Goal: Transaction & Acquisition: Purchase product/service

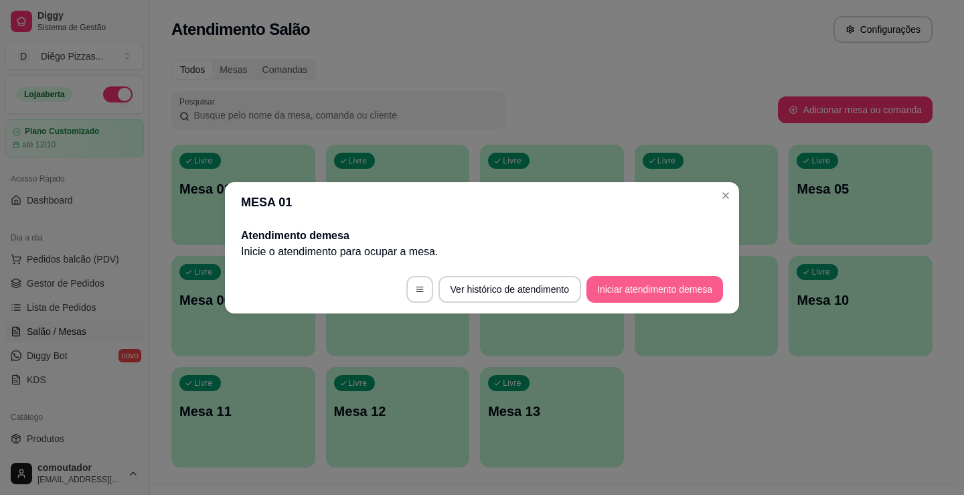
click at [665, 290] on button "Iniciar atendimento de mesa" at bounding box center [654, 289] width 137 height 27
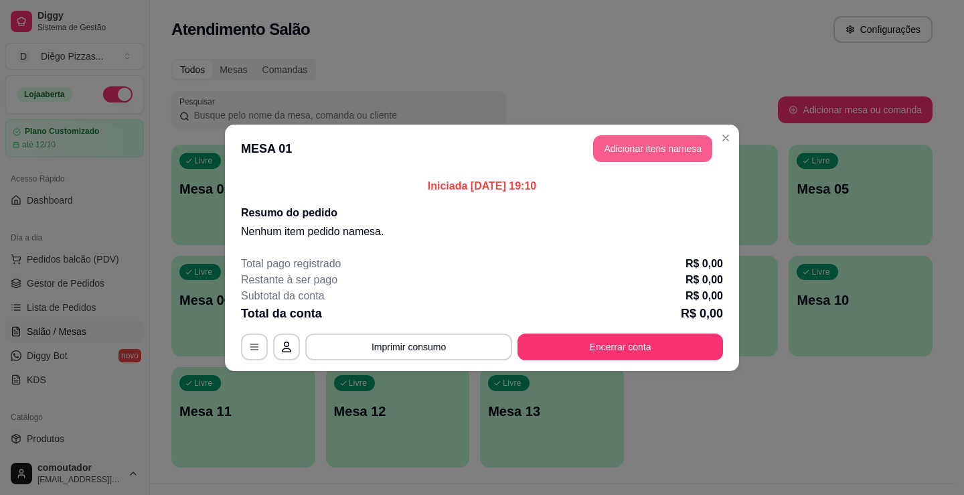
click at [640, 136] on button "Adicionar itens na mesa" at bounding box center [652, 148] width 119 height 27
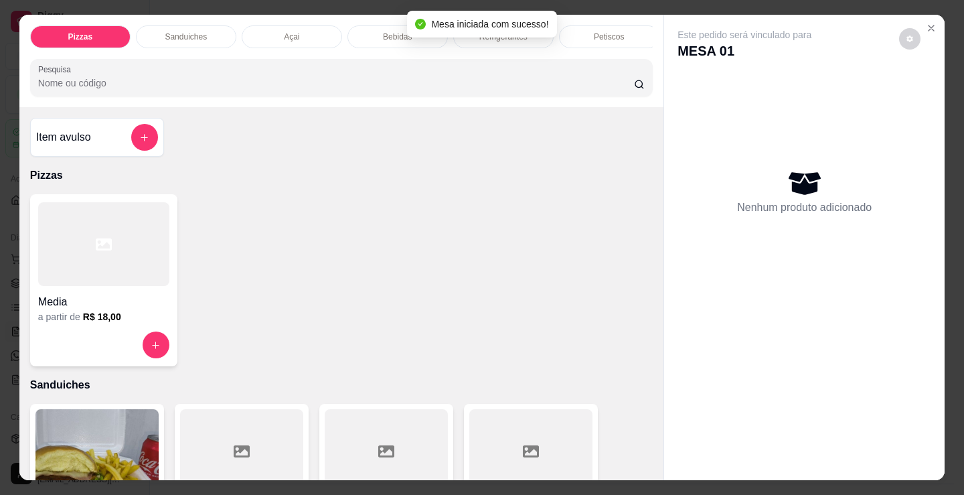
click at [383, 37] on p "Bebidas" at bounding box center [397, 36] width 29 height 11
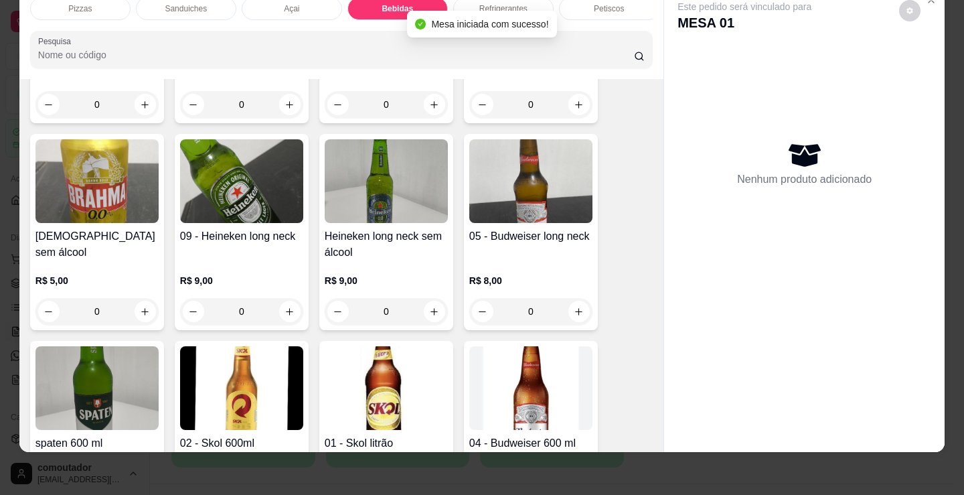
scroll to position [1659, 0]
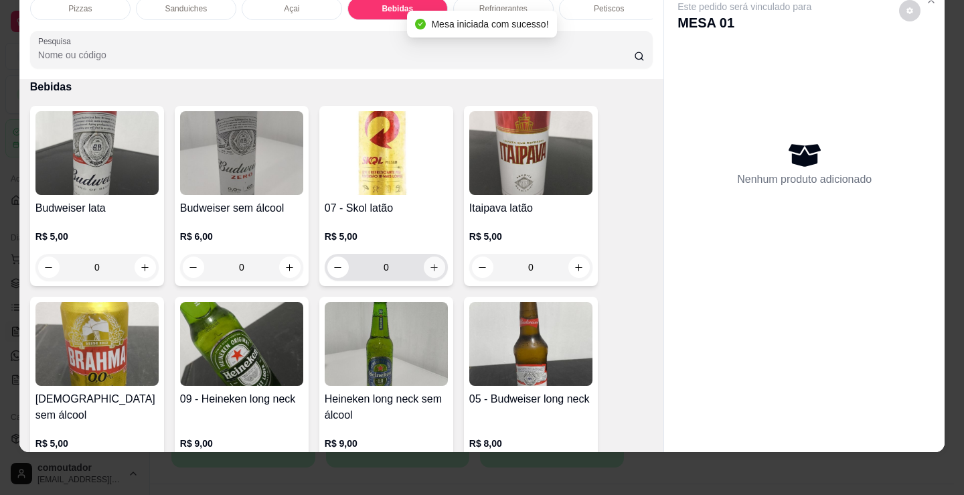
click at [436, 265] on button "increase-product-quantity" at bounding box center [434, 266] width 21 height 21
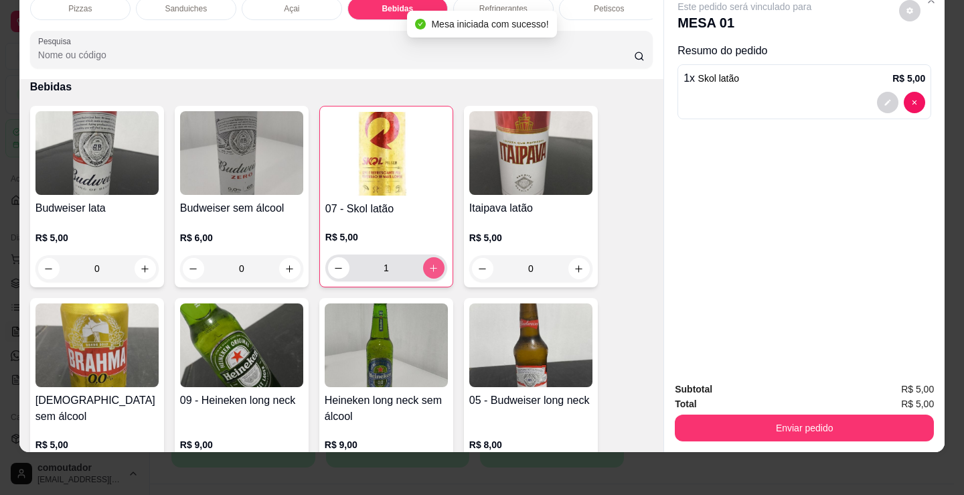
type input "1"
click at [780, 423] on button "Enviar pedido" at bounding box center [804, 427] width 259 height 27
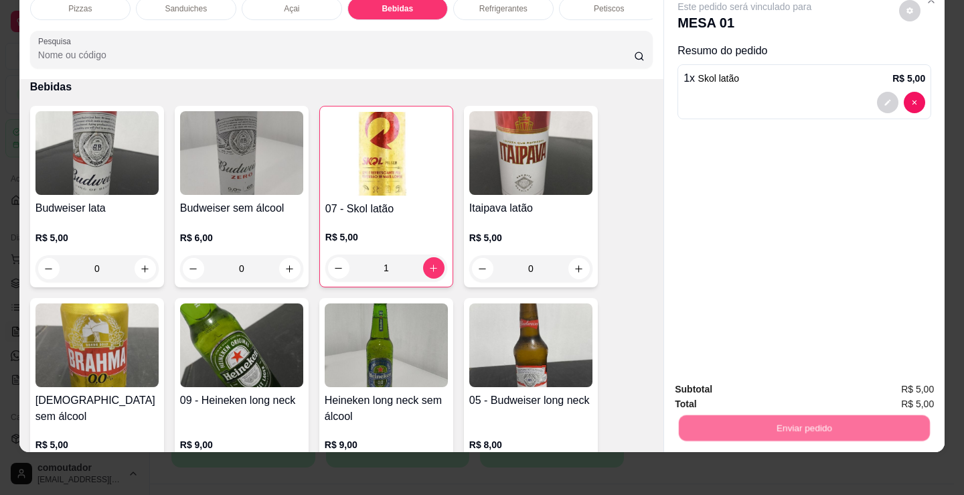
click at [807, 386] on button "Registrar cliente" at bounding box center [810, 384] width 88 height 25
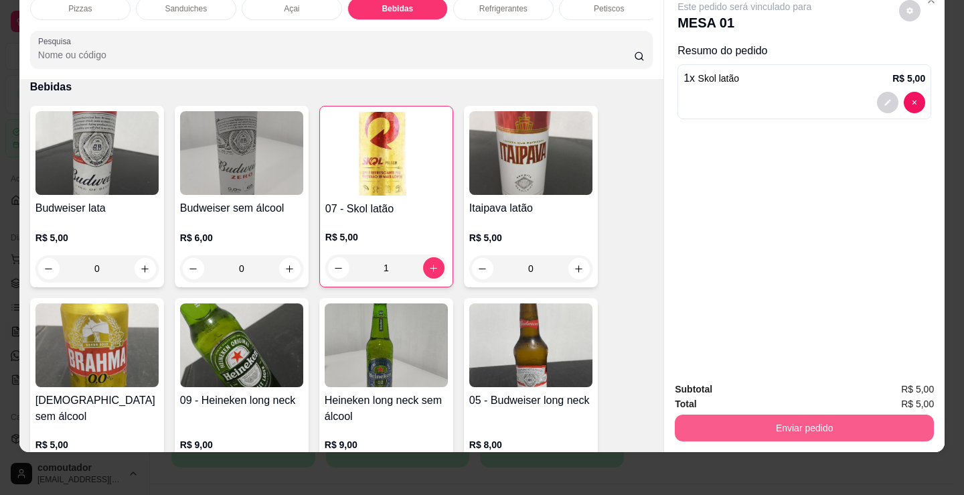
click at [679, 422] on button "Enviar pedido" at bounding box center [804, 427] width 259 height 27
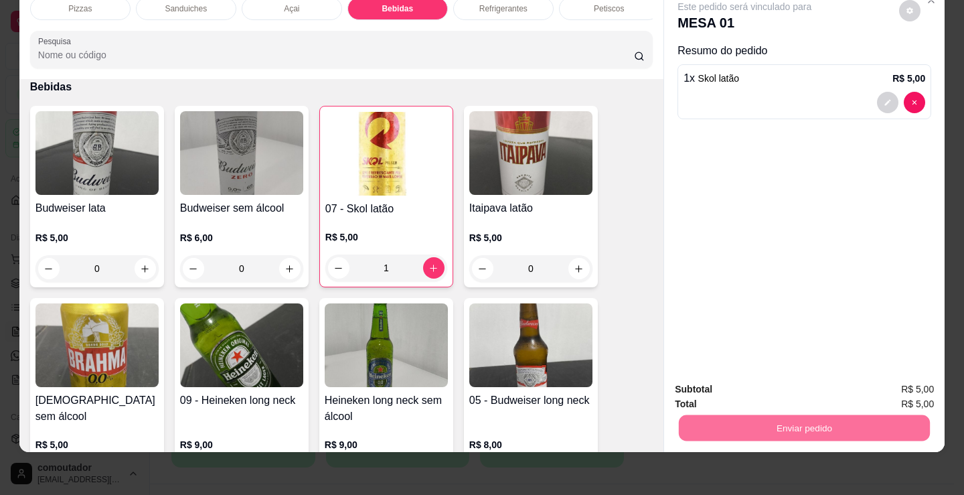
click at [902, 380] on button "Enviar pedido" at bounding box center [899, 384] width 74 height 25
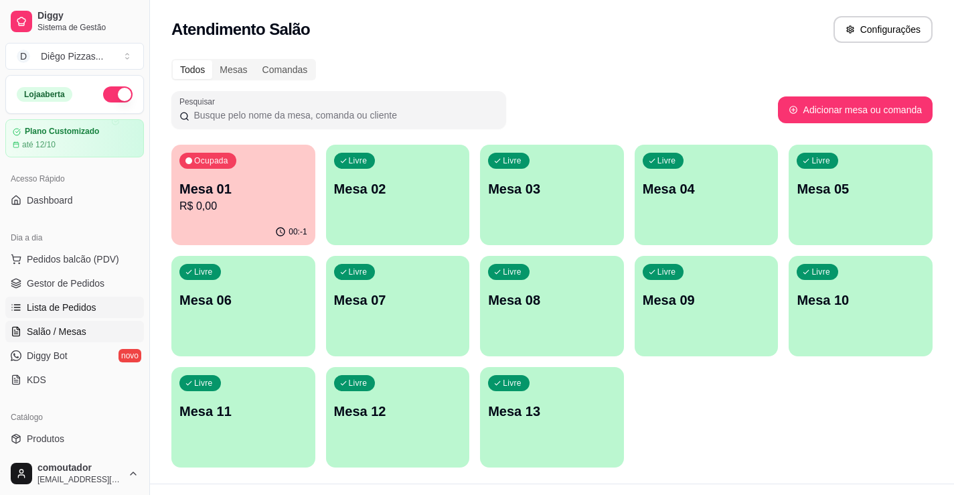
click at [29, 298] on link "Lista de Pedidos" at bounding box center [74, 307] width 139 height 21
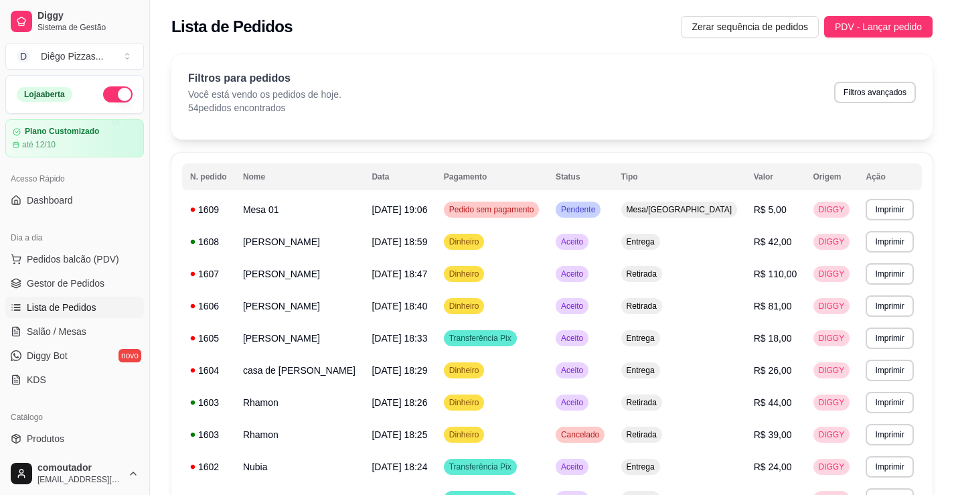
click at [772, 107] on div "Filtros para pedidos Você está vendo os pedidos de hoje. 54 pedidos encontrados…" at bounding box center [552, 92] width 728 height 44
click at [73, 258] on span "Pedidos balcão (PDV)" at bounding box center [73, 258] width 92 height 13
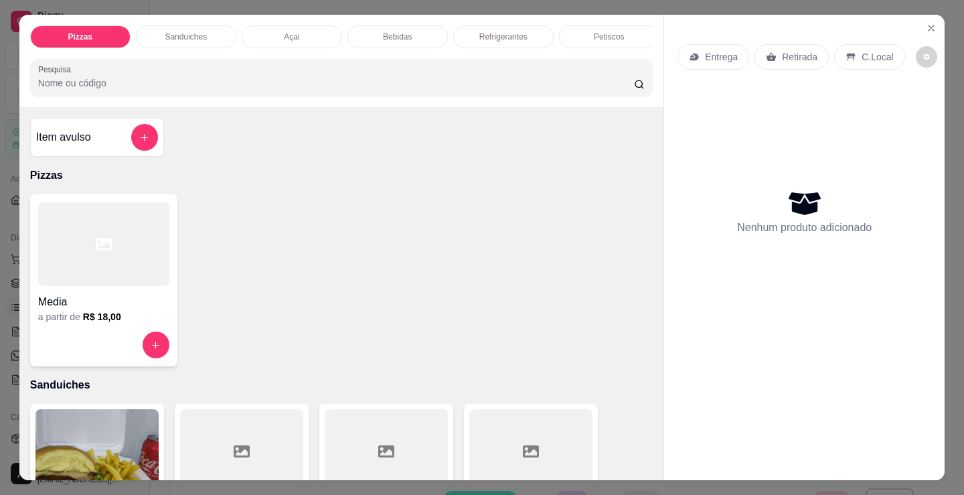
click at [116, 282] on div at bounding box center [103, 244] width 131 height 84
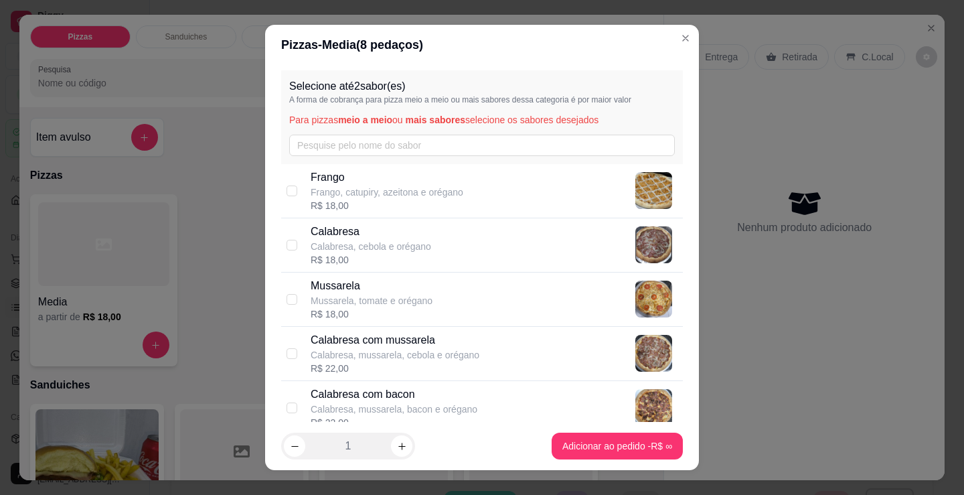
click at [406, 195] on p "Frango, catupiry, azeitona e orégano" at bounding box center [387, 191] width 153 height 13
checkbox input "true"
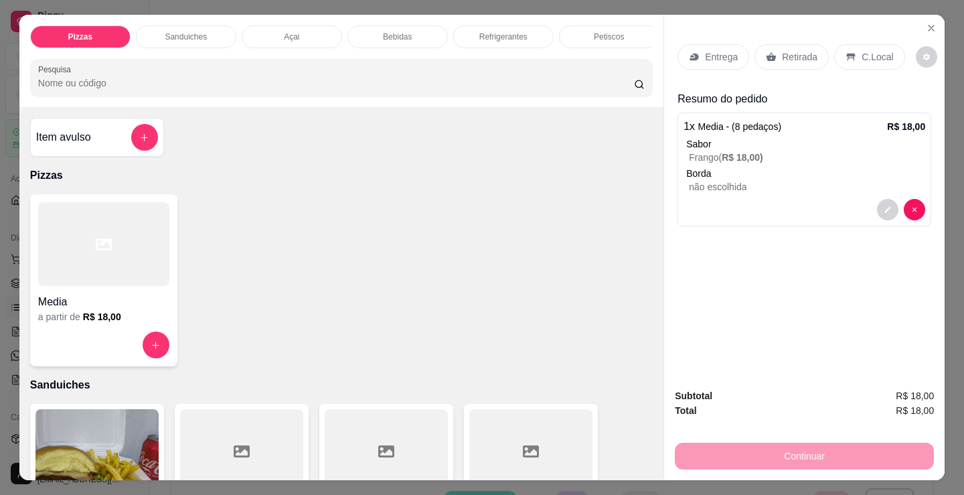
drag, startPoint x: 847, startPoint y: 47, endPoint x: 837, endPoint y: 55, distance: 13.4
click at [849, 47] on div "C.Local" at bounding box center [869, 56] width 70 height 25
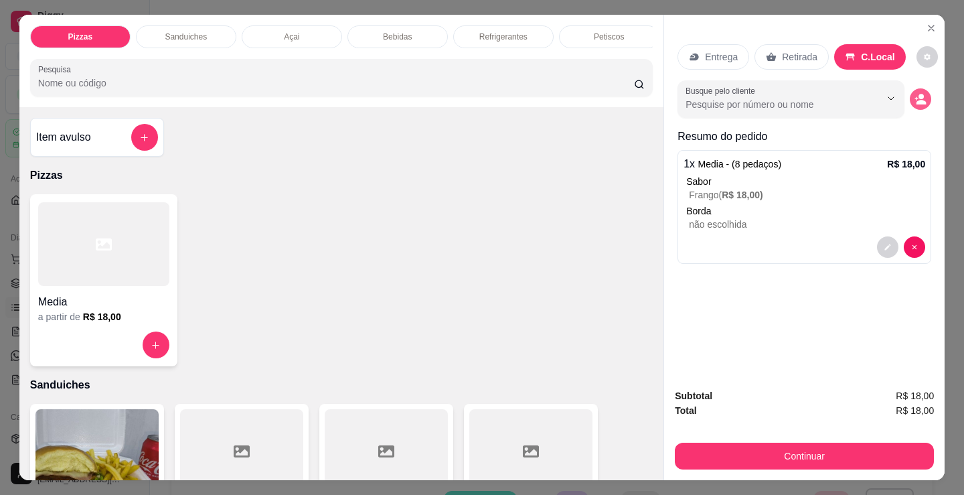
click at [916, 100] on icon "decrease-product-quantity" at bounding box center [921, 102] width 10 height 5
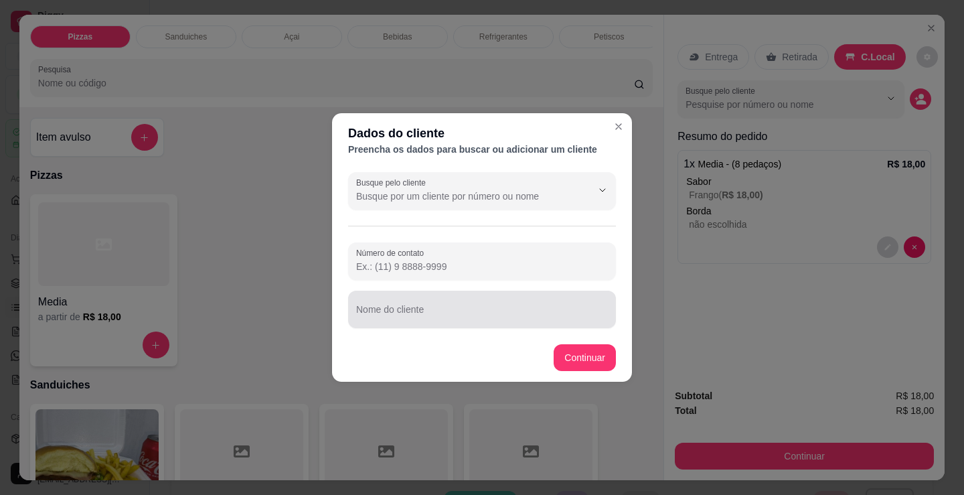
click at [515, 313] on input "Nome do cliente" at bounding box center [482, 314] width 252 height 13
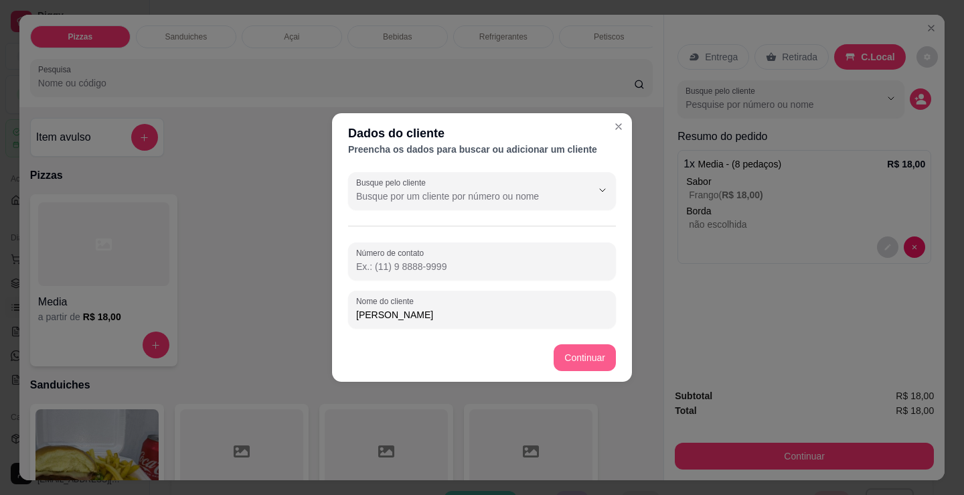
type input "[PERSON_NAME]"
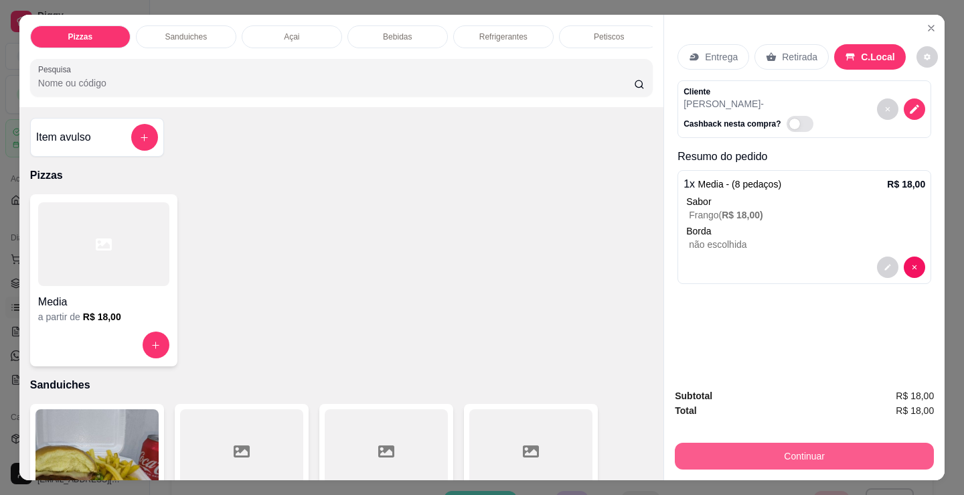
click at [715, 450] on button "Continuar" at bounding box center [804, 455] width 259 height 27
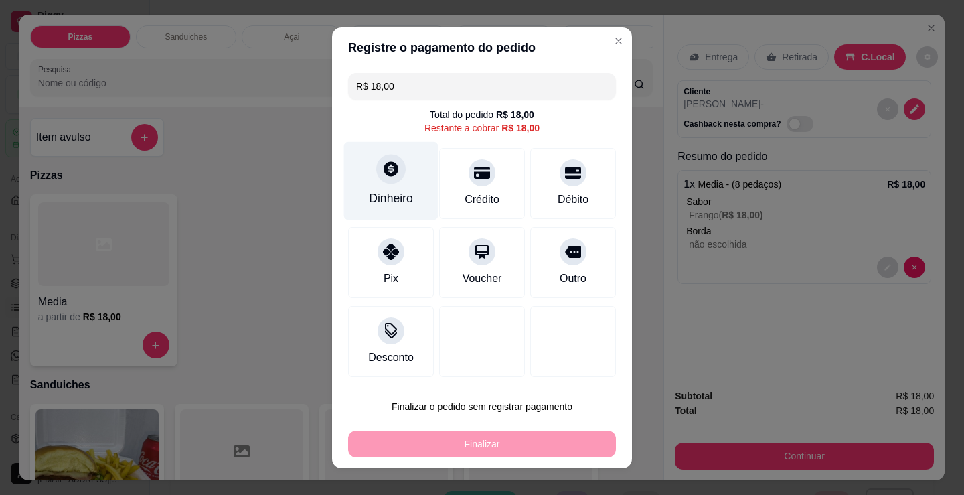
click at [415, 167] on div "Dinheiro" at bounding box center [391, 180] width 94 height 78
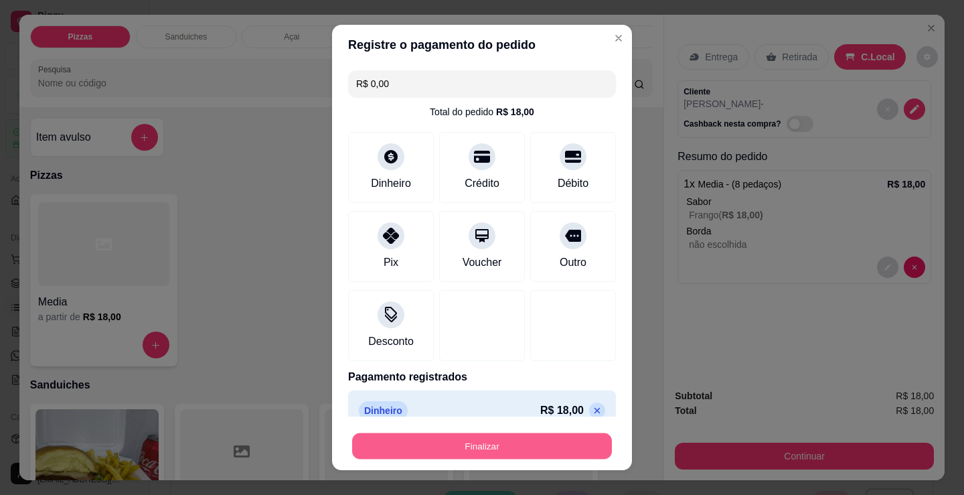
click at [493, 434] on button "Finalizar" at bounding box center [482, 446] width 260 height 26
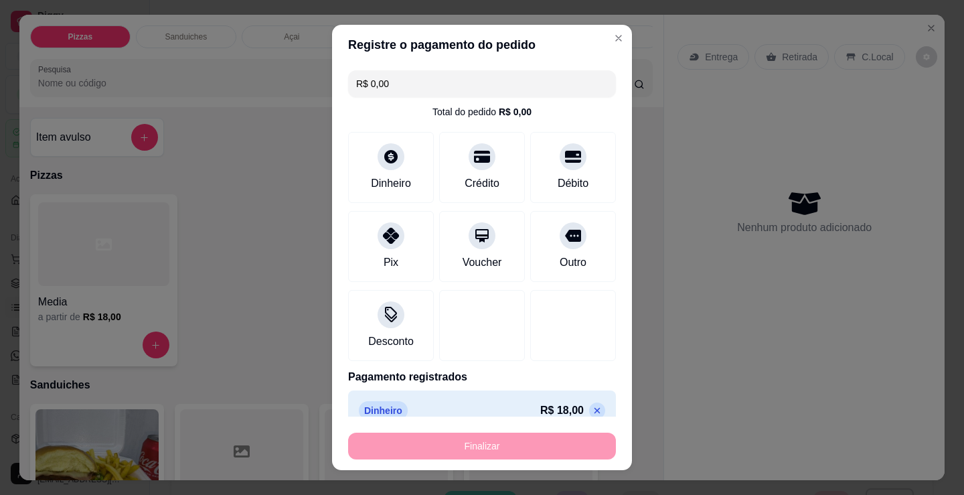
type input "-R$ 18,00"
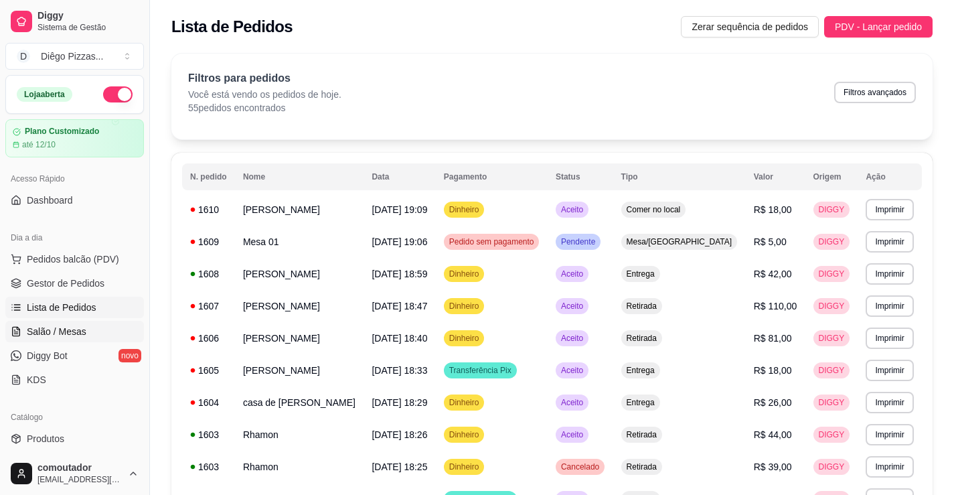
click at [69, 327] on span "Salão / Mesas" at bounding box center [57, 331] width 60 height 13
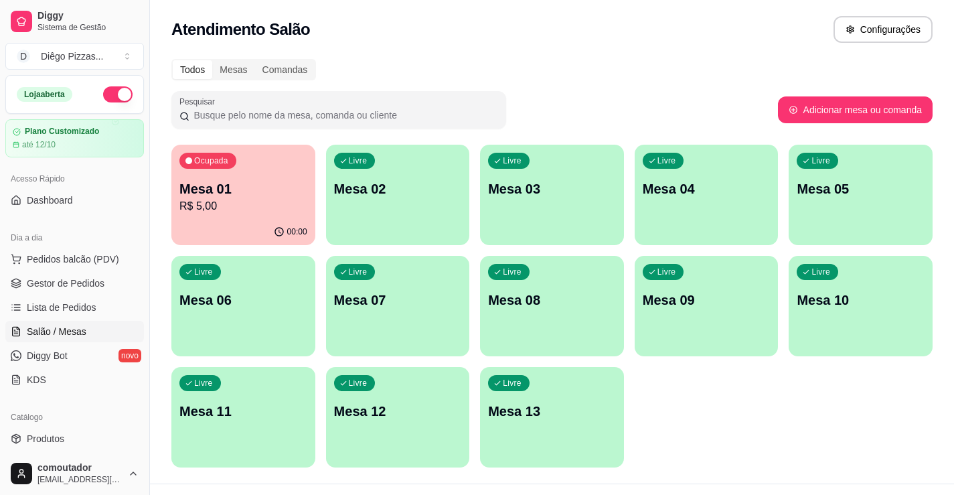
click at [228, 208] on p "R$ 5,00" at bounding box center [243, 206] width 128 height 16
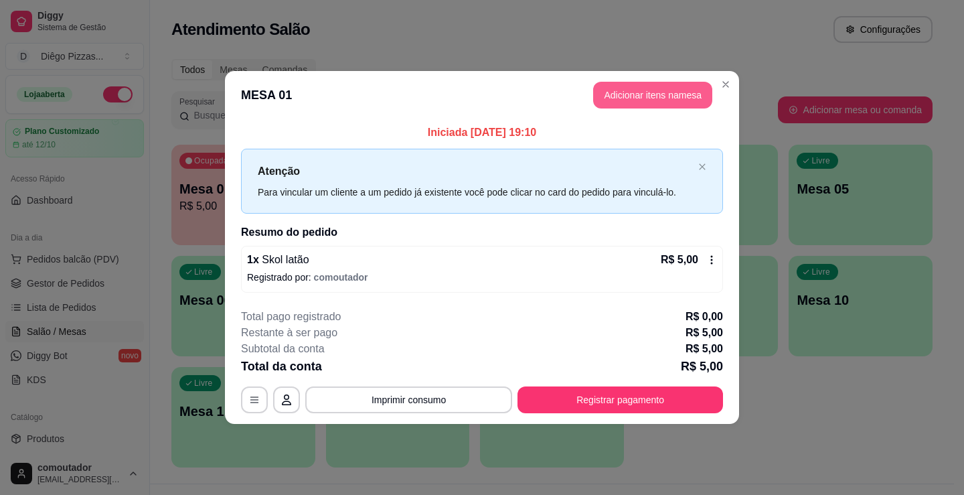
click at [648, 103] on button "Adicionar itens na mesa" at bounding box center [652, 95] width 119 height 27
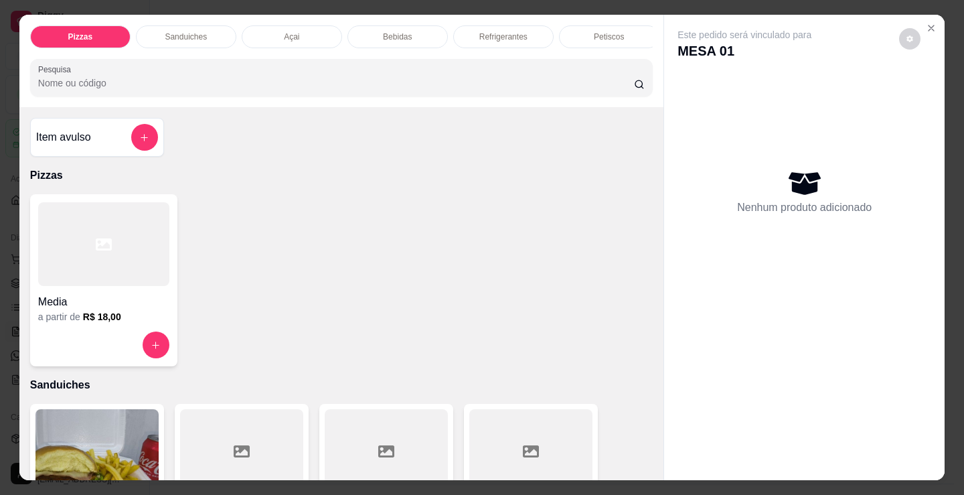
click at [400, 33] on p "Bebidas" at bounding box center [397, 36] width 29 height 11
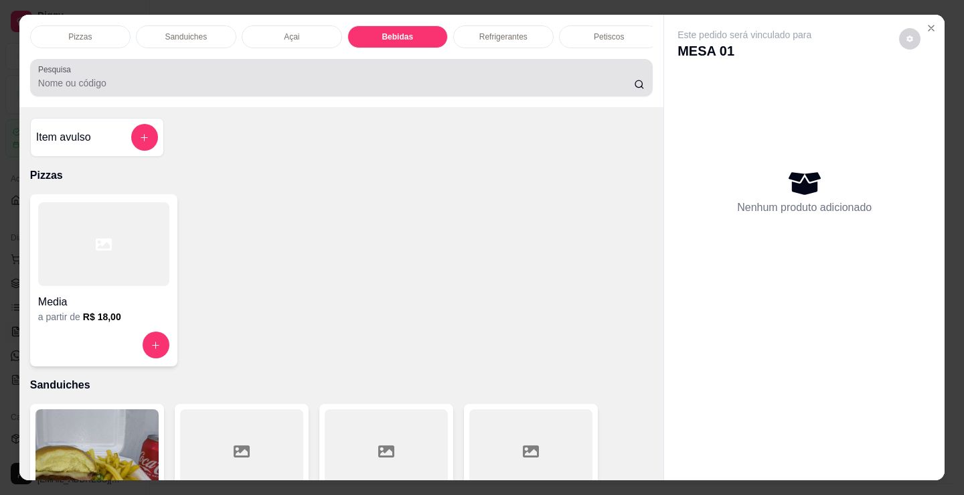
scroll to position [33, 0]
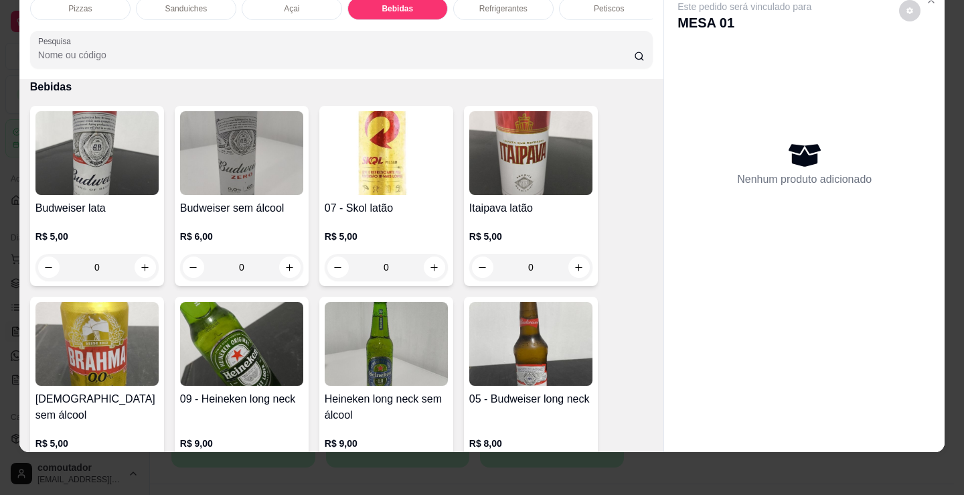
click at [520, 10] on div "Refrigerantes" at bounding box center [503, 8] width 100 height 23
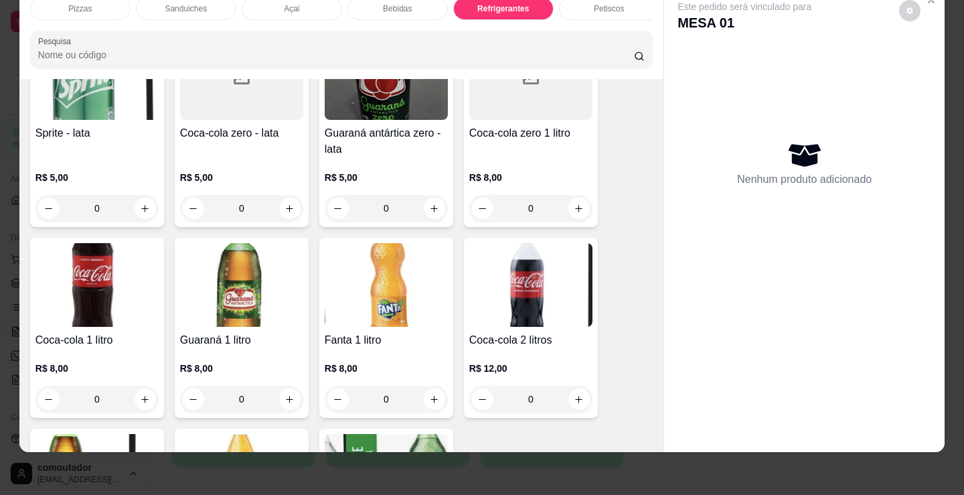
scroll to position [3811, 0]
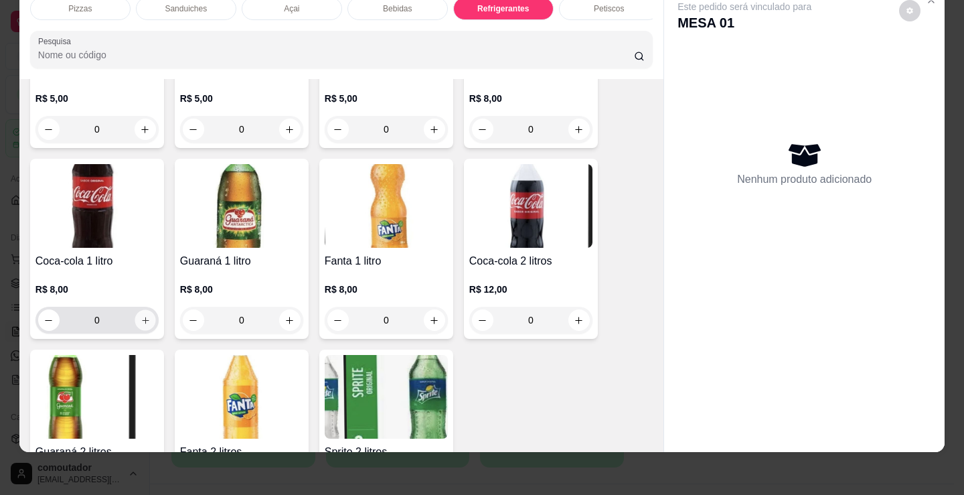
click at [135, 318] on button "increase-product-quantity" at bounding box center [145, 320] width 21 height 21
type input "1"
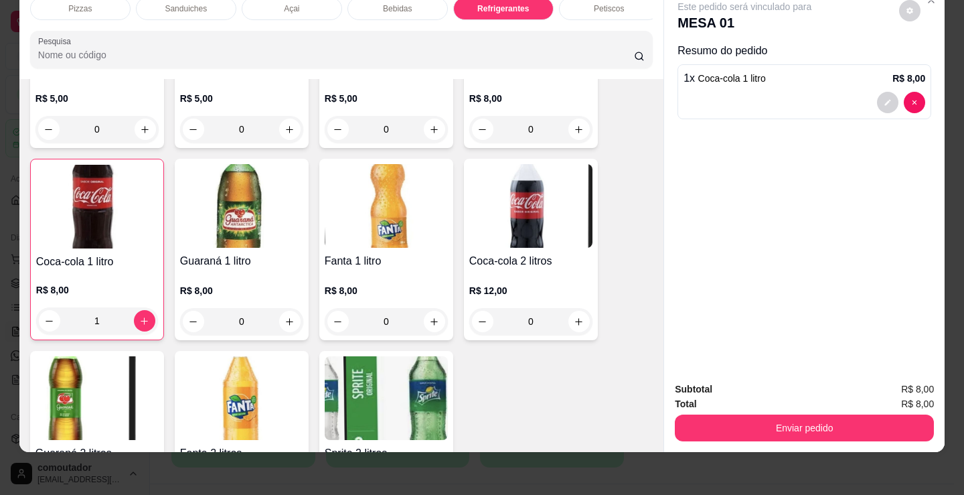
click at [102, 2] on div "Pizzas" at bounding box center [80, 8] width 100 height 23
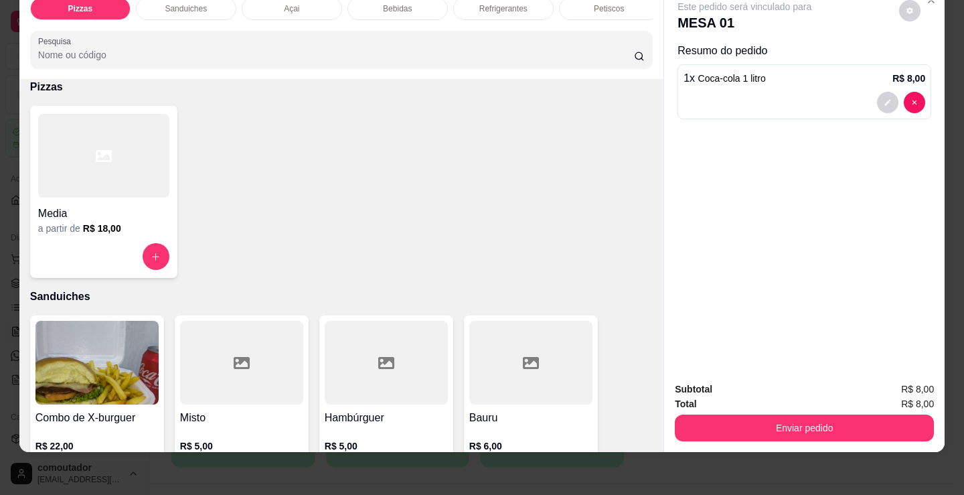
click at [118, 159] on div at bounding box center [103, 156] width 131 height 84
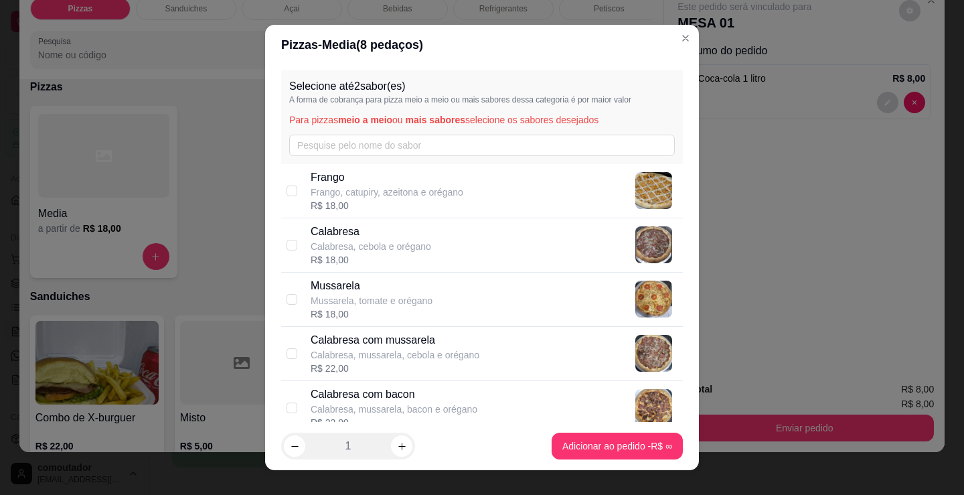
click at [372, 228] on p "Calabresa" at bounding box center [371, 232] width 120 height 16
checkbox input "true"
click at [371, 201] on div "R$ 18,00" at bounding box center [387, 205] width 153 height 13
checkbox input "true"
click at [374, 250] on p "Calabresa, cebola e orégano" at bounding box center [371, 246] width 120 height 13
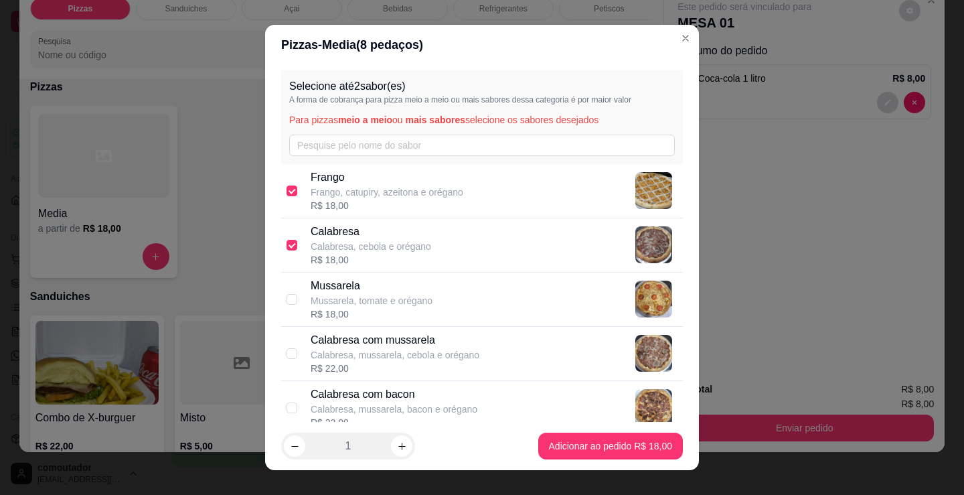
checkbox input "false"
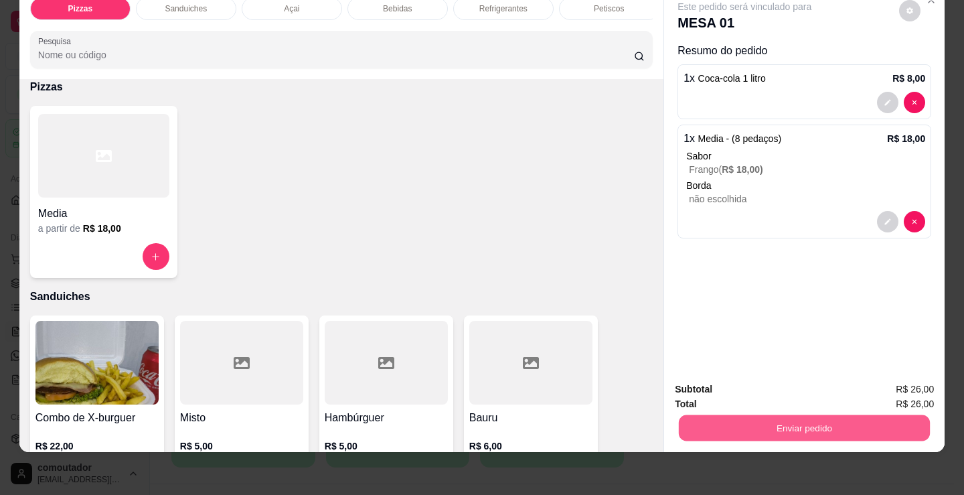
click at [679, 420] on button "Enviar pedido" at bounding box center [804, 427] width 251 height 26
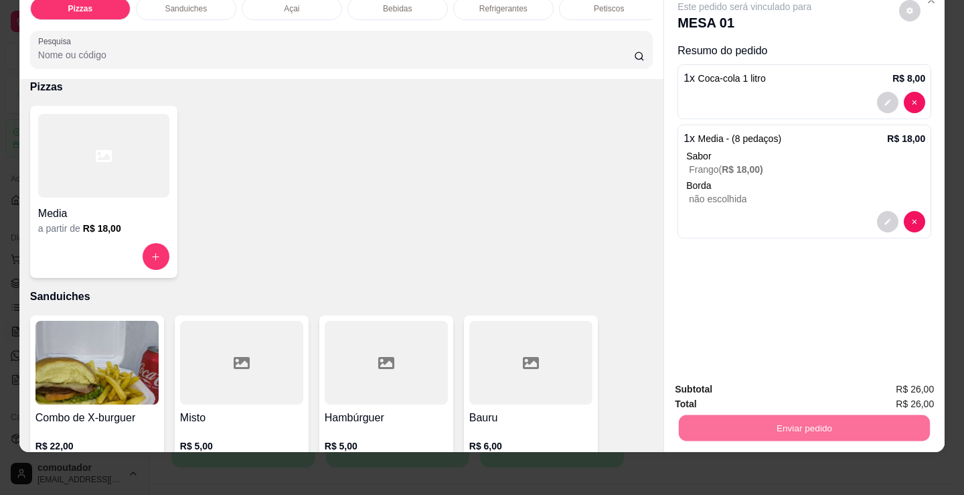
click at [898, 390] on button "Enviar pedido" at bounding box center [899, 384] width 76 height 25
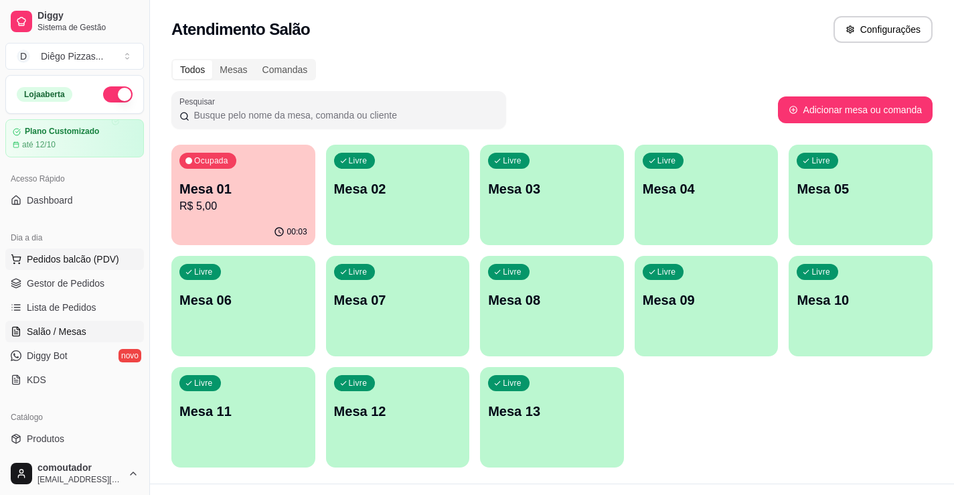
click at [66, 260] on span "Pedidos balcão (PDV)" at bounding box center [73, 258] width 92 height 13
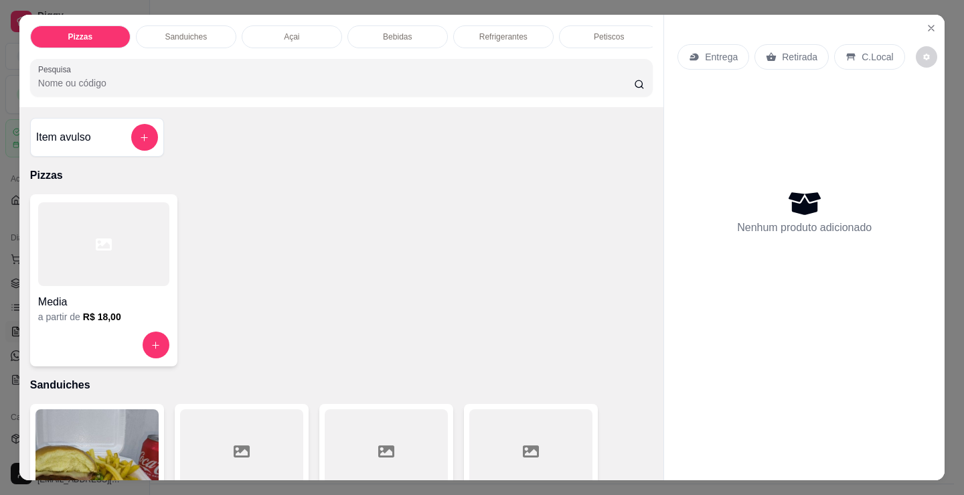
click at [180, 36] on p "Sanduiches" at bounding box center [186, 36] width 42 height 11
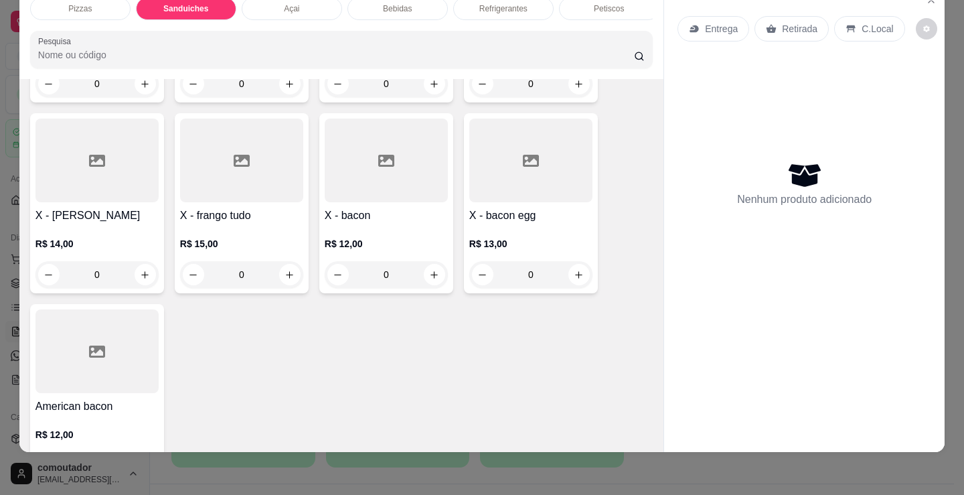
scroll to position [1006, 0]
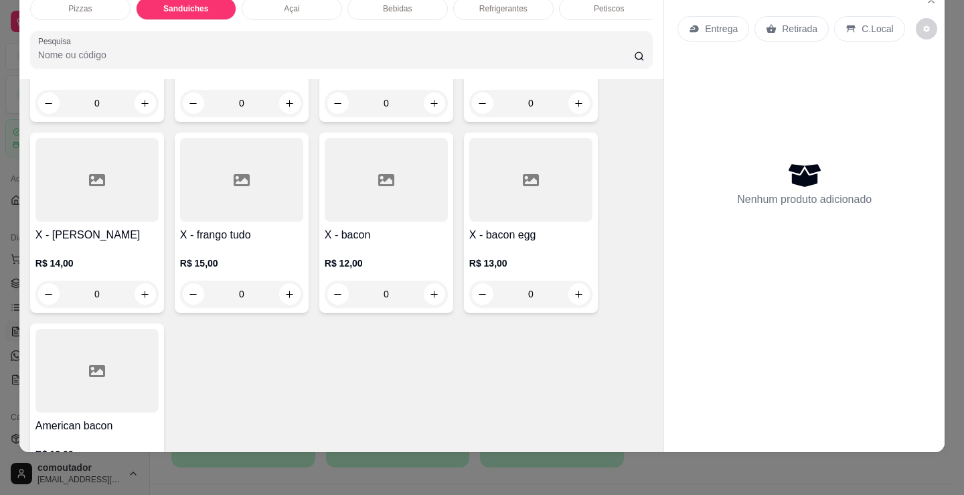
click at [285, 288] on div "0" at bounding box center [241, 293] width 123 height 27
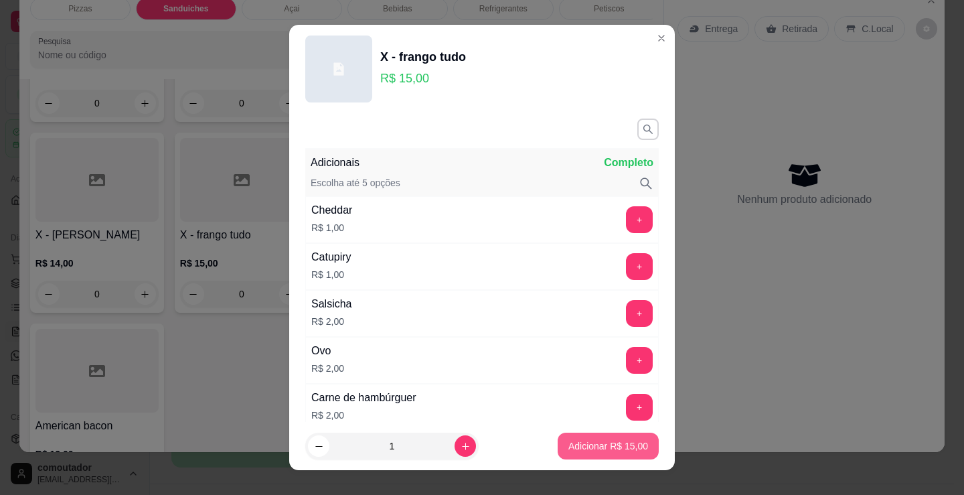
click at [610, 434] on button "Adicionar R$ 15,00" at bounding box center [608, 445] width 101 height 27
type input "1"
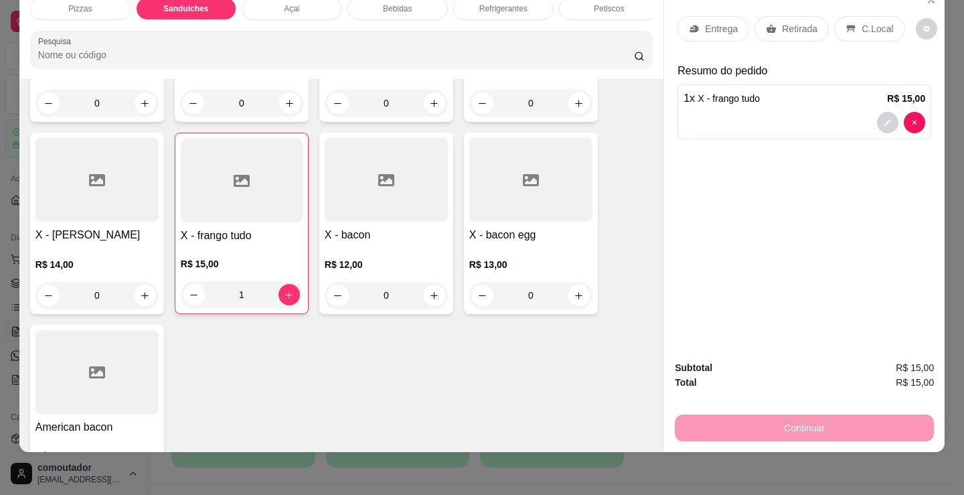
click at [705, 23] on p "Entrega" at bounding box center [721, 28] width 33 height 13
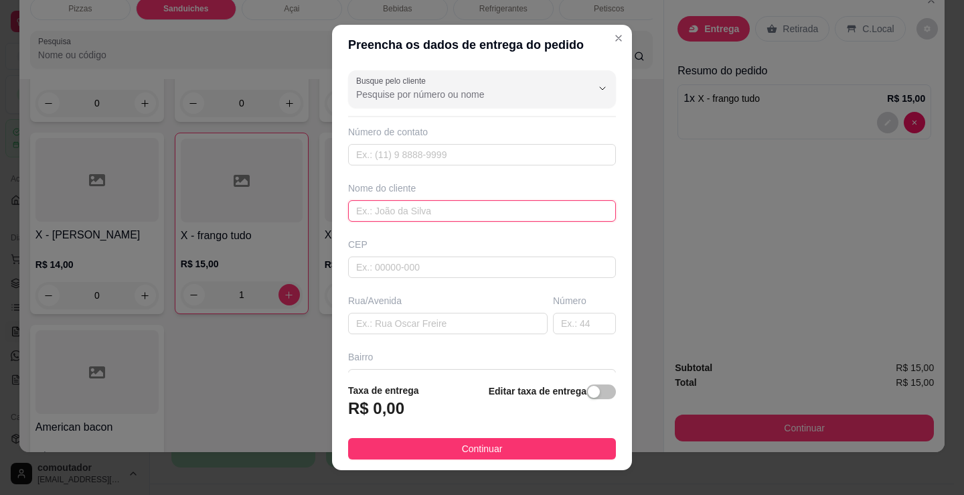
click at [463, 209] on input "text" at bounding box center [482, 210] width 268 height 21
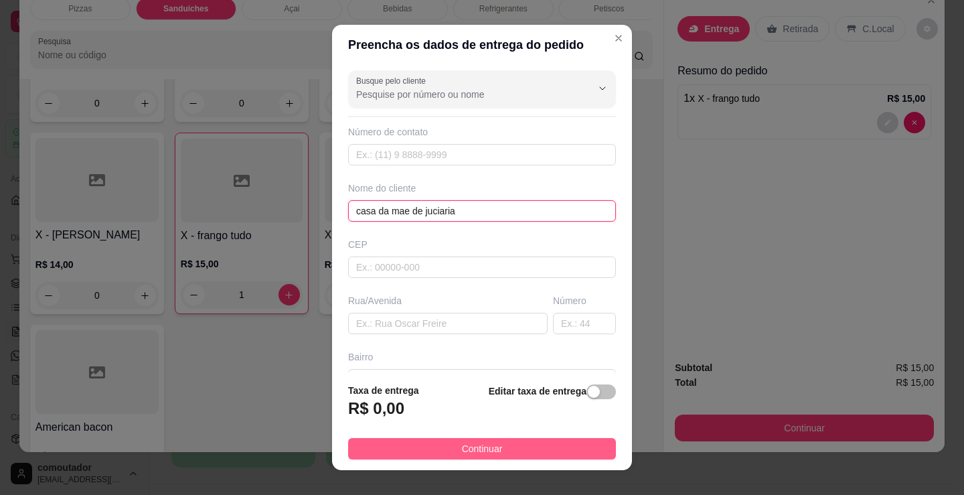
type input "casa da mae de juciaria"
click at [516, 453] on button "Continuar" at bounding box center [482, 448] width 268 height 21
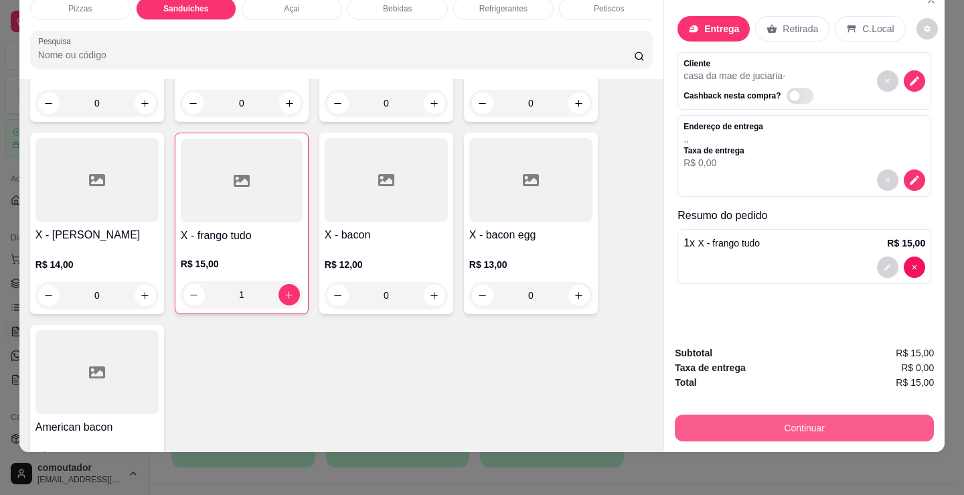
click at [738, 414] on button "Continuar" at bounding box center [804, 427] width 259 height 27
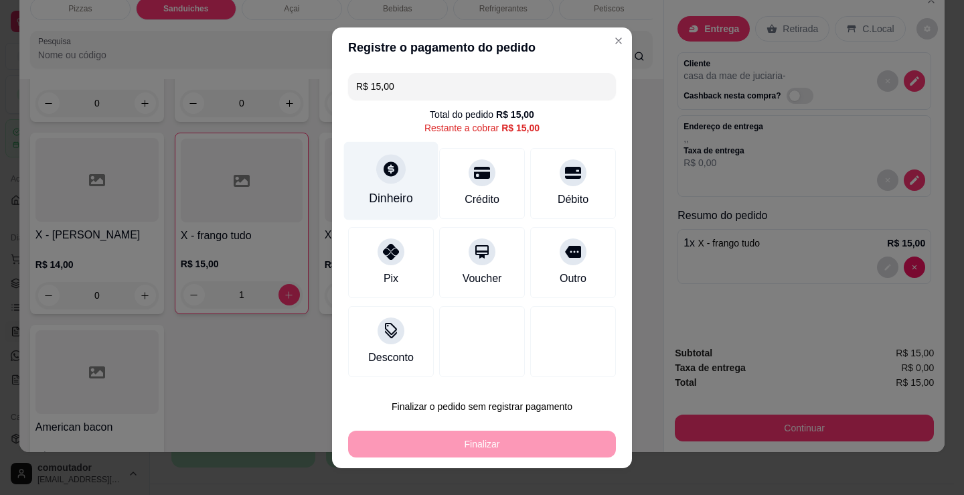
click at [401, 167] on div "Dinheiro" at bounding box center [391, 180] width 94 height 78
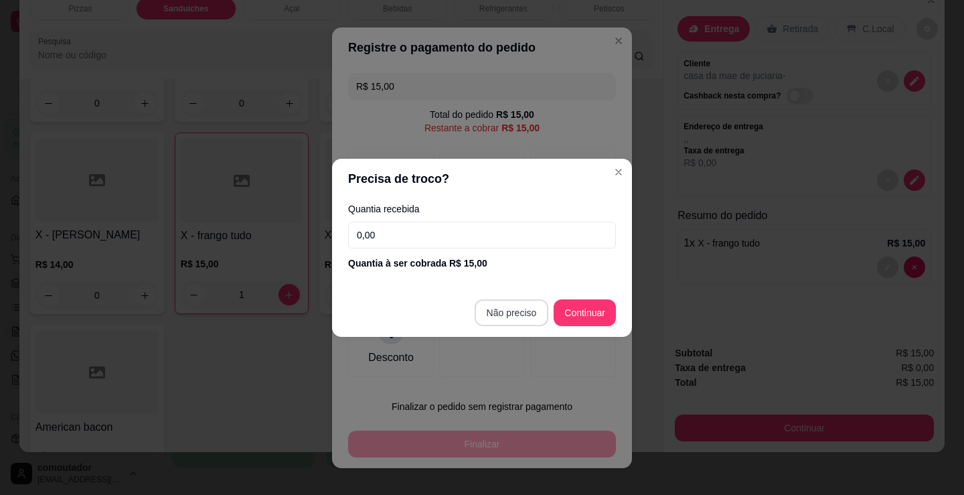
type input "R$ 0,00"
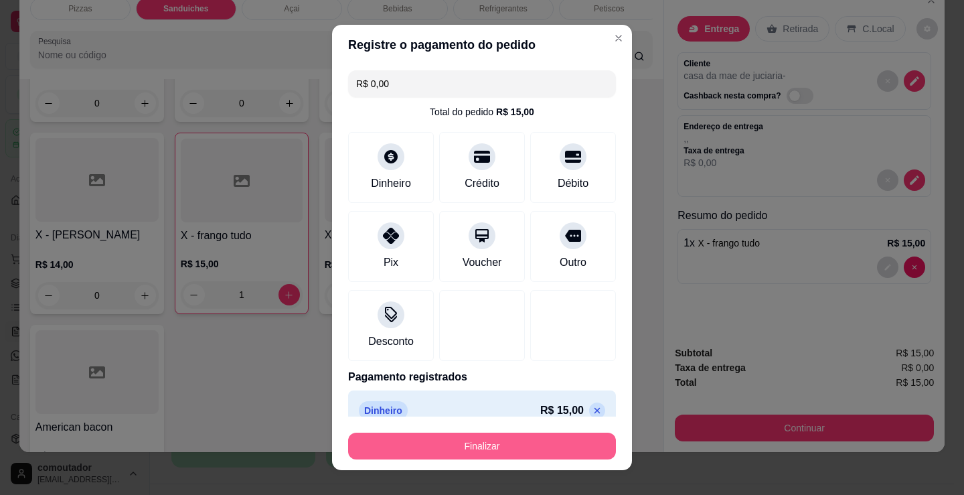
click at [494, 454] on button "Finalizar" at bounding box center [482, 445] width 268 height 27
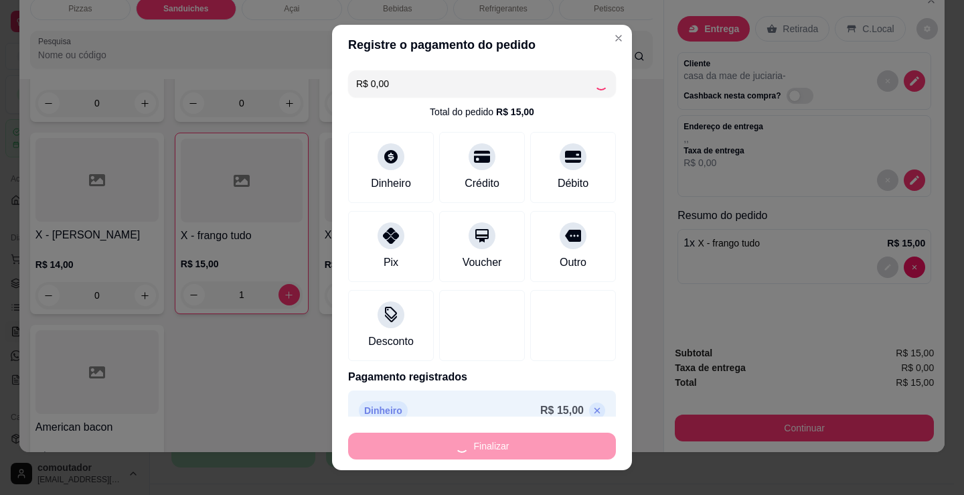
type input "0"
type input "-R$ 15,00"
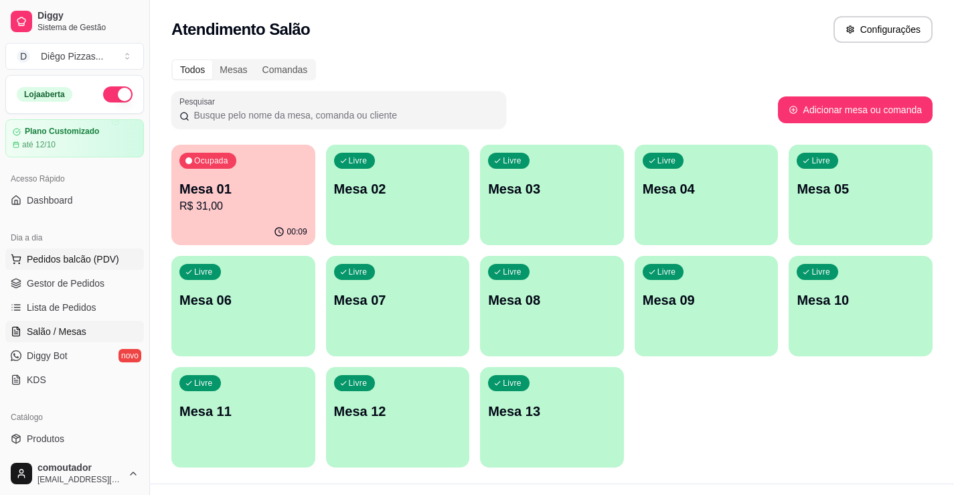
click at [66, 255] on span "Pedidos balcão (PDV)" at bounding box center [73, 258] width 92 height 13
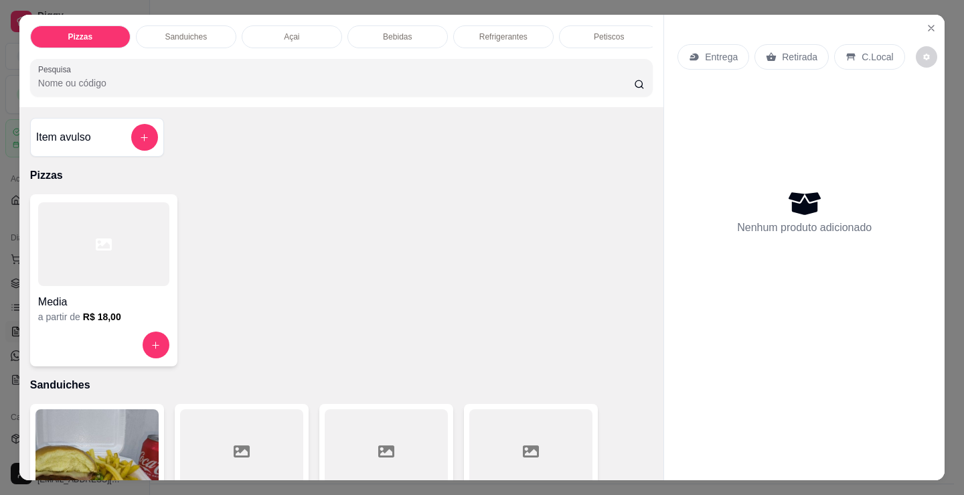
click at [596, 35] on p "Petiscos" at bounding box center [609, 36] width 30 height 11
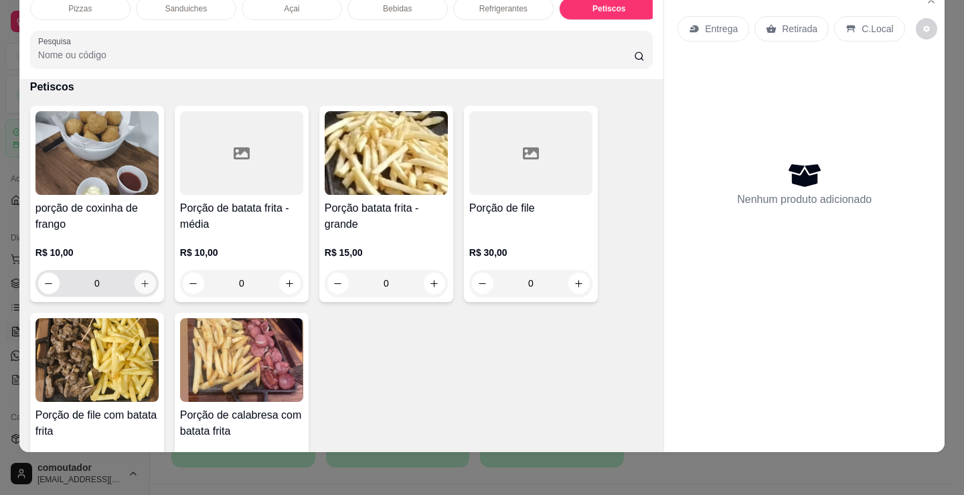
click at [143, 290] on button "increase-product-quantity" at bounding box center [145, 282] width 21 height 21
type input "1"
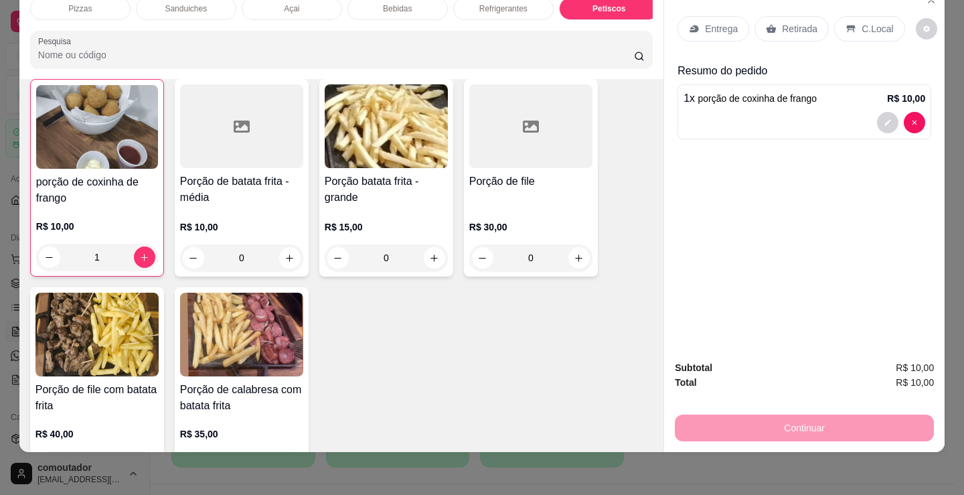
scroll to position [4339, 0]
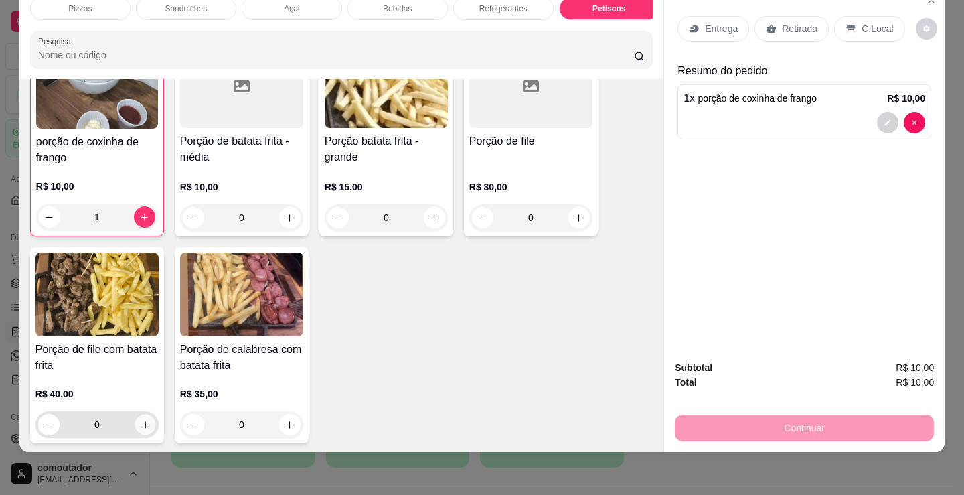
click at [143, 419] on button "increase-product-quantity" at bounding box center [145, 424] width 21 height 21
type input "1"
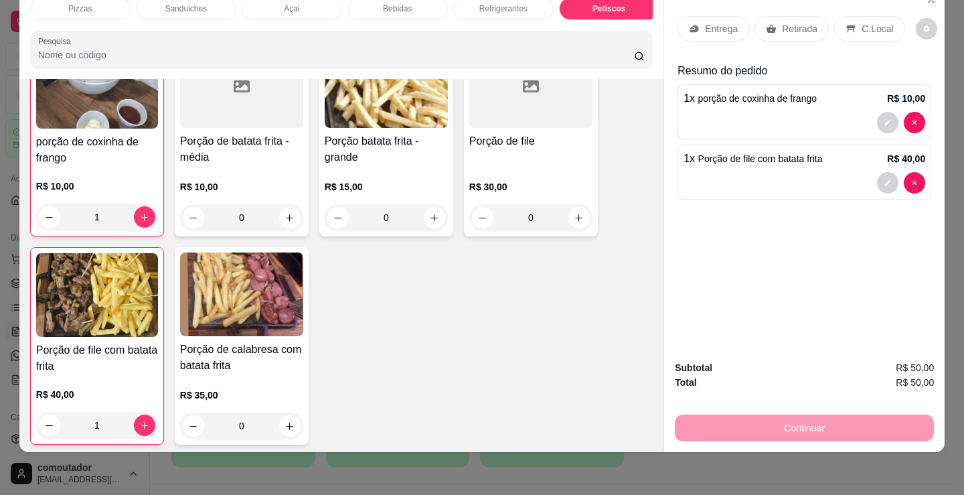
click at [488, 3] on p "Refrigerantes" at bounding box center [503, 8] width 48 height 11
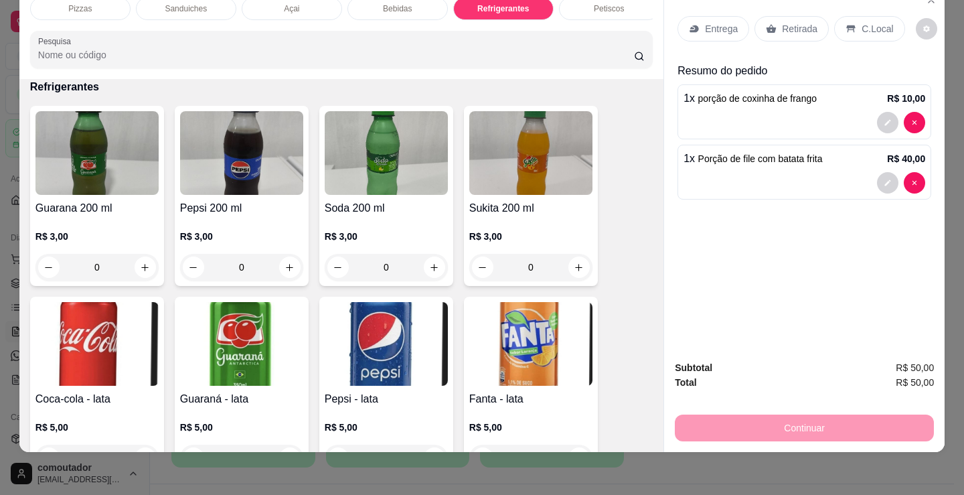
click at [720, 226] on div "Entrega Retirada C.Local Resumo do pedido 1 x porção de coxinha de frango R$ 10…" at bounding box center [804, 168] width 280 height 363
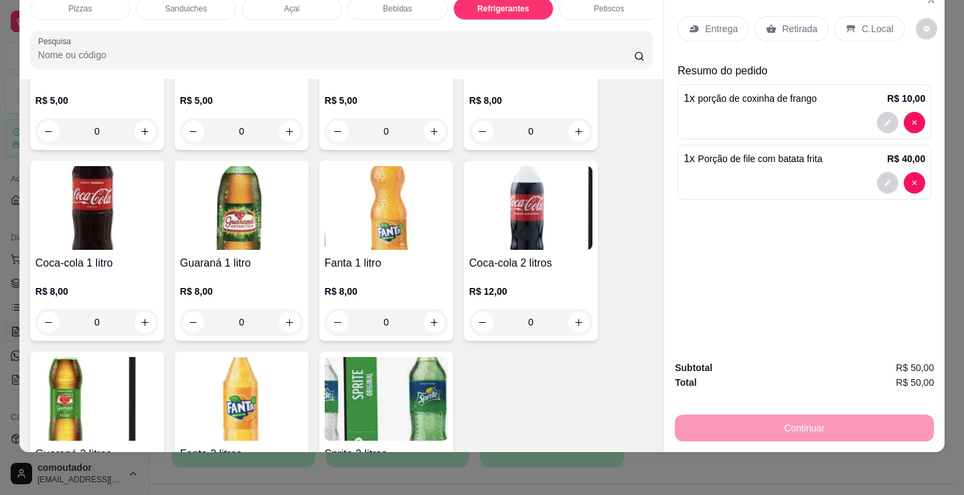
scroll to position [3811, 0]
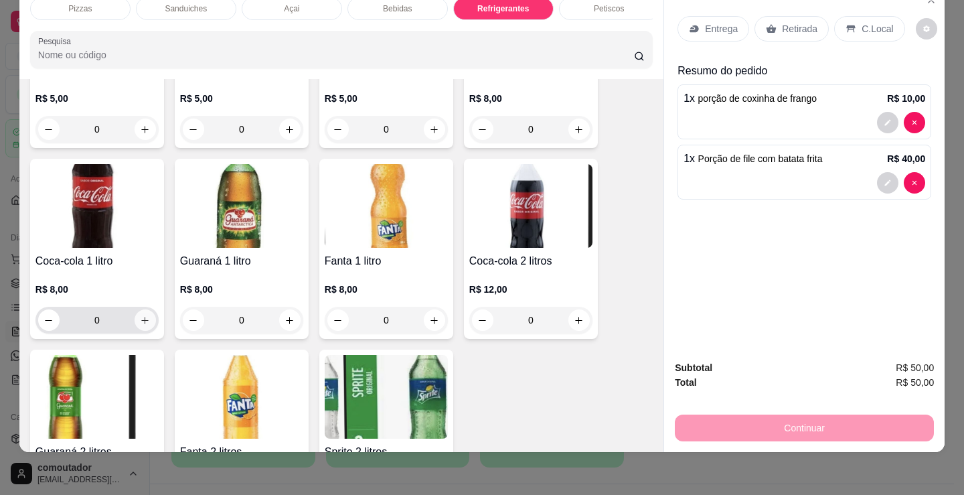
click at [143, 319] on icon "increase-product-quantity" at bounding box center [145, 320] width 10 height 10
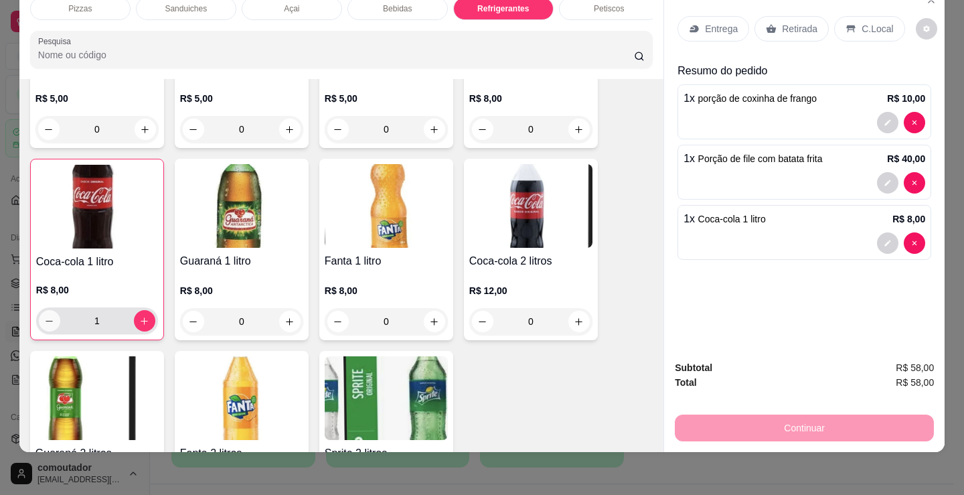
click at [44, 319] on icon "decrease-product-quantity" at bounding box center [49, 321] width 10 height 10
type input "0"
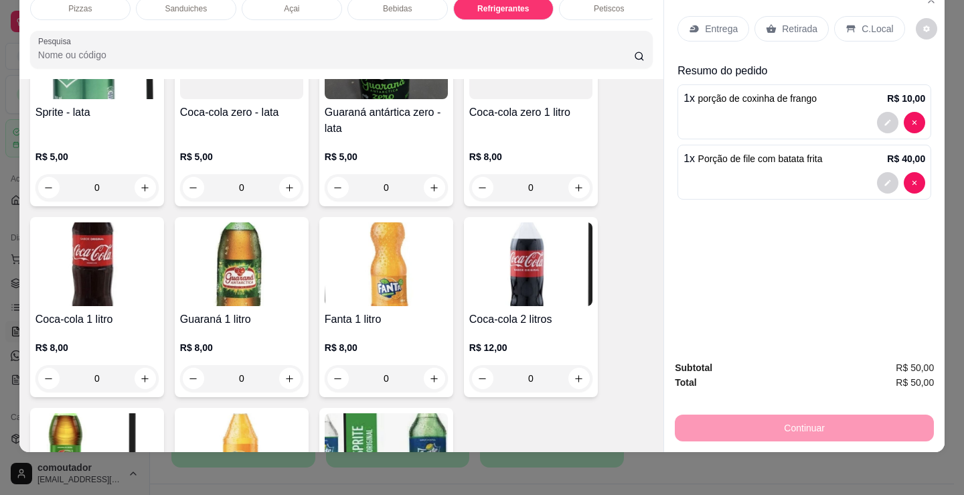
scroll to position [3677, 0]
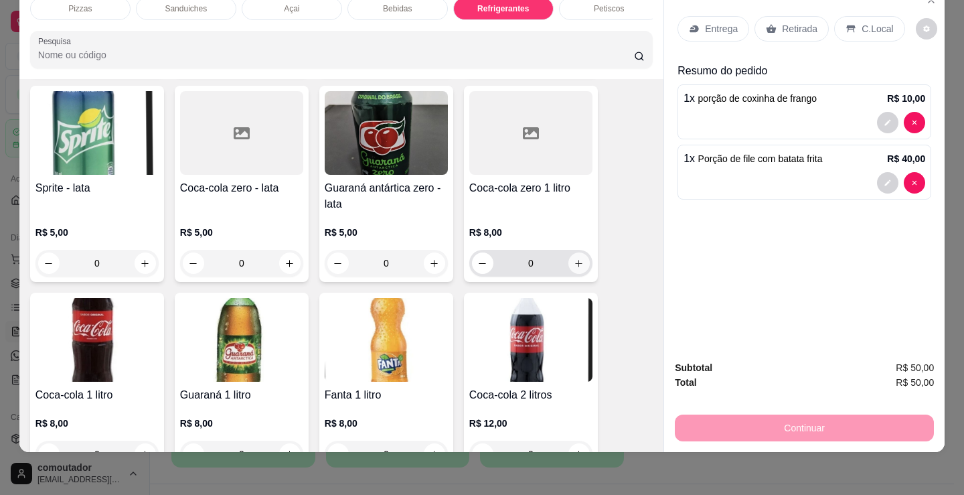
click at [576, 266] on icon "increase-product-quantity" at bounding box center [579, 263] width 7 height 7
type input "1"
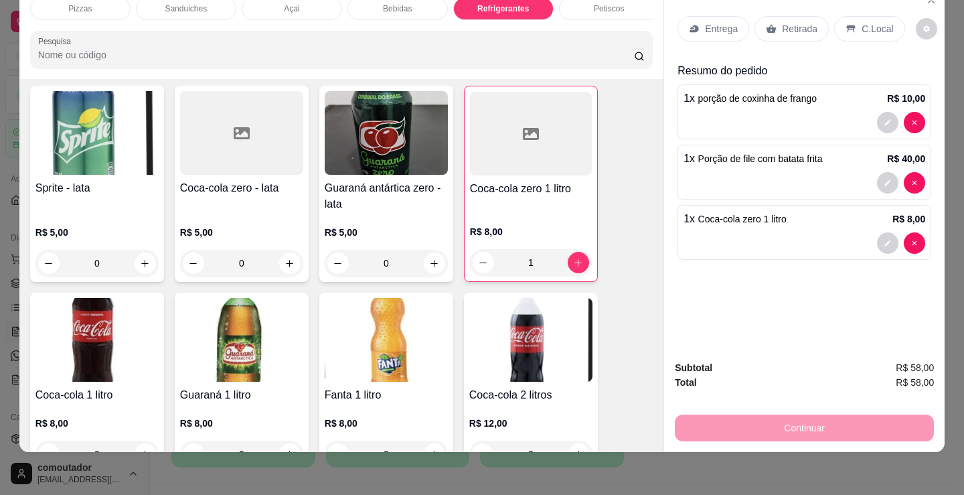
click at [705, 22] on p "Entrega" at bounding box center [721, 28] width 33 height 13
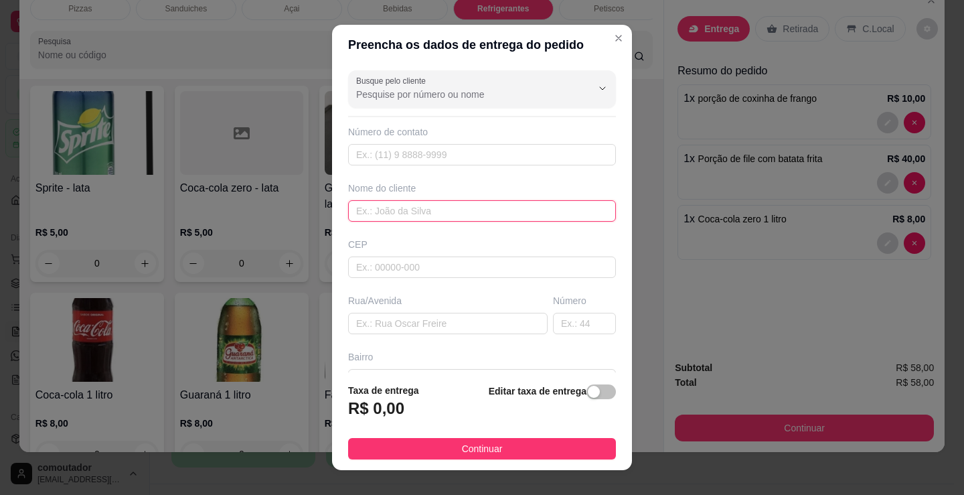
click at [388, 215] on input "text" at bounding box center [482, 210] width 268 height 21
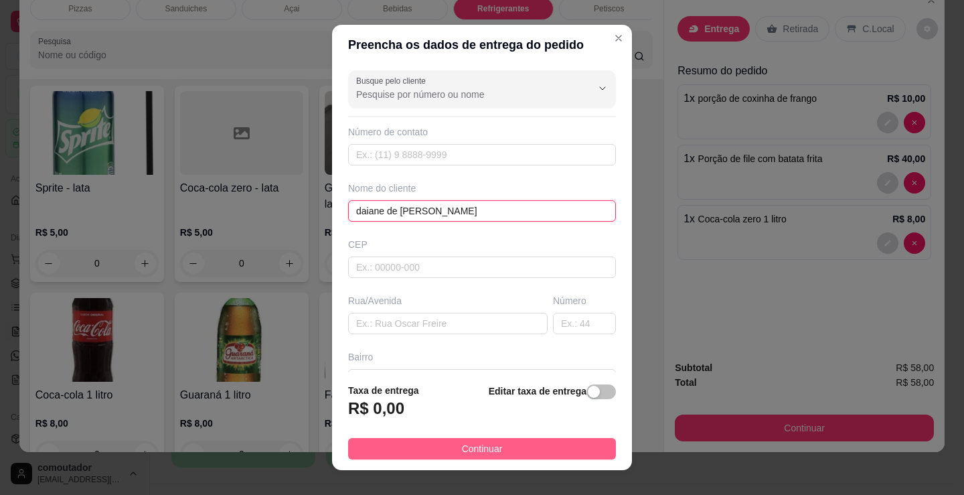
type input "daiane de [PERSON_NAME]"
click at [502, 449] on button "Continuar" at bounding box center [482, 448] width 268 height 21
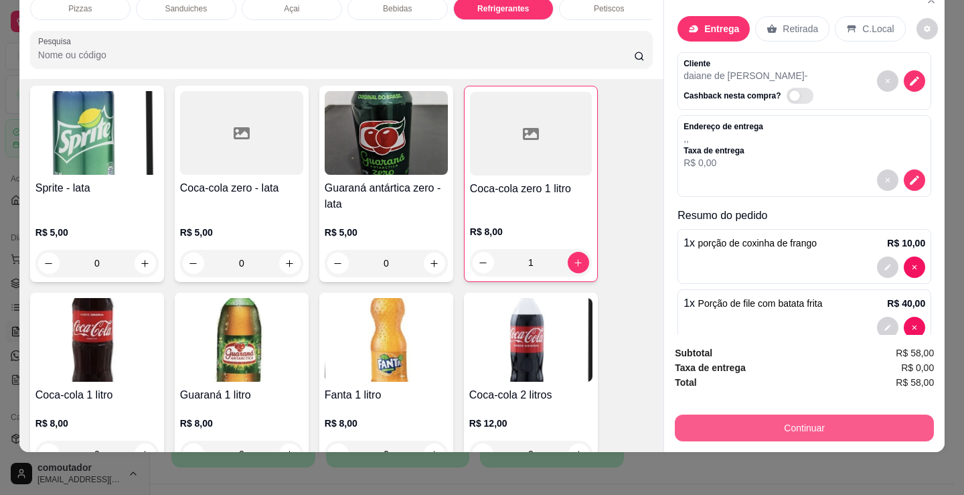
click at [744, 423] on button "Continuar" at bounding box center [804, 427] width 259 height 27
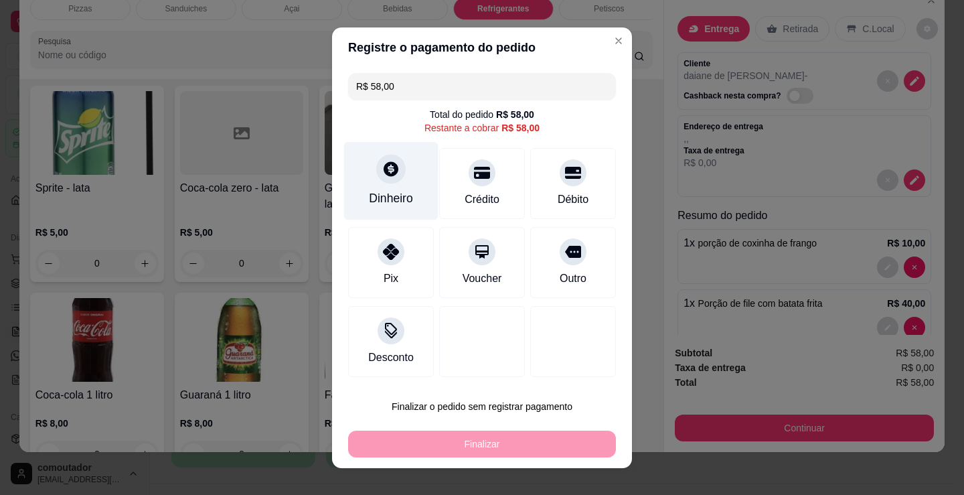
click at [384, 185] on div "Dinheiro" at bounding box center [391, 180] width 94 height 78
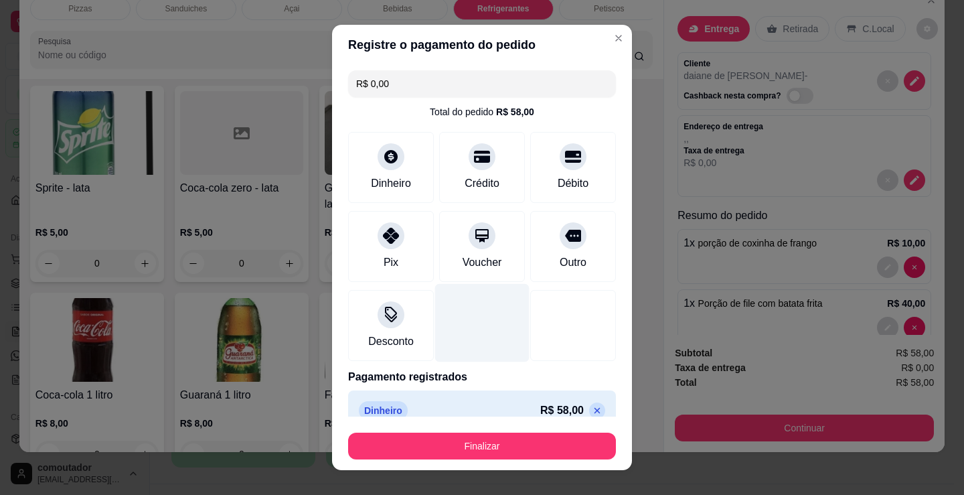
type input "R$ 0,00"
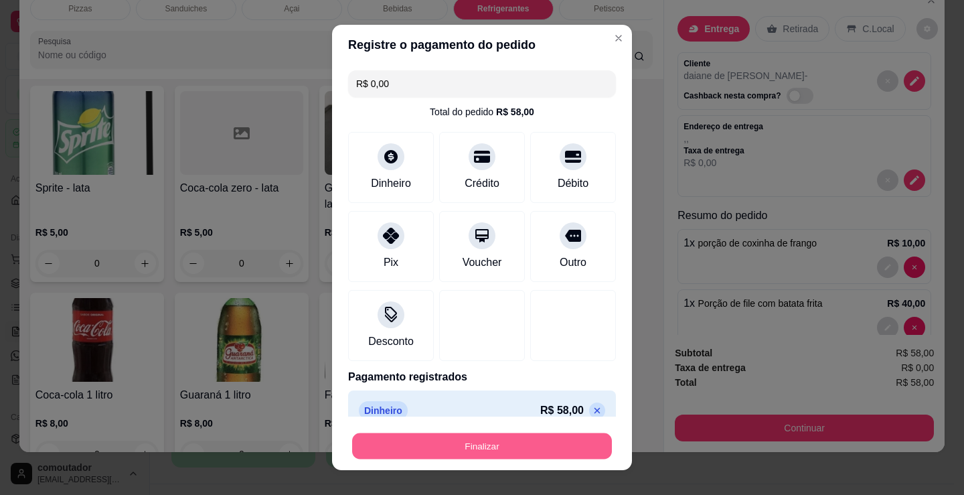
click at [487, 447] on button "Finalizar" at bounding box center [482, 446] width 260 height 26
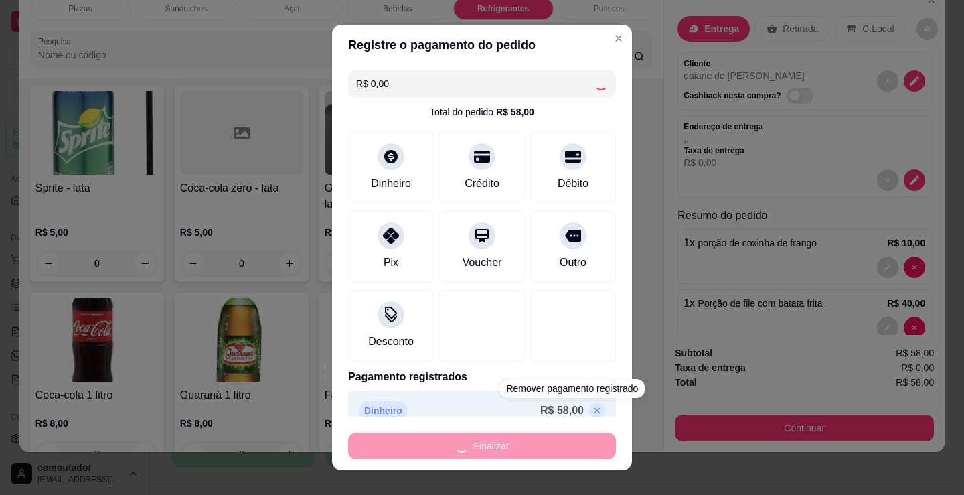
type input "0"
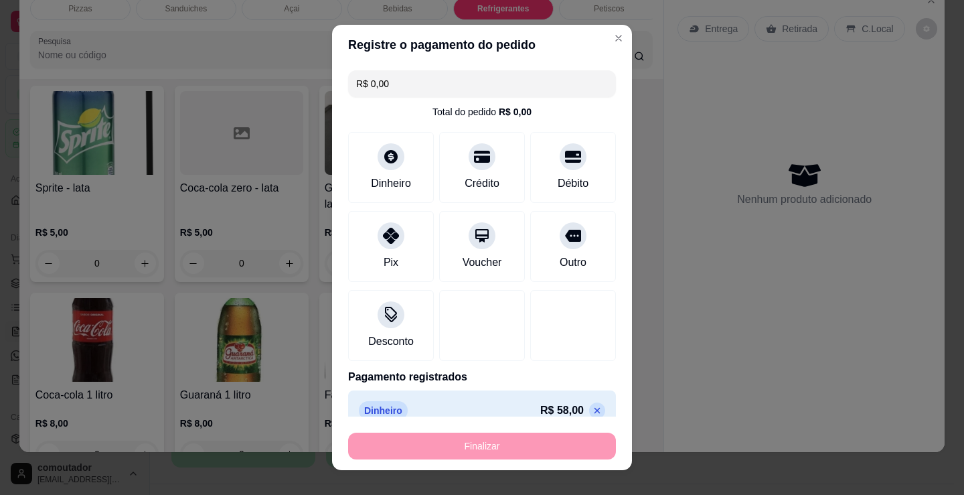
type input "-R$ 58,00"
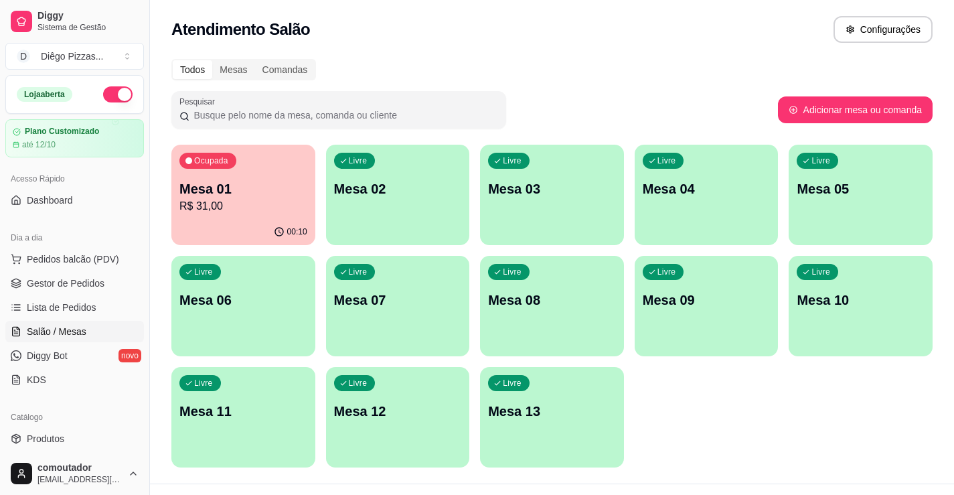
click at [665, 394] on div "Ocupada Mesa 01 R$ 31,00 00:10 Livre Mesa 02 Livre Mesa 03 Livre Mesa 04 Livre …" at bounding box center [551, 306] width 761 height 323
click at [48, 256] on span "Pedidos balcão (PDV)" at bounding box center [73, 258] width 92 height 13
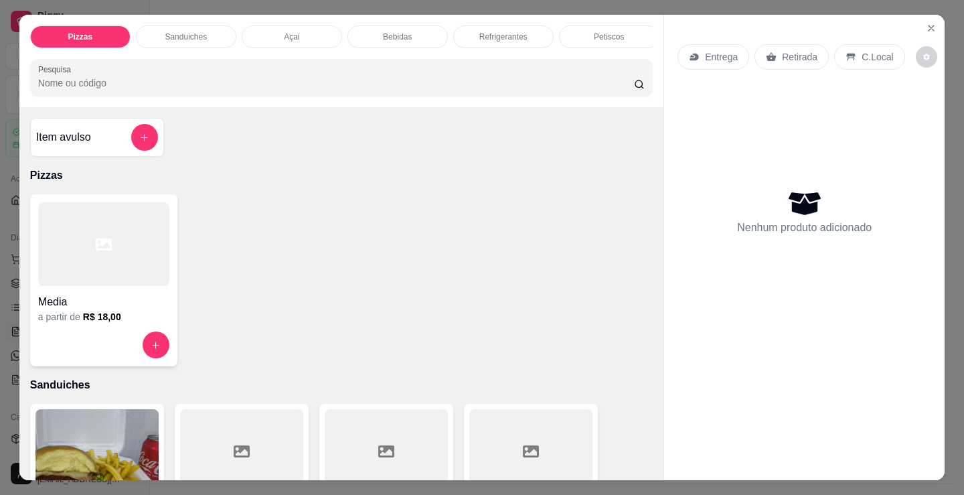
click at [585, 25] on div "Petiscos" at bounding box center [609, 36] width 100 height 23
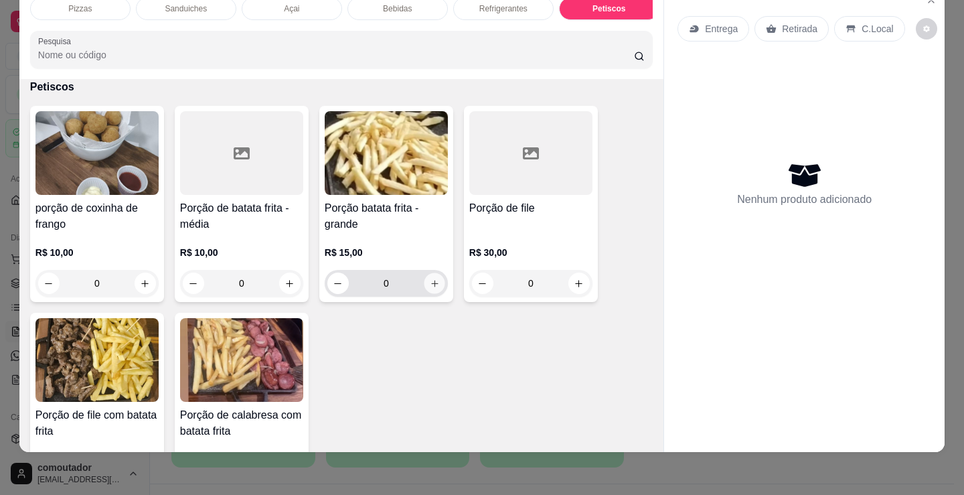
click at [430, 280] on icon "increase-product-quantity" at bounding box center [435, 283] width 10 height 10
type input "1"
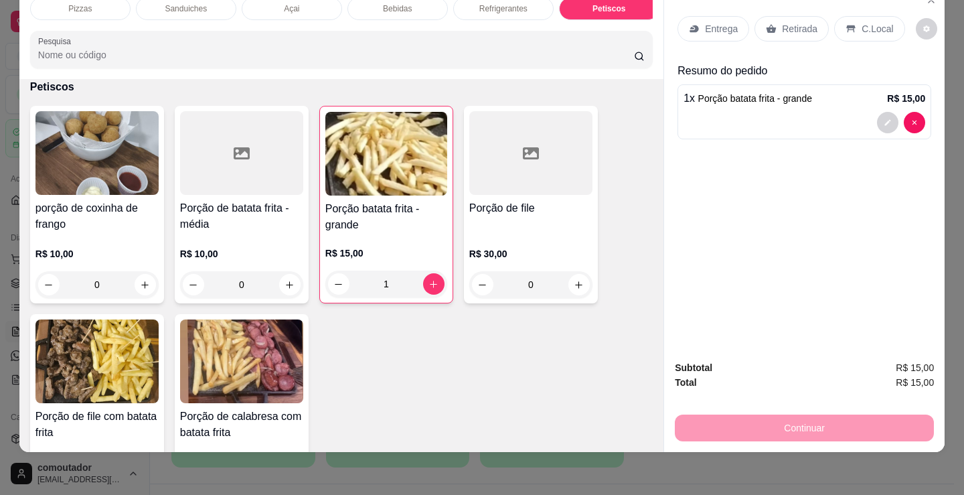
click at [726, 23] on p "Entrega" at bounding box center [721, 28] width 33 height 13
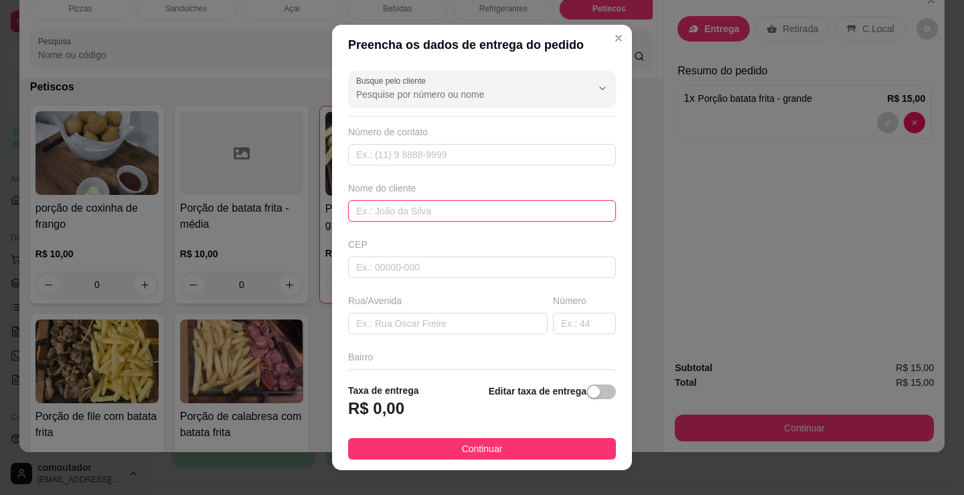
click at [482, 214] on input "text" at bounding box center [482, 210] width 268 height 21
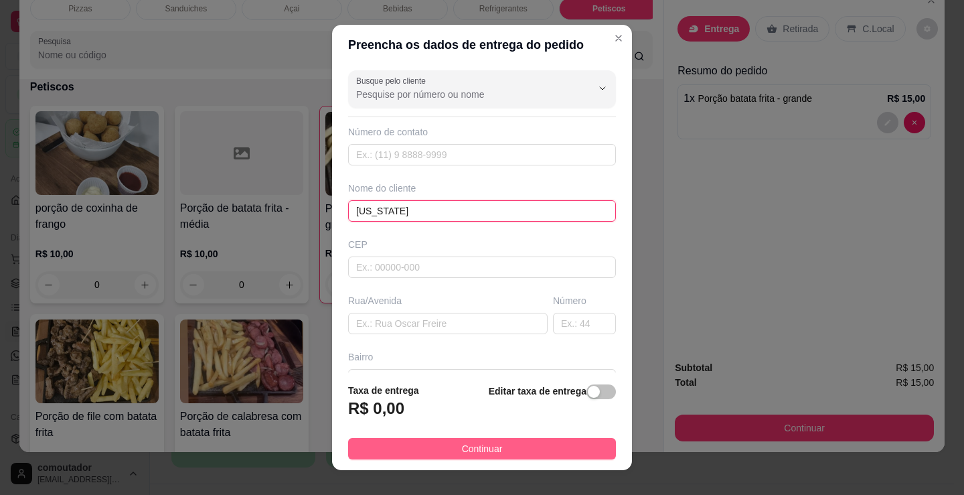
type input "[US_STATE]"
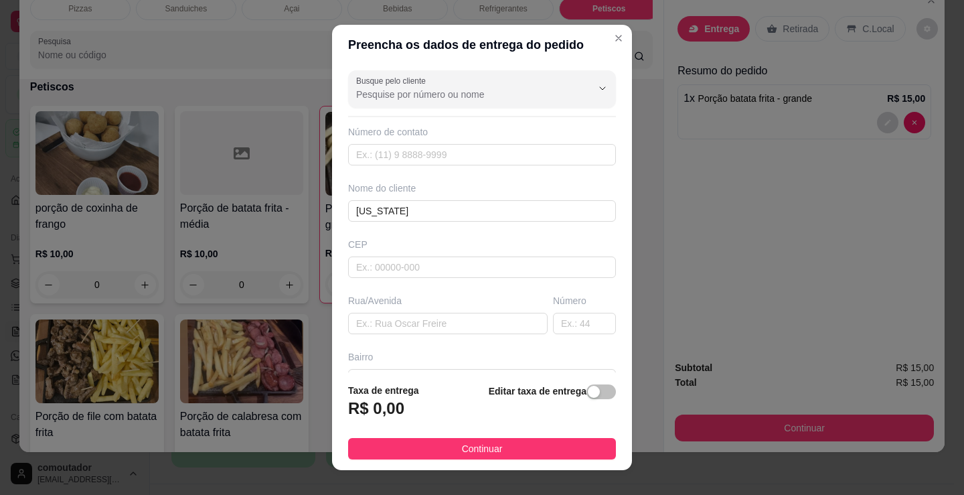
drag, startPoint x: 570, startPoint y: 444, endPoint x: 802, endPoint y: 436, distance: 231.7
click at [574, 445] on button "Continuar" at bounding box center [482, 448] width 268 height 21
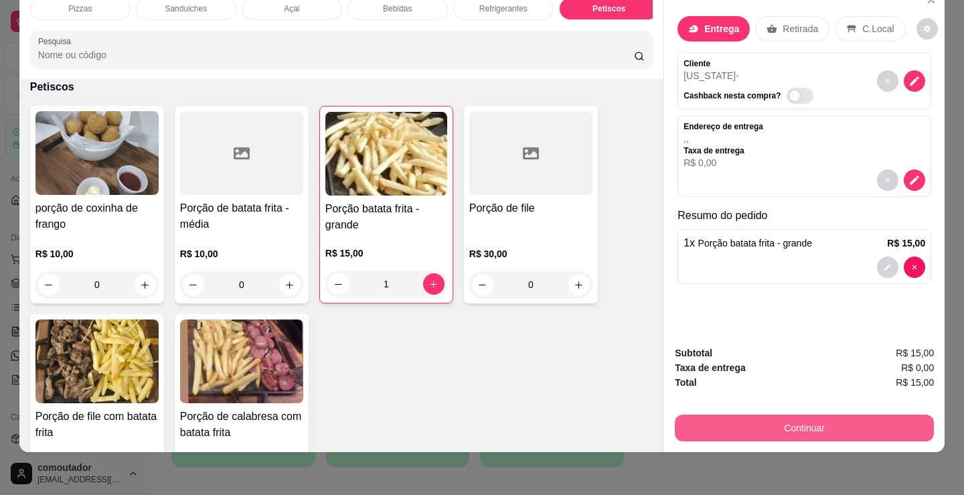
click at [798, 418] on button "Continuar" at bounding box center [804, 427] width 259 height 27
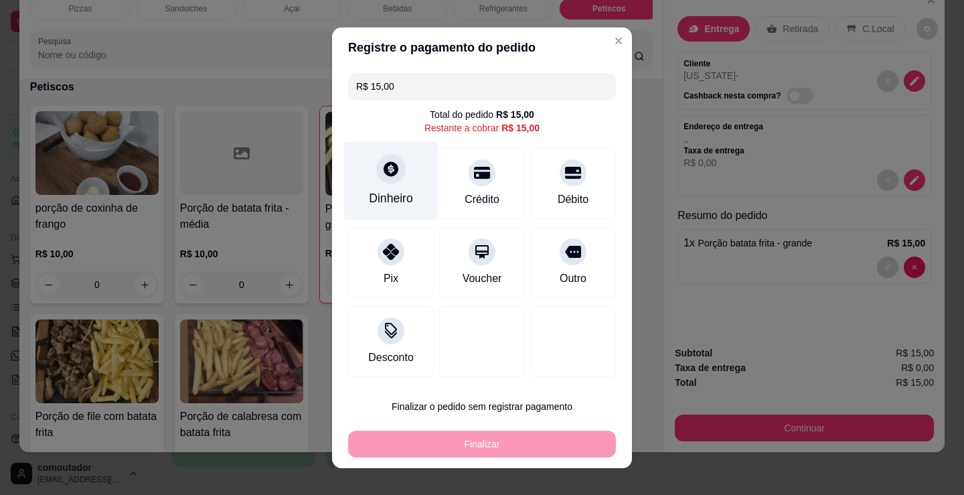
click at [388, 199] on div "Dinheiro" at bounding box center [391, 197] width 44 height 17
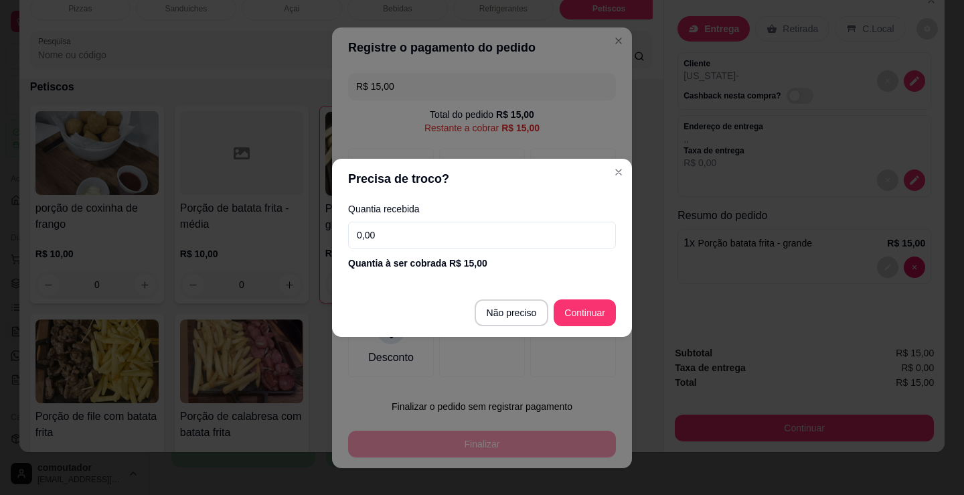
click at [444, 236] on input "0,00" at bounding box center [482, 235] width 268 height 27
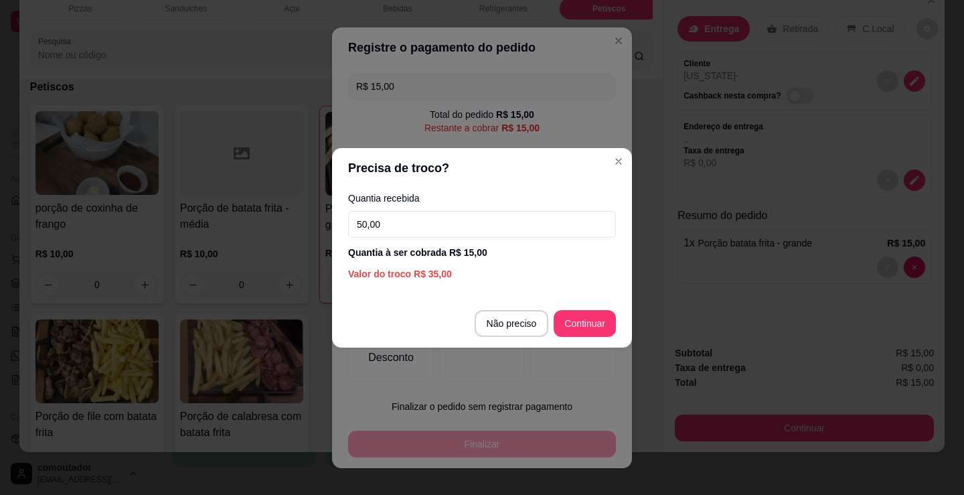
type input "50,00"
type input "R$ 0,00"
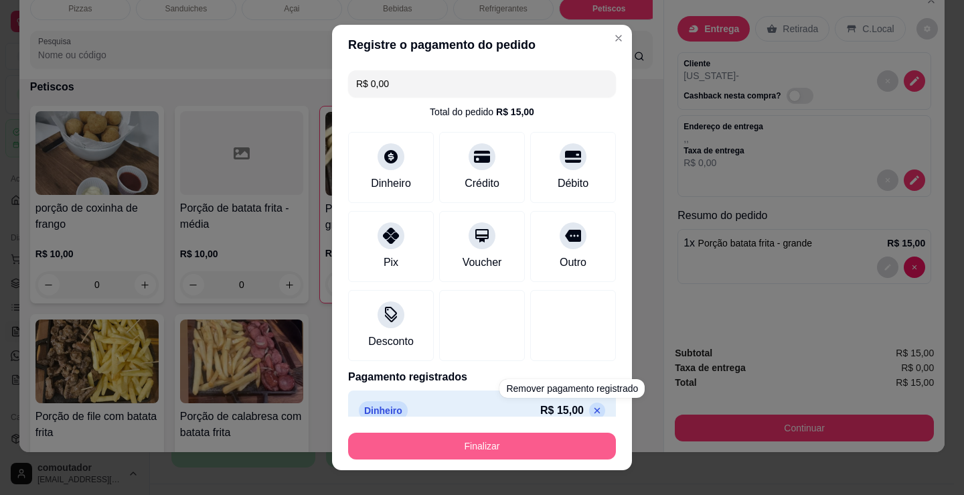
click at [562, 453] on button "Finalizar" at bounding box center [482, 445] width 268 height 27
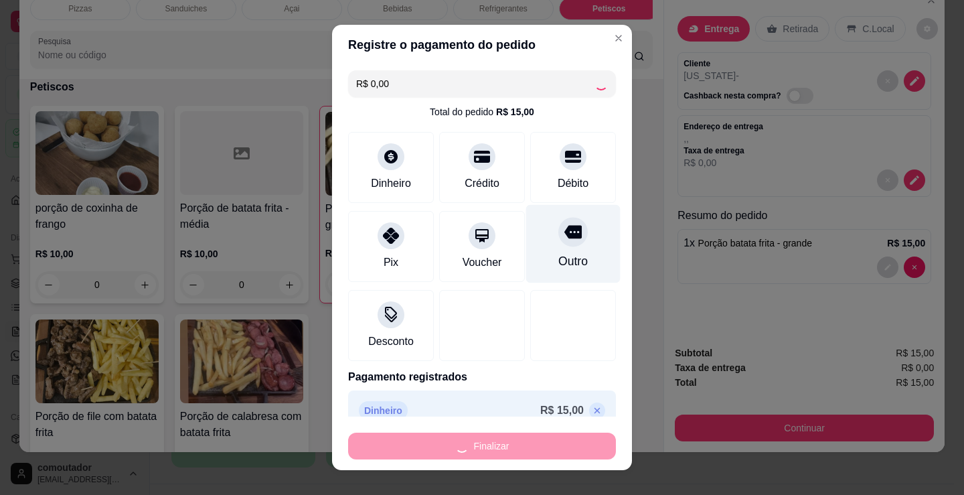
type input "0"
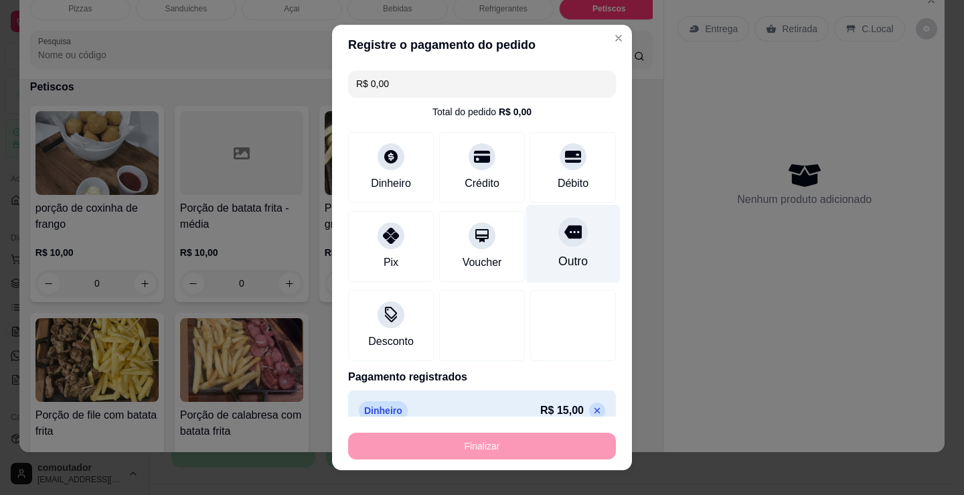
type input "-R$ 15,00"
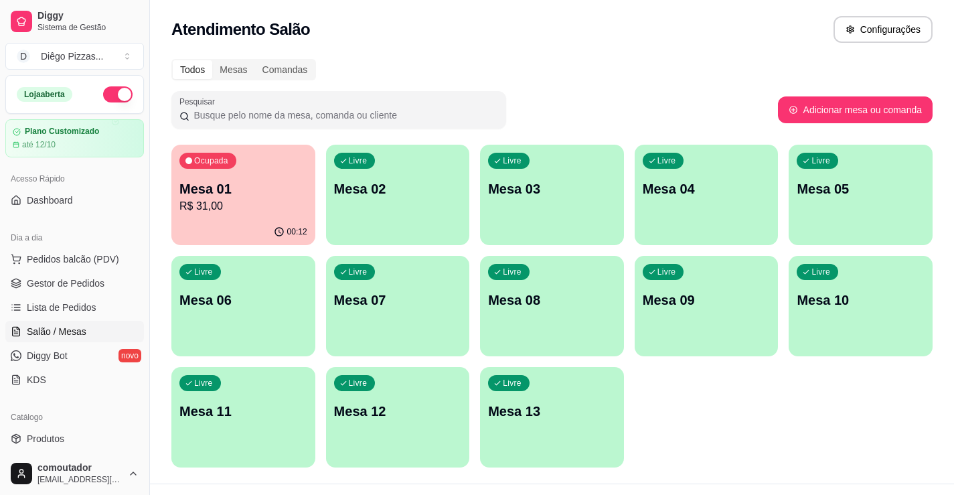
drag, startPoint x: 683, startPoint y: 62, endPoint x: 591, endPoint y: 64, distance: 92.4
click at [683, 62] on div "Todos Mesas Comandas" at bounding box center [551, 69] width 761 height 21
click at [102, 254] on span "Pedidos balcão (PDV)" at bounding box center [73, 258] width 92 height 13
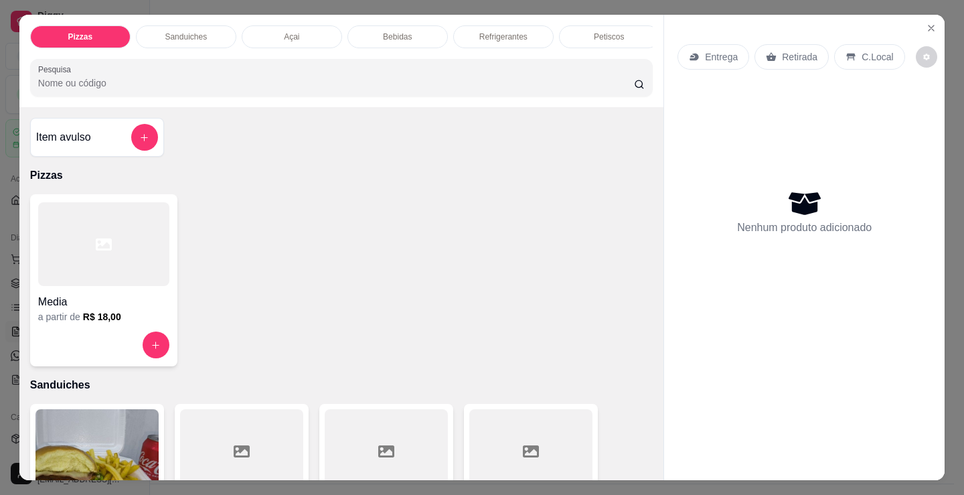
click at [145, 232] on div at bounding box center [103, 244] width 131 height 84
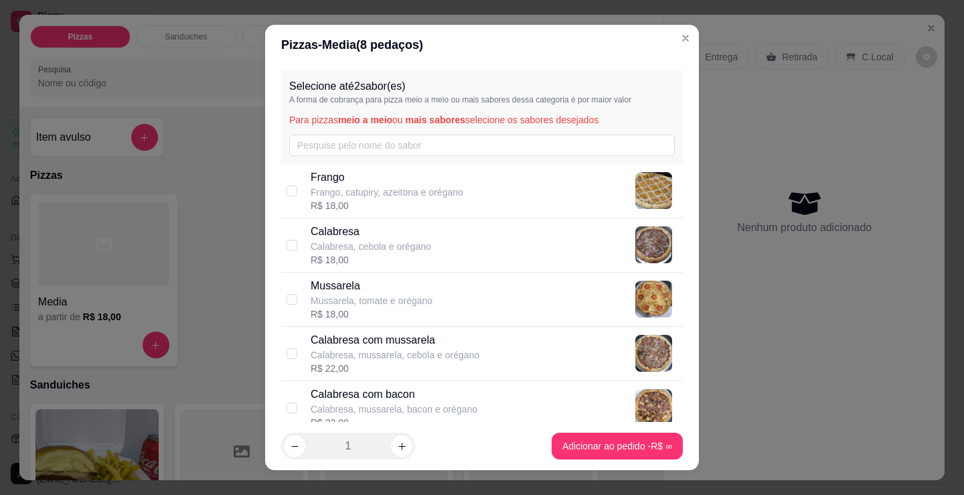
click at [442, 192] on p "Frango, catupiry, azeitona e orégano" at bounding box center [387, 191] width 153 height 13
checkbox input "true"
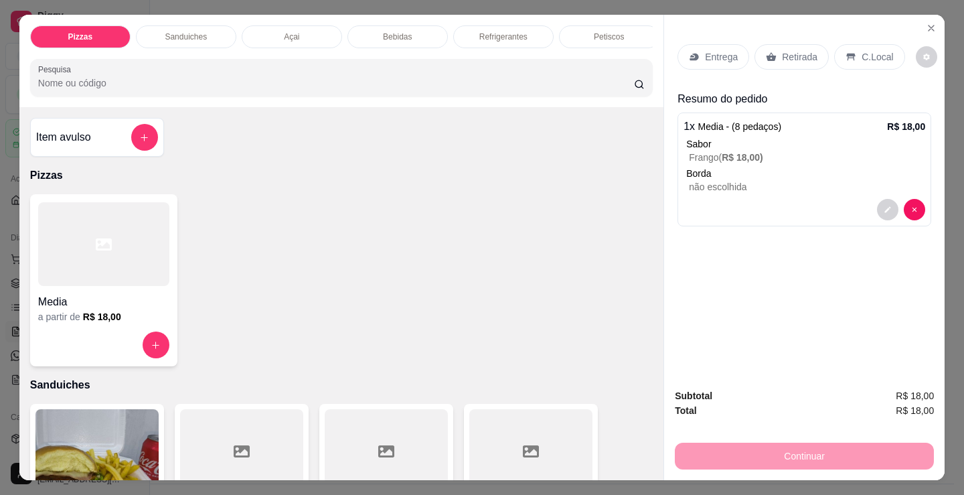
click at [845, 52] on icon at bounding box center [850, 57] width 11 height 11
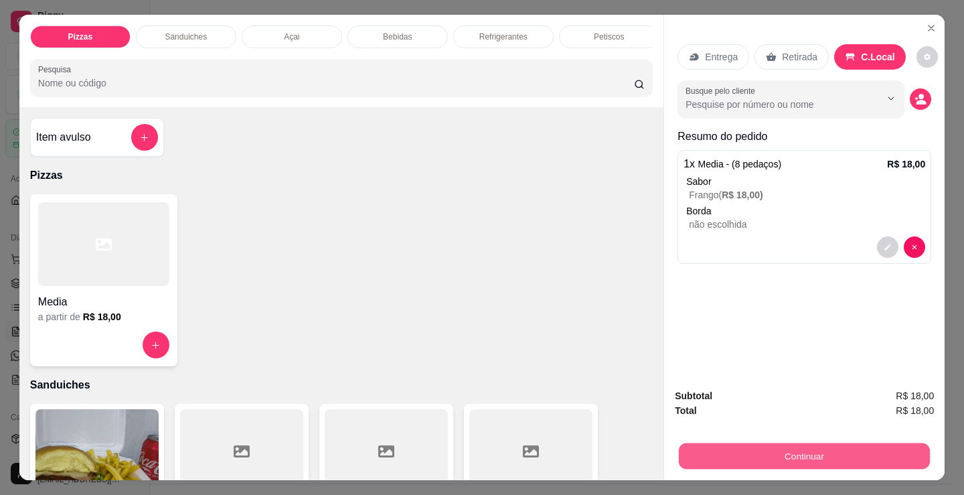
click at [744, 454] on button "Continuar" at bounding box center [804, 455] width 251 height 26
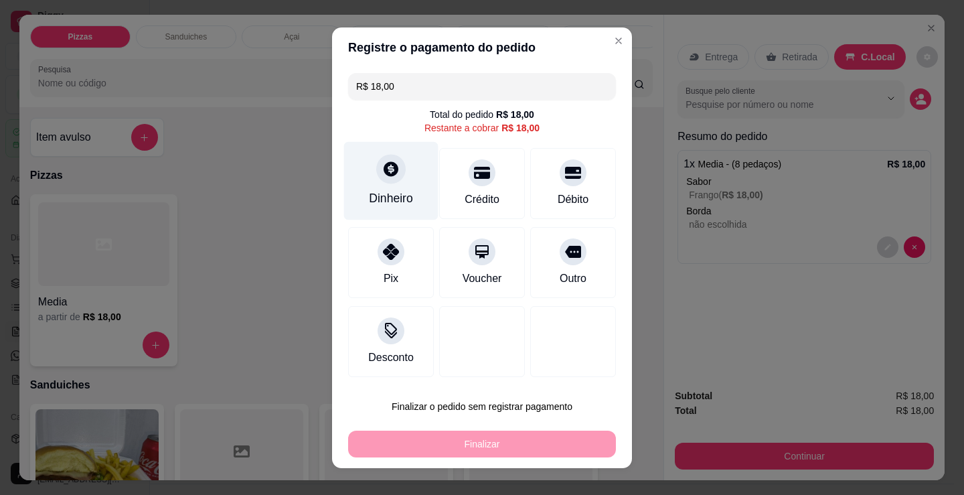
click at [406, 180] on div "Dinheiro" at bounding box center [391, 180] width 94 height 78
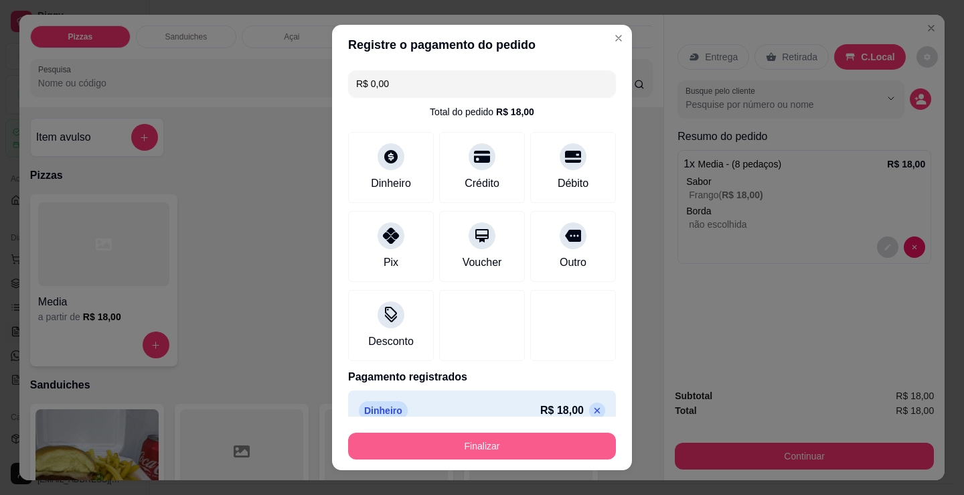
click at [504, 445] on button "Finalizar" at bounding box center [482, 445] width 268 height 27
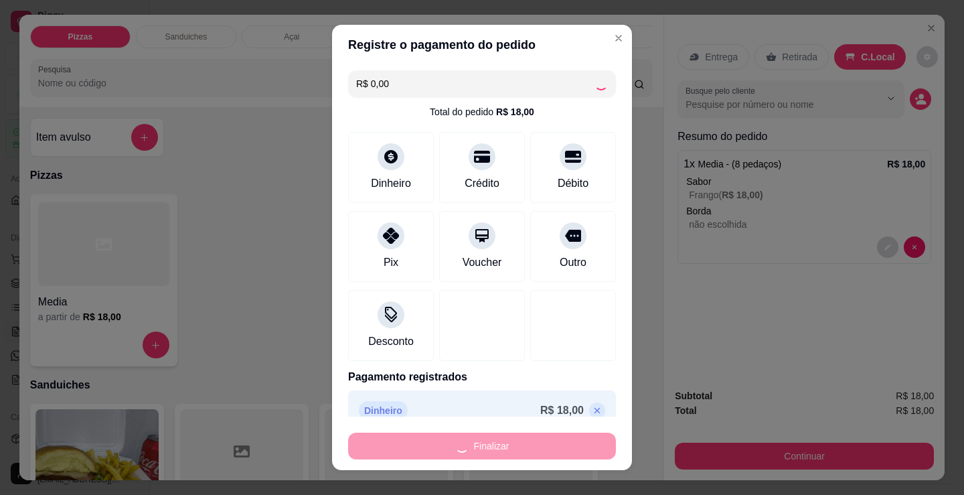
type input "-R$ 18,00"
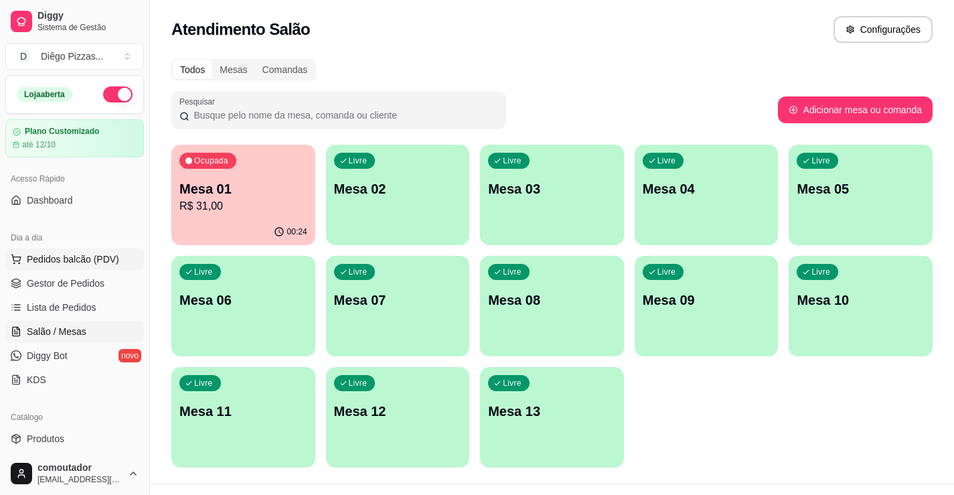
click at [66, 262] on span "Pedidos balcão (PDV)" at bounding box center [73, 258] width 92 height 13
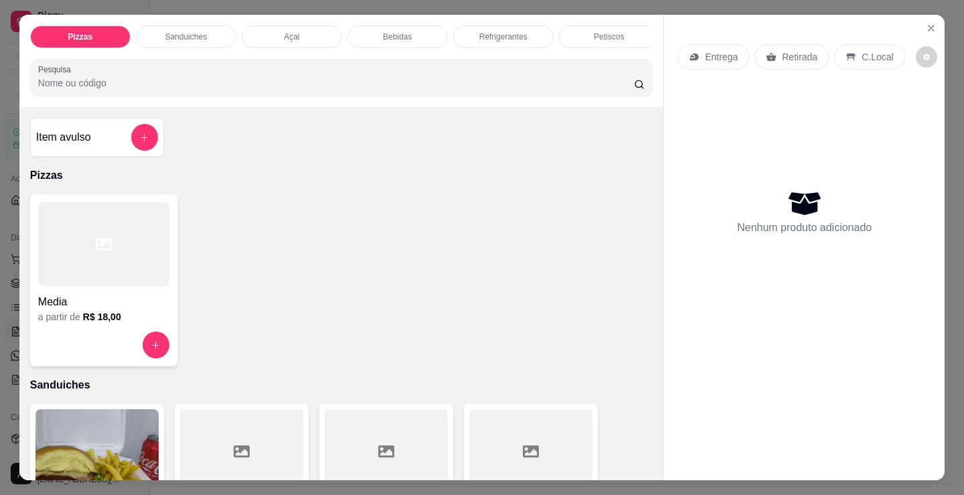
drag, startPoint x: 33, startPoint y: 270, endPoint x: 46, endPoint y: 272, distance: 13.5
click at [46, 272] on div at bounding box center [103, 244] width 131 height 84
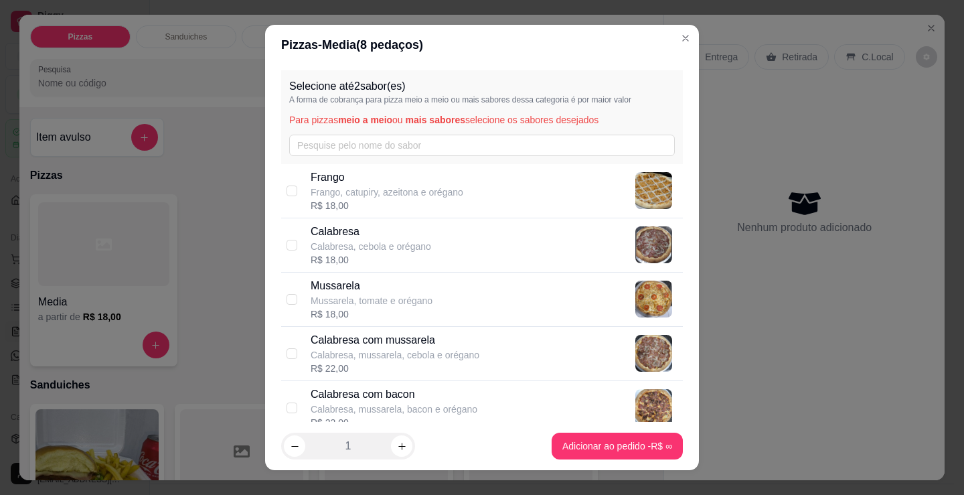
click at [387, 198] on p "Frango, catupiry, azeitona e orégano" at bounding box center [387, 191] width 153 height 13
checkbox input "true"
click at [384, 248] on p "Calabresa, cebola e orégano" at bounding box center [371, 246] width 120 height 13
click at [372, 240] on p "Calabresa, cebola e orégano" at bounding box center [371, 246] width 120 height 13
checkbox input "false"
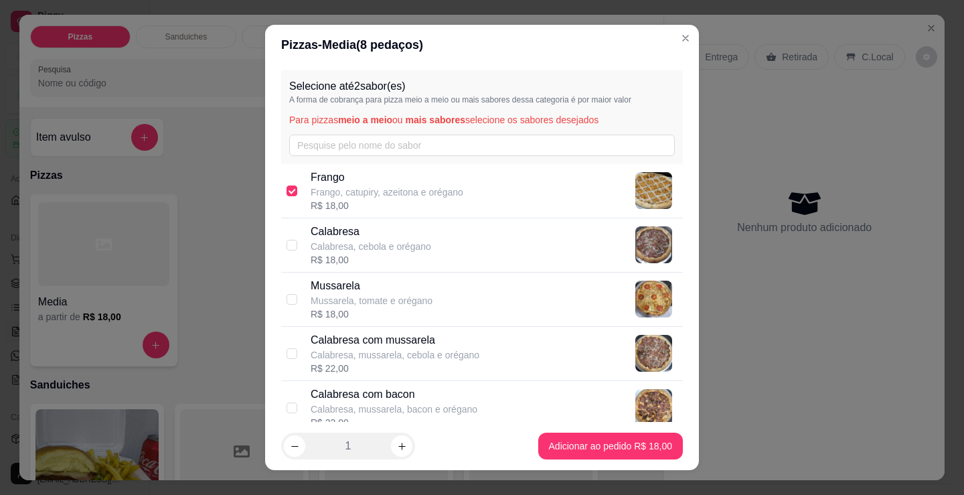
click at [365, 297] on p "Mussarela, tomate e orégano" at bounding box center [372, 300] width 122 height 13
checkbox input "true"
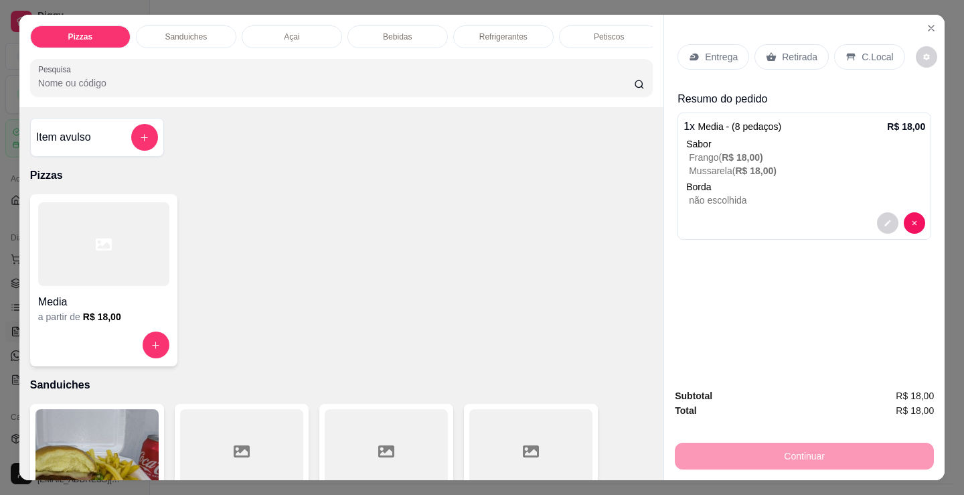
click at [201, 37] on div "Sanduiches" at bounding box center [186, 36] width 100 height 23
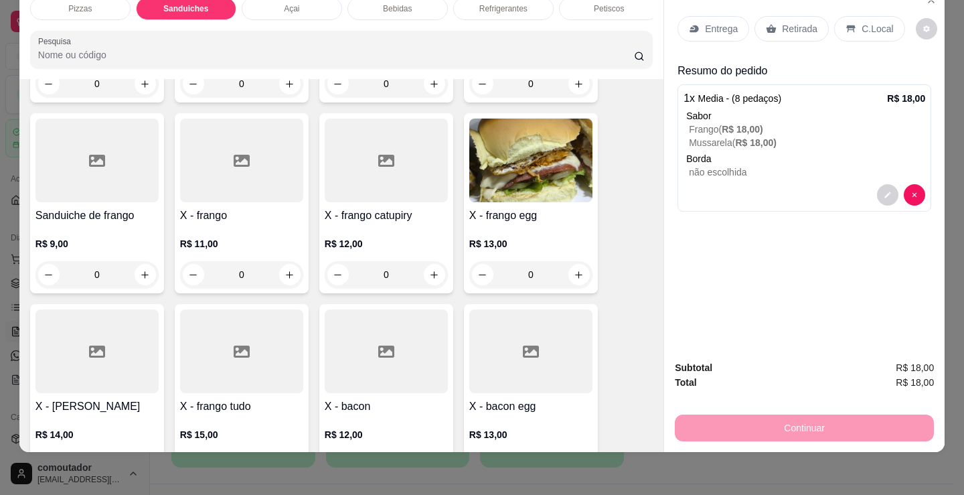
scroll to position [872, 0]
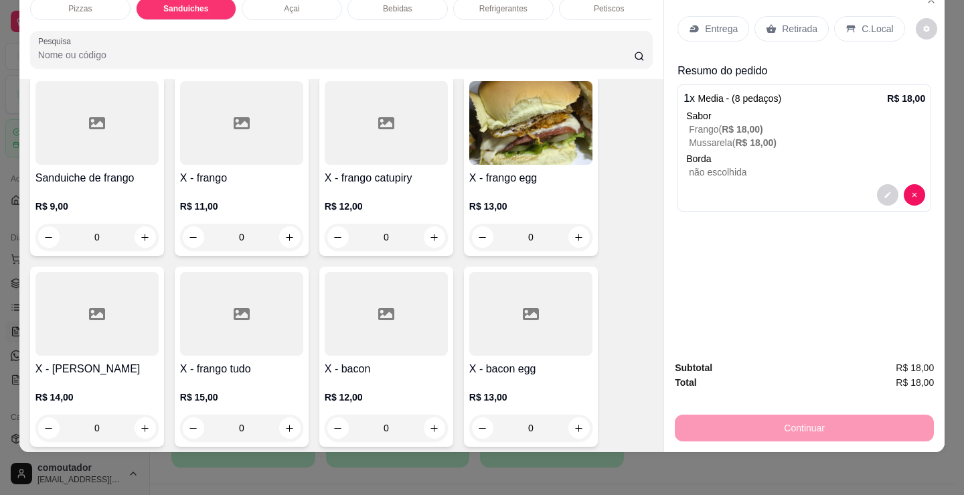
click at [570, 242] on div "0" at bounding box center [530, 237] width 123 height 27
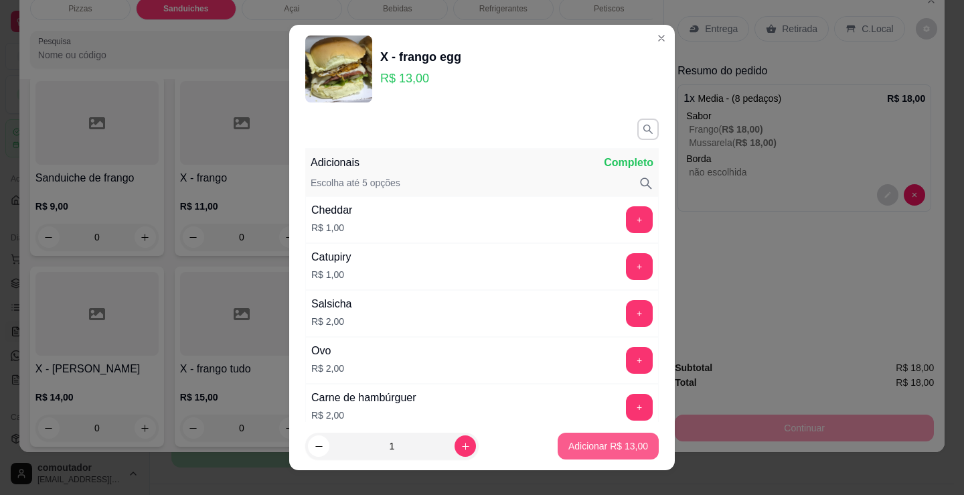
click at [616, 435] on button "Adicionar R$ 13,00" at bounding box center [608, 445] width 101 height 27
type input "1"
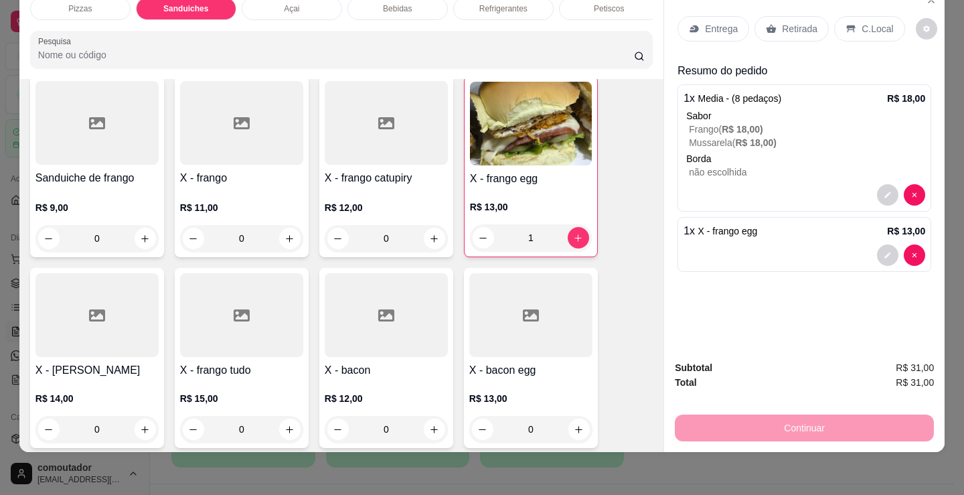
click at [294, 3] on p "Açai" at bounding box center [291, 8] width 15 height 11
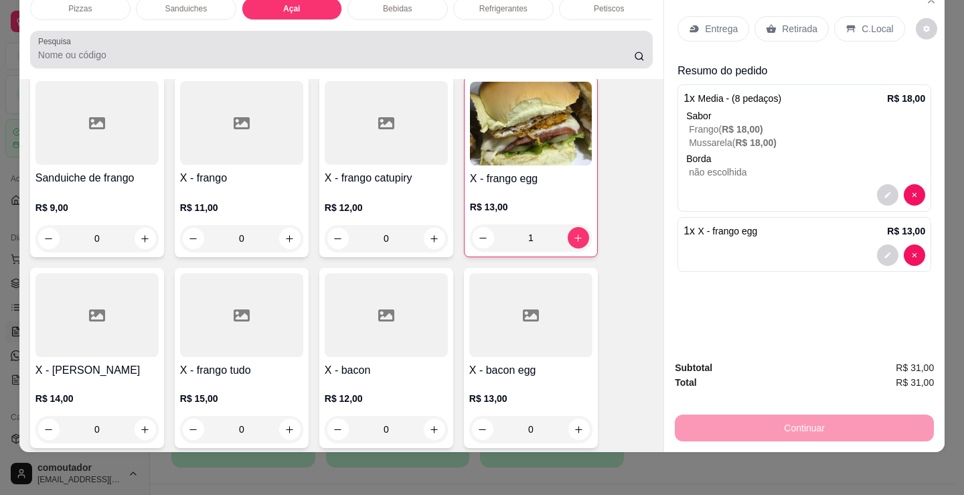
scroll to position [1442, 0]
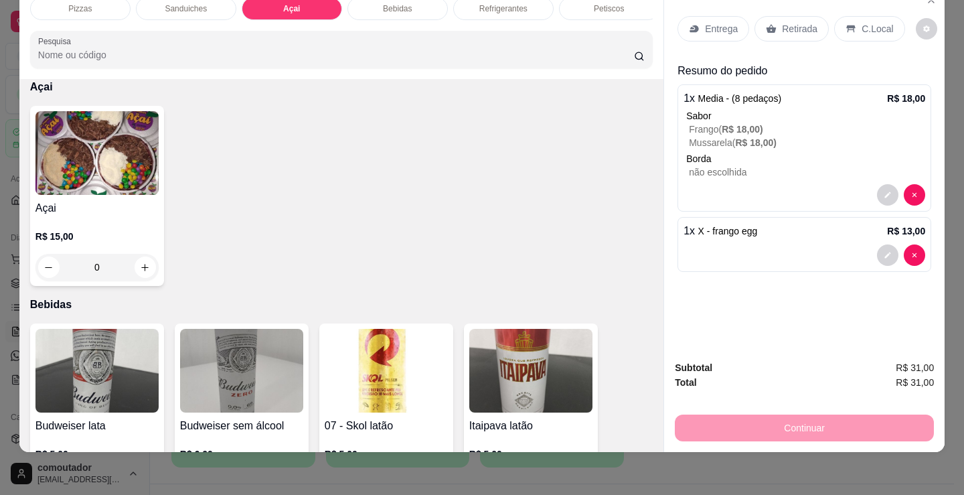
click at [130, 143] on img at bounding box center [96, 153] width 123 height 84
click at [409, 181] on div "200ml R$ 8,00" at bounding box center [481, 170] width 353 height 44
radio input "true"
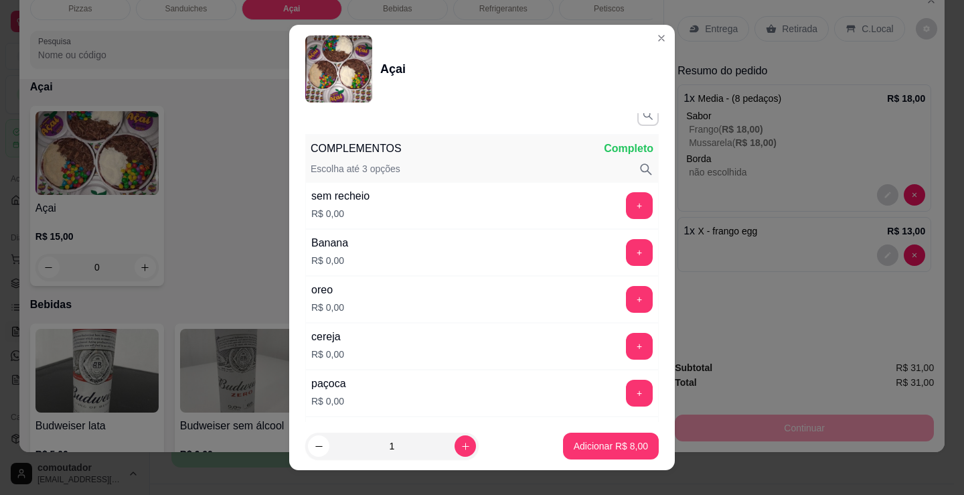
scroll to position [268, 0]
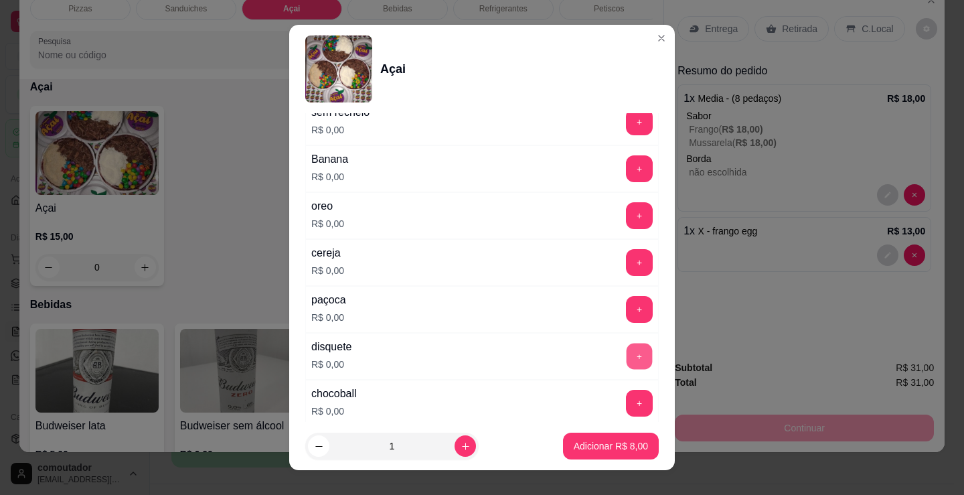
click at [626, 359] on button "+" at bounding box center [639, 356] width 26 height 26
click at [614, 418] on div "chocoball R$ 0,00 +" at bounding box center [481, 403] width 353 height 47
click at [626, 406] on button "+" at bounding box center [639, 403] width 27 height 27
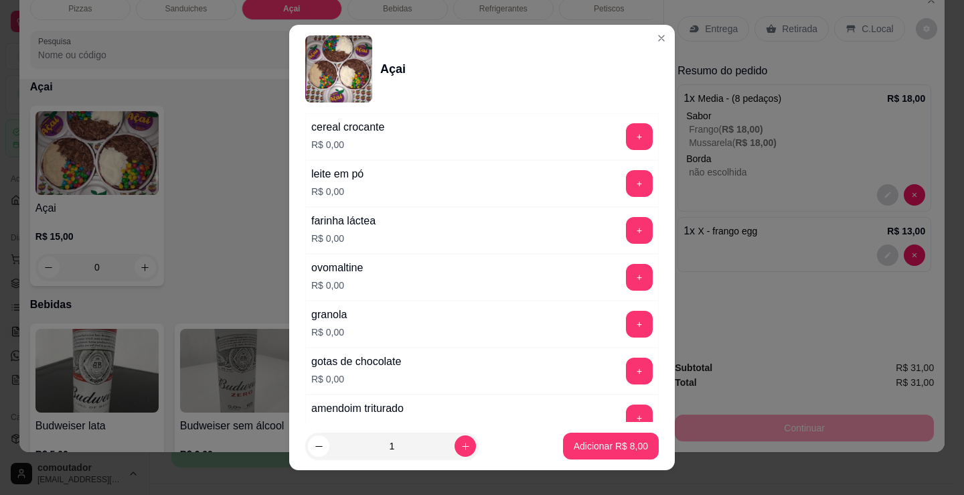
scroll to position [602, 0]
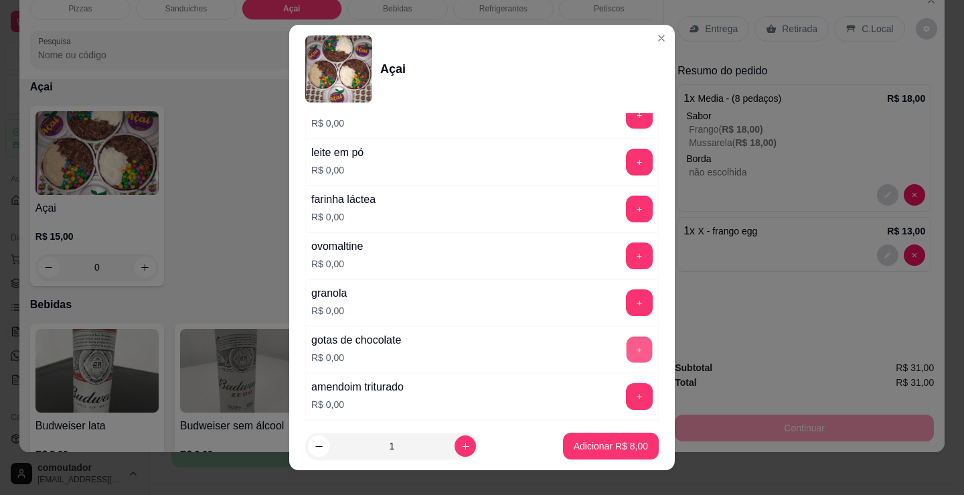
click at [626, 345] on button "+" at bounding box center [639, 350] width 26 height 26
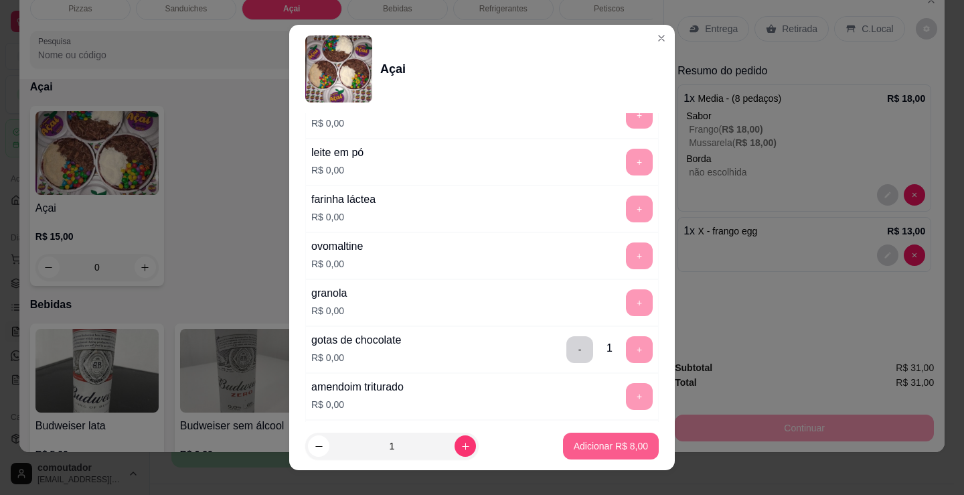
click at [588, 451] on p "Adicionar R$ 8,00" at bounding box center [611, 445] width 74 height 13
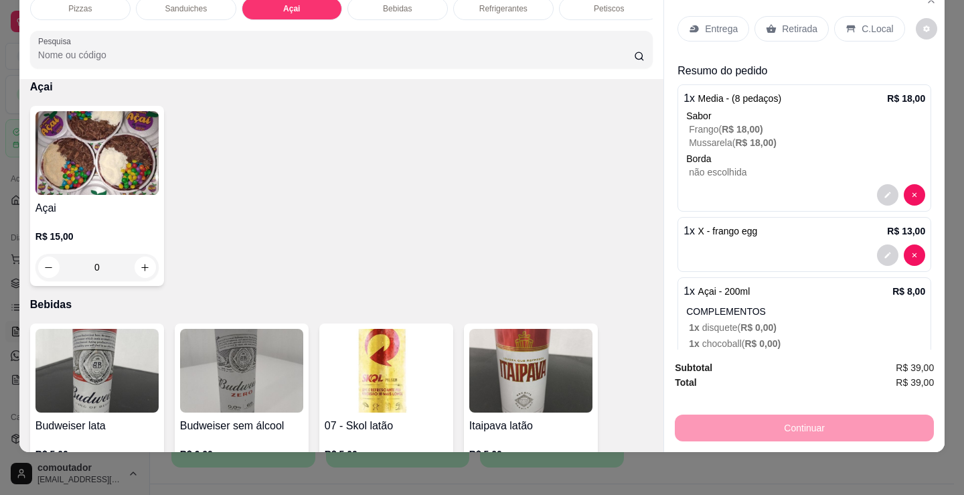
drag, startPoint x: 637, startPoint y: 313, endPoint x: 677, endPoint y: 249, distance: 74.9
click at [637, 313] on p "Bebidas" at bounding box center [341, 305] width 622 height 16
click at [716, 22] on p "Entrega" at bounding box center [721, 28] width 33 height 13
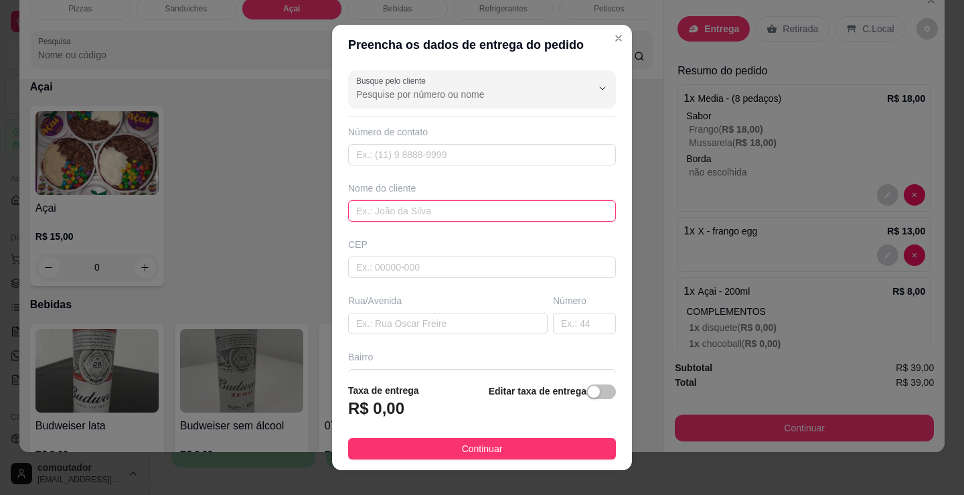
click at [372, 210] on input "text" at bounding box center [482, 210] width 268 height 21
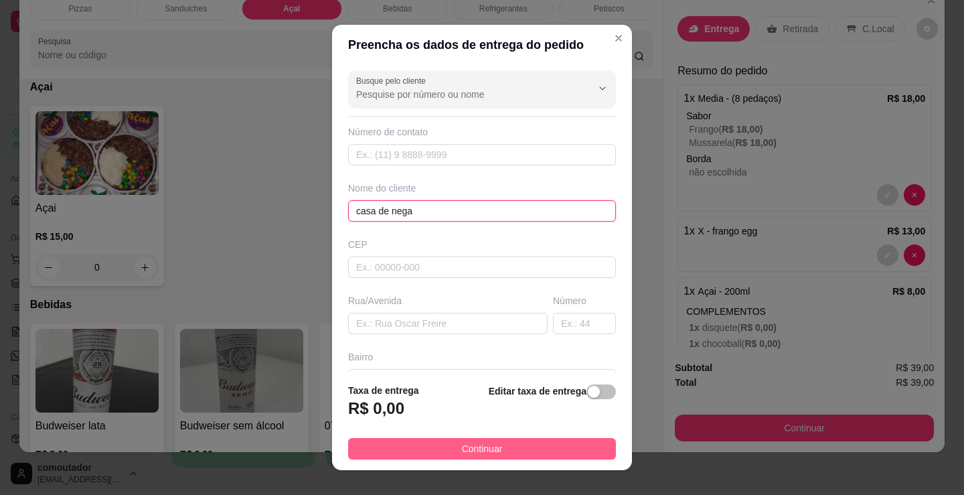
type input "casa de nega"
click at [509, 438] on button "Continuar" at bounding box center [482, 448] width 268 height 21
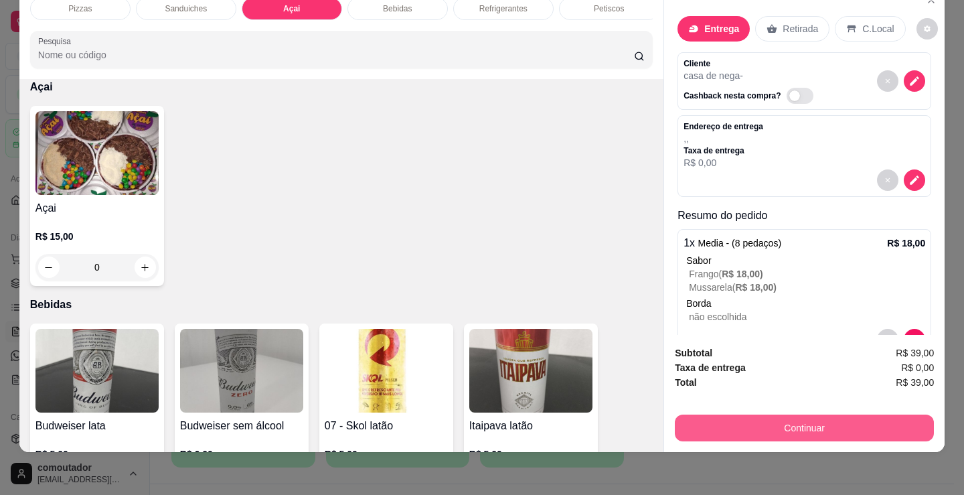
click at [730, 424] on button "Continuar" at bounding box center [804, 427] width 259 height 27
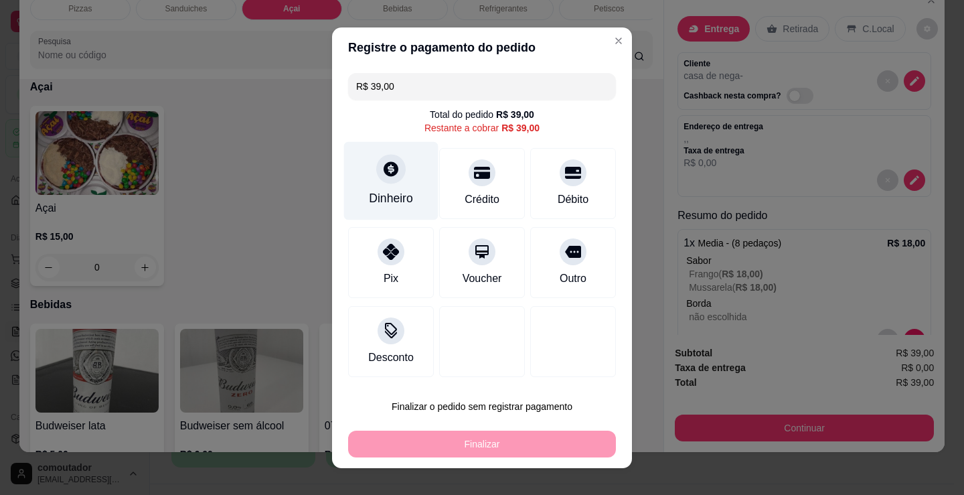
click at [356, 175] on div "Dinheiro" at bounding box center [391, 180] width 94 height 78
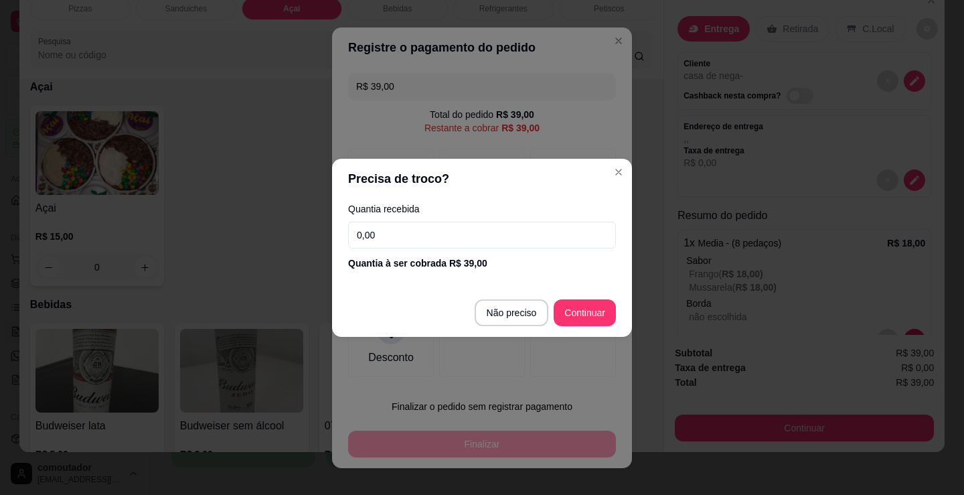
click at [420, 245] on input "0,00" at bounding box center [482, 235] width 268 height 27
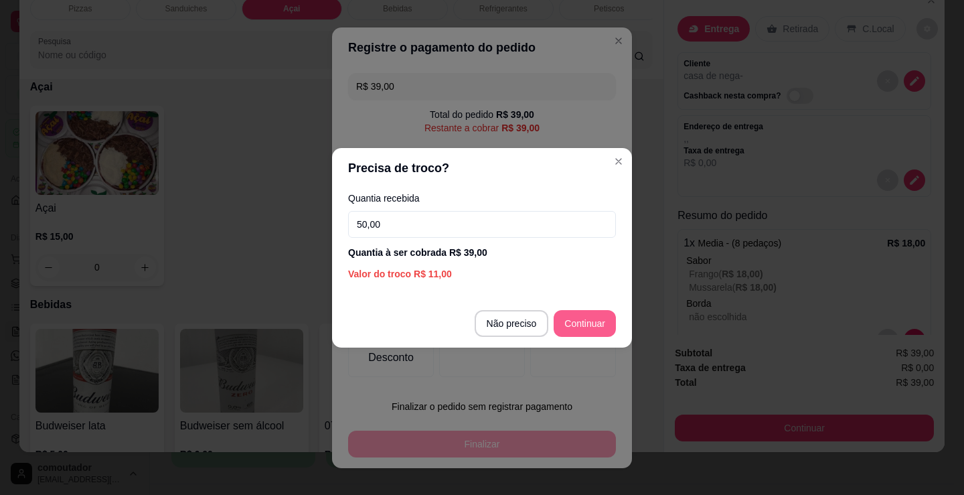
type input "50,00"
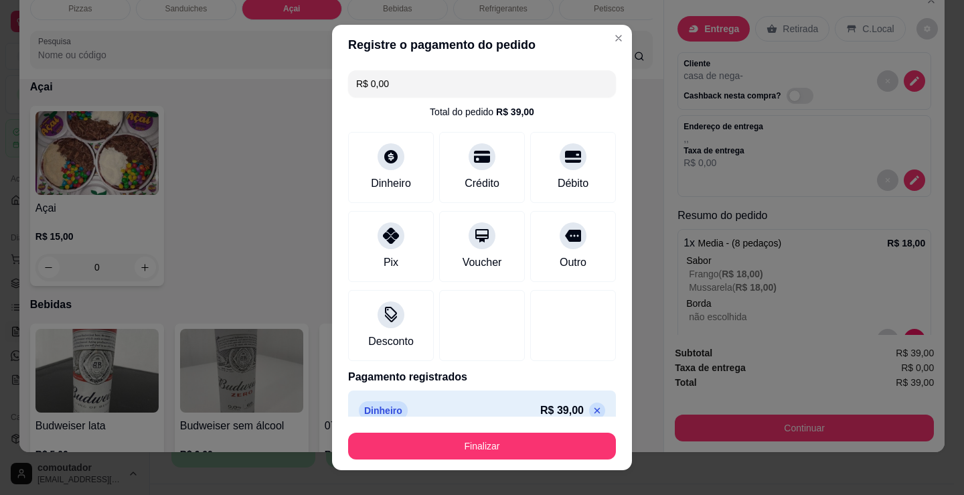
type input "R$ 0,00"
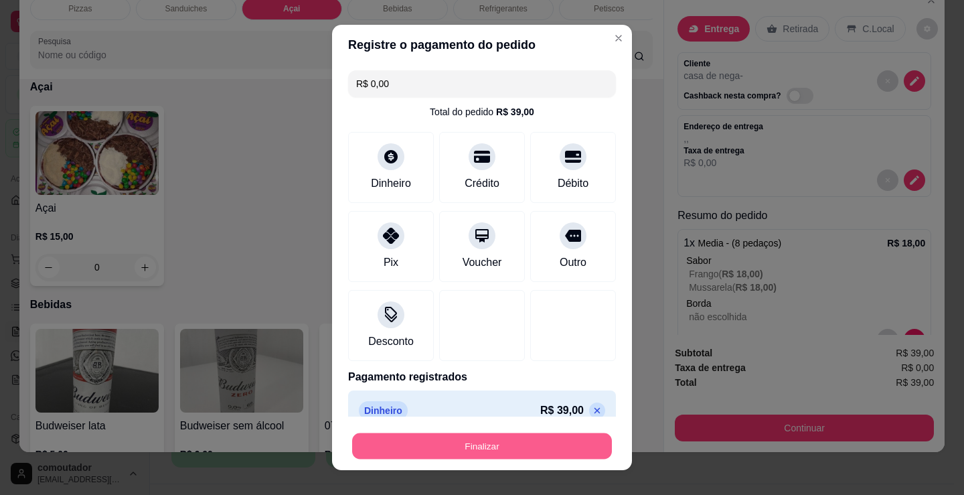
click at [494, 446] on button "Finalizar" at bounding box center [482, 446] width 260 height 26
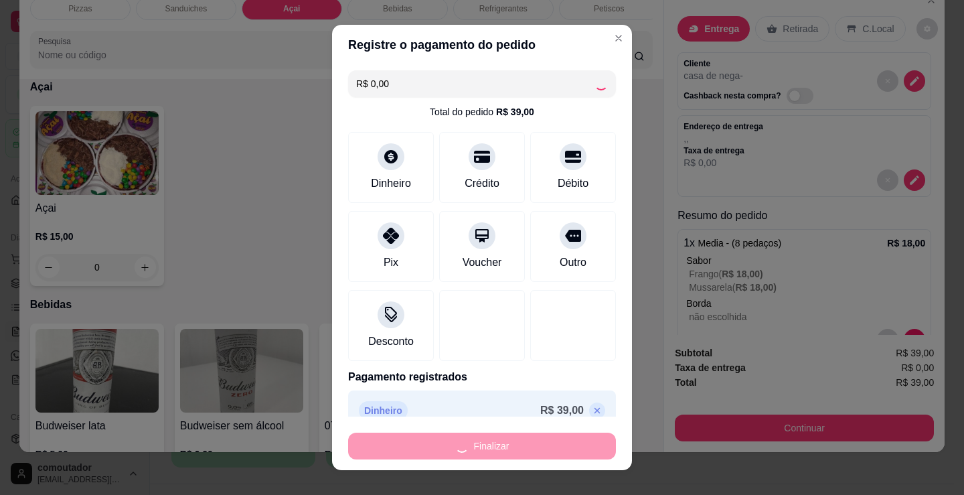
type input "0"
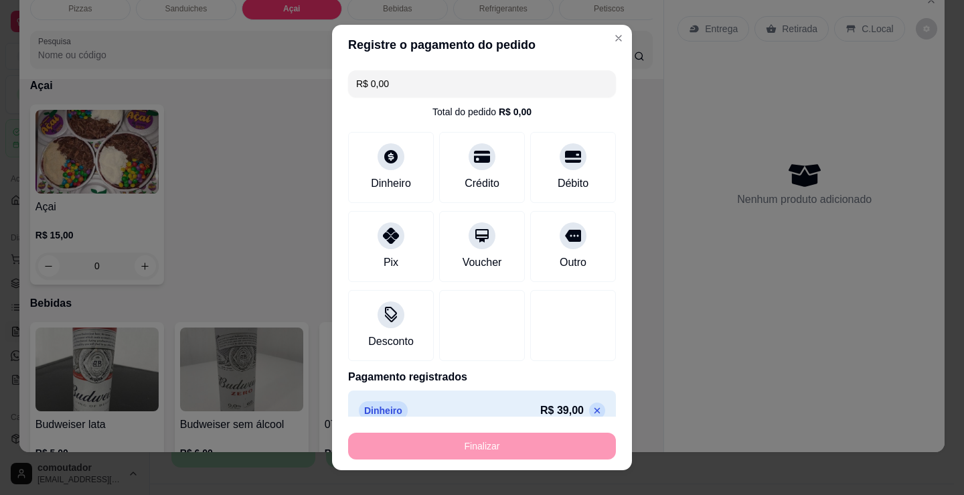
type input "-R$ 39,00"
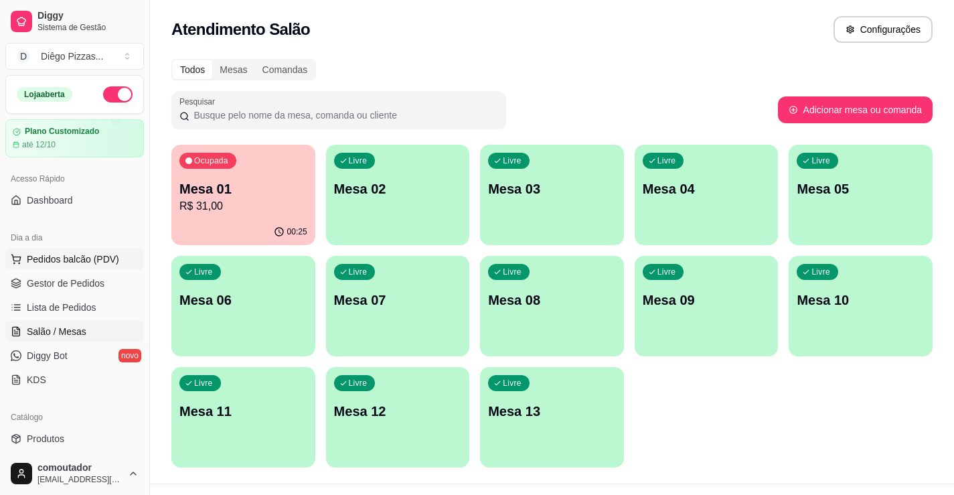
drag, startPoint x: 53, startPoint y: 254, endPoint x: 92, endPoint y: 266, distance: 40.6
click at [53, 254] on span "Pedidos balcão (PDV)" at bounding box center [73, 258] width 92 height 13
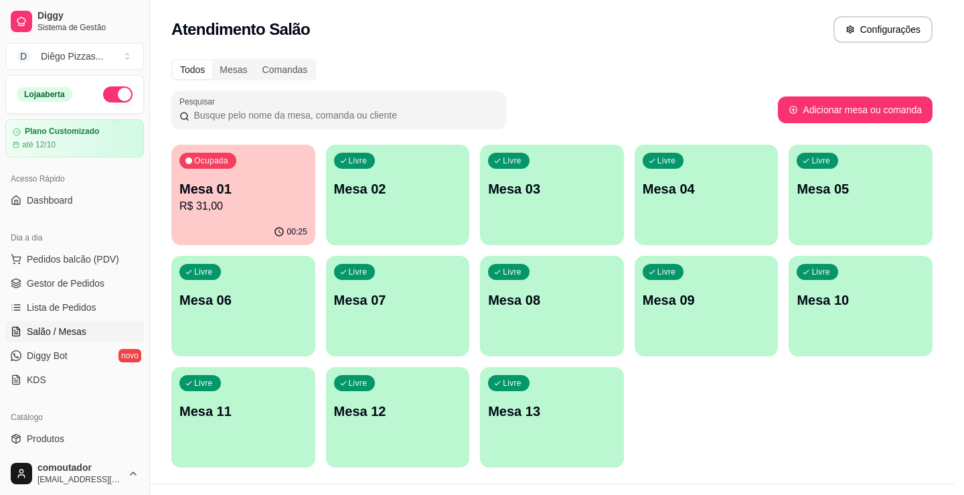
click at [137, 266] on div at bounding box center [103, 244] width 131 height 84
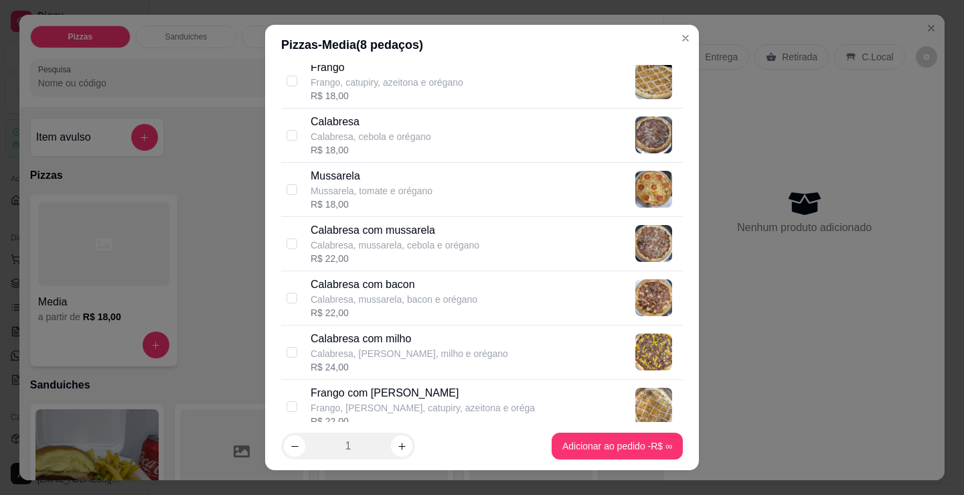
scroll to position [134, 0]
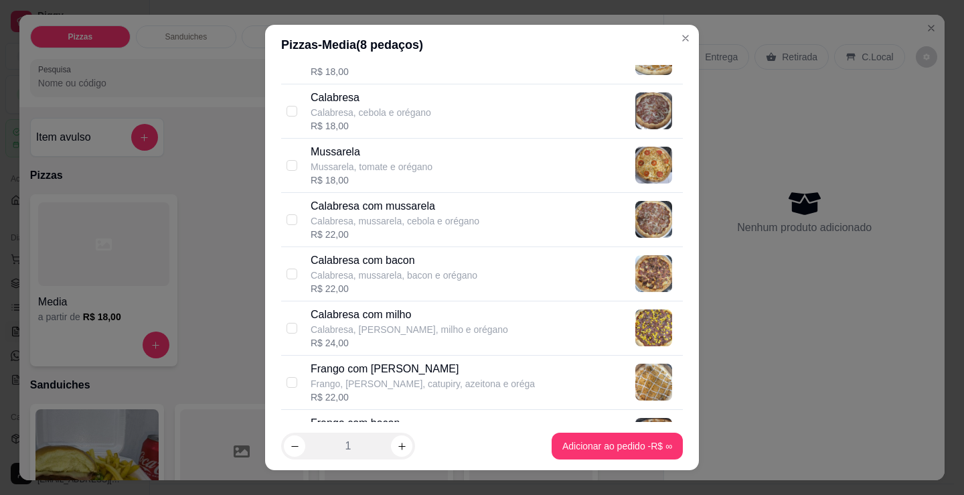
click at [392, 219] on p "Calabresa, mussarela, cebola e orégano" at bounding box center [395, 220] width 169 height 13
click at [329, 210] on p "Calabresa com mussarela" at bounding box center [395, 206] width 169 height 16
checkbox input "false"
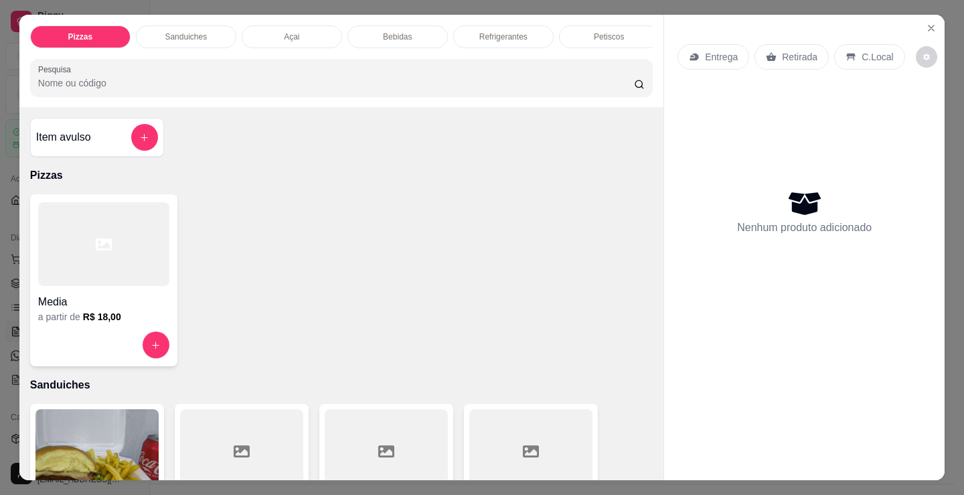
drag, startPoint x: 194, startPoint y: 23, endPoint x: 194, endPoint y: 37, distance: 13.4
click at [194, 25] on div "Sanduiches" at bounding box center [186, 36] width 100 height 23
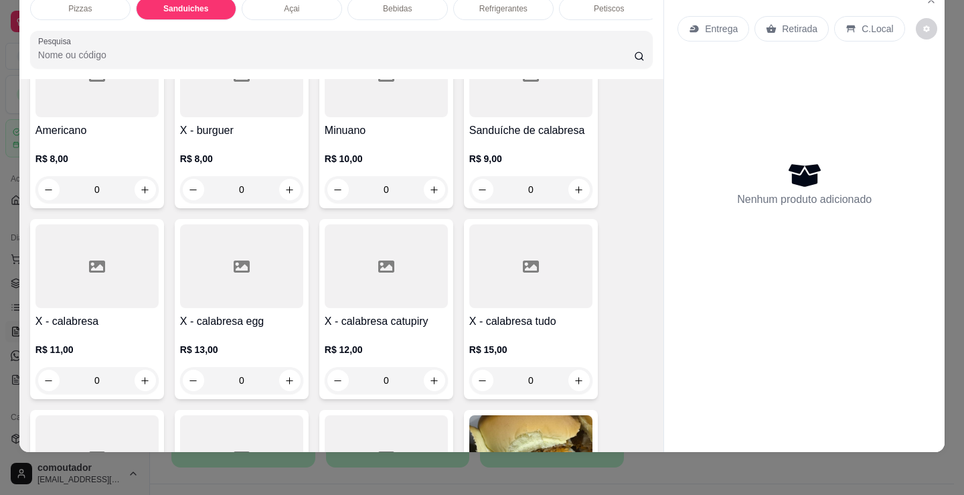
scroll to position [604, 0]
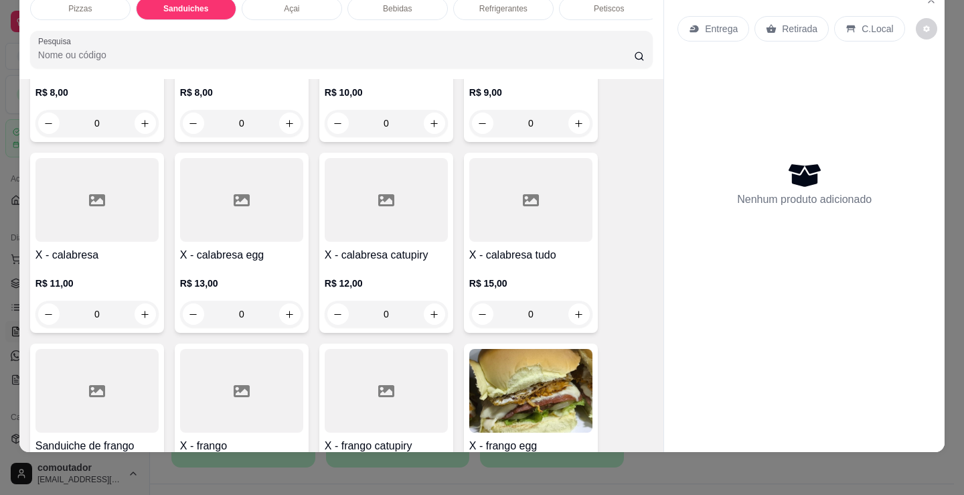
click at [145, 315] on div "0" at bounding box center [96, 314] width 123 height 27
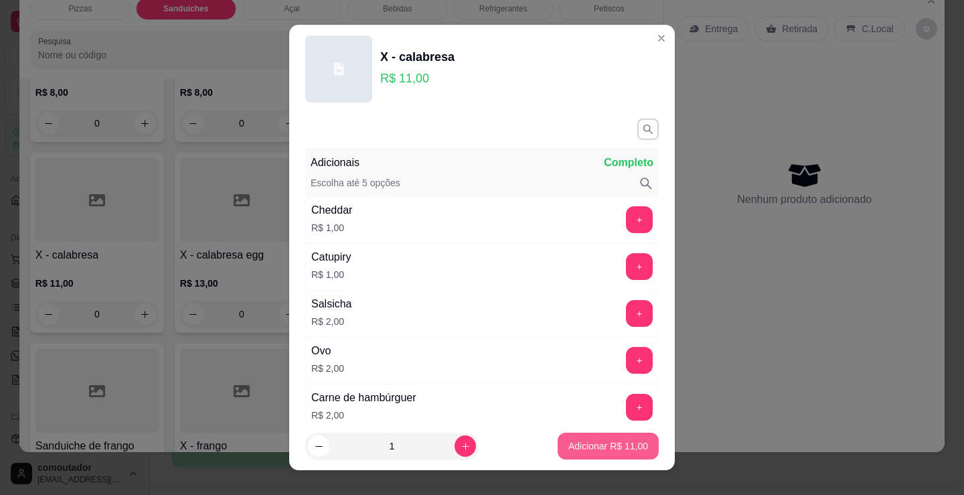
click at [610, 444] on p "Adicionar R$ 11,00" at bounding box center [608, 445] width 80 height 13
type input "1"
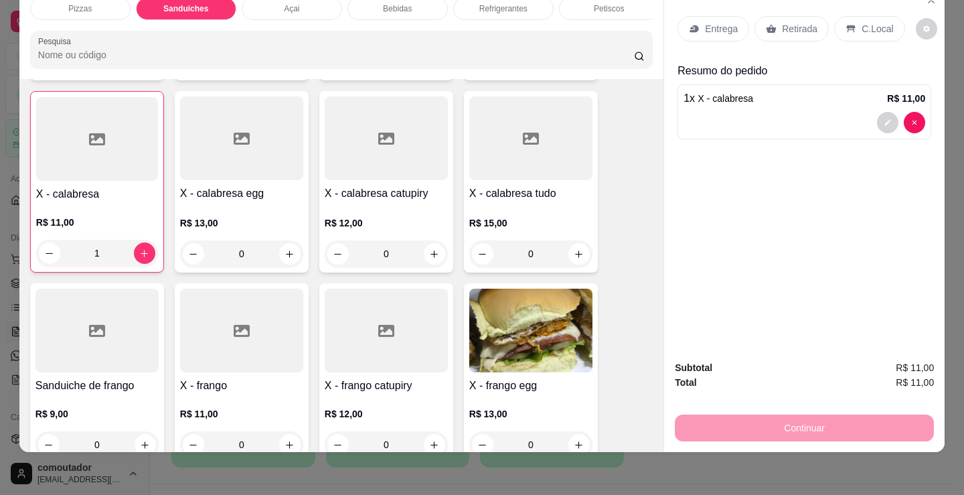
scroll to position [738, 0]
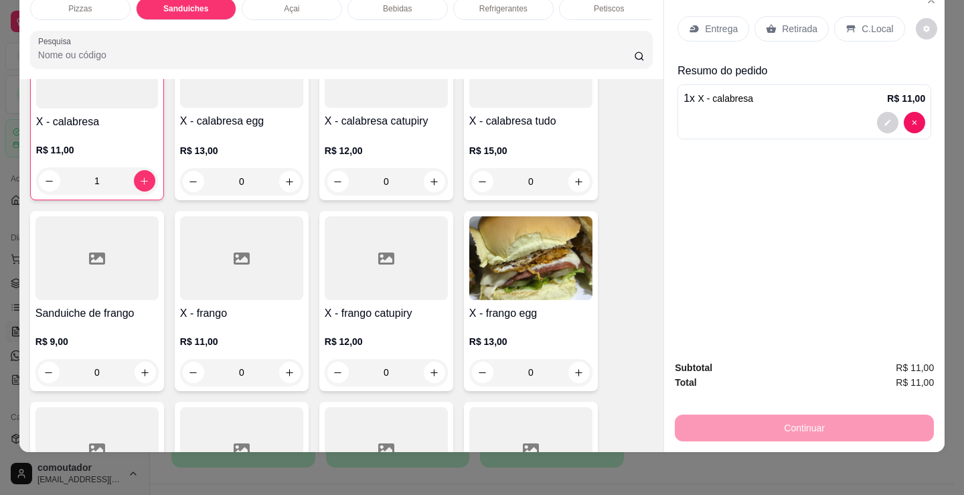
click at [286, 375] on div "0" at bounding box center [241, 372] width 123 height 27
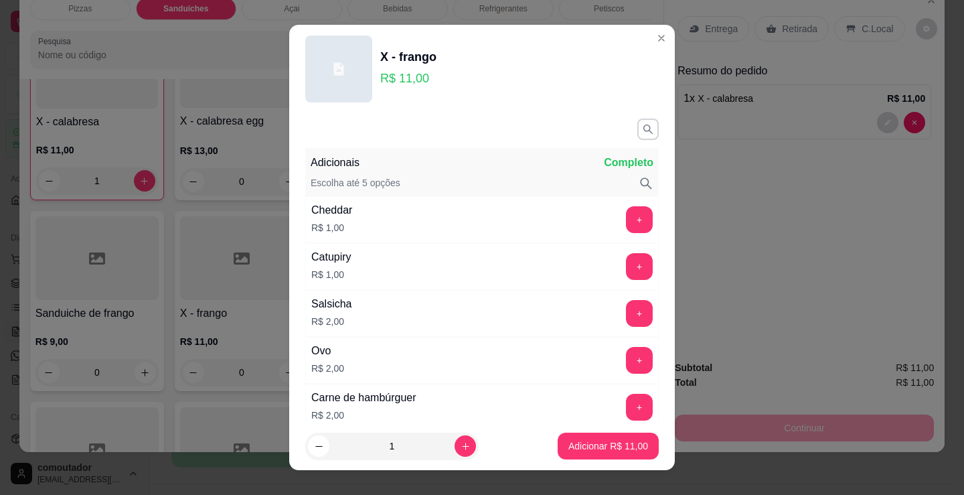
click at [618, 443] on p "Adicionar R$ 11,00" at bounding box center [608, 445] width 80 height 13
type input "1"
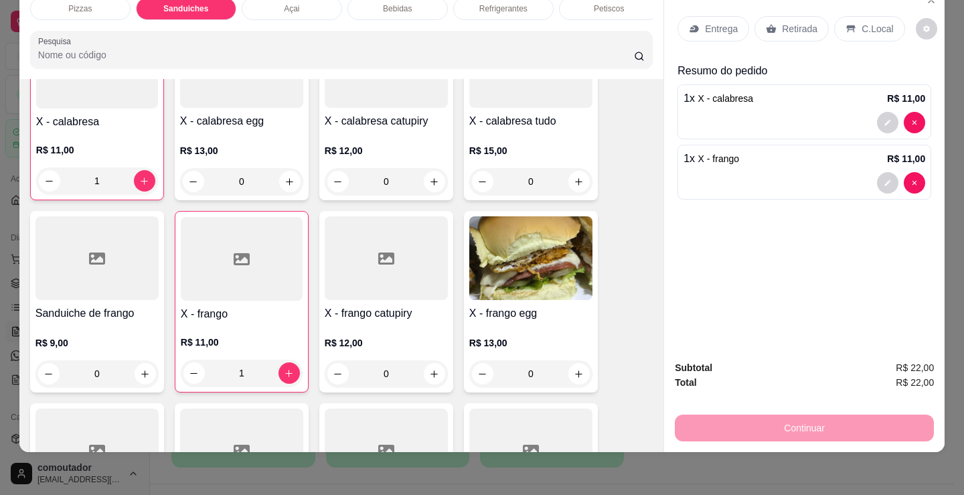
drag, startPoint x: 631, startPoint y: 362, endPoint x: 636, endPoint y: 357, distance: 7.1
click at [631, 362] on div "Combo de X-burguer R$ 22,00 0 Misto R$ 5,00 0 Hambúrguer R$ 5,00 0 Bauru R$ 6,0…" at bounding box center [341, 205] width 622 height 1137
click at [722, 27] on div "Entrega" at bounding box center [713, 28] width 72 height 25
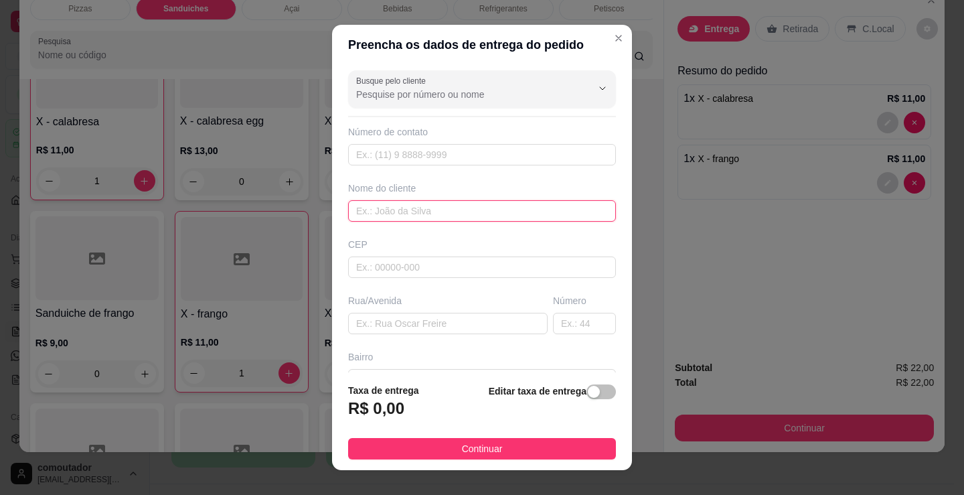
click at [416, 205] on input "text" at bounding box center [482, 210] width 268 height 21
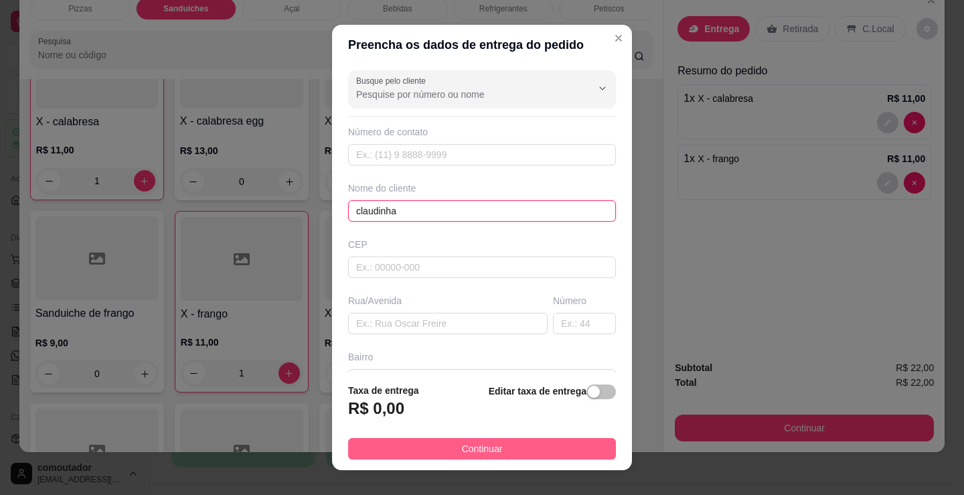
type input "claudinha"
click at [445, 457] on button "Continuar" at bounding box center [482, 448] width 268 height 21
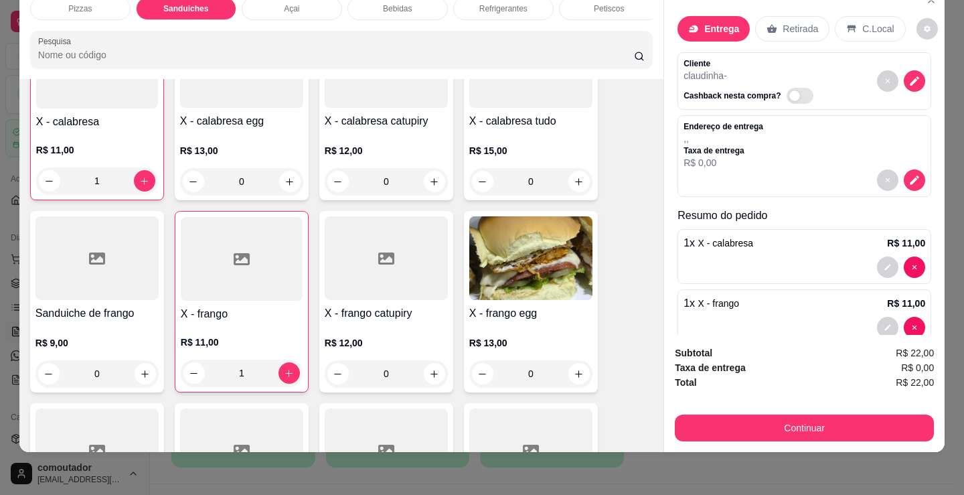
click at [635, 353] on div "Combo de X-burguer R$ 22,00 0 Misto R$ 5,00 0 Hambúrguer R$ 5,00 0 Bauru R$ 6,0…" at bounding box center [341, 205] width 622 height 1137
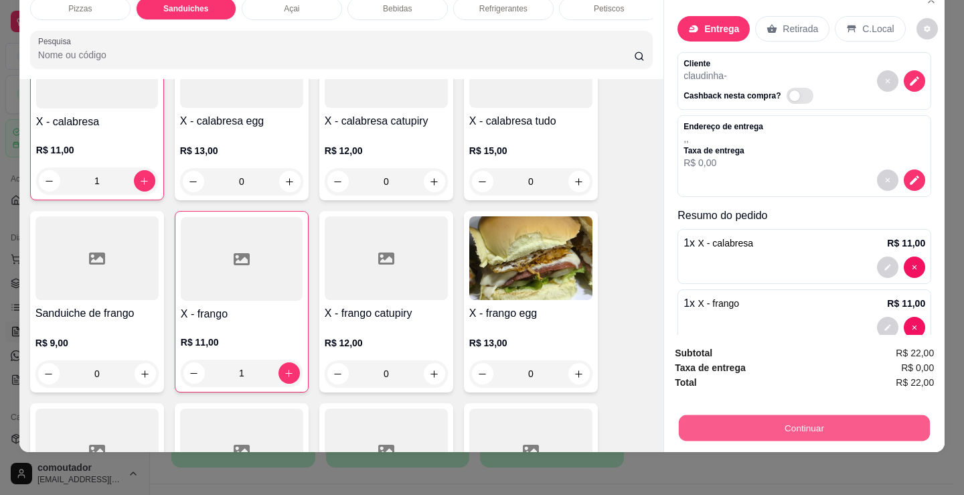
click at [731, 414] on button "Continuar" at bounding box center [804, 427] width 251 height 26
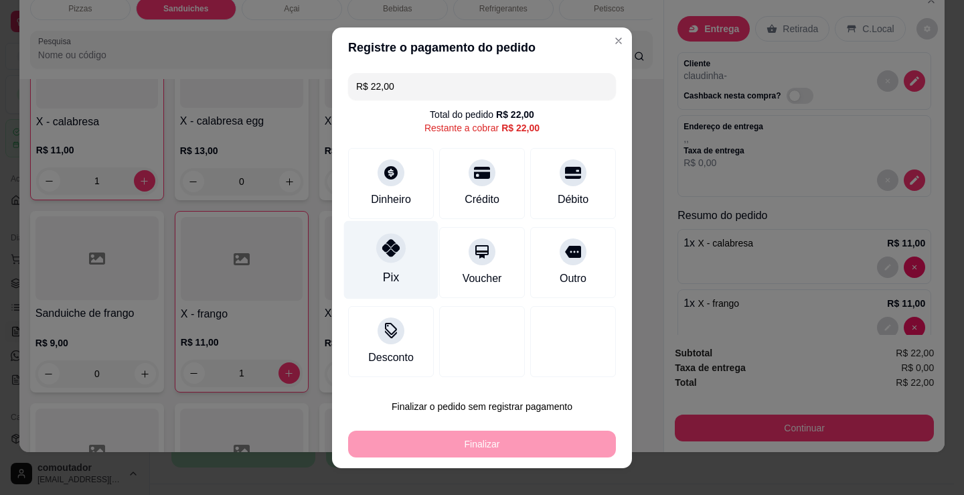
click at [387, 245] on icon at bounding box center [390, 247] width 17 height 17
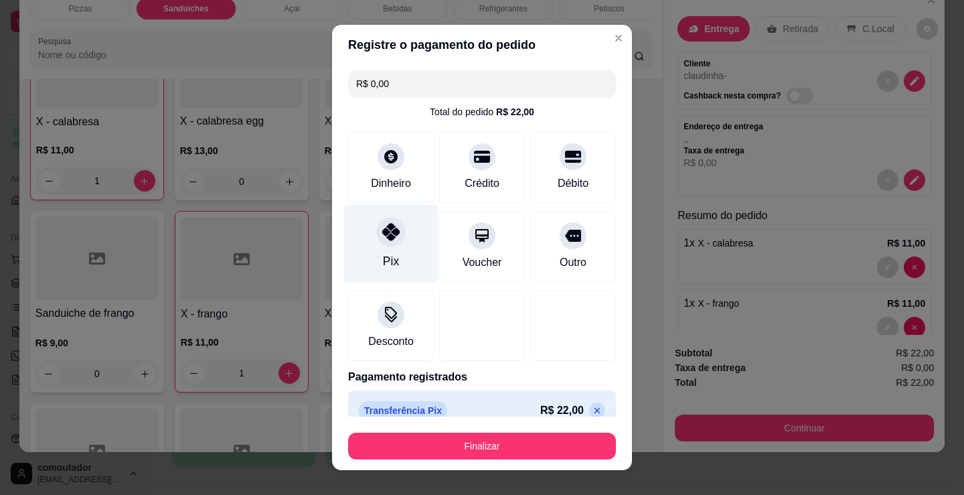
type input "R$ 0,00"
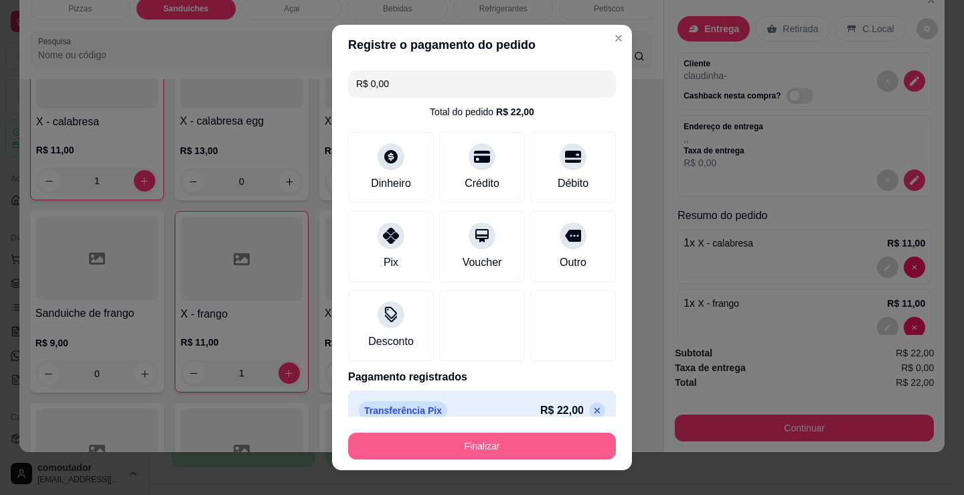
click at [499, 445] on button "Finalizar" at bounding box center [482, 445] width 268 height 27
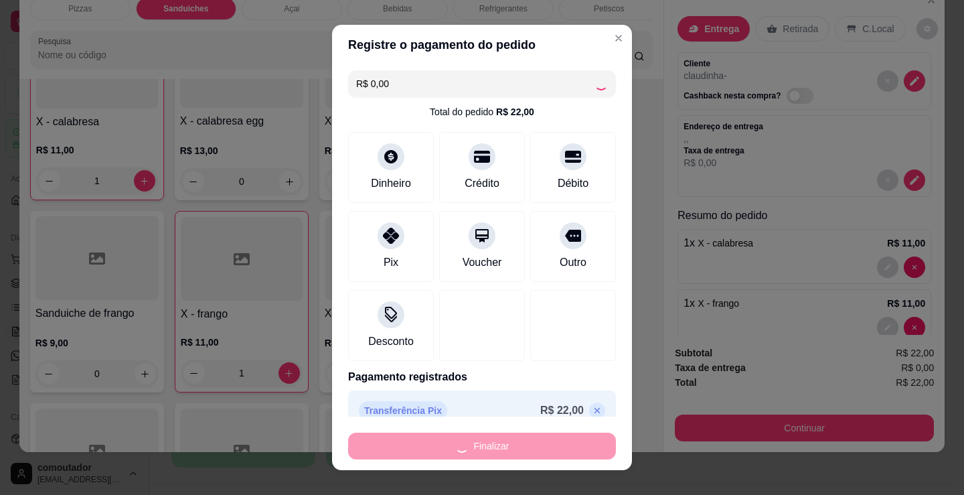
type input "0"
type input "-R$ 22,00"
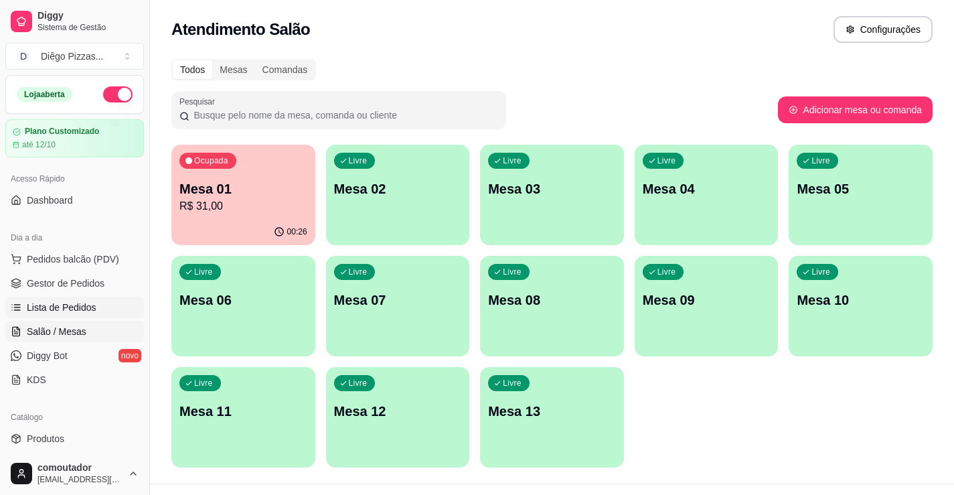
click at [82, 306] on span "Lista de Pedidos" at bounding box center [62, 307] width 70 height 13
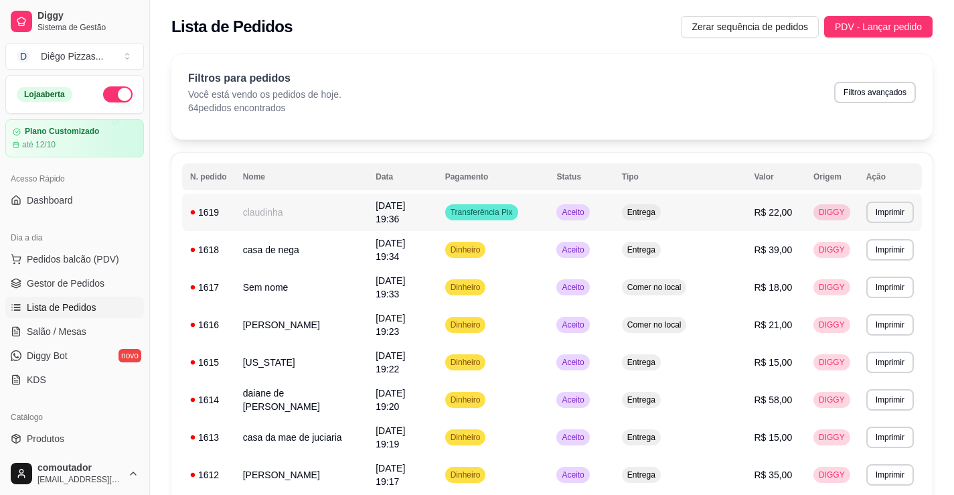
click at [281, 218] on td "claudinha" at bounding box center [301, 211] width 133 height 37
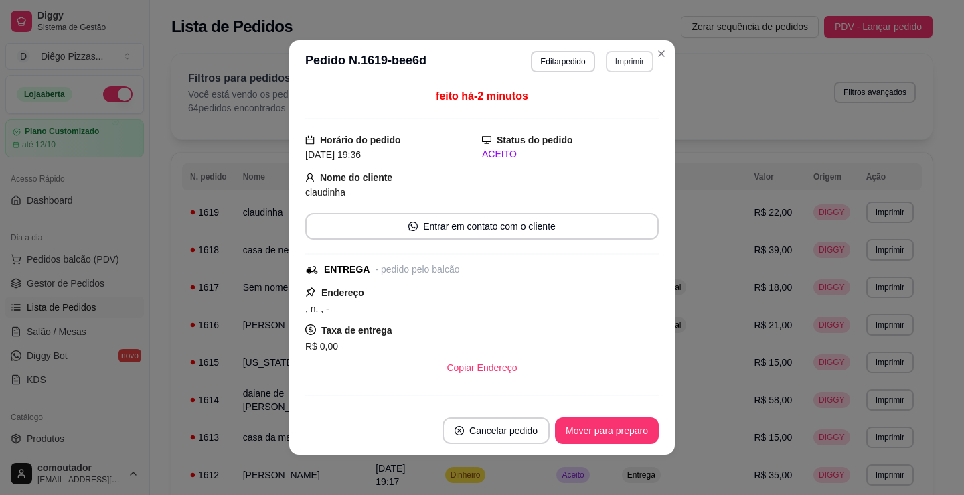
click at [618, 66] on button "Imprimir" at bounding box center [630, 61] width 48 height 21
click at [599, 108] on button "IMPRESSORA" at bounding box center [601, 108] width 97 height 21
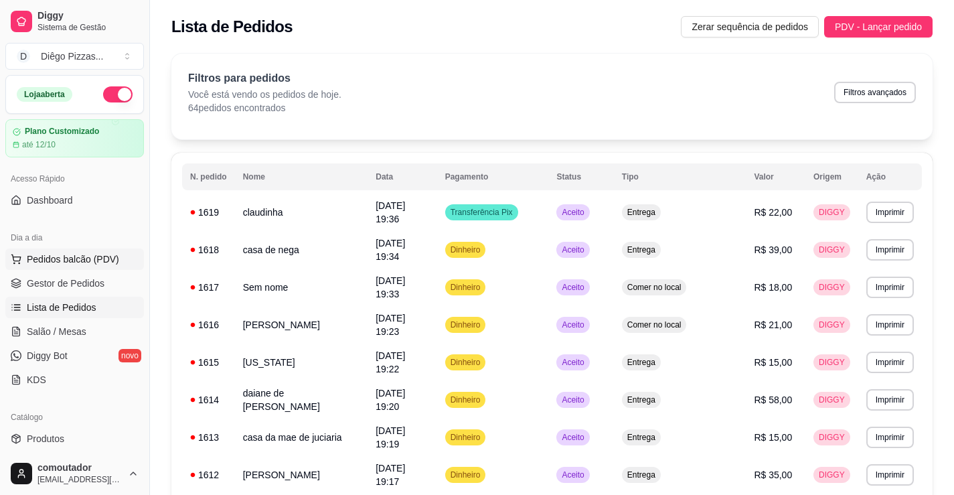
click at [68, 255] on span "Pedidos balcão (PDV)" at bounding box center [73, 258] width 92 height 13
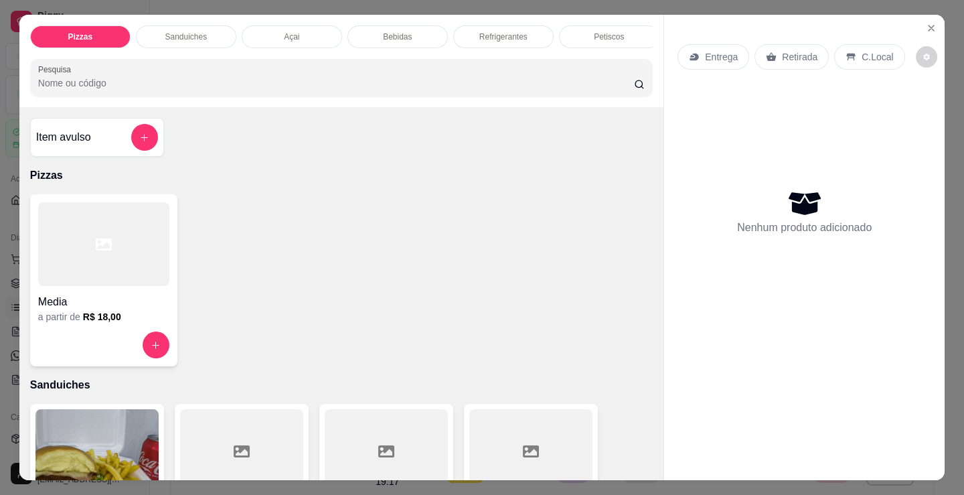
click at [97, 303] on h4 "Media" at bounding box center [103, 302] width 131 height 16
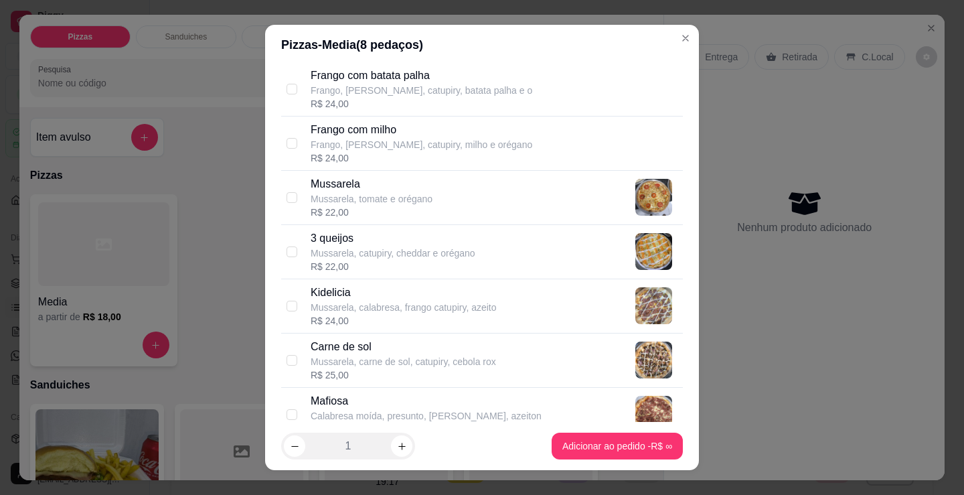
scroll to position [602, 0]
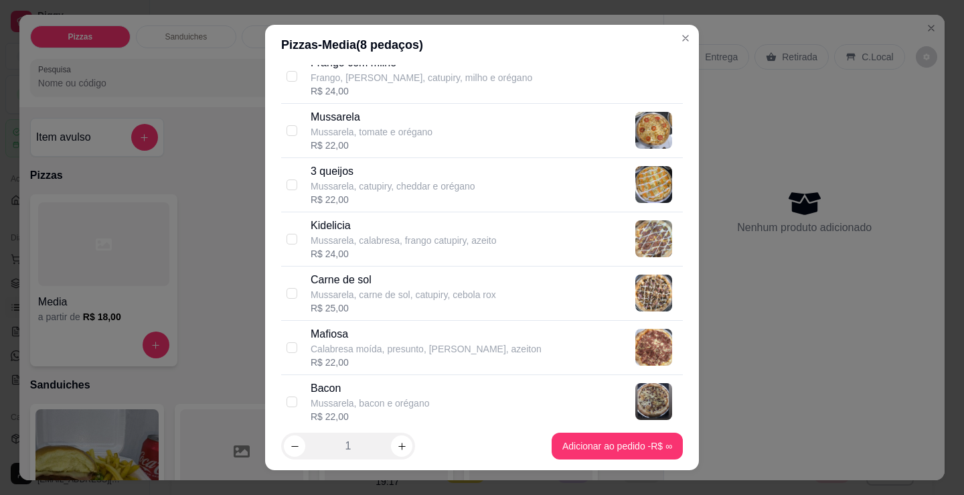
click at [405, 295] on p "Mussarela, carne de sol, catupiry, cebola rox" at bounding box center [403, 294] width 185 height 13
checkbox input "true"
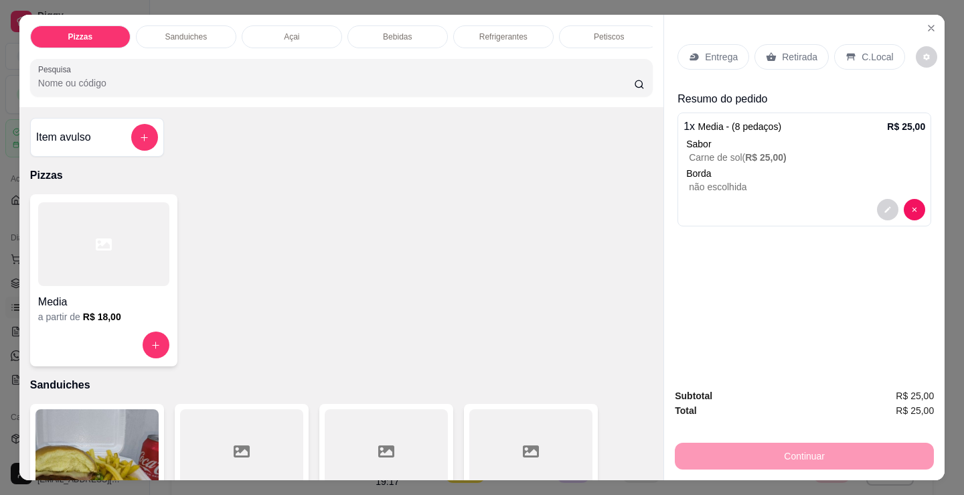
click at [730, 58] on p "Entrega" at bounding box center [721, 56] width 33 height 13
click at [782, 56] on p "Retirada" at bounding box center [799, 56] width 35 height 13
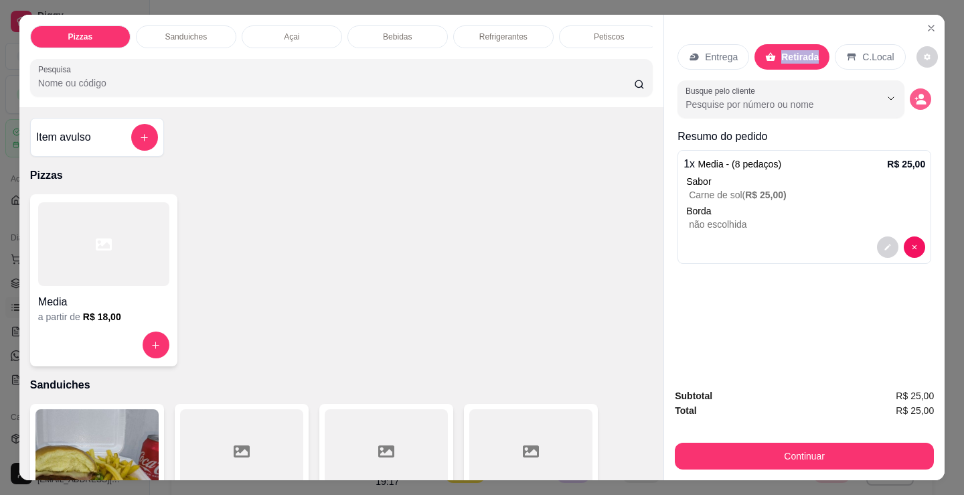
click at [918, 93] on icon "decrease-product-quantity" at bounding box center [920, 99] width 12 height 12
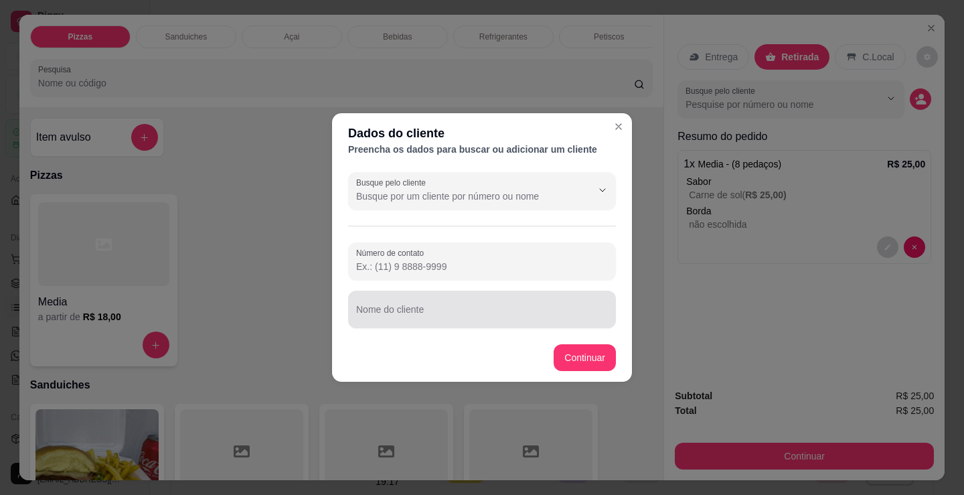
click at [420, 309] on input "Nome do cliente" at bounding box center [482, 314] width 252 height 13
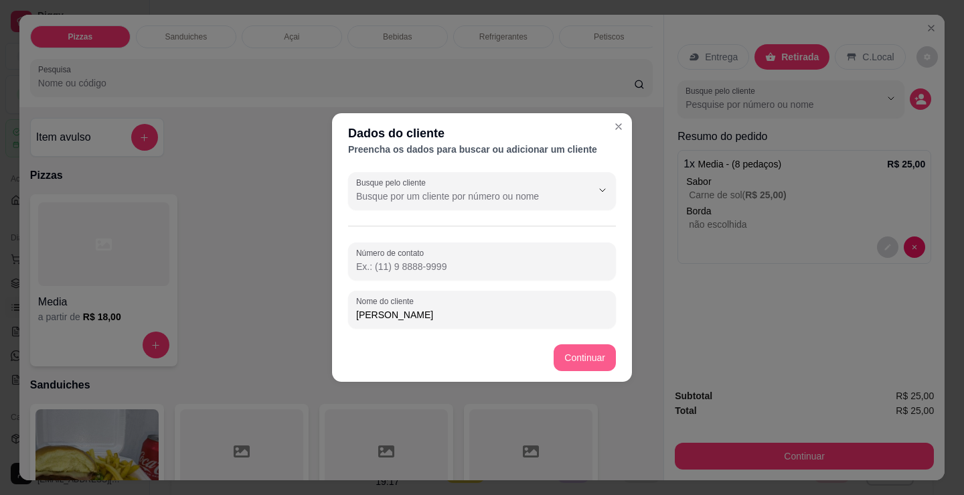
type input "[PERSON_NAME]"
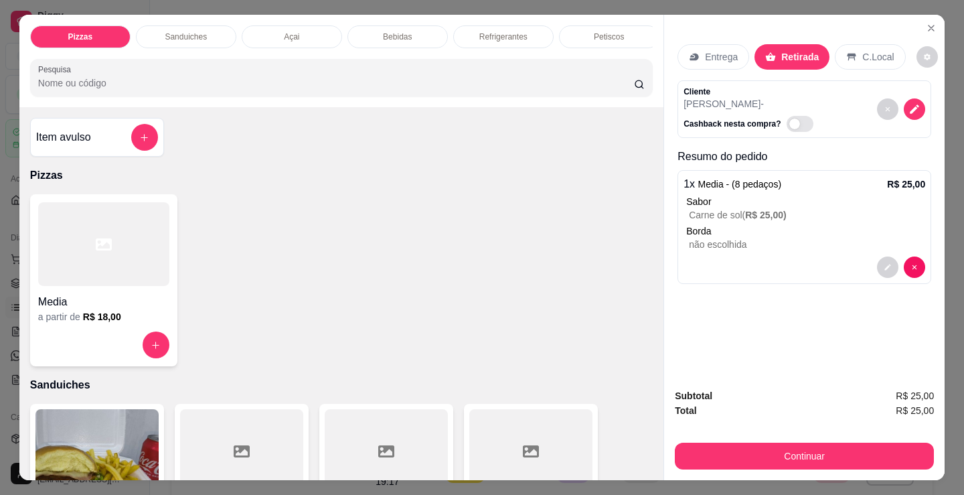
click at [752, 456] on button "Continuar" at bounding box center [804, 455] width 259 height 27
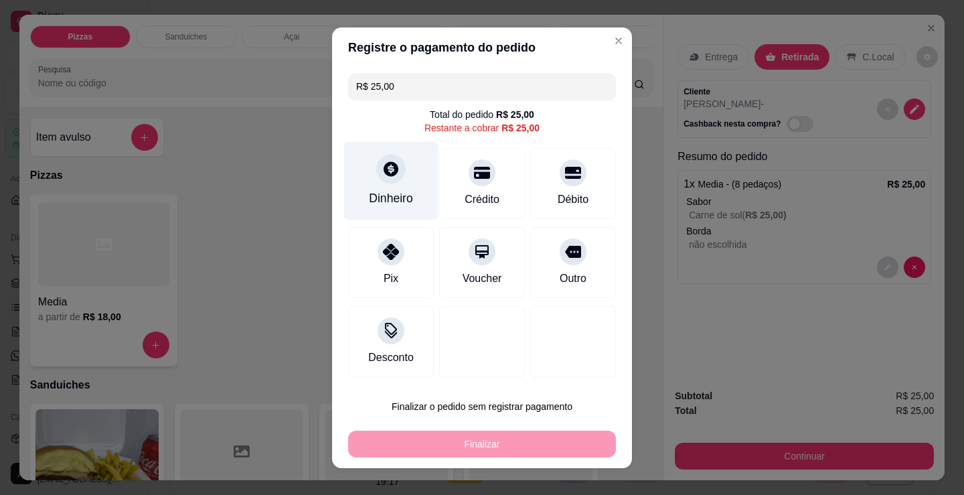
click at [384, 175] on icon at bounding box center [391, 168] width 15 height 15
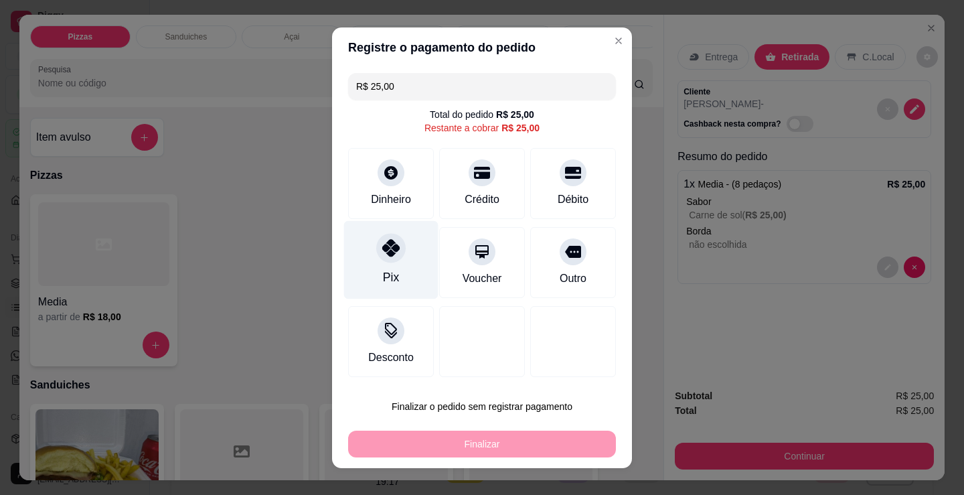
click at [383, 268] on div "Pix" at bounding box center [391, 276] width 16 height 17
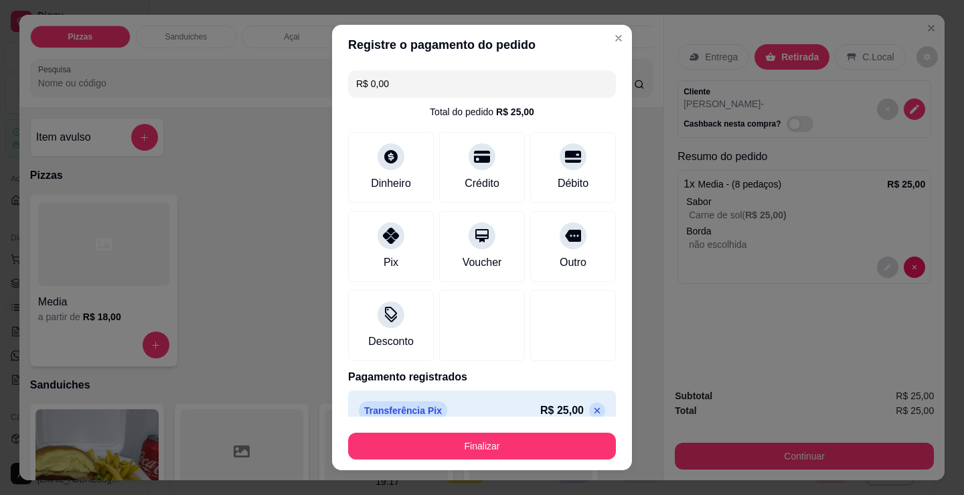
click at [471, 448] on button "Finalizar" at bounding box center [482, 445] width 268 height 27
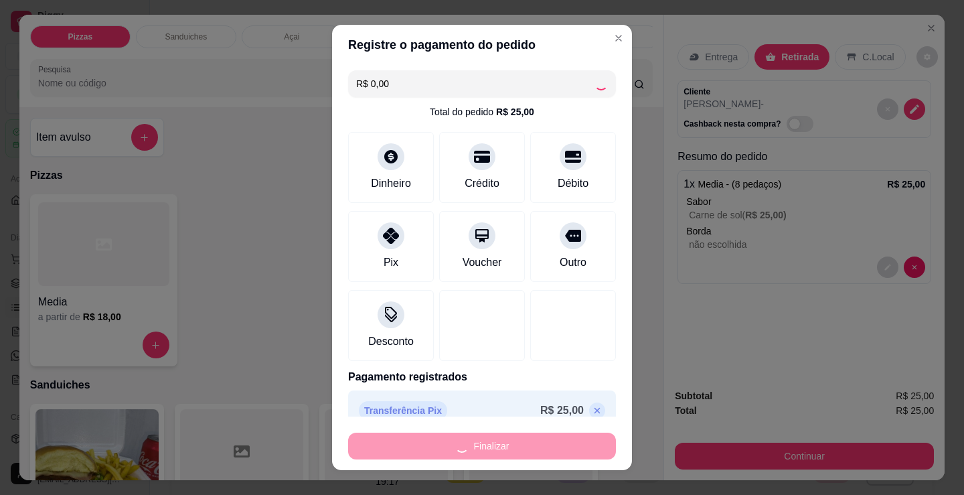
type input "-R$ 25,00"
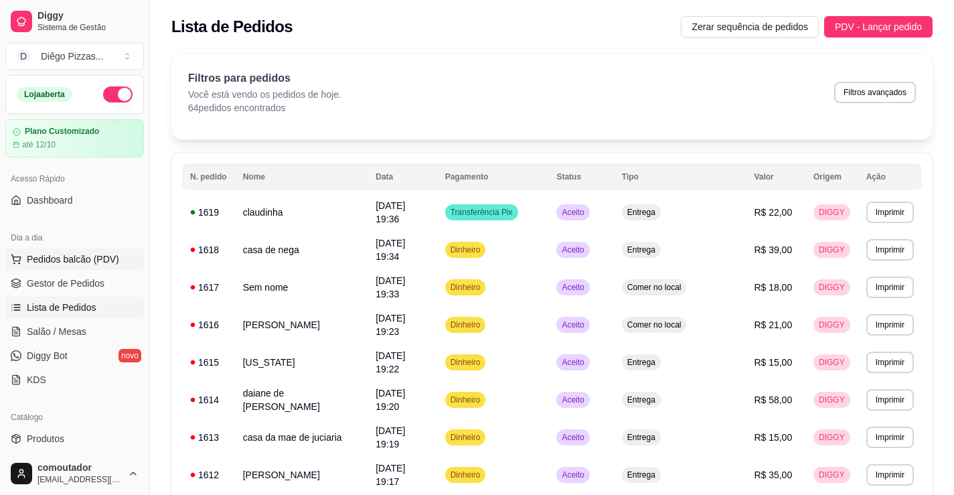
click at [44, 260] on span "Pedidos balcão (PDV)" at bounding box center [73, 258] width 92 height 13
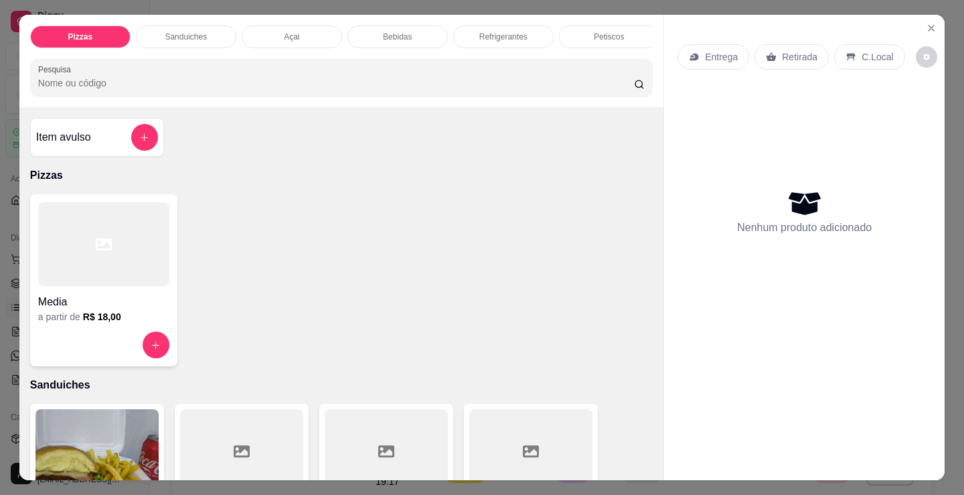
click at [124, 297] on div "Media" at bounding box center [103, 298] width 131 height 24
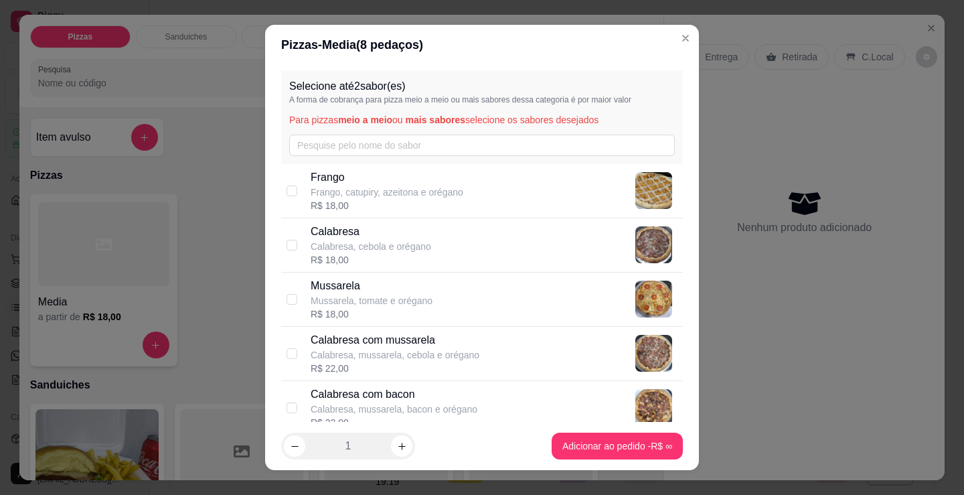
click at [268, 328] on div "Selecione até 2 sabor(es) A forma de cobrança para pizza meio a meio ou mais sa…" at bounding box center [482, 243] width 434 height 357
click at [361, 260] on div "R$ 18,00" at bounding box center [371, 259] width 120 height 13
checkbox input "true"
drag, startPoint x: 361, startPoint y: 313, endPoint x: 424, endPoint y: 315, distance: 62.9
click at [361, 313] on div "R$ 18,00" at bounding box center [372, 313] width 122 height 13
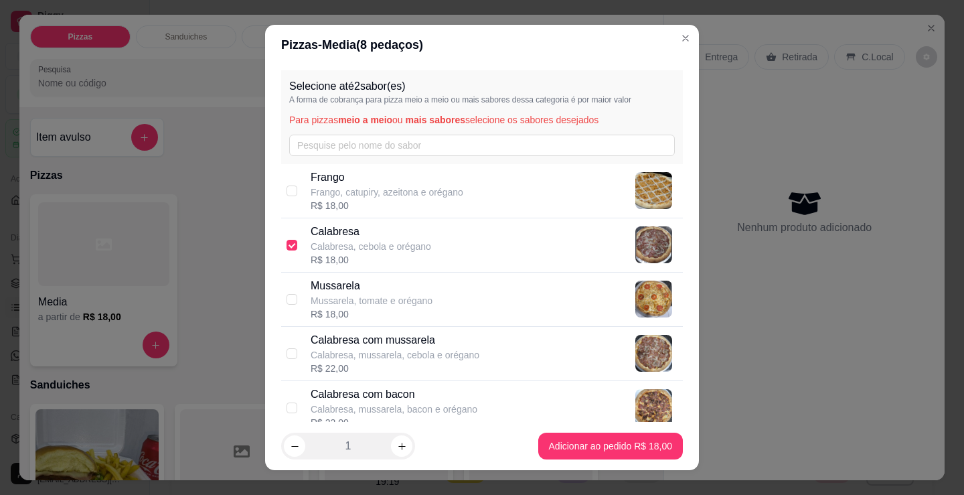
checkbox input "true"
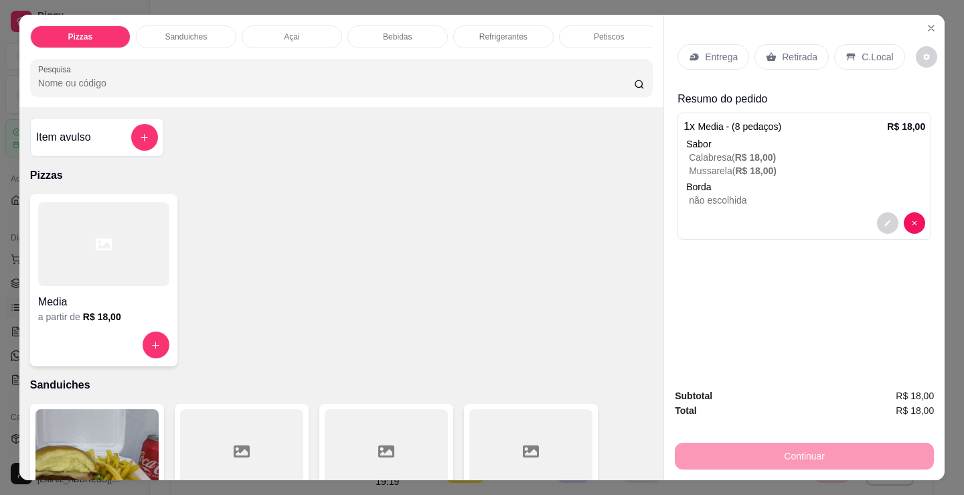
click at [732, 58] on p "Entrega" at bounding box center [721, 56] width 33 height 13
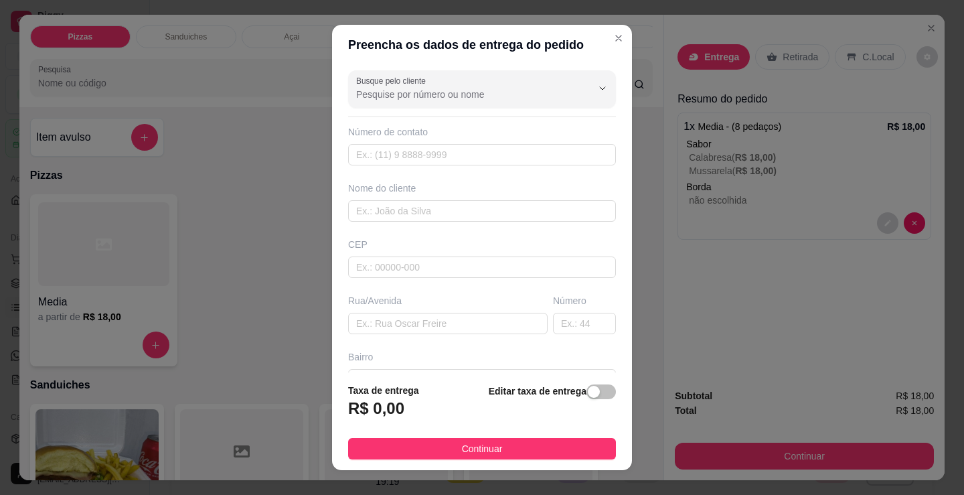
click at [473, 226] on div "Busque pelo cliente Número de contato Nome do cliente CEP Rua/[GEOGRAPHIC_DATA]" at bounding box center [482, 218] width 300 height 307
click at [475, 212] on input "text" at bounding box center [482, 210] width 268 height 21
type input "dinho"
click at [559, 462] on footer "Taxa de entrega R$ 0,00 Editar taxa de entrega Continuar" at bounding box center [482, 421] width 300 height 98
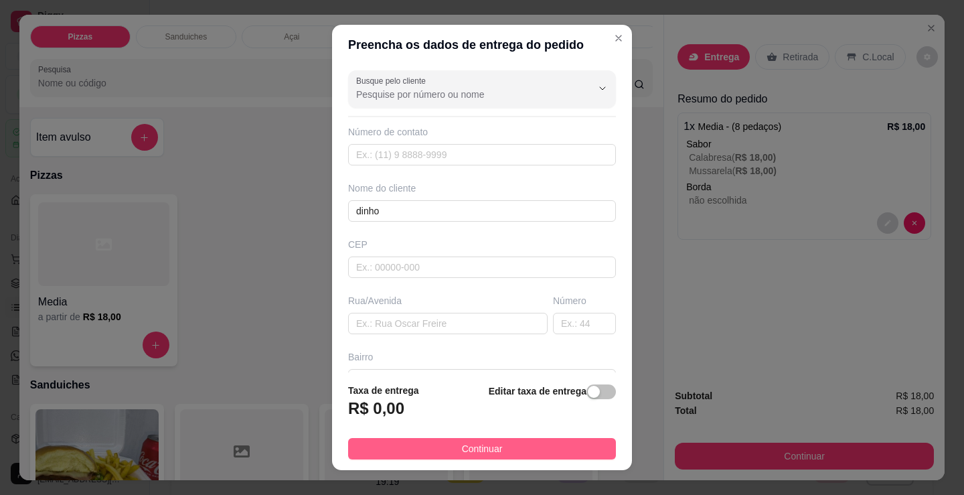
click at [576, 451] on button "Continuar" at bounding box center [482, 448] width 268 height 21
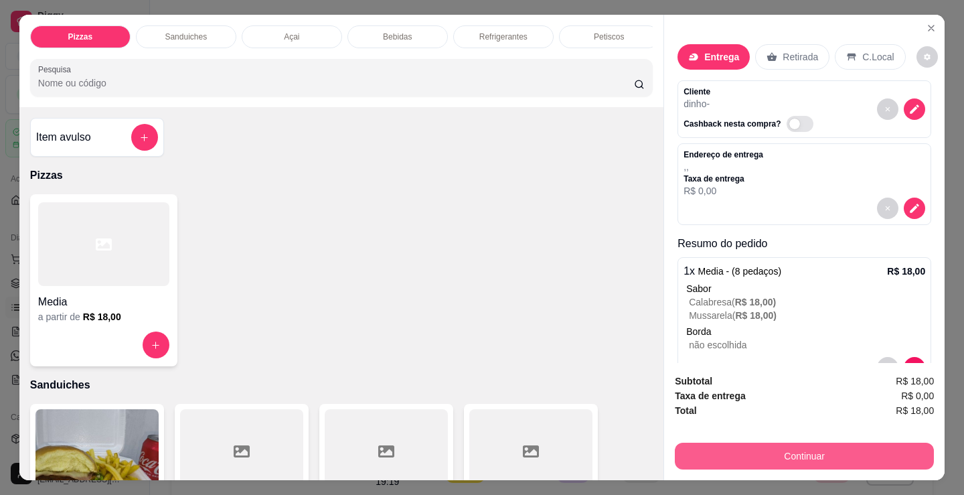
click at [740, 467] on div "Subtotal R$ 18,00 Taxa de entrega R$ 0,00 Total R$ 18,00 Continuar" at bounding box center [804, 421] width 280 height 117
click at [738, 460] on button "Continuar" at bounding box center [804, 455] width 251 height 26
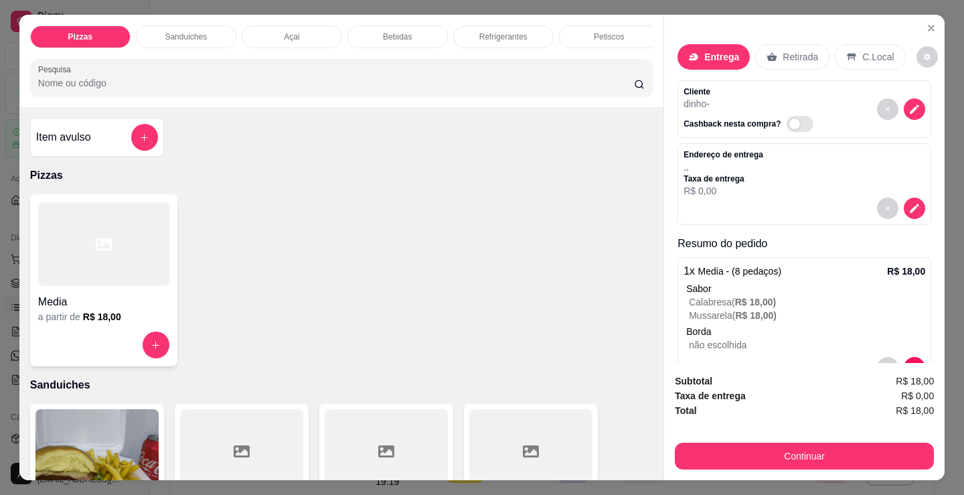
click at [367, 171] on div "Dinheiro" at bounding box center [390, 180] width 94 height 78
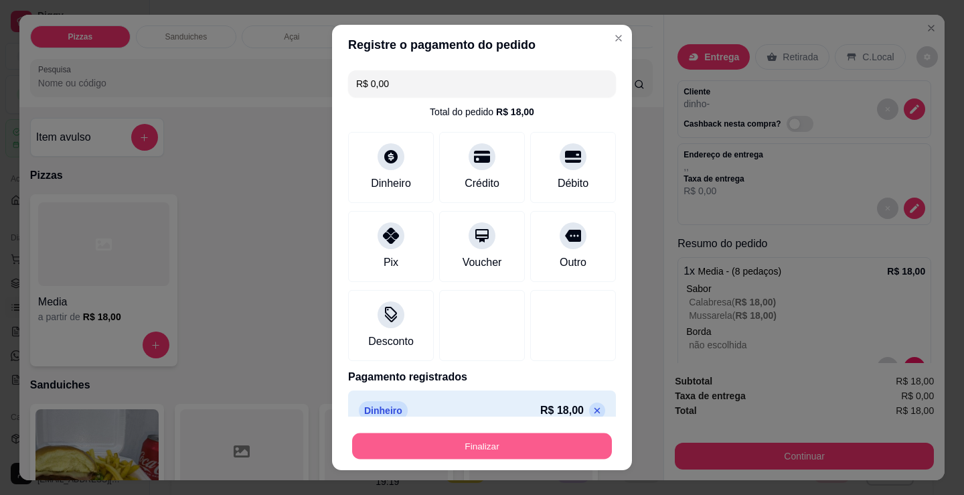
click at [491, 445] on button "Finalizar" at bounding box center [482, 446] width 260 height 26
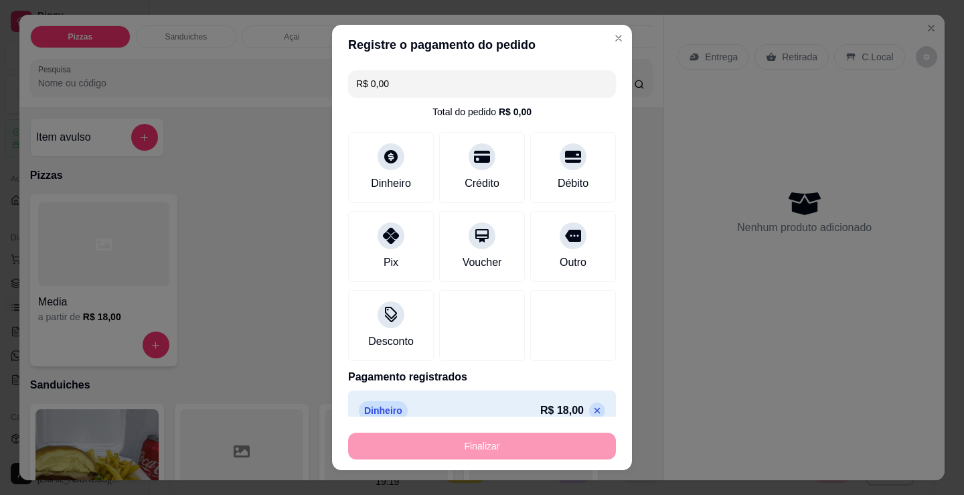
type input "-R$ 18,00"
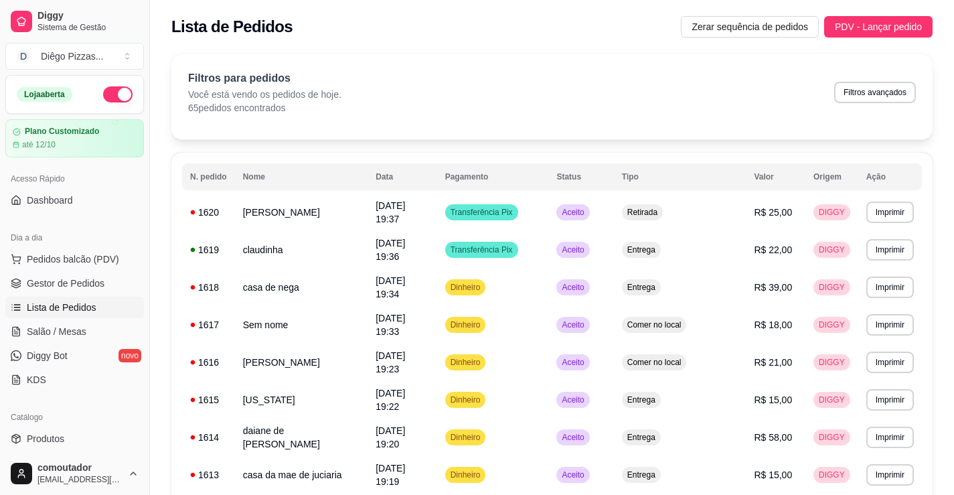
click at [745, 100] on div "Filtros para pedidos Você está vendo os pedidos de hoje. 65 pedidos encontrados…" at bounding box center [552, 92] width 728 height 44
click at [92, 329] on link "Salão / Mesas" at bounding box center [74, 331] width 139 height 21
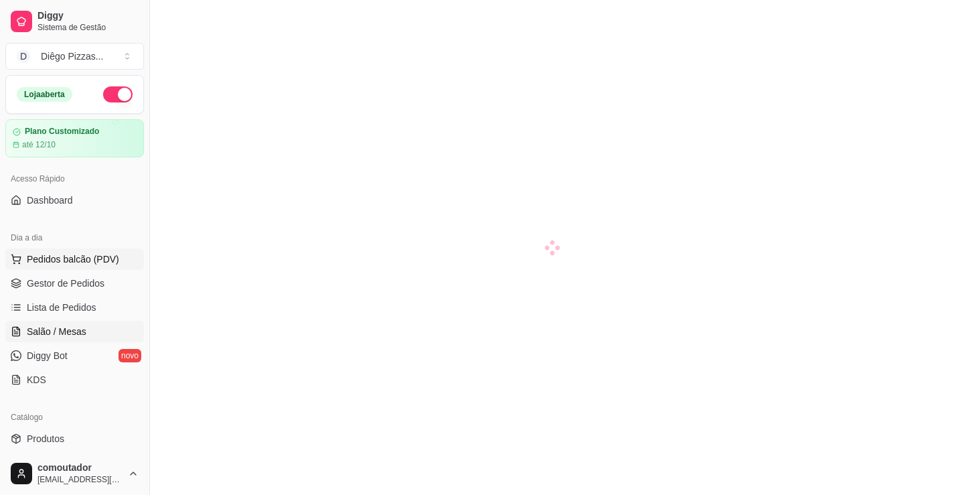
click at [74, 262] on span "Pedidos balcão (PDV)" at bounding box center [73, 258] width 92 height 13
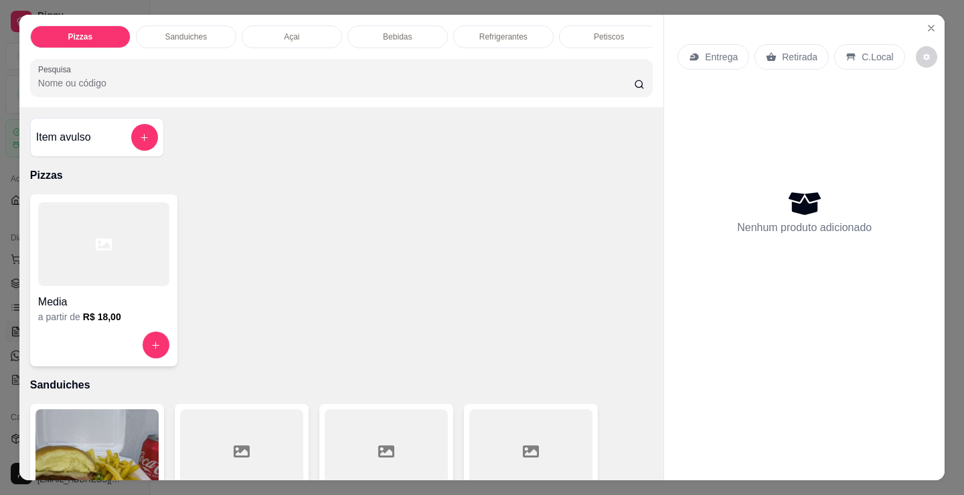
click at [145, 305] on h4 "Media" at bounding box center [103, 302] width 131 height 16
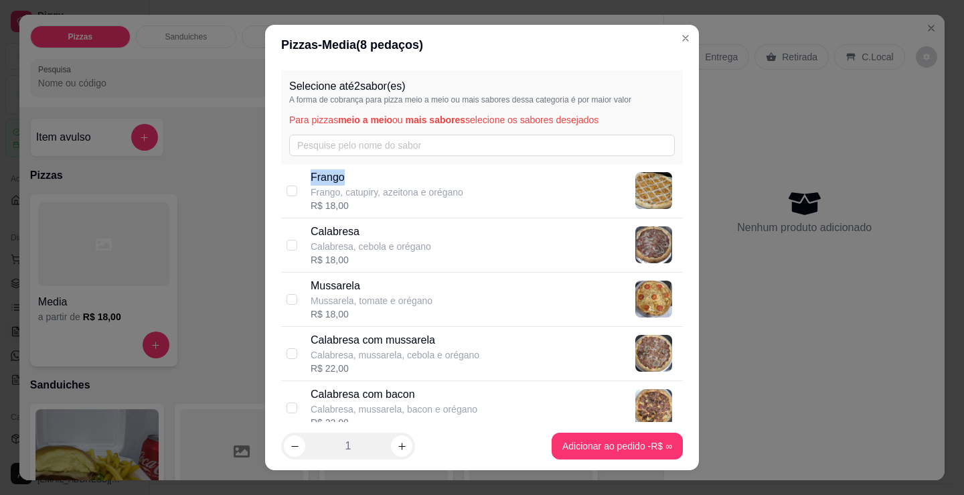
click at [486, 165] on div "Selecione até 2 sabor(es) A forma de cobrança para pizza meio a meio ou mais sa…" at bounding box center [482, 243] width 434 height 357
click at [489, 161] on div "Selecione até 2 sabor(es) A forma de cobrança para pizza meio a meio ou mais sa…" at bounding box center [482, 117] width 402 height 94
click at [507, 200] on div "[PERSON_NAME], catupiry, azeitona e orégano R$ 18,00" at bounding box center [494, 190] width 367 height 43
checkbox input "true"
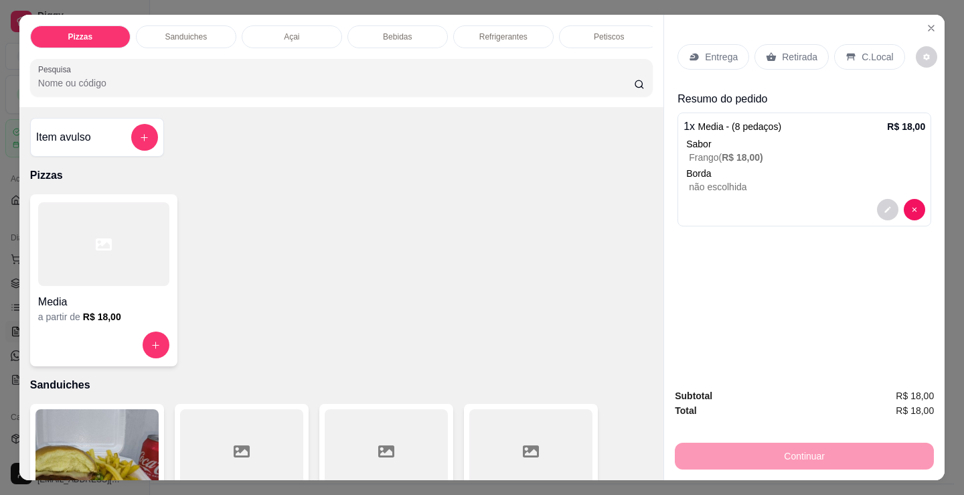
click at [869, 44] on div "C.Local" at bounding box center [869, 56] width 70 height 25
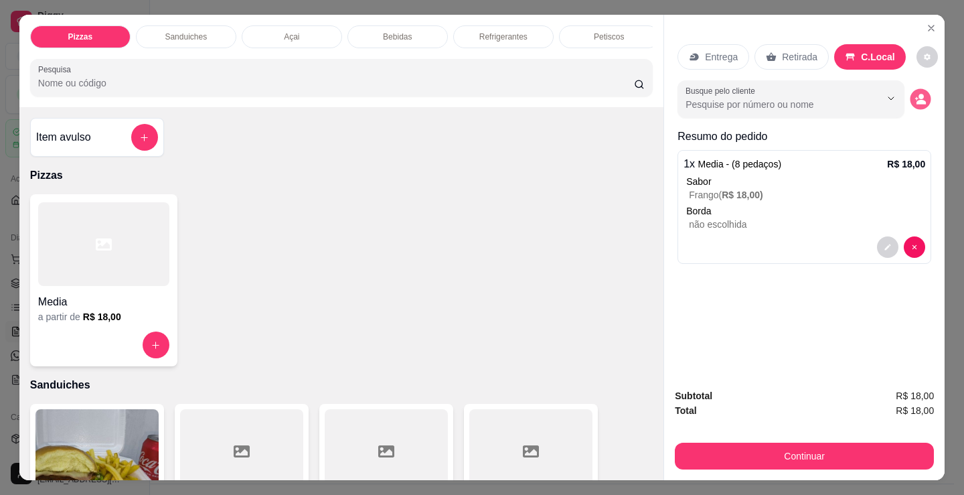
click at [916, 100] on icon "decrease-product-quantity" at bounding box center [920, 102] width 9 height 5
click at [752, 175] on div "Sabor" at bounding box center [805, 181] width 239 height 13
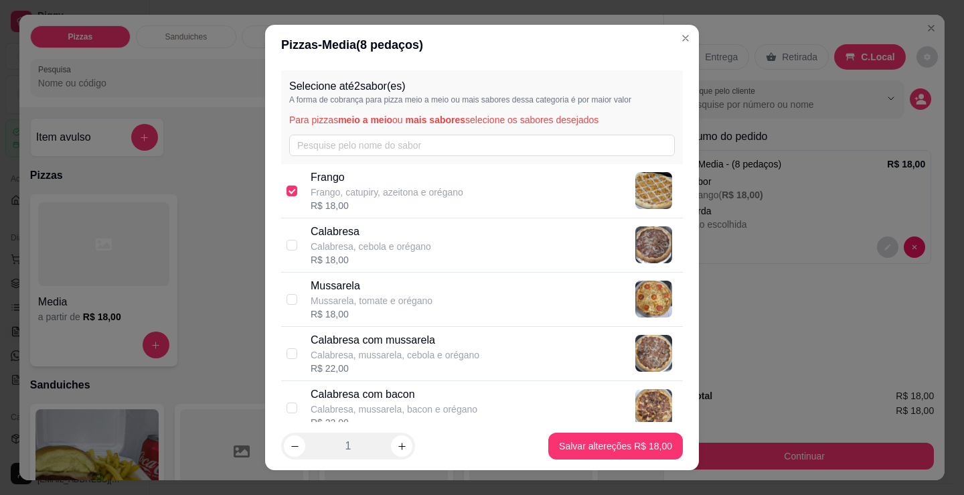
drag, startPoint x: 435, startPoint y: 187, endPoint x: 410, endPoint y: 315, distance: 129.7
click at [435, 189] on p "Frango, catupiry, azeitona e orégano" at bounding box center [387, 191] width 153 height 13
checkbox input "false"
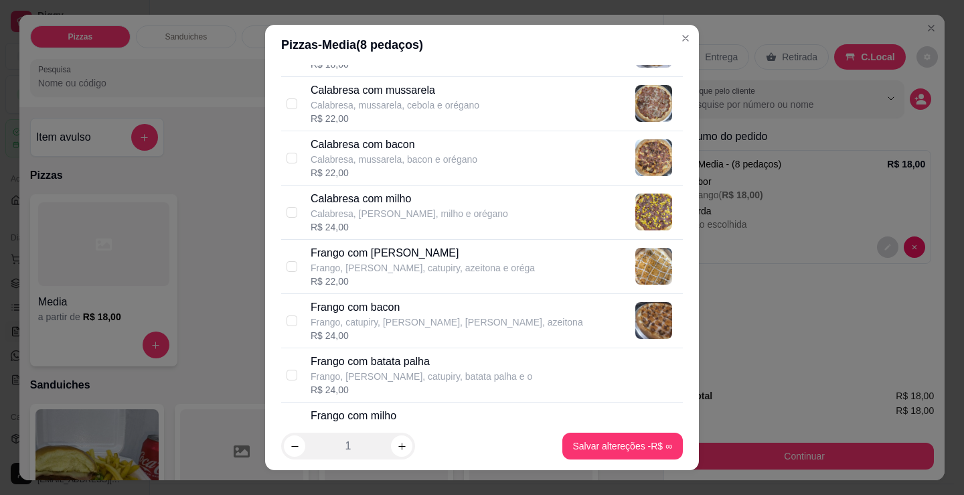
scroll to position [268, 0]
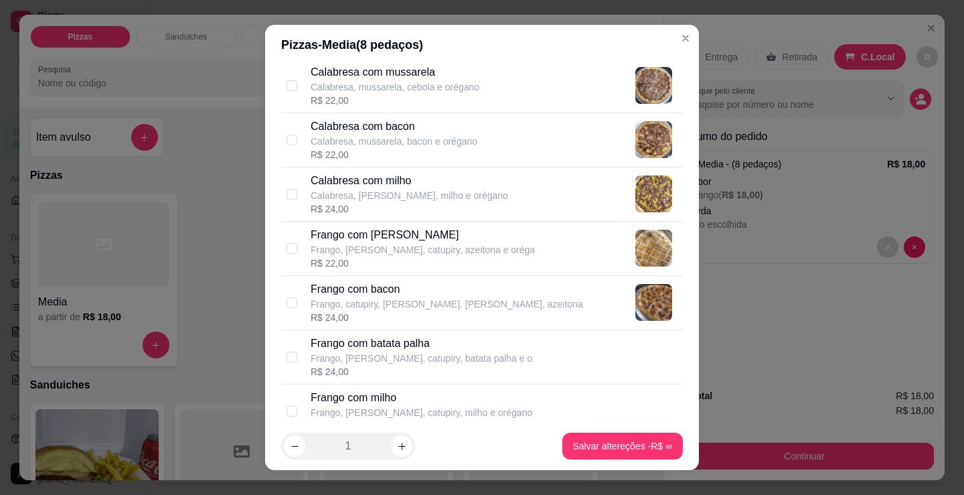
click at [422, 246] on p "Frango, [PERSON_NAME], catupiry, azeitona e oréga" at bounding box center [423, 249] width 224 height 13
checkbox input "true"
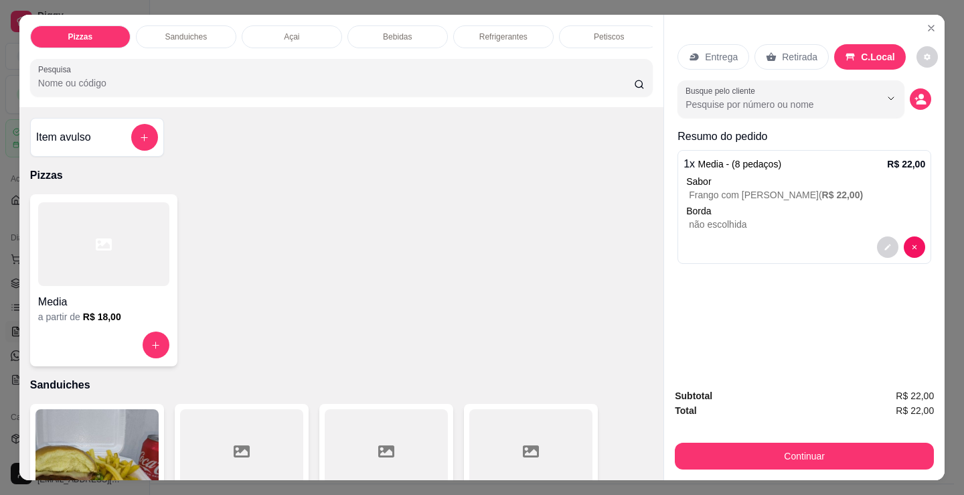
click at [467, 27] on div "Refrigerantes" at bounding box center [503, 36] width 100 height 23
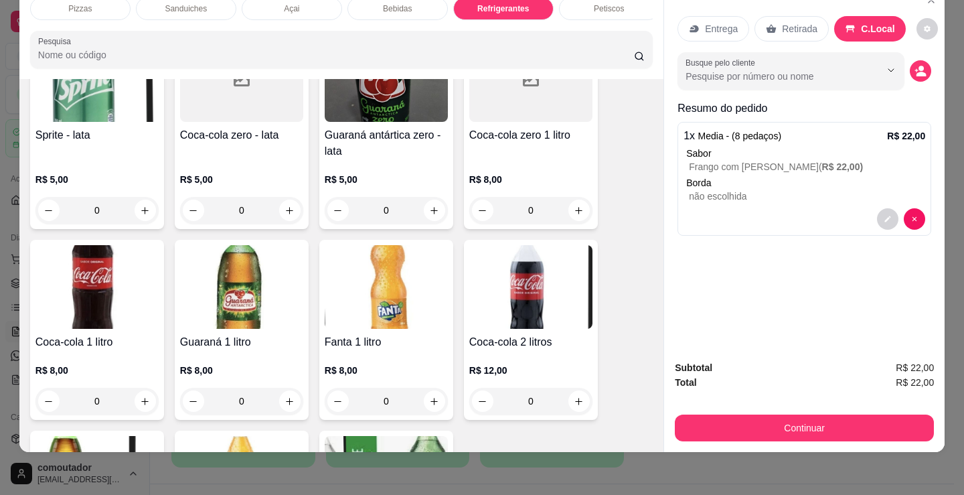
scroll to position [3744, 0]
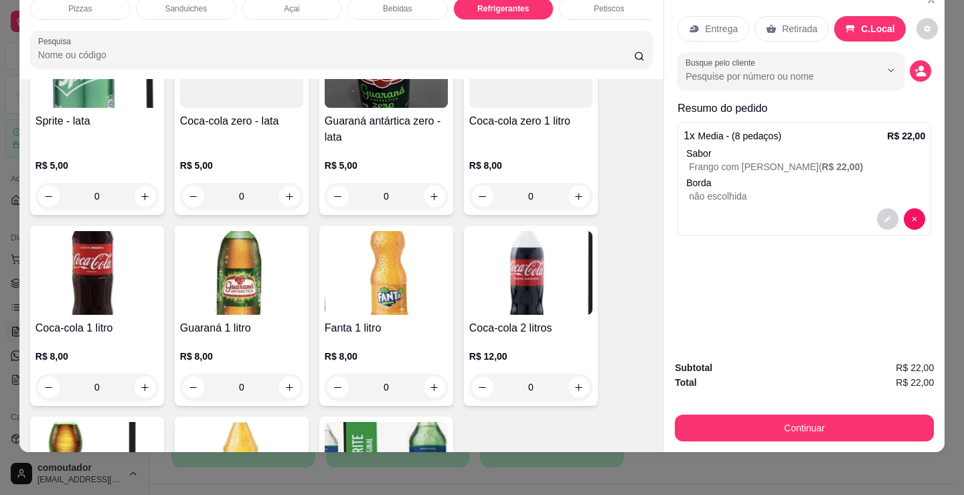
click at [155, 386] on div "Coca-cola 1 litro R$ 8,00 0" at bounding box center [97, 316] width 134 height 180
click at [141, 390] on icon "increase-product-quantity" at bounding box center [146, 387] width 10 height 10
type input "1"
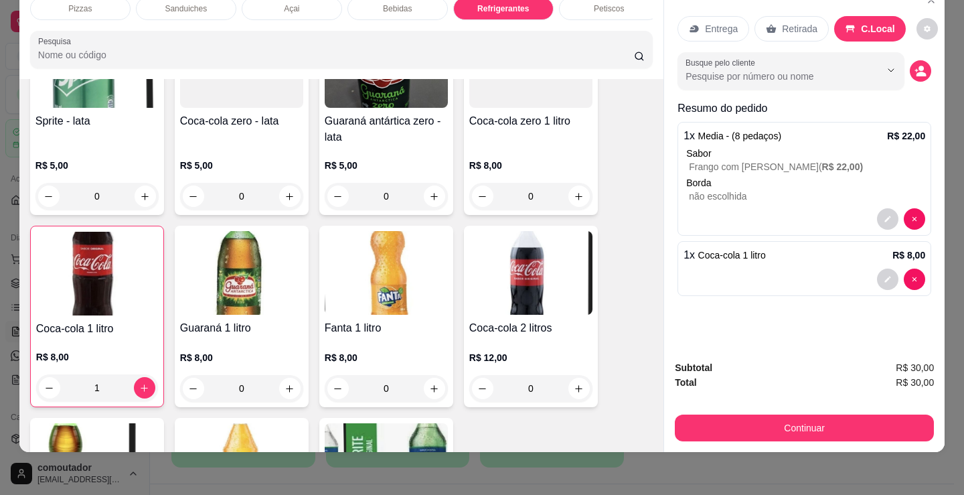
click at [916, 72] on icon "decrease-product-quantity" at bounding box center [921, 74] width 10 height 5
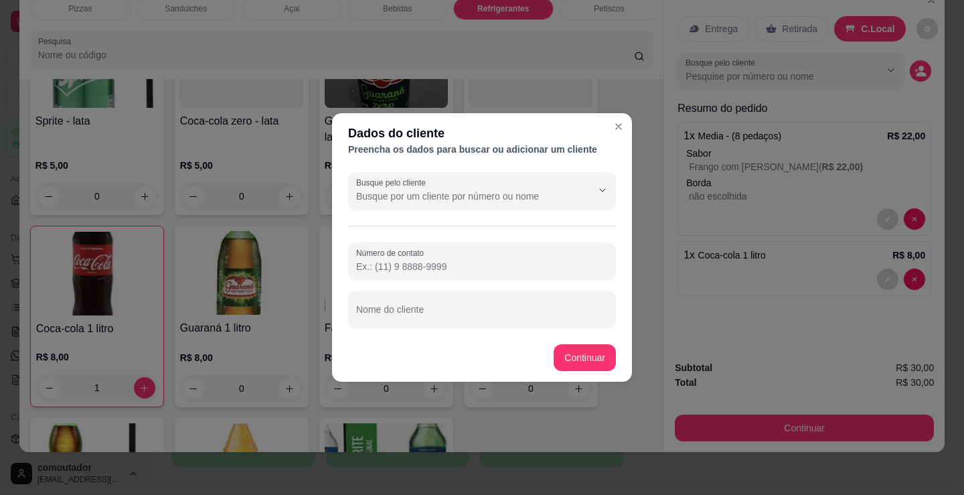
click at [531, 311] on input "Nome do cliente" at bounding box center [482, 314] width 252 height 13
type input "jayne"
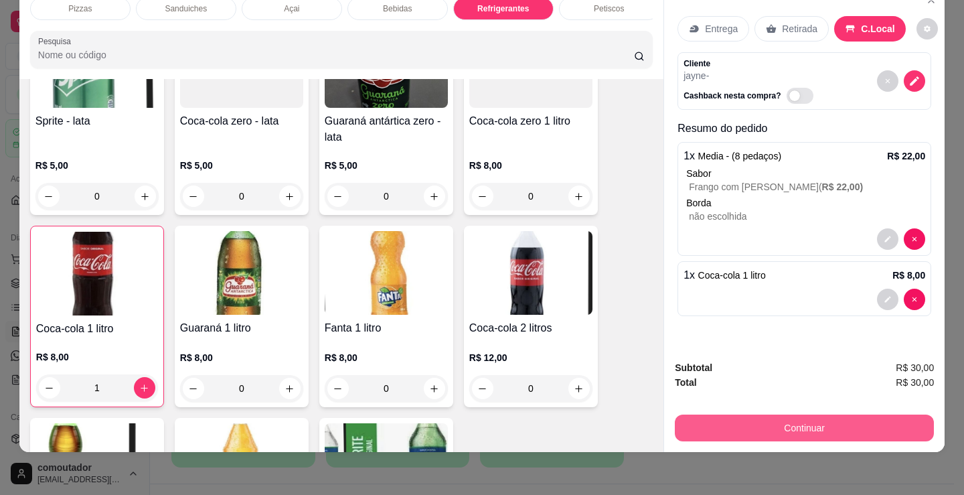
click at [727, 424] on button "Continuar" at bounding box center [804, 427] width 259 height 27
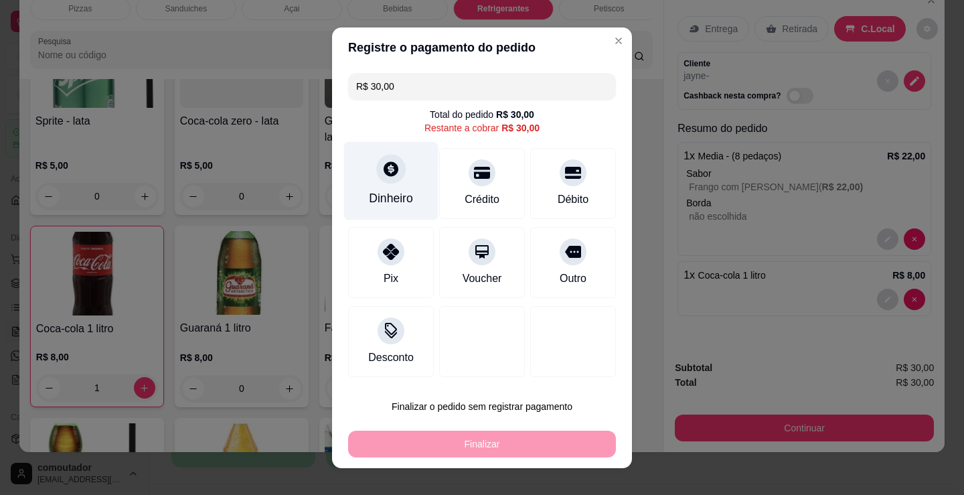
click at [392, 205] on div "Dinheiro" at bounding box center [391, 197] width 44 height 17
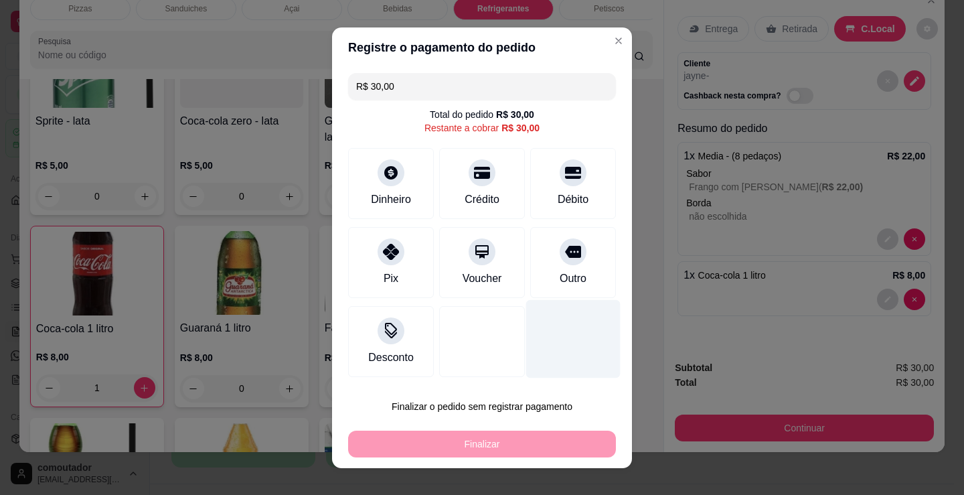
type input "R$ 0,00"
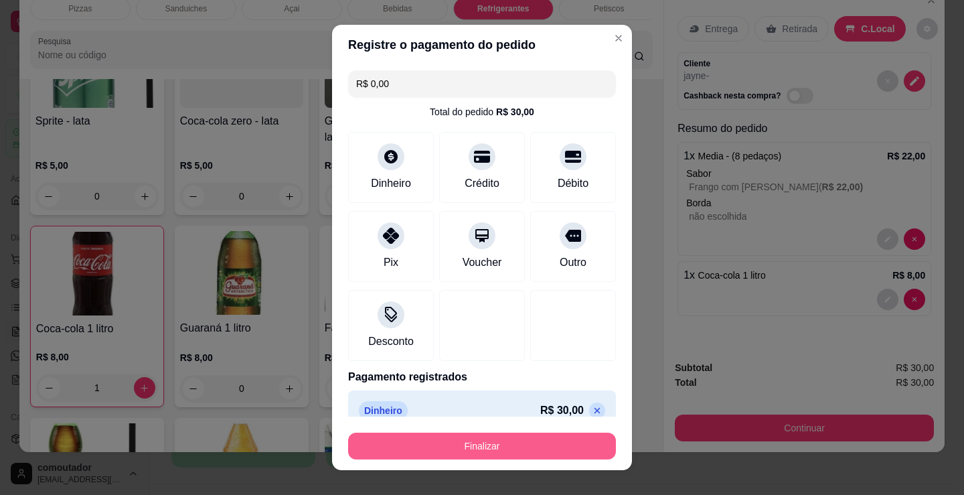
click at [509, 446] on button "Finalizar" at bounding box center [482, 445] width 268 height 27
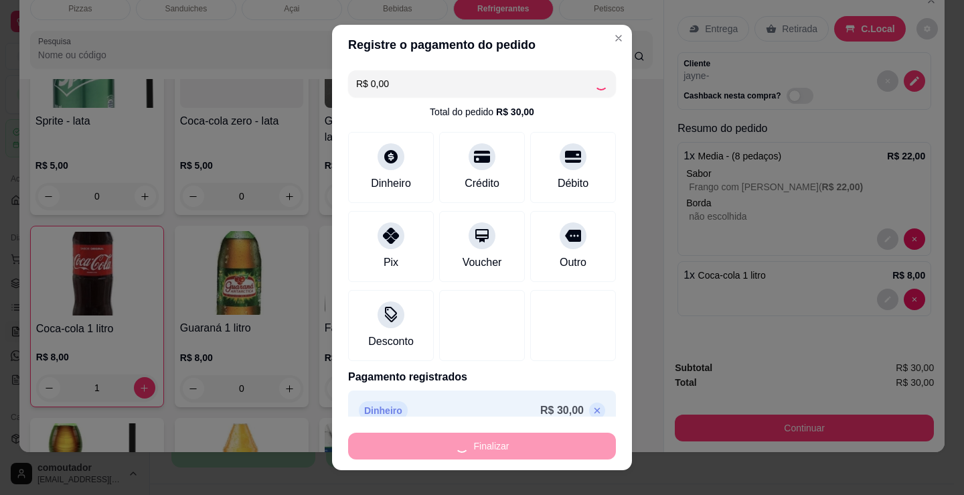
type input "0"
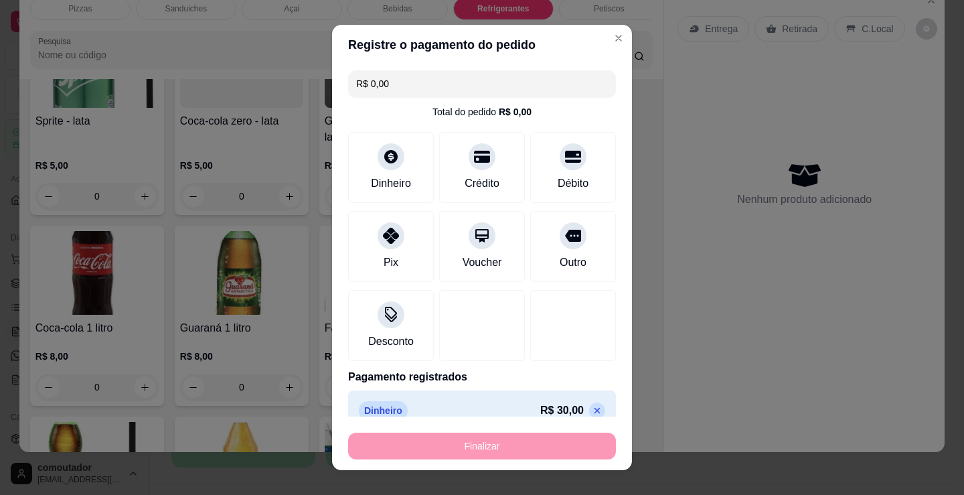
type input "-R$ 30,00"
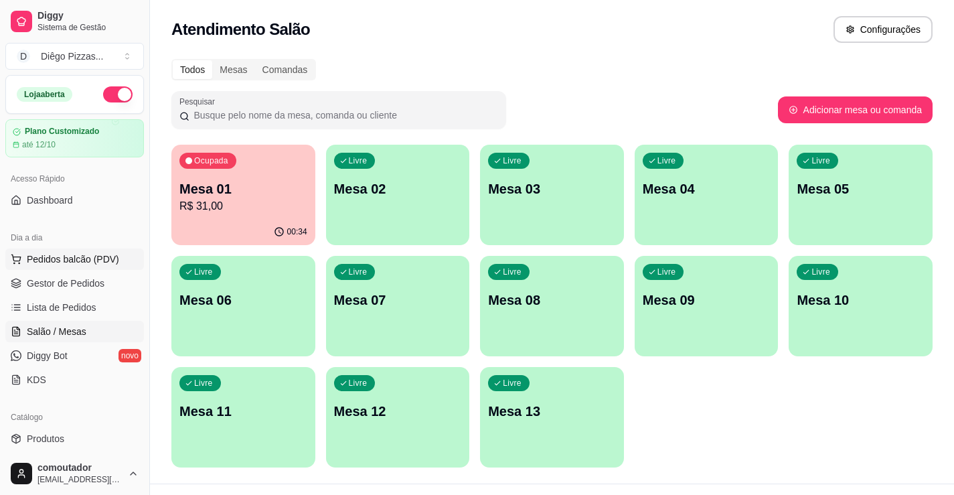
click at [78, 261] on span "Pedidos balcão (PDV)" at bounding box center [73, 258] width 92 height 13
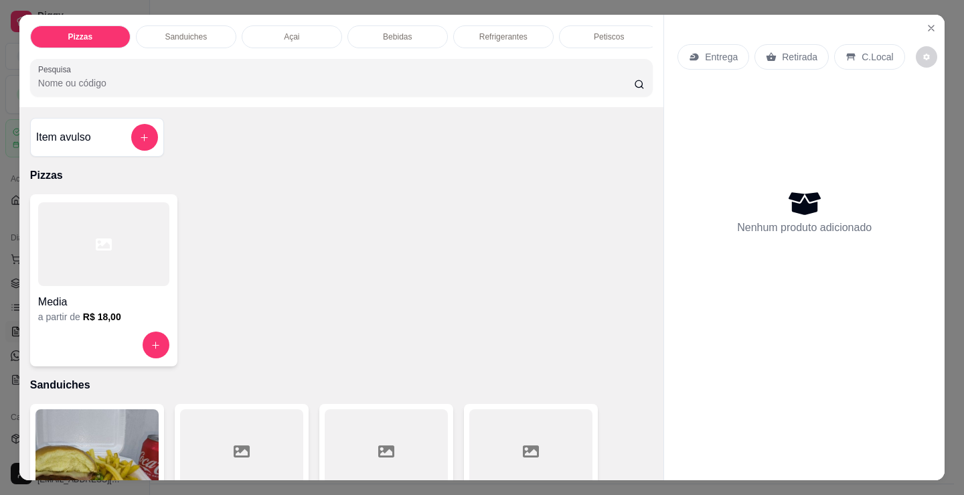
click at [167, 260] on div "Media a partir de R$ 18,00" at bounding box center [103, 280] width 147 height 172
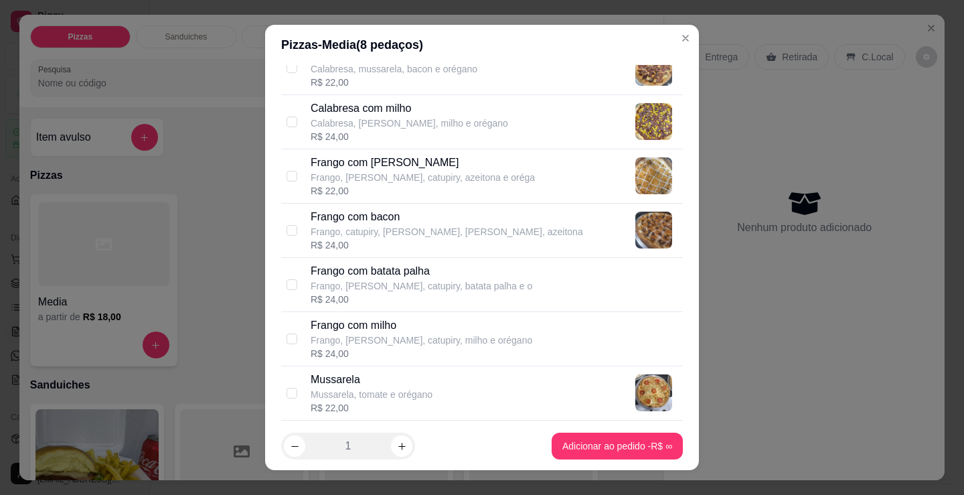
scroll to position [335, 0]
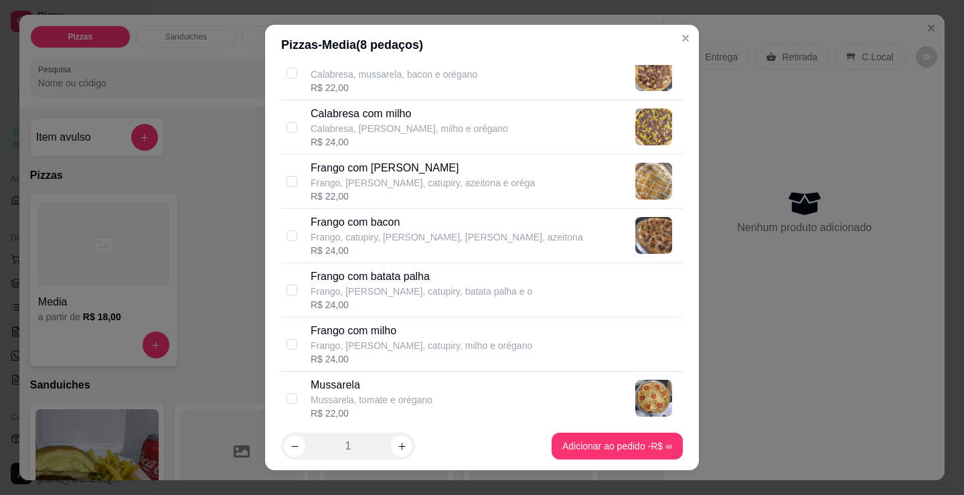
click at [386, 228] on p "Frango com bacon" at bounding box center [447, 222] width 272 height 16
checkbox input "true"
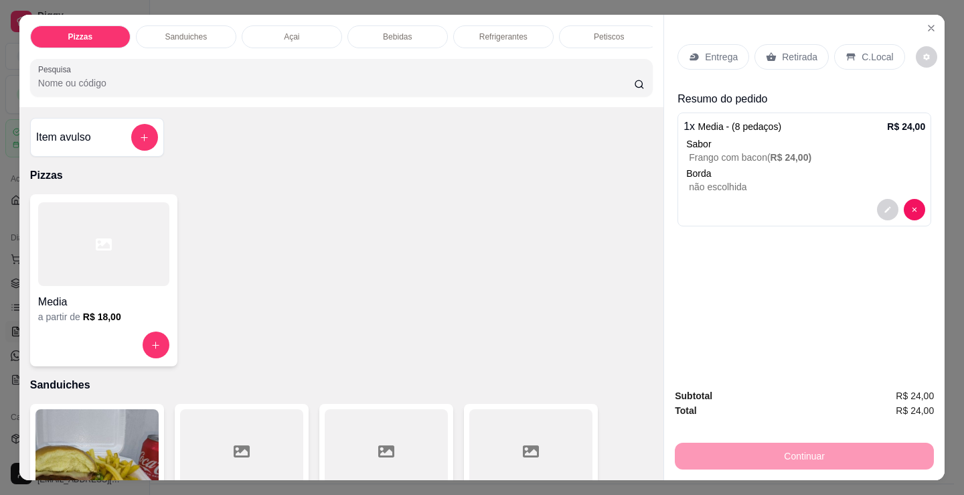
click at [165, 298] on div "Media a partir de R$ 18,00" at bounding box center [103, 280] width 147 height 172
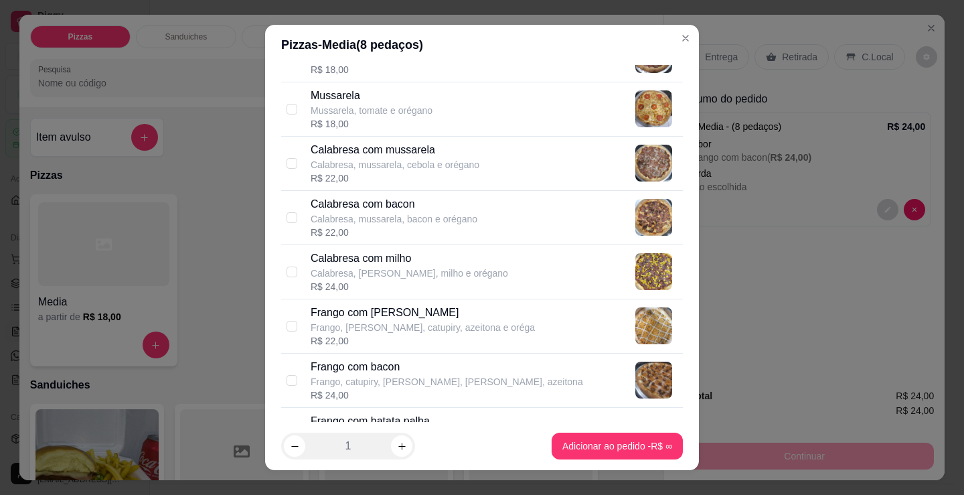
scroll to position [201, 0]
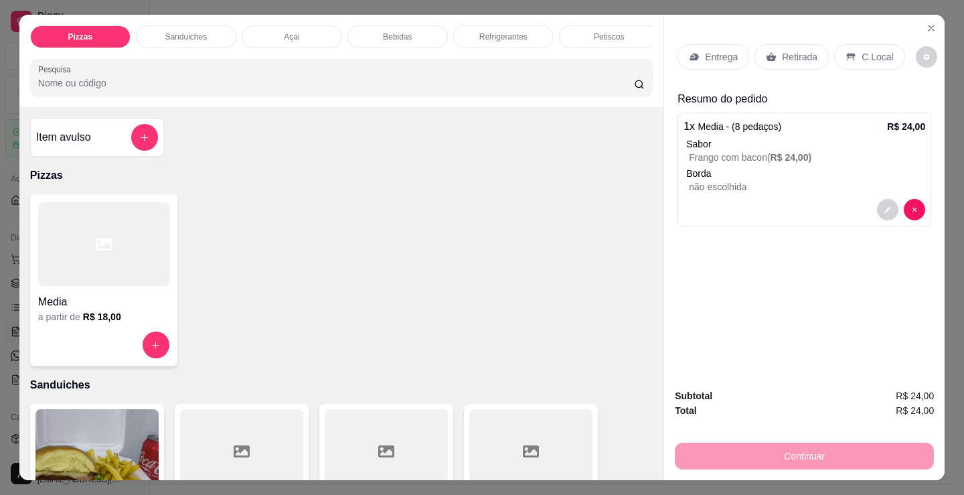
click at [423, 25] on div "Bebidas" at bounding box center [397, 36] width 100 height 23
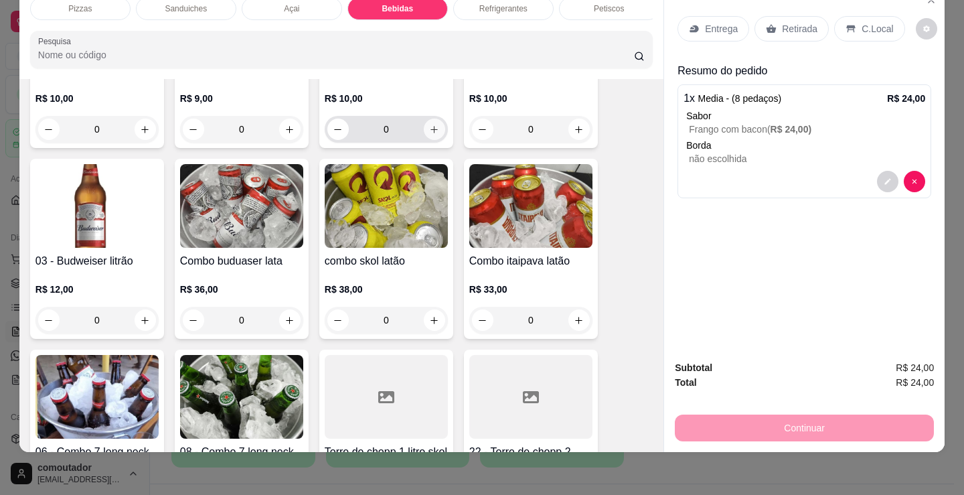
click at [429, 135] on icon "increase-product-quantity" at bounding box center [434, 129] width 10 height 10
type input "1"
click at [509, 4] on p "Refrigerantes" at bounding box center [503, 8] width 48 height 11
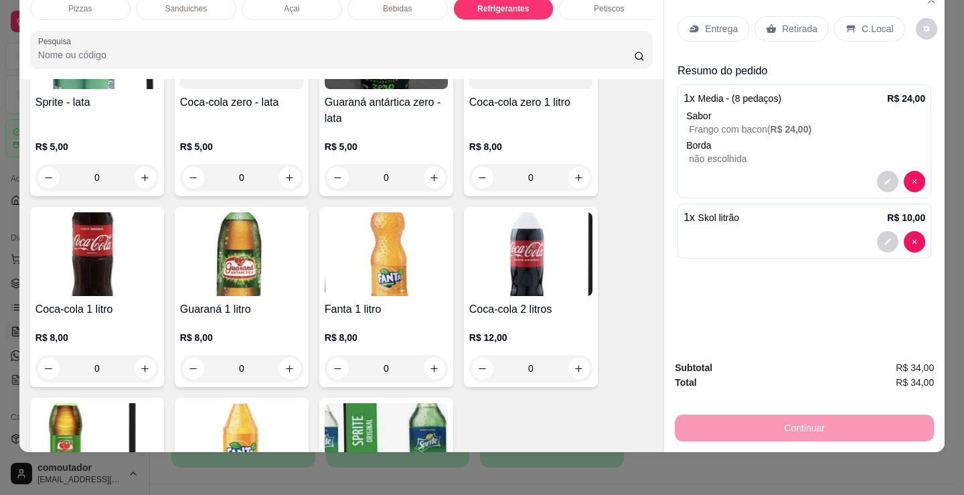
scroll to position [3812, 0]
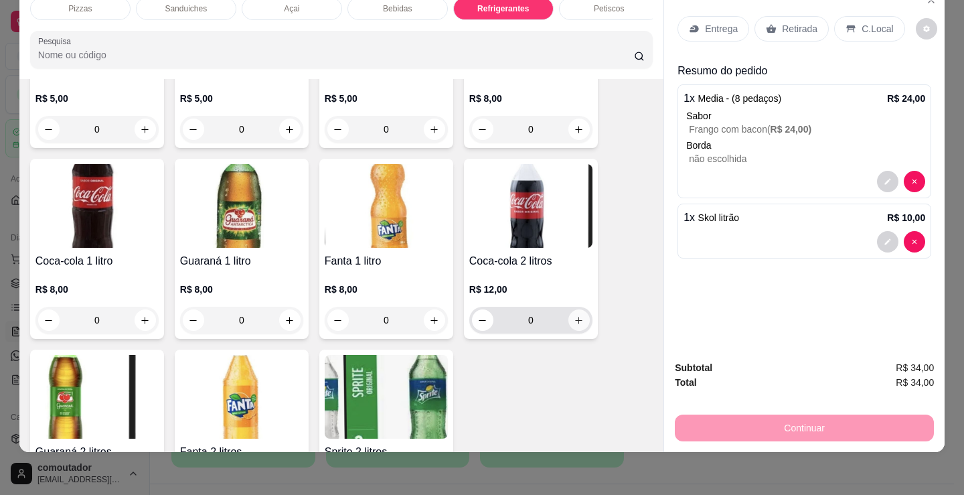
click at [576, 319] on icon "increase-product-quantity" at bounding box center [579, 320] width 10 height 10
type input "1"
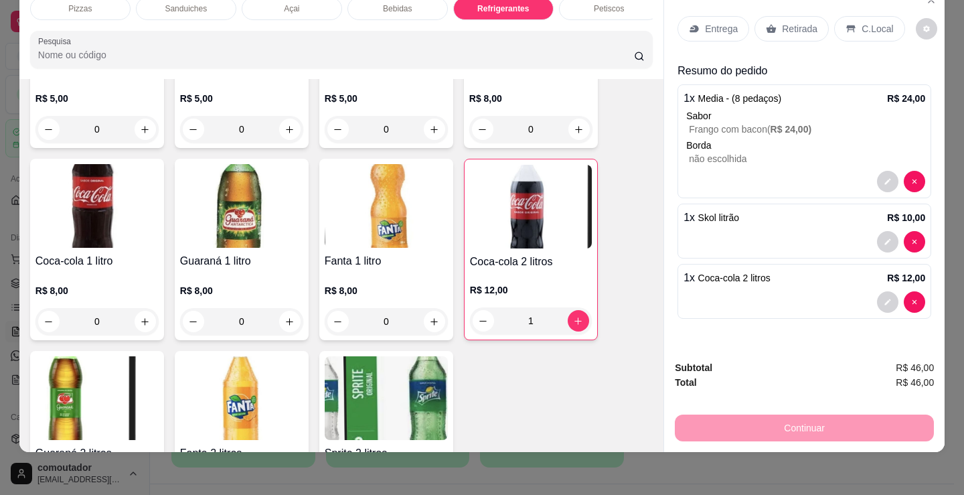
click at [865, 22] on p "C.Local" at bounding box center [876, 28] width 31 height 13
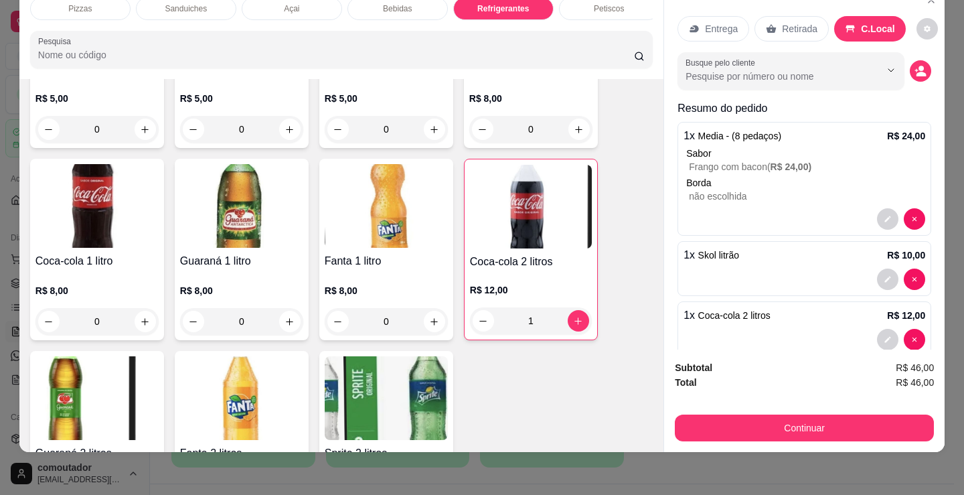
click at [914, 65] on icon "decrease-product-quantity" at bounding box center [920, 71] width 12 height 12
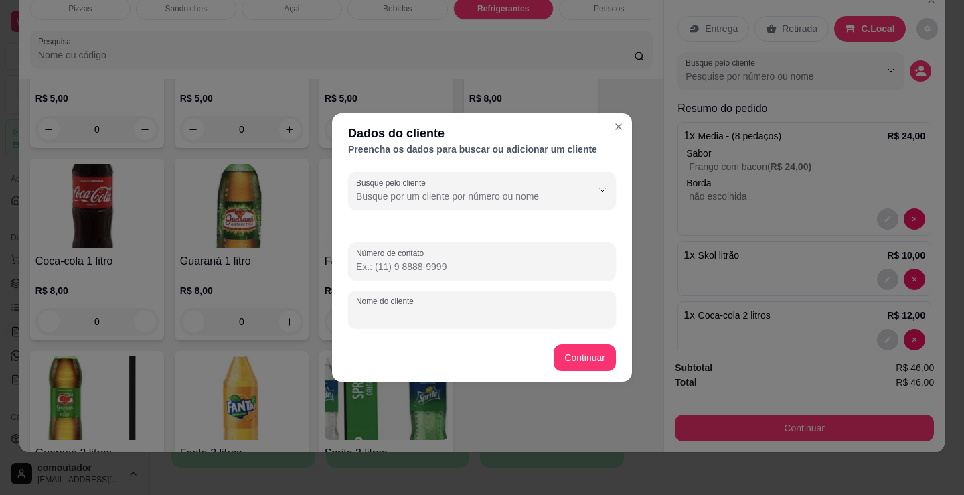
click at [442, 315] on input "Nome do cliente" at bounding box center [482, 314] width 252 height 13
type input "ruan"
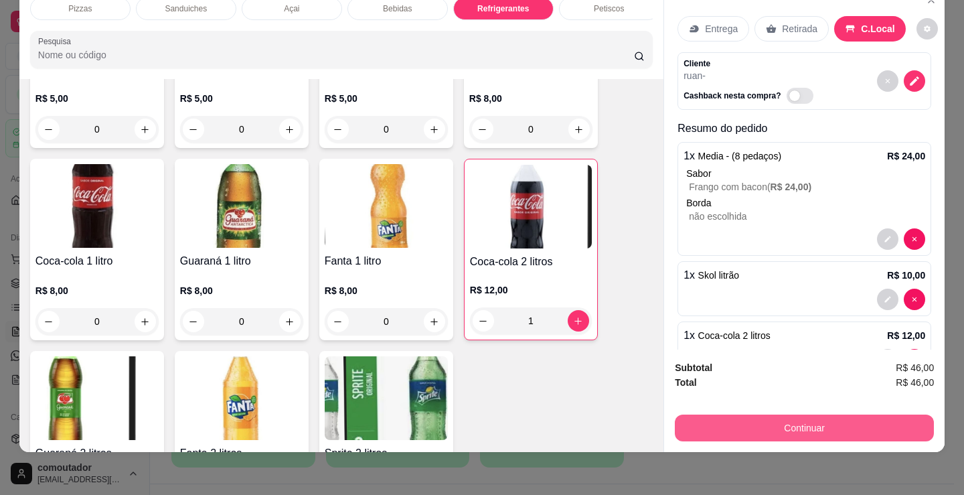
click at [747, 418] on button "Continuar" at bounding box center [804, 427] width 259 height 27
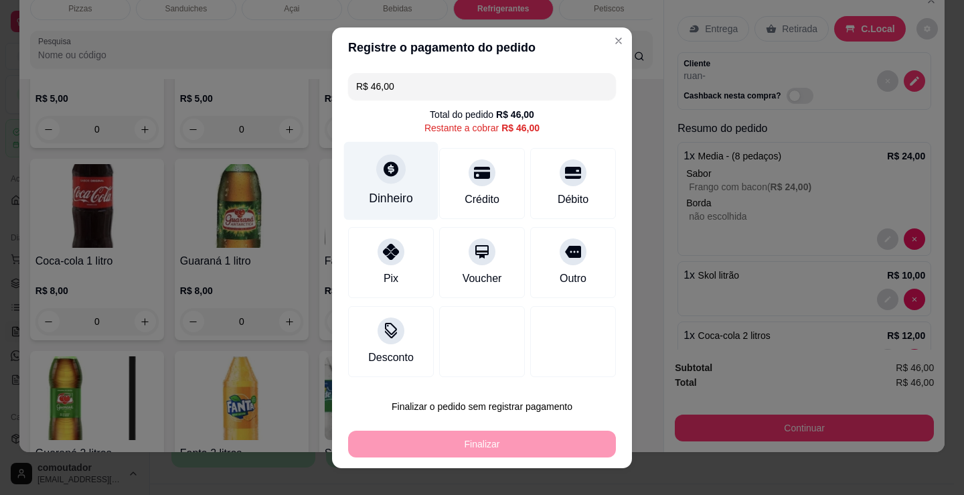
click at [369, 204] on div "Dinheiro" at bounding box center [391, 197] width 44 height 17
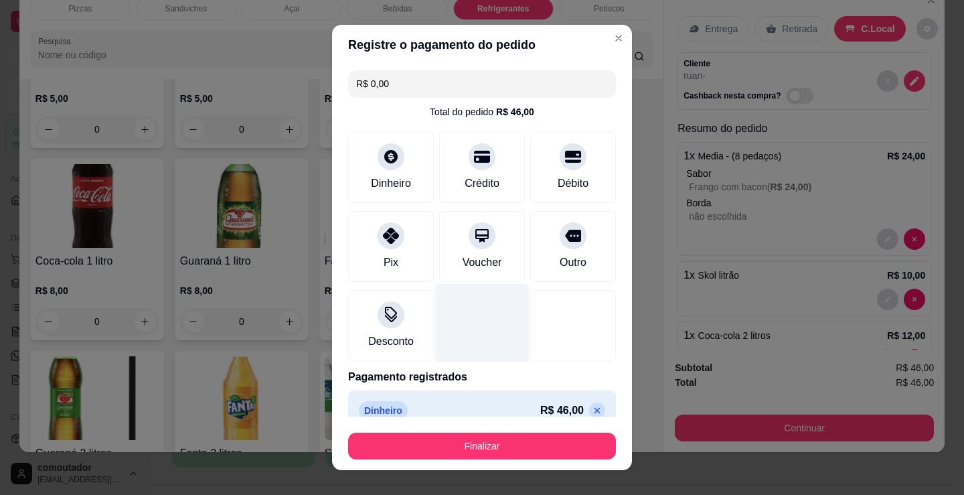
type input "R$ 0,00"
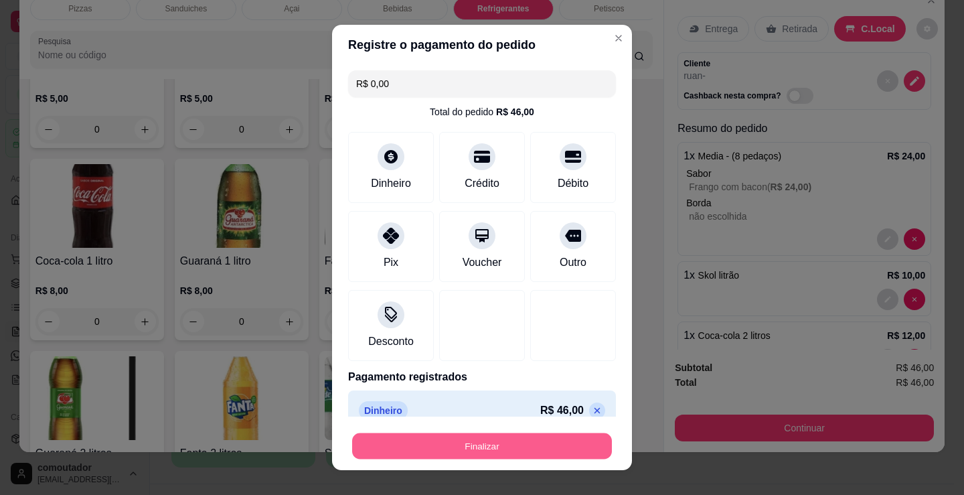
click at [488, 449] on button "Finalizar" at bounding box center [482, 446] width 260 height 26
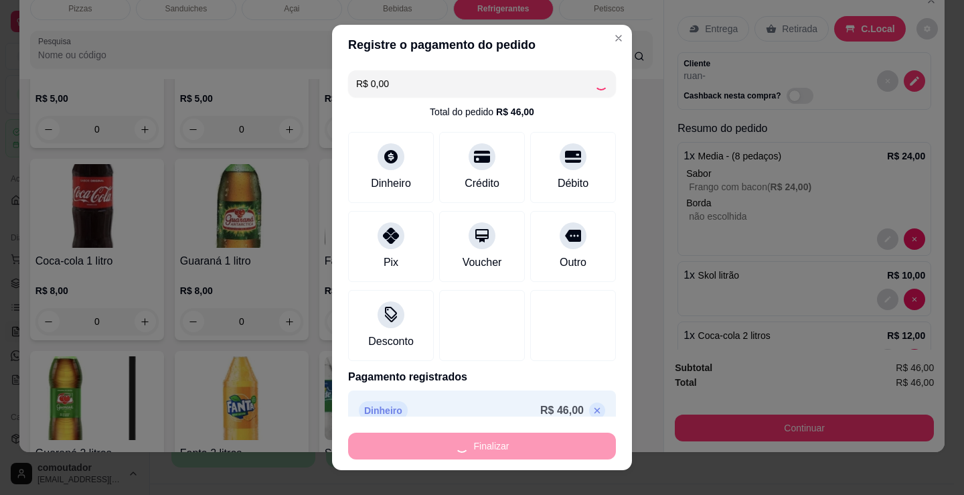
type input "0"
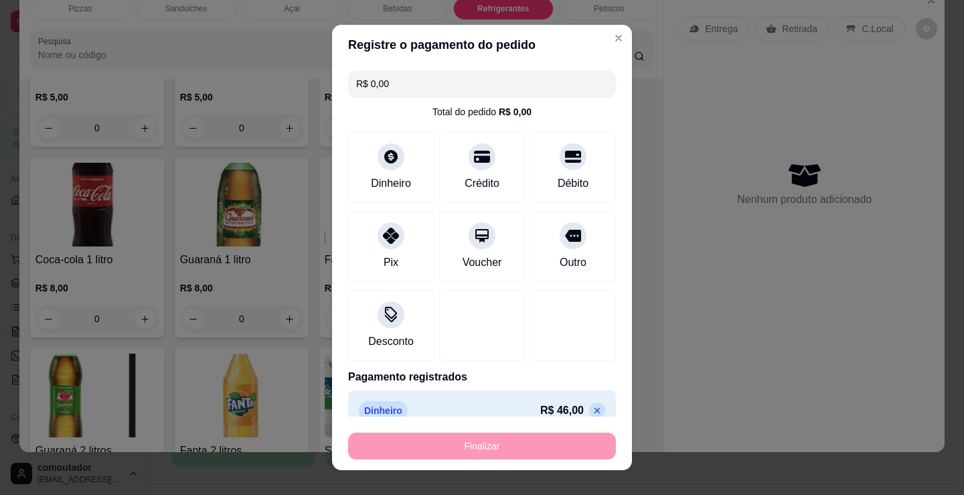
type input "-R$ 46,00"
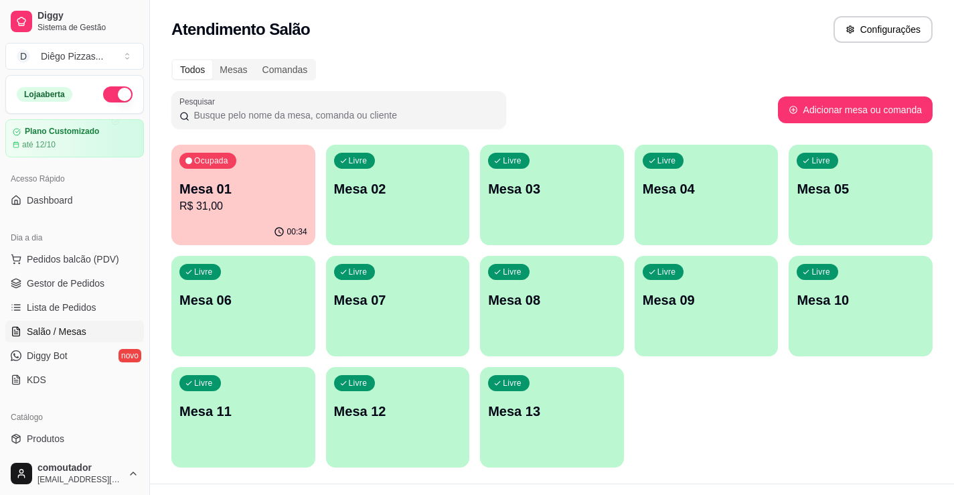
click at [399, 219] on div "Livre Mesa 02" at bounding box center [398, 187] width 144 height 84
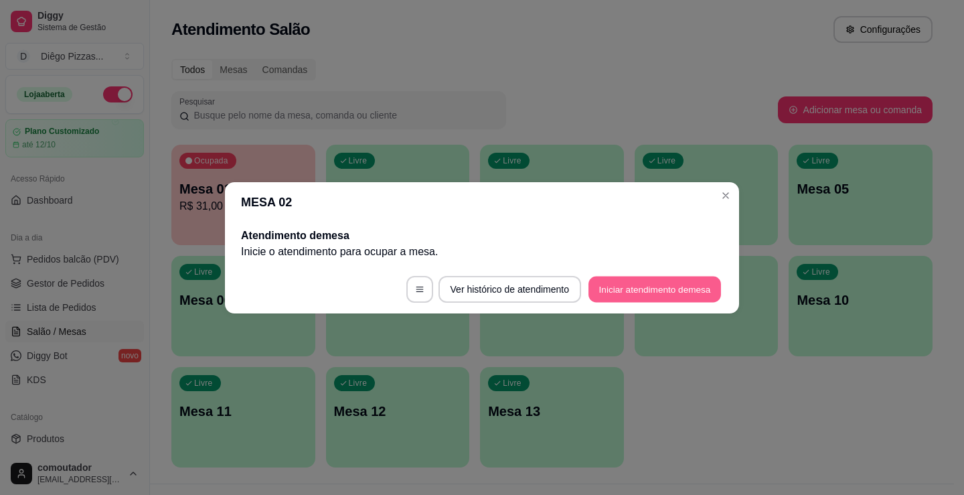
click at [673, 293] on button "Iniciar atendimento de mesa" at bounding box center [654, 289] width 133 height 26
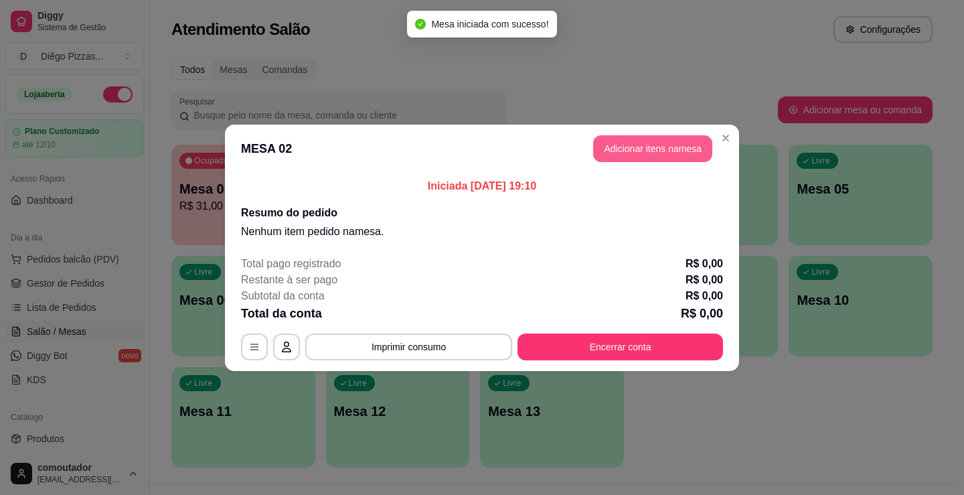
click at [648, 145] on button "Adicionar itens na mesa" at bounding box center [652, 148] width 119 height 27
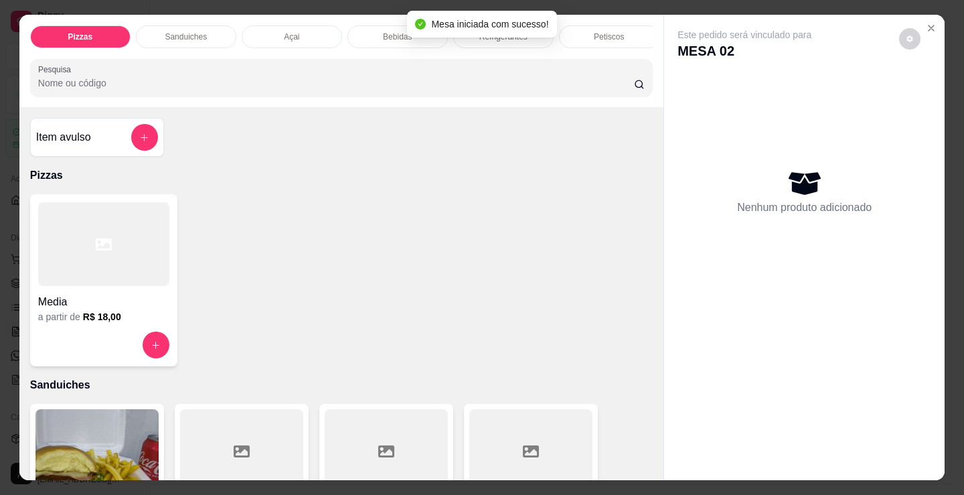
click at [367, 29] on div "Bebidas" at bounding box center [397, 36] width 100 height 23
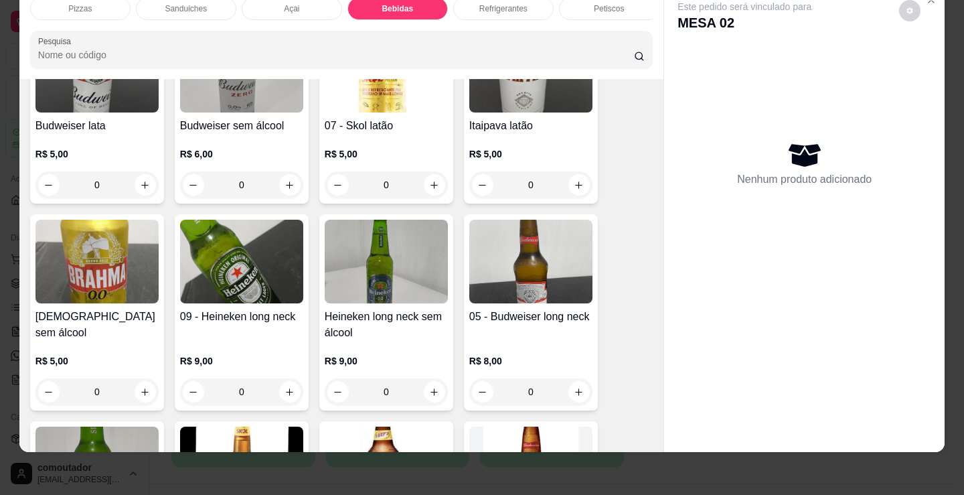
scroll to position [1659, 0]
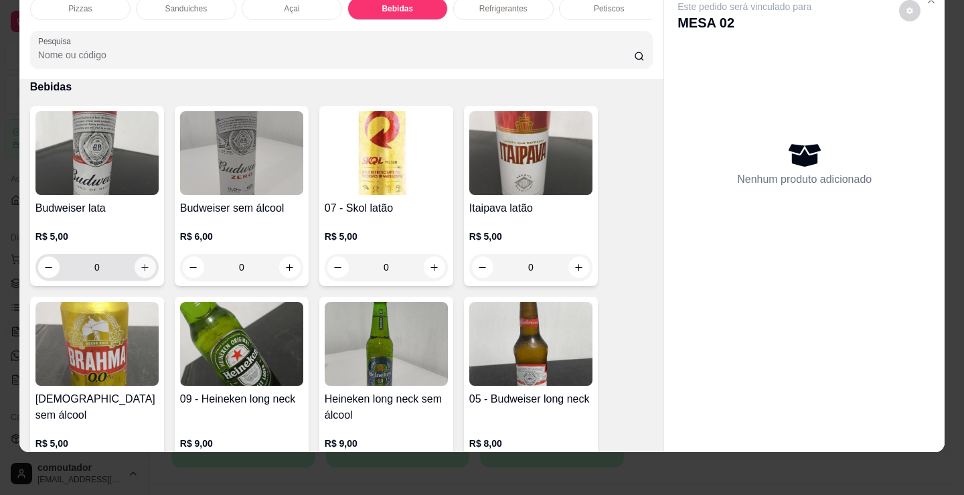
click at [135, 264] on button "increase-product-quantity" at bounding box center [145, 266] width 21 height 21
type input "1"
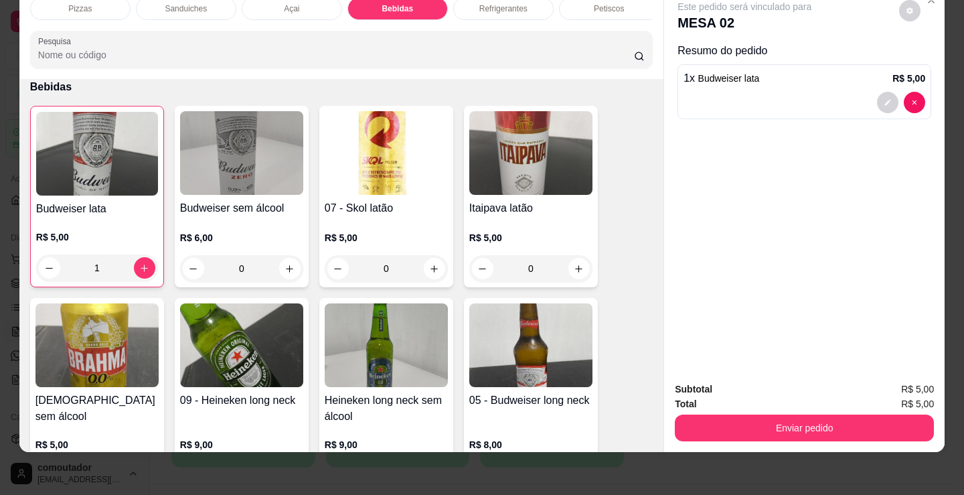
click at [554, 25] on div "Pizzas Sanduiches Açai Bebidas Refrigerantes Petiscos doces Cigarros utensílios…" at bounding box center [341, 33] width 644 height 92
click at [554, 20] on div "Pizzas Sanduiches Açai Bebidas Refrigerantes Petiscos doces Cigarros utensílios…" at bounding box center [341, 33] width 644 height 92
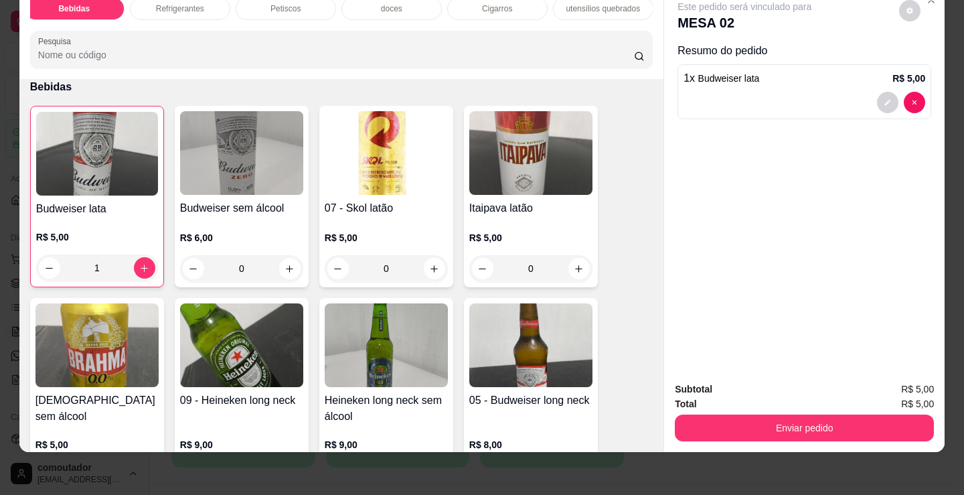
click at [383, 3] on p "doces" at bounding box center [391, 8] width 21 height 11
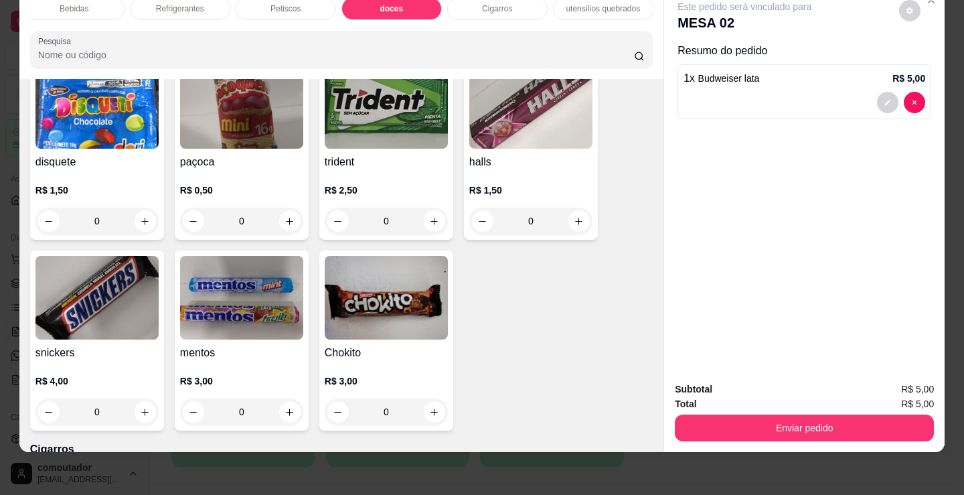
scroll to position [4781, 0]
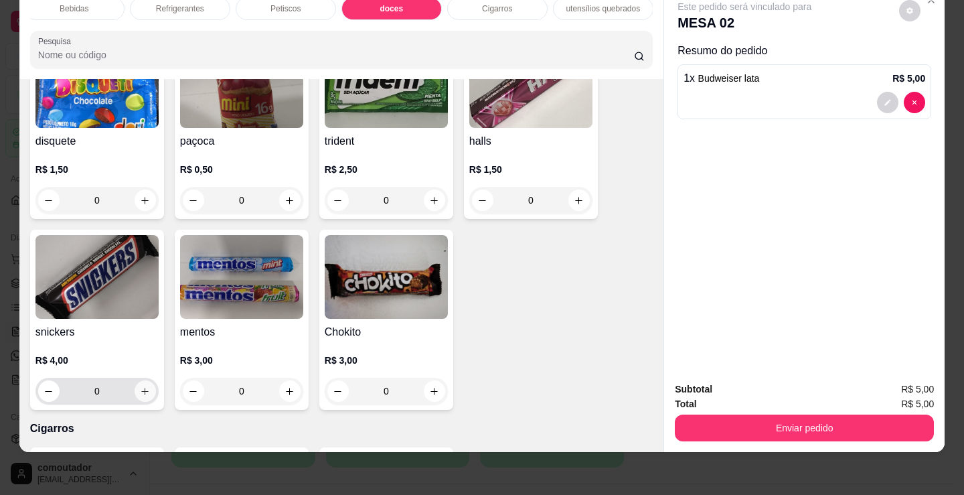
click at [140, 396] on icon "increase-product-quantity" at bounding box center [145, 391] width 10 height 10
type input "1"
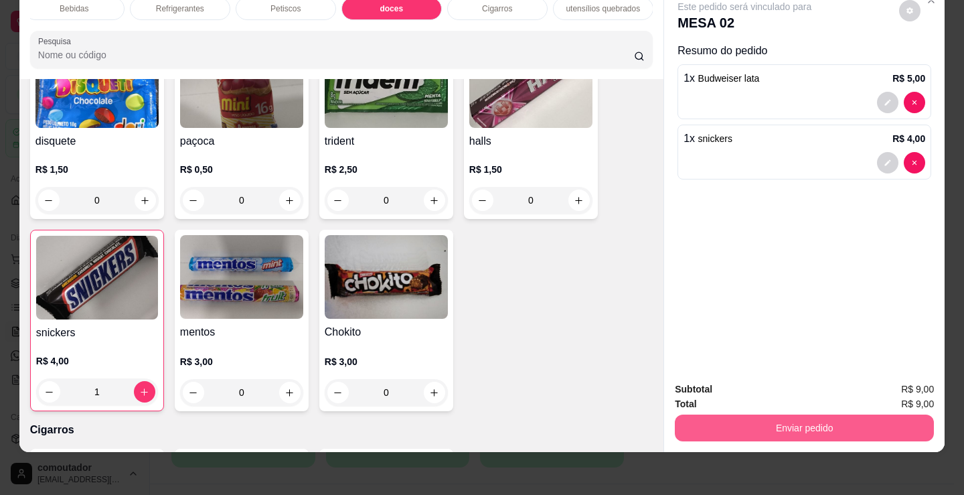
click at [801, 414] on button "Enviar pedido" at bounding box center [804, 427] width 259 height 27
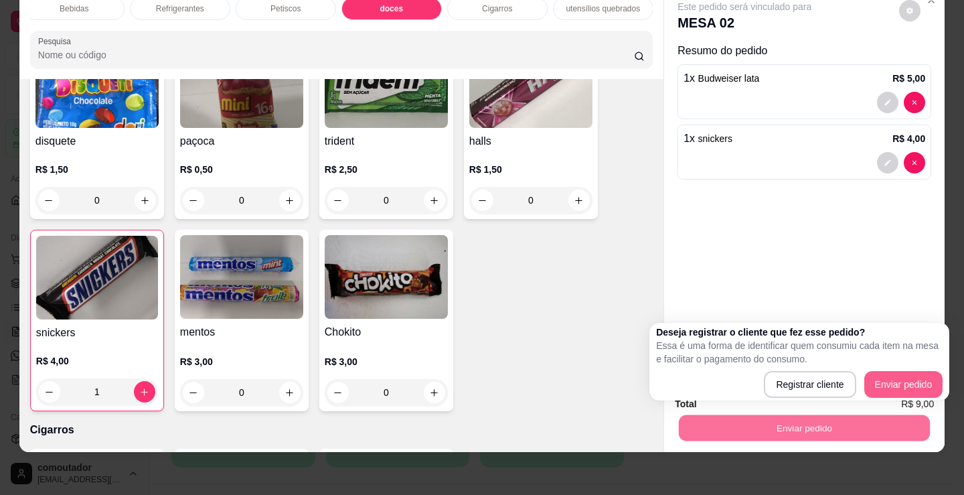
click at [820, 400] on div "Total R$ 9,00" at bounding box center [804, 403] width 259 height 15
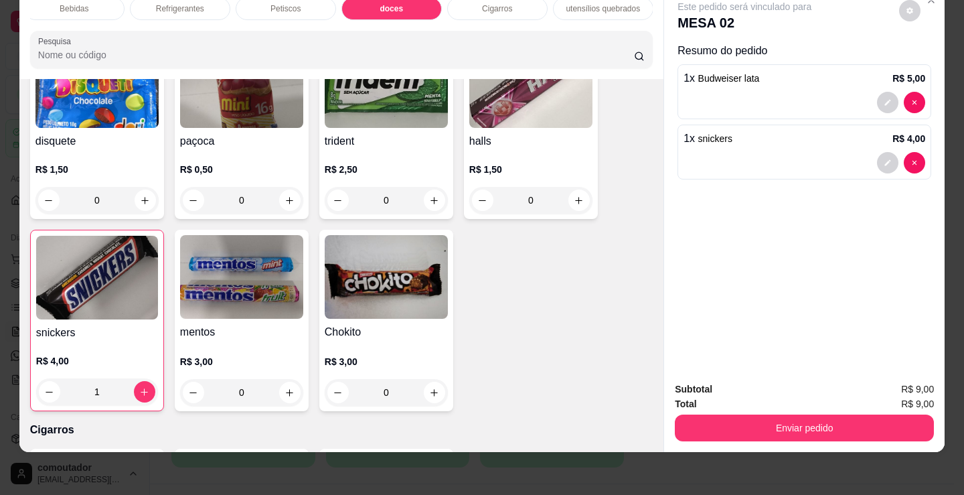
click at [806, 382] on div "Subtotal R$ 9,00" at bounding box center [804, 389] width 259 height 15
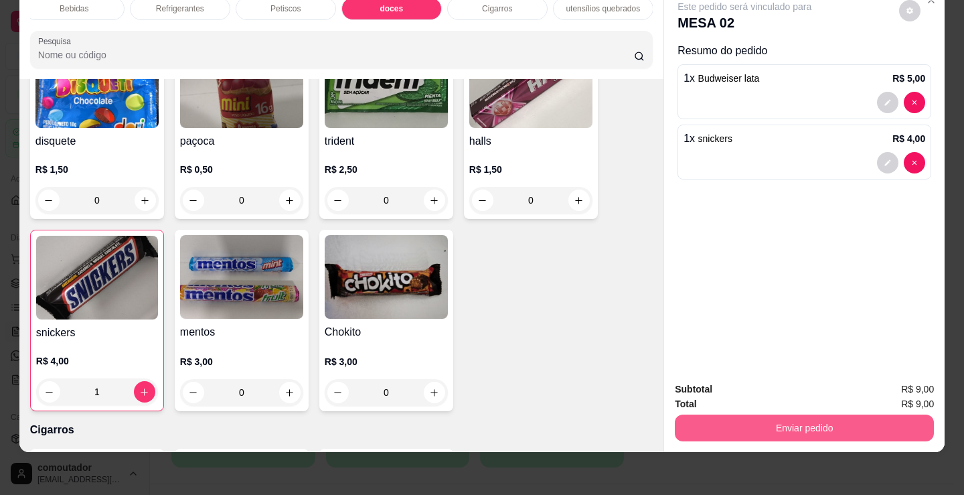
click at [811, 414] on button "Enviar pedido" at bounding box center [804, 427] width 259 height 27
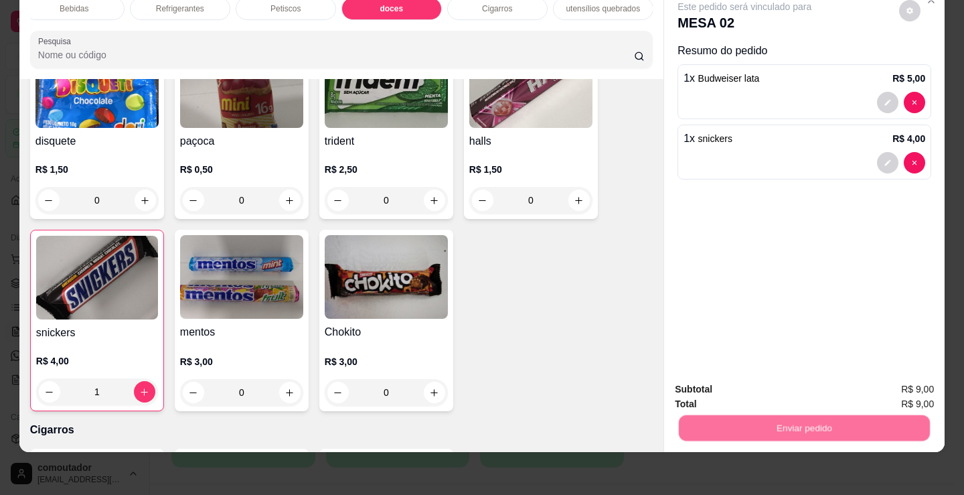
click at [783, 378] on button "Registrar cliente" at bounding box center [810, 384] width 88 height 25
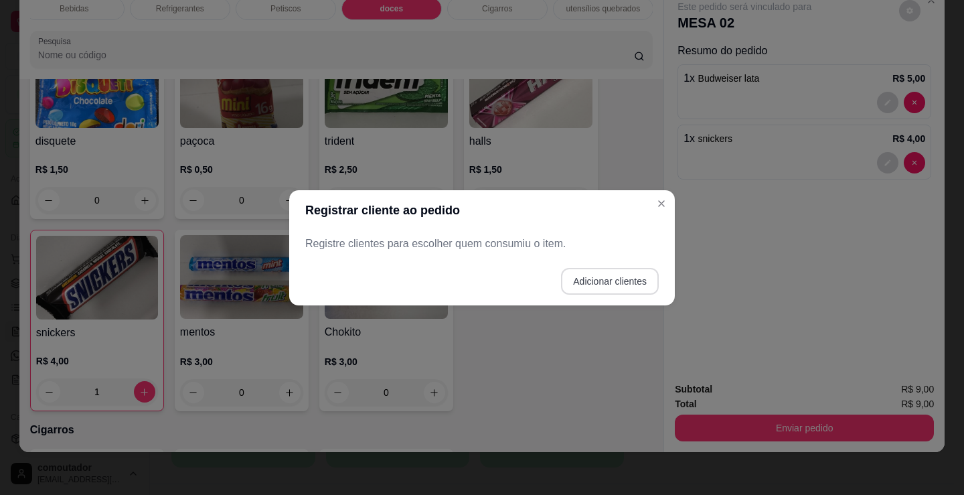
click at [614, 277] on button "Adicionar clientes" at bounding box center [610, 281] width 98 height 27
click at [525, 244] on input "Nome do cliente" at bounding box center [481, 248] width 339 height 13
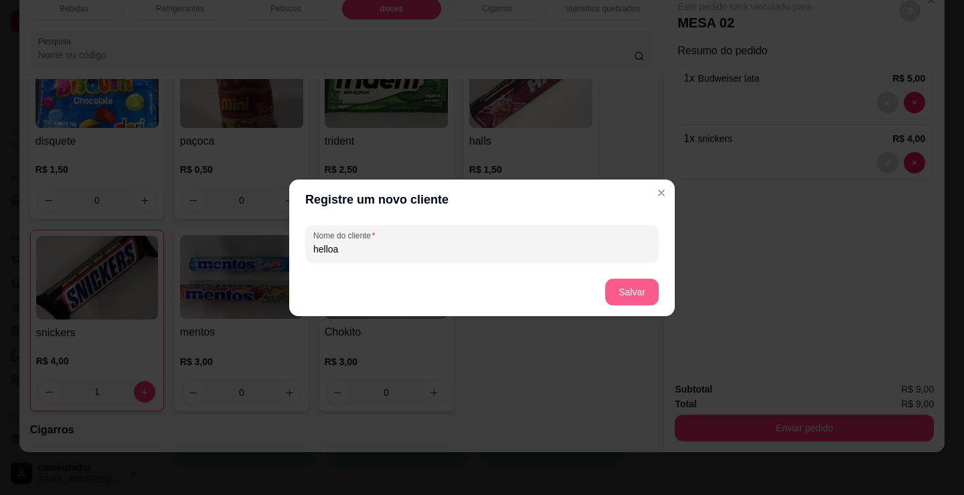
type input "helloa"
click at [637, 295] on button "Salvar" at bounding box center [632, 291] width 54 height 27
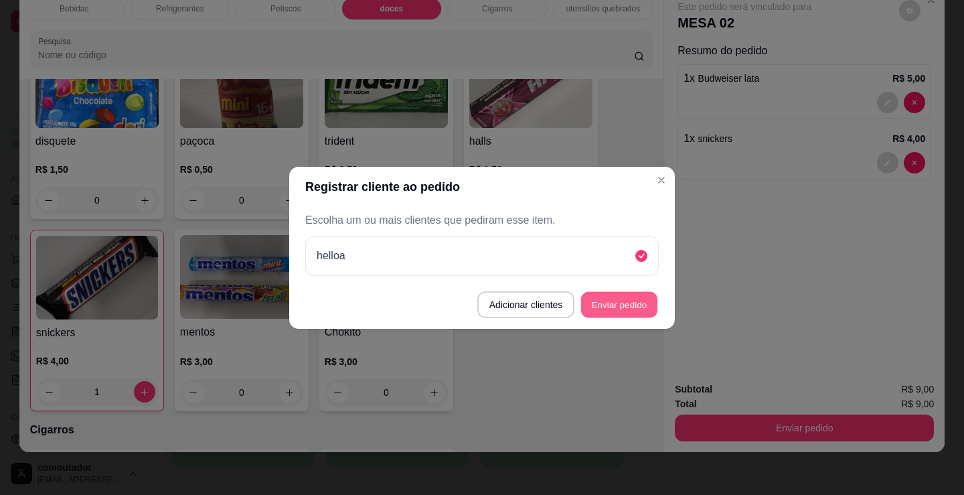
click at [646, 313] on button "Enviar pedido" at bounding box center [619, 304] width 76 height 26
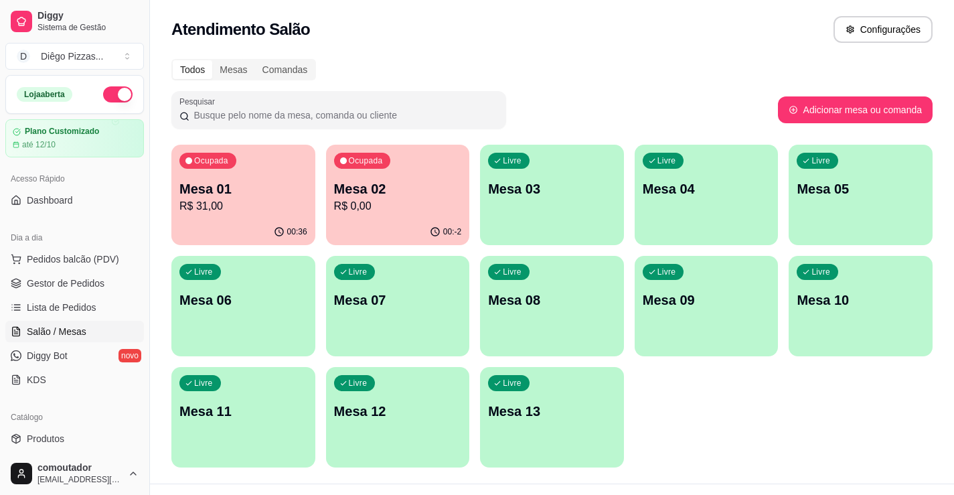
click at [214, 218] on div "Ocupada Mesa 01 R$ 31,00" at bounding box center [243, 182] width 144 height 74
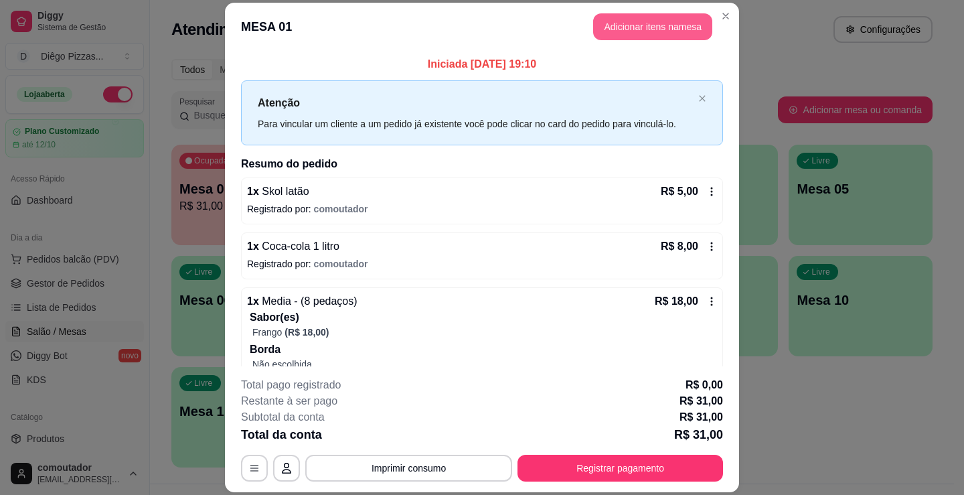
click at [667, 25] on button "Adicionar itens na mesa" at bounding box center [652, 26] width 119 height 27
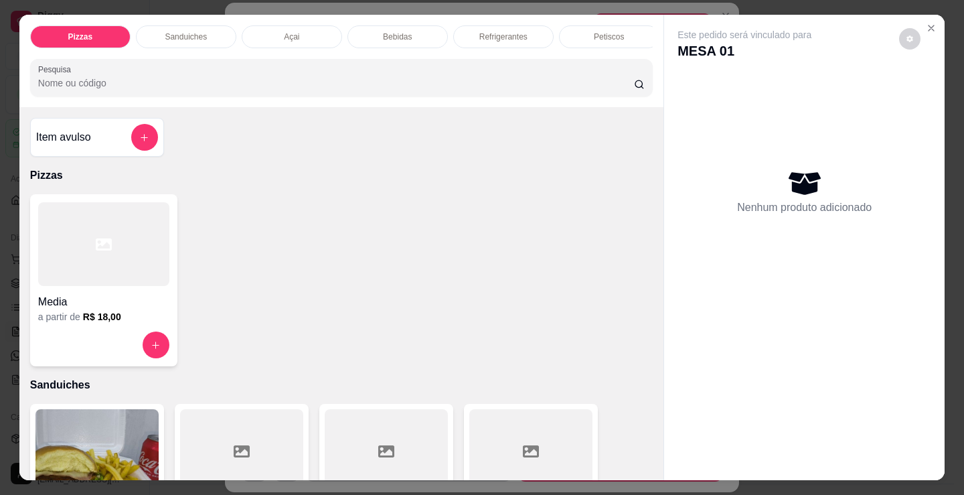
click at [622, 25] on div "Petiscos" at bounding box center [609, 36] width 100 height 23
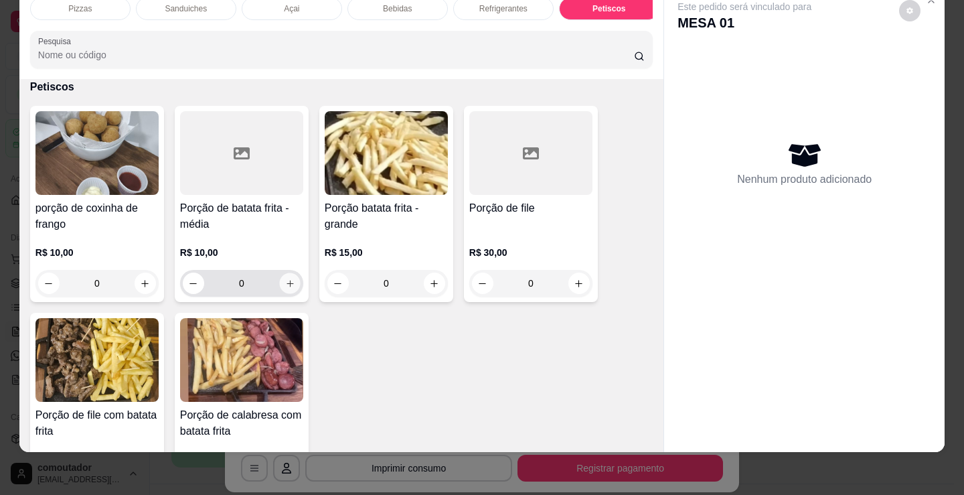
click at [285, 286] on icon "increase-product-quantity" at bounding box center [290, 283] width 10 height 10
click at [286, 286] on icon "increase-product-quantity" at bounding box center [289, 283] width 7 height 7
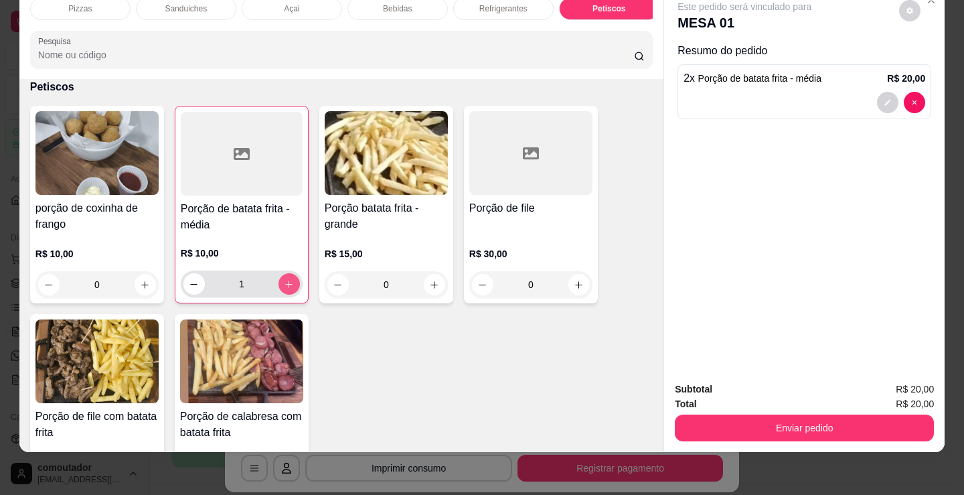
type input "2"
click at [788, 428] on button "Enviar pedido" at bounding box center [804, 427] width 259 height 27
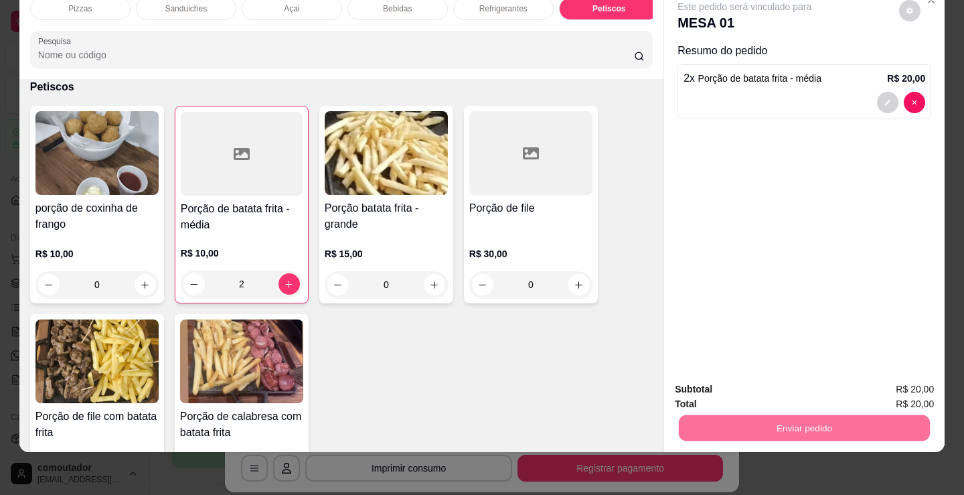
click at [918, 378] on button "Enviar pedido" at bounding box center [899, 384] width 74 height 25
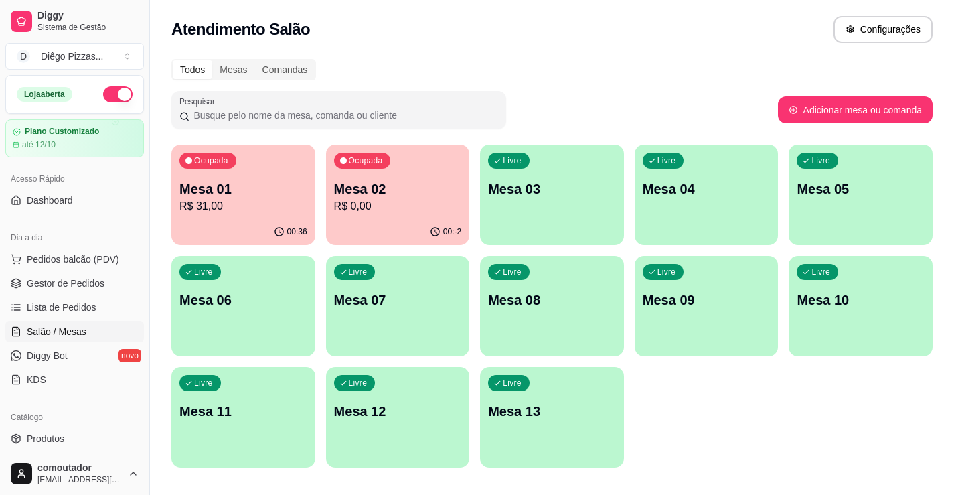
click at [42, 252] on span "Pedidos balcão (PDV)" at bounding box center [73, 258] width 92 height 13
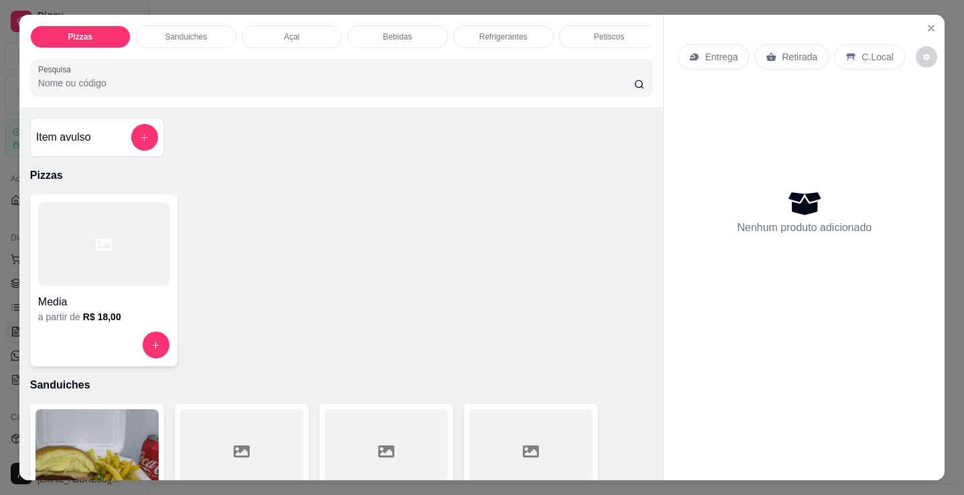
click at [614, 31] on p "Petiscos" at bounding box center [609, 36] width 30 height 11
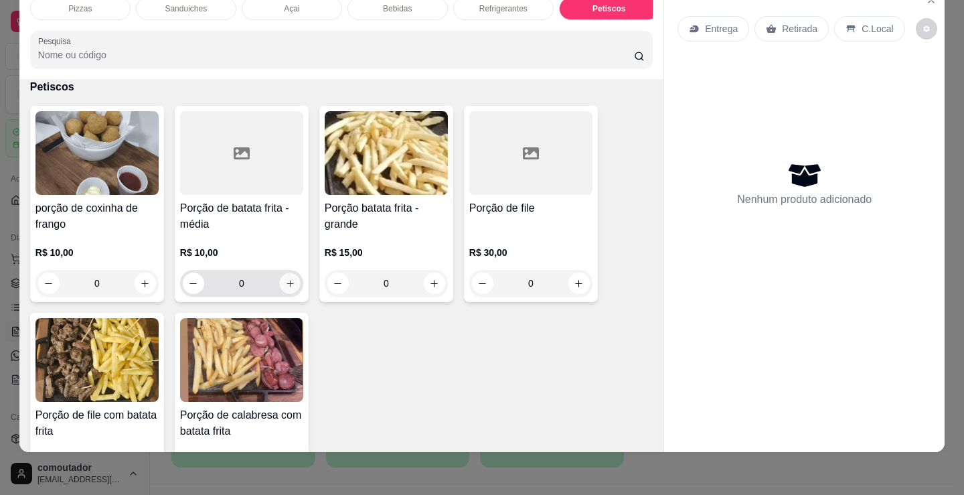
click at [285, 283] on icon "increase-product-quantity" at bounding box center [290, 283] width 10 height 10
type input "2"
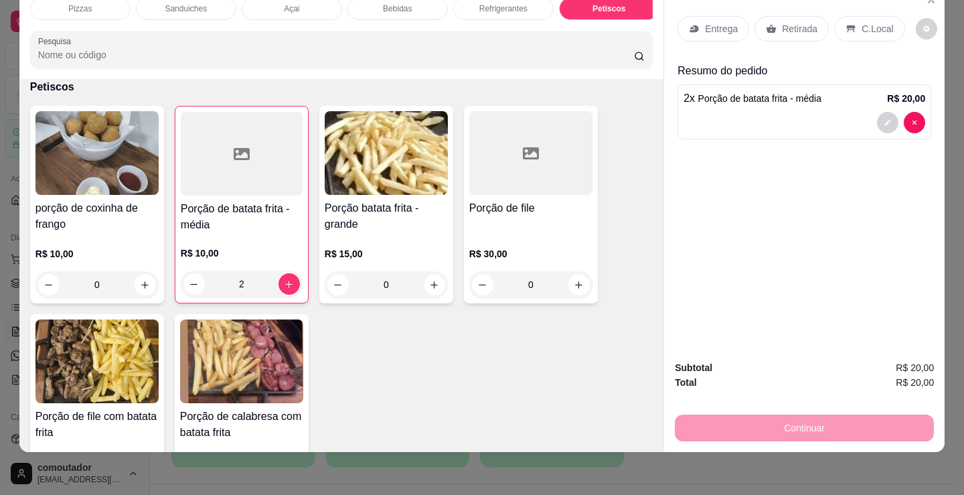
click at [869, 22] on p "C.Local" at bounding box center [876, 28] width 31 height 13
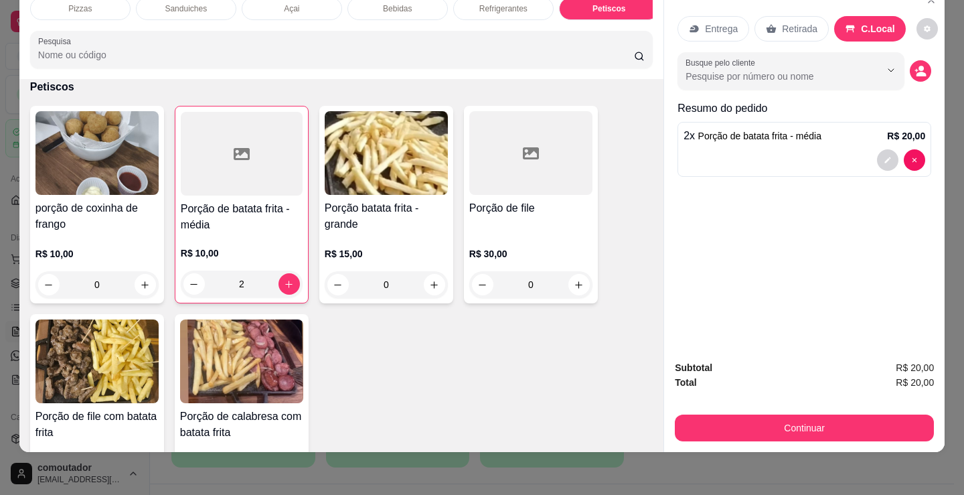
click at [914, 71] on button "decrease-product-quantity" at bounding box center [920, 70] width 21 height 21
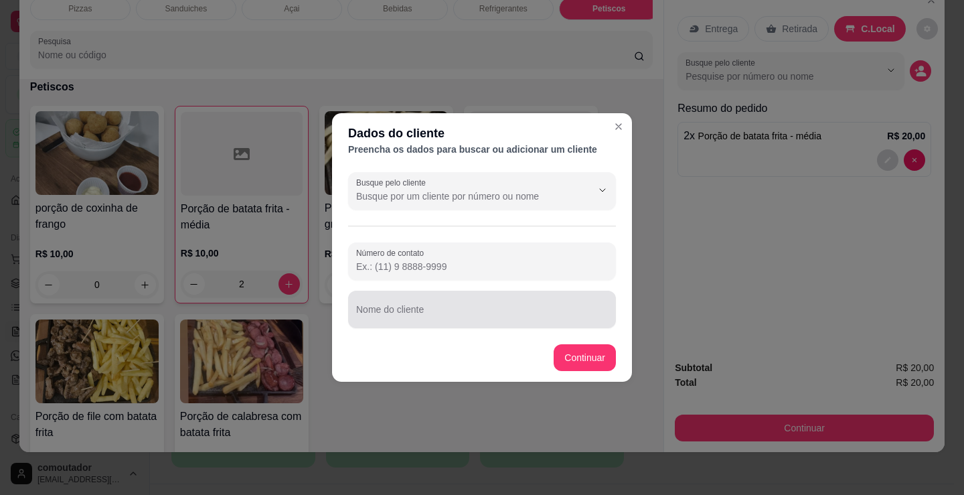
click at [496, 309] on input "Nome do cliente" at bounding box center [482, 314] width 252 height 13
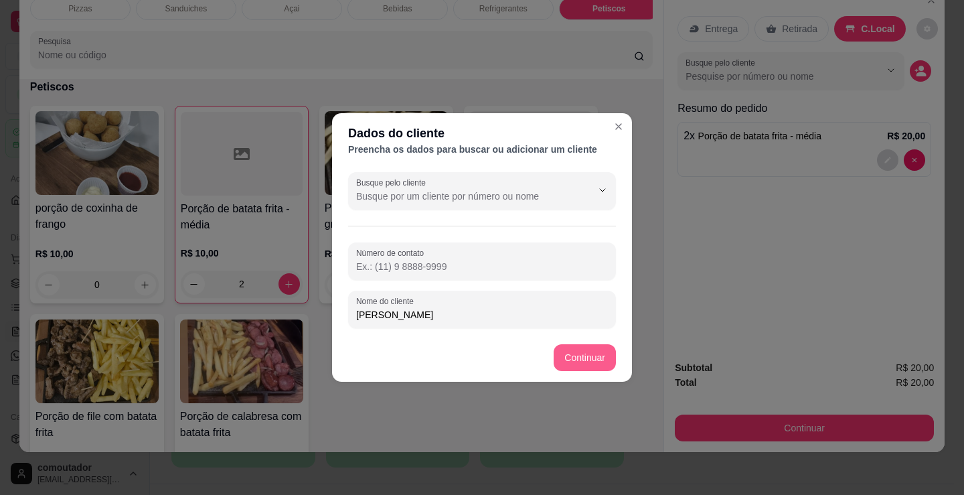
type input "[PERSON_NAME]"
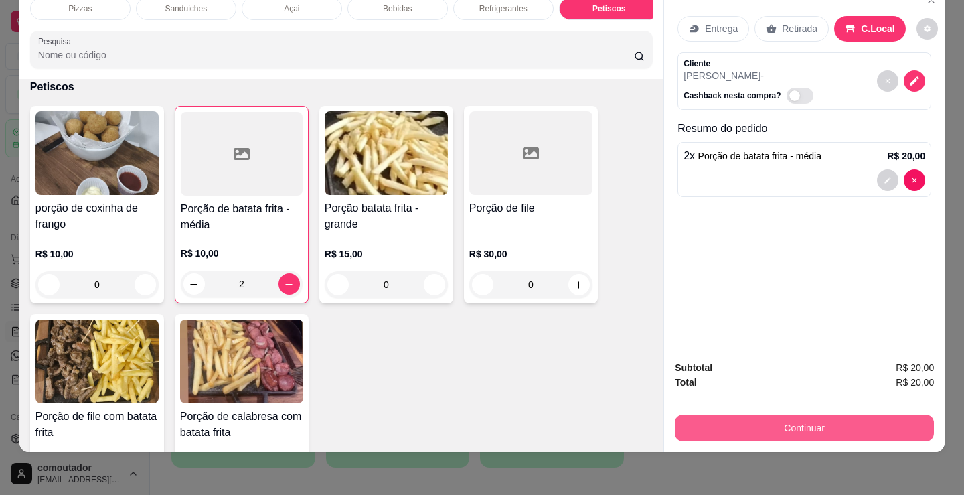
click at [705, 420] on button "Continuar" at bounding box center [804, 427] width 259 height 27
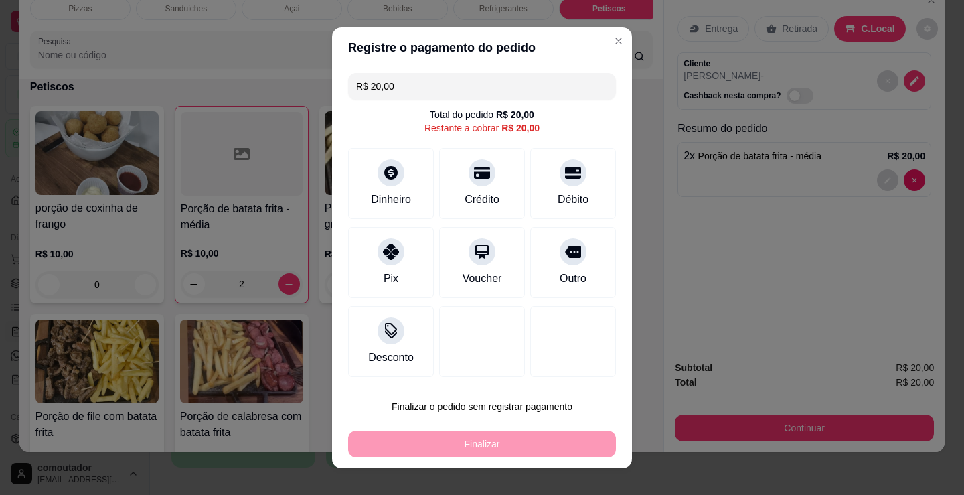
click at [426, 197] on div "Dinheiro Crédito Débito" at bounding box center [482, 183] width 268 height 71
click at [404, 198] on div "Dinheiro" at bounding box center [391, 197] width 44 height 17
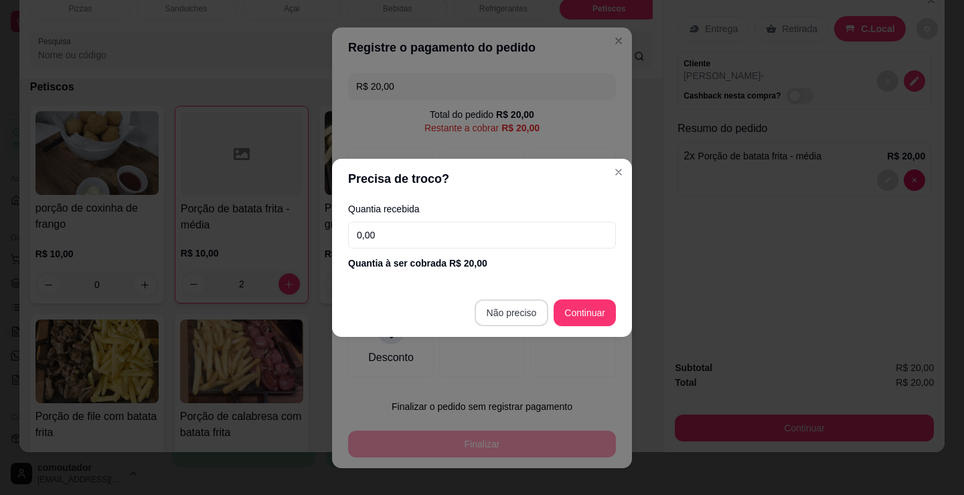
type input "R$ 0,00"
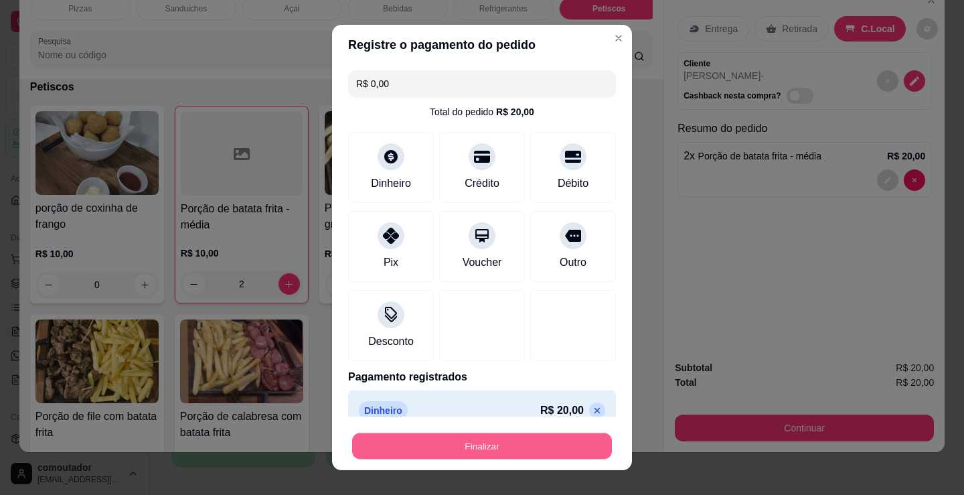
click at [508, 444] on button "Finalizar" at bounding box center [482, 446] width 260 height 26
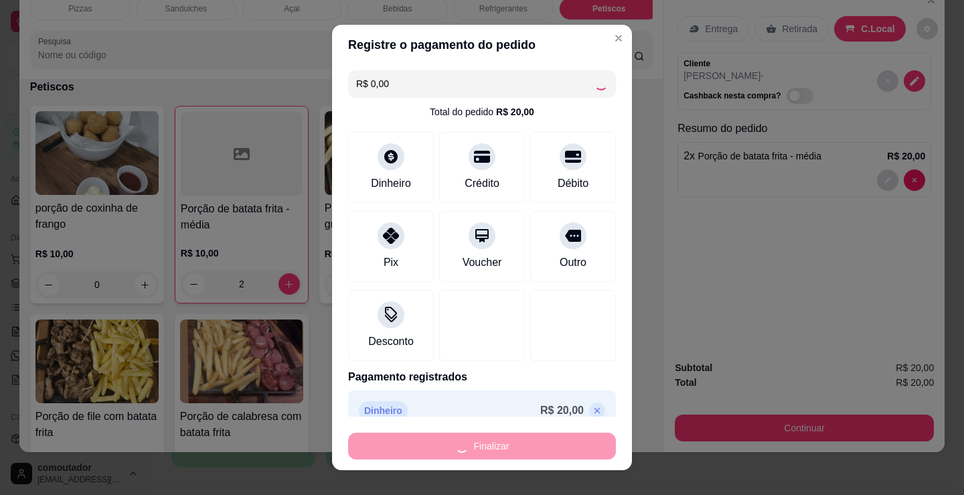
type input "0"
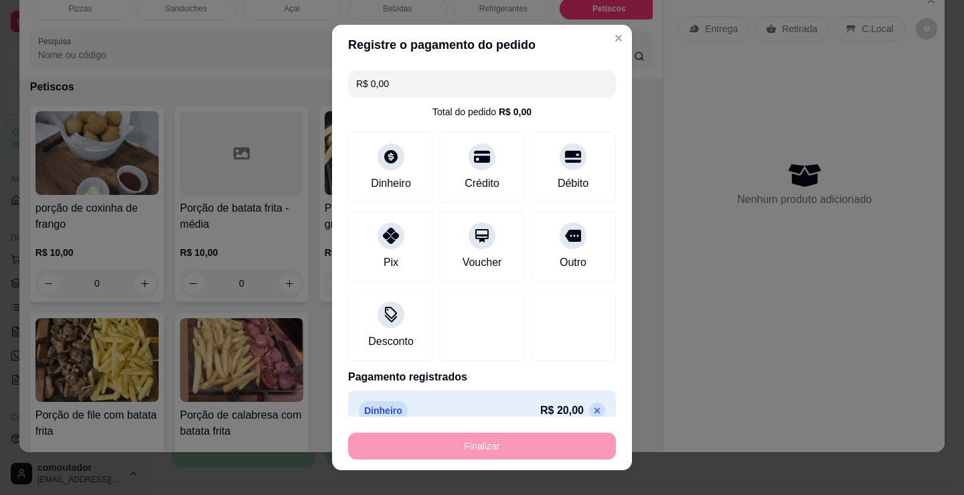
type input "-R$ 20,00"
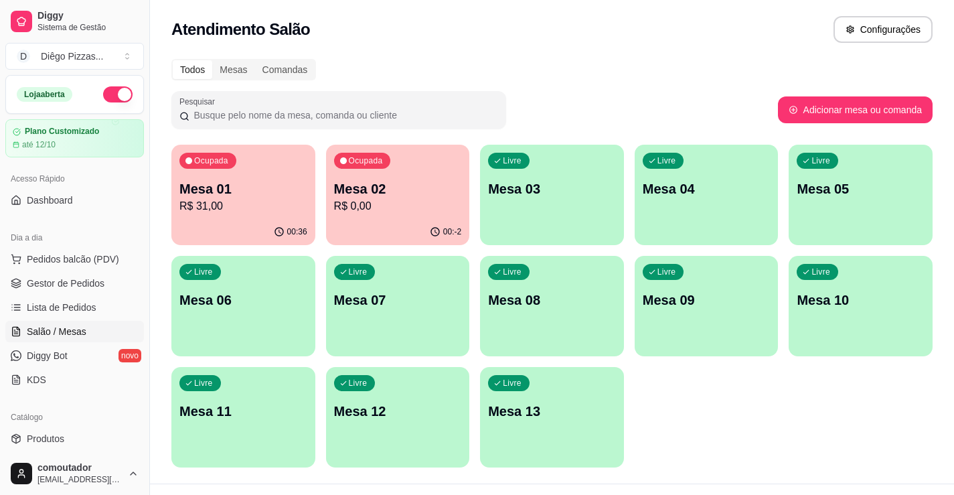
click at [266, 226] on div "00:36" at bounding box center [243, 232] width 144 height 26
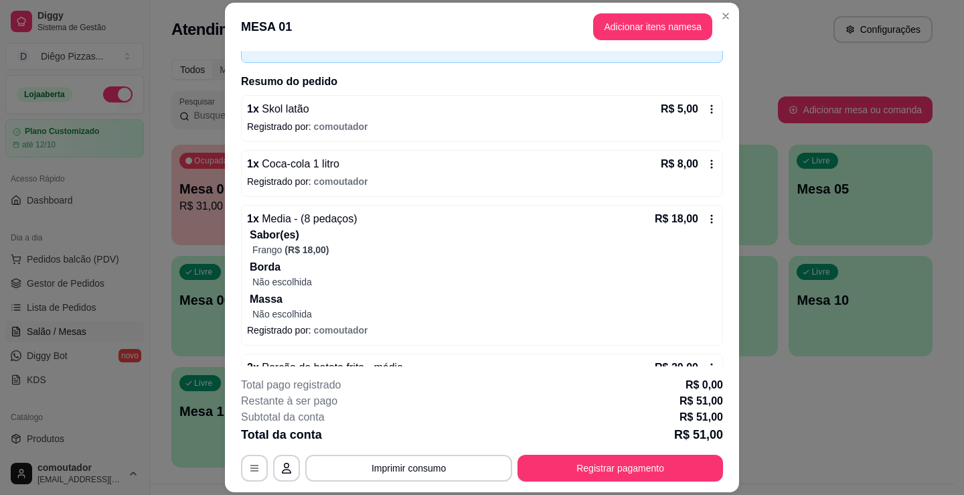
scroll to position [121, 0]
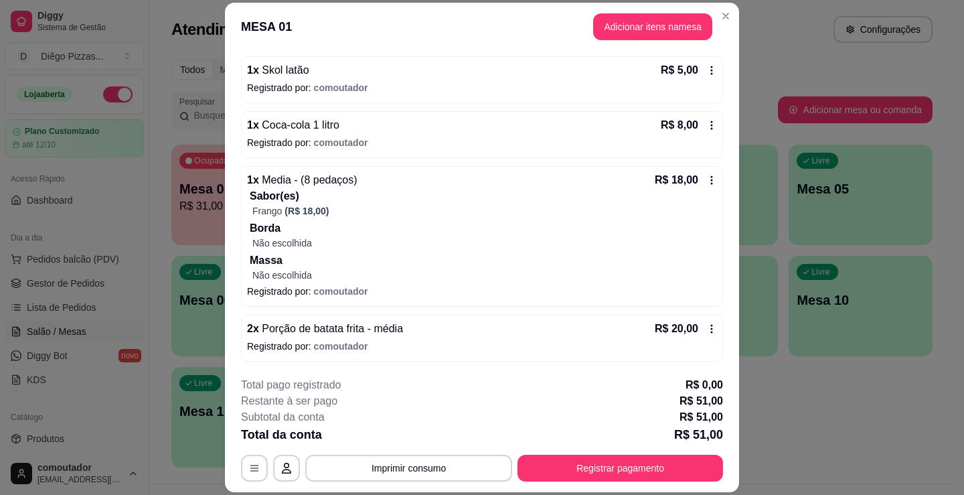
click at [448, 328] on div "2 x Porção de batata frita - média R$ 20,00" at bounding box center [482, 329] width 470 height 16
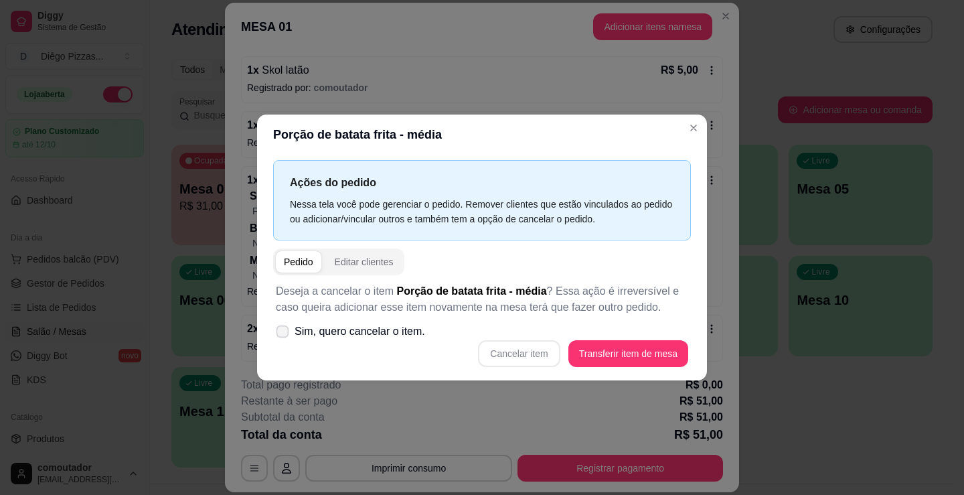
click at [399, 333] on span "Sim, quero cancelar o item." at bounding box center [360, 331] width 131 height 16
click at [284, 333] on input "Sim, quero cancelar o item." at bounding box center [279, 337] width 9 height 9
checkbox input "true"
click at [539, 350] on button "Cancelar item" at bounding box center [519, 353] width 82 height 27
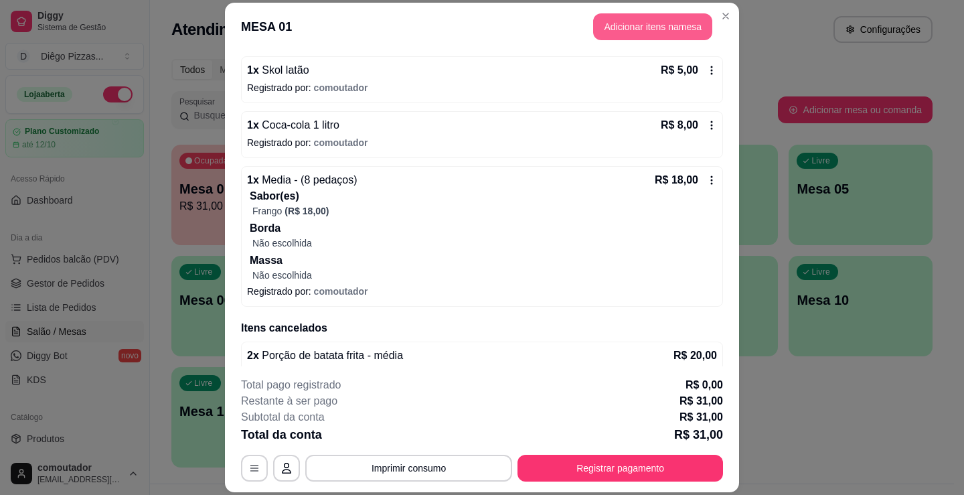
click at [649, 30] on button "Adicionar itens na mesa" at bounding box center [652, 26] width 119 height 27
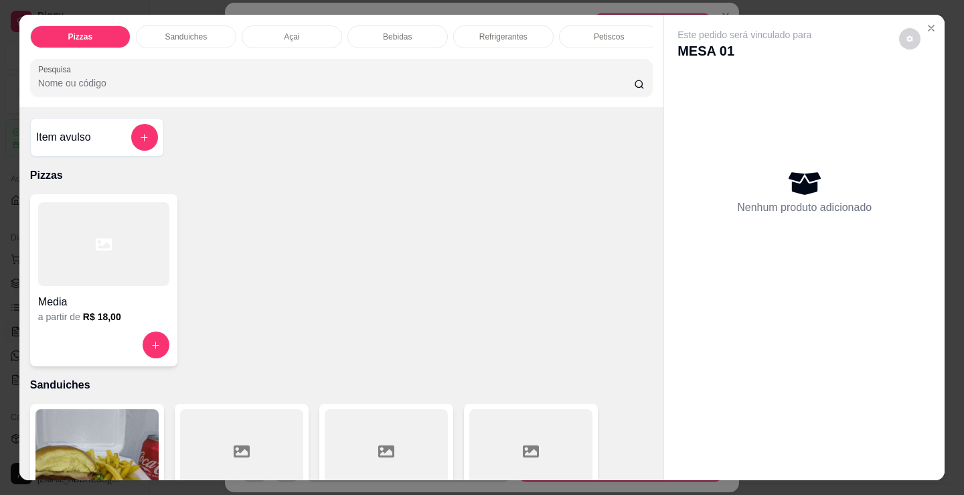
click at [604, 36] on p "Petiscos" at bounding box center [609, 36] width 30 height 11
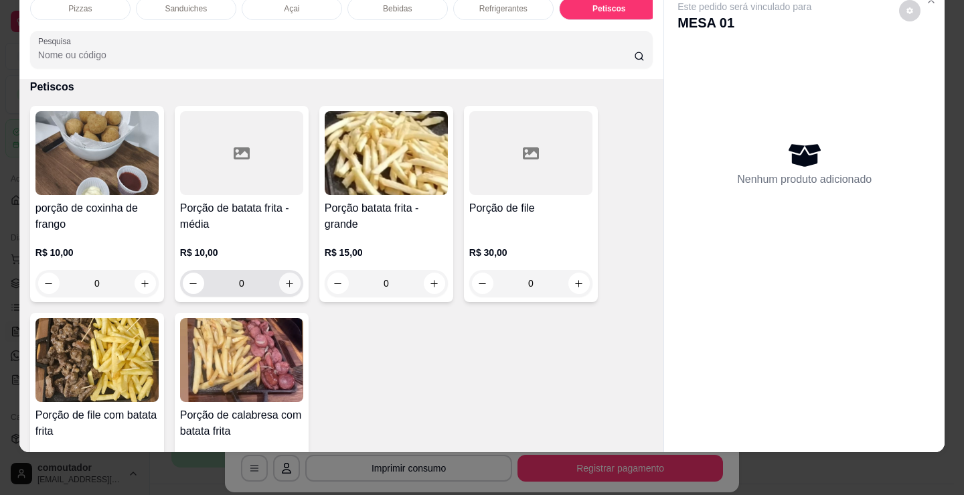
click at [284, 284] on icon "increase-product-quantity" at bounding box center [289, 283] width 10 height 10
type input "1"
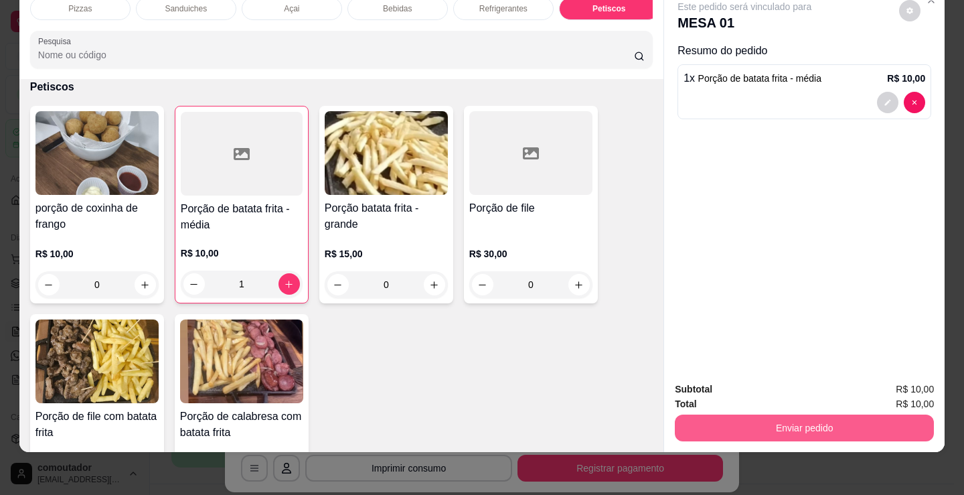
click at [736, 414] on button "Enviar pedido" at bounding box center [804, 427] width 259 height 27
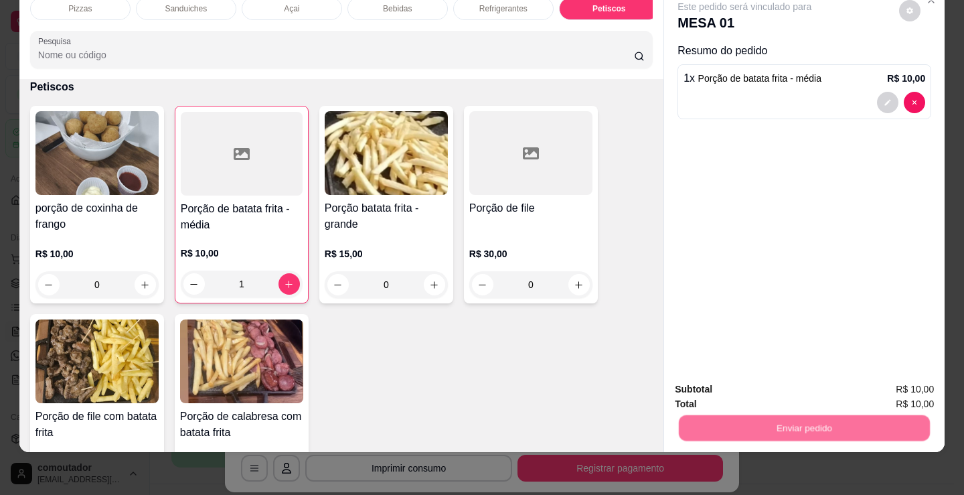
click at [803, 383] on button "Registrar cliente" at bounding box center [810, 384] width 88 height 25
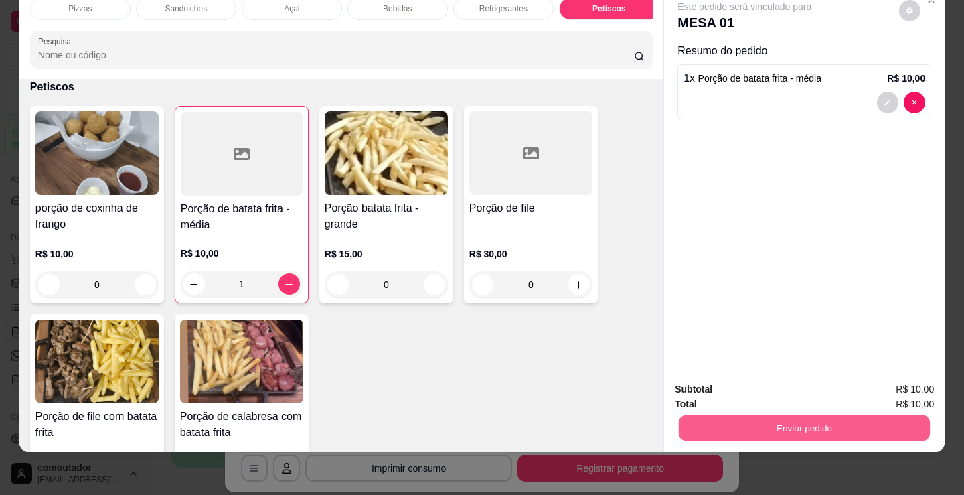
click at [847, 414] on button "Enviar pedido" at bounding box center [804, 427] width 251 height 26
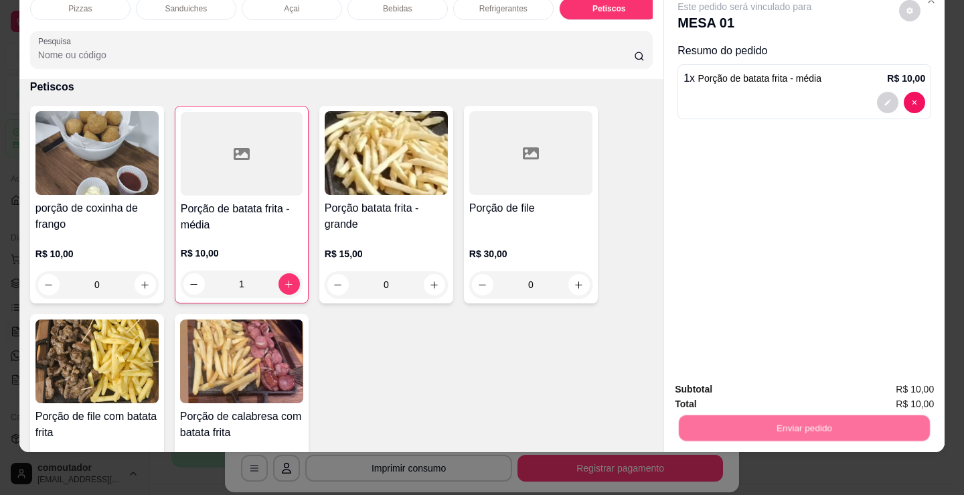
click at [898, 386] on button "Enviar pedido" at bounding box center [899, 384] width 74 height 25
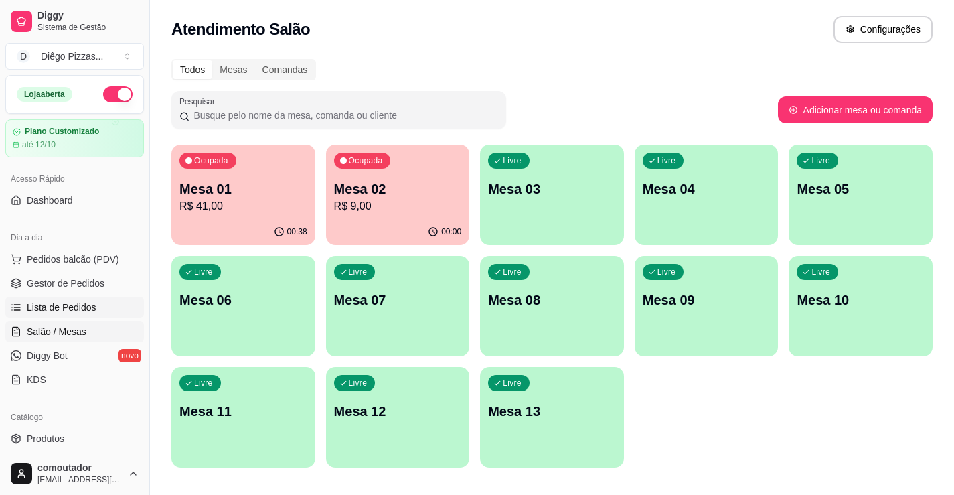
click at [91, 303] on span "Lista de Pedidos" at bounding box center [62, 307] width 70 height 13
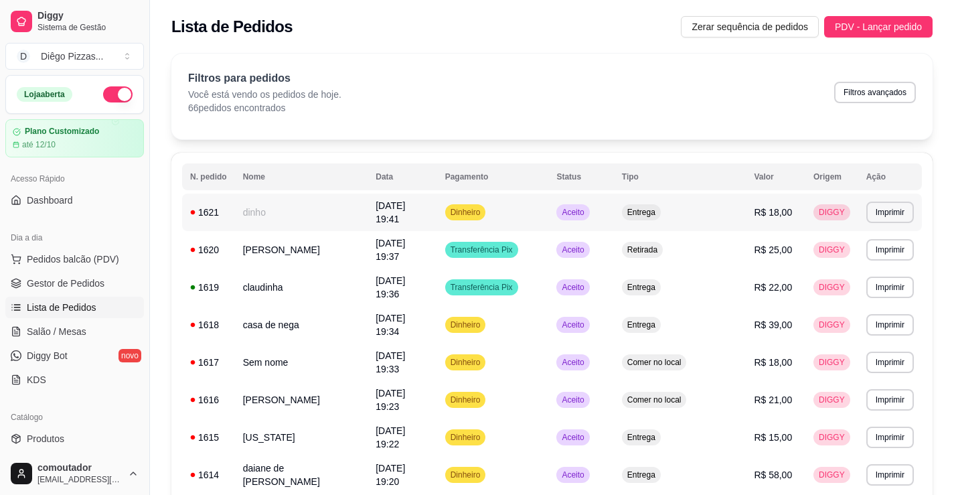
click at [301, 206] on td "dinho" at bounding box center [301, 211] width 133 height 37
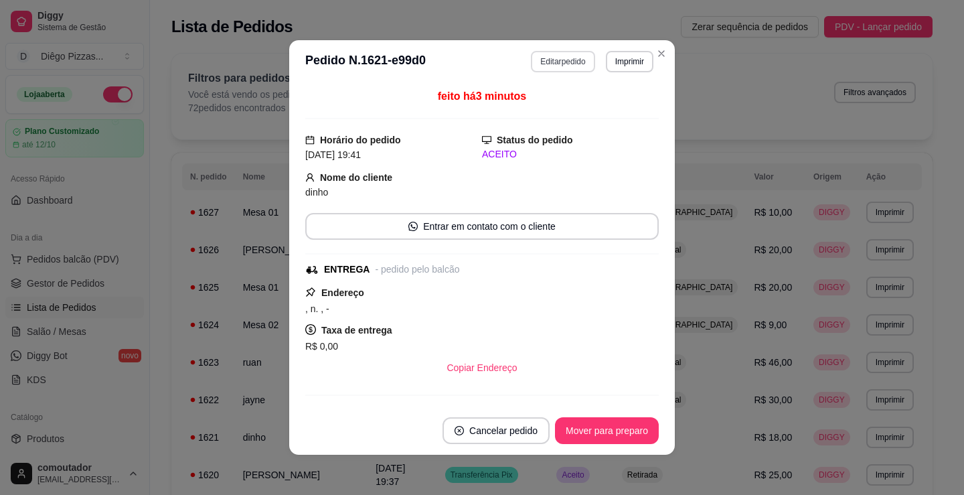
click at [576, 56] on button "Editar pedido" at bounding box center [563, 61] width 64 height 21
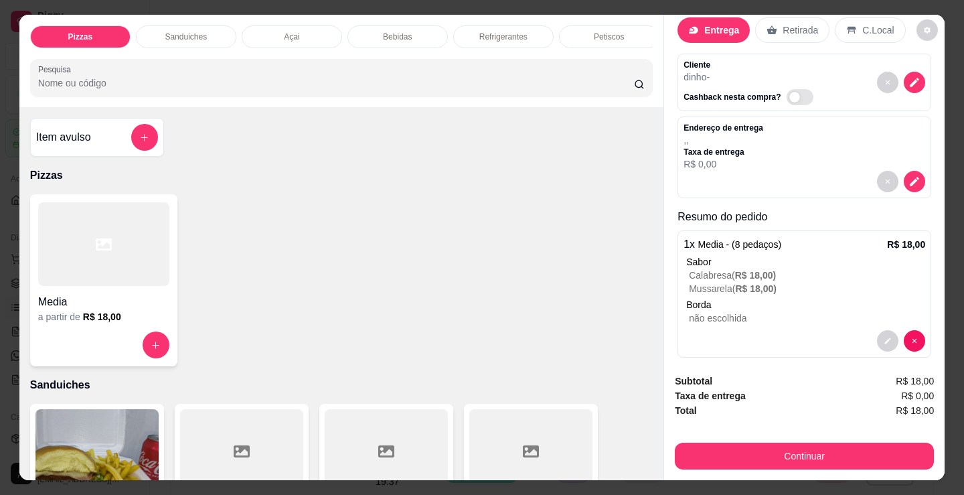
scroll to position [40, 0]
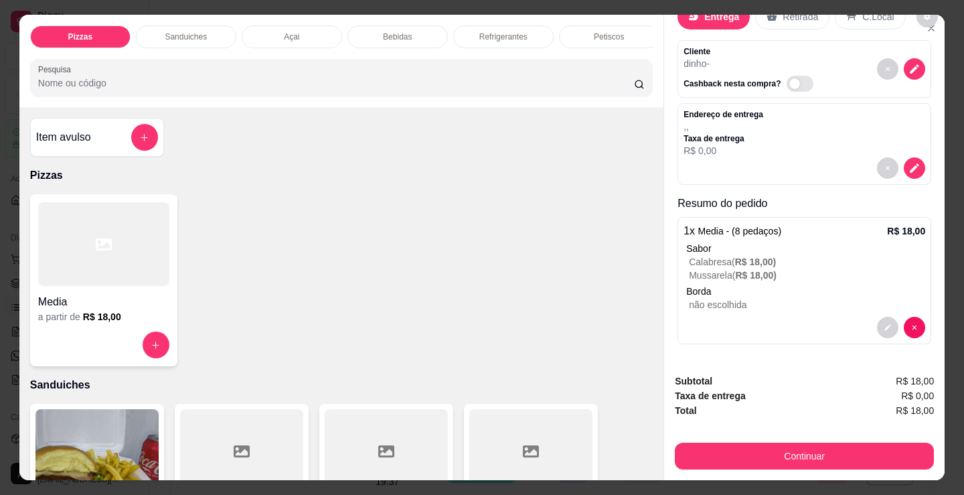
click at [782, 298] on p "não escolhida" at bounding box center [807, 304] width 236 height 13
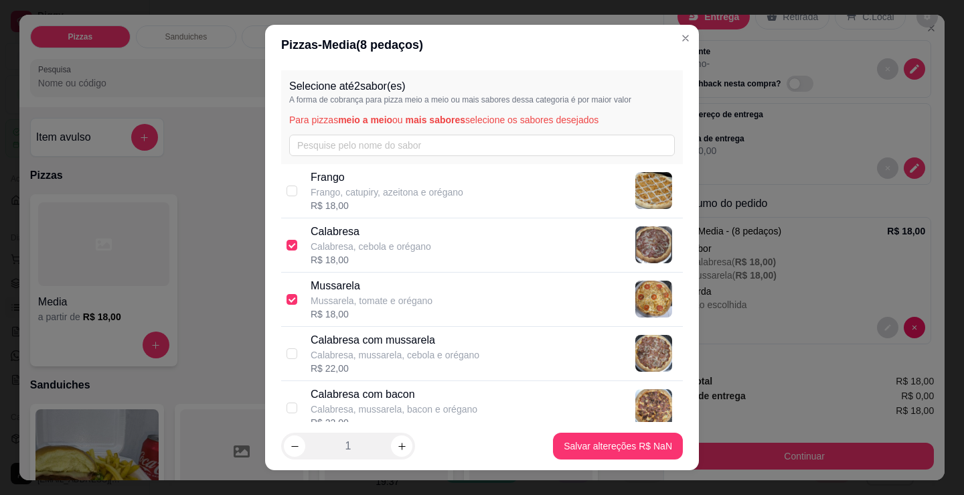
click at [371, 294] on p "Mussarela, tomate e orégano" at bounding box center [372, 300] width 122 height 13
checkbox input "false"
click at [359, 252] on p "Calabresa, cebola e orégano" at bounding box center [371, 246] width 120 height 13
checkbox input "false"
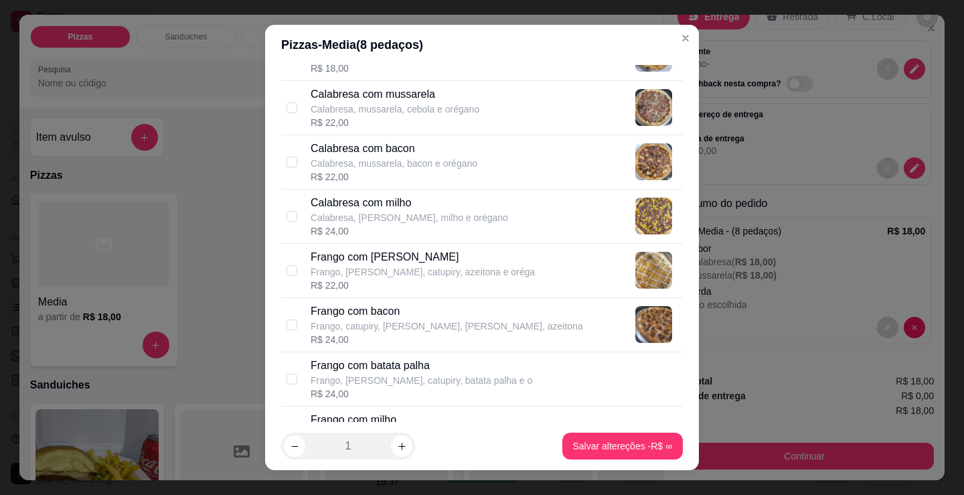
scroll to position [268, 0]
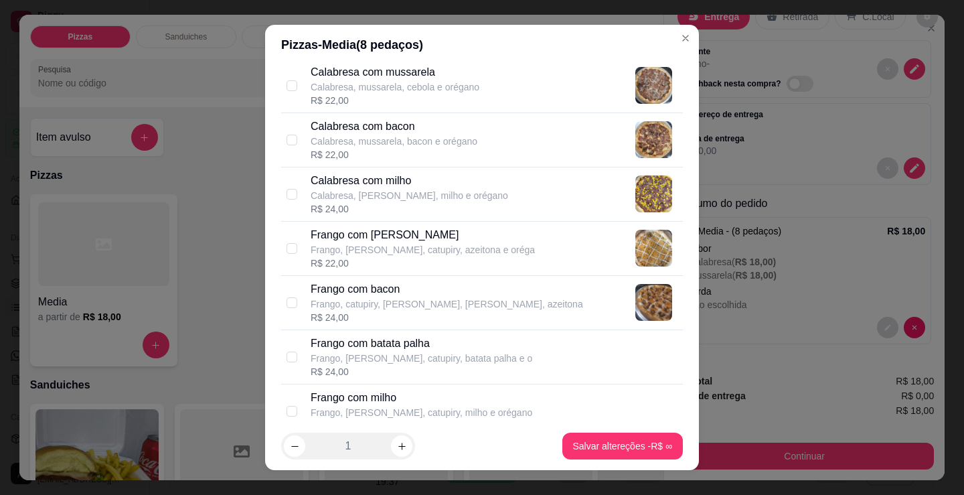
click at [417, 344] on p "Frango com batata palha" at bounding box center [422, 343] width 222 height 16
checkbox input "true"
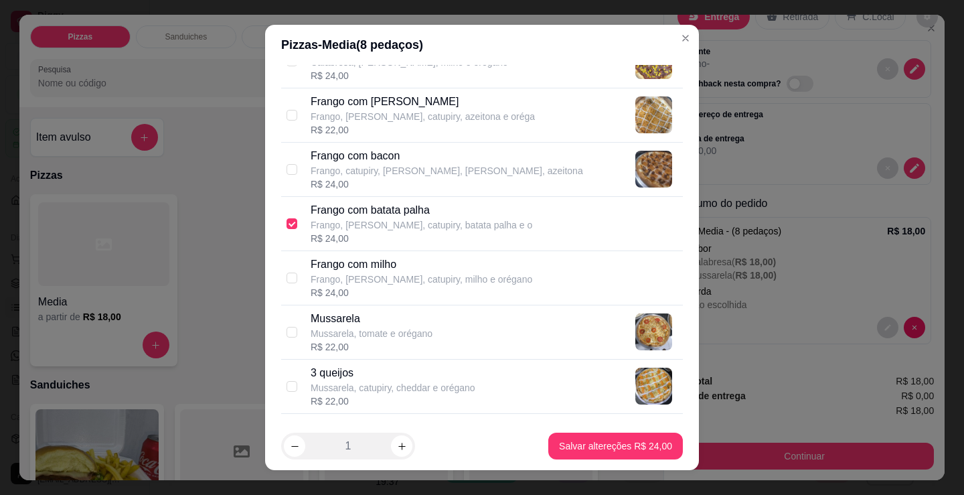
scroll to position [402, 0]
click at [408, 335] on p "Mussarela, tomate e orégano" at bounding box center [372, 332] width 122 height 13
checkbox input "true"
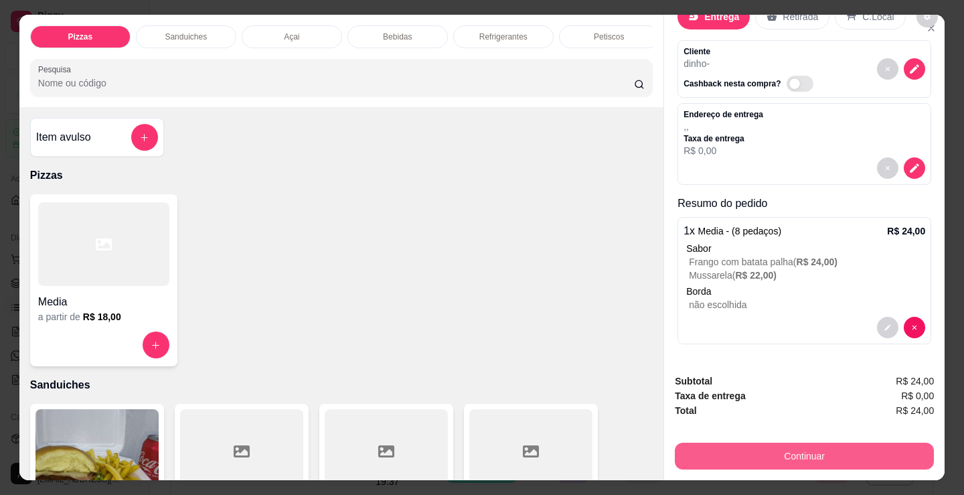
click at [752, 445] on button "Continuar" at bounding box center [804, 455] width 259 height 27
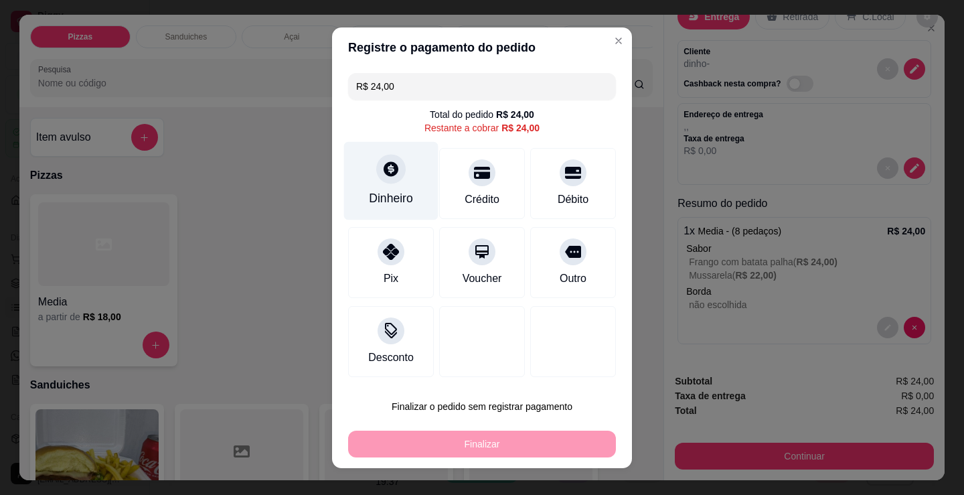
click at [378, 189] on div "Dinheiro" at bounding box center [391, 180] width 94 height 78
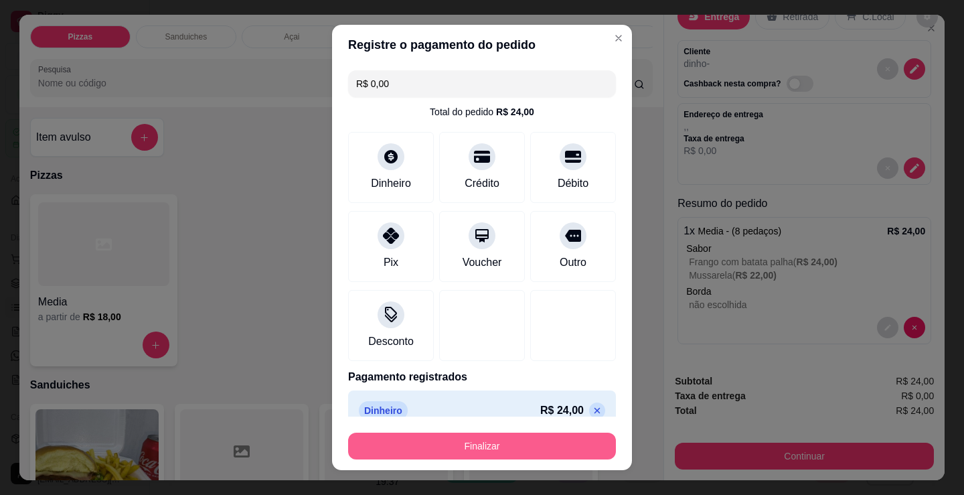
click at [505, 443] on button "Finalizar" at bounding box center [482, 445] width 268 height 27
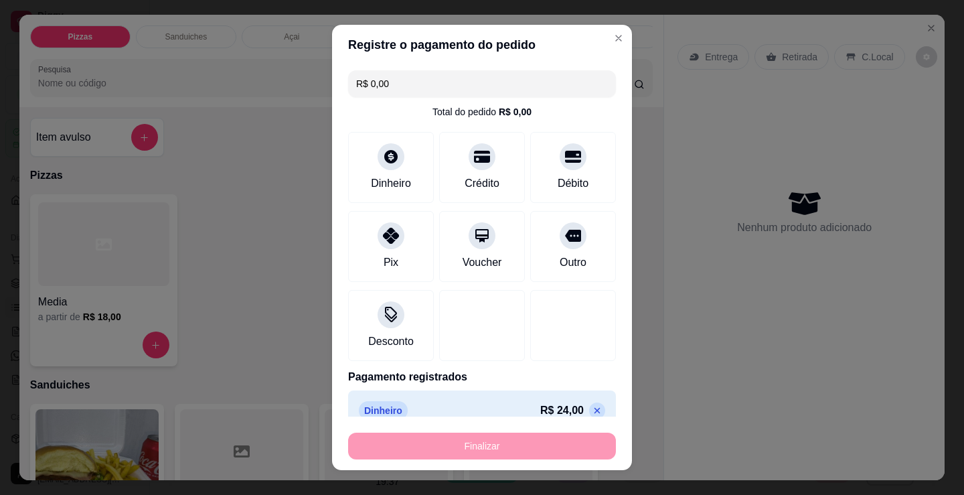
type input "-R$ 24,00"
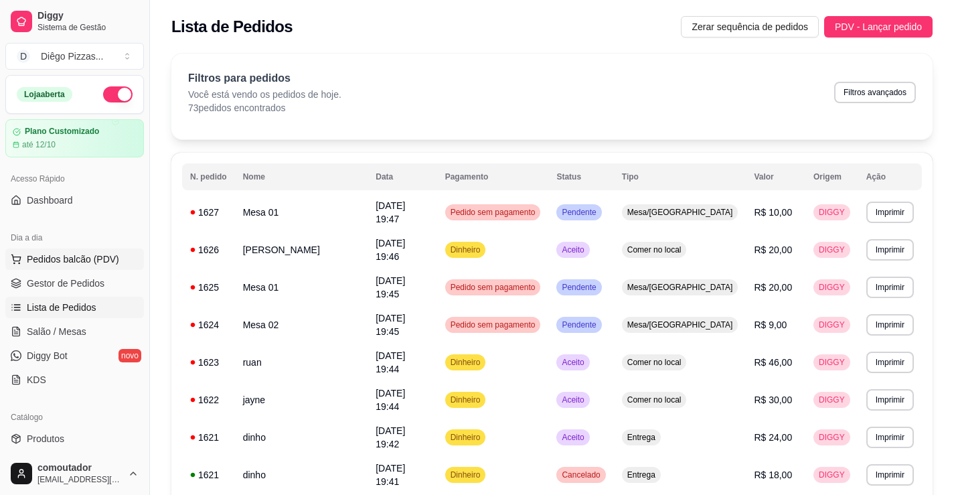
click at [58, 260] on span "Pedidos balcão (PDV)" at bounding box center [73, 258] width 92 height 13
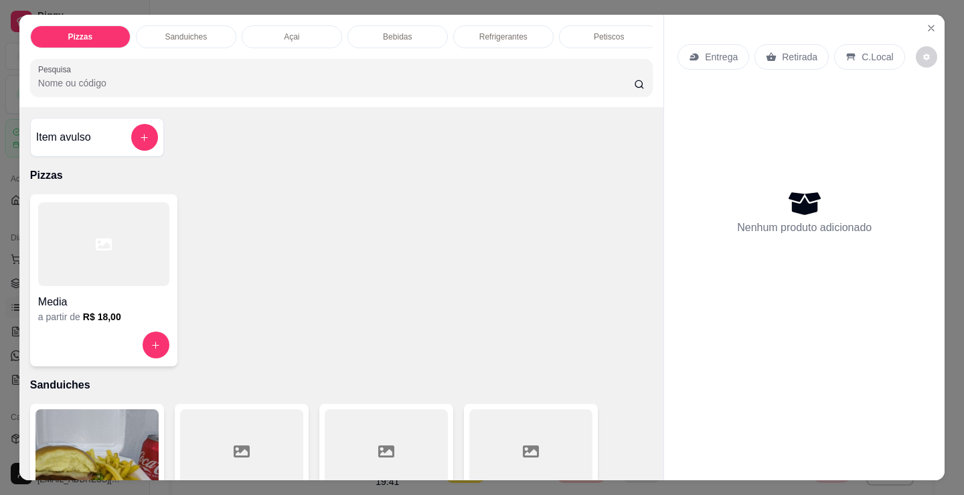
click at [605, 41] on div "Petiscos" at bounding box center [609, 36] width 100 height 23
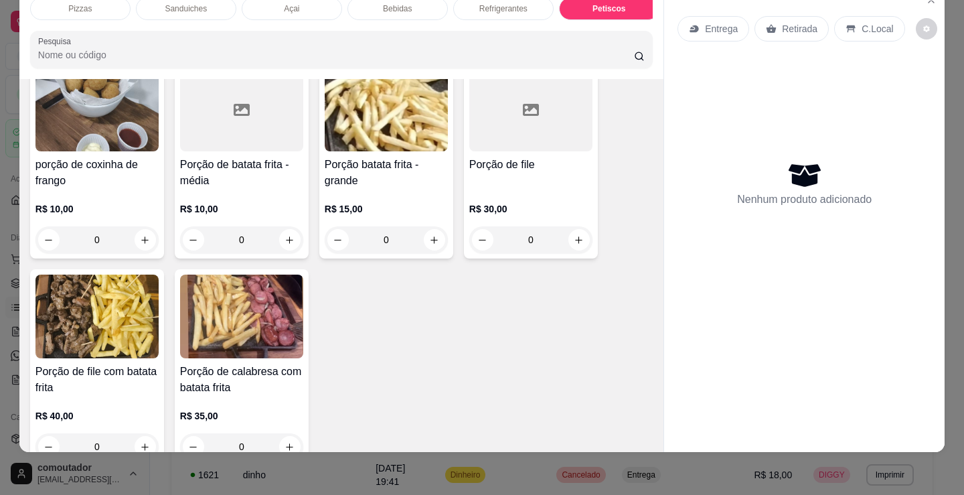
scroll to position [4339, 0]
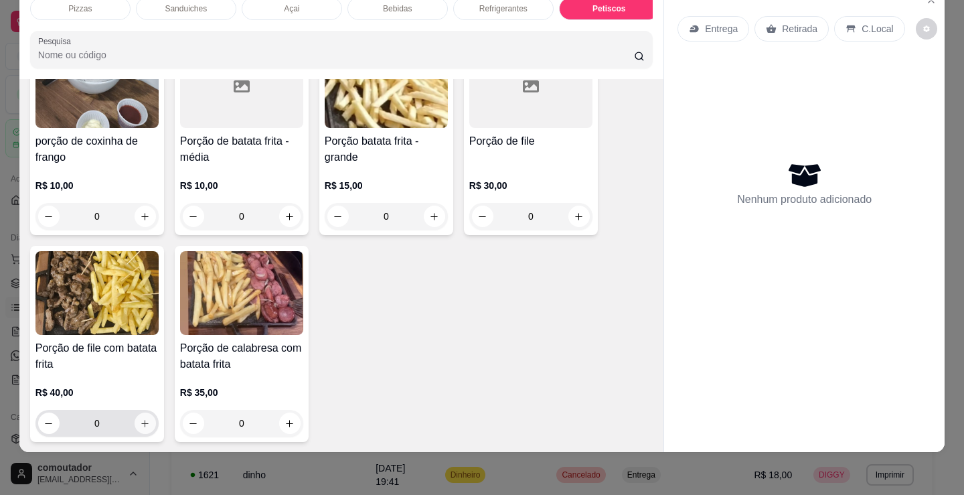
click at [142, 424] on icon "increase-product-quantity" at bounding box center [145, 423] width 7 height 7
type input "1"
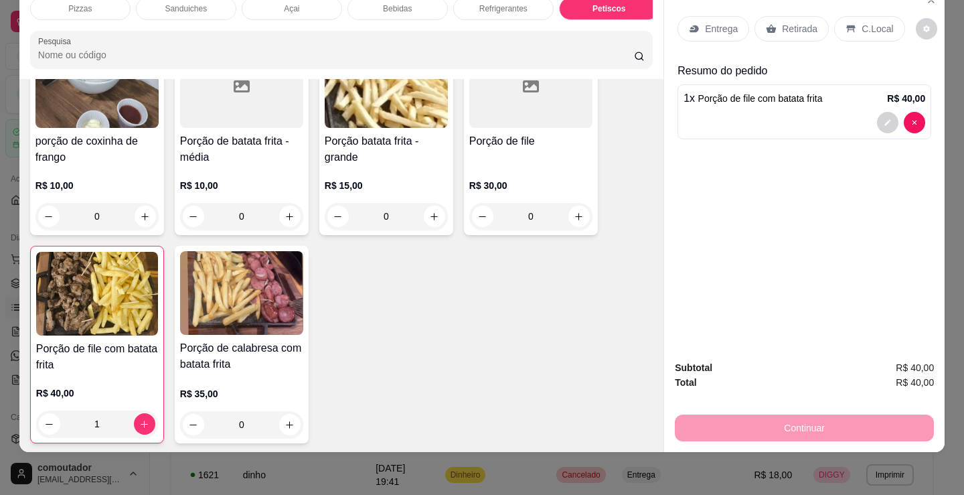
click at [529, 1] on div "Refrigerantes" at bounding box center [503, 8] width 100 height 23
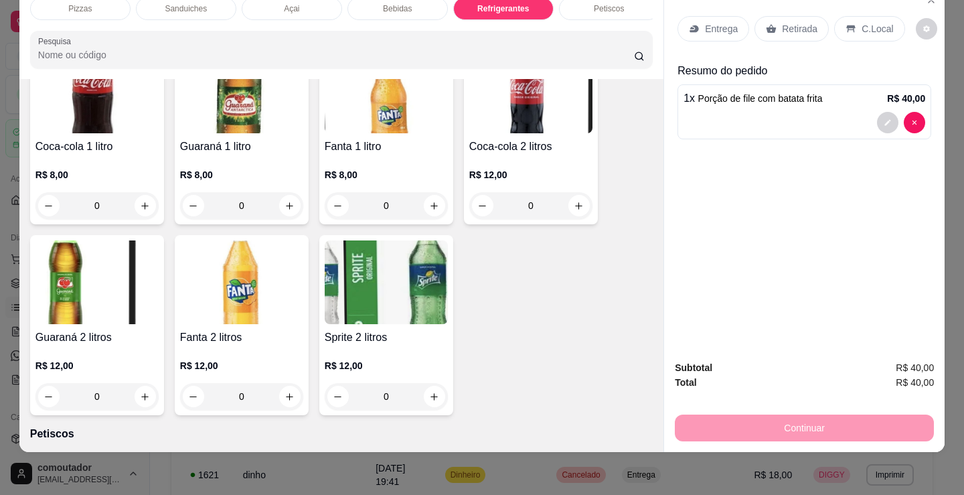
scroll to position [3945, 0]
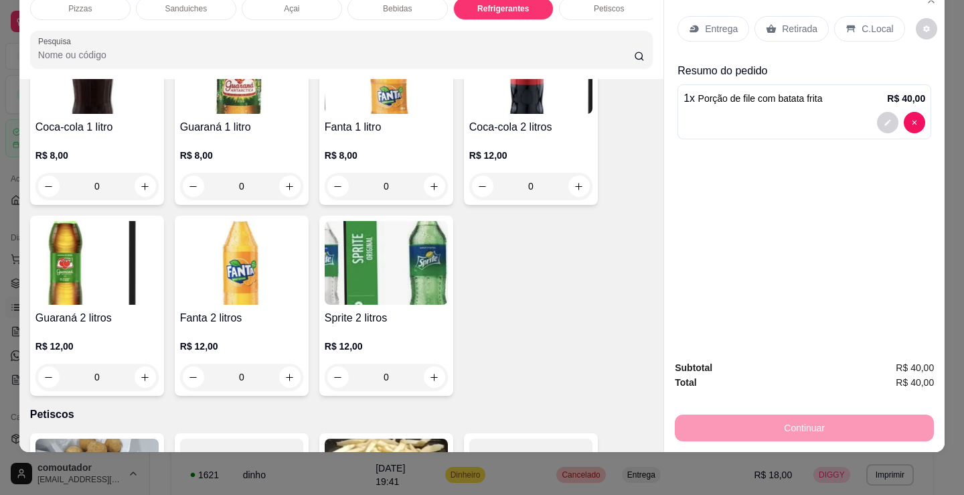
click at [387, 4] on p "Bebidas" at bounding box center [397, 8] width 29 height 11
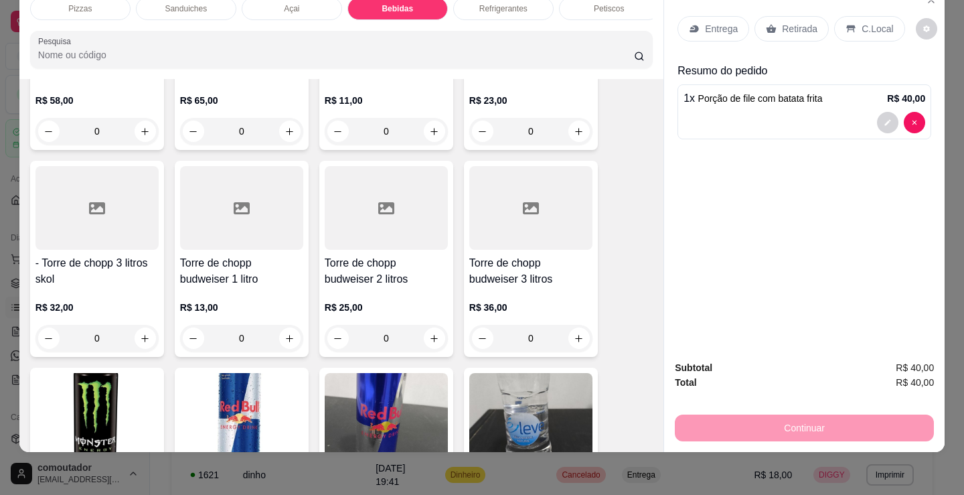
scroll to position [2596, 0]
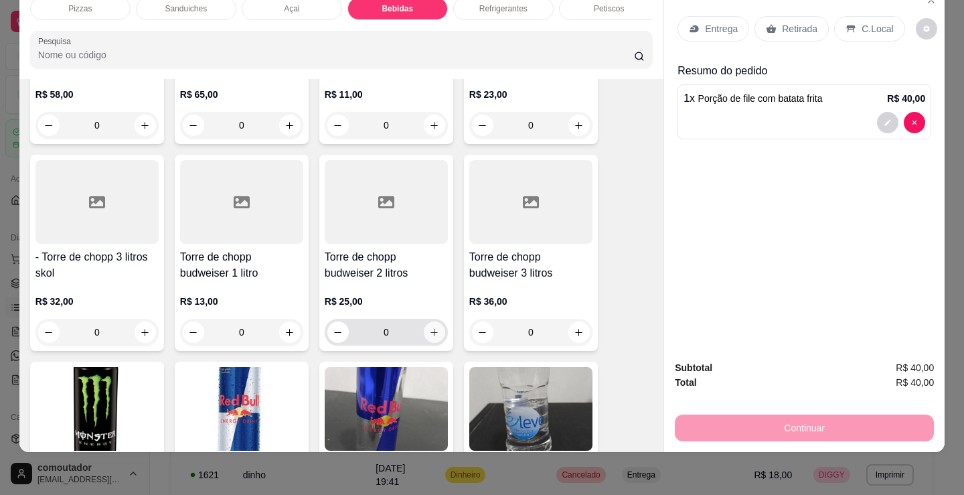
click at [432, 334] on icon "increase-product-quantity" at bounding box center [434, 332] width 10 height 10
type input "1"
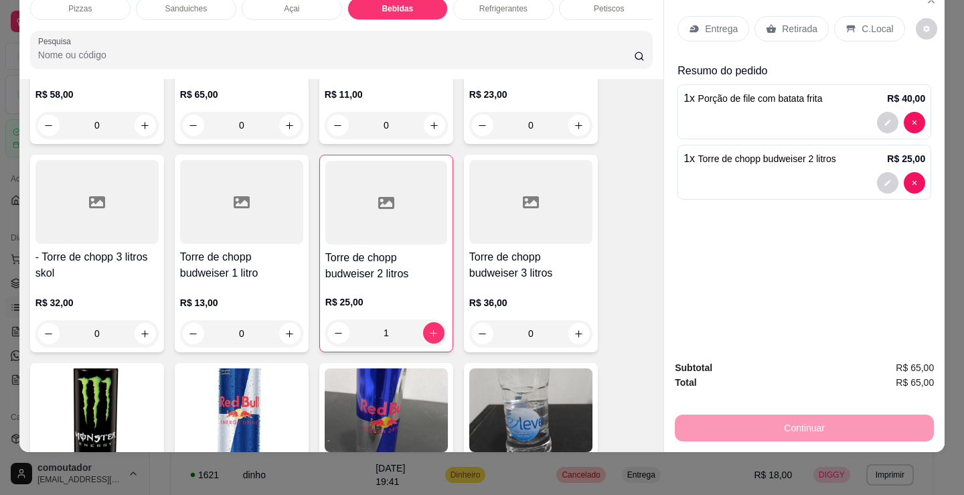
click at [710, 22] on p "Entrega" at bounding box center [721, 28] width 33 height 13
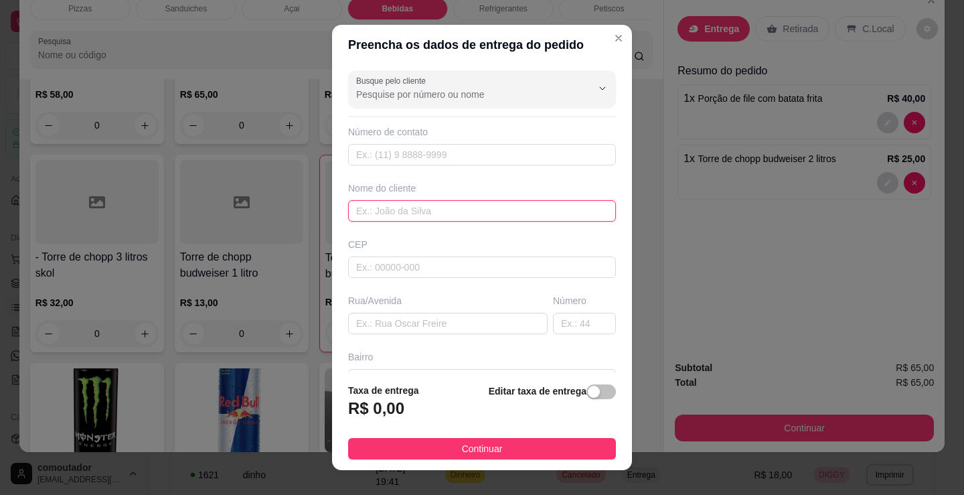
click at [508, 209] on input "text" at bounding box center [482, 210] width 268 height 21
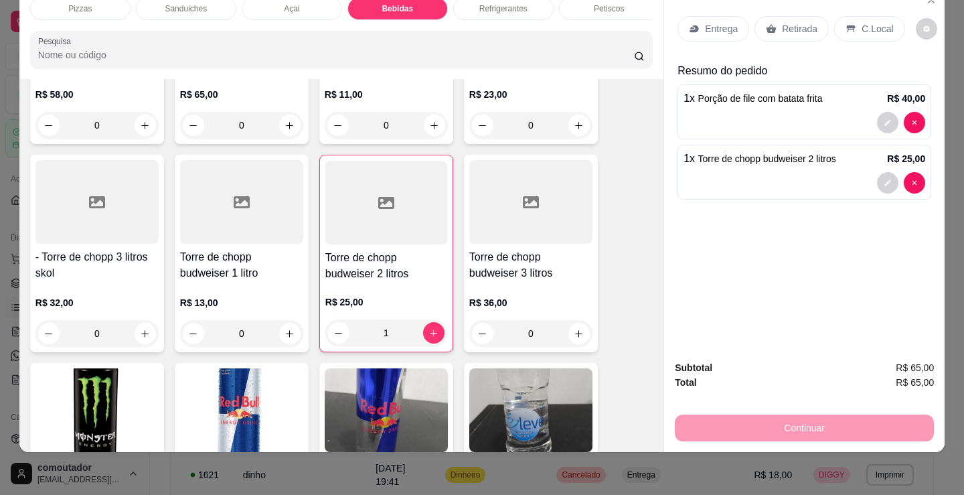
click at [871, 25] on p "C.Local" at bounding box center [876, 28] width 31 height 13
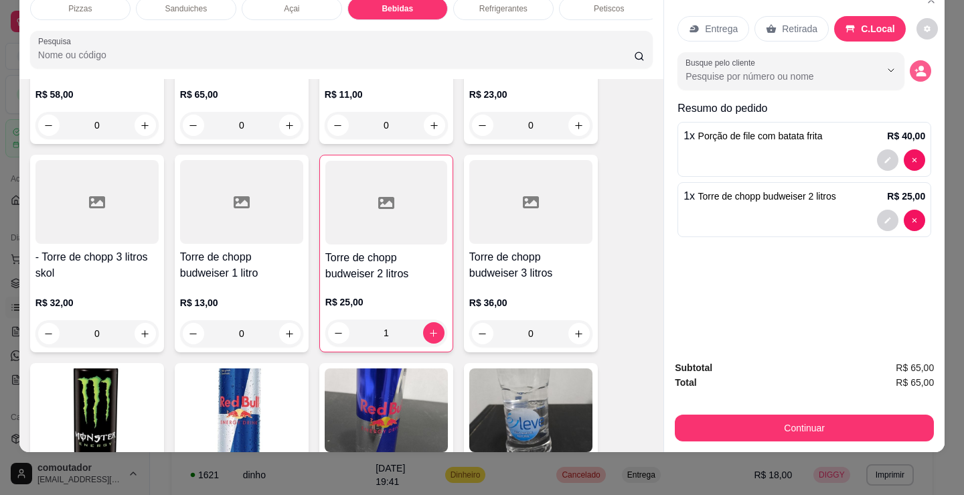
click at [920, 72] on icon "decrease-product-quantity" at bounding box center [921, 74] width 10 height 5
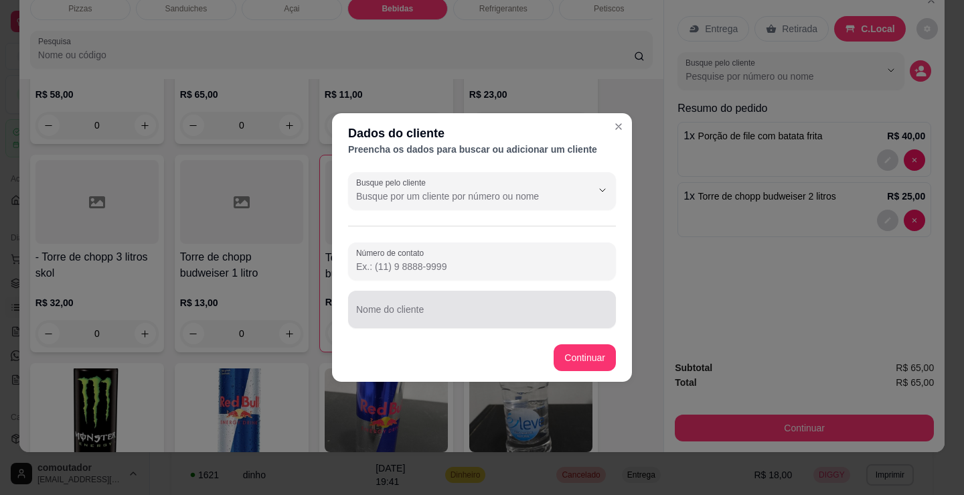
click at [457, 313] on input "Nome do cliente" at bounding box center [482, 314] width 252 height 13
type input "[PERSON_NAME]"
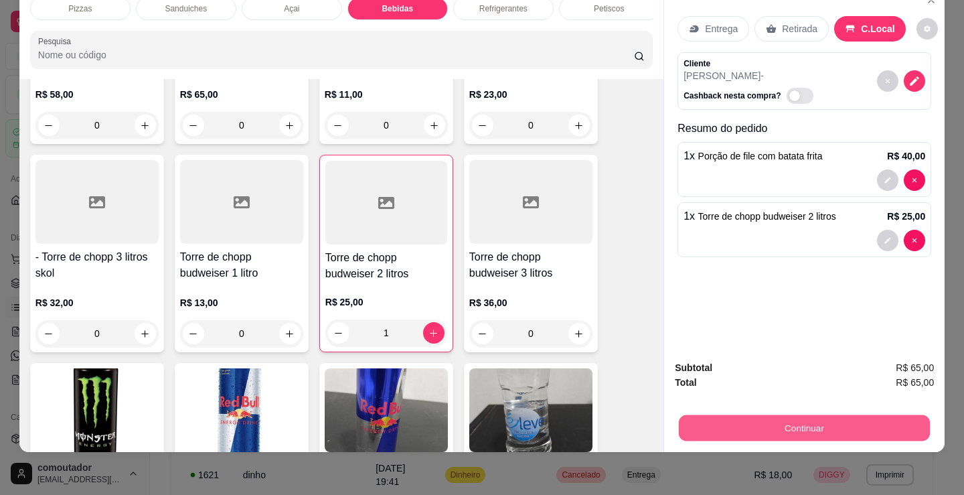
click at [835, 422] on button "Continuar" at bounding box center [804, 427] width 251 height 26
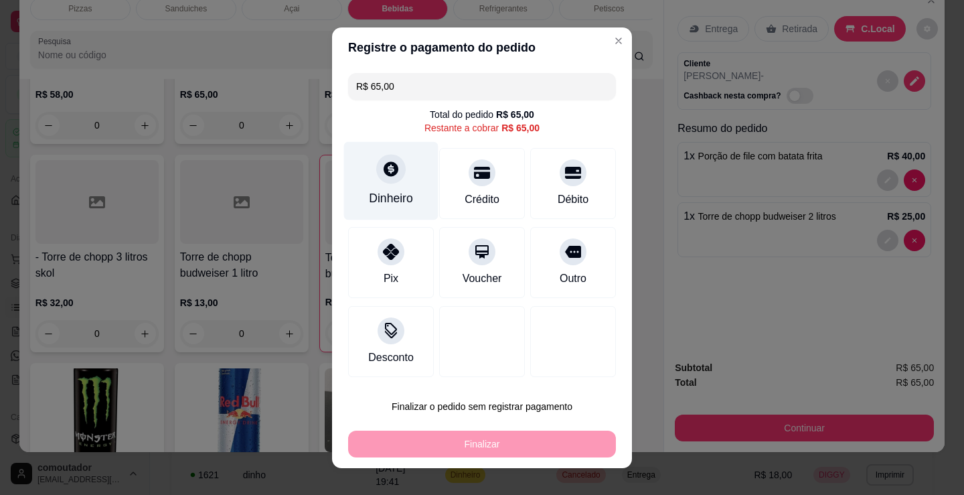
click at [390, 196] on div "Dinheiro" at bounding box center [391, 197] width 44 height 17
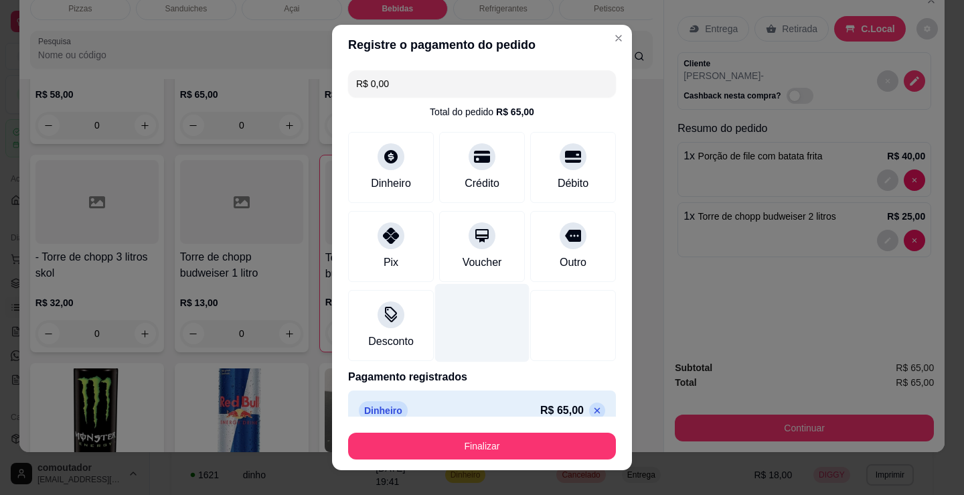
type input "R$ 0,00"
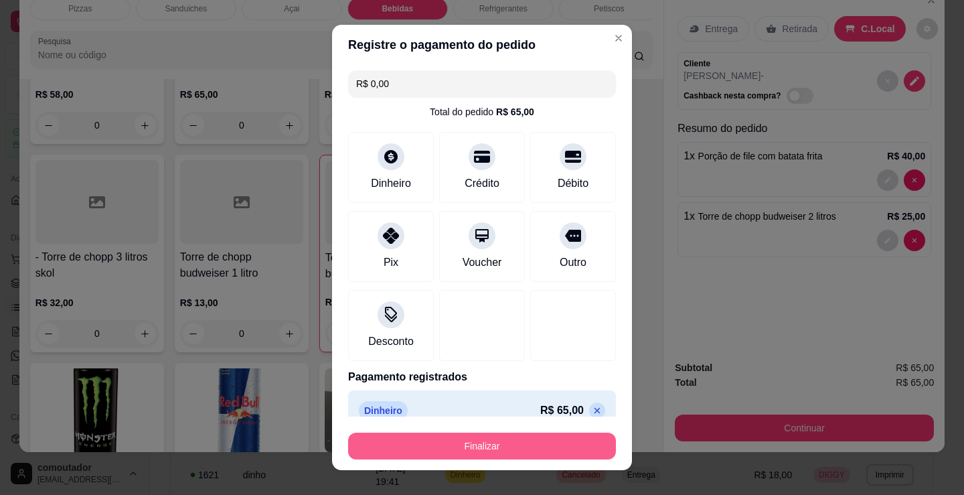
click at [491, 444] on button "Finalizar" at bounding box center [482, 445] width 268 height 27
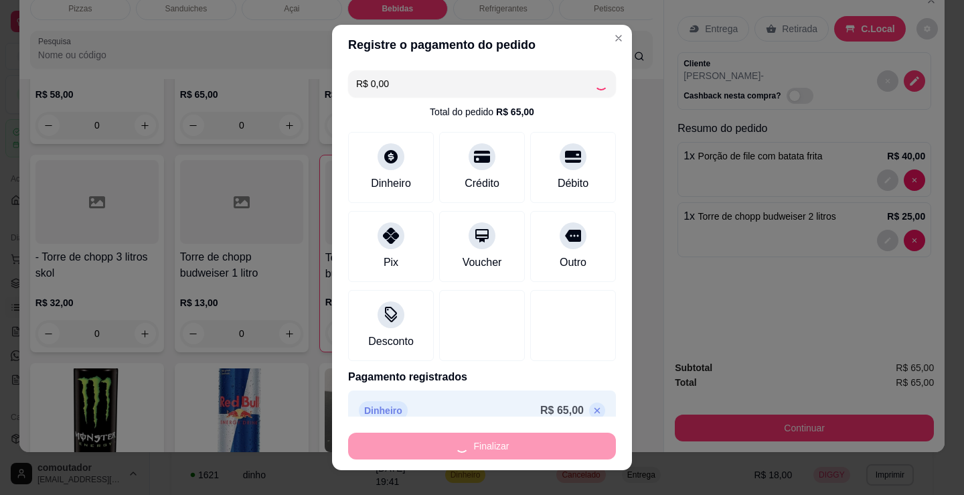
type input "0"
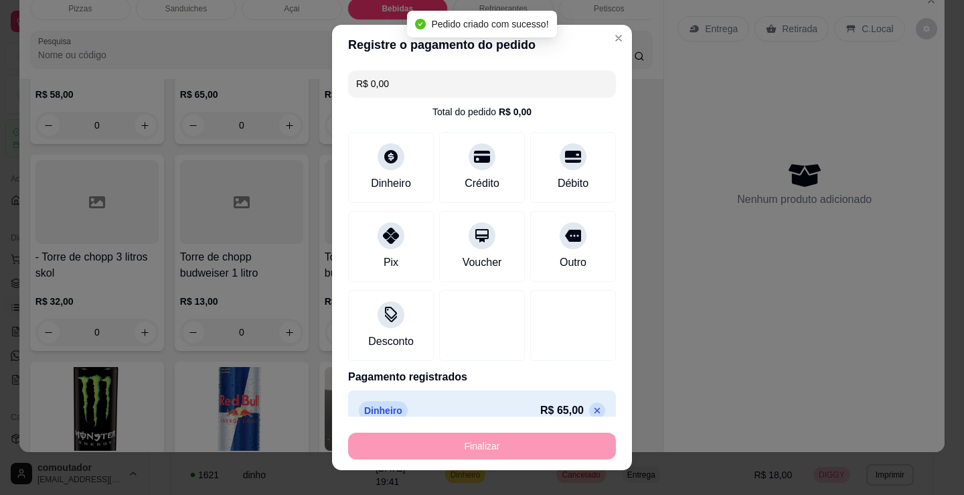
type input "-R$ 65,00"
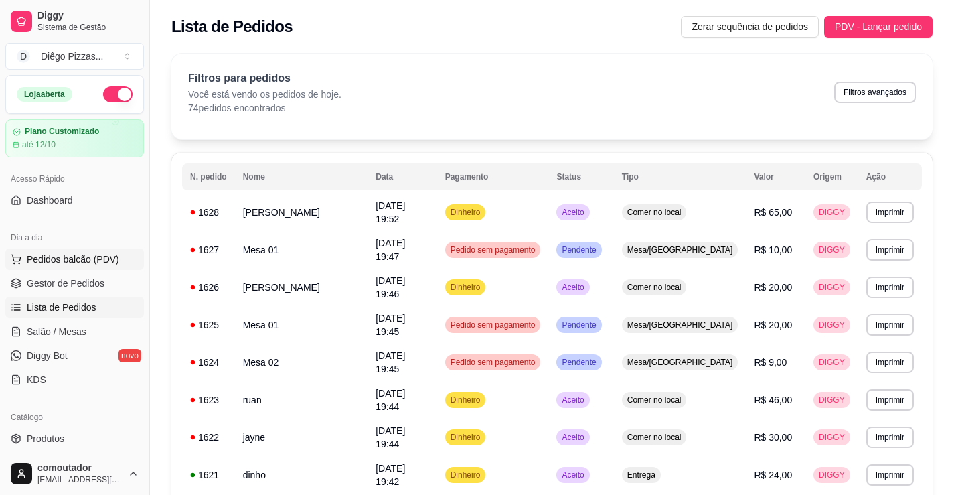
click at [50, 260] on span "Pedidos balcão (PDV)" at bounding box center [73, 258] width 92 height 13
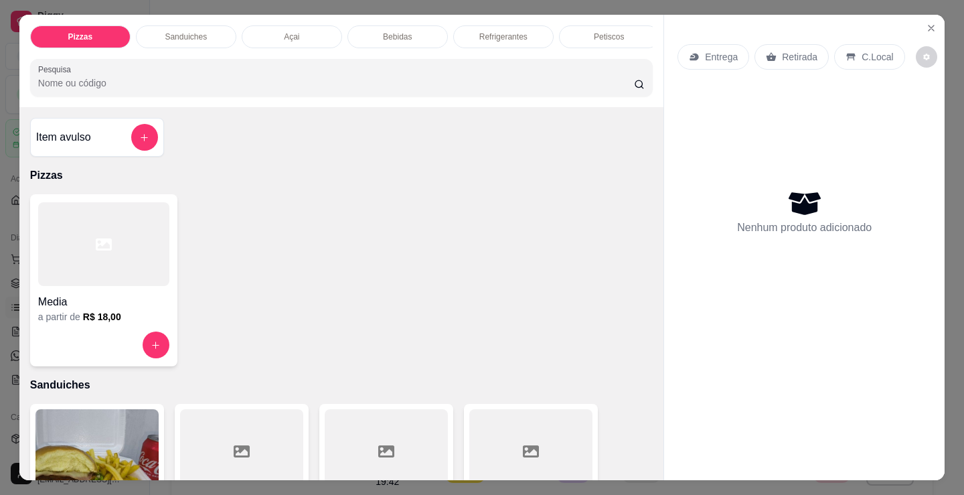
drag, startPoint x: 108, startPoint y: 286, endPoint x: 120, endPoint y: 284, distance: 12.1
click at [120, 284] on div at bounding box center [103, 244] width 131 height 84
click at [262, 26] on div "Açai" at bounding box center [292, 36] width 100 height 23
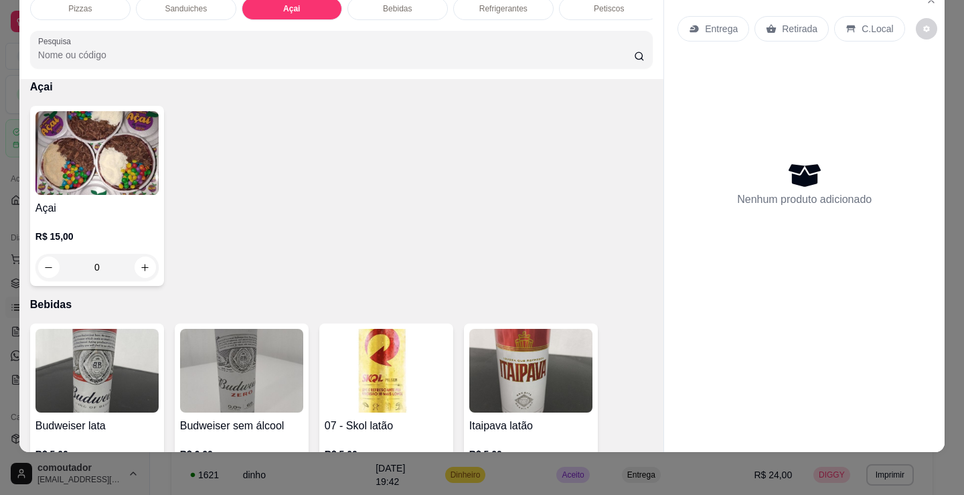
click at [115, 171] on img at bounding box center [96, 153] width 123 height 84
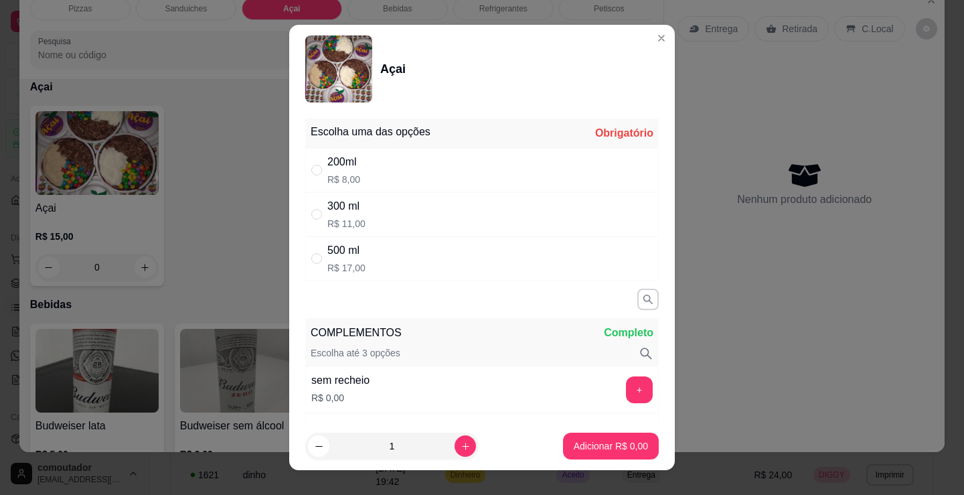
click at [396, 167] on div "200ml R$ 8,00" at bounding box center [481, 170] width 353 height 44
radio input "true"
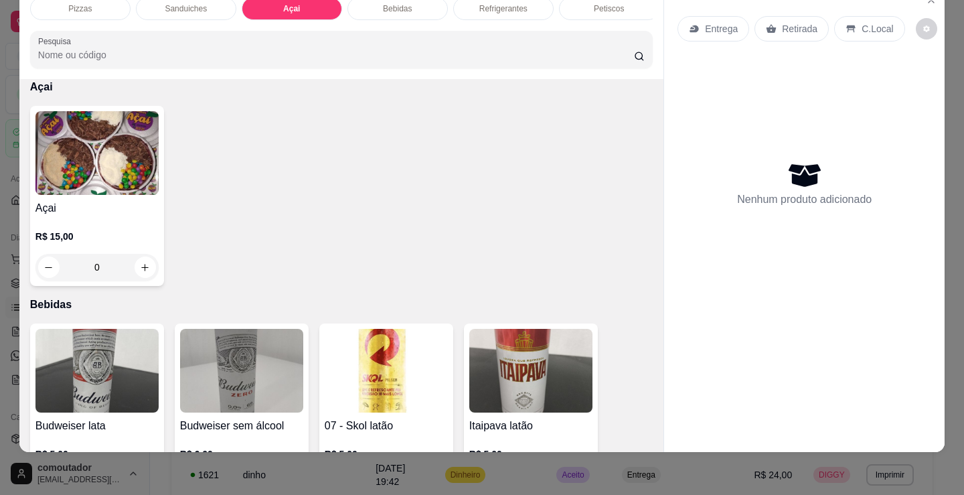
click at [72, 3] on p "Pizzas" at bounding box center [79, 8] width 23 height 11
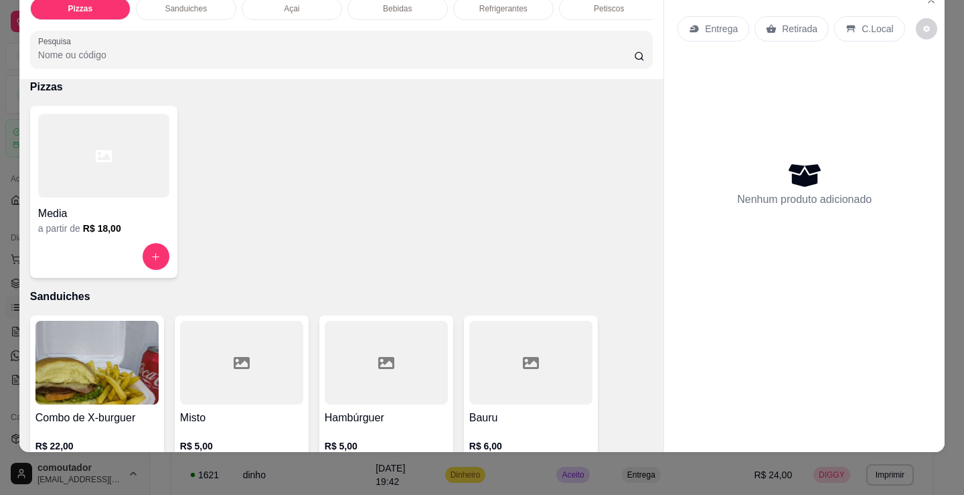
click at [768, 473] on div "Pizzas Sanduiches Açai Bebidas Refrigerantes Petiscos doces Cigarros utensílios…" at bounding box center [482, 247] width 964 height 495
click at [295, 465] on div "Pizzas Sanduiches Açai Bebidas Refrigerantes Petiscos doces Cigarros utensílios…" at bounding box center [482, 247] width 964 height 495
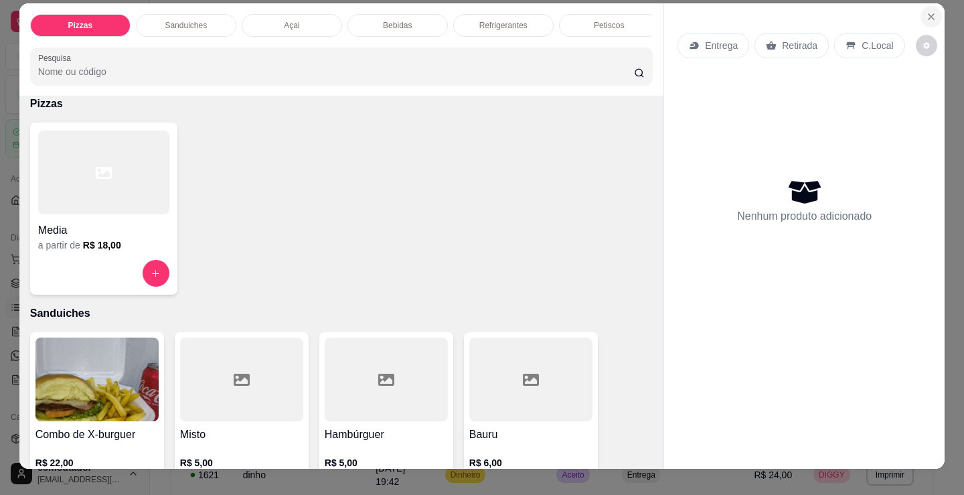
scroll to position [0, 0]
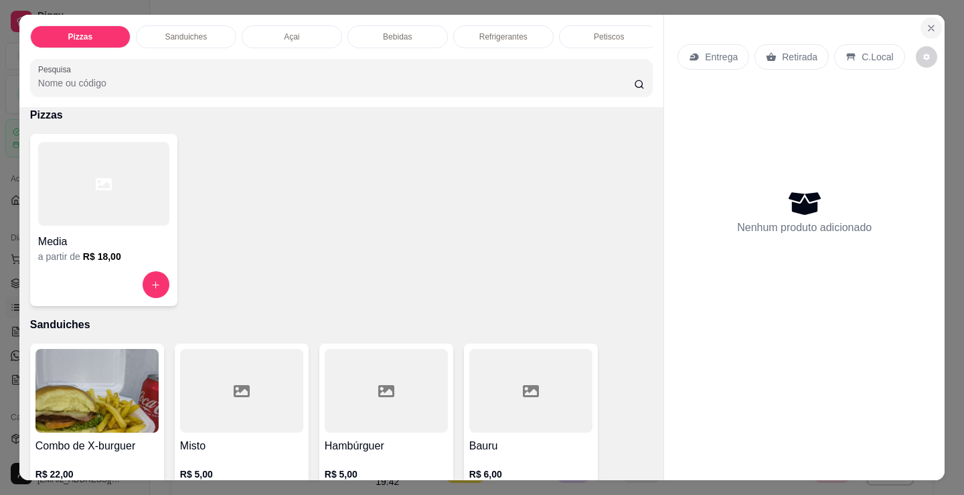
click at [934, 25] on button "Close" at bounding box center [930, 27] width 21 height 21
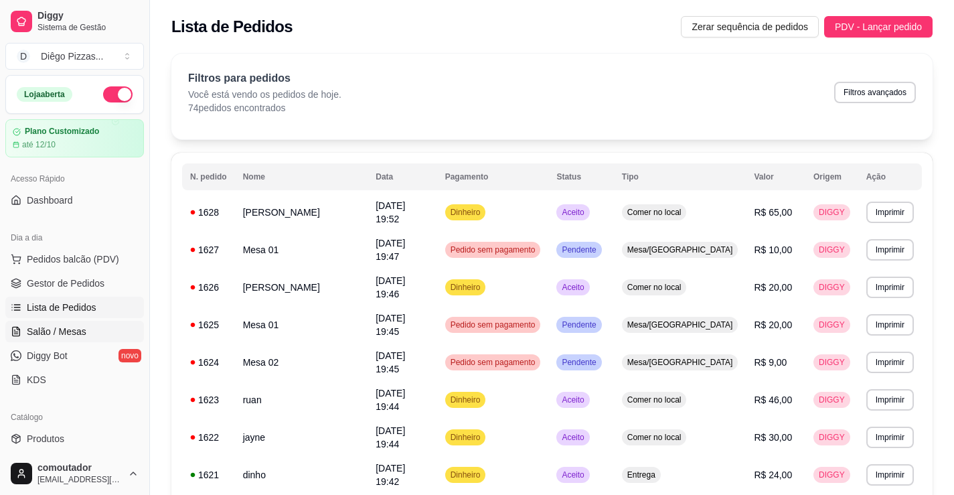
click at [80, 336] on span "Salão / Mesas" at bounding box center [57, 331] width 60 height 13
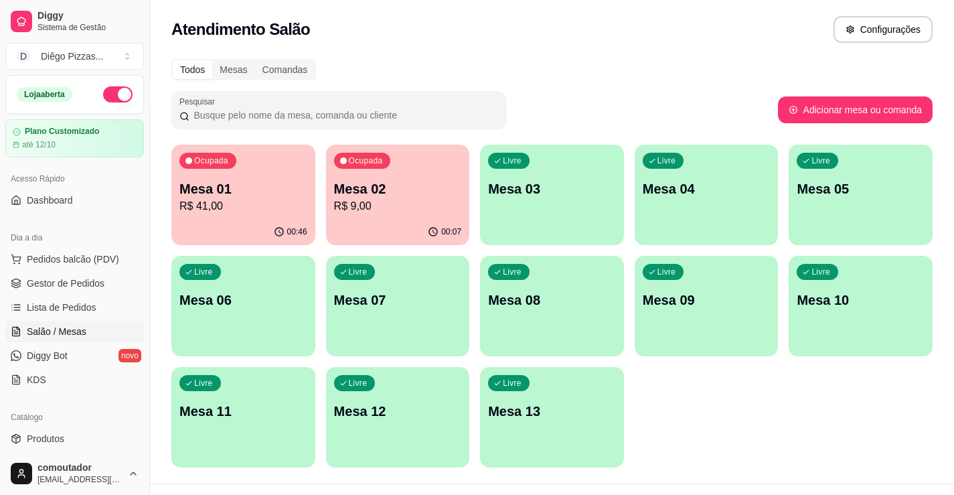
click at [551, 196] on p "Mesa 03" at bounding box center [552, 188] width 128 height 19
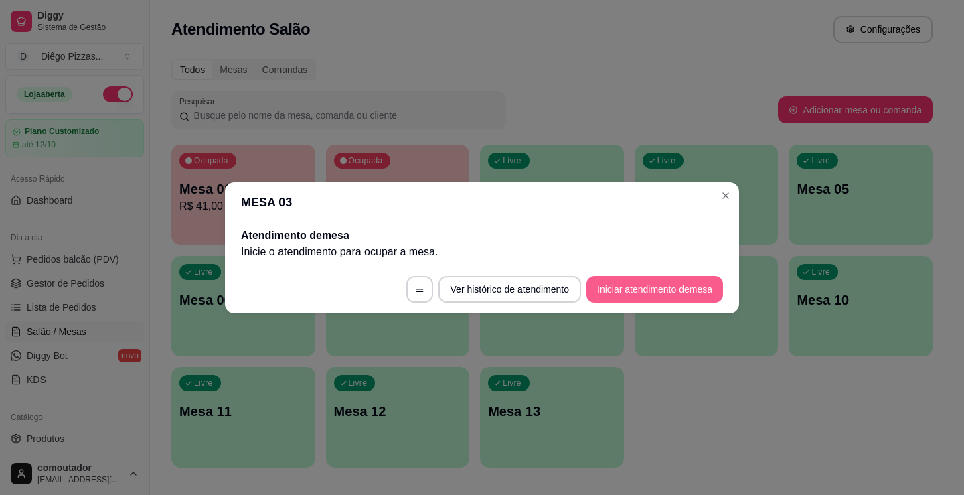
click at [678, 298] on button "Iniciar atendimento de mesa" at bounding box center [654, 289] width 137 height 27
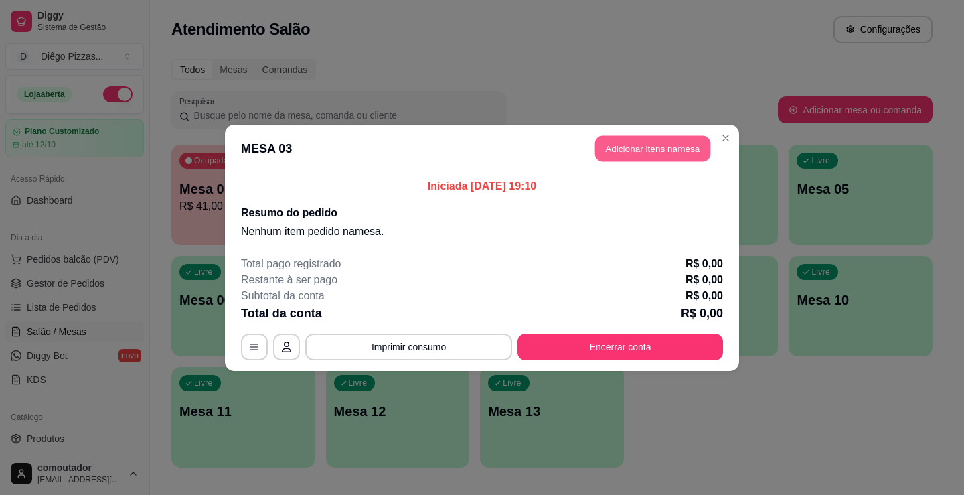
click at [685, 161] on button "Adicionar itens na mesa" at bounding box center [652, 148] width 115 height 26
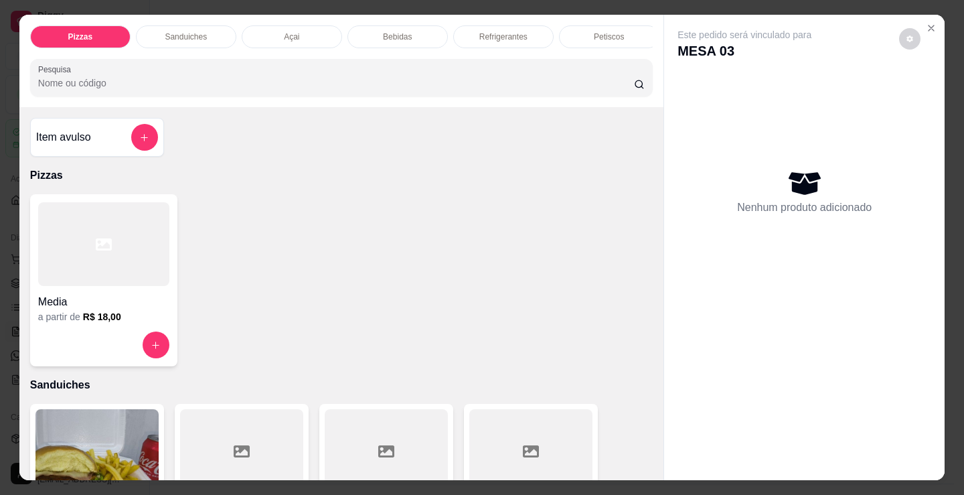
click at [391, 37] on p "Bebidas" at bounding box center [397, 36] width 29 height 11
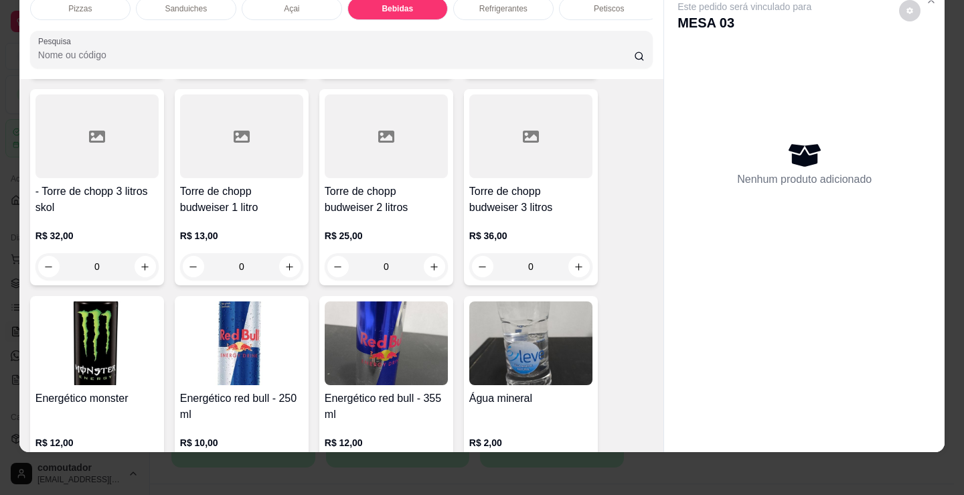
scroll to position [2663, 0]
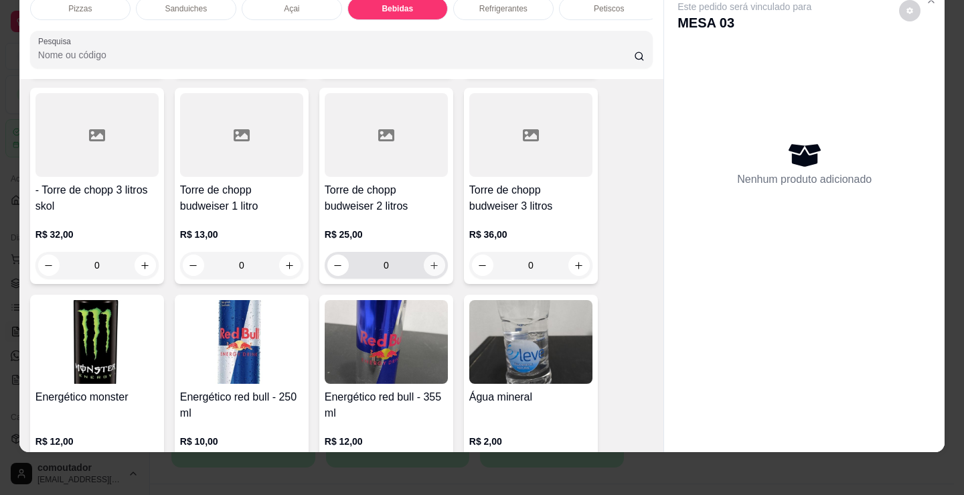
click at [434, 268] on icon "increase-product-quantity" at bounding box center [434, 265] width 10 height 10
type input "1"
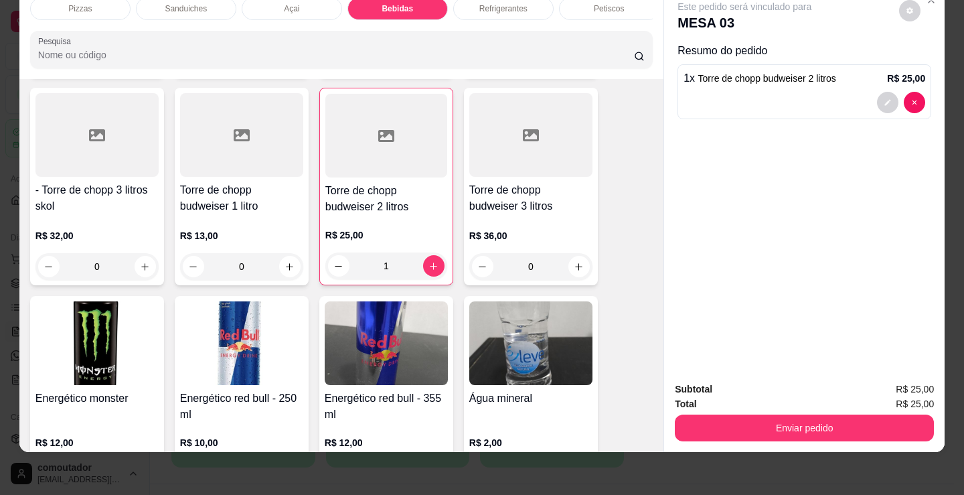
click at [598, 6] on div "Petiscos" at bounding box center [609, 8] width 100 height 23
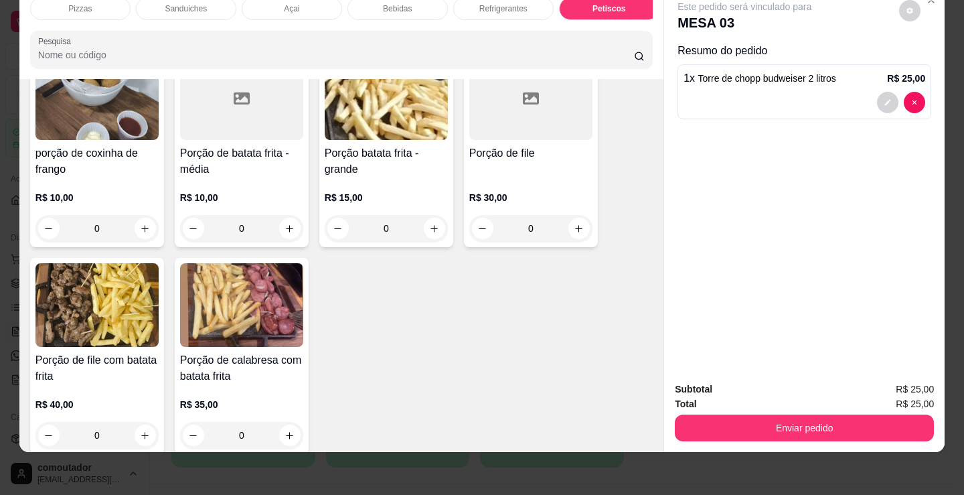
scroll to position [4474, 0]
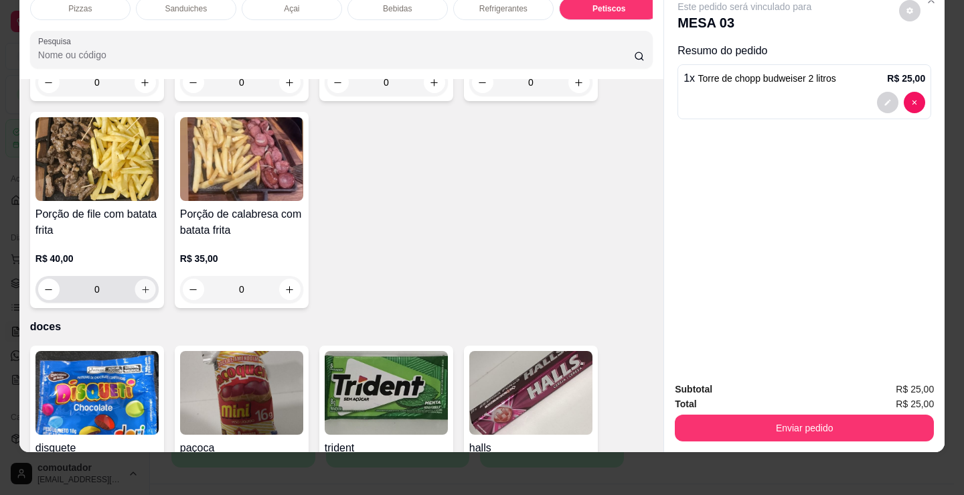
click at [141, 284] on icon "increase-product-quantity" at bounding box center [146, 289] width 10 height 10
type input "1"
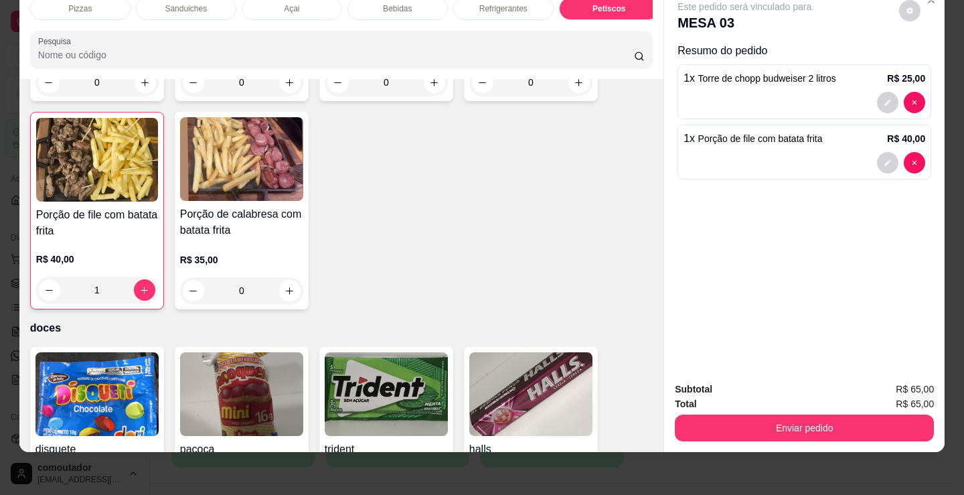
click at [498, 5] on div "Refrigerantes" at bounding box center [503, 8] width 100 height 23
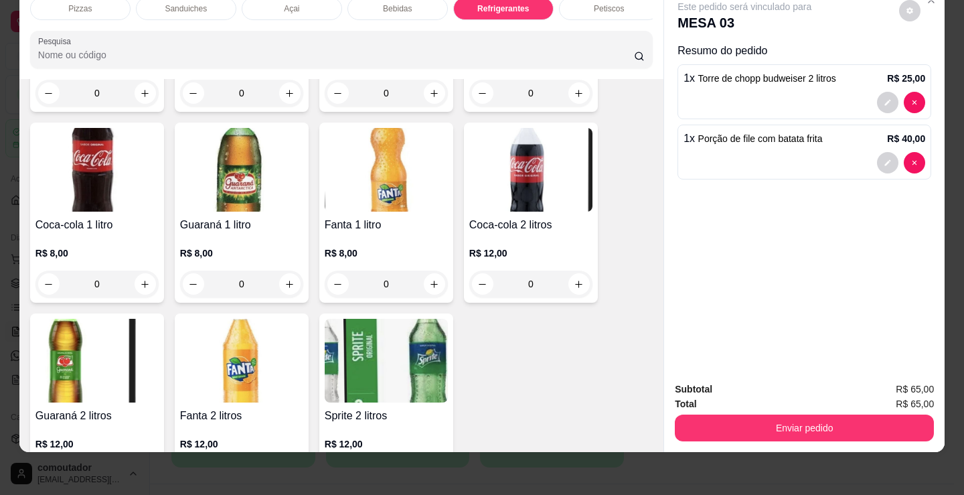
scroll to position [3879, 0]
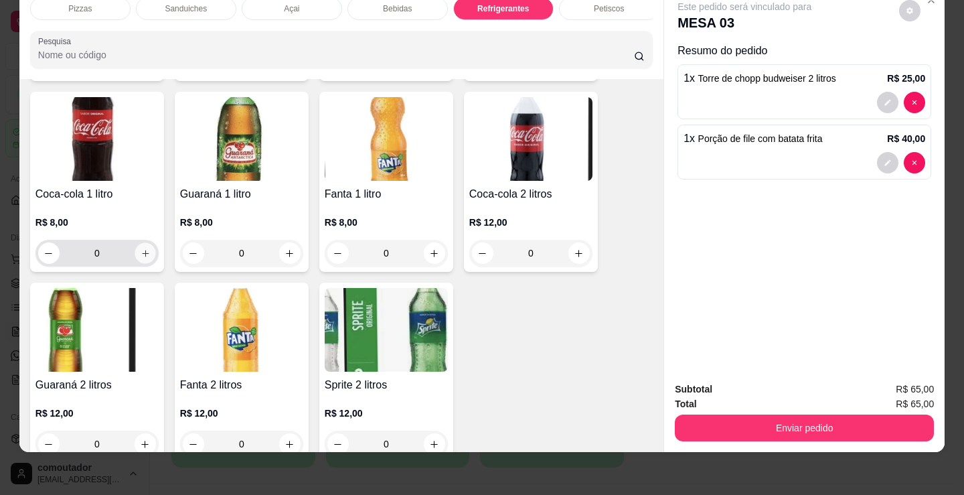
click at [135, 250] on button "increase-product-quantity" at bounding box center [145, 253] width 21 height 21
type input "1"
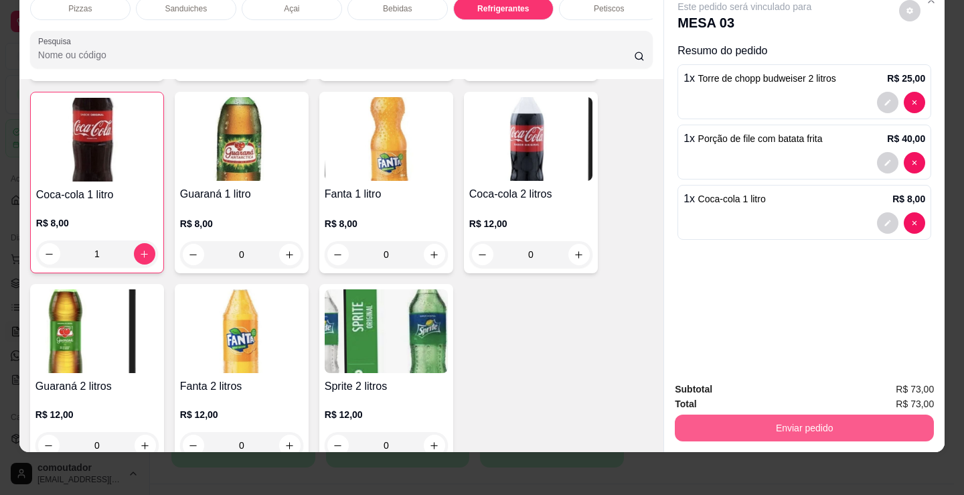
click at [797, 422] on button "Enviar pedido" at bounding box center [804, 427] width 259 height 27
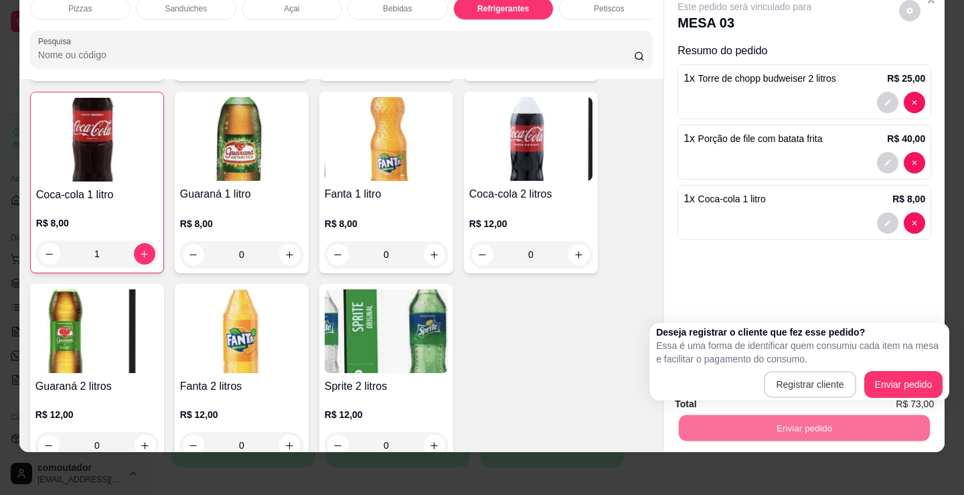
click at [818, 384] on button "Registrar cliente" at bounding box center [810, 384] width 92 height 27
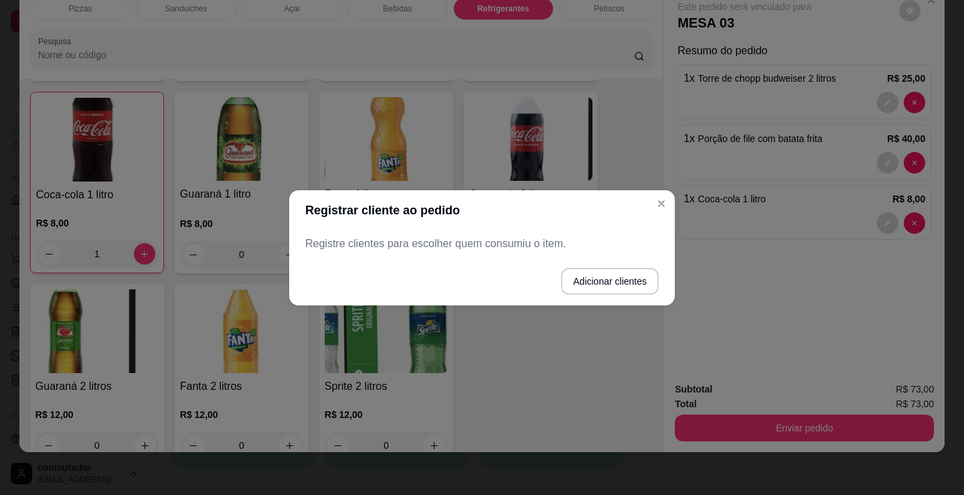
click at [492, 254] on div "Registre clientes para escolher quem consumiu o item." at bounding box center [482, 243] width 386 height 27
click at [618, 288] on button "Adicionar clientes" at bounding box center [610, 281] width 98 height 27
click at [556, 248] on input "Nome do cliente" at bounding box center [481, 248] width 337 height 13
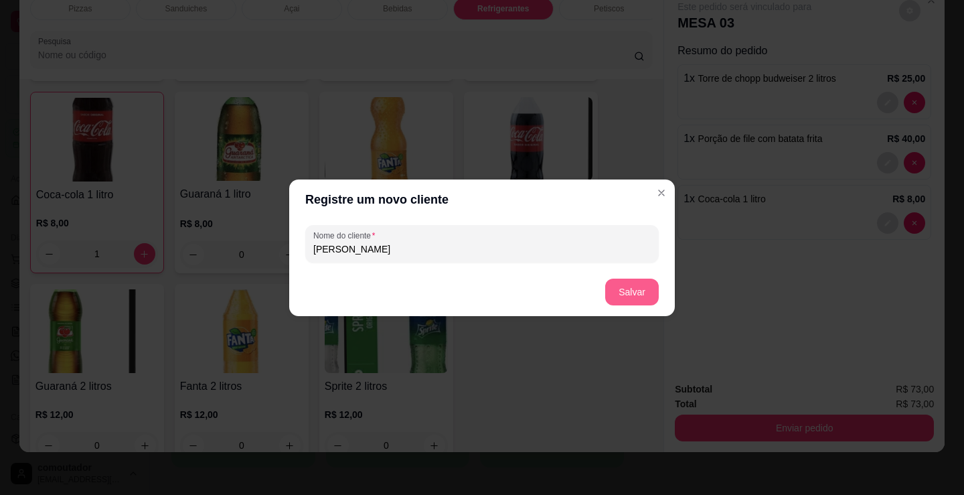
type input "[PERSON_NAME]"
click at [629, 284] on button "Salvar" at bounding box center [632, 291] width 54 height 27
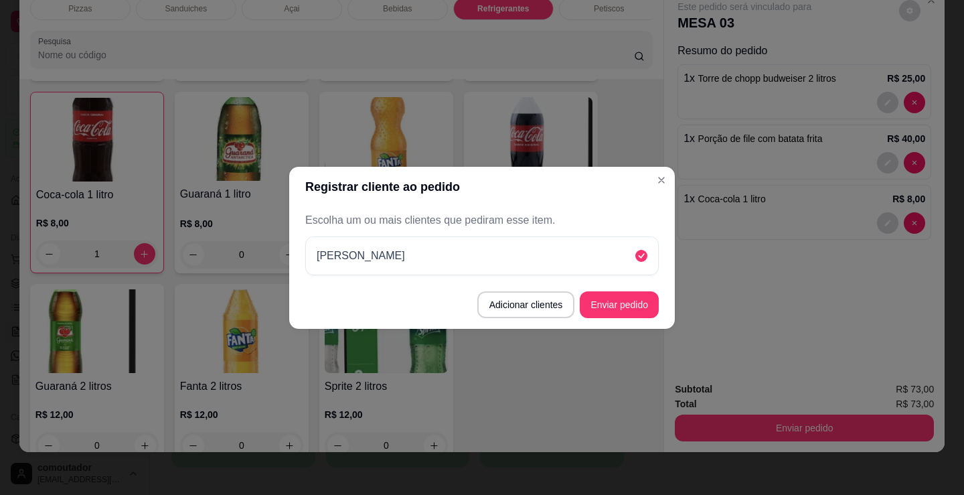
click at [644, 200] on header "Registrar cliente ao pedido" at bounding box center [482, 187] width 386 height 40
click at [628, 297] on button "Enviar pedido" at bounding box center [619, 304] width 76 height 26
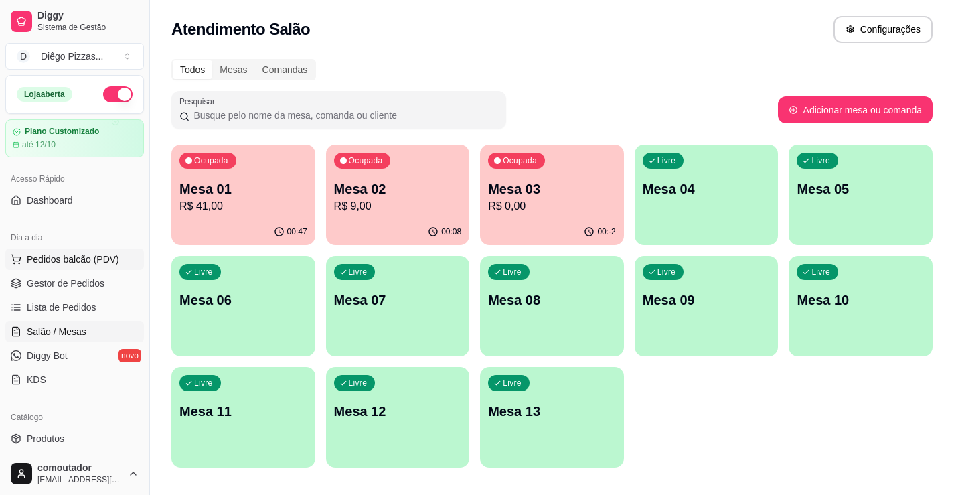
click at [125, 257] on button "Pedidos balcão (PDV)" at bounding box center [74, 258] width 139 height 21
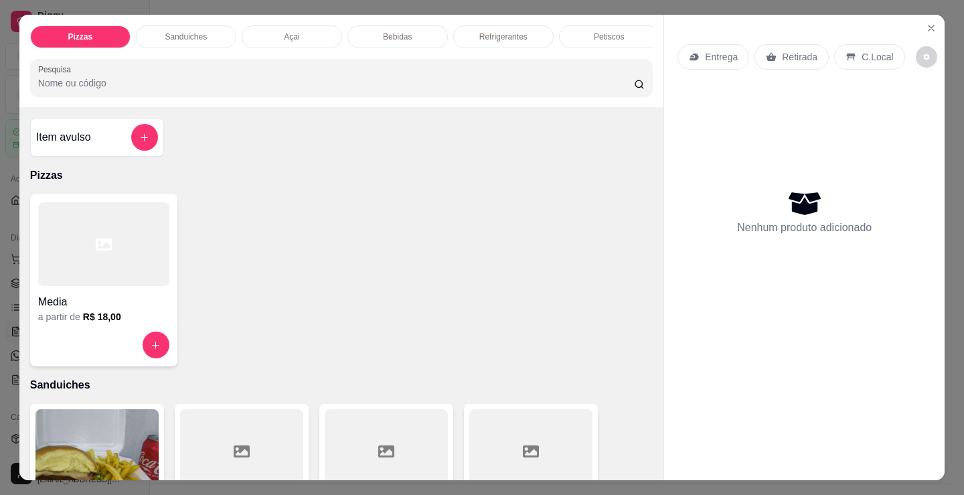
click at [133, 307] on h4 "Media" at bounding box center [103, 302] width 131 height 16
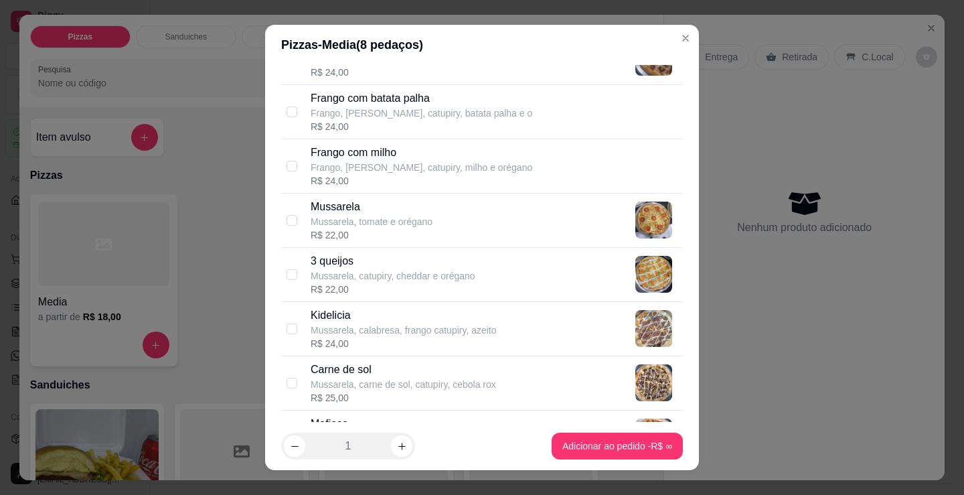
scroll to position [535, 0]
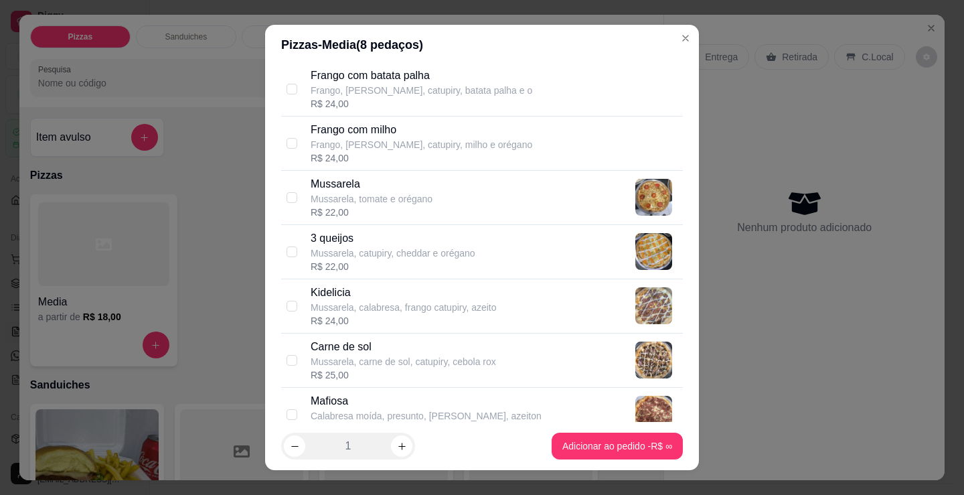
click at [462, 272] on div "R$ 22,00" at bounding box center [393, 266] width 165 height 13
checkbox input "true"
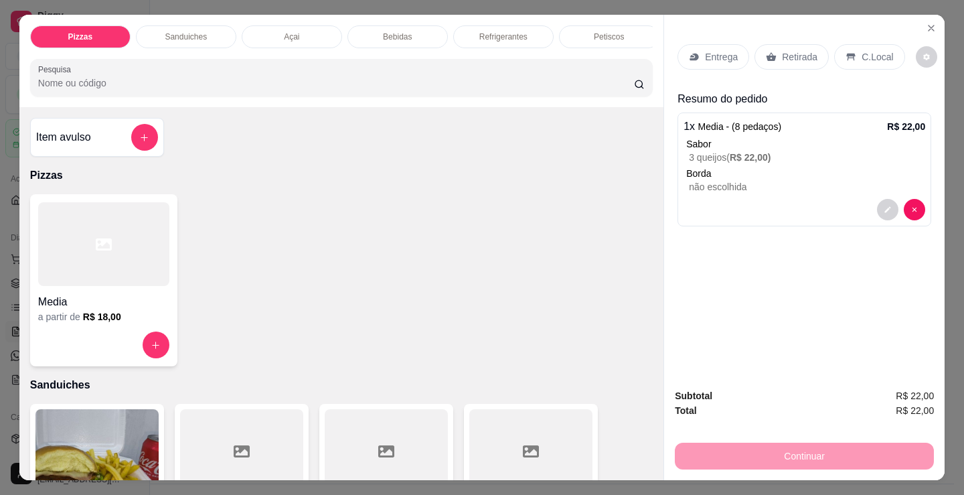
click at [881, 50] on p "C.Local" at bounding box center [876, 56] width 31 height 13
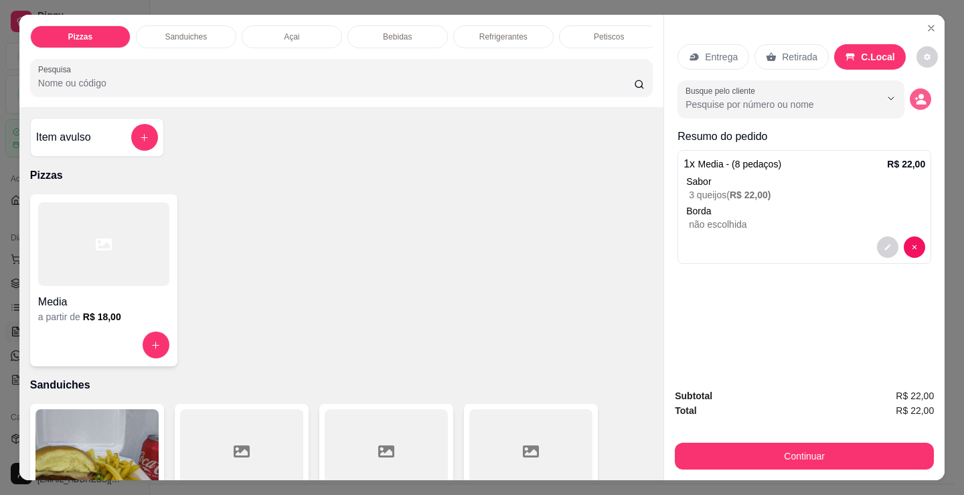
click at [910, 88] on button "decrease-product-quantity" at bounding box center [920, 98] width 21 height 21
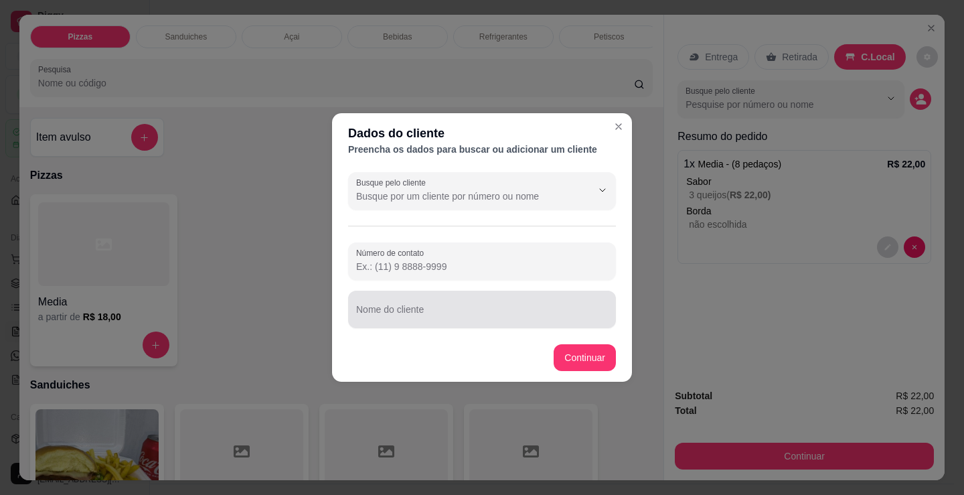
click at [558, 306] on div at bounding box center [482, 309] width 252 height 27
type input "mulher do riacho"
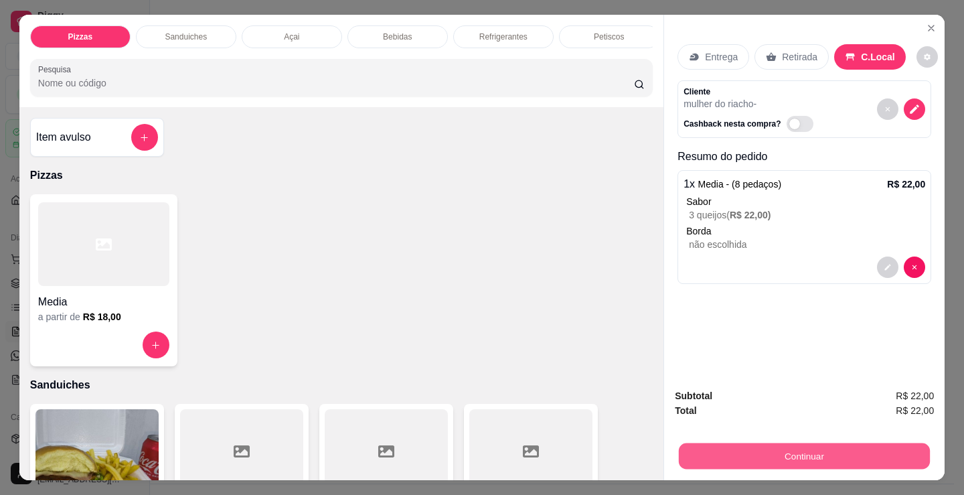
click at [746, 447] on button "Continuar" at bounding box center [804, 455] width 251 height 26
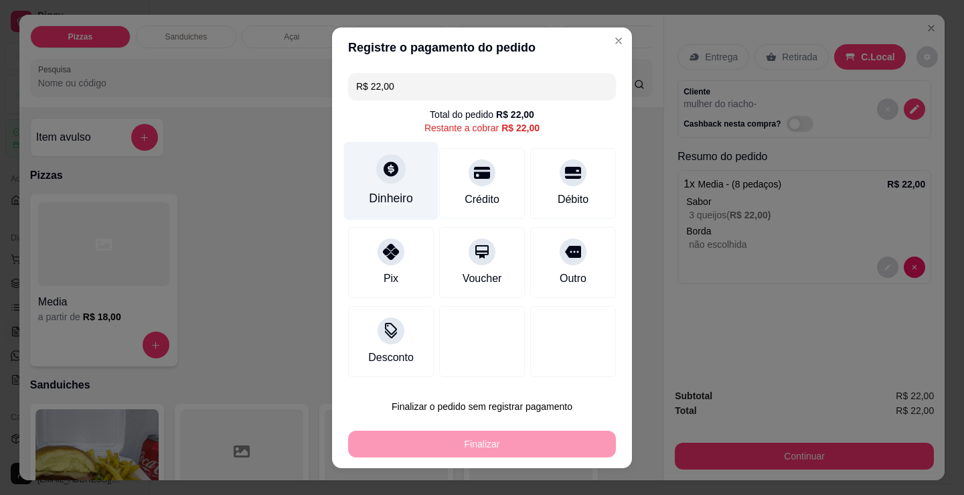
click at [370, 180] on div "Dinheiro" at bounding box center [391, 180] width 94 height 78
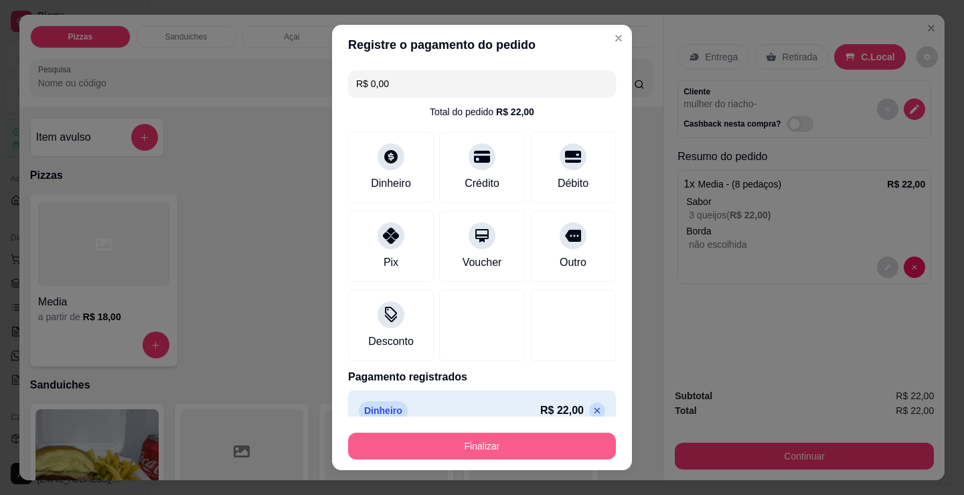
click at [503, 438] on button "Finalizar" at bounding box center [482, 445] width 268 height 27
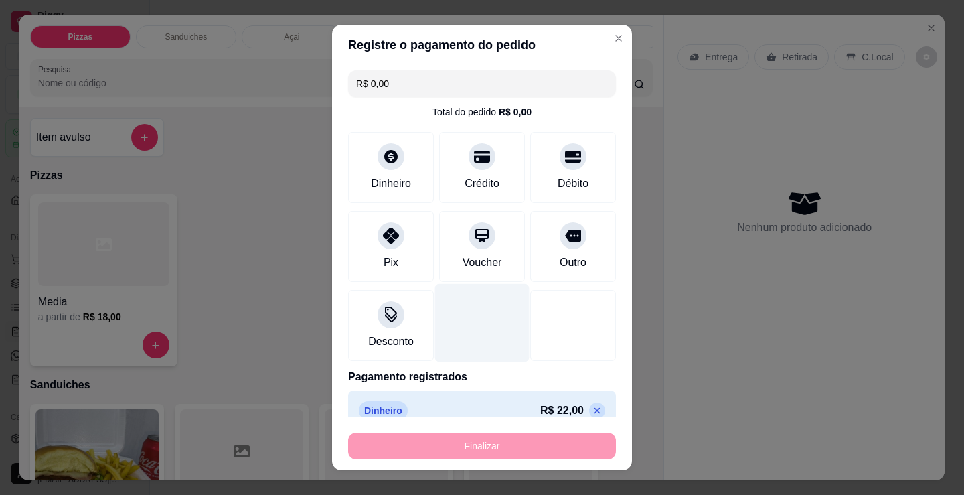
type input "-R$ 22,00"
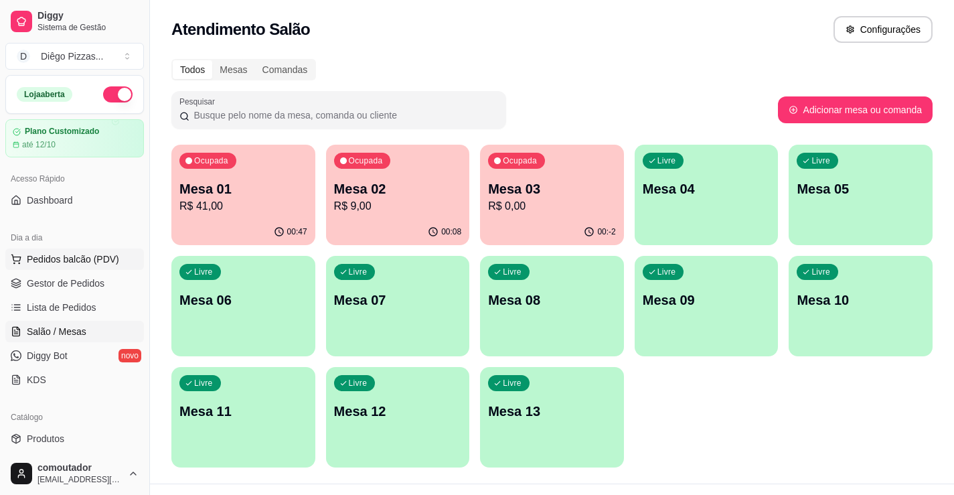
click at [120, 252] on button "Pedidos balcão (PDV)" at bounding box center [74, 258] width 139 height 21
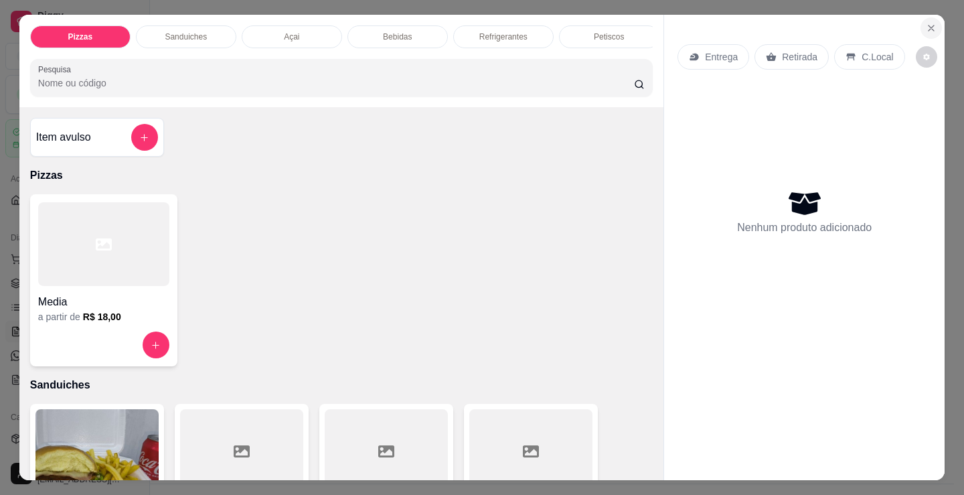
click at [926, 23] on icon "Close" at bounding box center [931, 28] width 11 height 11
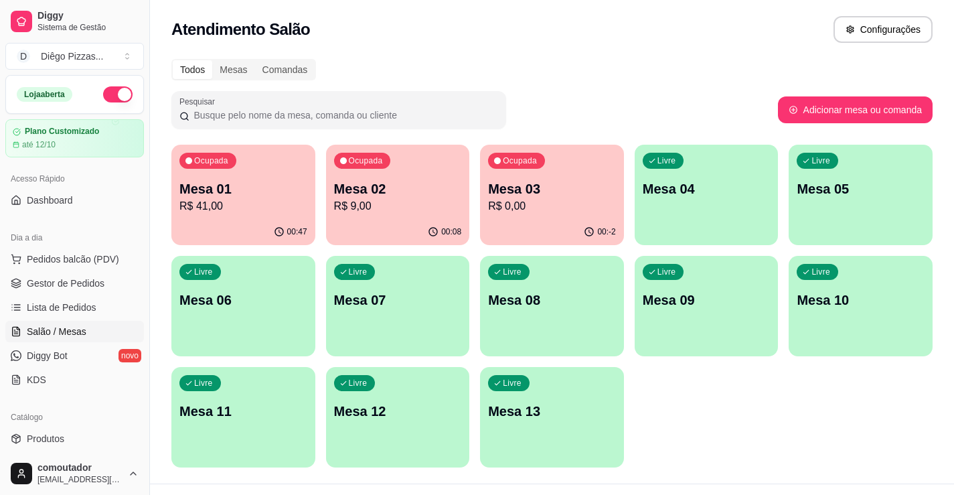
click at [397, 190] on p "Mesa 02" at bounding box center [398, 188] width 128 height 19
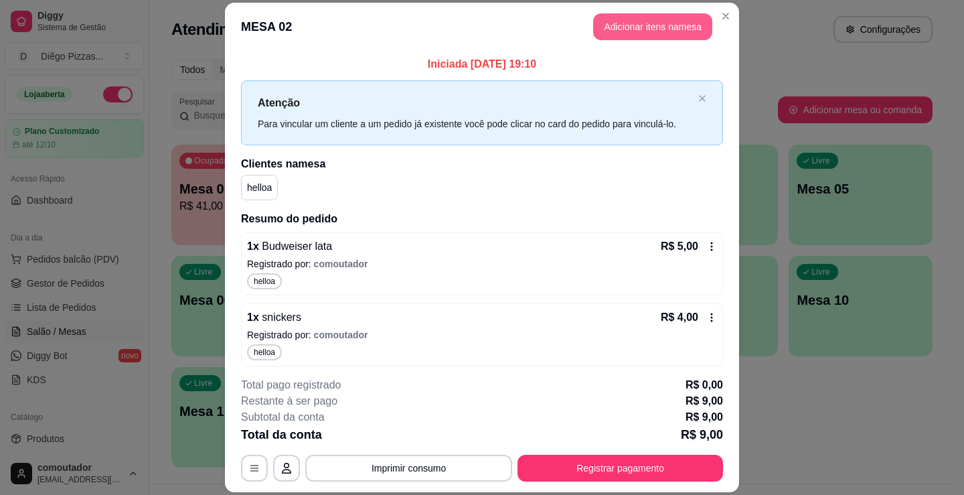
click at [612, 36] on button "Adicionar itens na mesa" at bounding box center [652, 26] width 119 height 27
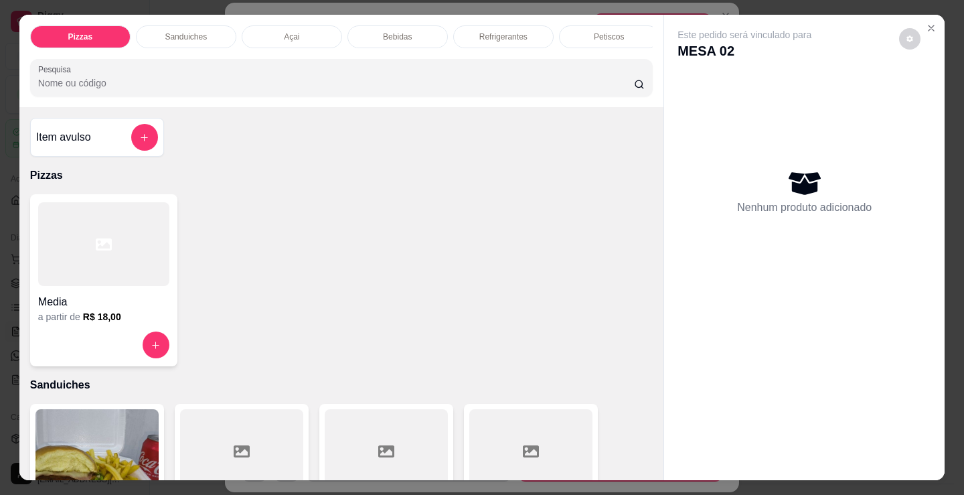
click at [418, 32] on div "Bebidas" at bounding box center [397, 36] width 100 height 23
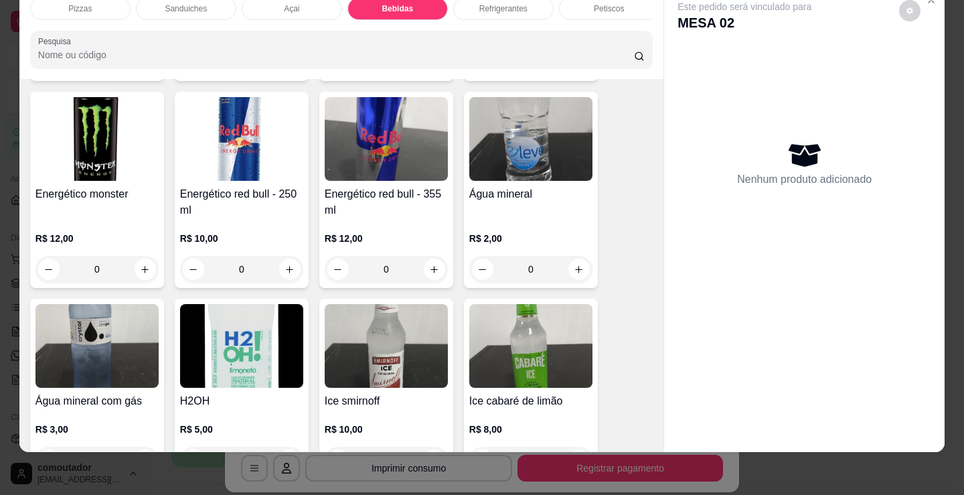
scroll to position [2930, 0]
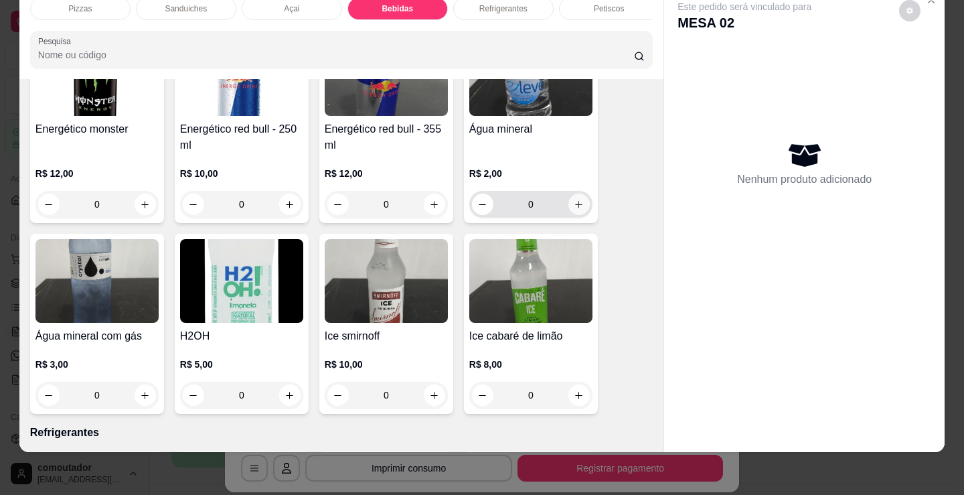
click at [571, 197] on button "increase-product-quantity" at bounding box center [578, 203] width 21 height 21
type input "1"
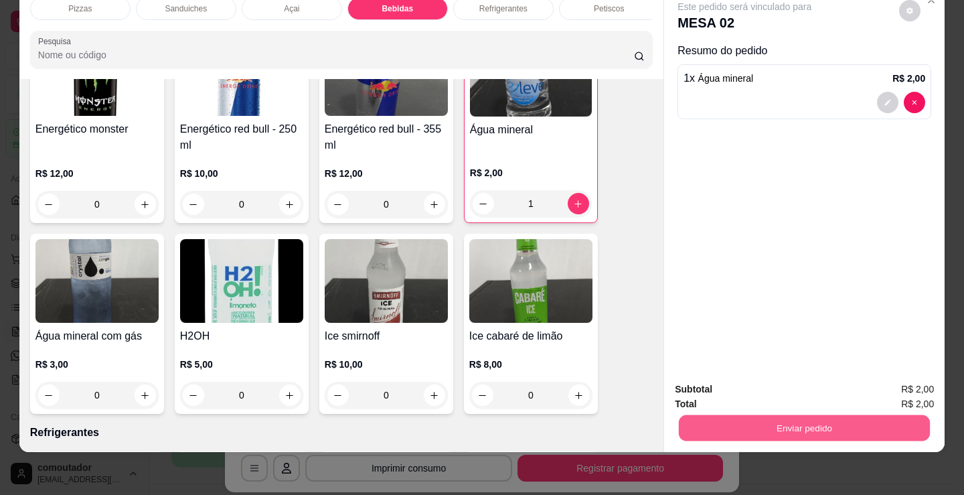
click at [778, 414] on button "Enviar pedido" at bounding box center [804, 427] width 251 height 26
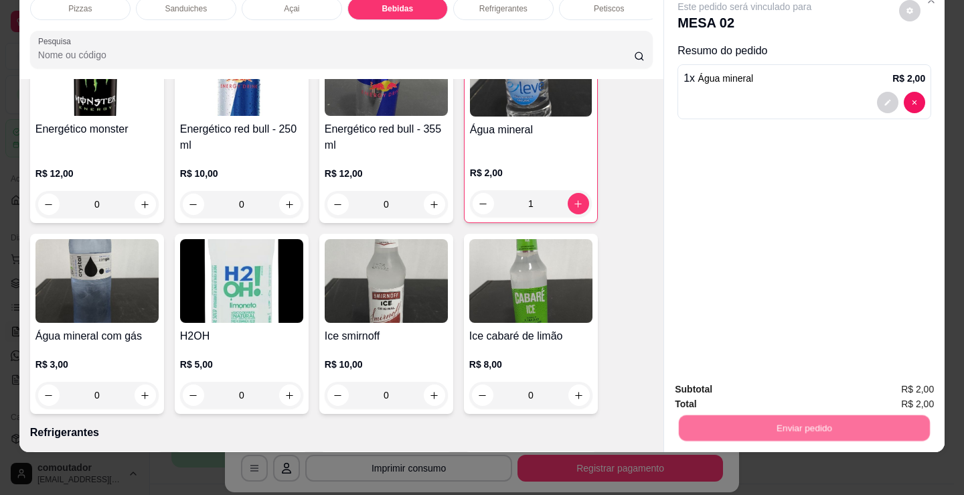
click at [814, 383] on button "Registrar cliente" at bounding box center [810, 384] width 88 height 25
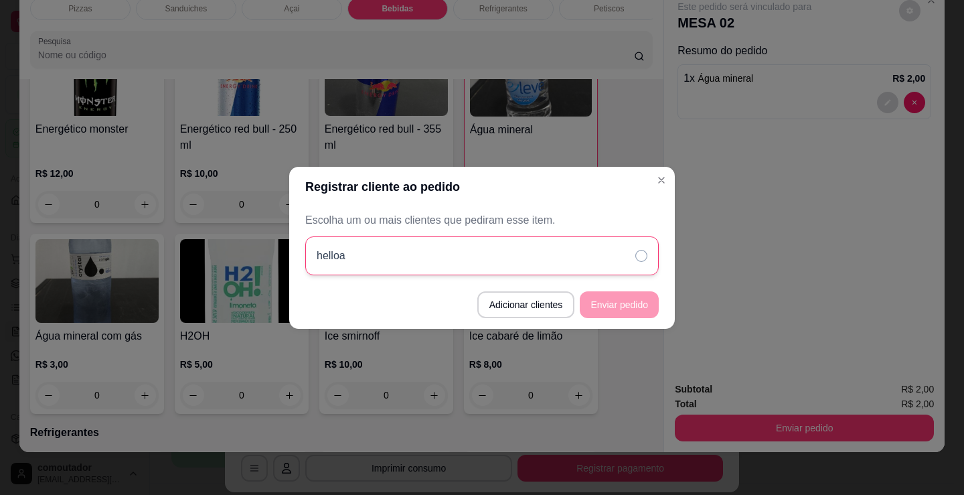
click at [535, 258] on div "helloa" at bounding box center [481, 255] width 353 height 39
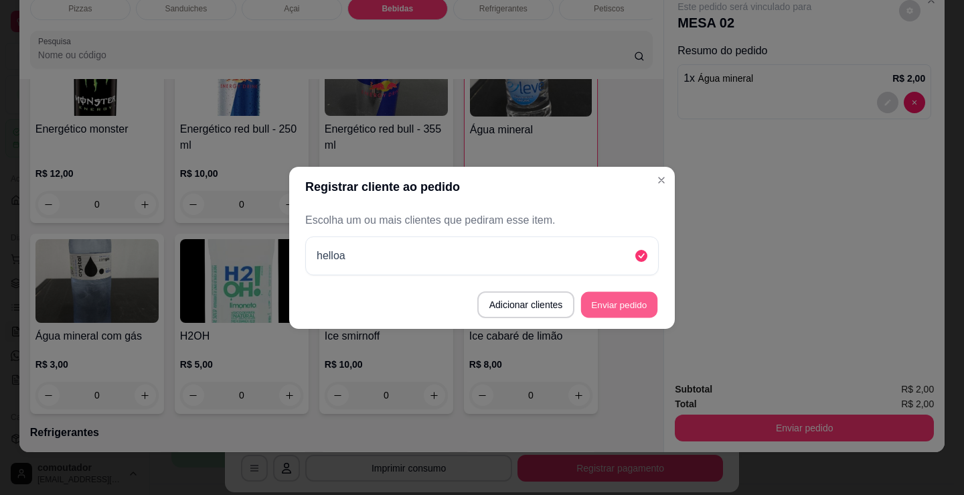
click at [610, 309] on button "Enviar pedido" at bounding box center [619, 304] width 76 height 26
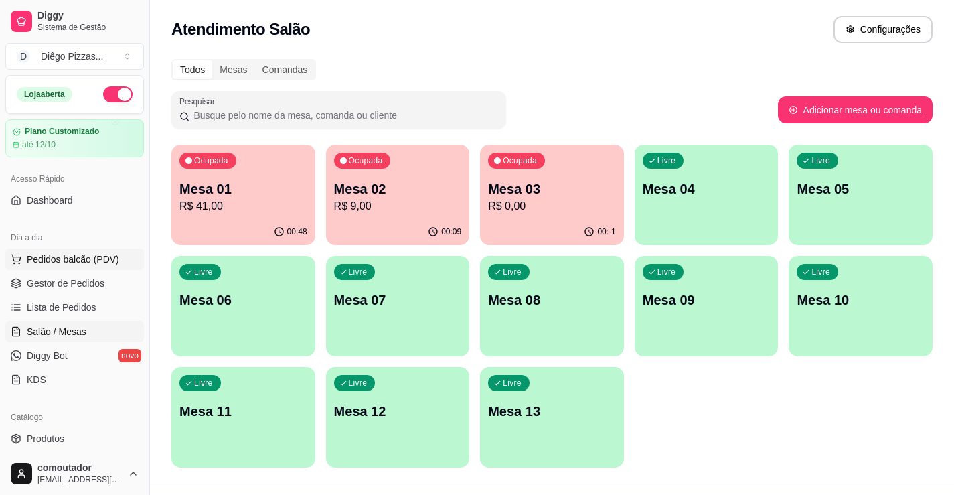
click at [106, 268] on button "Pedidos balcão (PDV)" at bounding box center [74, 258] width 139 height 21
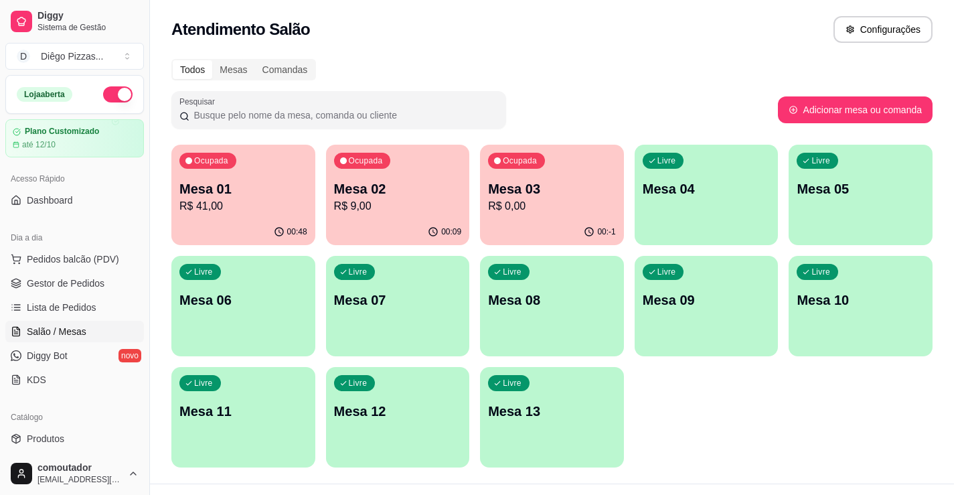
click at [110, 329] on div "Media a partir de R$ 18,00" at bounding box center [103, 280] width 147 height 172
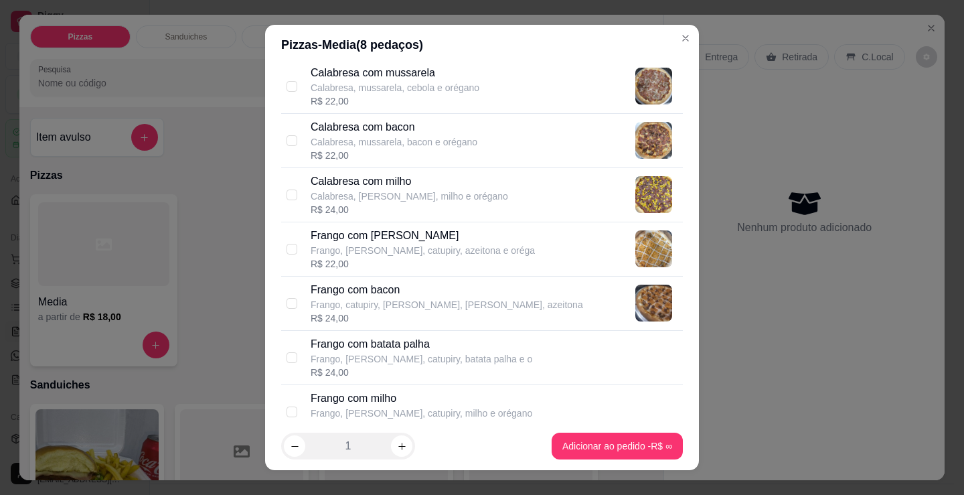
scroll to position [268, 0]
click at [437, 299] on p "Frango, catupiry, [PERSON_NAME], [PERSON_NAME], azeitona" at bounding box center [447, 303] width 272 height 13
checkbox input "true"
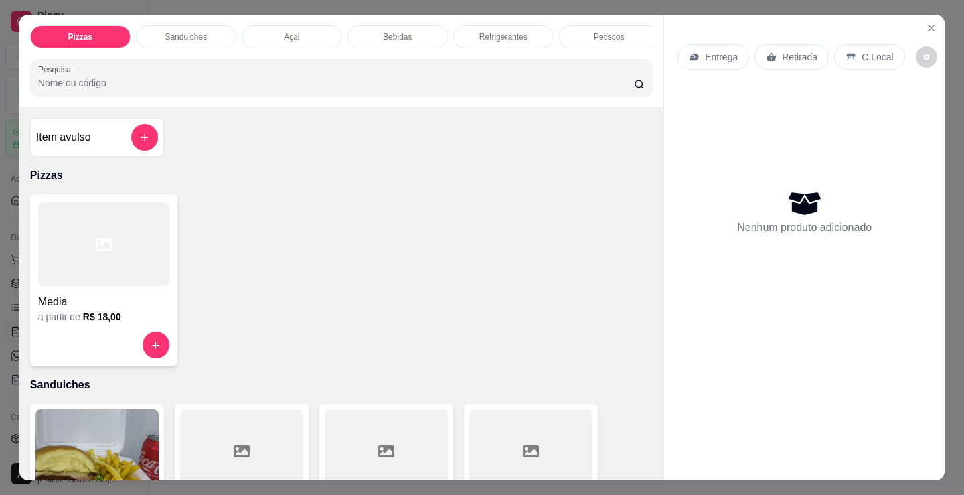
click at [88, 147] on div "Item avulso" at bounding box center [97, 137] width 122 height 27
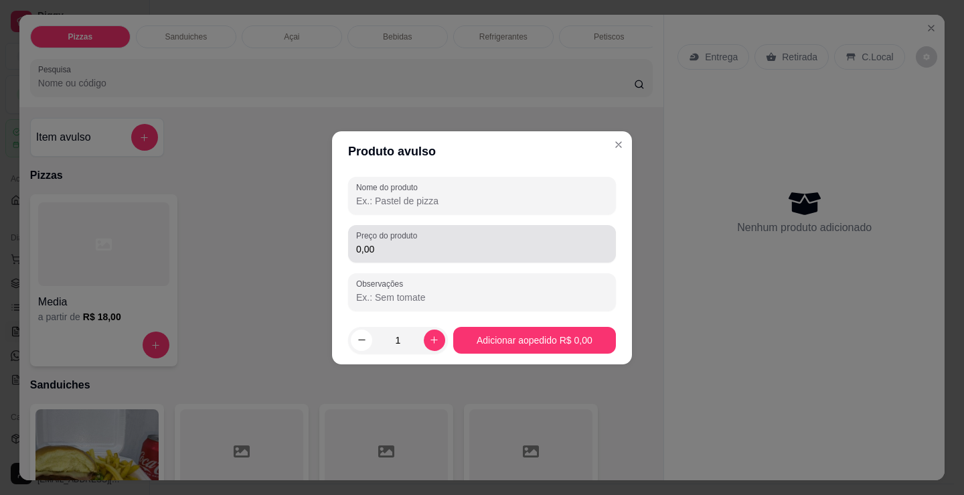
click at [440, 200] on input "Nome do produto" at bounding box center [482, 200] width 252 height 13
type input "frango c bacon e chocolate com disquete"
click at [462, 240] on div "0,00" at bounding box center [482, 243] width 252 height 27
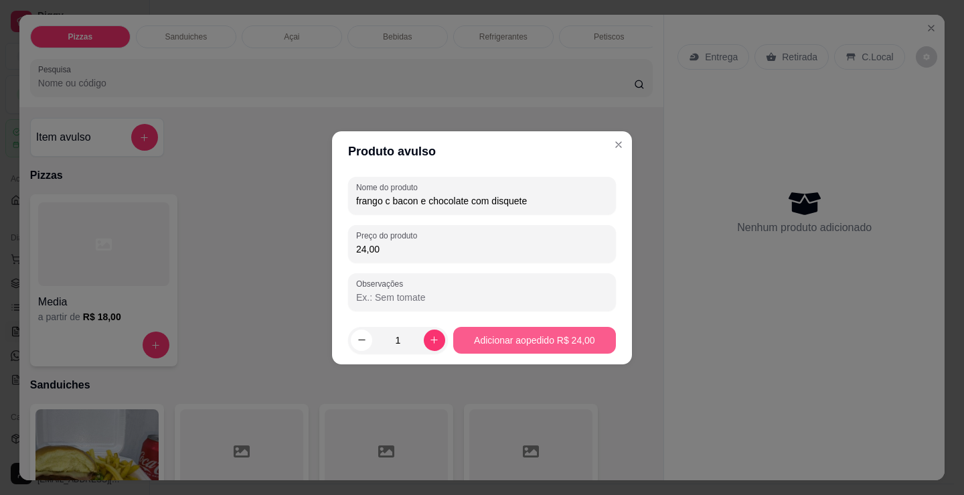
type input "24,00"
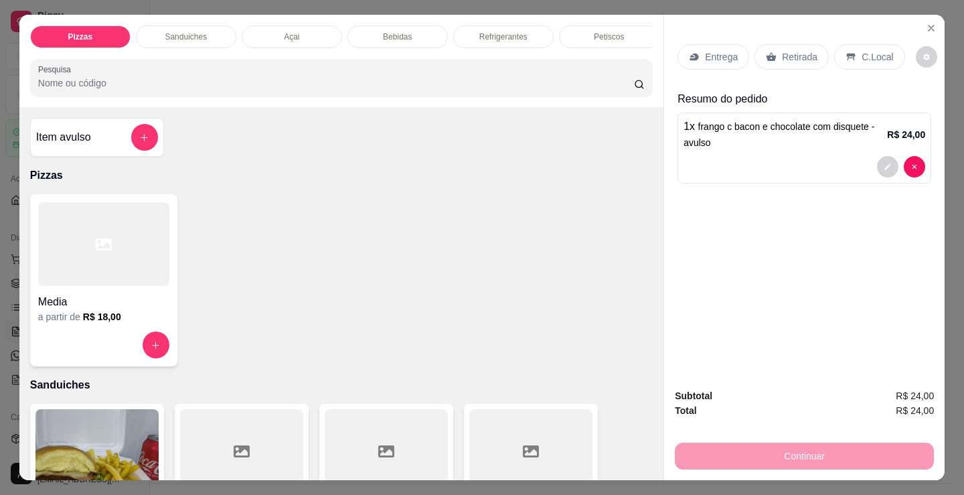
click at [692, 44] on div "Entrega" at bounding box center [713, 56] width 72 height 25
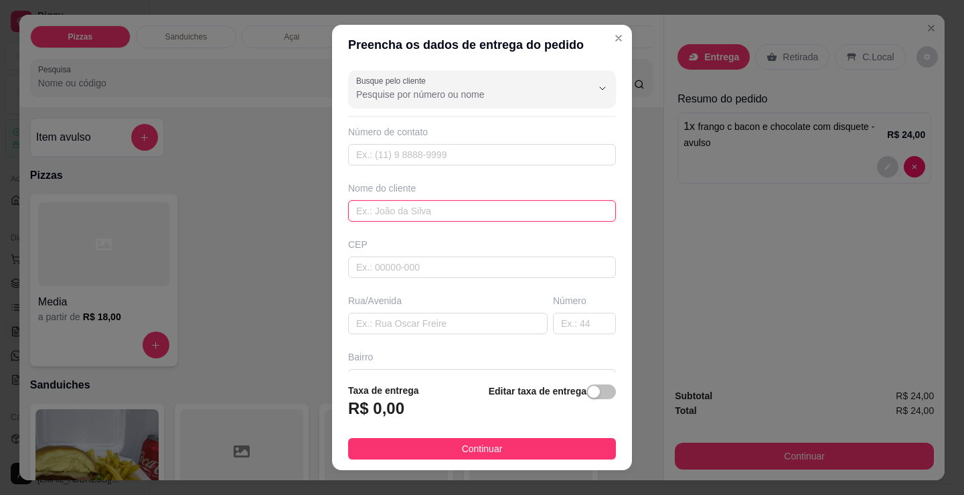
click at [444, 218] on input "text" at bounding box center [482, 210] width 268 height 21
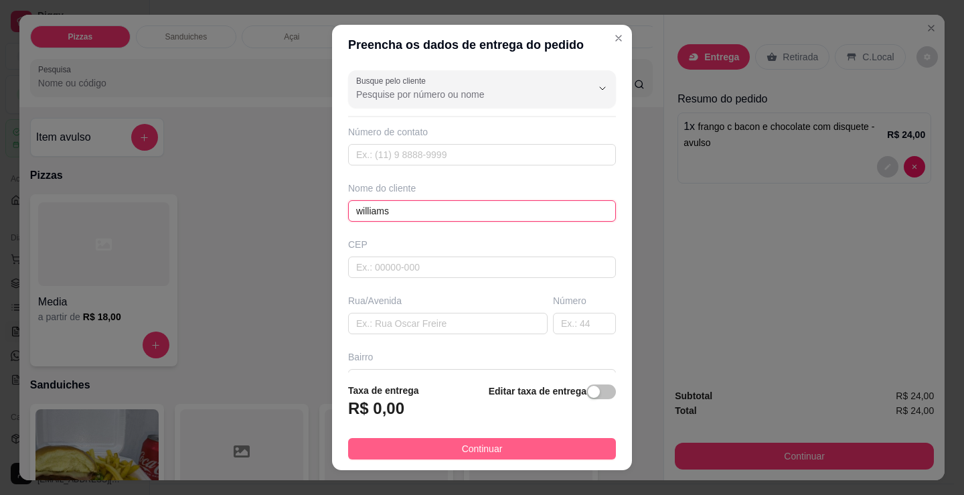
type input "williams"
click at [551, 445] on button "Continuar" at bounding box center [482, 448] width 268 height 21
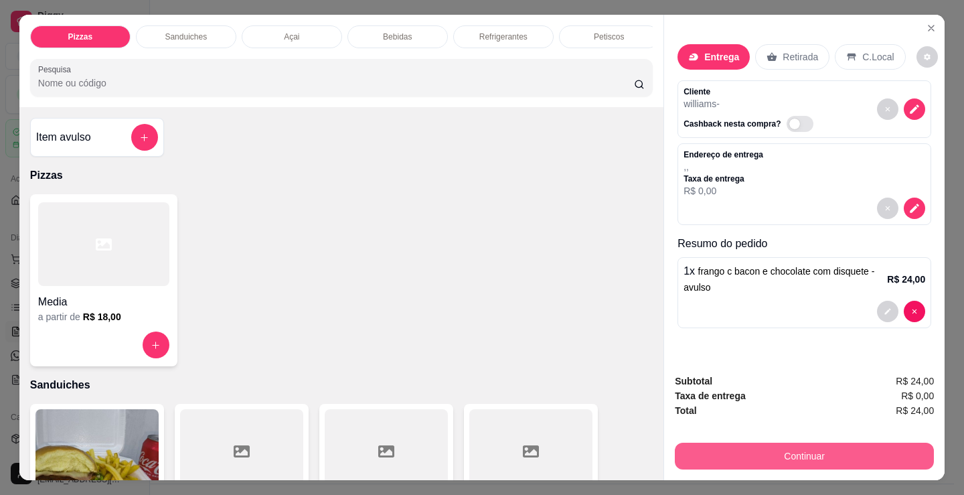
click at [697, 443] on button "Continuar" at bounding box center [804, 455] width 259 height 27
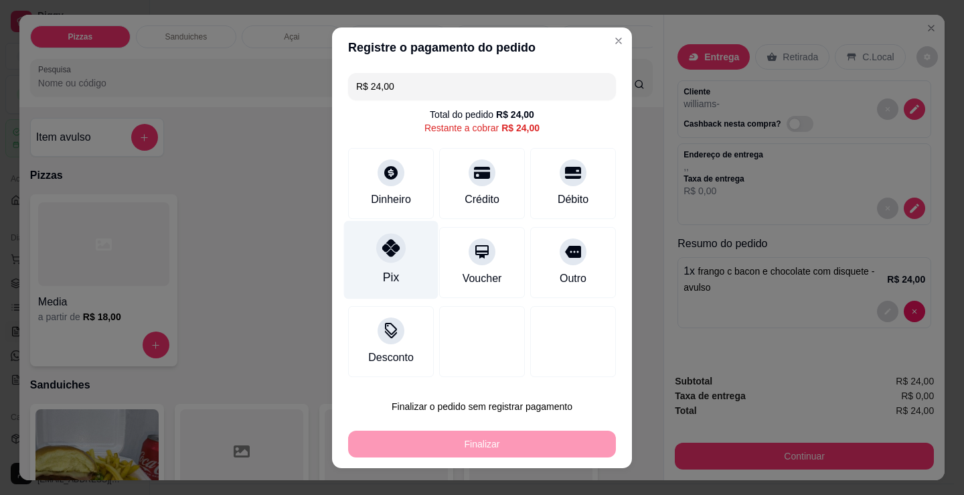
click at [394, 266] on div "Pix" at bounding box center [391, 259] width 94 height 78
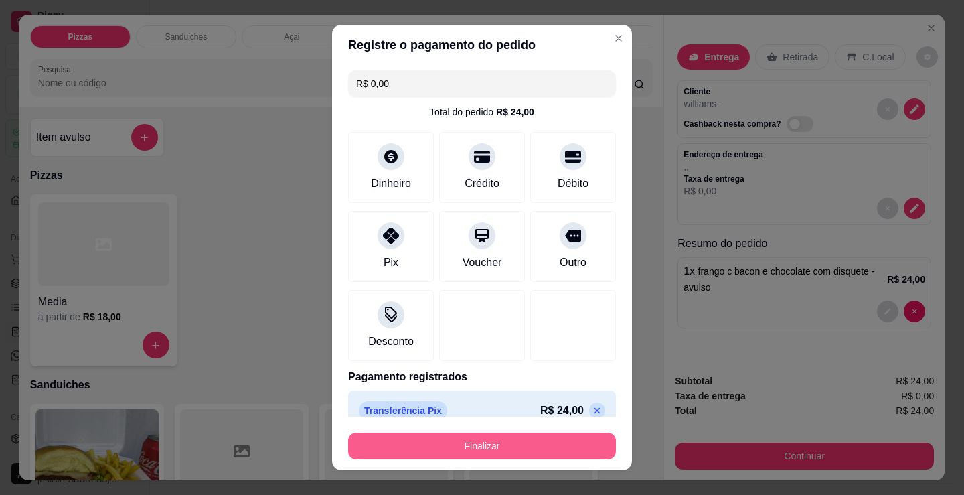
click at [475, 446] on button "Finalizar" at bounding box center [482, 445] width 268 height 27
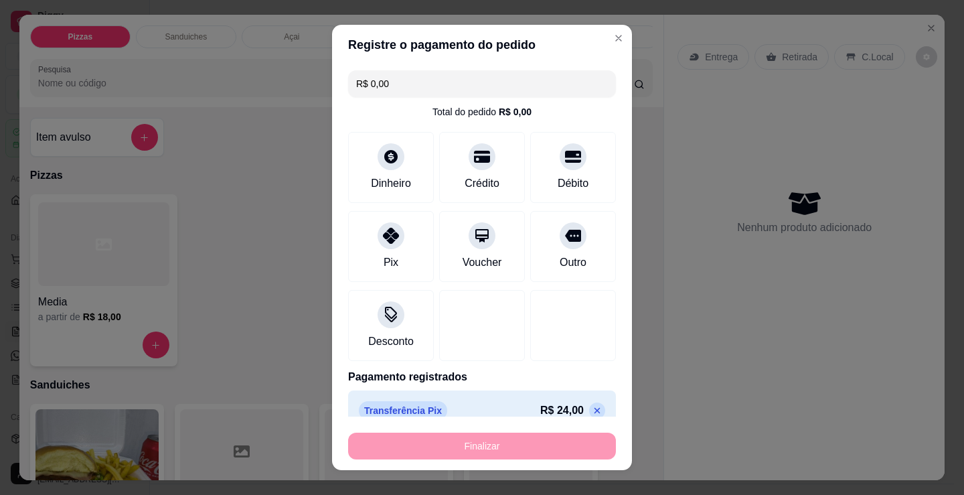
type input "-R$ 24,00"
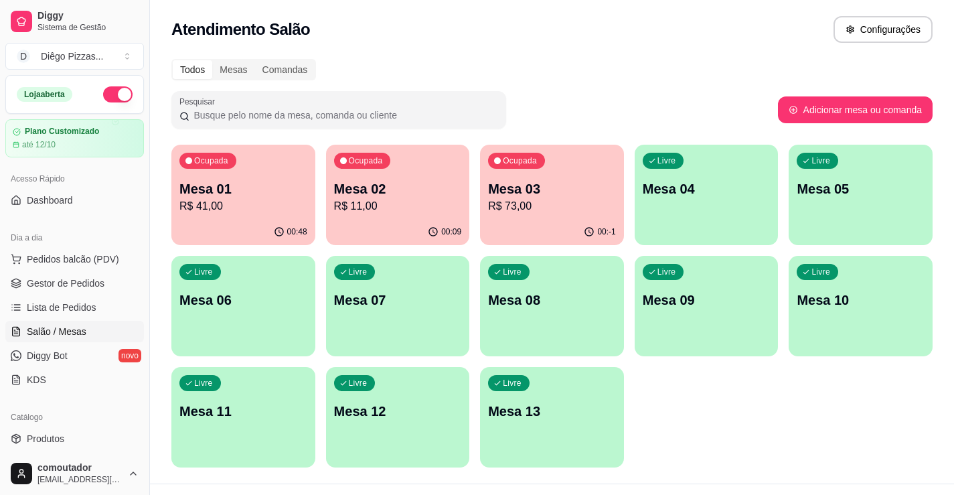
click at [687, 384] on div "Ocupada Mesa 01 R$ 41,00 00:48 Ocupada Mesa 02 R$ 11,00 00:09 Ocupada Mesa 03 R…" at bounding box center [551, 306] width 761 height 323
click at [40, 257] on span "Pedidos balcão (PDV)" at bounding box center [73, 258] width 92 height 13
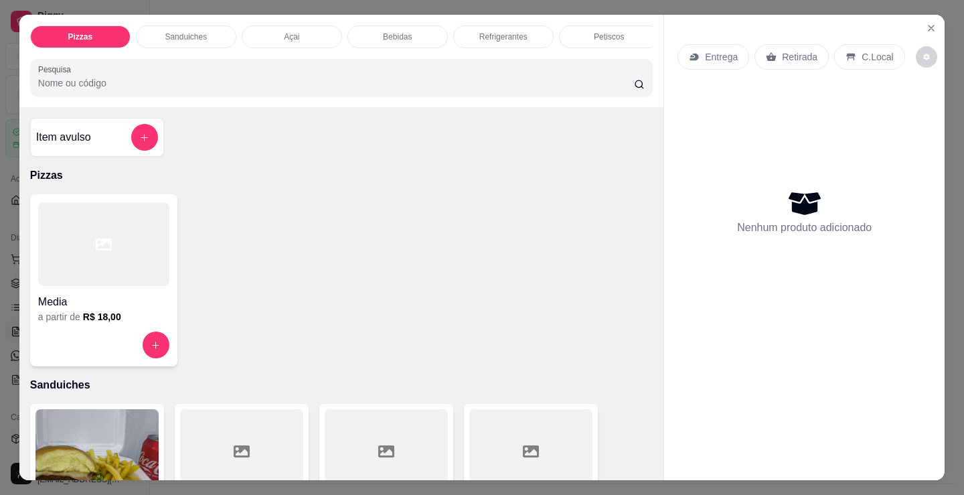
click at [88, 284] on div at bounding box center [103, 244] width 131 height 84
click at [282, 25] on div "Açai" at bounding box center [292, 36] width 100 height 23
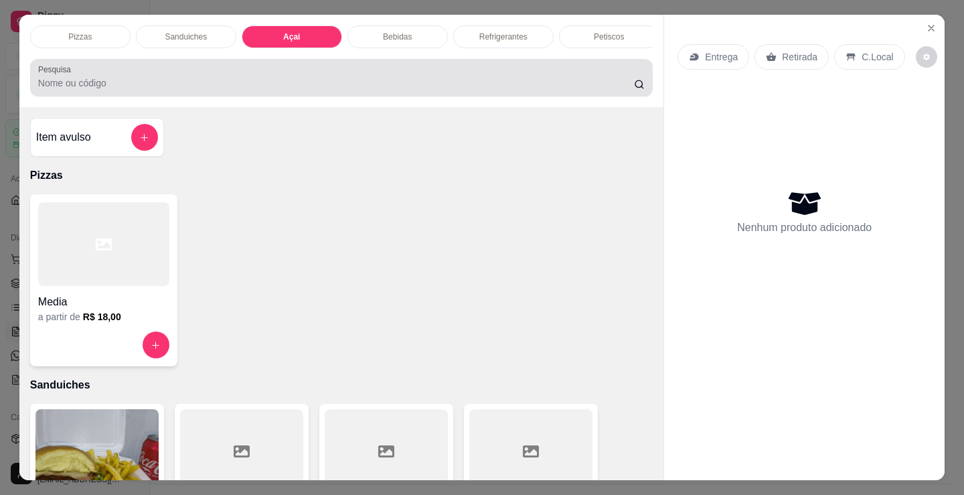
scroll to position [33, 0]
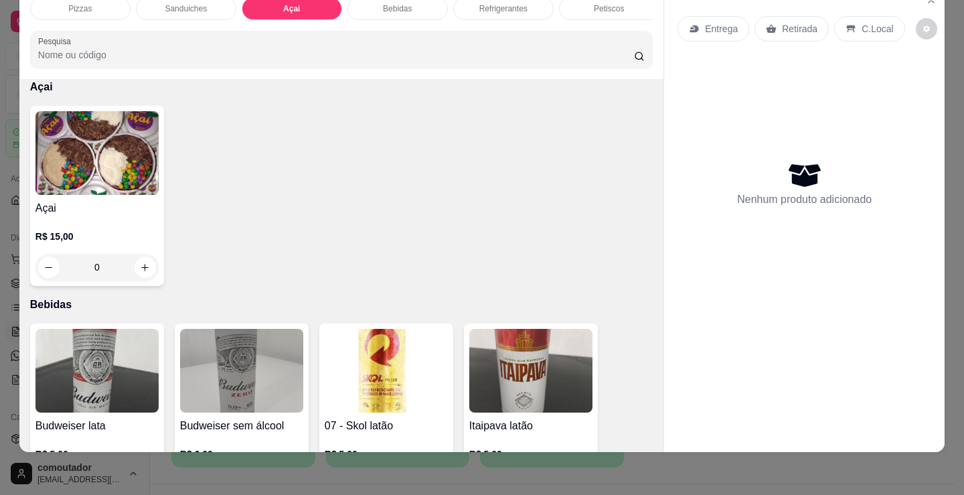
click at [41, 216] on h4 "Açai" at bounding box center [96, 208] width 123 height 16
click at [420, 149] on div "Escolha uma das opções Obrigatório 200ml R$ 8,00 300 ml R$ 11,00 500 ml R$ 17,00" at bounding box center [481, 199] width 353 height 162
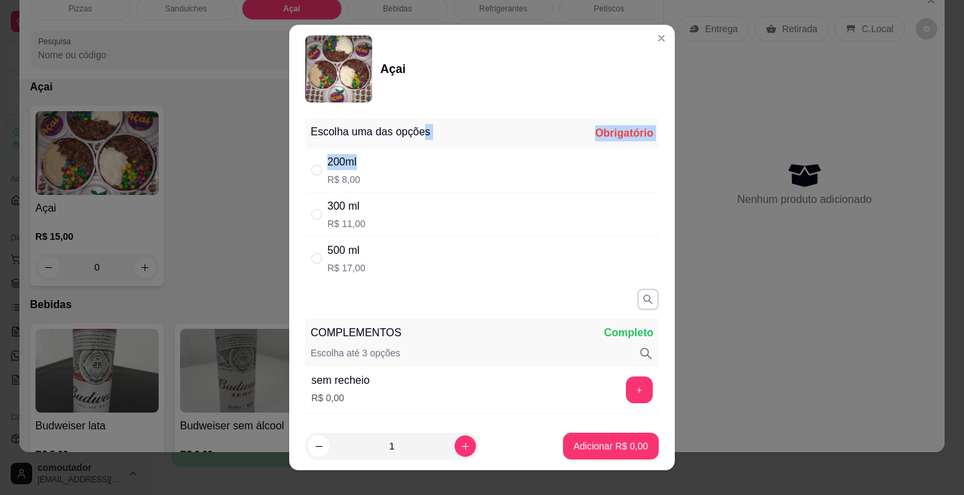
click at [398, 168] on div "200ml R$ 8,00" at bounding box center [481, 170] width 353 height 44
radio input "true"
click at [454, 438] on button "increase-product-quantity" at bounding box center [464, 445] width 21 height 21
type input "2"
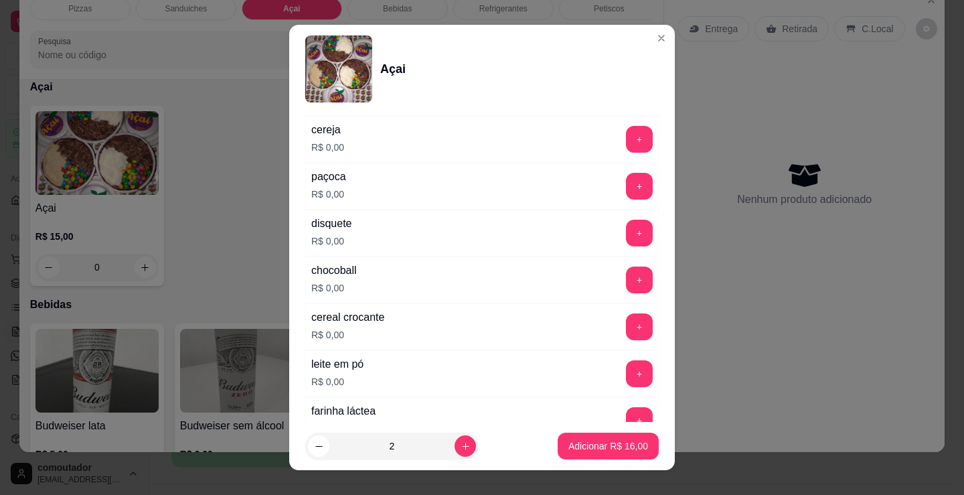
scroll to position [402, 0]
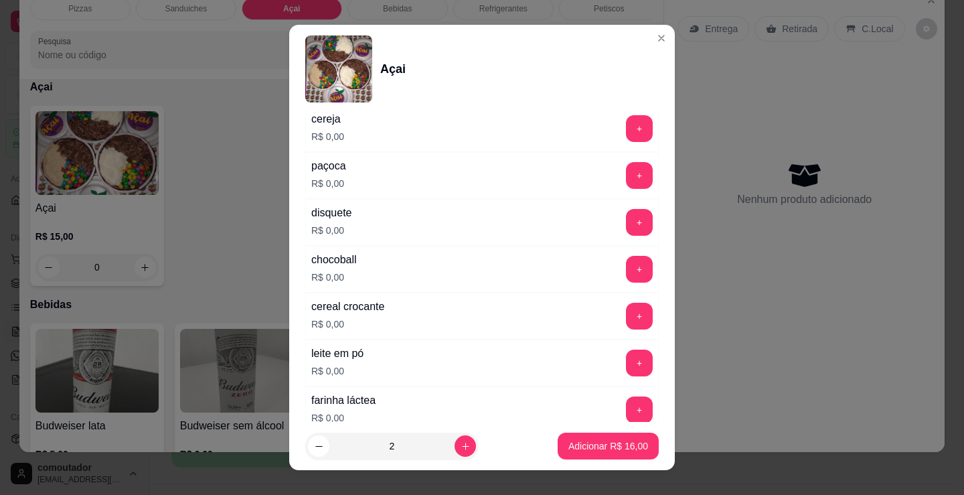
click at [456, 358] on div "leite em pó R$ 0,00 +" at bounding box center [481, 362] width 353 height 47
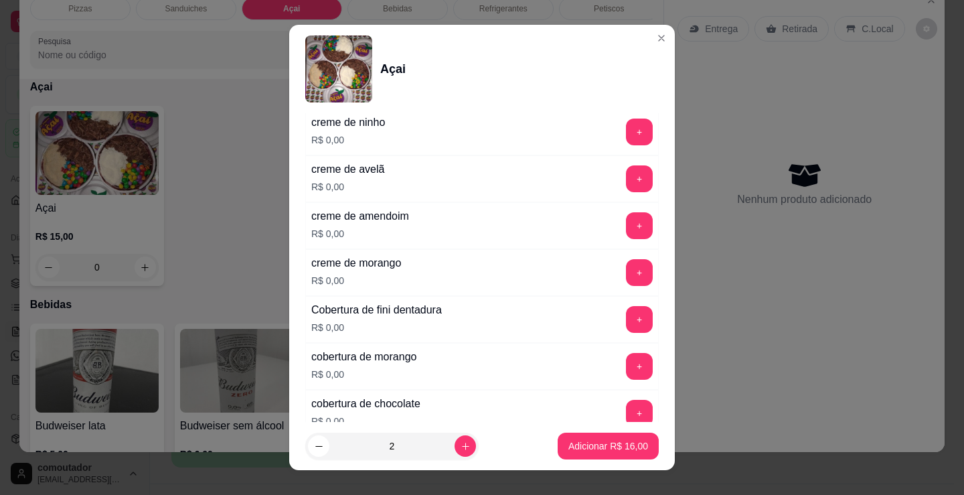
scroll to position [937, 0]
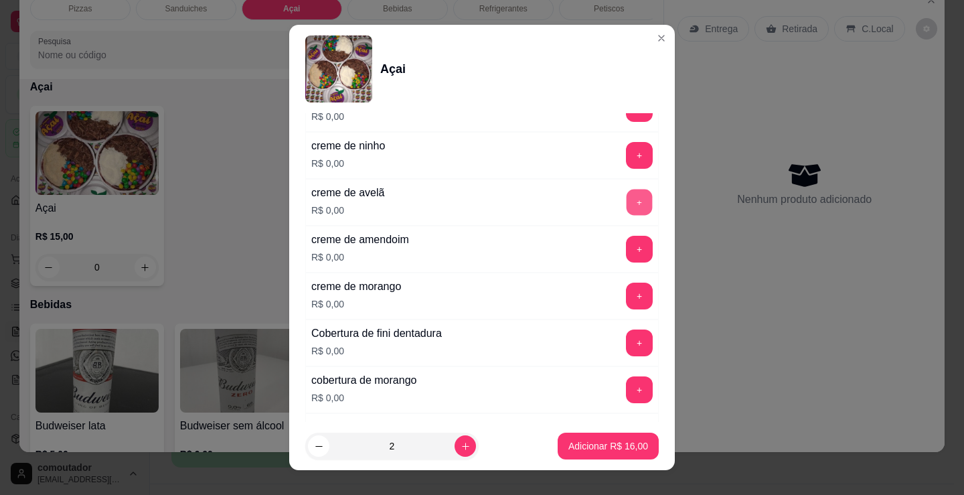
click at [626, 205] on button "+" at bounding box center [639, 202] width 26 height 26
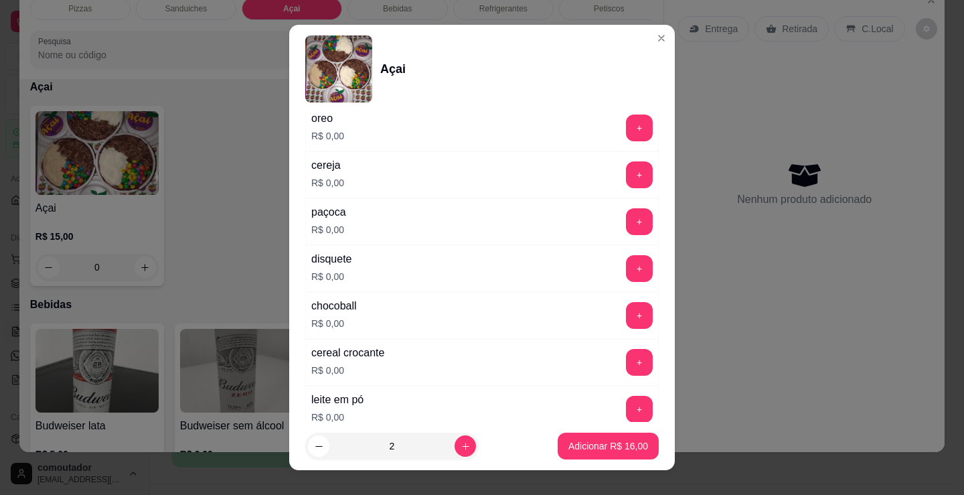
scroll to position [335, 0]
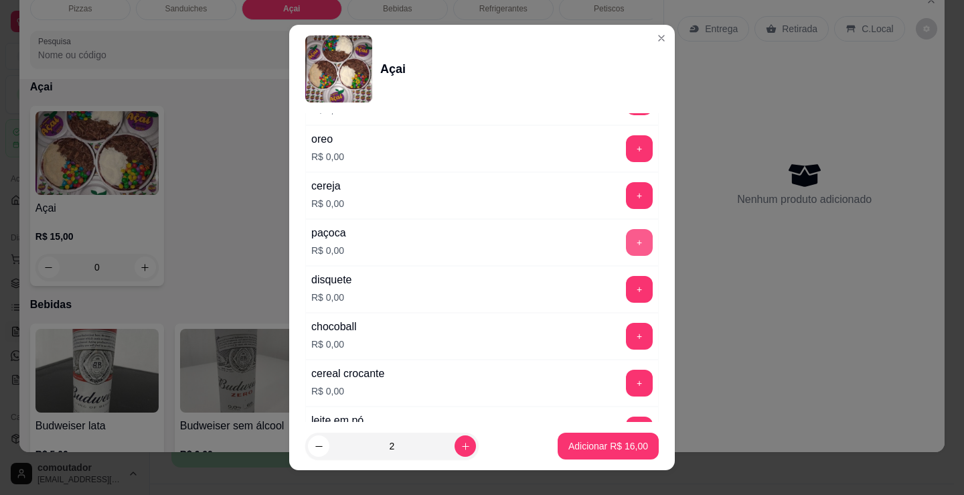
click at [626, 242] on button "+" at bounding box center [639, 242] width 27 height 27
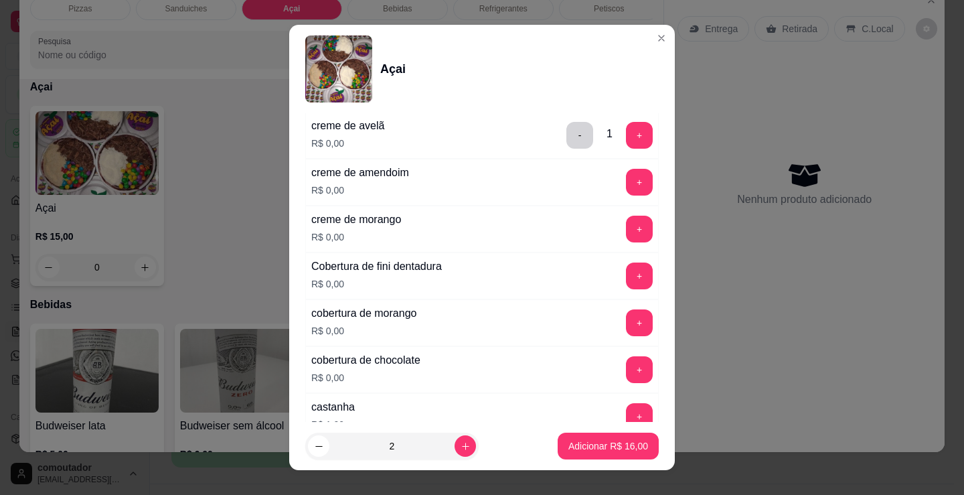
scroll to position [1071, 0]
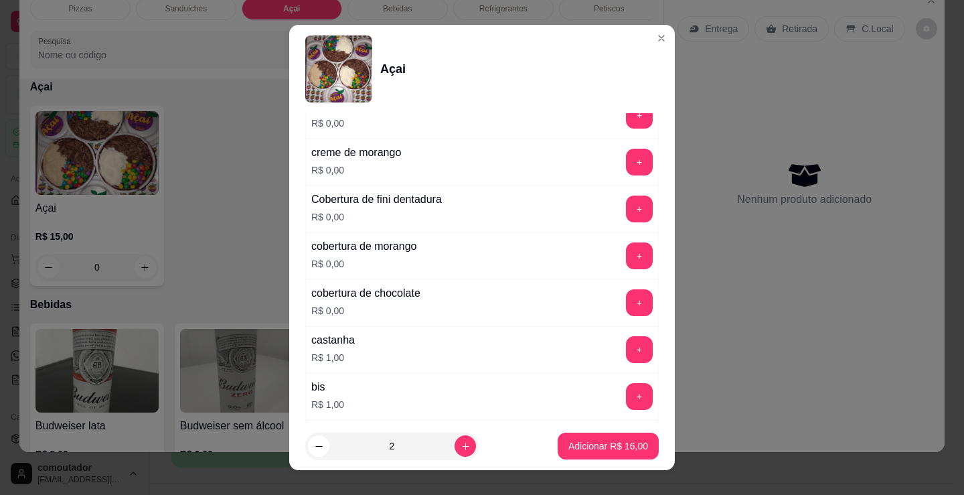
click at [620, 264] on div "+" at bounding box center [638, 255] width 37 height 27
click at [626, 260] on button "+" at bounding box center [639, 255] width 27 height 27
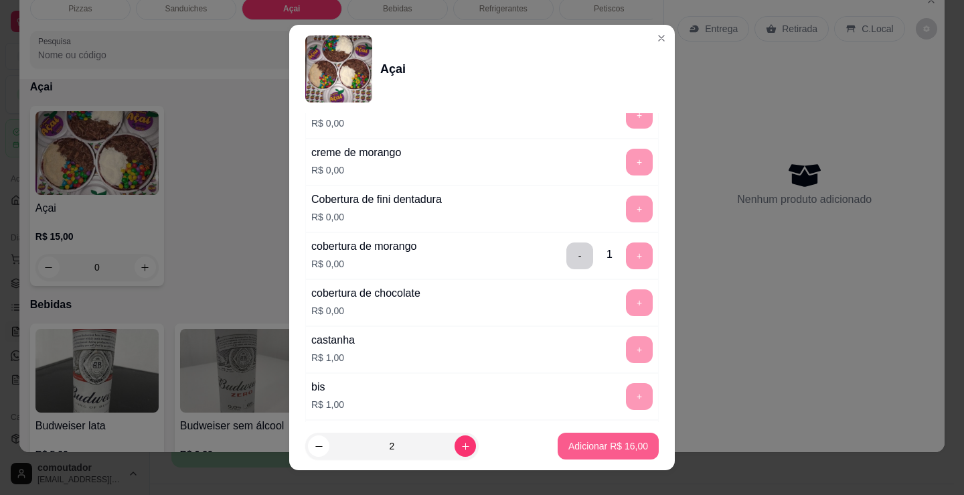
click at [626, 442] on p "Adicionar R$ 16,00" at bounding box center [608, 445] width 80 height 13
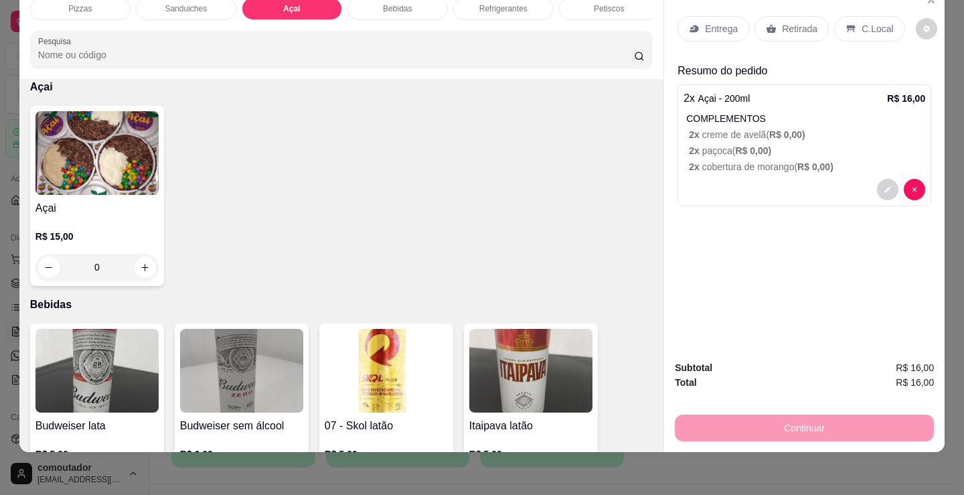
click at [705, 24] on p "Entrega" at bounding box center [721, 28] width 33 height 13
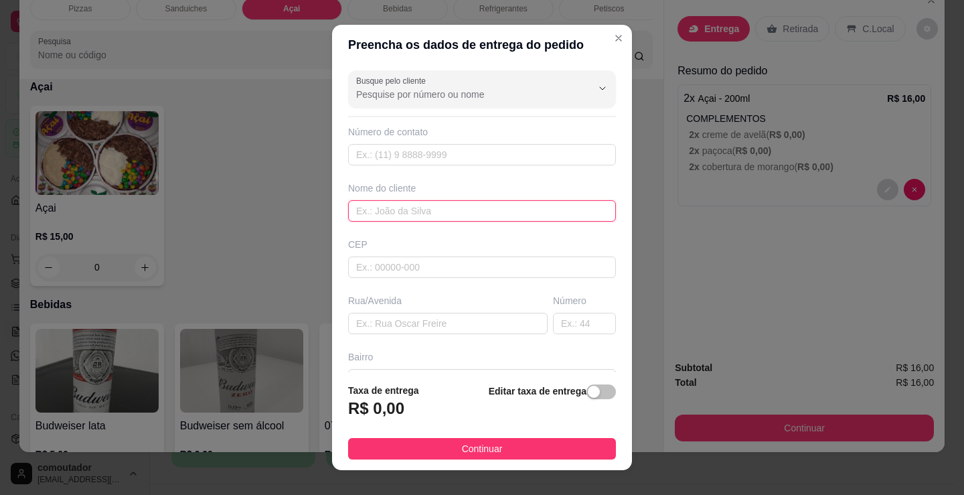
click at [497, 212] on input "text" at bounding box center [482, 210] width 268 height 21
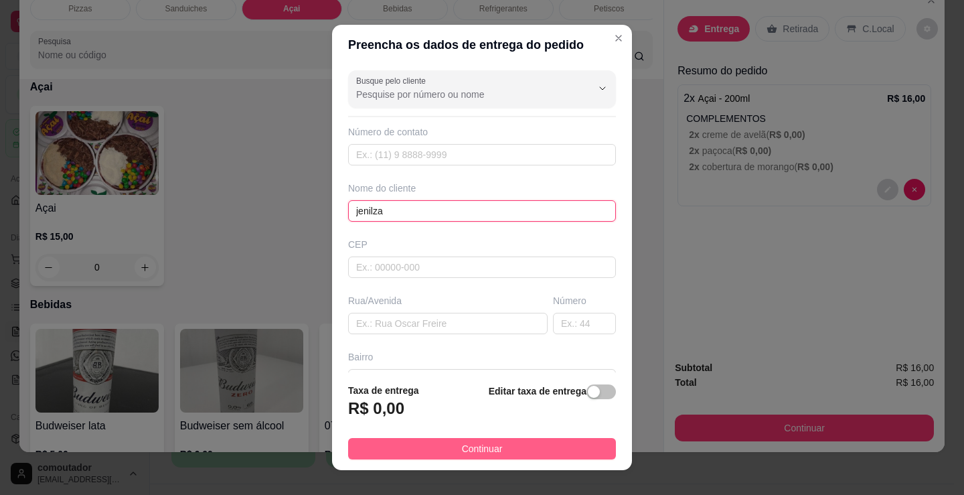
type input "jenilza"
drag, startPoint x: 531, startPoint y: 448, endPoint x: 781, endPoint y: 434, distance: 250.7
click at [532, 448] on button "Continuar" at bounding box center [482, 448] width 268 height 21
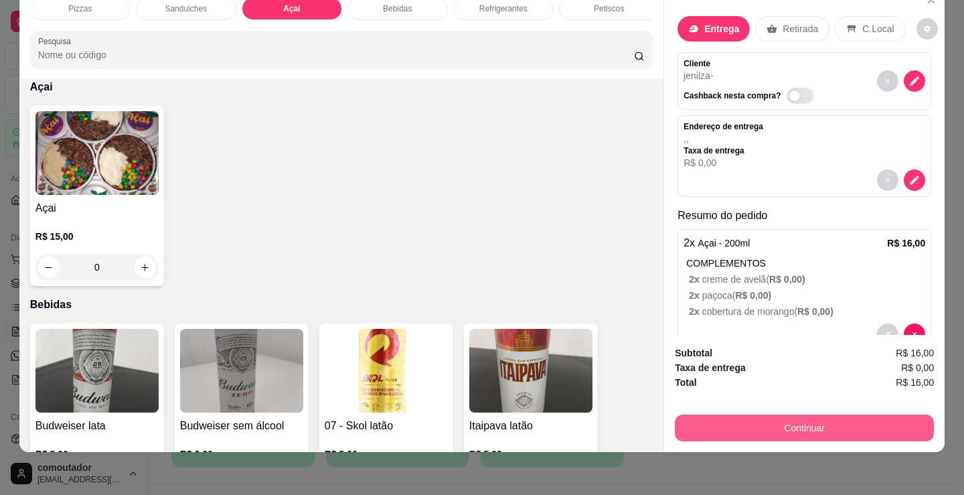
click at [782, 426] on button "Continuar" at bounding box center [804, 427] width 259 height 27
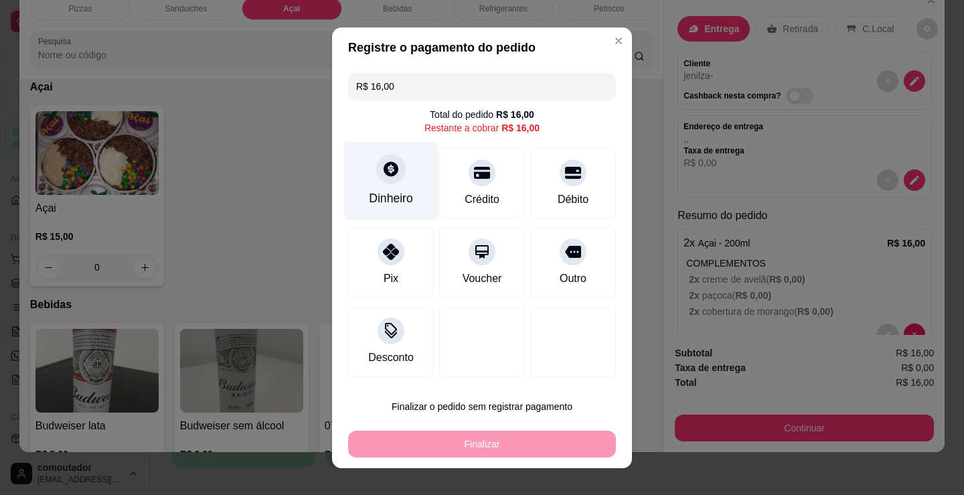
click at [386, 190] on div "Dinheiro" at bounding box center [391, 180] width 94 height 78
click at [422, 228] on input "0,00" at bounding box center [482, 235] width 268 height 27
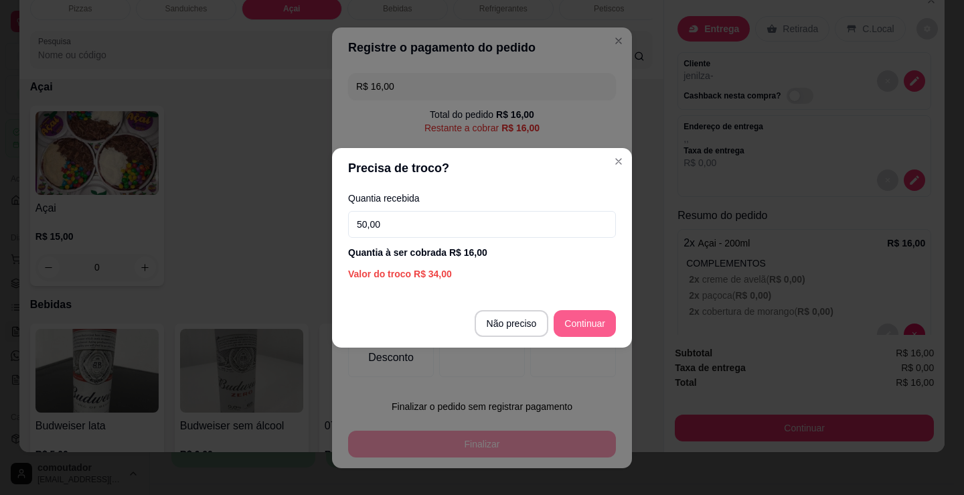
type input "50,00"
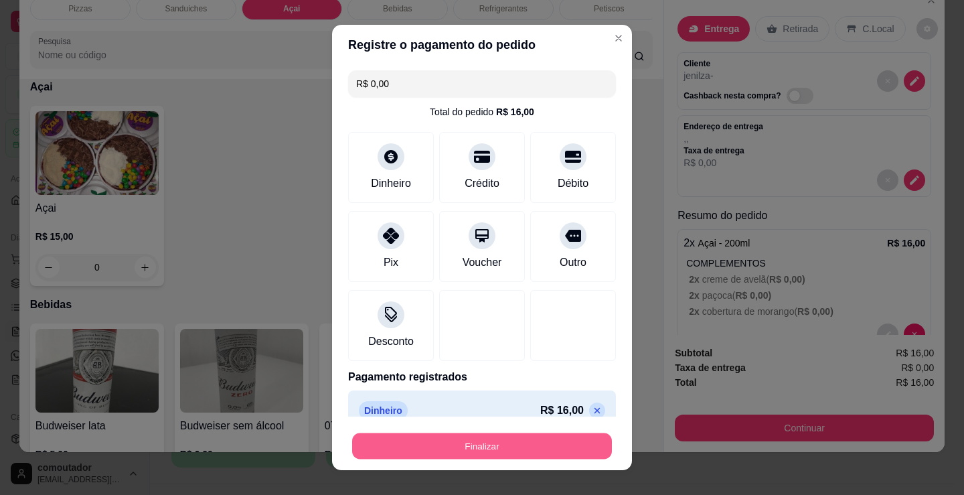
click at [563, 435] on button "Finalizar" at bounding box center [482, 446] width 260 height 26
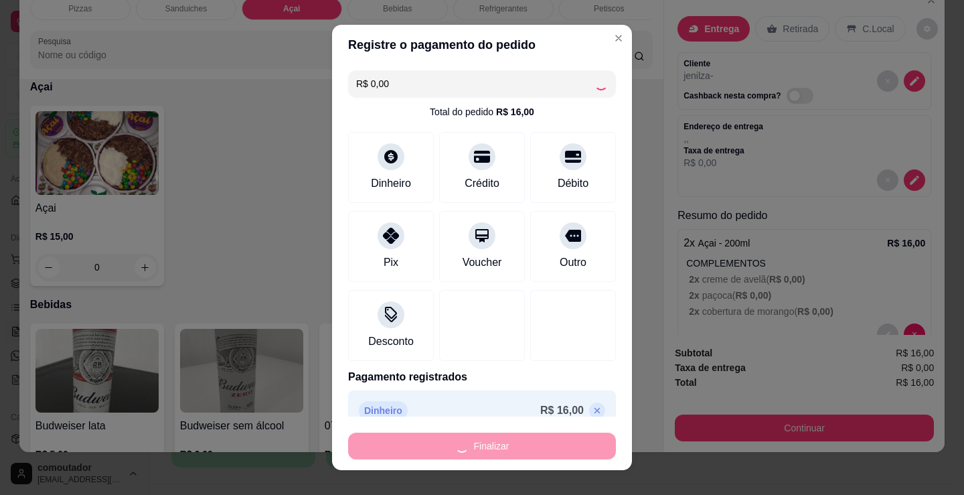
type input "-R$ 16,00"
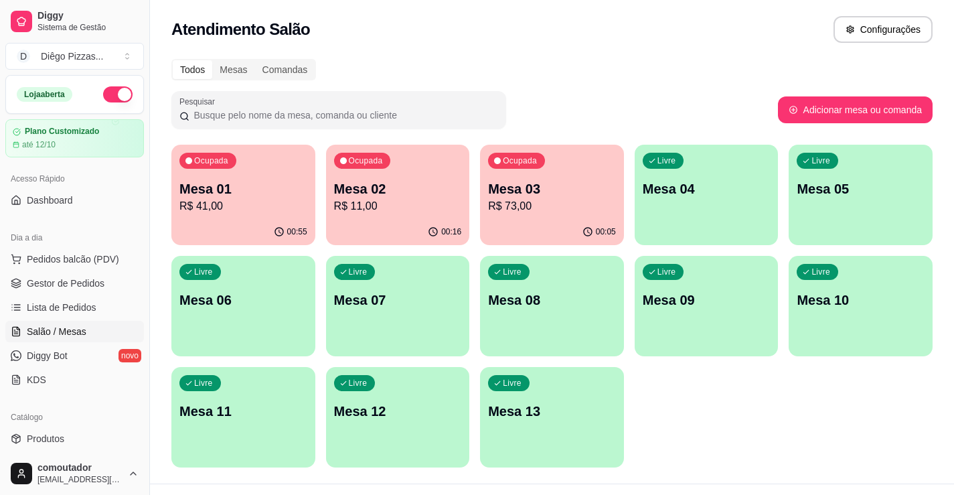
click at [653, 72] on div "Todos Mesas Comandas" at bounding box center [551, 69] width 761 height 21
click at [215, 186] on p "Mesa 01" at bounding box center [243, 188] width 128 height 19
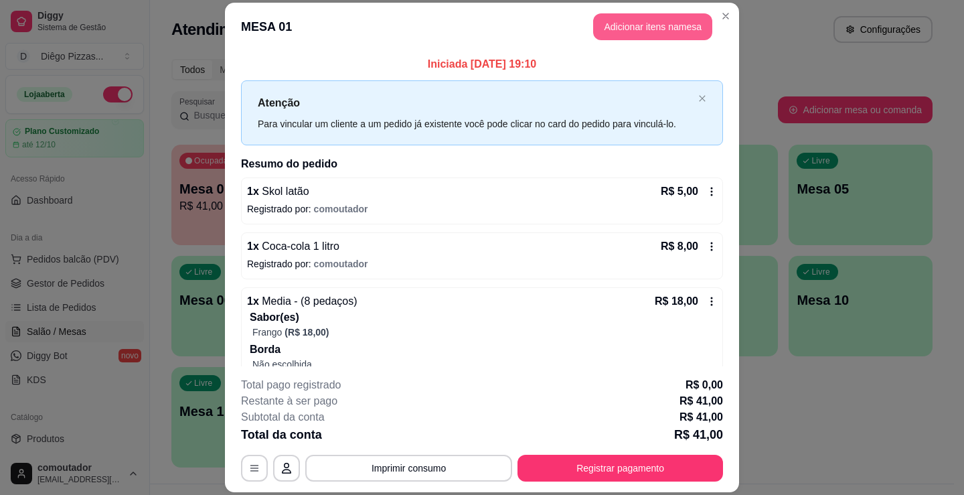
click at [665, 21] on button "Adicionar itens na mesa" at bounding box center [652, 26] width 119 height 27
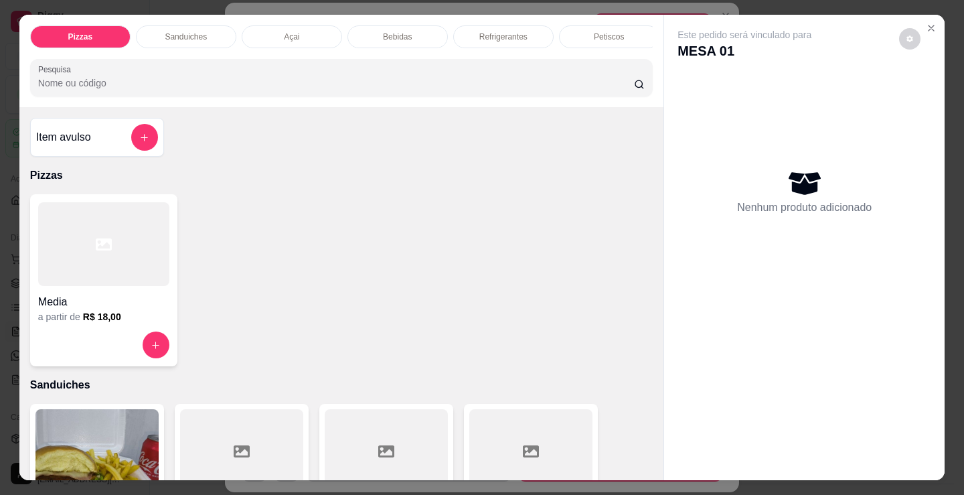
click at [89, 280] on div at bounding box center [103, 244] width 131 height 84
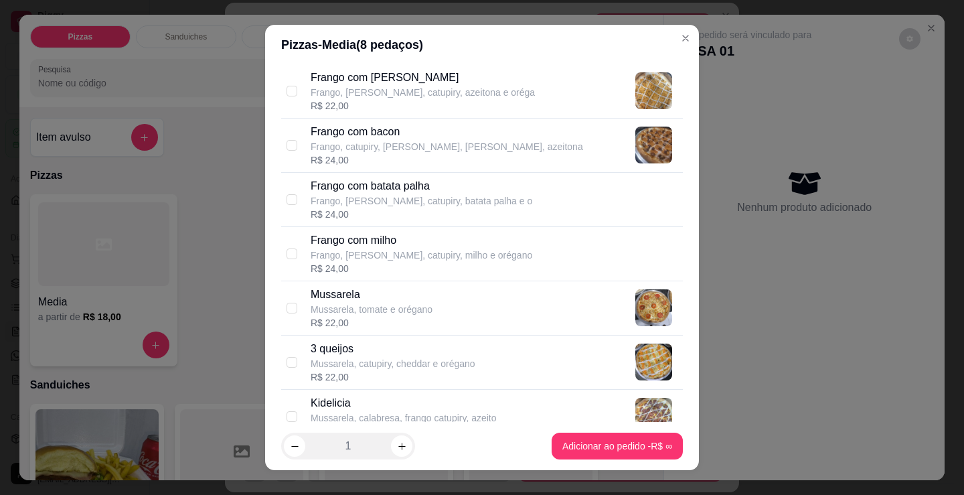
scroll to position [469, 0]
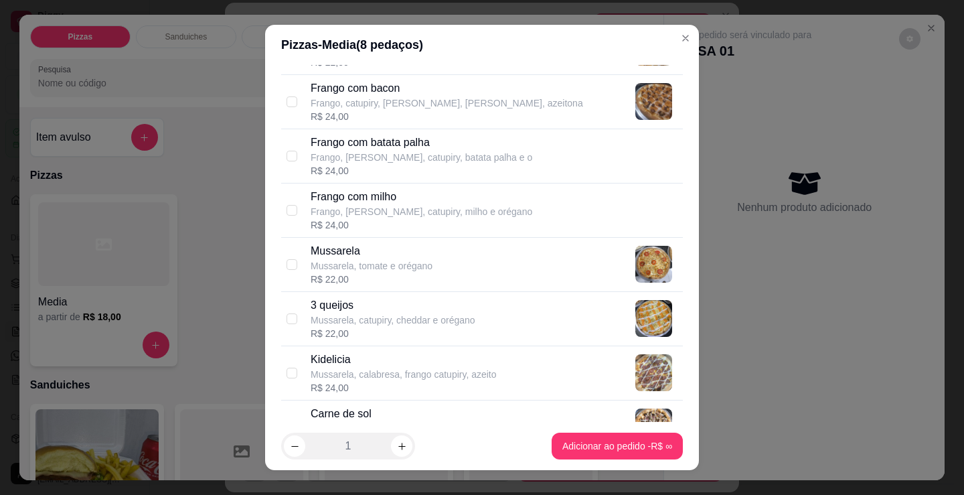
click at [439, 323] on p "Mussarela, catupiry, cheddar e orégano" at bounding box center [393, 319] width 165 height 13
checkbox input "true"
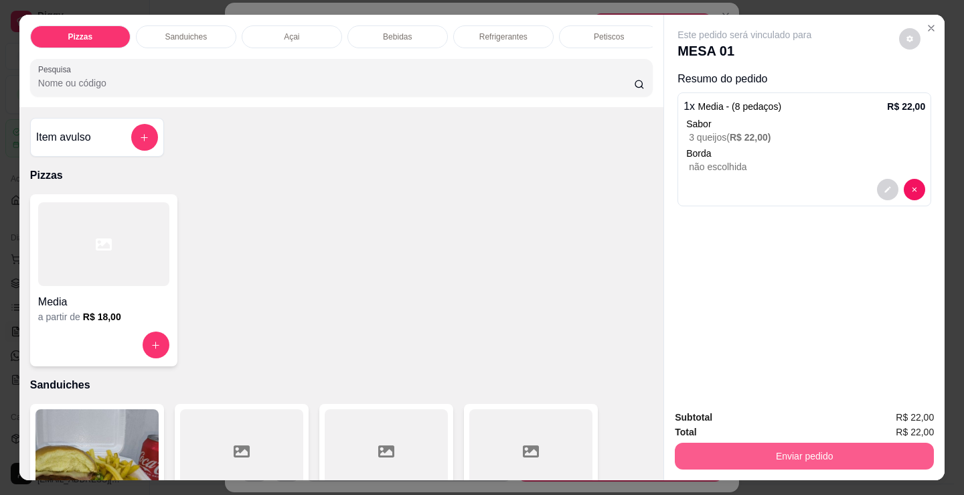
click at [801, 446] on button "Enviar pedido" at bounding box center [804, 455] width 259 height 27
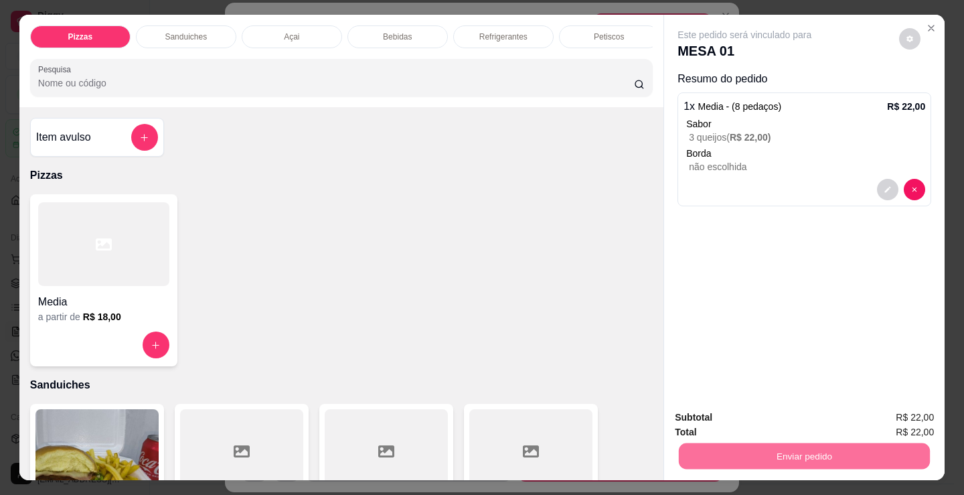
click at [924, 414] on button "Enviar pedido" at bounding box center [899, 417] width 76 height 25
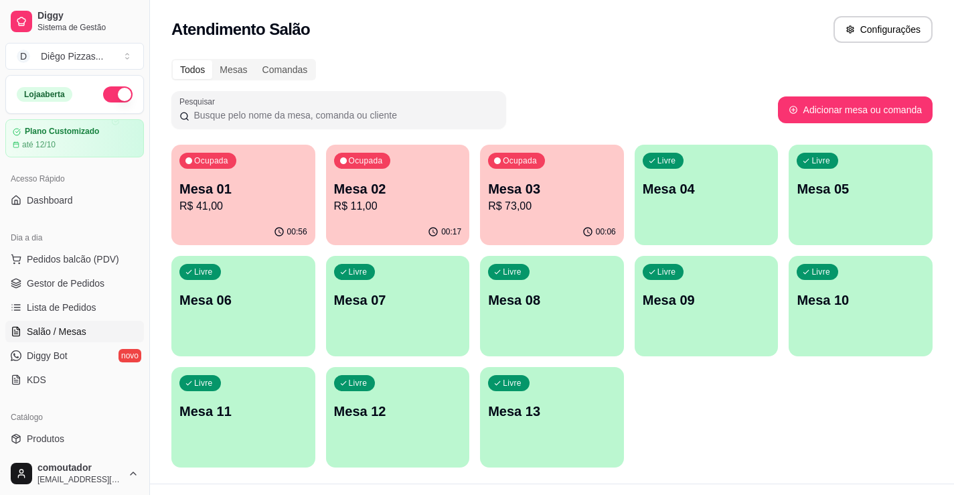
click at [728, 388] on div "Ocupada Mesa 01 R$ 41,00 00:56 Ocupada Mesa 02 R$ 11,00 00:17 Ocupada Mesa 03 R…" at bounding box center [551, 306] width 761 height 323
click at [377, 197] on p "Mesa 02" at bounding box center [398, 188] width 128 height 19
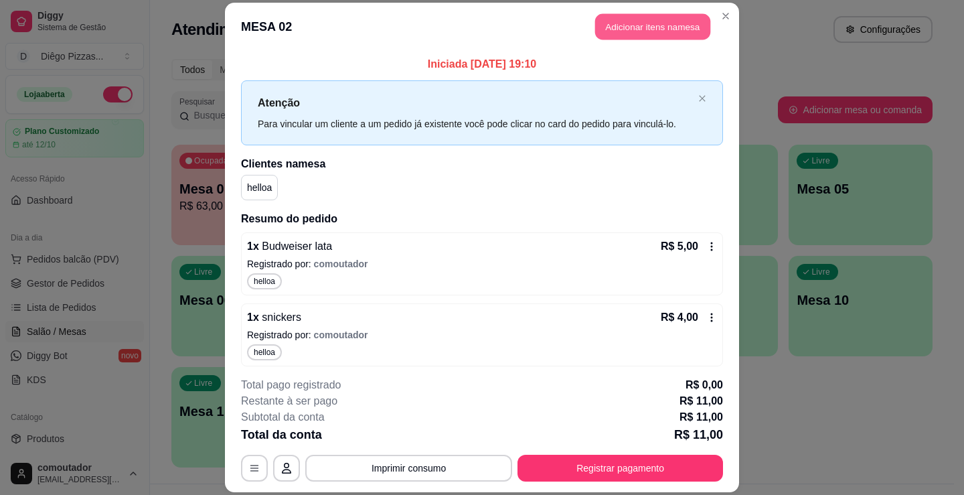
click at [641, 14] on button "Adicionar itens na mesa" at bounding box center [652, 26] width 115 height 26
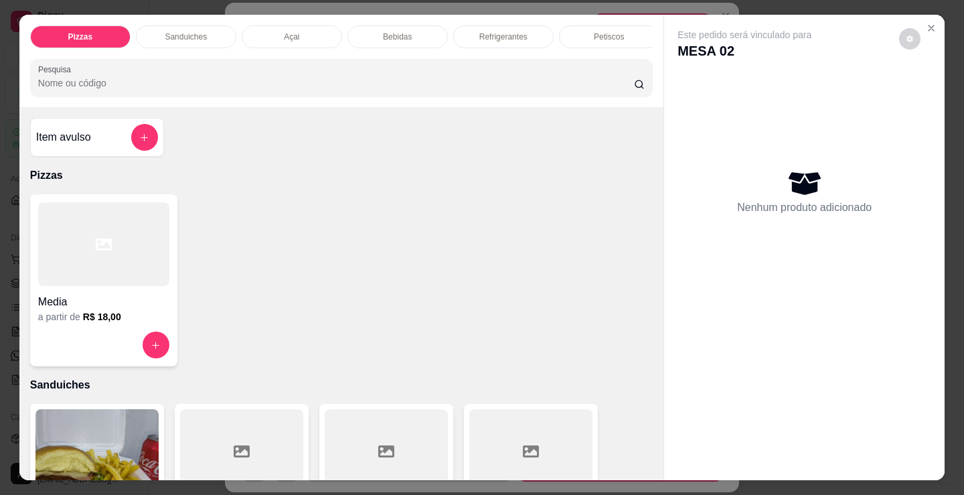
click at [485, 31] on p "Refrigerantes" at bounding box center [503, 36] width 48 height 11
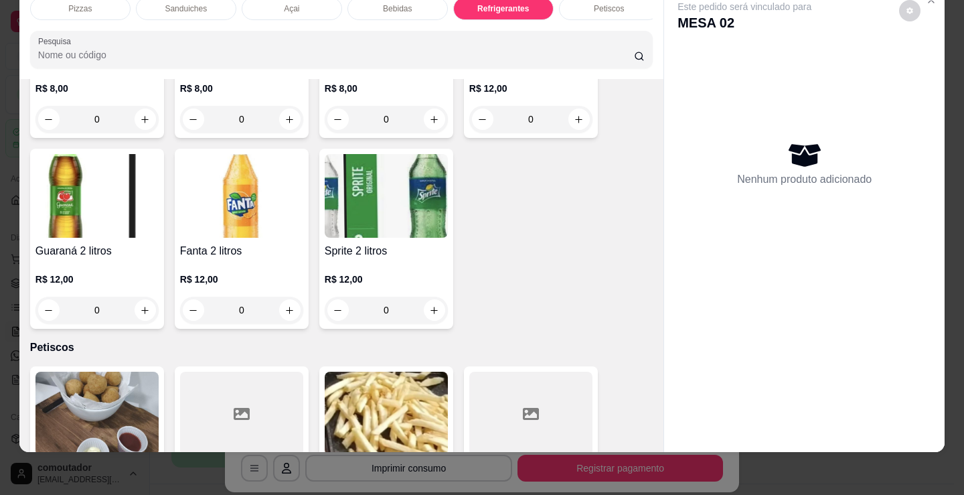
scroll to position [3878, 0]
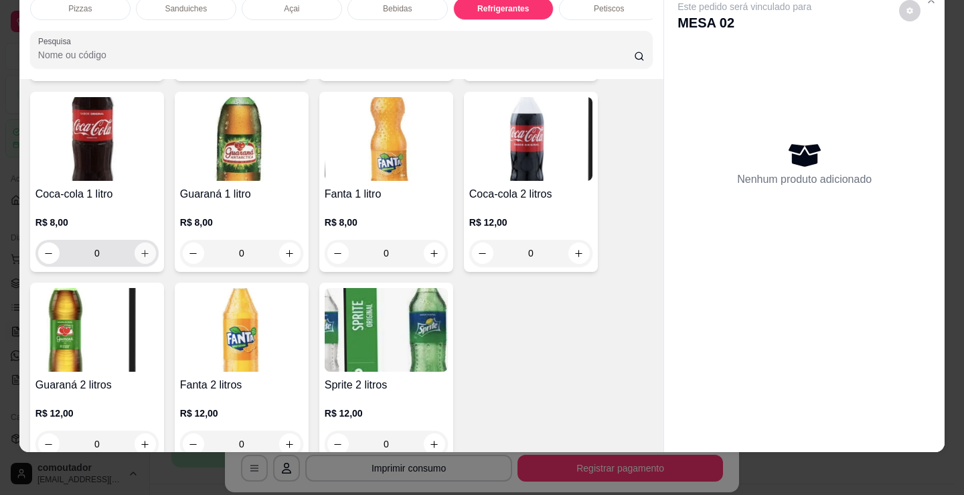
click at [140, 255] on icon "increase-product-quantity" at bounding box center [145, 253] width 10 height 10
type input "1"
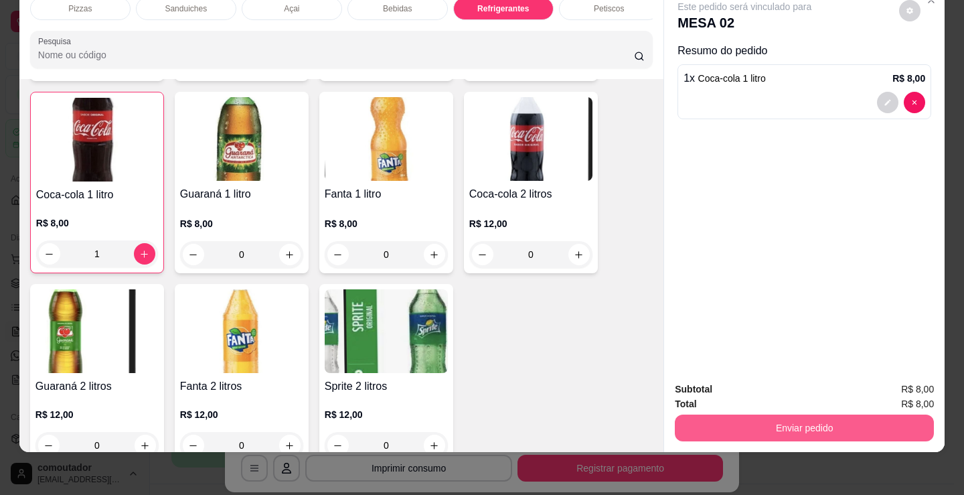
click at [773, 430] on button "Enviar pedido" at bounding box center [804, 427] width 259 height 27
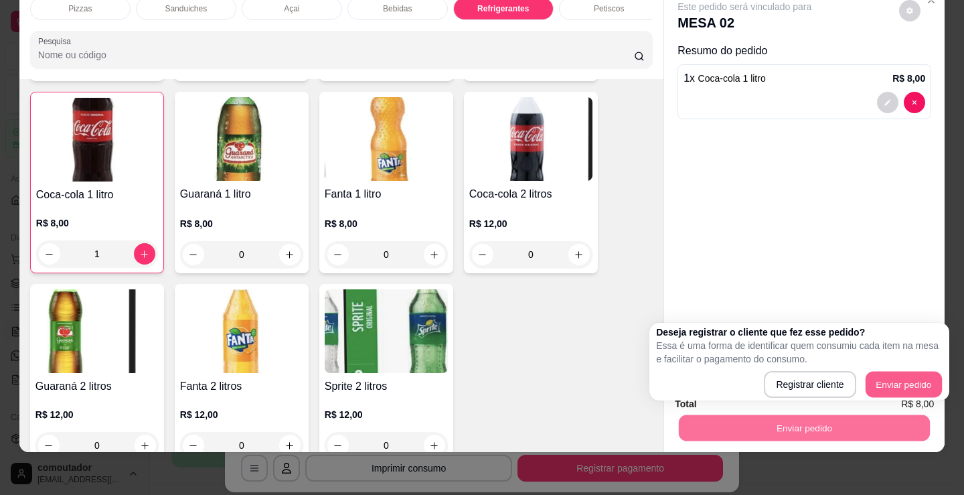
click at [900, 362] on div "Deseja registrar o cliente que fez esse pedido? Essa é uma forma de identificar…" at bounding box center [799, 361] width 286 height 72
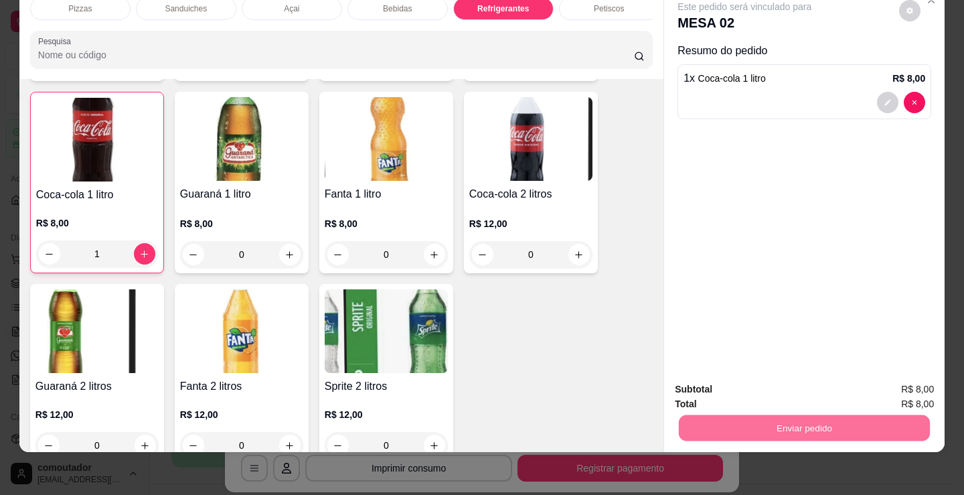
click at [901, 373] on button "Enviar pedido" at bounding box center [899, 384] width 76 height 25
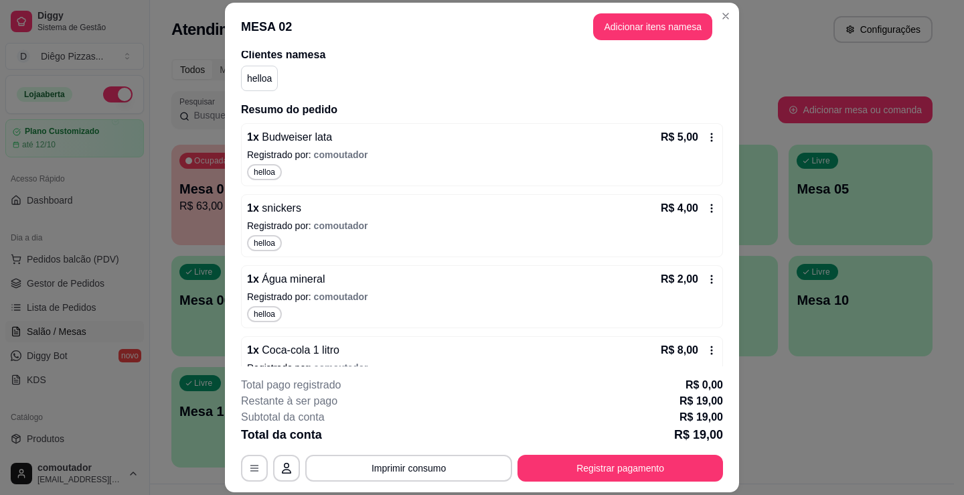
scroll to position [131, 0]
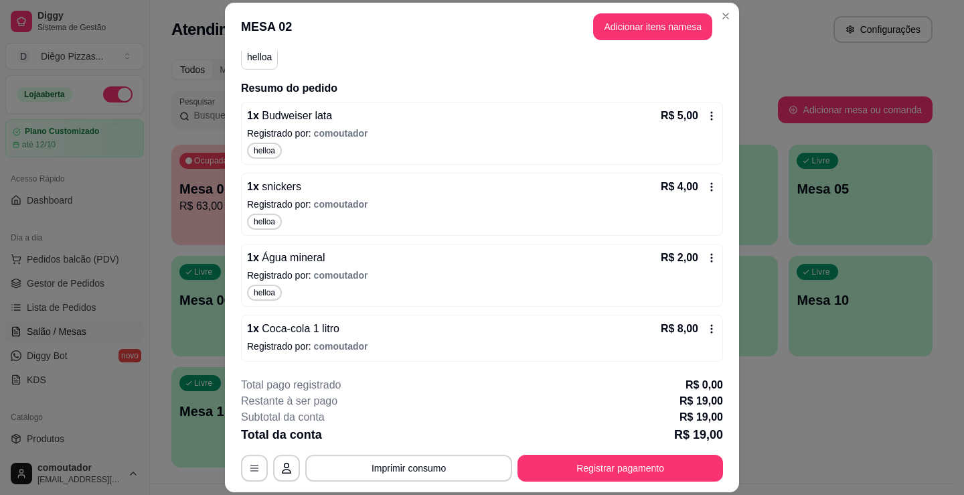
click at [630, 41] on header "MESA 02 Adicionar itens na mesa" at bounding box center [482, 27] width 514 height 48
click at [643, 17] on button "Adicionar itens na mesa" at bounding box center [652, 26] width 115 height 26
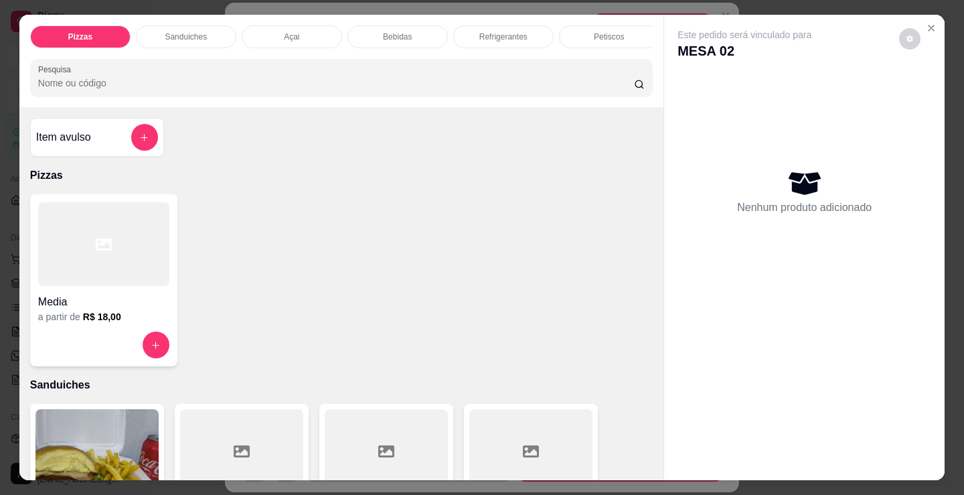
click at [119, 256] on div at bounding box center [103, 244] width 131 height 84
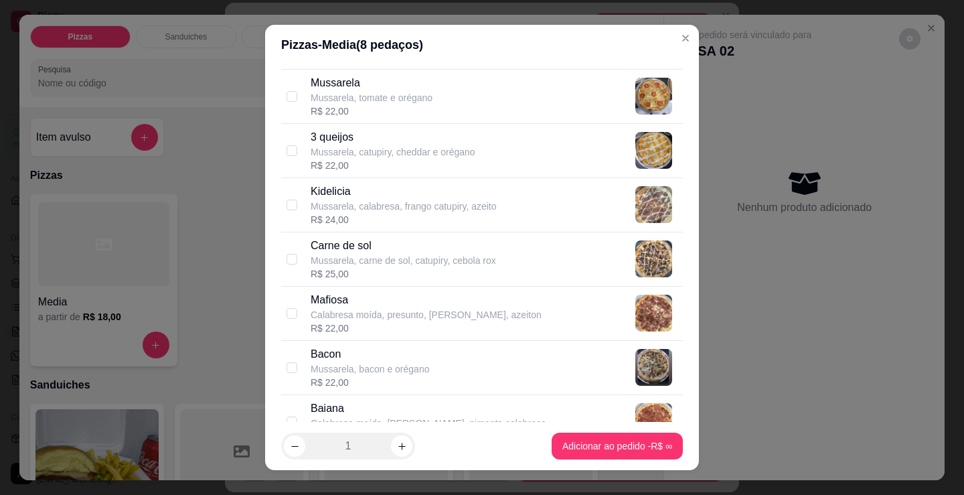
scroll to position [669, 0]
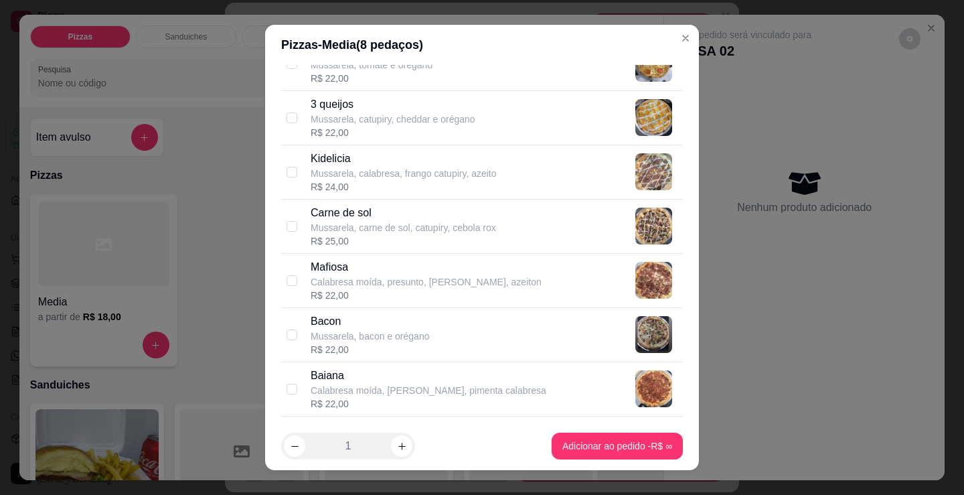
click at [566, 215] on div "Carne de sol Mussarela, carne de sol, catupiry, cebola rox R$ 25,00" at bounding box center [494, 226] width 367 height 43
checkbox input "true"
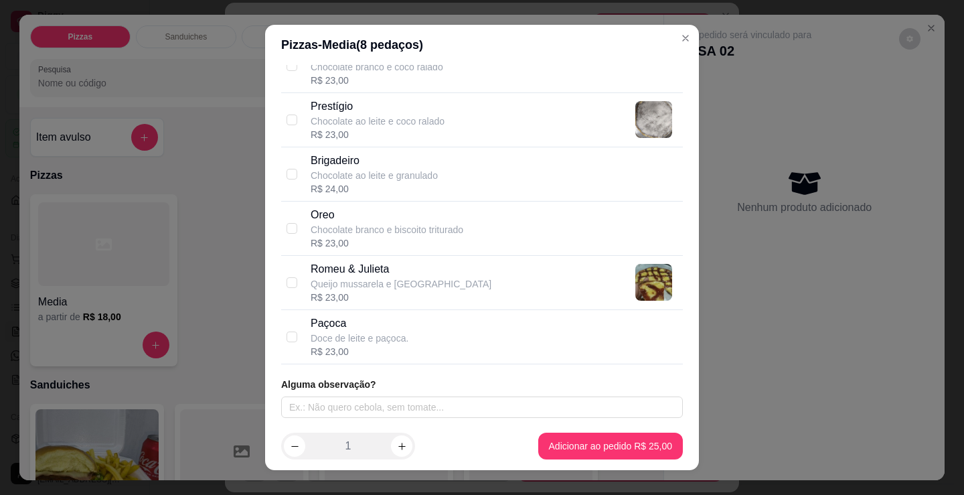
scroll to position [1211, 0]
click at [556, 292] on div "Romeu & [PERSON_NAME] e goiabada R$ 23,00" at bounding box center [494, 281] width 367 height 43
checkbox input "true"
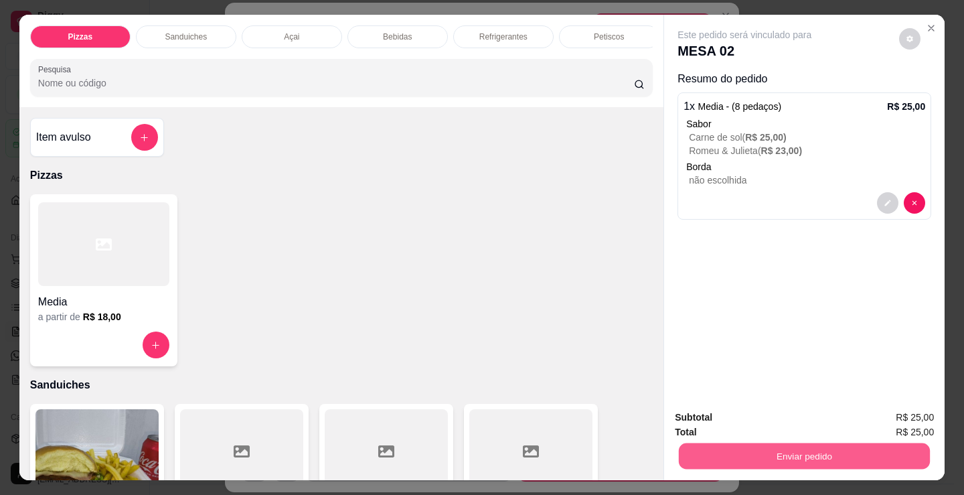
click at [752, 459] on button "Enviar pedido" at bounding box center [804, 455] width 251 height 26
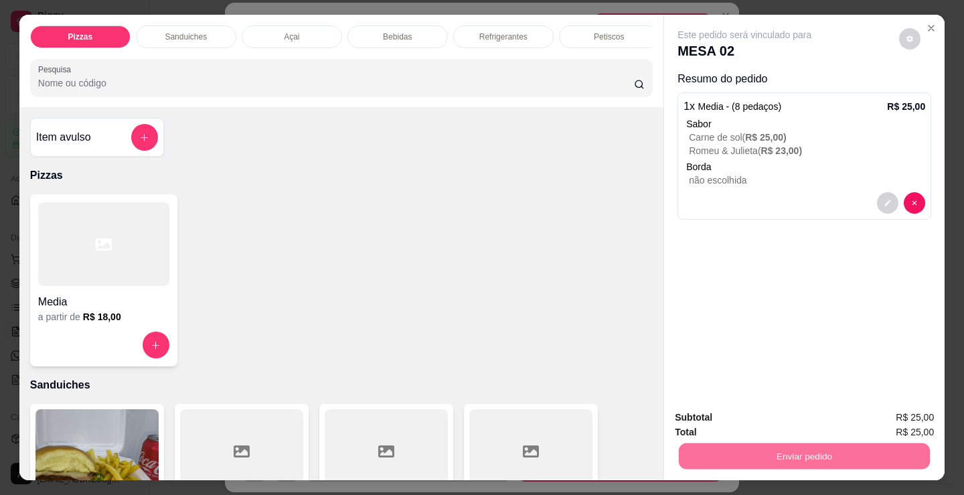
click at [904, 414] on button "Enviar pedido" at bounding box center [899, 417] width 76 height 25
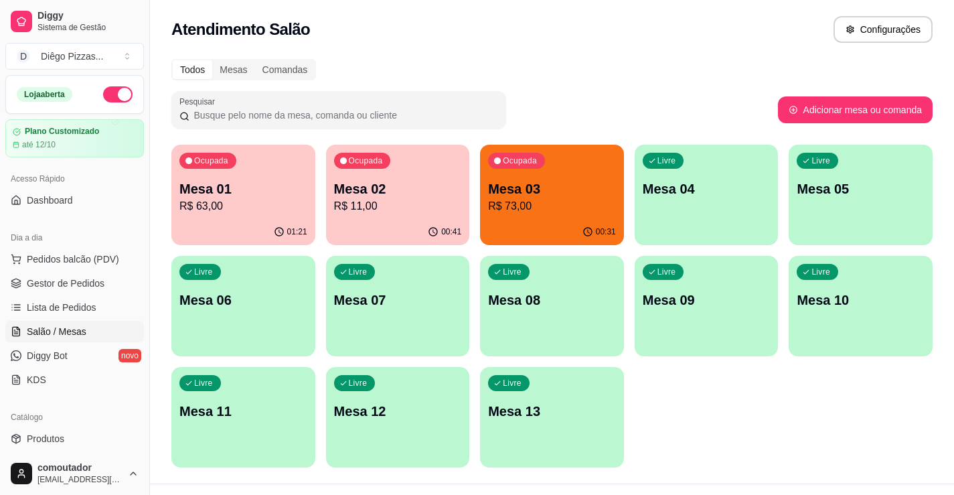
click at [586, 168] on div "Ocupada Mesa 03 R$ 73,00" at bounding box center [552, 182] width 144 height 74
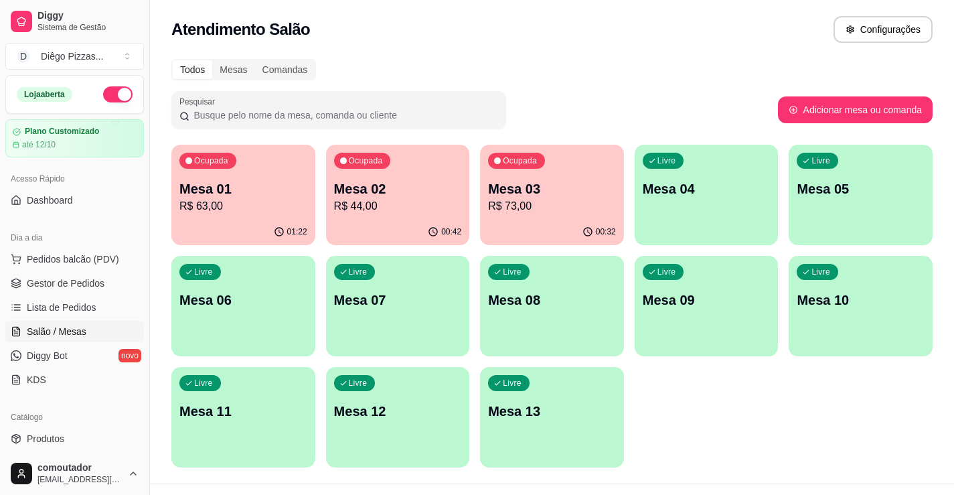
click at [598, 185] on p "Mesa 03" at bounding box center [552, 188] width 128 height 19
click at [549, 191] on p "Mesa 03" at bounding box center [552, 189] width 124 height 18
click at [380, 196] on p "Mesa 02" at bounding box center [398, 188] width 128 height 19
click at [361, 194] on p "Mesa 02" at bounding box center [398, 188] width 128 height 19
click at [697, 419] on div "Ocupada Mesa 01 R$ 63,00 01:22 Ocupada Mesa 02 R$ 44,00 00:43 Ocupada Mesa 03 R…" at bounding box center [551, 306] width 761 height 323
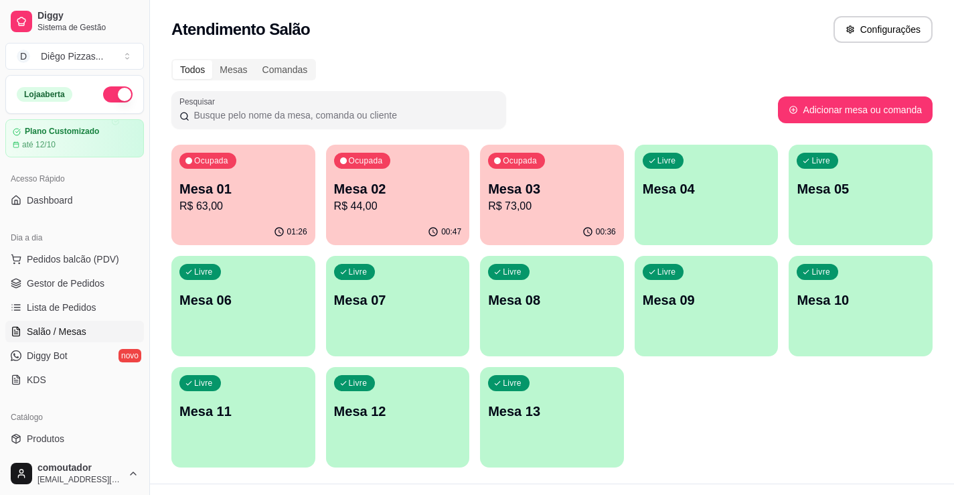
click at [254, 217] on div "Ocupada Mesa 01 R$ 63,00" at bounding box center [243, 182] width 144 height 74
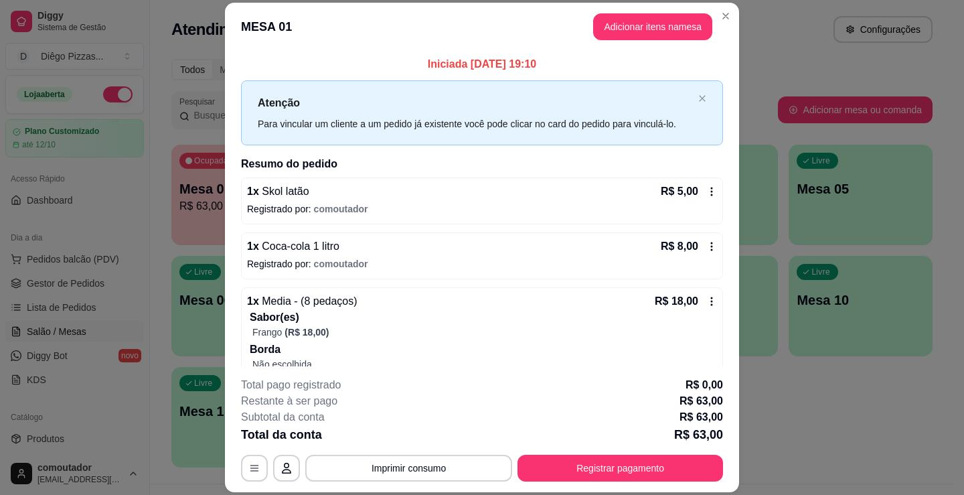
scroll to position [346, 0]
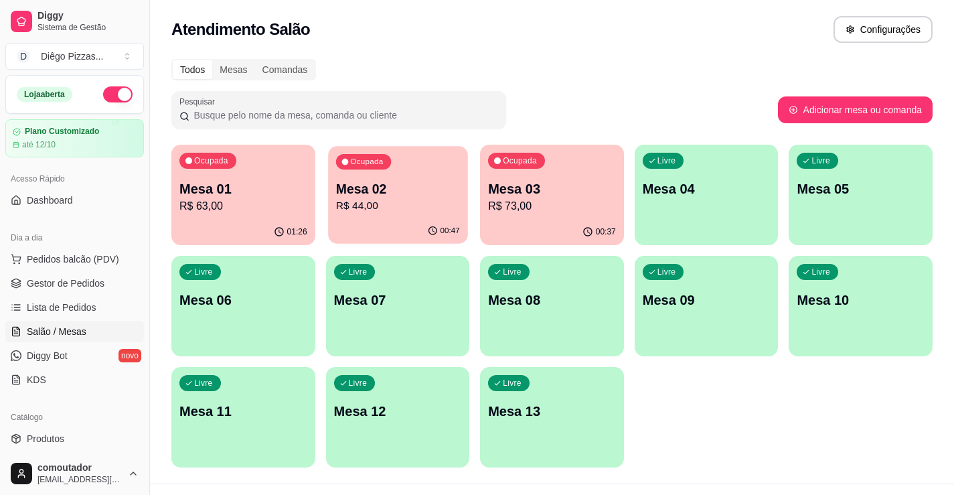
click at [422, 195] on p "Mesa 02" at bounding box center [397, 189] width 124 height 18
click at [512, 224] on div "00:37" at bounding box center [552, 232] width 144 height 26
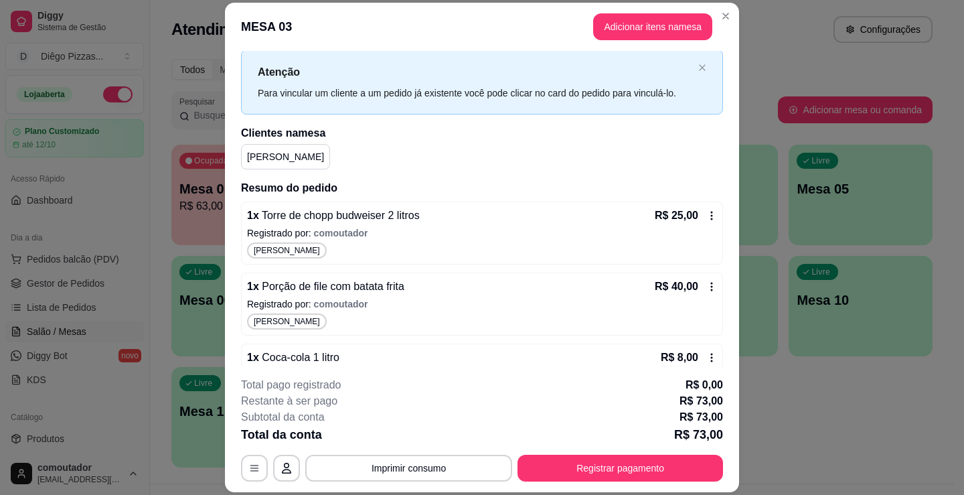
scroll to position [76, 0]
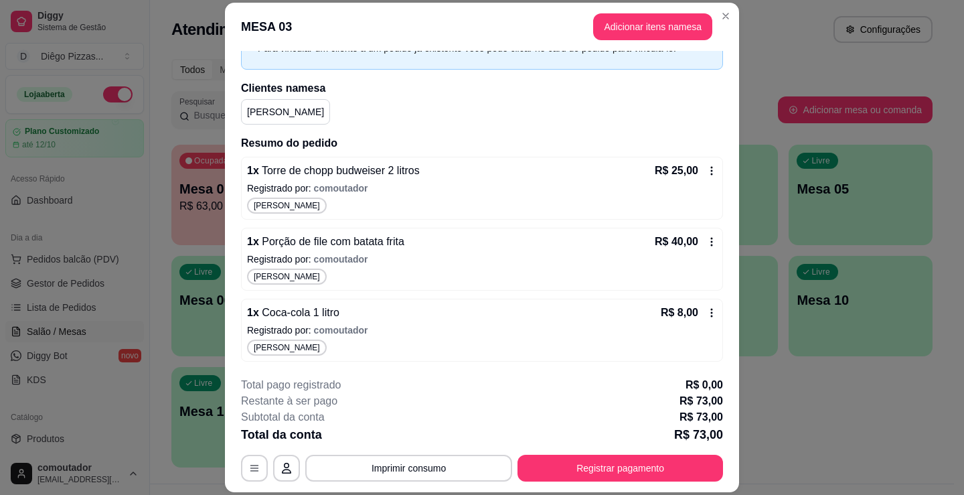
click at [635, 11] on header "MESA 03 Adicionar itens na mesa" at bounding box center [482, 27] width 514 height 48
click at [609, 29] on button "Adicionar itens na mesa" at bounding box center [652, 26] width 119 height 27
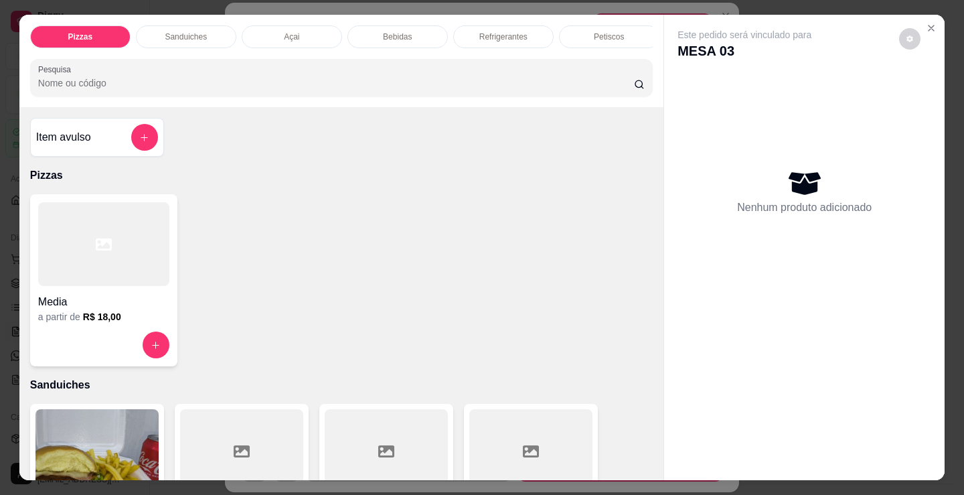
click at [576, 56] on div "Pizzas Sanduiches Açai Bebidas Refrigerantes Petiscos doces Cigarros utensílios…" at bounding box center [341, 61] width 644 height 92
click at [381, 31] on p "doces" at bounding box center [391, 36] width 21 height 11
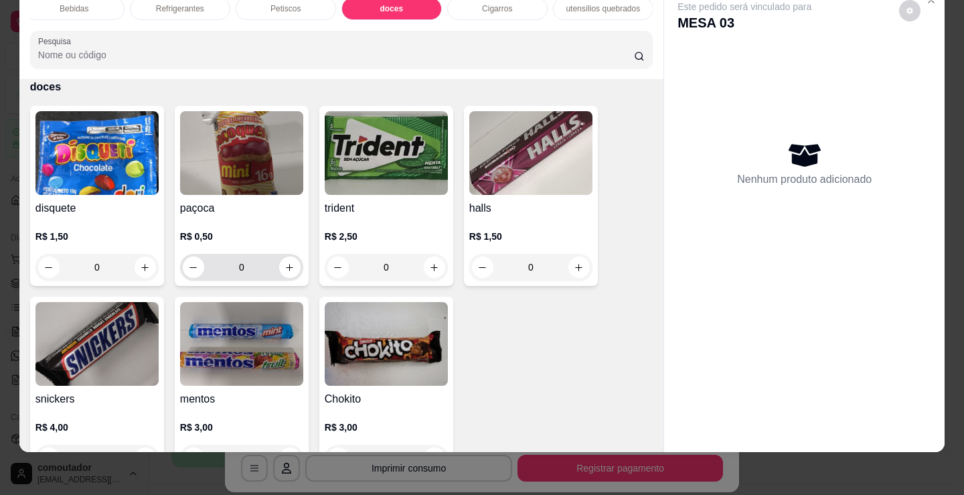
scroll to position [4780, 0]
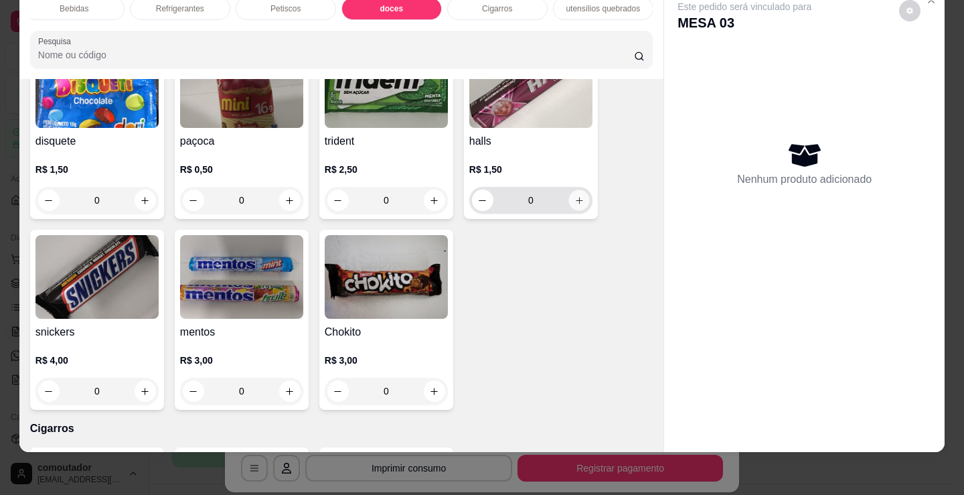
click at [574, 202] on icon "increase-product-quantity" at bounding box center [579, 200] width 10 height 10
type input "1"
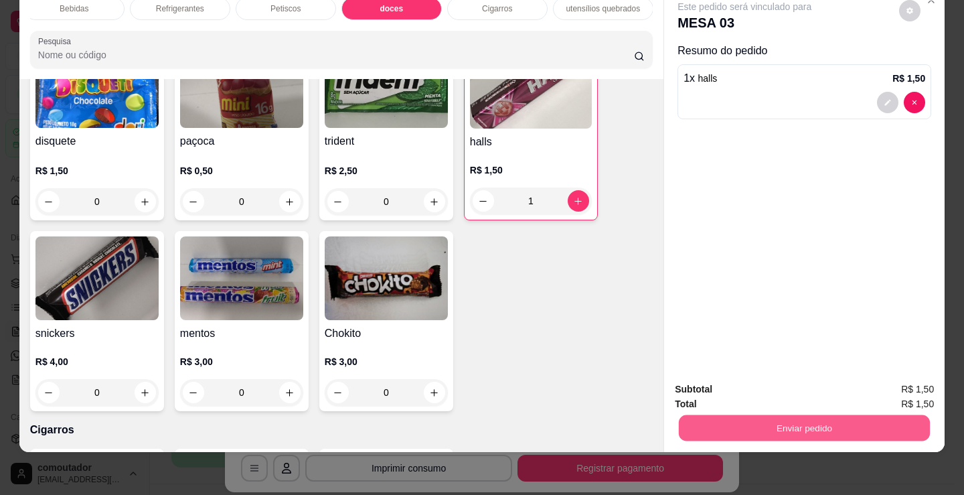
click at [785, 414] on button "Enviar pedido" at bounding box center [804, 427] width 251 height 26
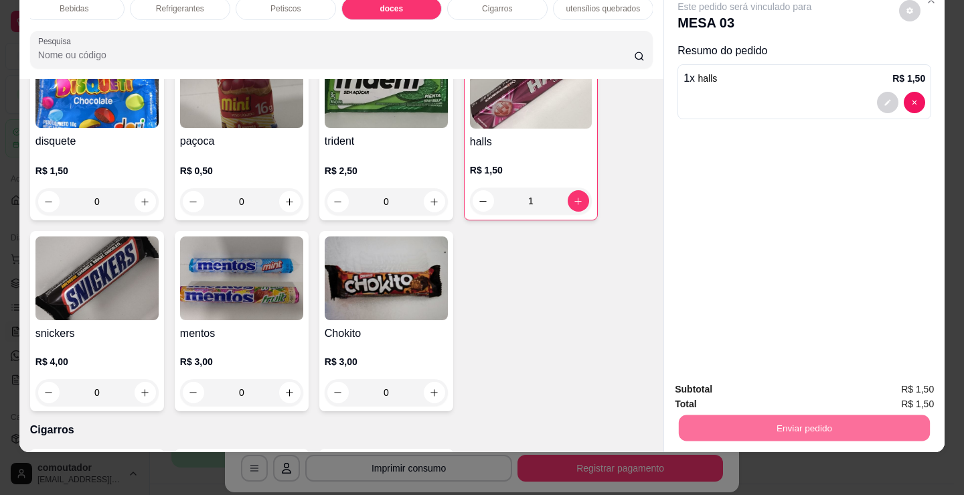
click at [798, 383] on button "Registrar cliente" at bounding box center [809, 384] width 86 height 25
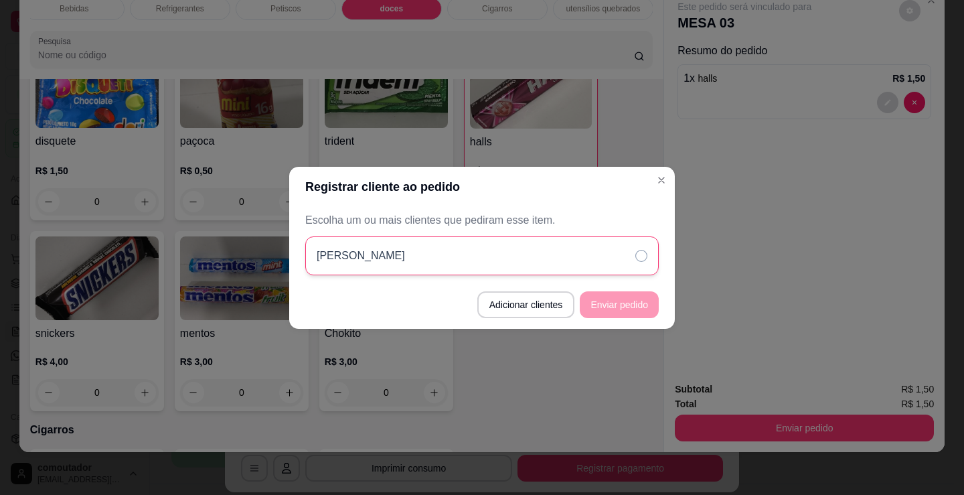
click at [626, 258] on div "[PERSON_NAME]" at bounding box center [481, 255] width 353 height 39
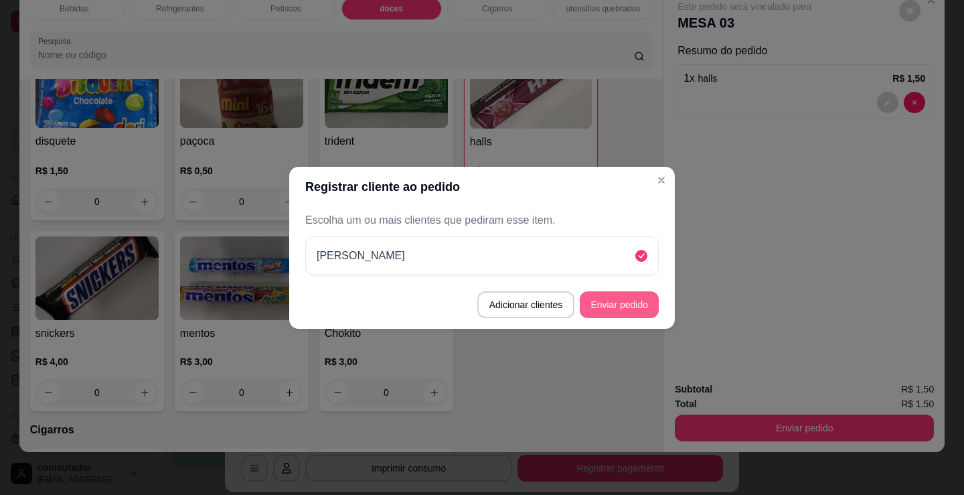
click at [622, 304] on button "Enviar pedido" at bounding box center [619, 304] width 79 height 27
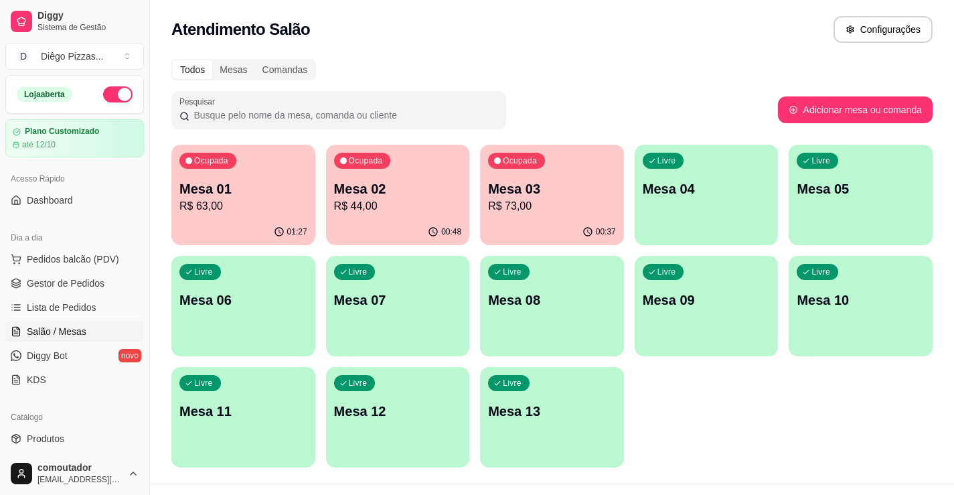
click at [237, 201] on p "R$ 63,00" at bounding box center [243, 206] width 128 height 16
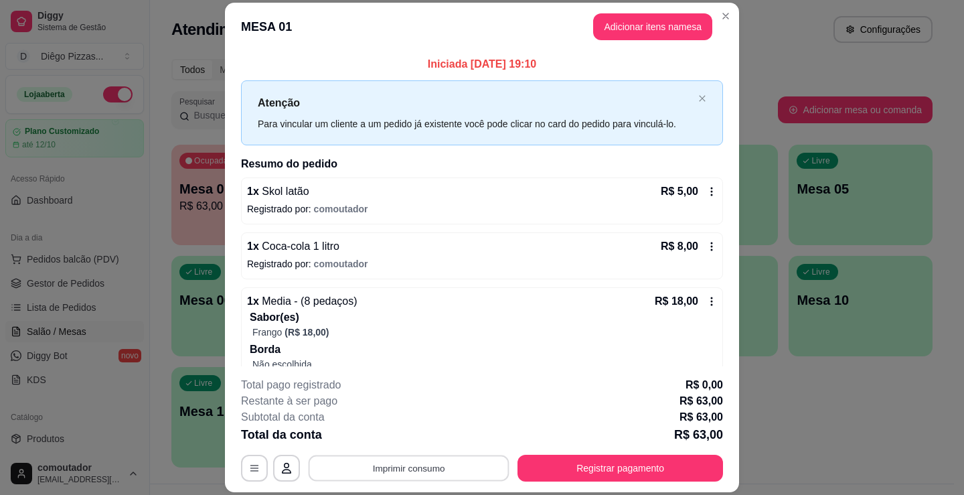
click at [445, 471] on button "Imprimir consumo" at bounding box center [409, 468] width 201 height 26
click at [420, 439] on button "IMPRESSORA" at bounding box center [407, 436] width 97 height 21
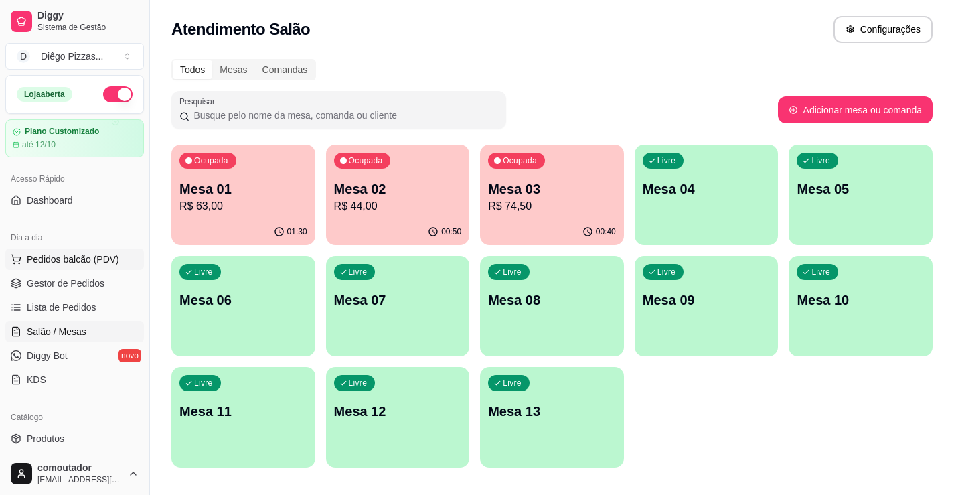
click at [81, 257] on span "Pedidos balcão (PDV)" at bounding box center [73, 258] width 92 height 13
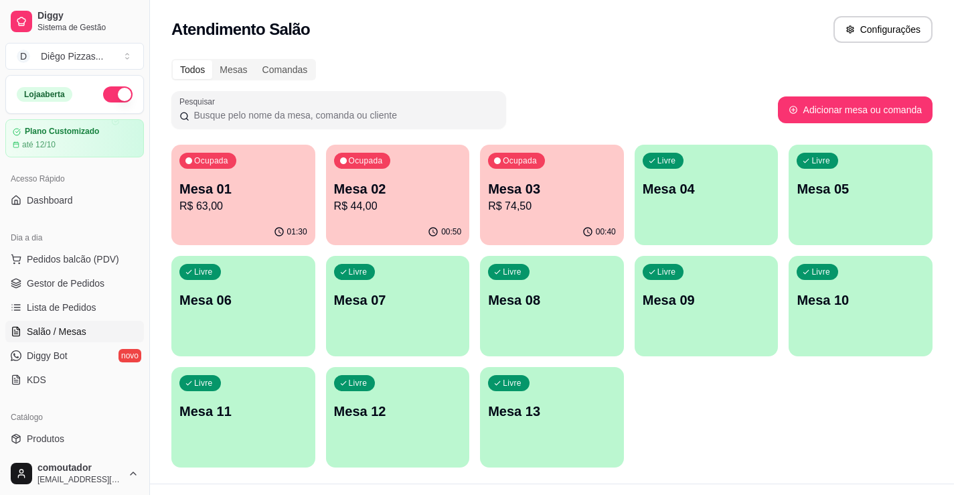
click at [108, 248] on div at bounding box center [103, 244] width 131 height 84
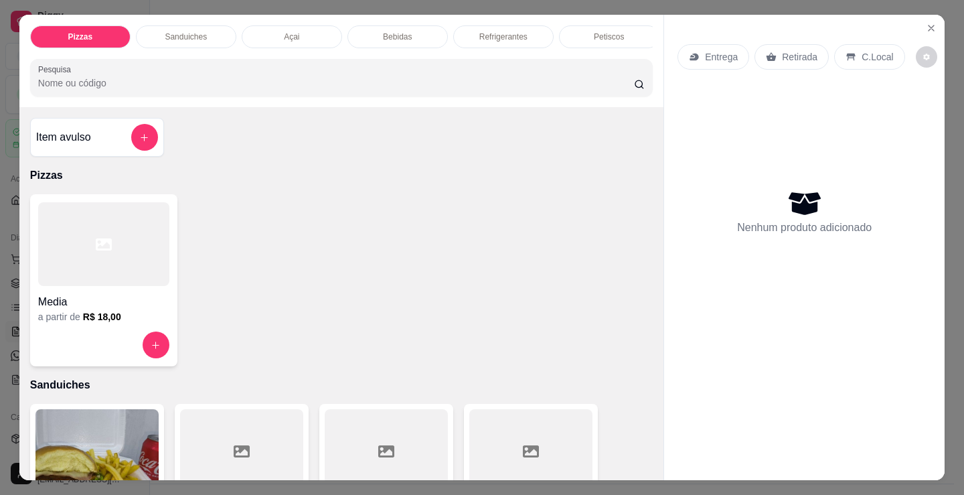
click at [315, 29] on div "Açai" at bounding box center [292, 36] width 100 height 23
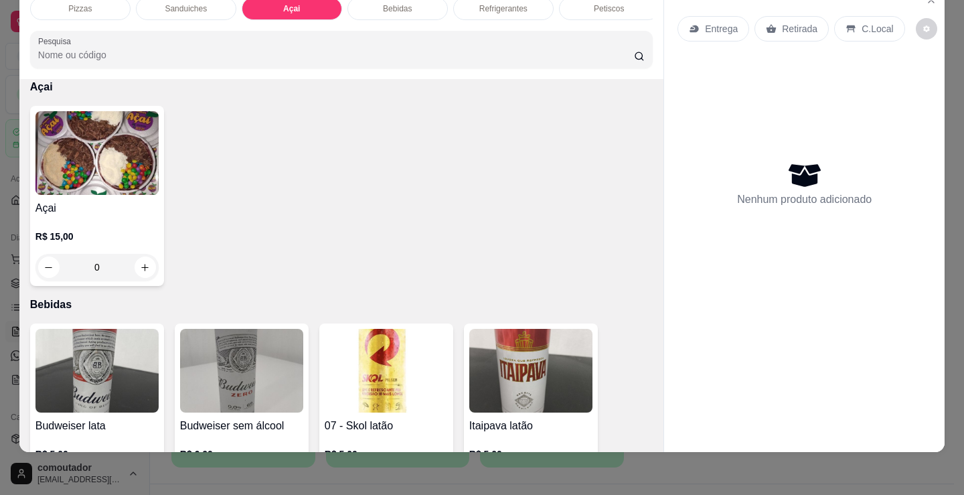
click at [110, 173] on img at bounding box center [96, 153] width 123 height 84
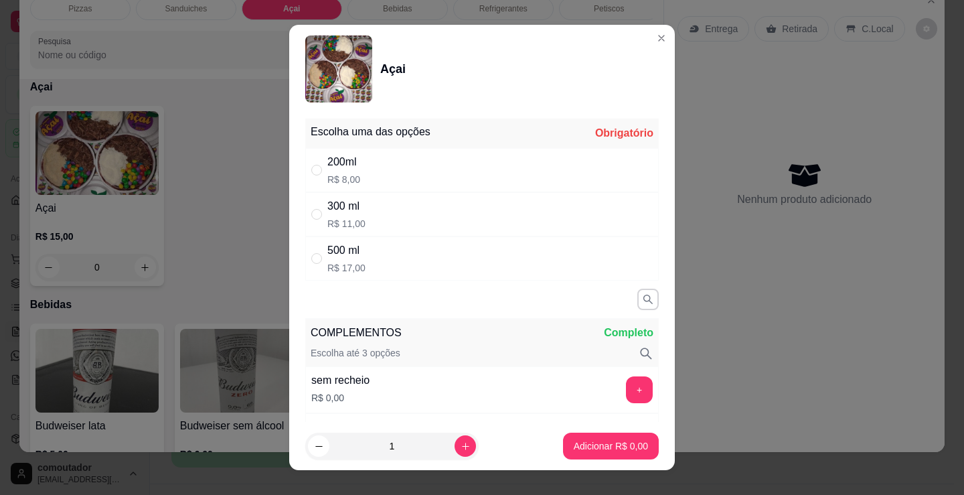
click at [398, 179] on div "200ml R$ 8,00" at bounding box center [481, 170] width 353 height 44
radio input "true"
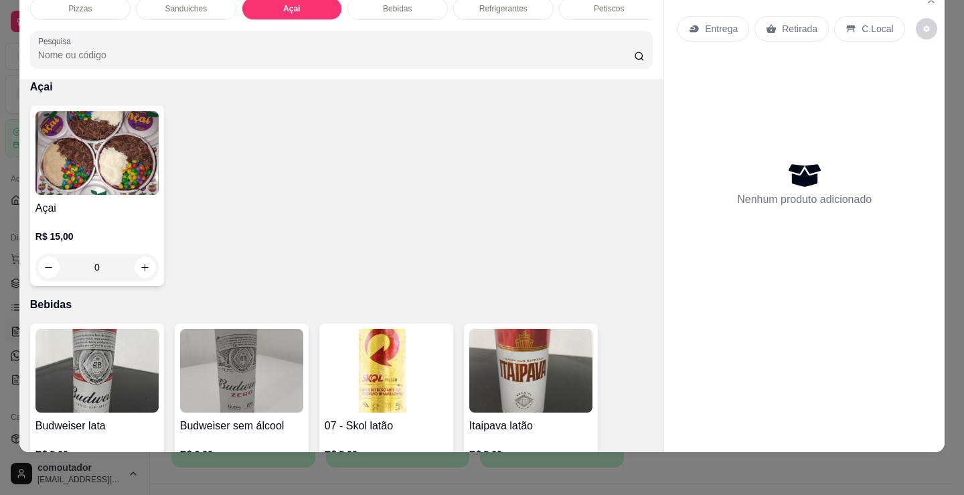
click at [189, 3] on p "Sanduiches" at bounding box center [186, 8] width 42 height 11
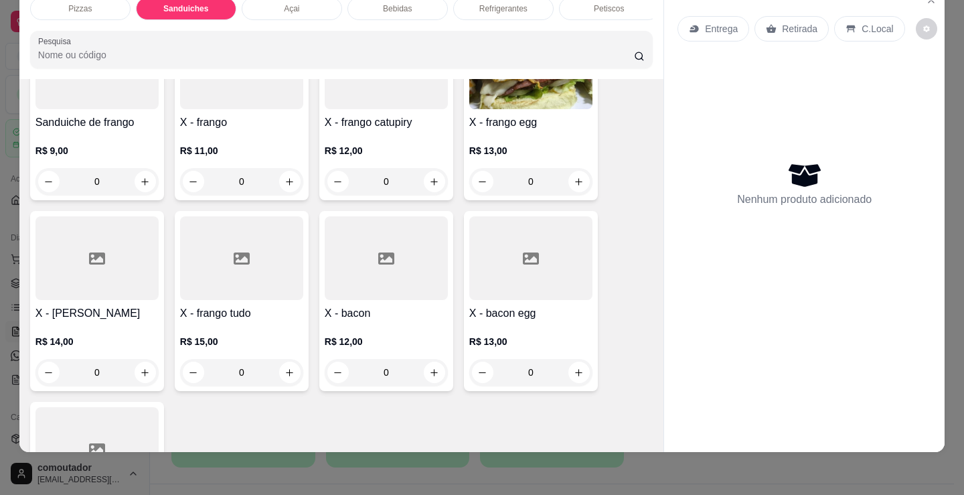
scroll to position [939, 0]
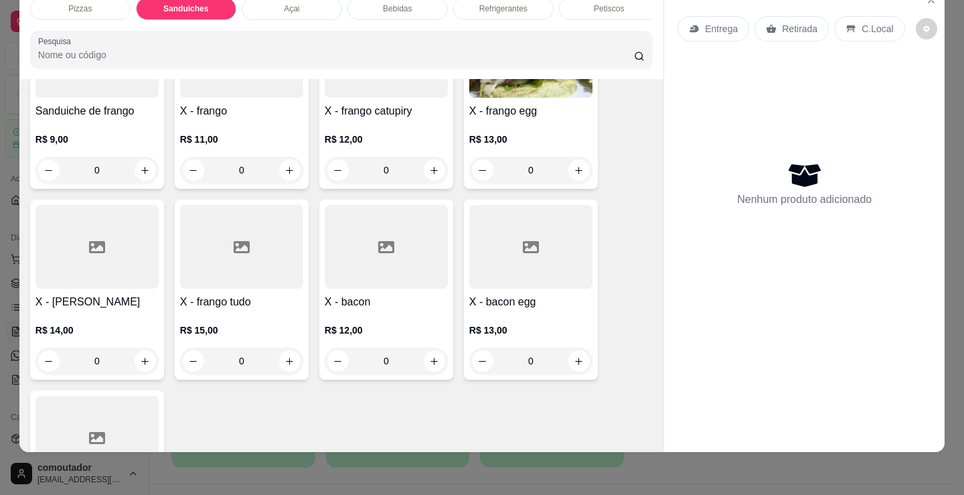
click at [289, 362] on div "0" at bounding box center [241, 360] width 123 height 27
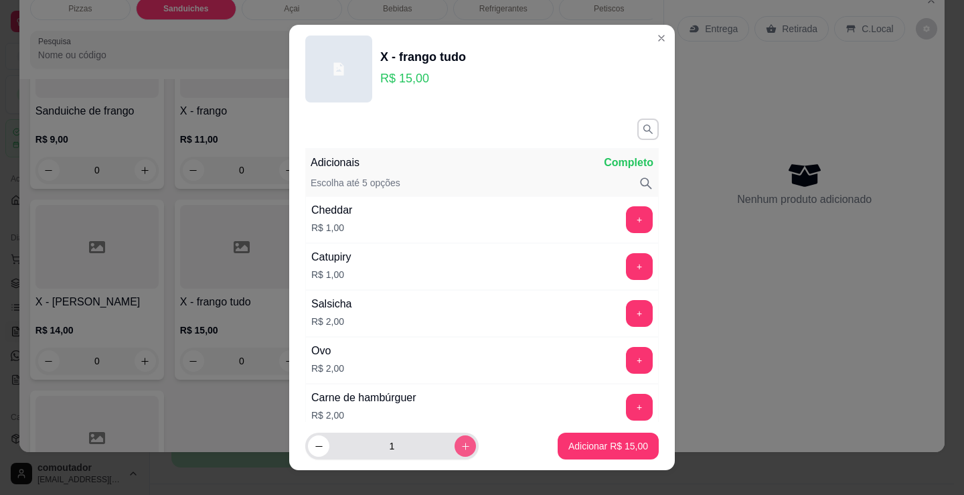
click at [454, 439] on button "increase-product-quantity" at bounding box center [464, 445] width 21 height 21
type input "3"
click at [595, 445] on p "Adicionar R$ 45,00" at bounding box center [609, 445] width 78 height 13
type input "3"
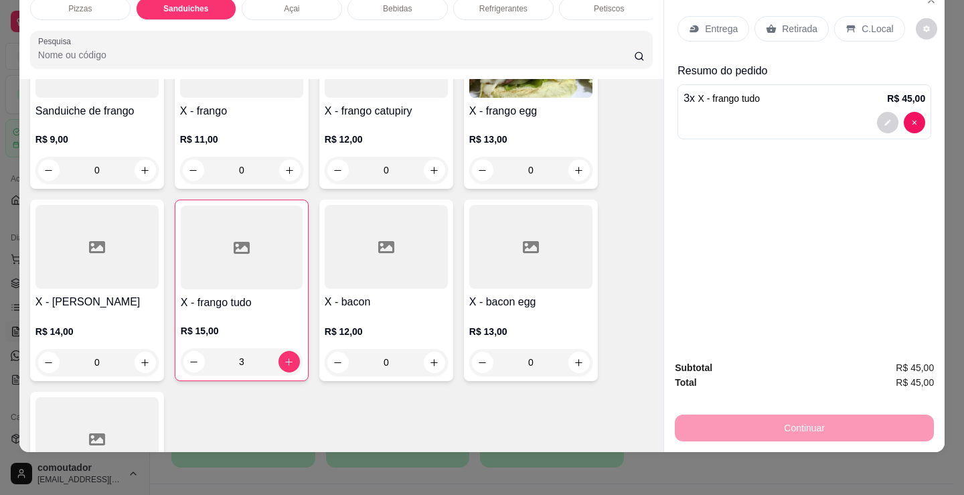
click at [299, 2] on div "Açai" at bounding box center [292, 8] width 100 height 23
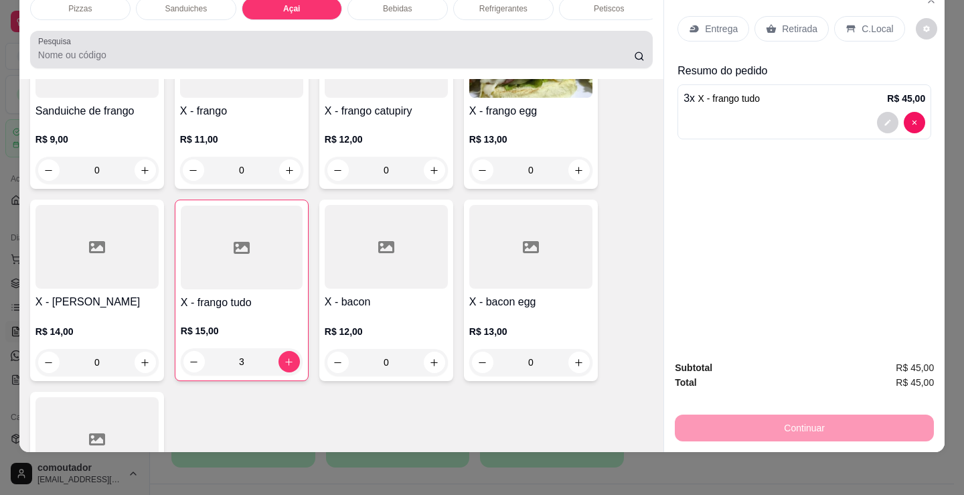
scroll to position [1442, 0]
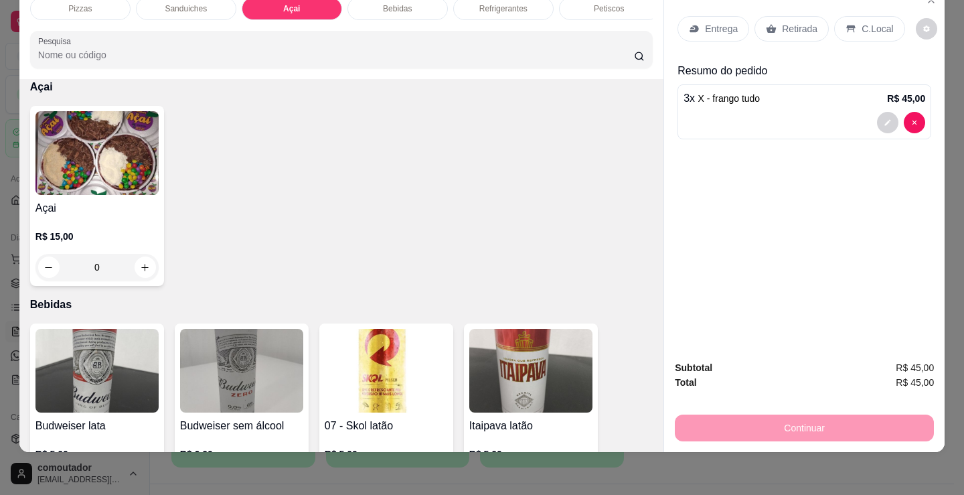
click at [130, 153] on img at bounding box center [96, 153] width 123 height 84
click at [387, 155] on div "200ml R$ 8,00" at bounding box center [482, 169] width 355 height 44
radio input "true"
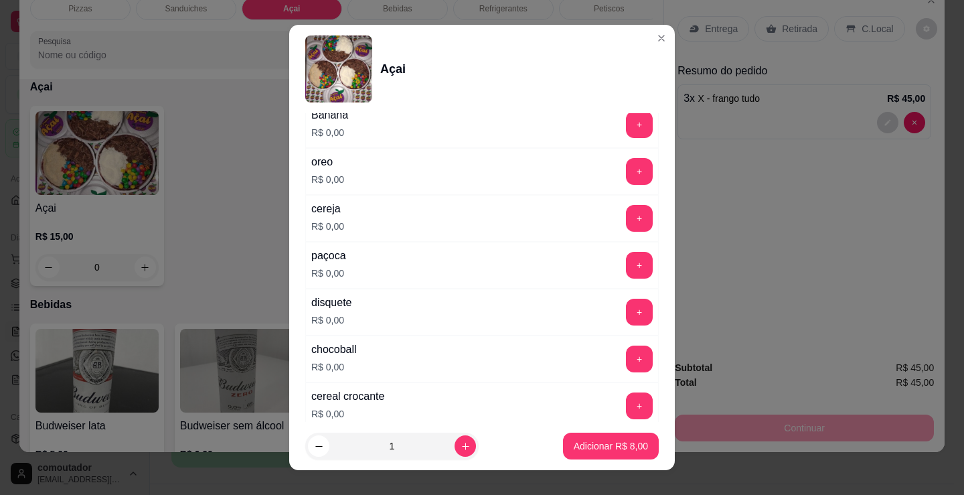
scroll to position [335, 0]
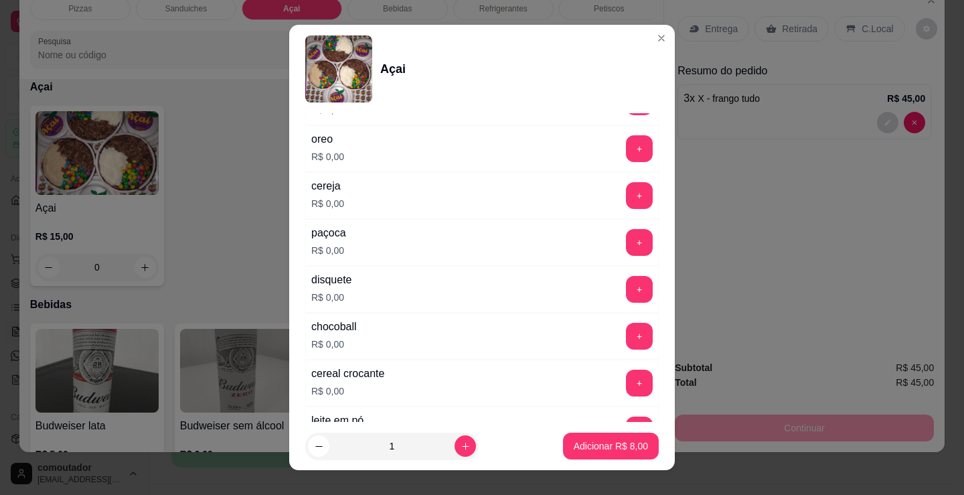
click at [626, 290] on button "+" at bounding box center [639, 289] width 27 height 27
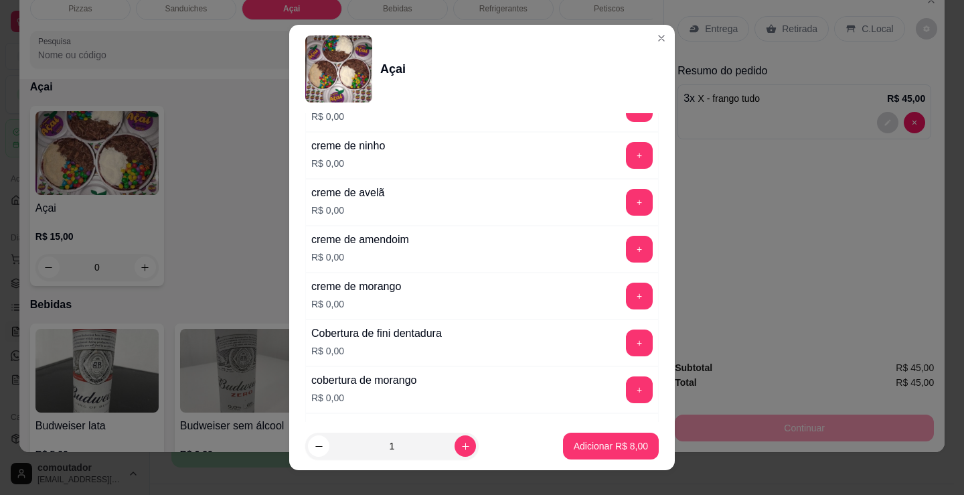
scroll to position [1004, 0]
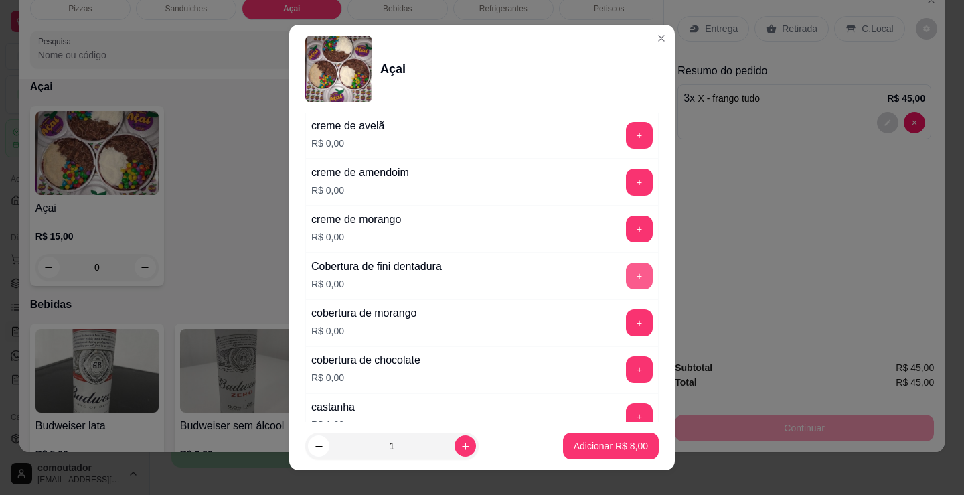
click at [626, 278] on button "+" at bounding box center [639, 275] width 27 height 27
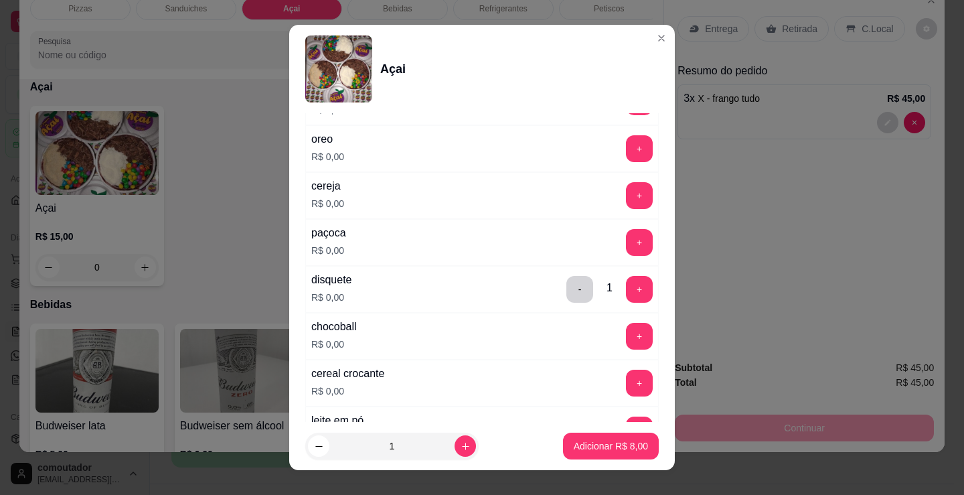
scroll to position [268, 0]
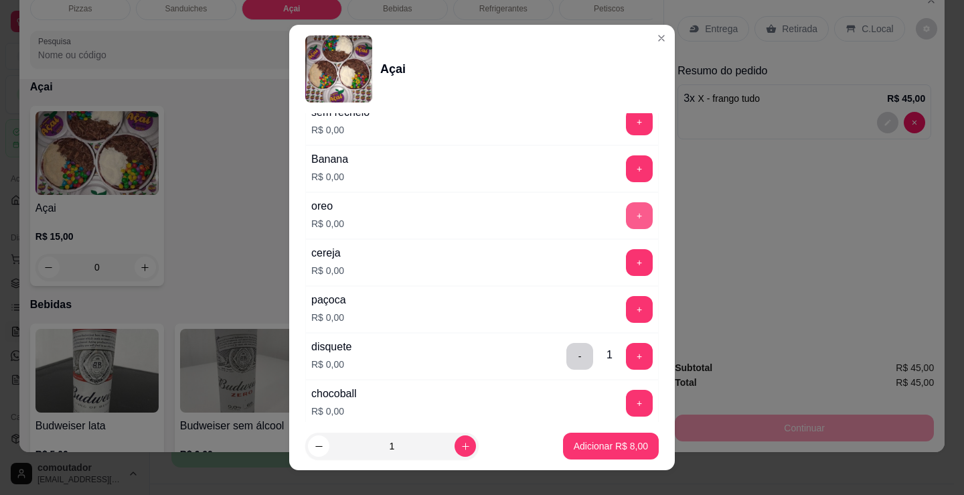
click at [626, 224] on button "+" at bounding box center [639, 215] width 27 height 27
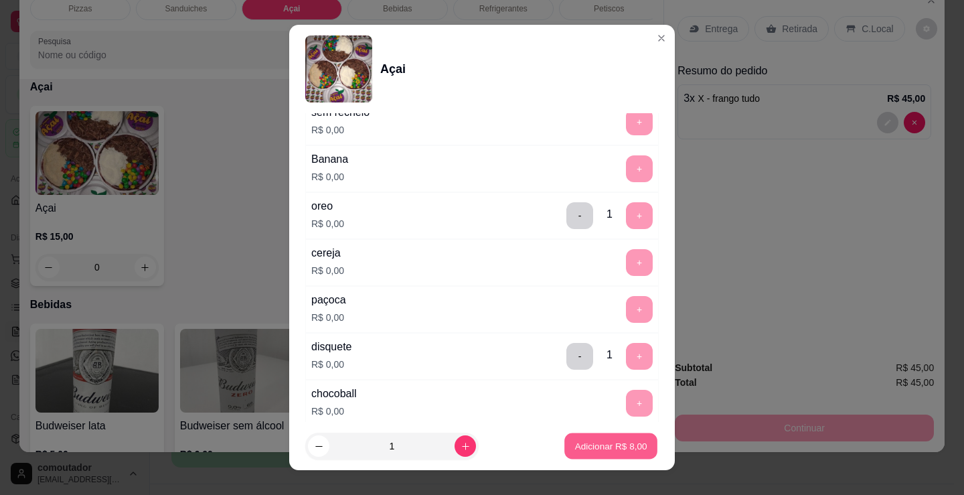
click at [630, 445] on p "Adicionar R$ 8,00" at bounding box center [610, 445] width 72 height 13
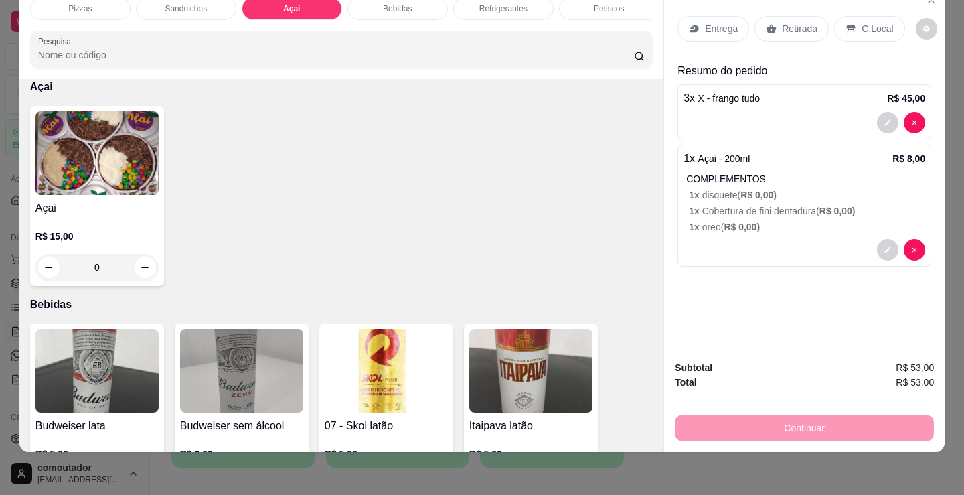
click at [863, 23] on p "C.Local" at bounding box center [876, 28] width 31 height 13
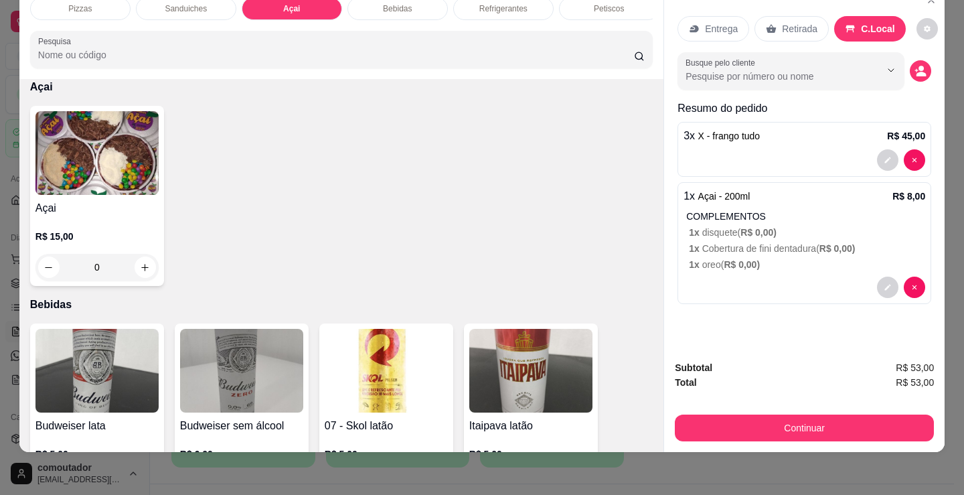
click at [861, 23] on p "C.Local" at bounding box center [878, 28] width 34 height 13
click at [718, 22] on p "Entrega" at bounding box center [721, 28] width 33 height 13
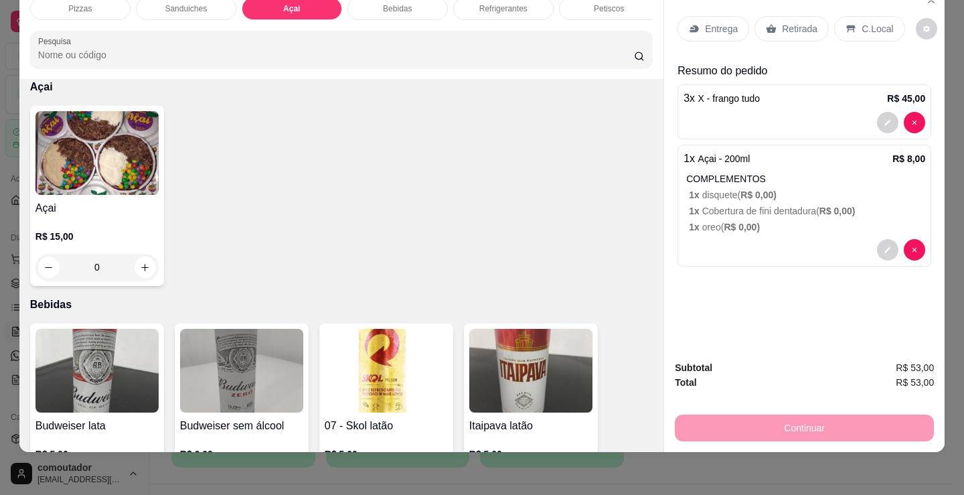
click at [790, 22] on p "Retirada" at bounding box center [799, 28] width 35 height 13
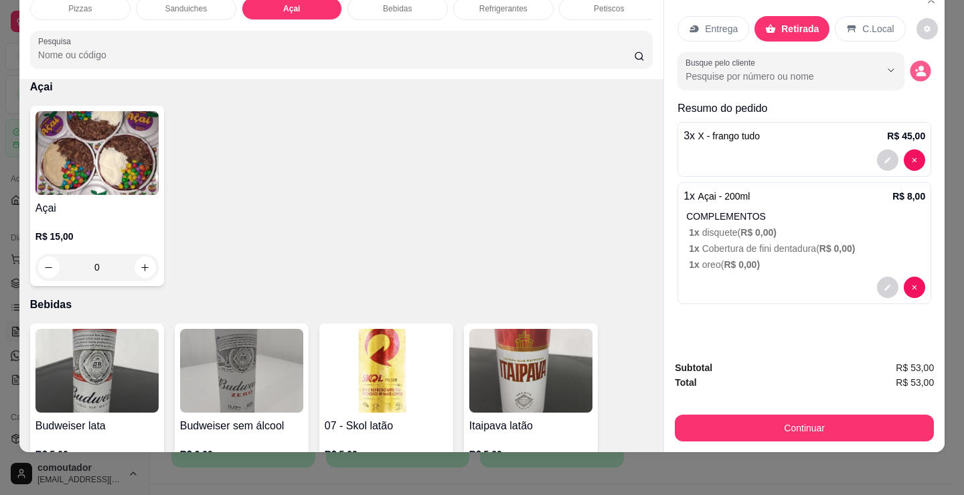
click at [918, 66] on circle "decrease-product-quantity" at bounding box center [920, 68] width 5 height 5
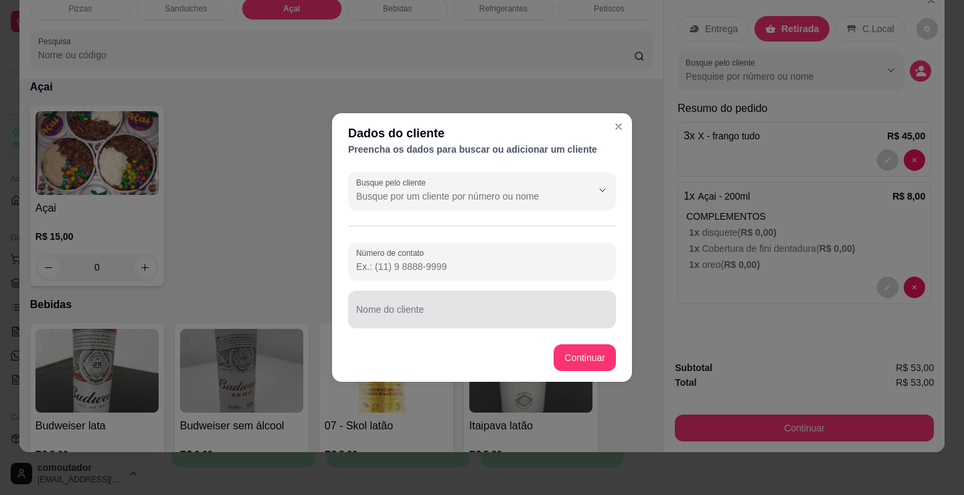
click at [497, 323] on div "Nome do cliente" at bounding box center [482, 308] width 268 height 37
type input "riacho"
click at [593, 341] on footer "Continuar" at bounding box center [482, 357] width 300 height 48
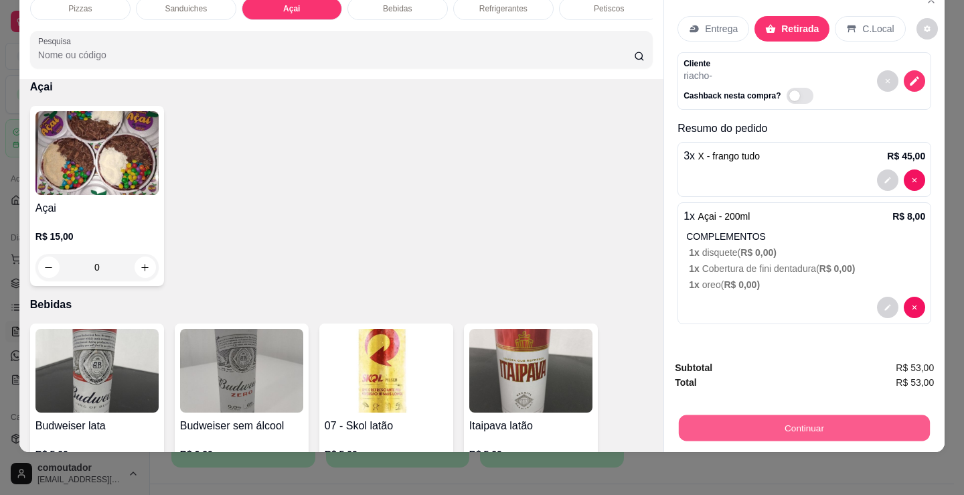
click at [742, 414] on button "Continuar" at bounding box center [804, 427] width 251 height 26
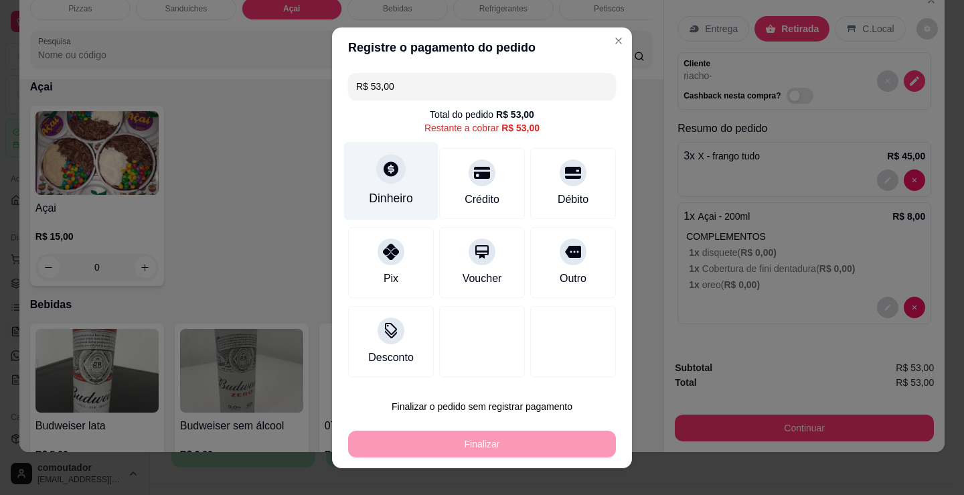
click at [398, 171] on div at bounding box center [390, 168] width 29 height 29
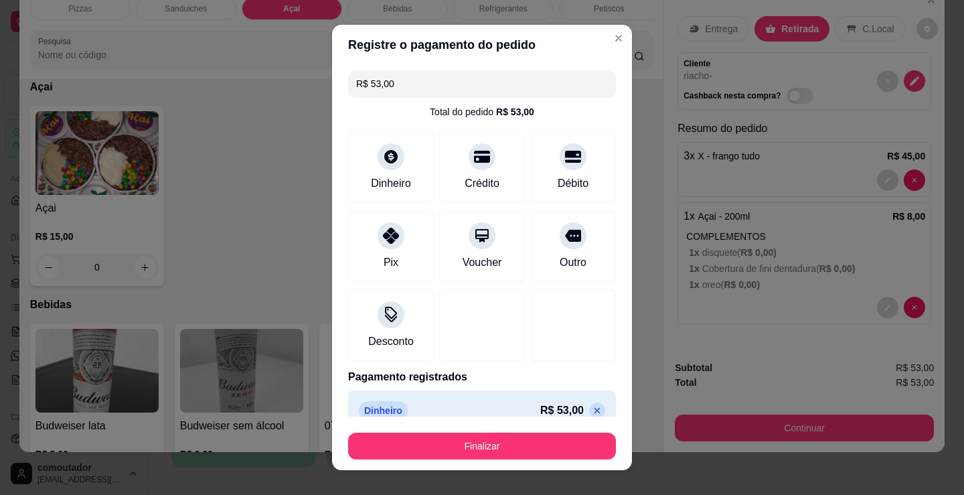
type input "R$ 0,00"
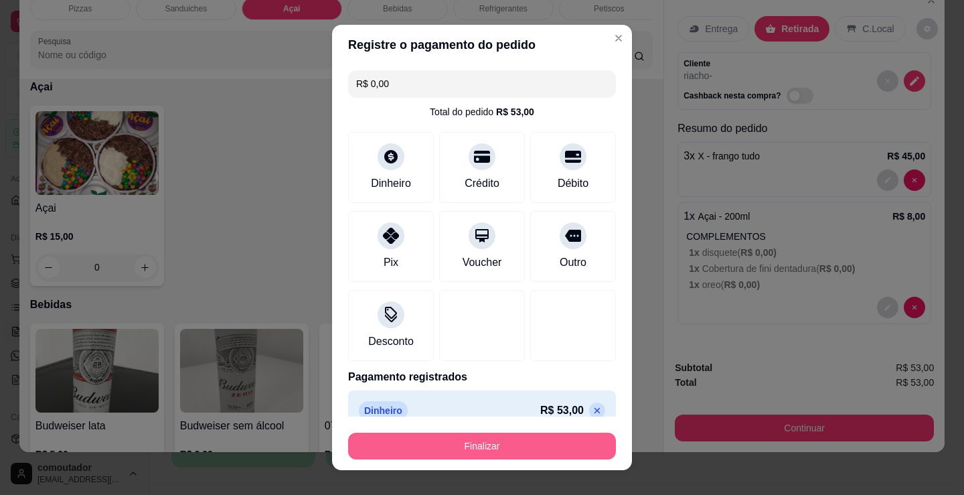
click at [497, 443] on button "Finalizar" at bounding box center [482, 445] width 268 height 27
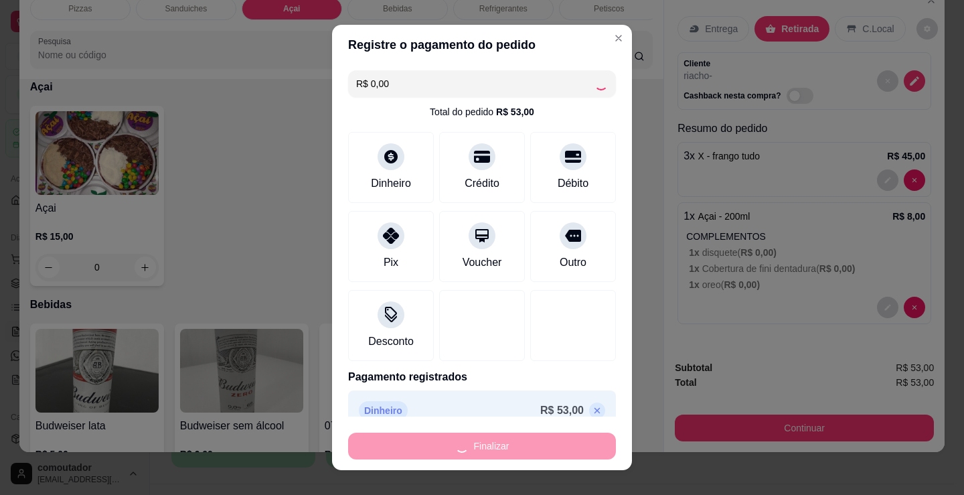
type input "0"
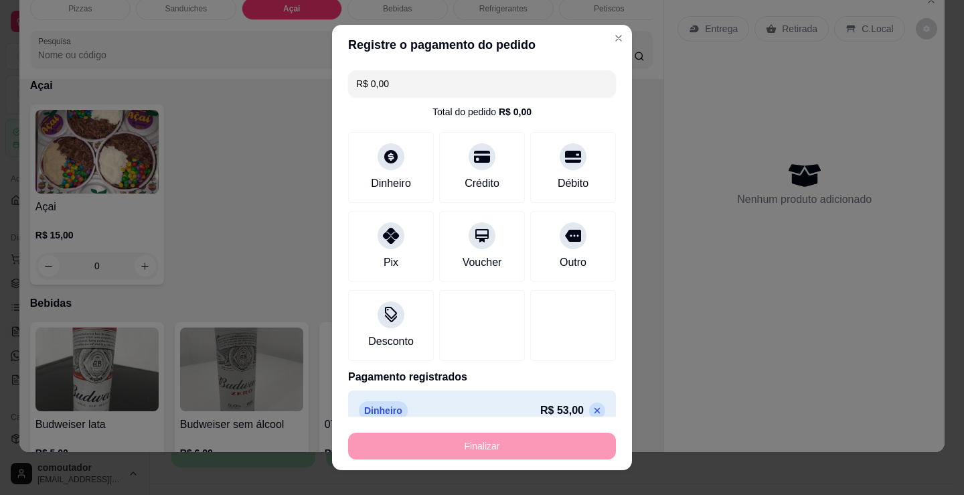
type input "-R$ 53,00"
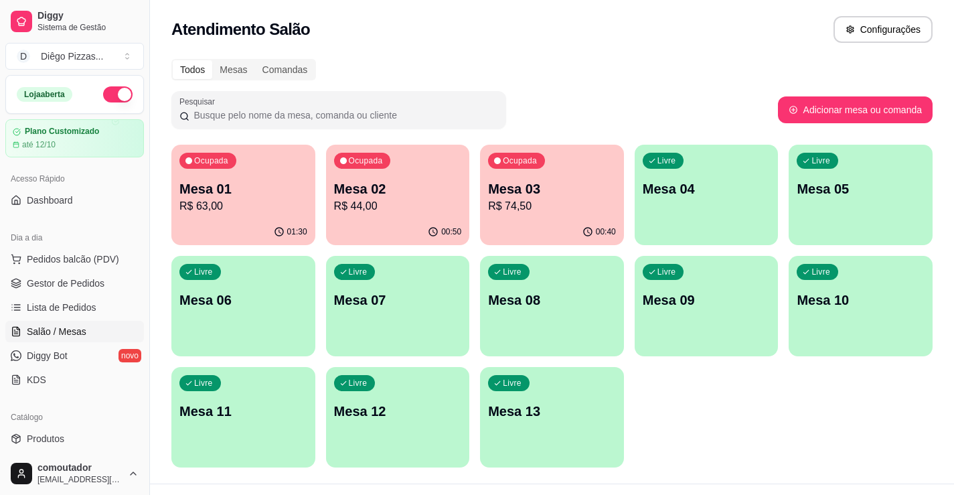
click at [222, 189] on p "Mesa 01" at bounding box center [243, 188] width 128 height 19
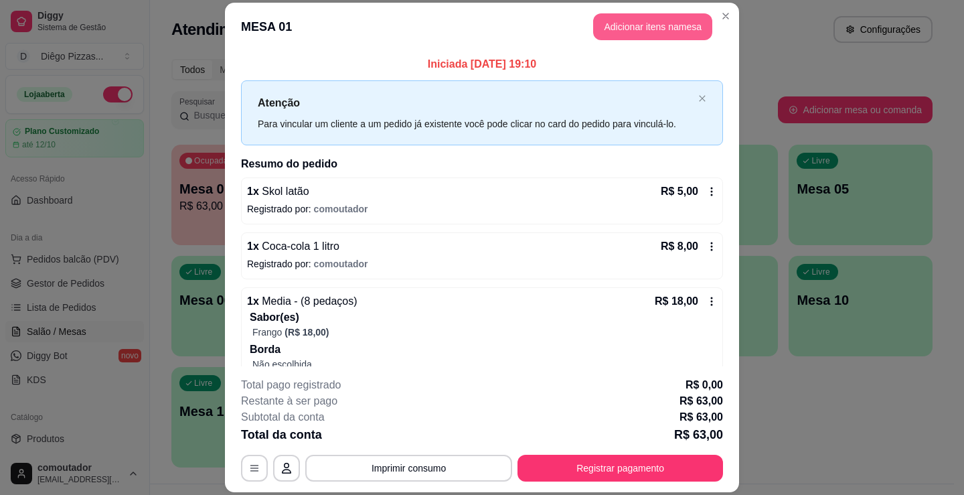
click at [642, 29] on button "Adicionar itens na mesa" at bounding box center [652, 26] width 119 height 27
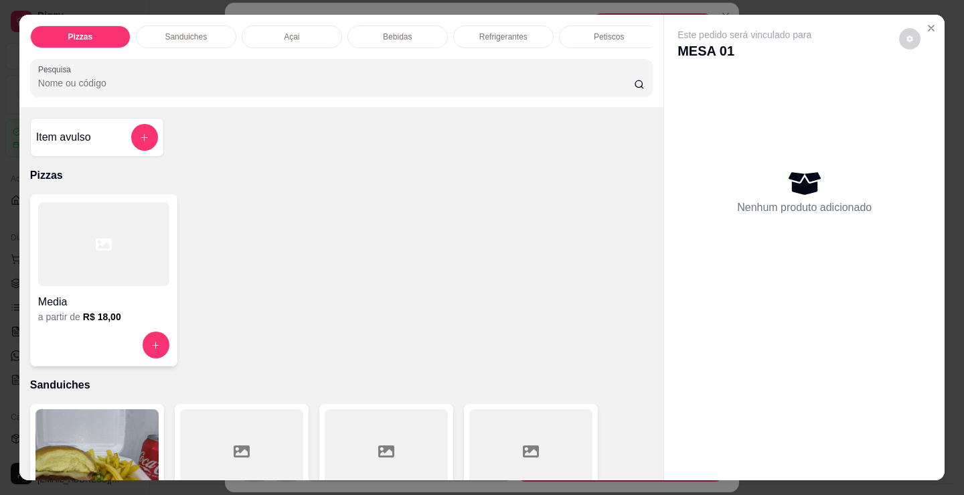
click at [185, 35] on p "Sanduiches" at bounding box center [186, 36] width 42 height 11
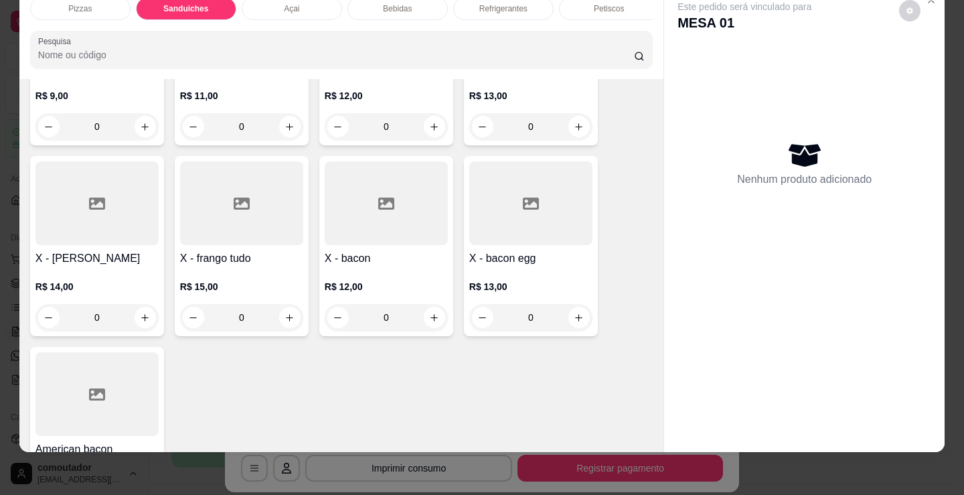
scroll to position [1006, 0]
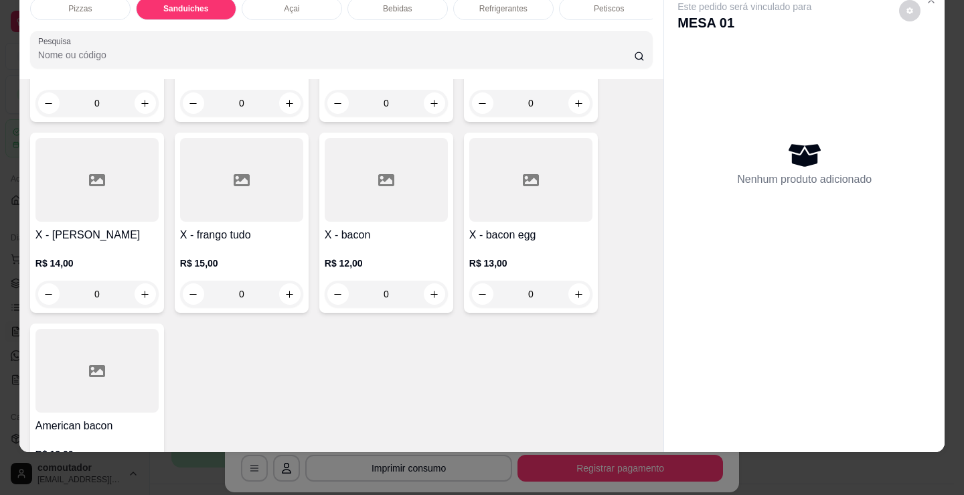
click at [286, 288] on div "0" at bounding box center [241, 293] width 123 height 27
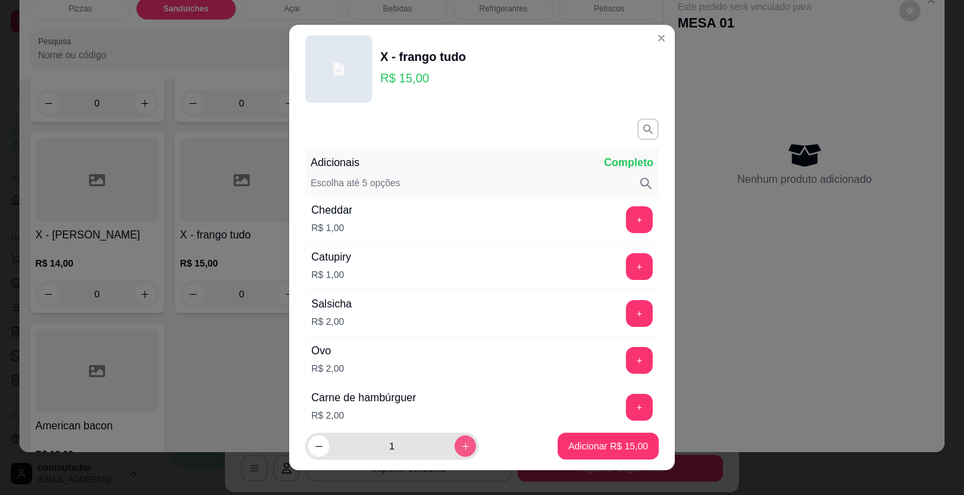
click at [456, 446] on button "increase-product-quantity" at bounding box center [464, 445] width 21 height 21
type input "3"
click at [575, 448] on p "Adicionar R$ 45,00" at bounding box center [608, 445] width 80 height 13
type input "3"
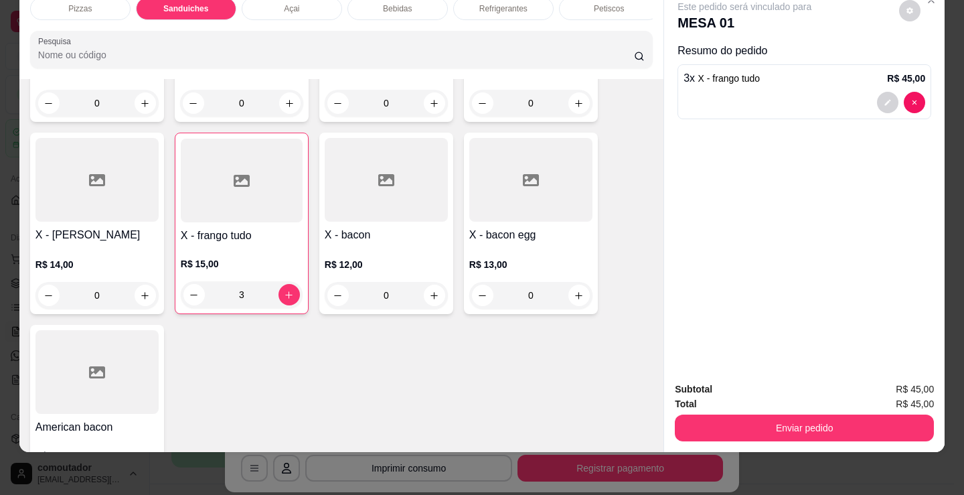
click at [289, 3] on p "Açai" at bounding box center [291, 8] width 15 height 11
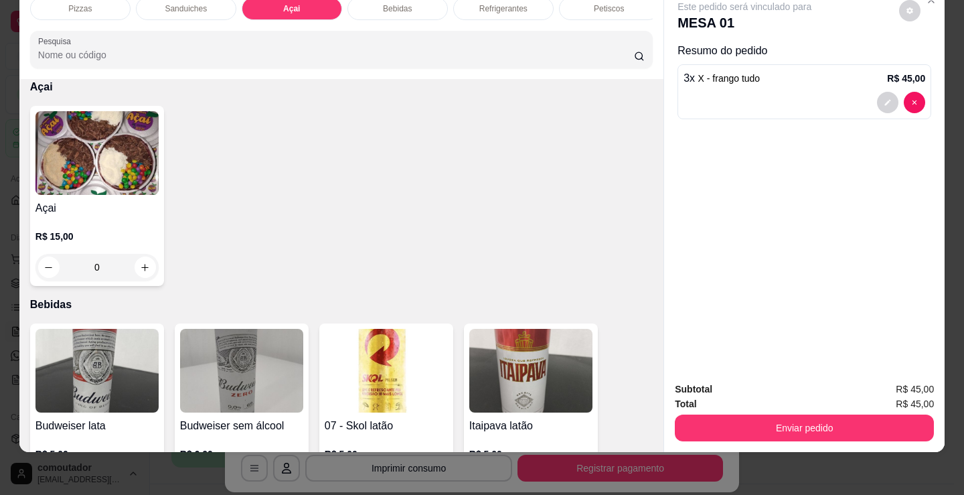
click at [100, 161] on img at bounding box center [96, 153] width 123 height 84
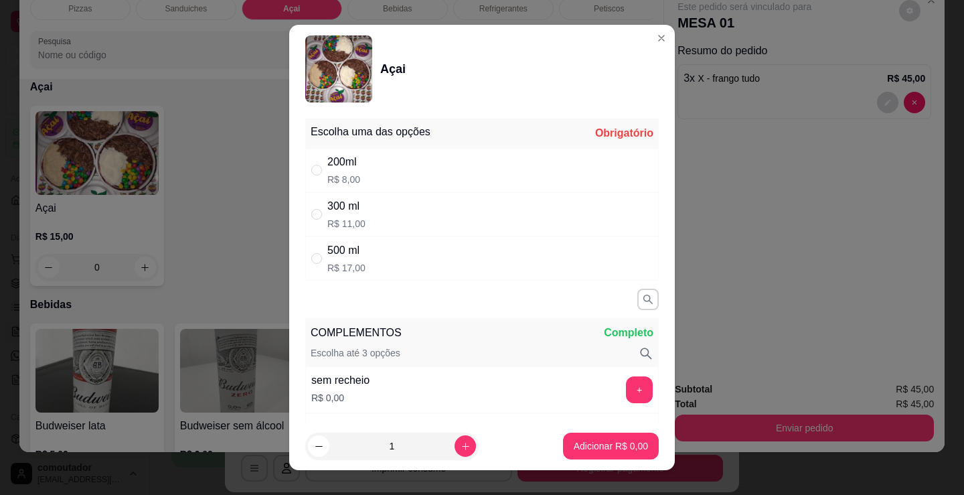
drag, startPoint x: 543, startPoint y: 155, endPoint x: 529, endPoint y: 169, distance: 20.4
click at [543, 161] on div "200ml R$ 8,00" at bounding box center [481, 170] width 353 height 44
radio input "true"
click at [601, 450] on p "Adicionar R$ 8,00" at bounding box center [611, 445] width 74 height 13
type input "1"
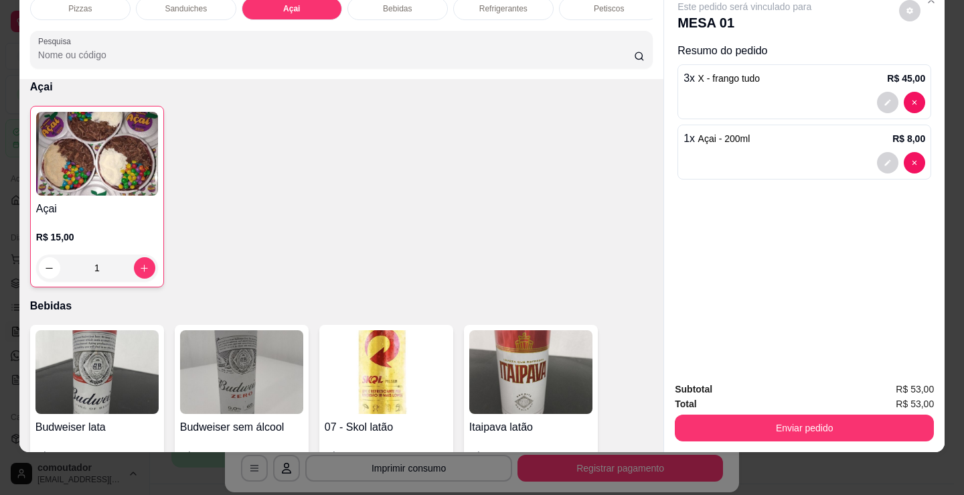
click at [802, 428] on button "Enviar pedido" at bounding box center [804, 427] width 259 height 27
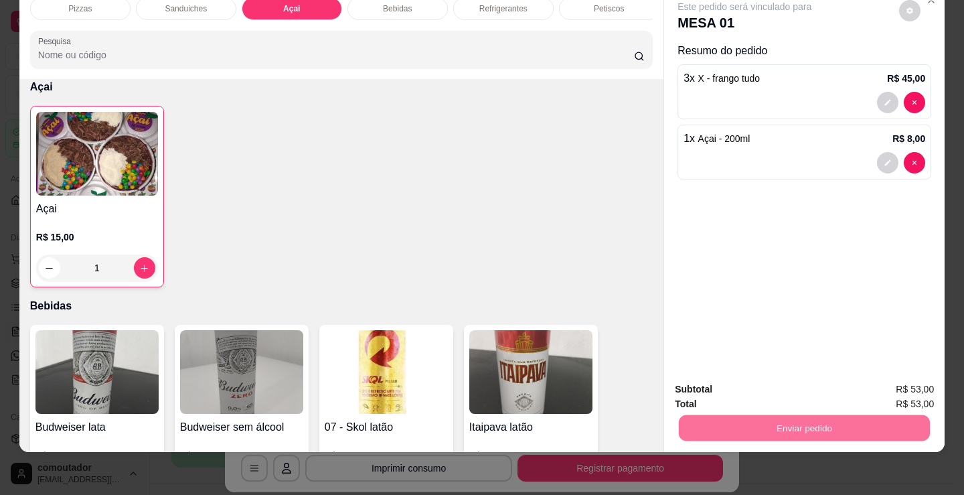
click at [896, 386] on button "Enviar pedido" at bounding box center [899, 384] width 76 height 25
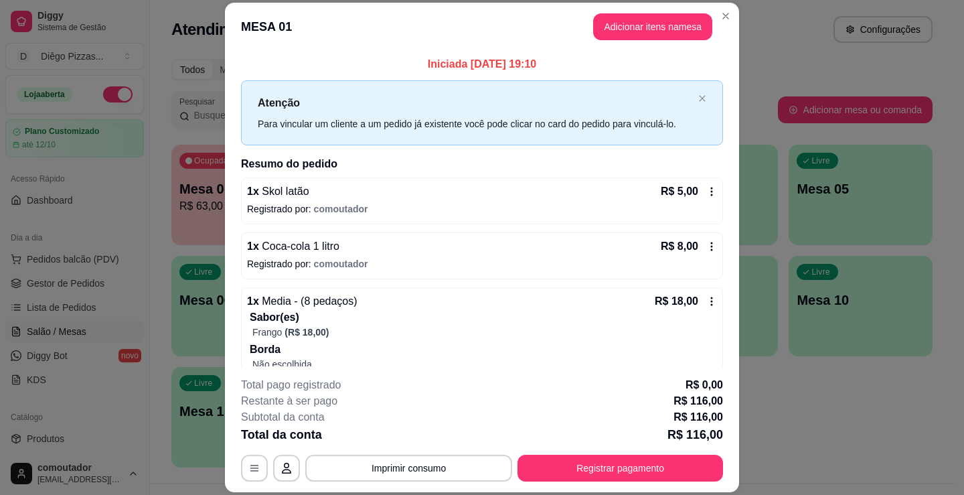
click at [434, 473] on button "Imprimir consumo" at bounding box center [408, 467] width 207 height 27
click at [422, 438] on button "IMPRESSORA" at bounding box center [407, 436] width 97 height 21
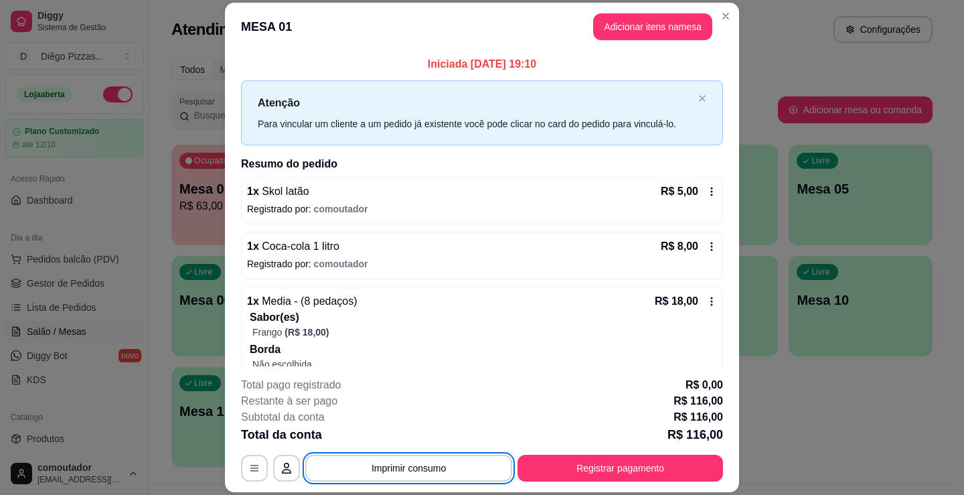
click at [596, 456] on button "Registrar pagamento" at bounding box center [619, 467] width 205 height 27
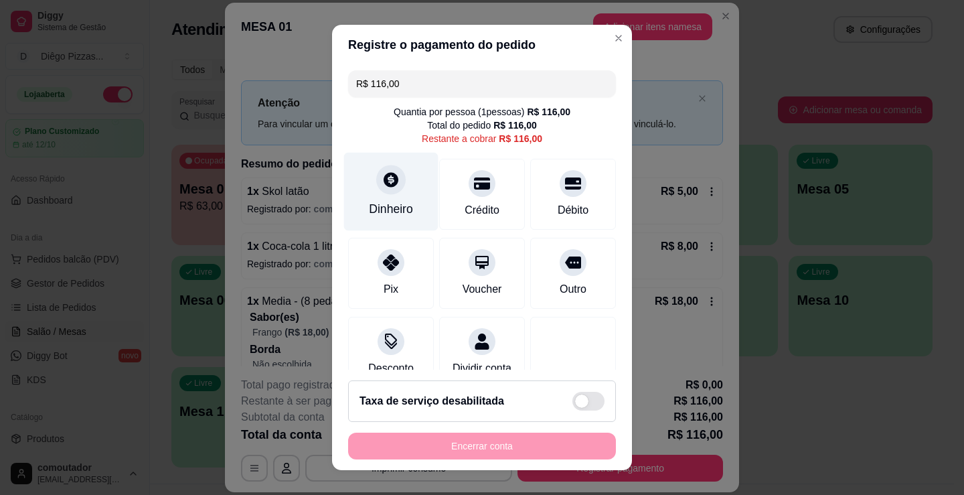
click at [386, 206] on div "Dinheiro" at bounding box center [391, 208] width 44 height 17
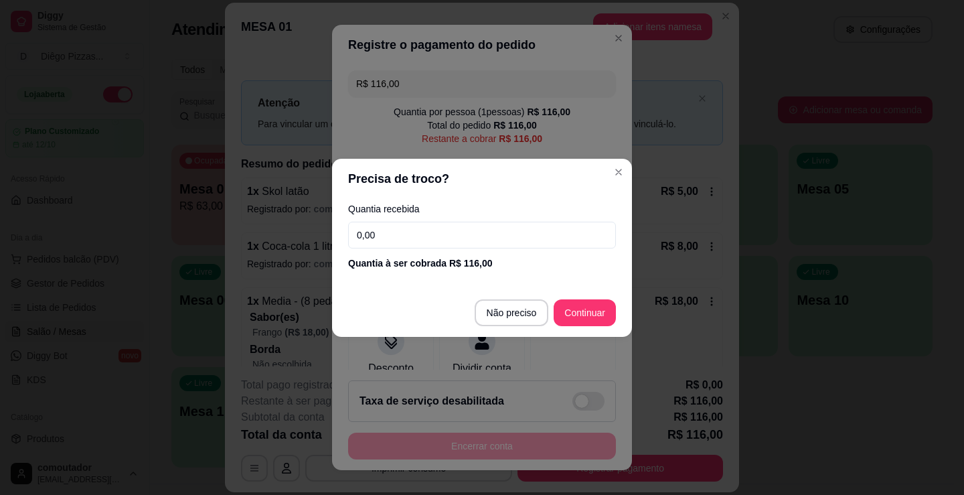
click at [416, 241] on input "0,00" at bounding box center [482, 235] width 268 height 27
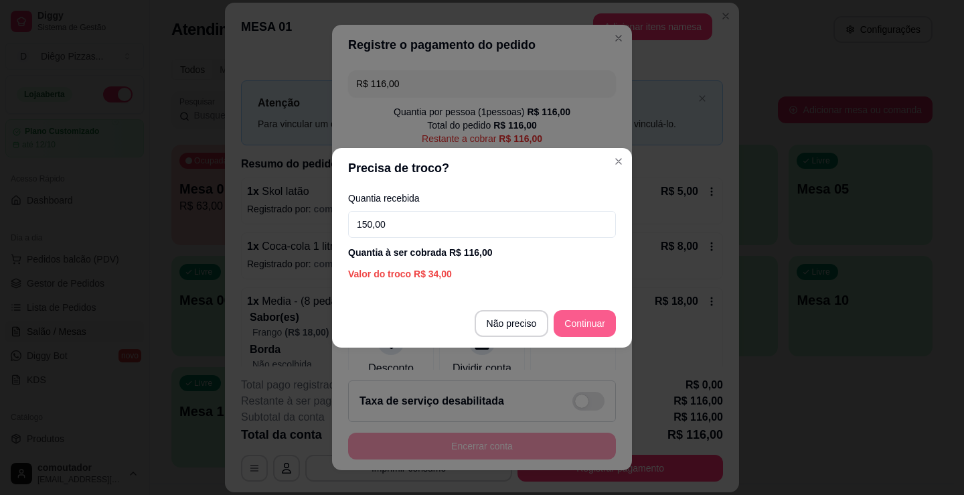
type input "150,00"
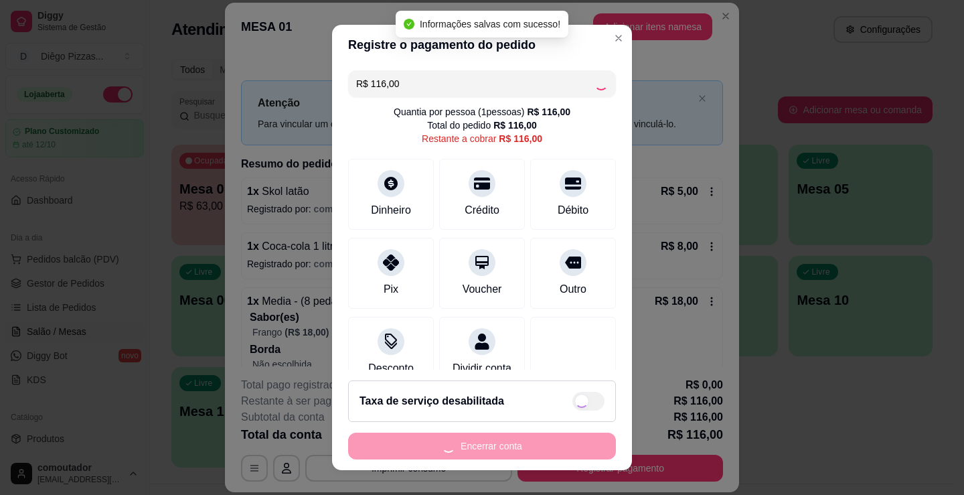
type input "R$ 0,00"
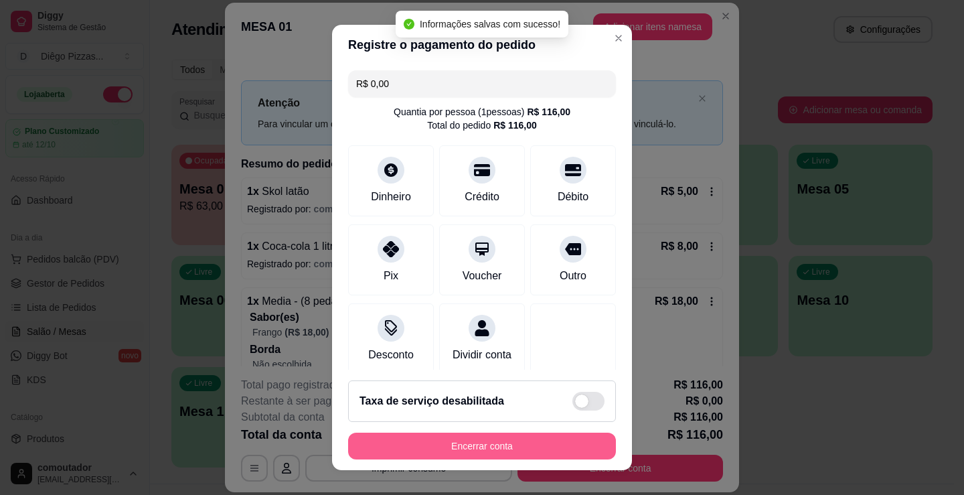
click at [526, 452] on button "Encerrar conta" at bounding box center [482, 445] width 268 height 27
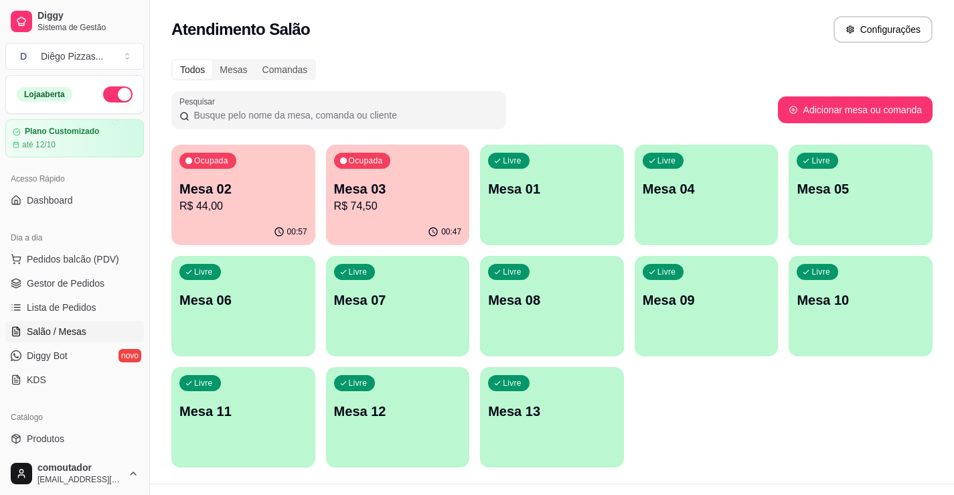
click at [378, 208] on p "R$ 74,50" at bounding box center [398, 206] width 128 height 16
click at [297, 217] on div "Ocupada Mesa 02 R$ 44,00" at bounding box center [243, 182] width 144 height 74
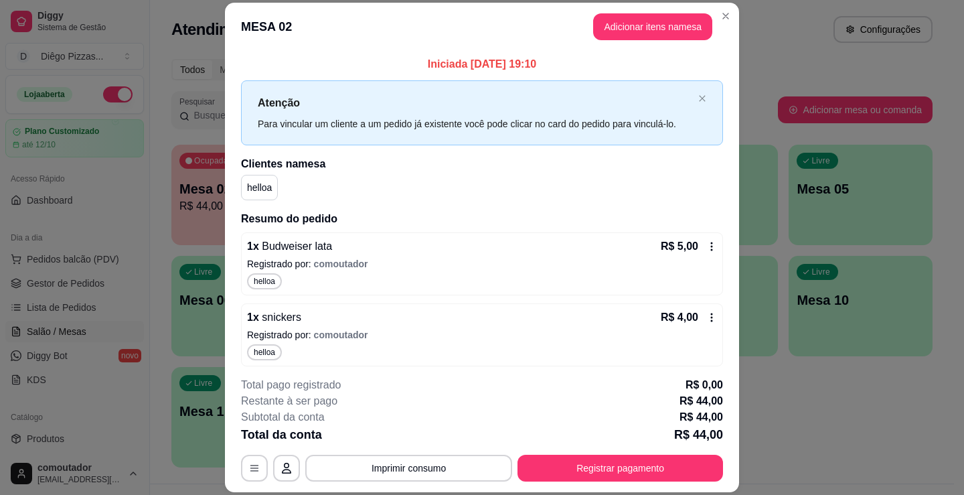
click at [635, 41] on header "MESA 02 Adicionar itens na mesa" at bounding box center [482, 27] width 514 height 48
click at [631, 33] on button "Adicionar itens na mesa" at bounding box center [652, 26] width 119 height 27
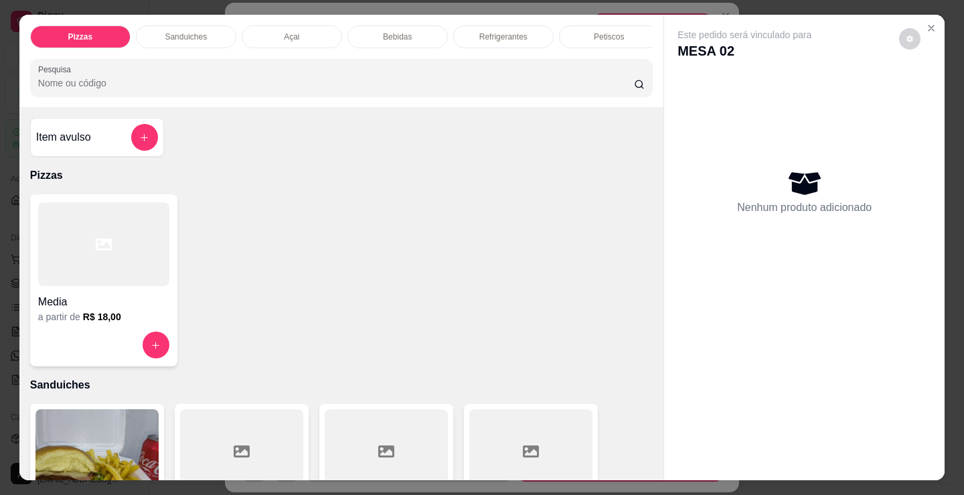
click at [131, 147] on button "add-separate-item" at bounding box center [144, 137] width 27 height 27
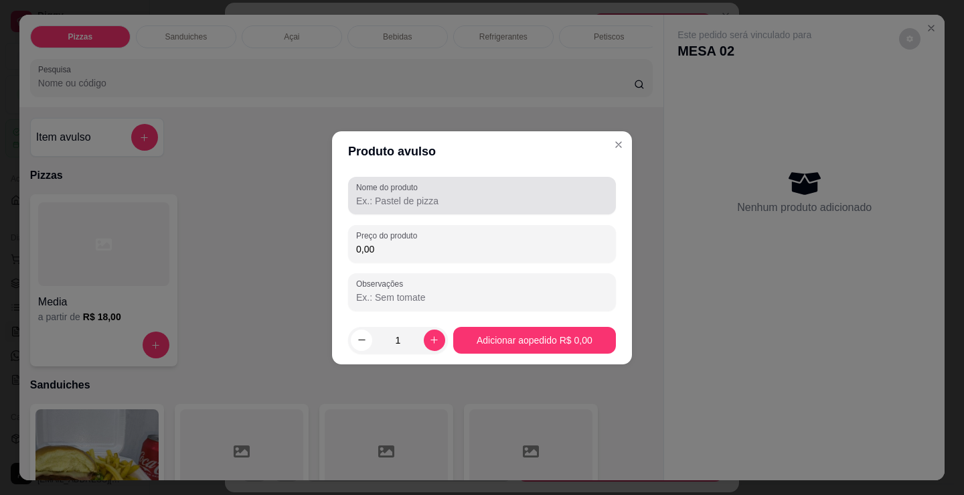
click at [396, 186] on label "Nome do produto" at bounding box center [389, 186] width 66 height 11
click at [396, 194] on input "Nome do produto" at bounding box center [482, 200] width 252 height 13
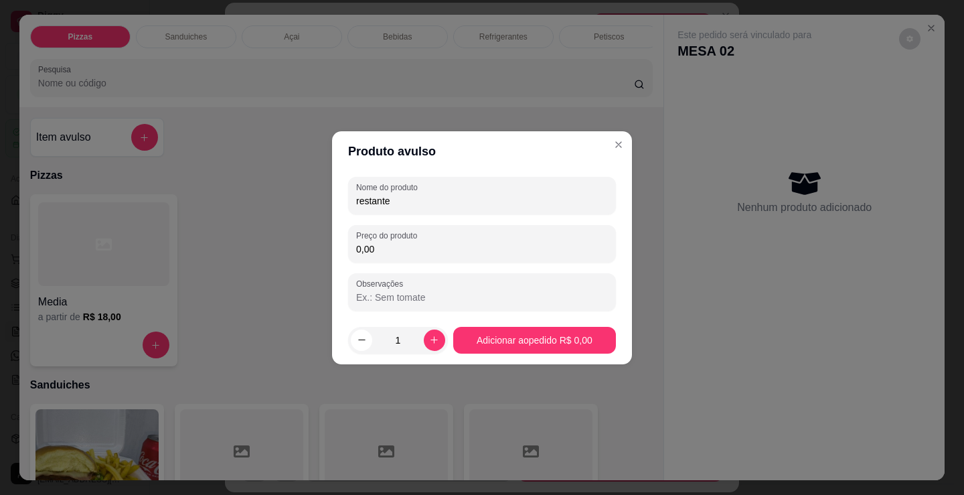
type input "restante"
click at [393, 250] on input "0,00" at bounding box center [482, 248] width 252 height 13
type input "8,00"
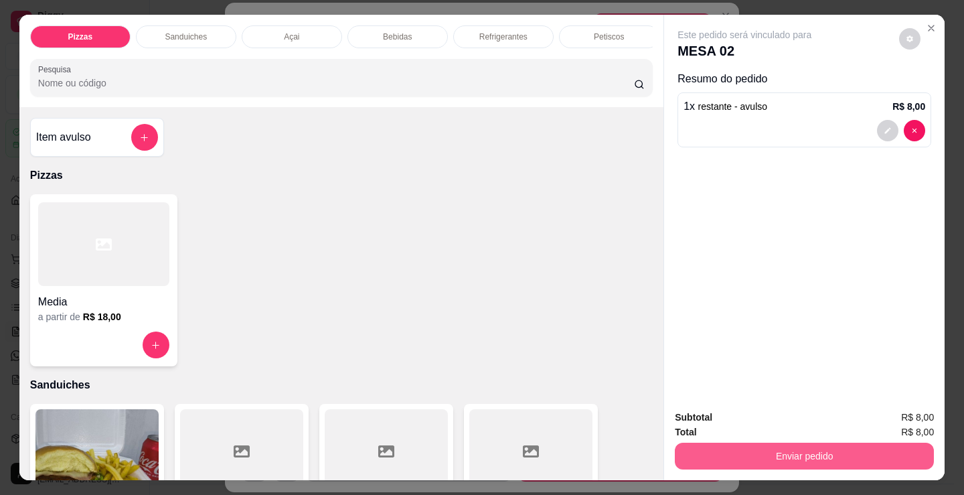
click at [843, 442] on button "Enviar pedido" at bounding box center [804, 455] width 259 height 27
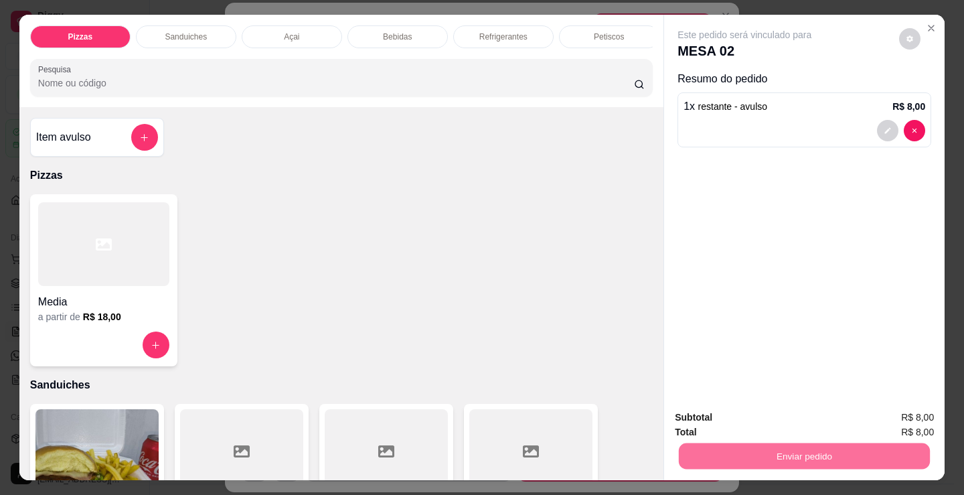
click at [902, 411] on button "Enviar pedido" at bounding box center [899, 417] width 76 height 25
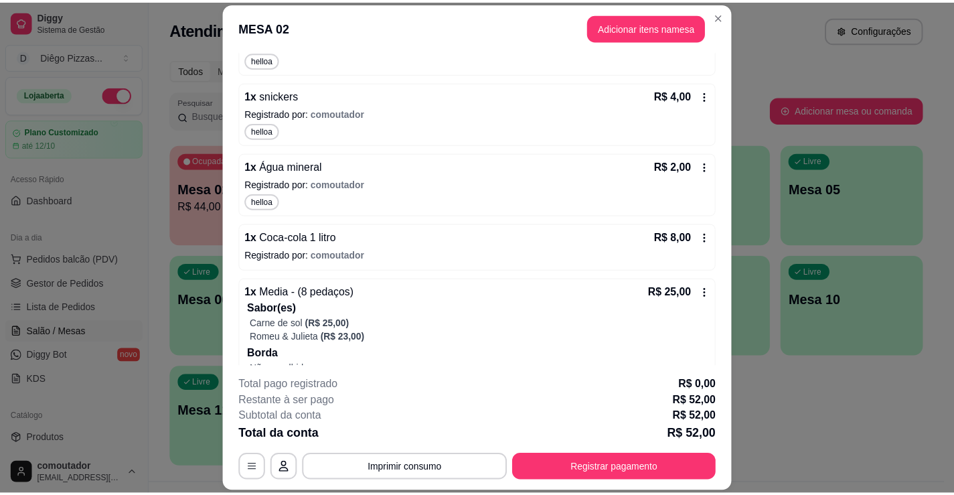
scroll to position [347, 0]
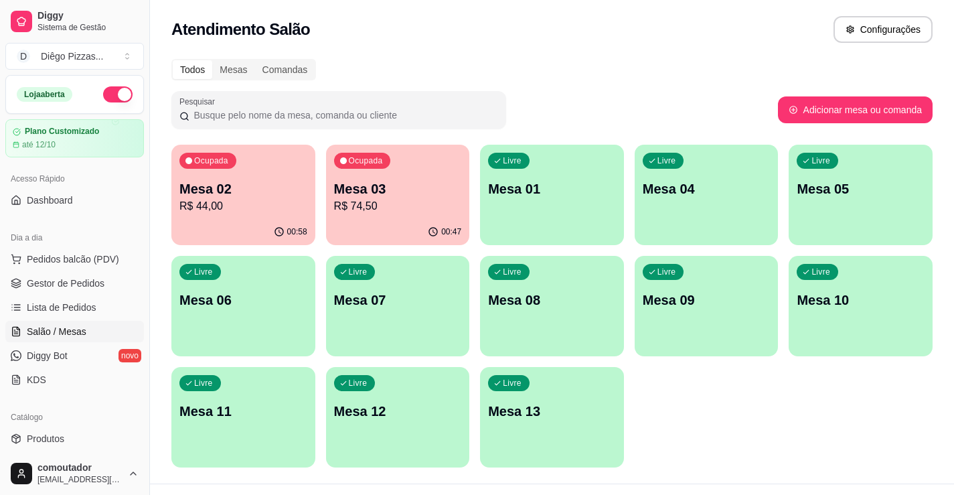
click at [507, 194] on p "Mesa 01" at bounding box center [552, 188] width 128 height 19
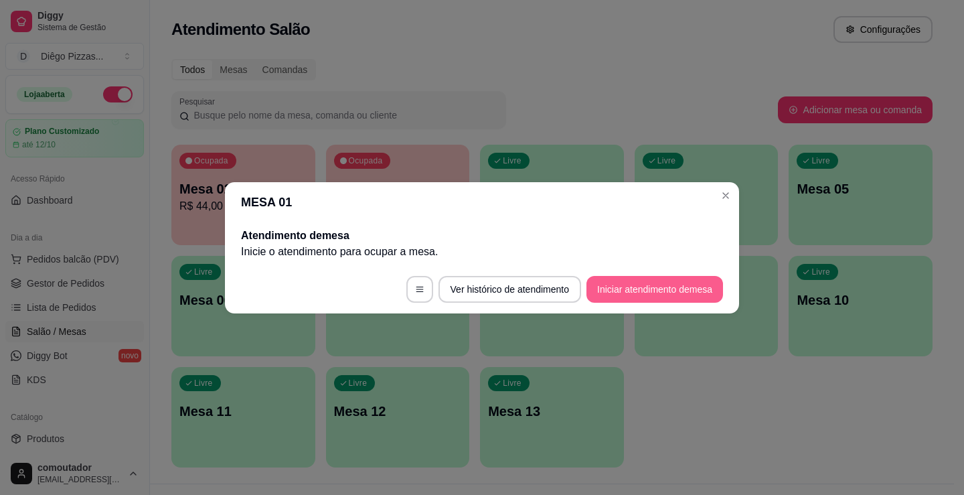
click at [626, 286] on button "Iniciar atendimento de mesa" at bounding box center [654, 289] width 137 height 27
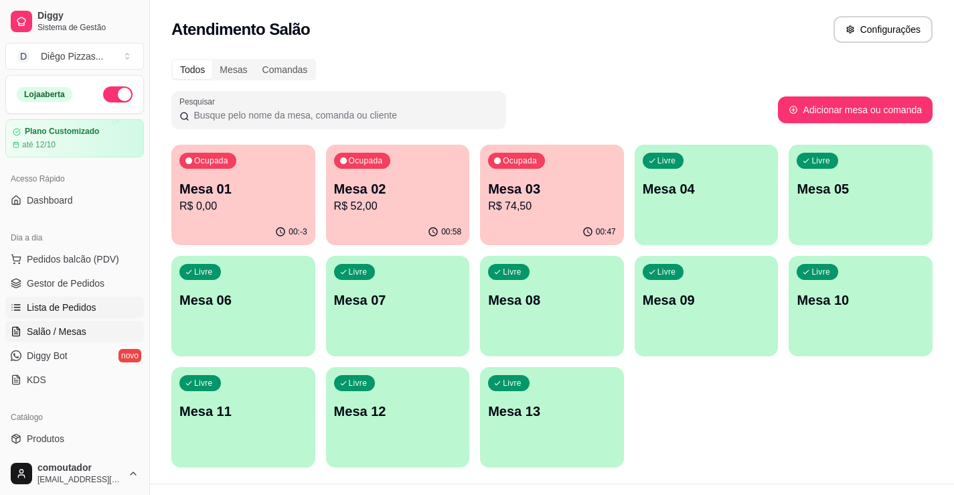
click at [74, 301] on link "Lista de Pedidos" at bounding box center [74, 307] width 139 height 21
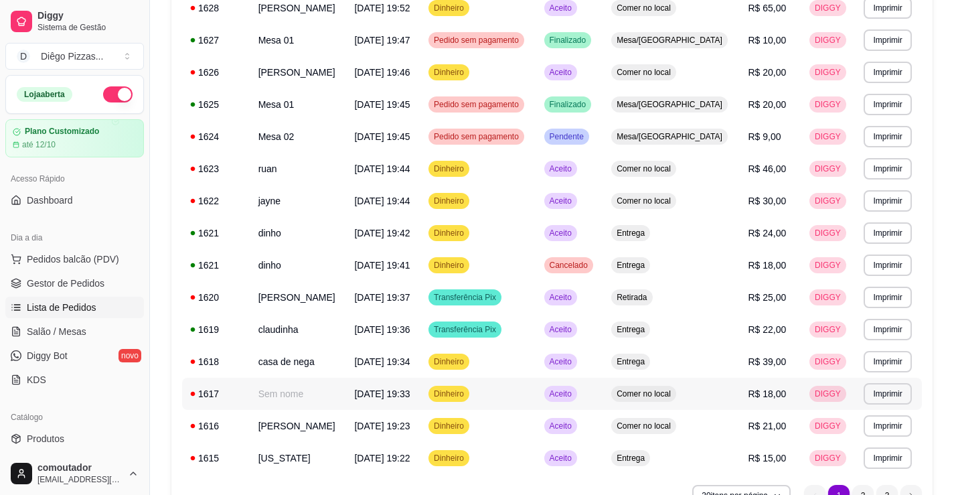
scroll to position [760, 0]
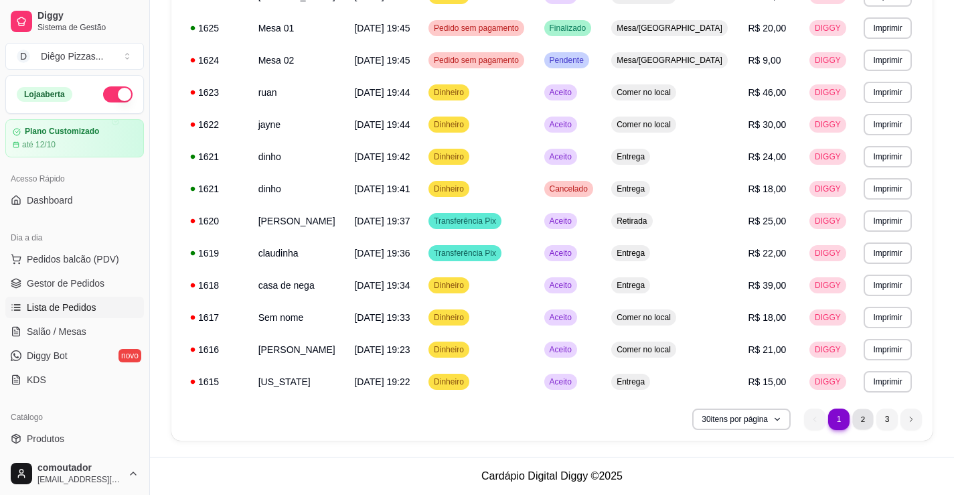
click at [859, 415] on li "2" at bounding box center [862, 418] width 21 height 21
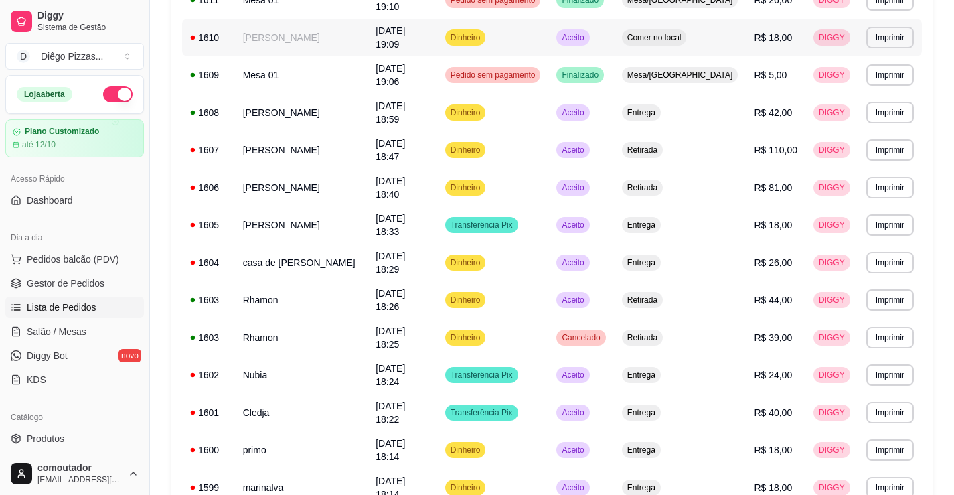
scroll to position [358, 0]
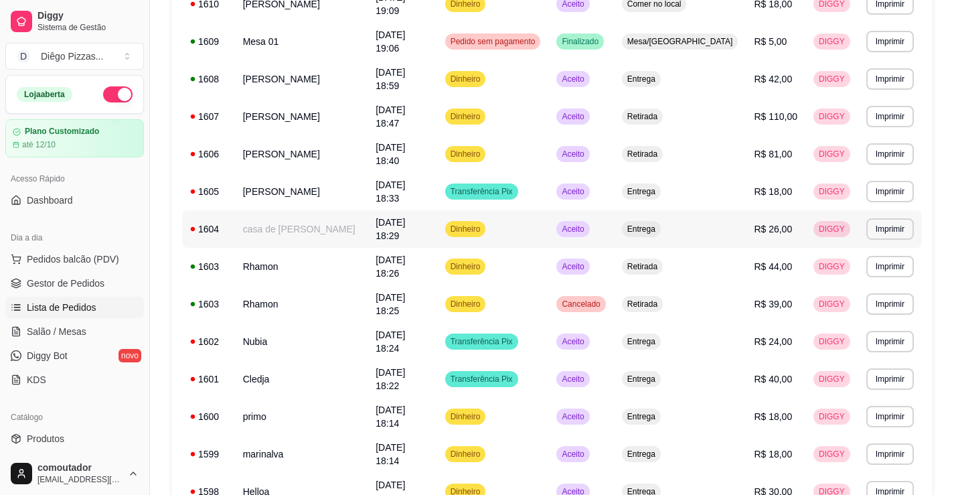
click at [332, 210] on td "casa de [PERSON_NAME]" at bounding box center [301, 228] width 133 height 37
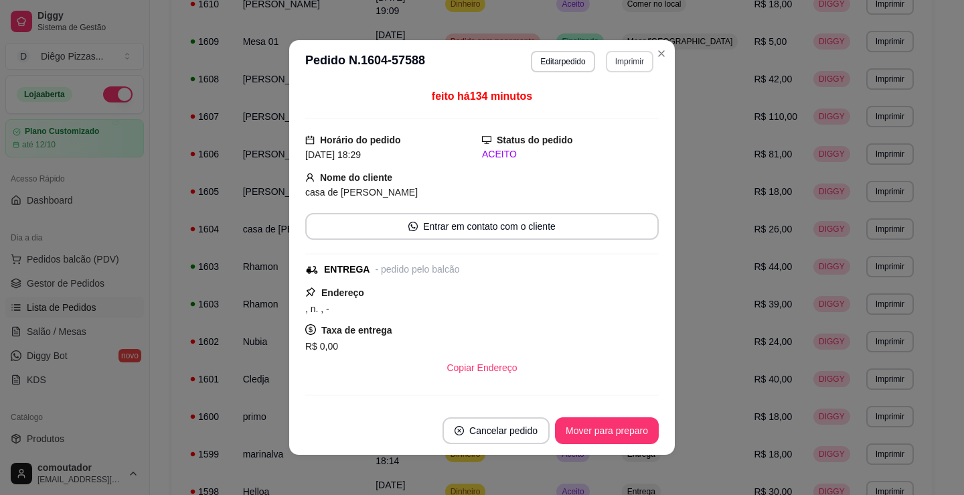
click at [615, 62] on button "Imprimir" at bounding box center [630, 61] width 48 height 21
click at [628, 104] on button "IMPRESSORA" at bounding box center [601, 108] width 97 height 21
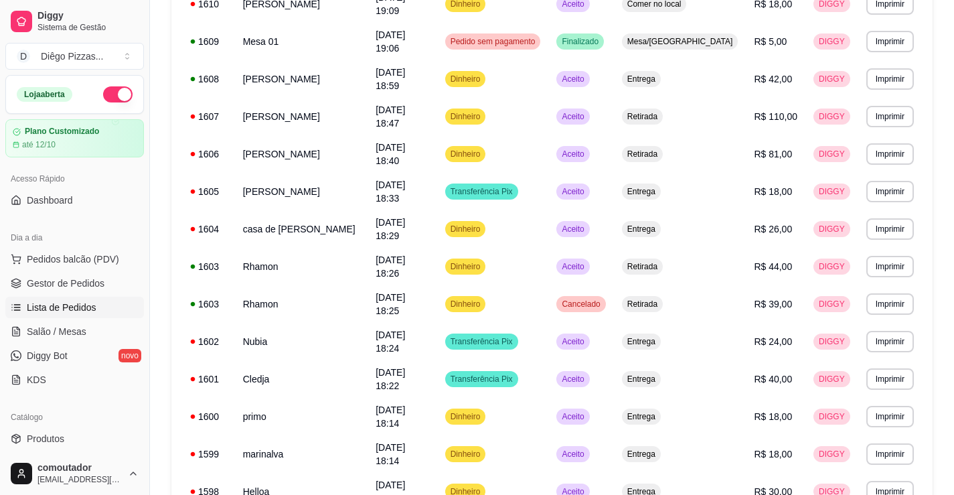
click at [163, 362] on div "**********" at bounding box center [552, 352] width 804 height 1331
click at [94, 331] on link "Salão / Mesas" at bounding box center [74, 331] width 139 height 21
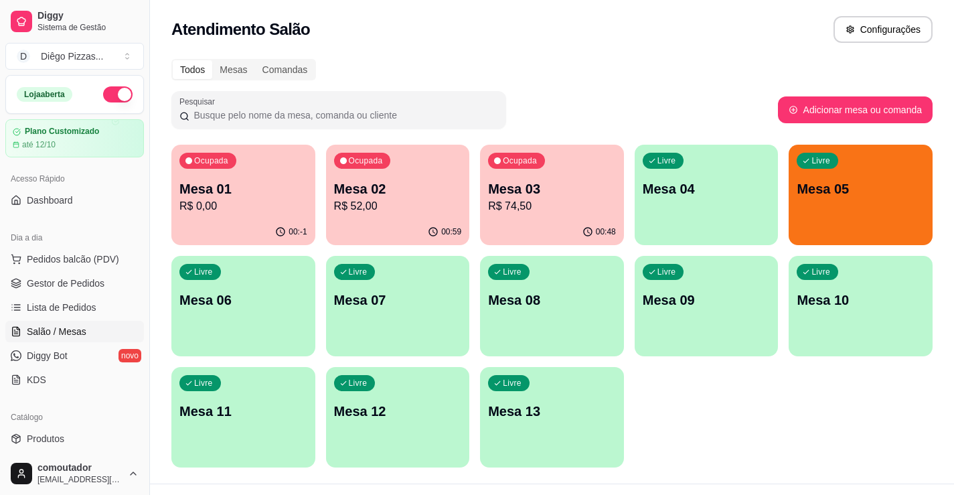
click at [871, 172] on div "Livre Mesa 05" at bounding box center [860, 187] width 144 height 84
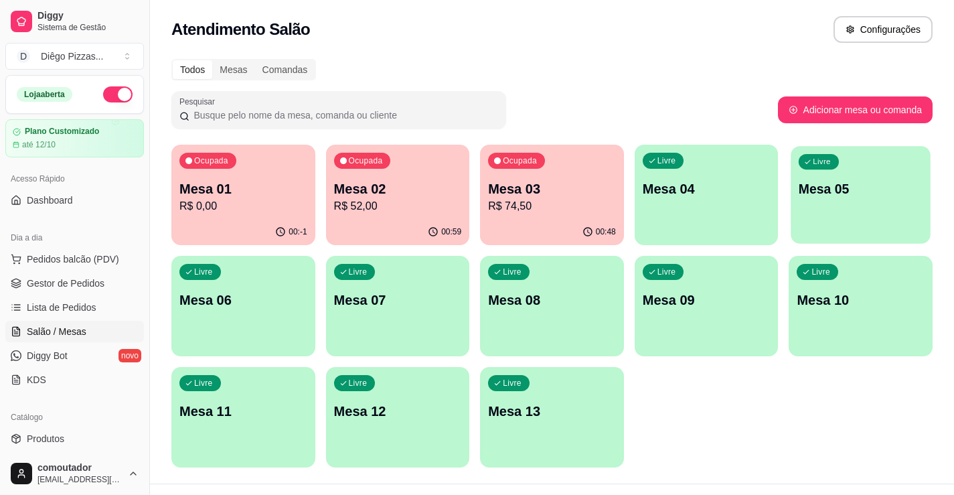
click at [859, 199] on div "Livre Mesa 05" at bounding box center [860, 187] width 139 height 82
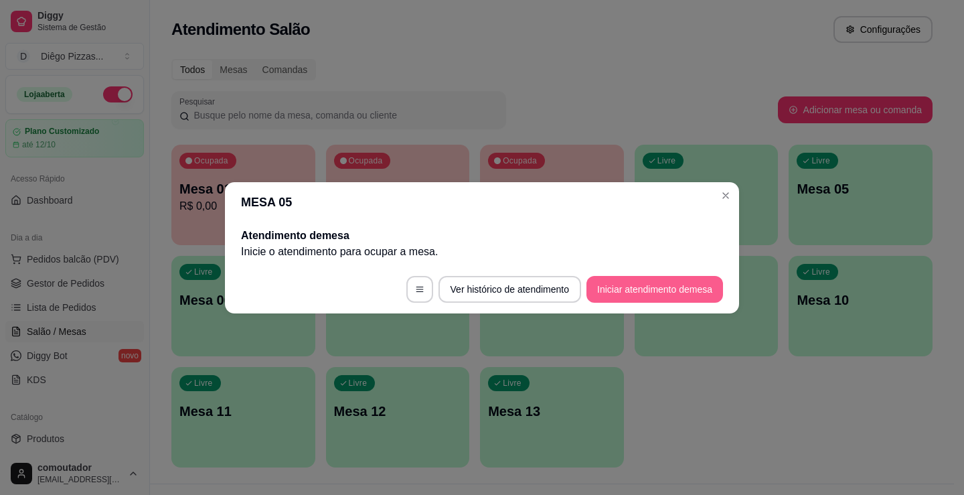
click at [648, 299] on button "Iniciar atendimento de mesa" at bounding box center [654, 289] width 137 height 27
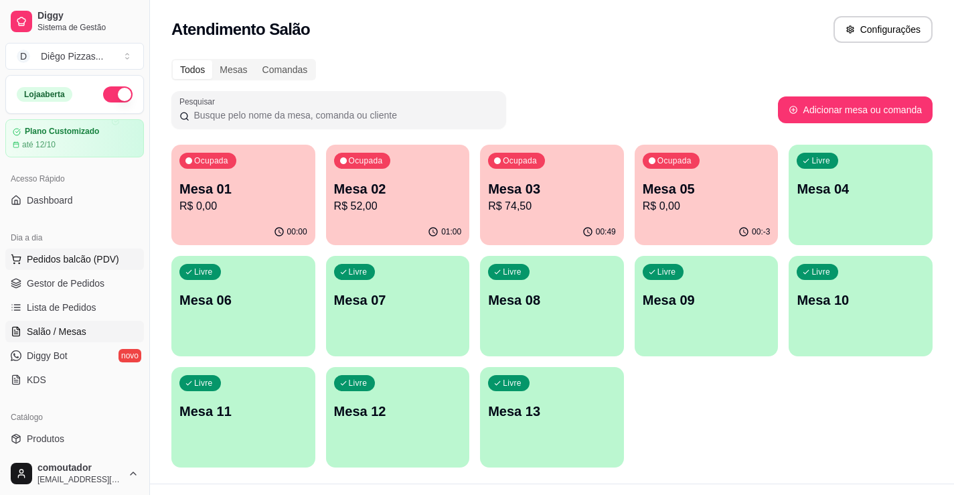
click at [51, 264] on span "Pedidos balcão (PDV)" at bounding box center [73, 258] width 92 height 13
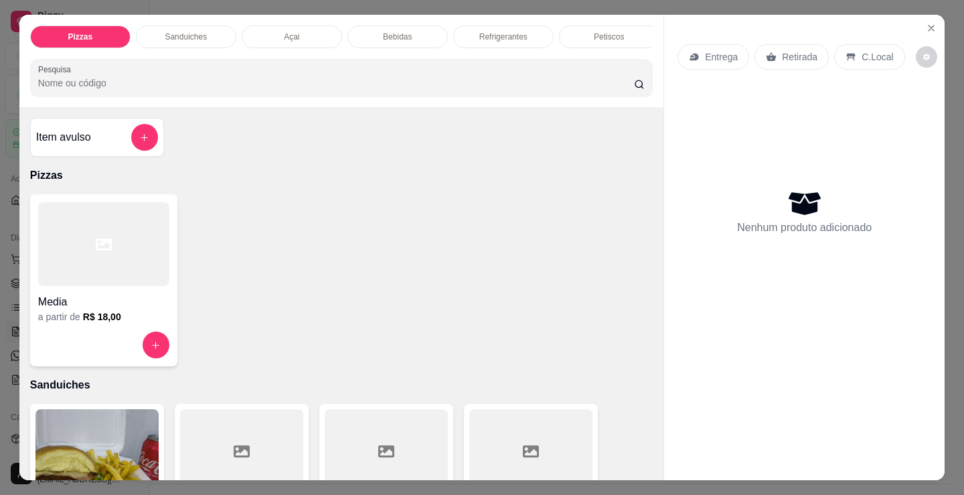
click at [88, 254] on div at bounding box center [103, 244] width 131 height 84
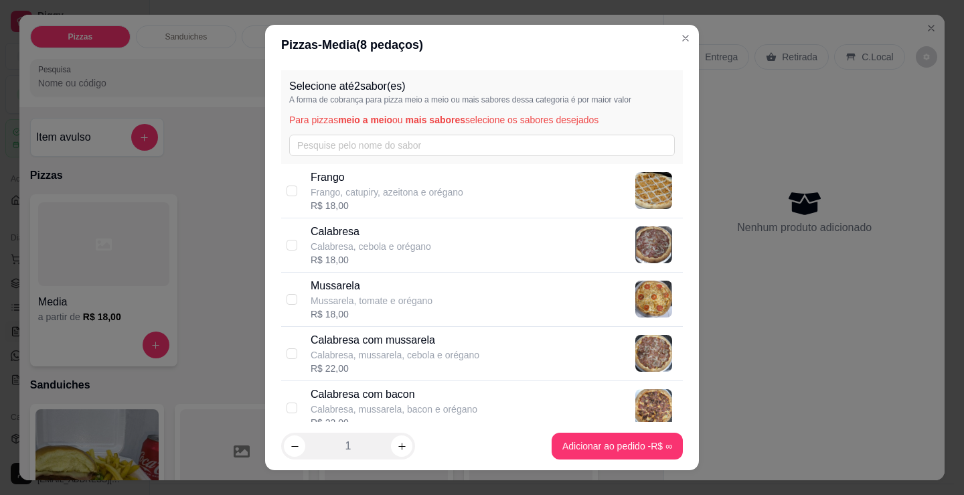
click at [651, 66] on div "Selecione até 2 sabor(es) A forma de cobrança para pizza meio a meio ou mais sa…" at bounding box center [482, 243] width 434 height 357
click at [382, 195] on p "Frango, catupiry, azeitona e orégano" at bounding box center [387, 191] width 153 height 13
checkbox input "true"
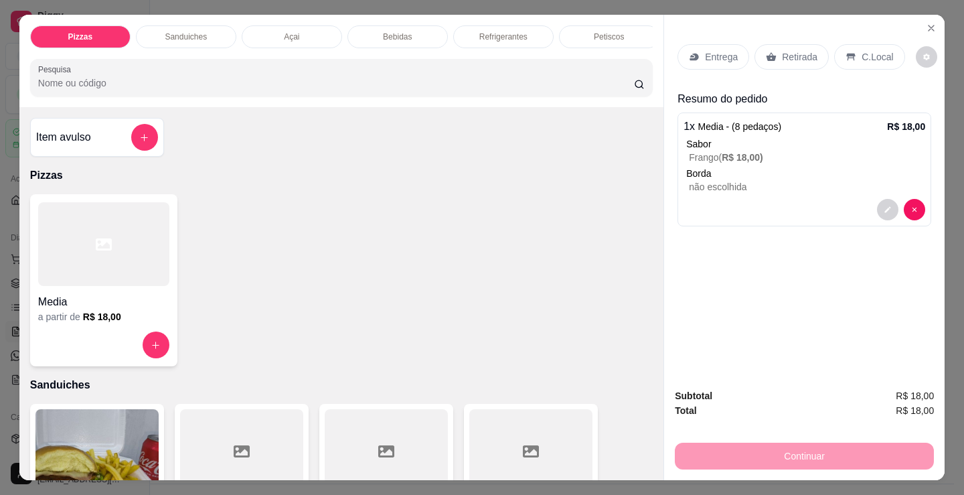
click at [109, 309] on h4 "Media" at bounding box center [103, 302] width 131 height 16
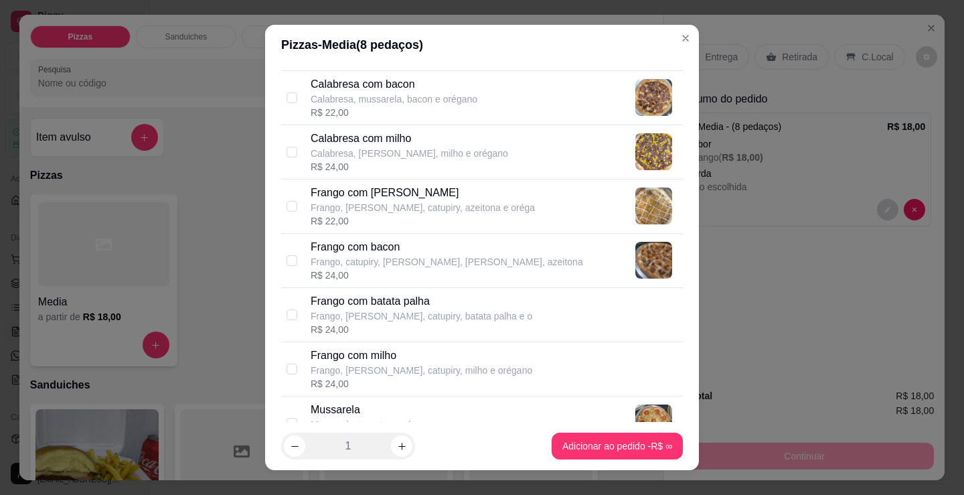
scroll to position [335, 0]
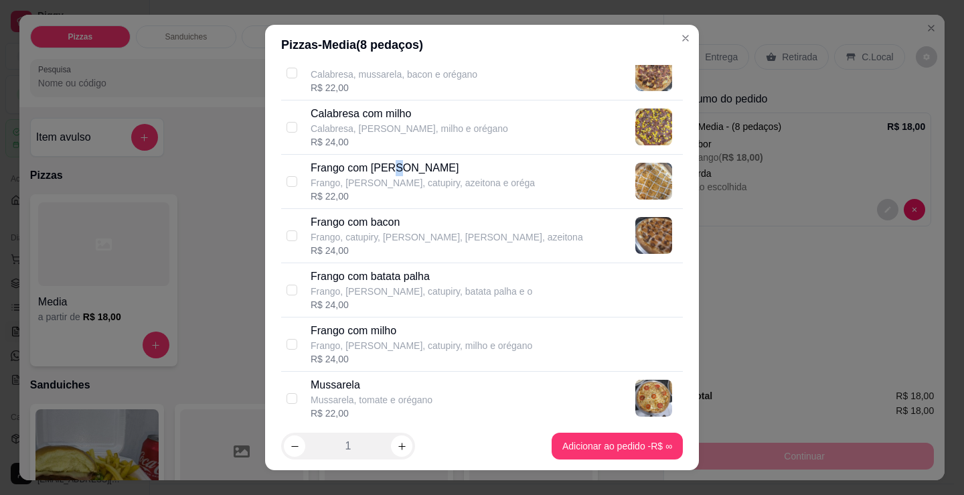
click at [394, 175] on p "Frango com [PERSON_NAME]" at bounding box center [423, 168] width 224 height 16
checkbox input "true"
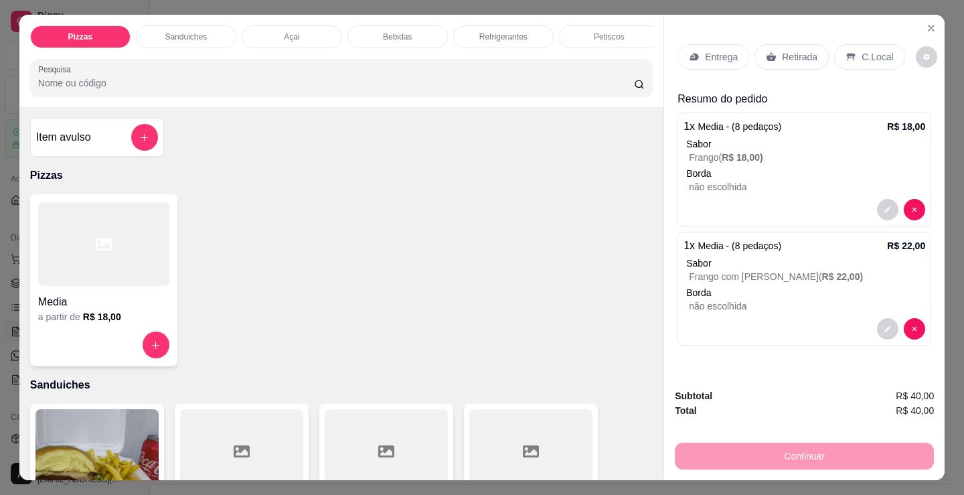
click at [863, 61] on div "C.Local" at bounding box center [869, 56] width 70 height 25
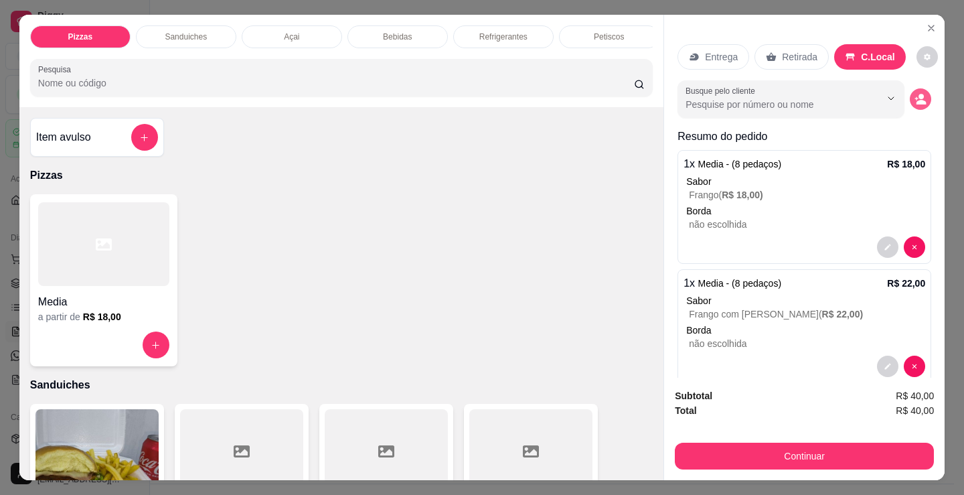
click at [912, 96] on button "decrease-product-quantity" at bounding box center [920, 98] width 21 height 21
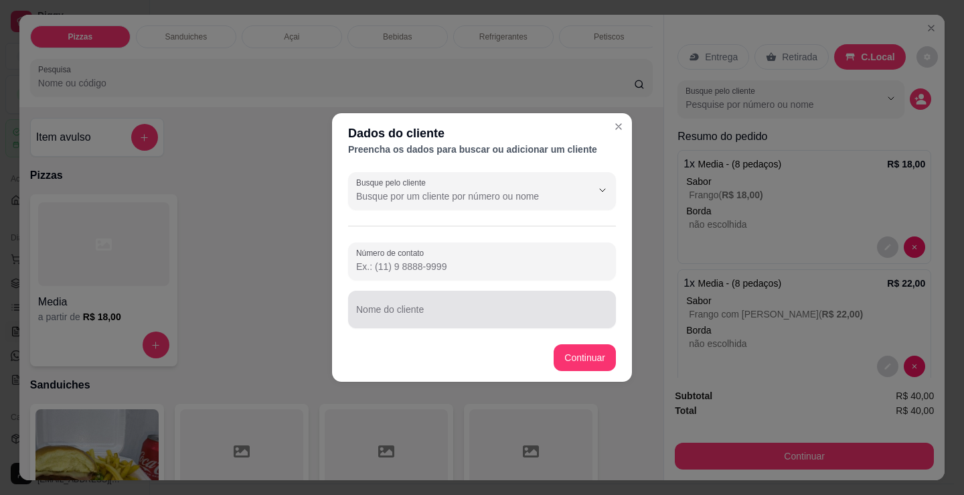
click at [517, 325] on div "Nome do cliente" at bounding box center [482, 308] width 268 height 37
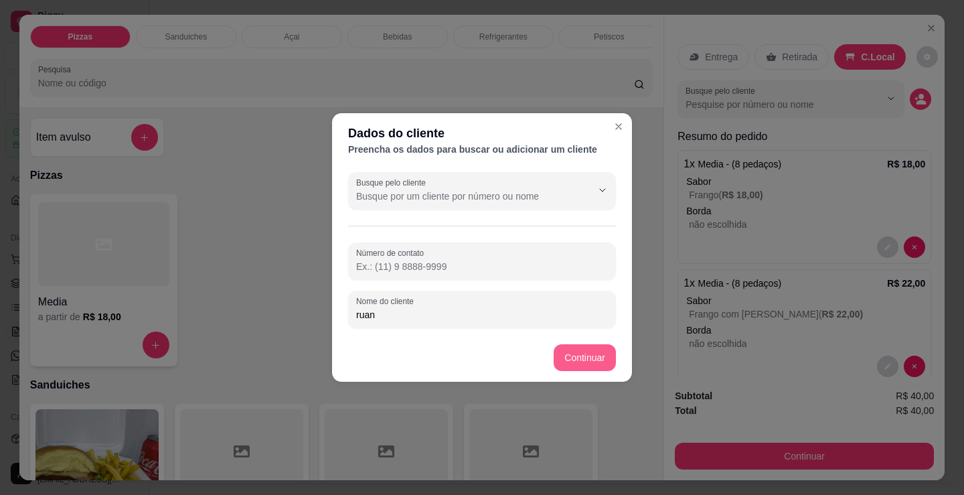
type input "ruan"
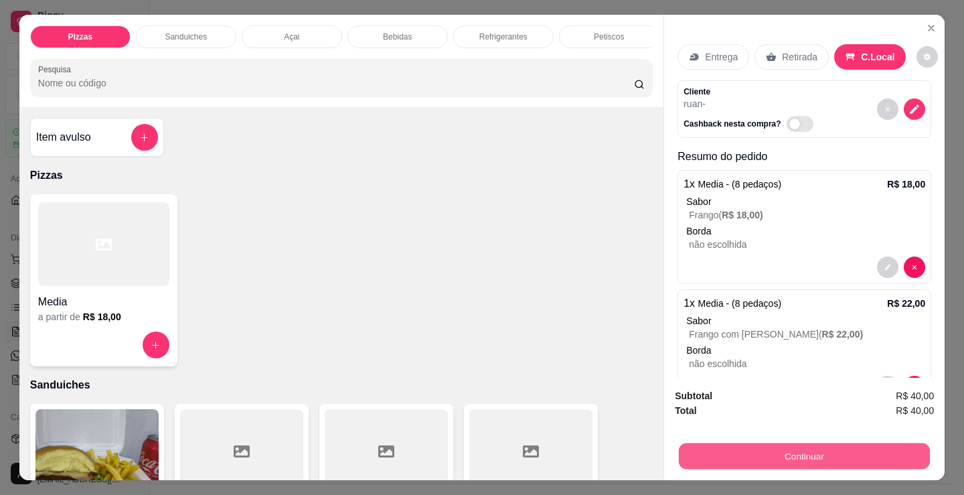
click at [726, 448] on button "Continuar" at bounding box center [804, 455] width 251 height 26
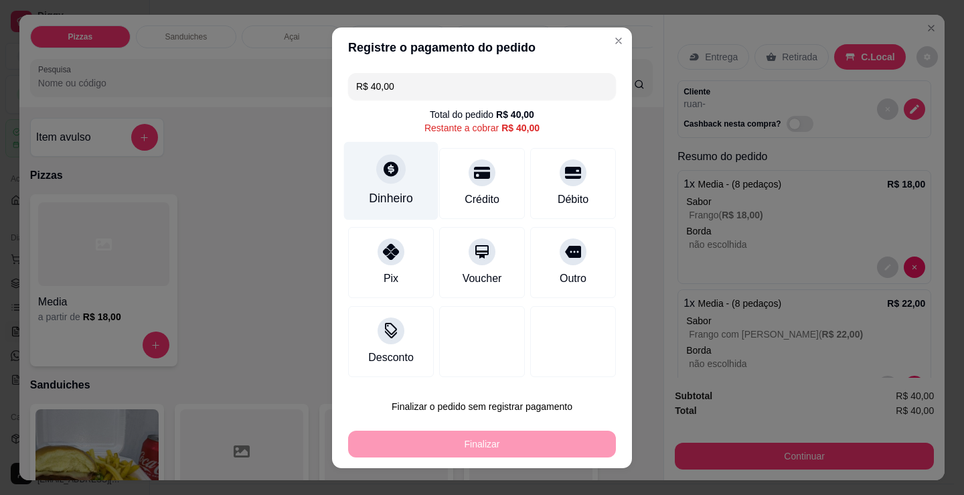
click at [378, 203] on div "Dinheiro" at bounding box center [391, 197] width 44 height 17
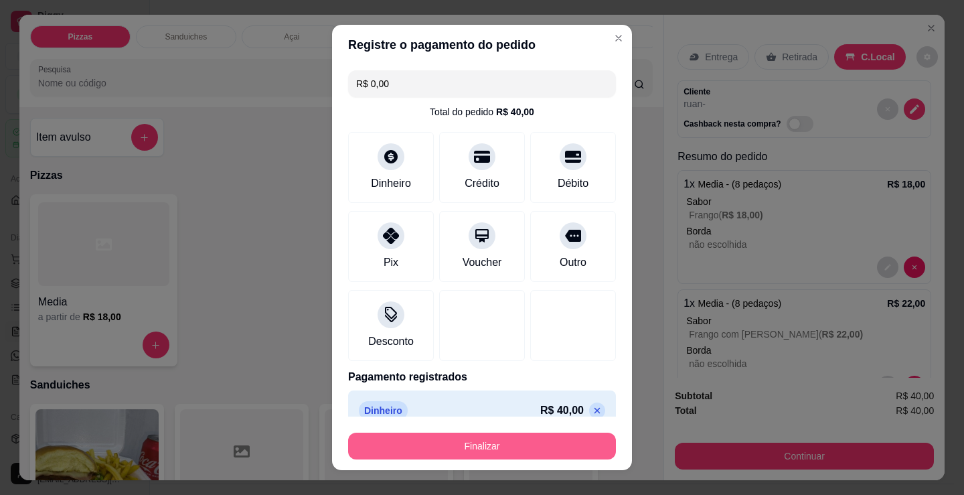
click at [509, 443] on button "Finalizar" at bounding box center [482, 445] width 268 height 27
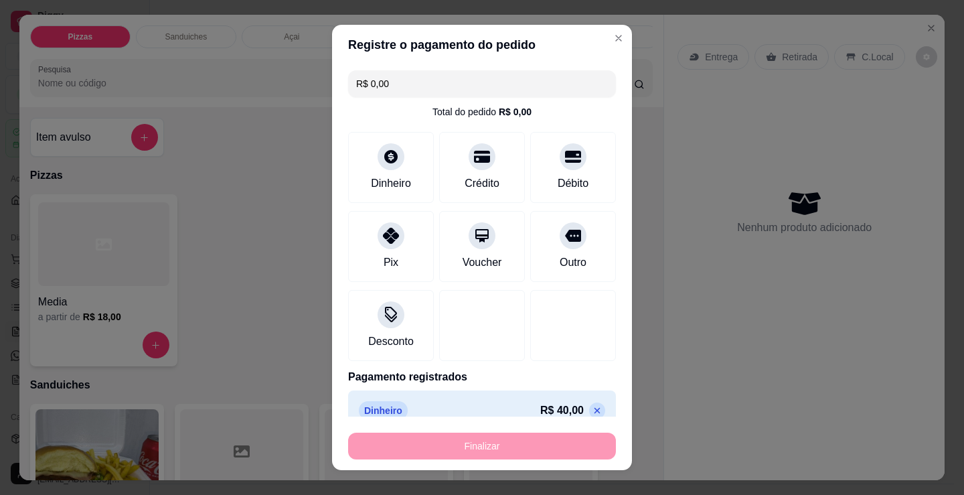
type input "-R$ 40,00"
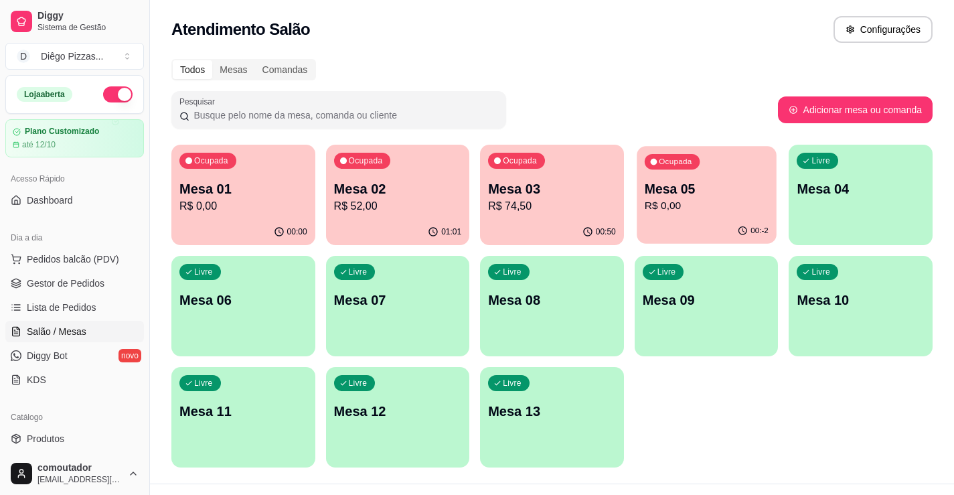
click at [692, 199] on p "R$ 0,00" at bounding box center [707, 205] width 124 height 15
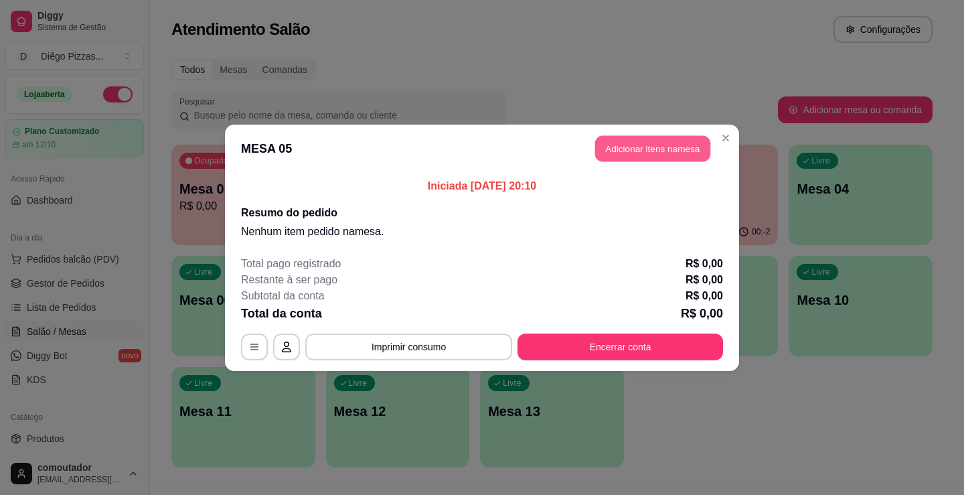
click at [705, 155] on button "Adicionar itens na mesa" at bounding box center [652, 148] width 115 height 26
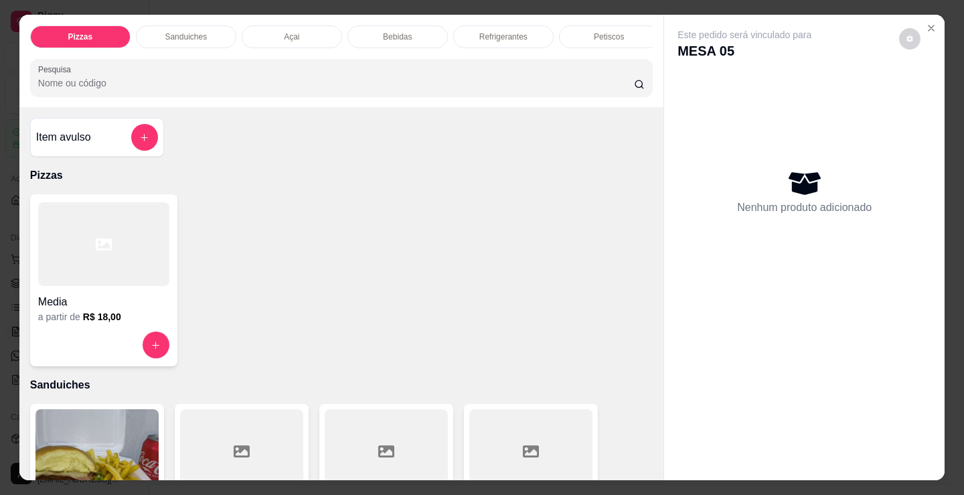
click at [123, 243] on div at bounding box center [103, 244] width 131 height 84
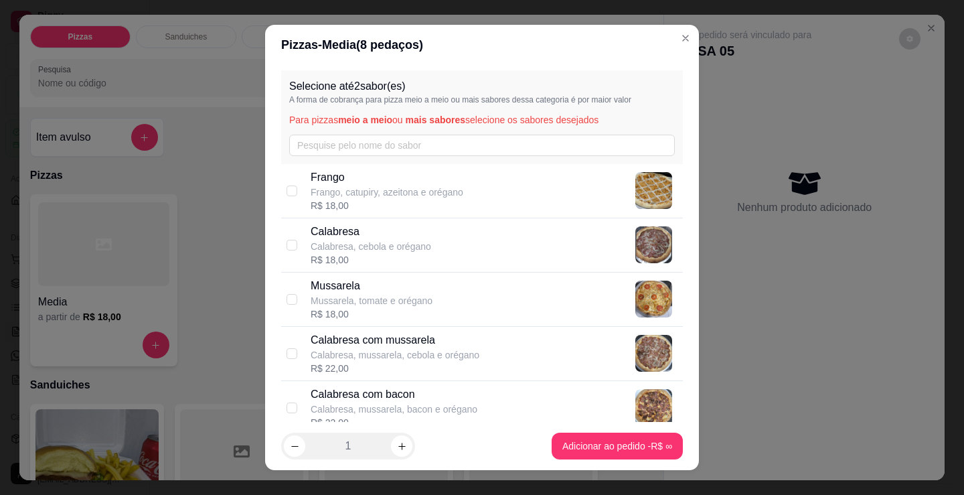
click at [386, 204] on div "R$ 18,00" at bounding box center [387, 205] width 153 height 13
checkbox input "true"
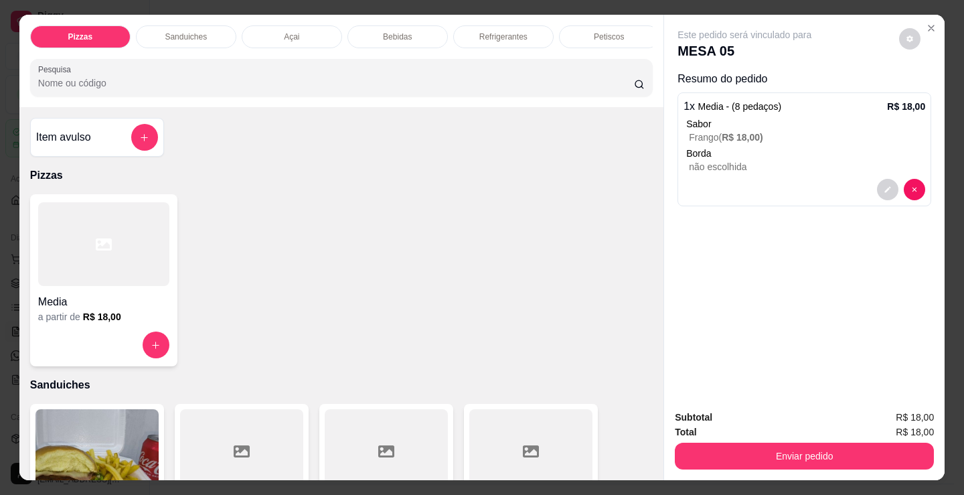
drag, startPoint x: 86, startPoint y: 301, endPoint x: 92, endPoint y: 303, distance: 6.8
click at [92, 303] on h4 "Media" at bounding box center [103, 302] width 131 height 16
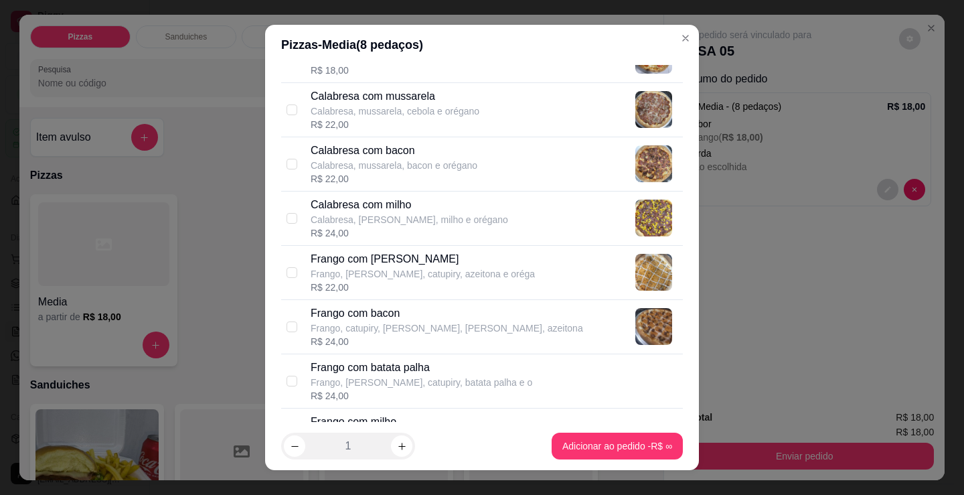
scroll to position [268, 0]
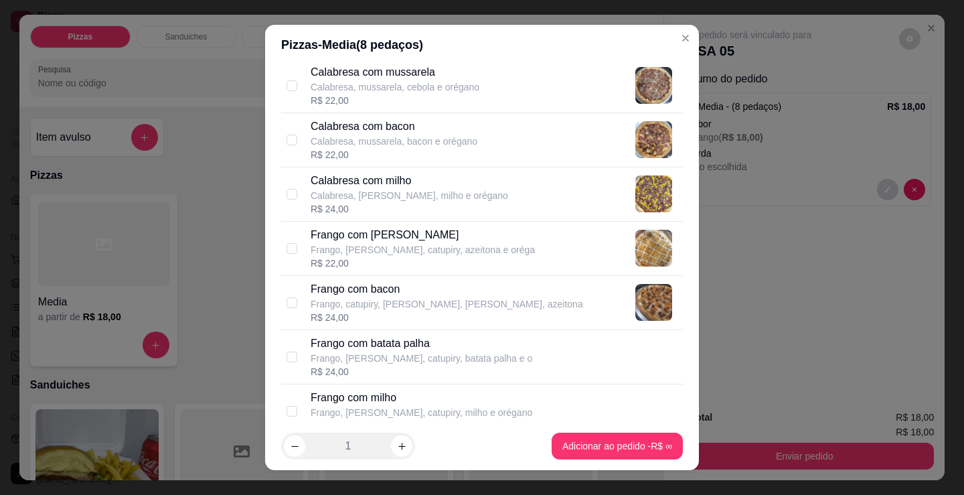
click at [410, 307] on p "Frango, catupiry, [PERSON_NAME], [PERSON_NAME], azeitona" at bounding box center [447, 303] width 272 height 13
checkbox input "true"
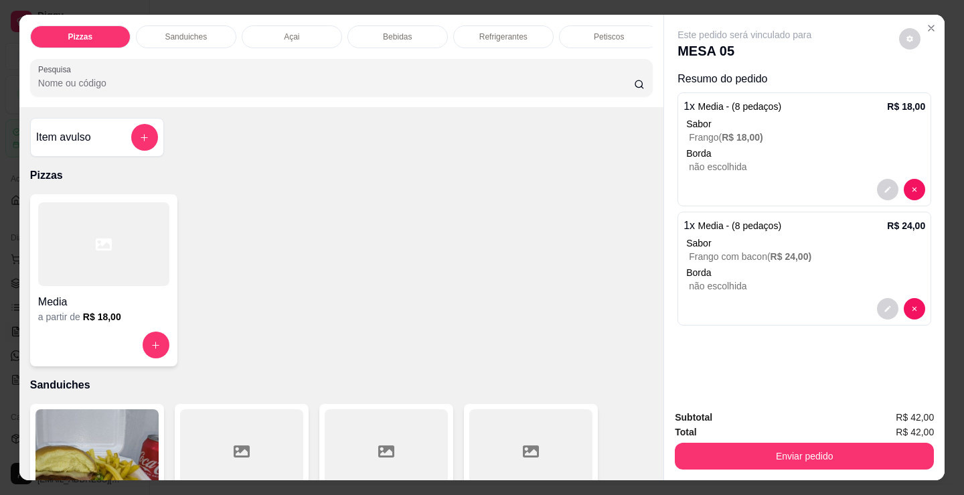
click at [151, 298] on div "Media" at bounding box center [103, 298] width 131 height 24
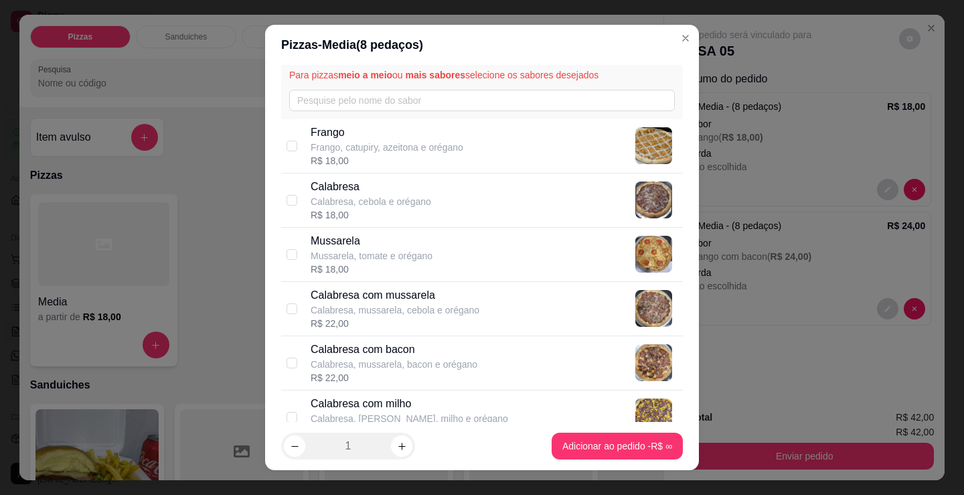
scroll to position [201, 0]
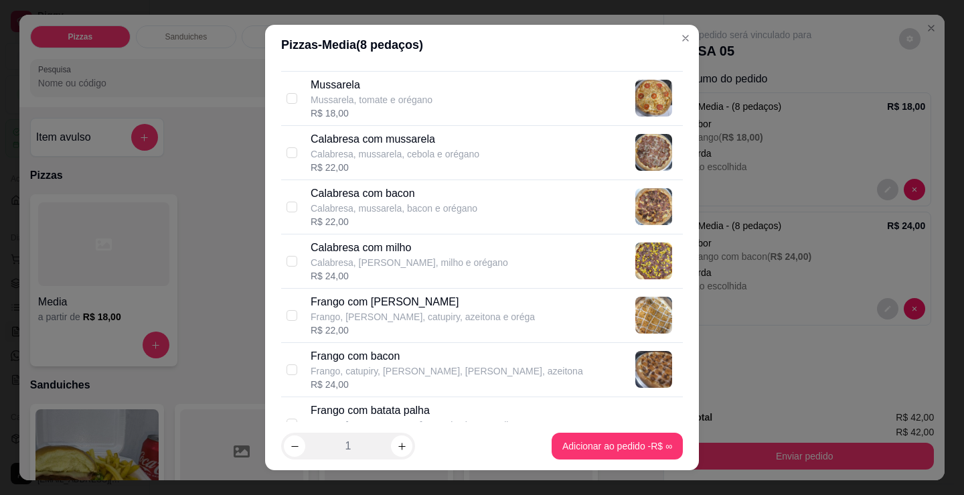
click at [365, 275] on div "R$ 24,00" at bounding box center [409, 275] width 197 height 13
click at [373, 262] on p "Calabresa, [PERSON_NAME], milho e orégano" at bounding box center [409, 262] width 197 height 13
checkbox input "false"
click at [387, 310] on p "Frango, [PERSON_NAME], catupiry, azeitona e oréga" at bounding box center [423, 316] width 224 height 13
checkbox input "true"
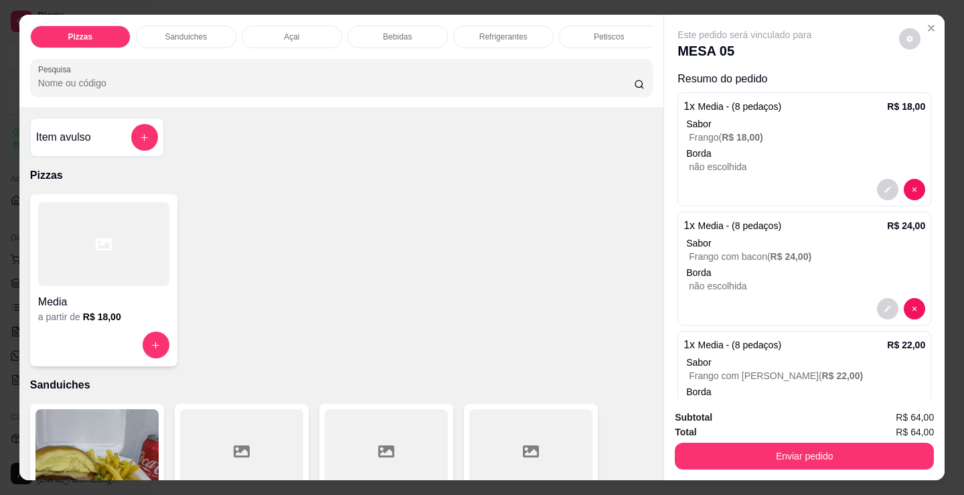
click at [423, 38] on div "Bebidas" at bounding box center [397, 36] width 100 height 23
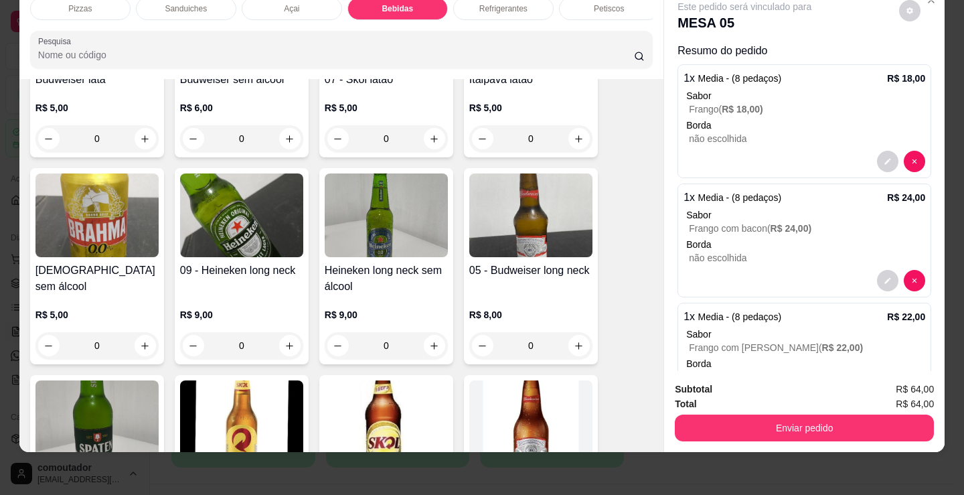
scroll to position [2060, 0]
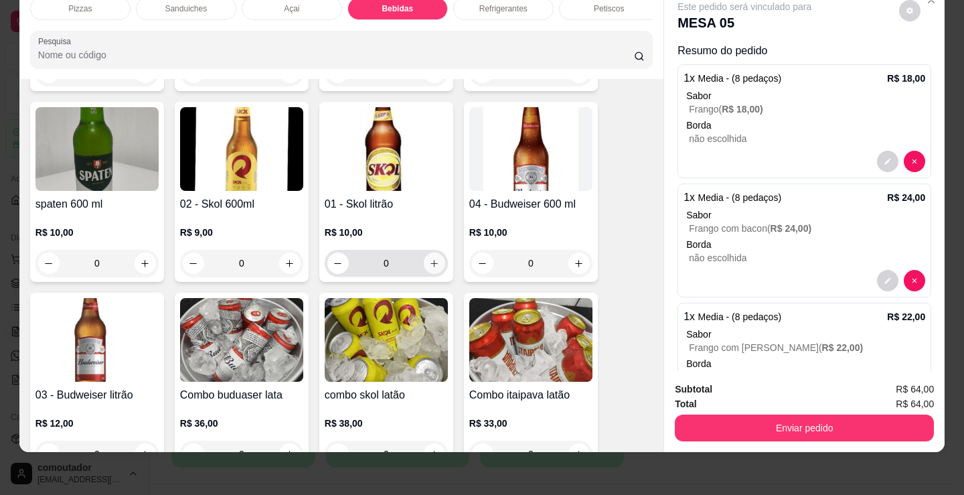
click at [432, 262] on icon "increase-product-quantity" at bounding box center [434, 263] width 10 height 10
type input "1"
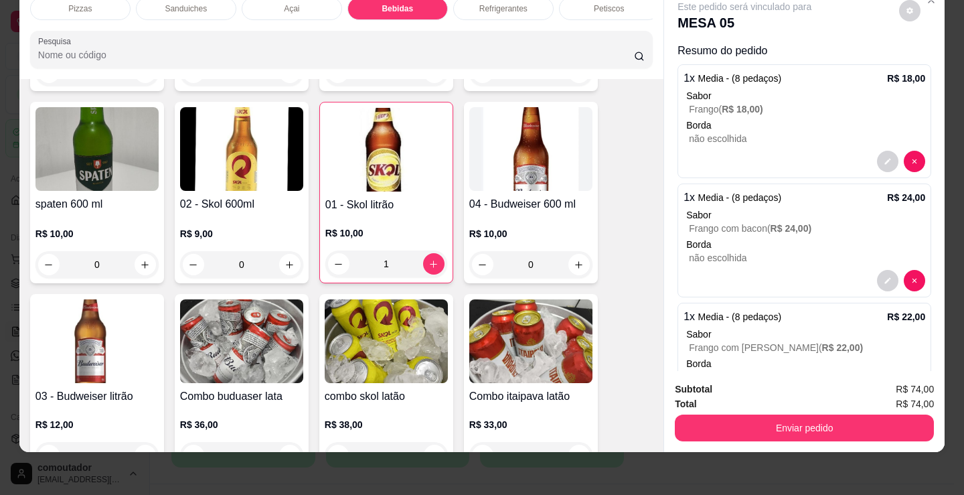
click at [494, 3] on p "Refrigerantes" at bounding box center [503, 8] width 48 height 11
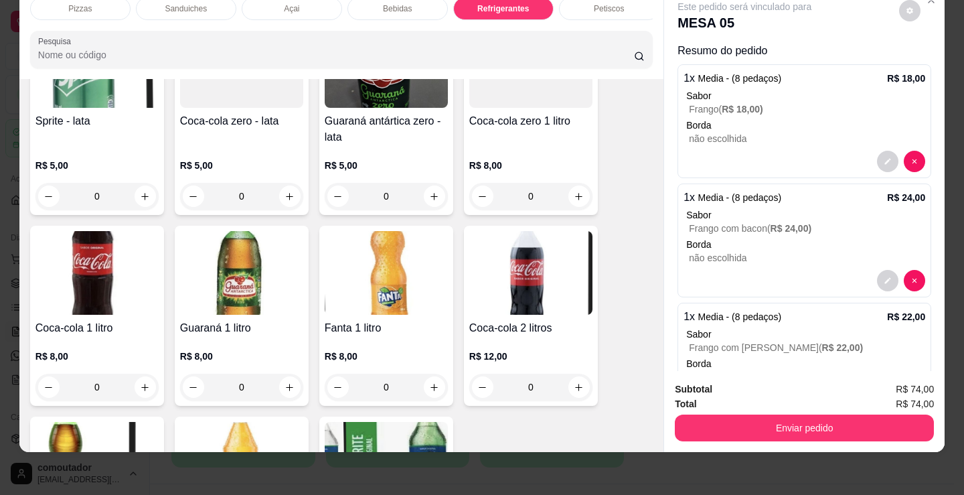
scroll to position [3812, 0]
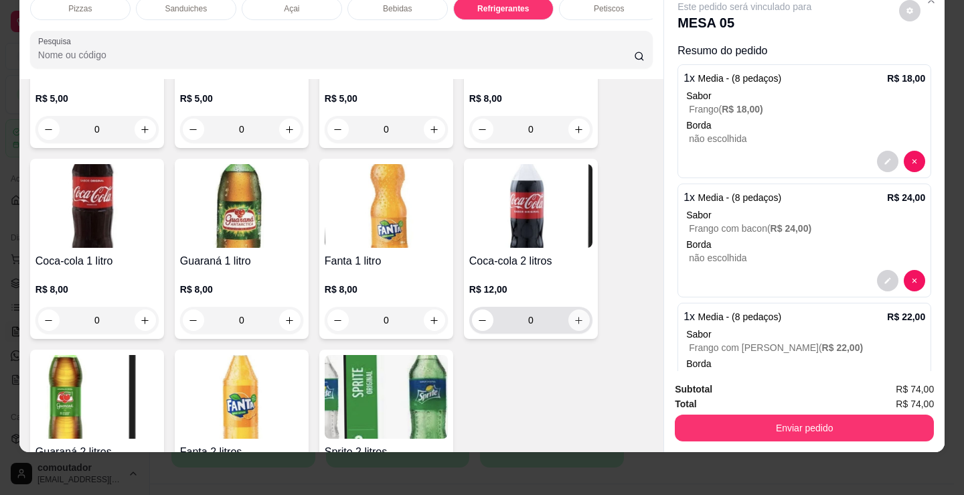
click at [568, 318] on button "increase-product-quantity" at bounding box center [578, 319] width 21 height 21
type input "1"
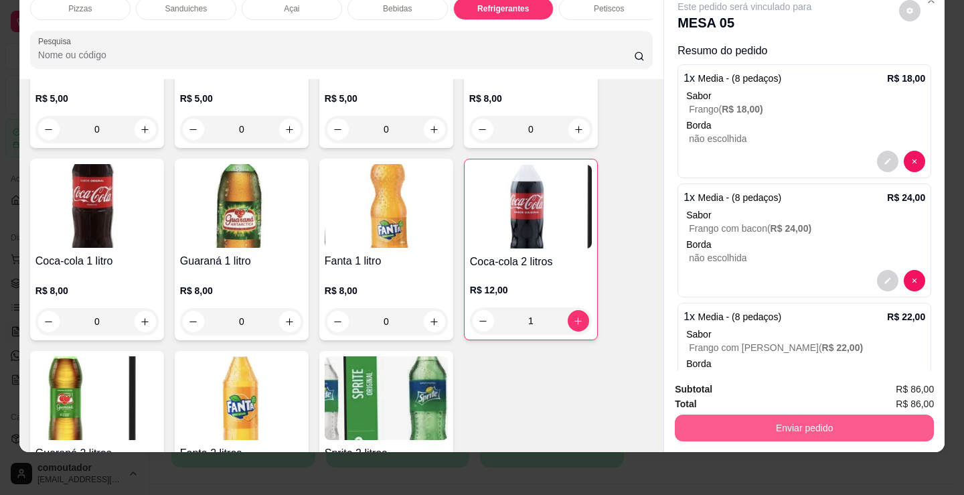
click at [727, 426] on button "Enviar pedido" at bounding box center [804, 427] width 259 height 27
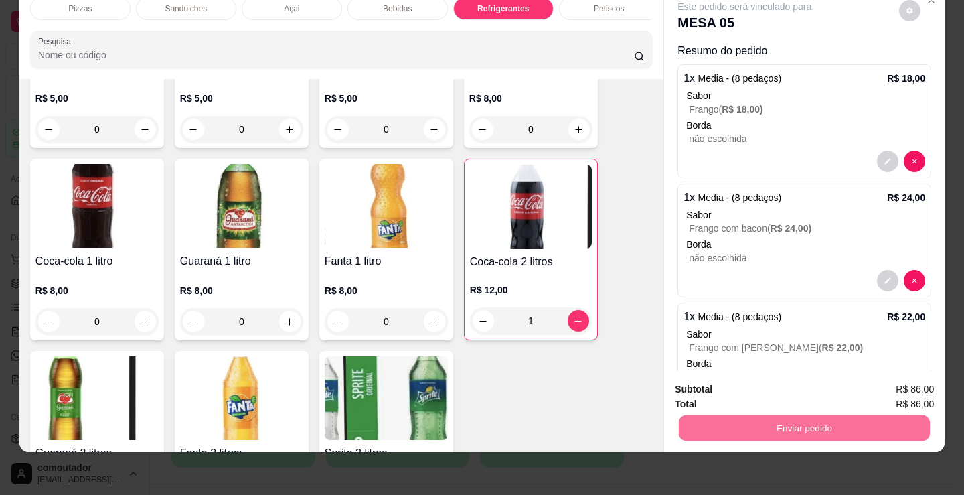
click at [831, 383] on button "Registrar cliente" at bounding box center [810, 384] width 88 height 25
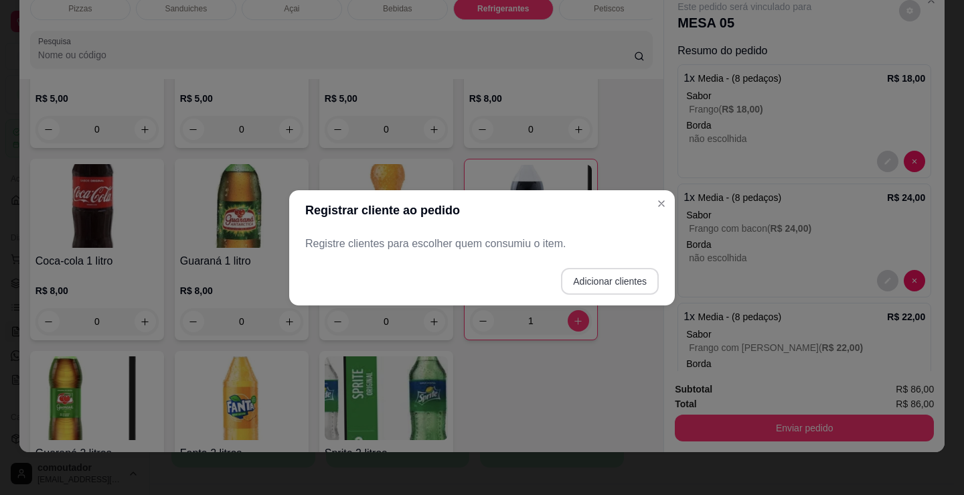
click at [599, 281] on button "Adicionar clientes" at bounding box center [610, 281] width 98 height 27
click at [504, 252] on input "Nome do cliente" at bounding box center [481, 248] width 337 height 13
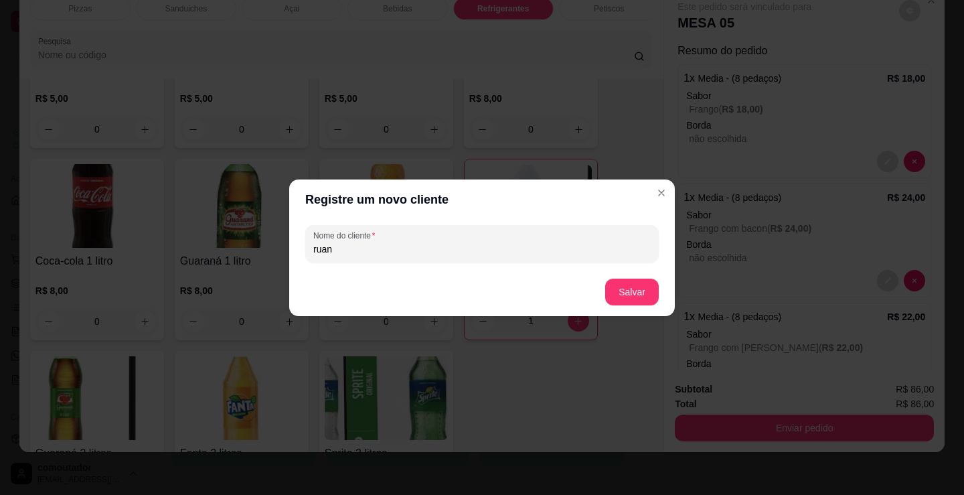
type input "ruan"
click at [629, 282] on button "Salvar" at bounding box center [632, 291] width 52 height 26
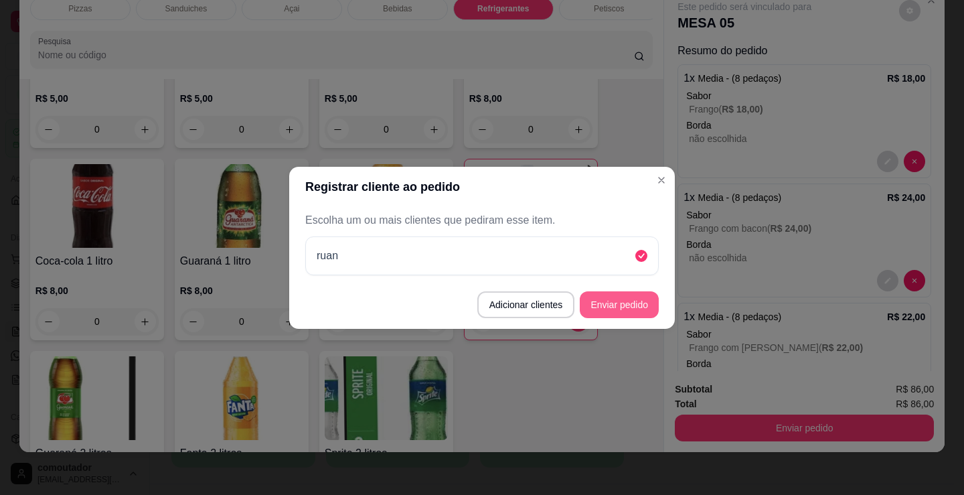
click at [615, 299] on button "Enviar pedido" at bounding box center [619, 304] width 79 height 27
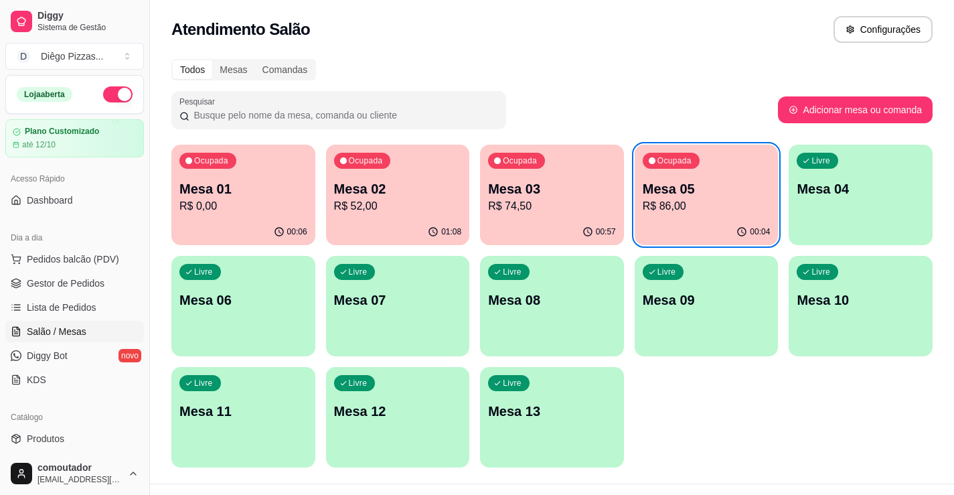
click at [432, 203] on p "R$ 52,00" at bounding box center [398, 206] width 128 height 16
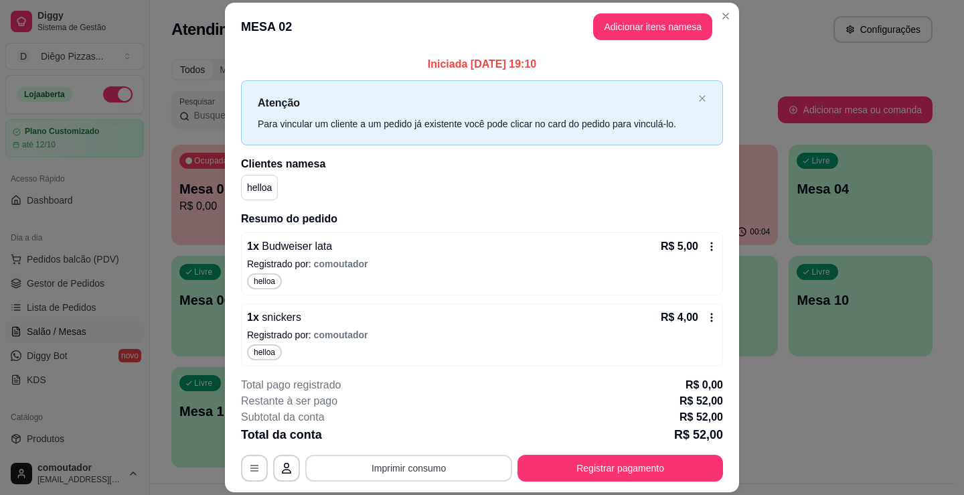
click at [404, 462] on button "Imprimir consumo" at bounding box center [408, 467] width 207 height 27
click at [411, 442] on button "IMPRESSORA" at bounding box center [407, 436] width 97 height 21
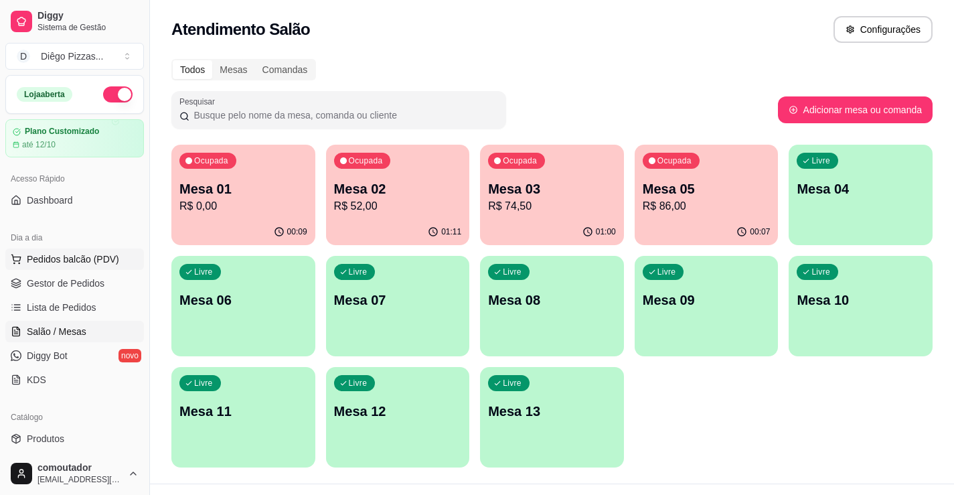
click at [111, 265] on span "Pedidos balcão (PDV)" at bounding box center [73, 258] width 92 height 13
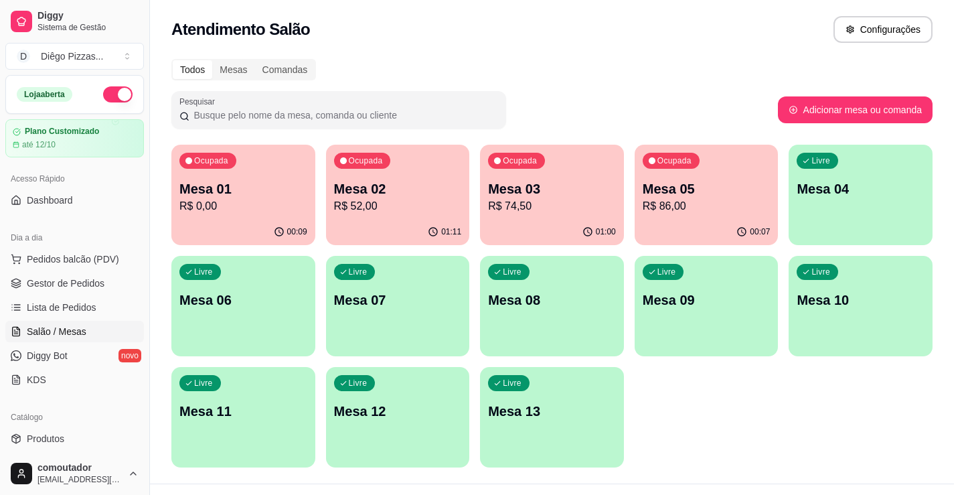
click at [107, 270] on div at bounding box center [103, 244] width 131 height 84
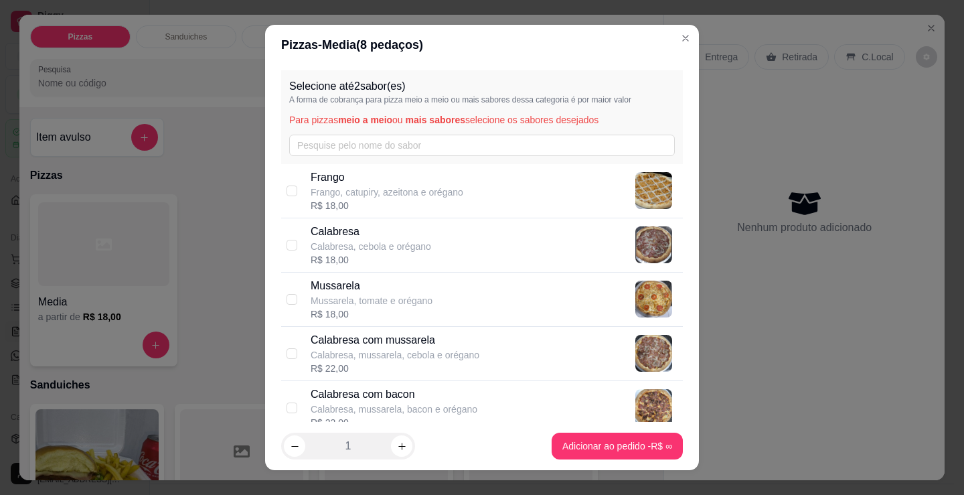
click at [473, 327] on div "Calabresa com mussarela Calabresa, mussarela, cebola e orégano R$ 22,00" at bounding box center [482, 354] width 402 height 54
checkbox input "true"
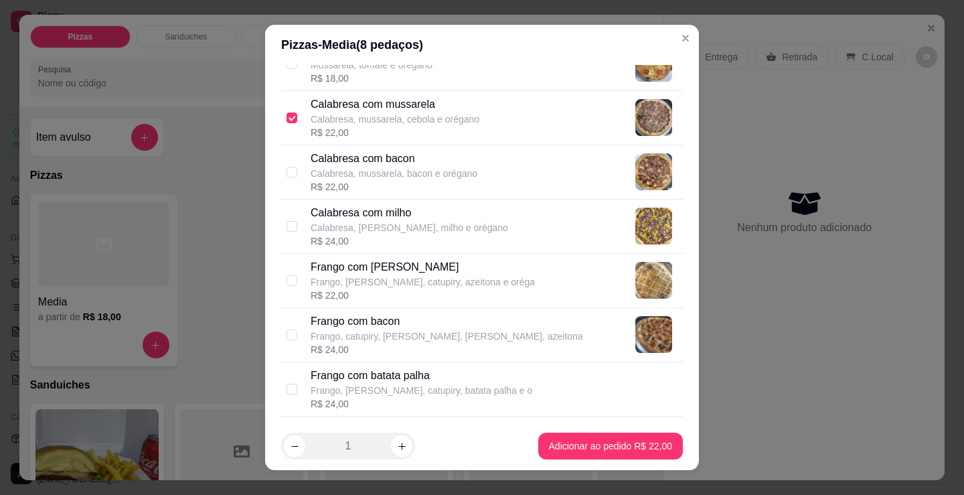
scroll to position [268, 0]
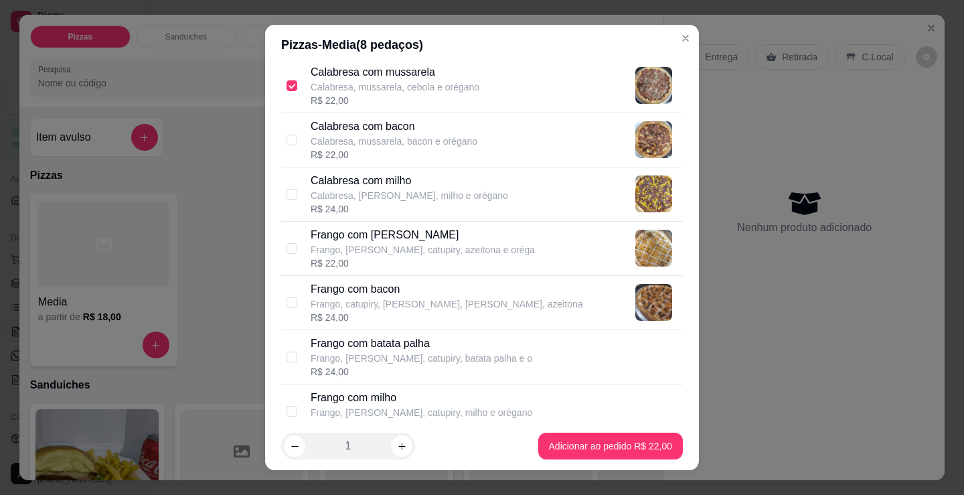
click at [447, 264] on div "R$ 22,00" at bounding box center [423, 262] width 224 height 13
checkbox input "true"
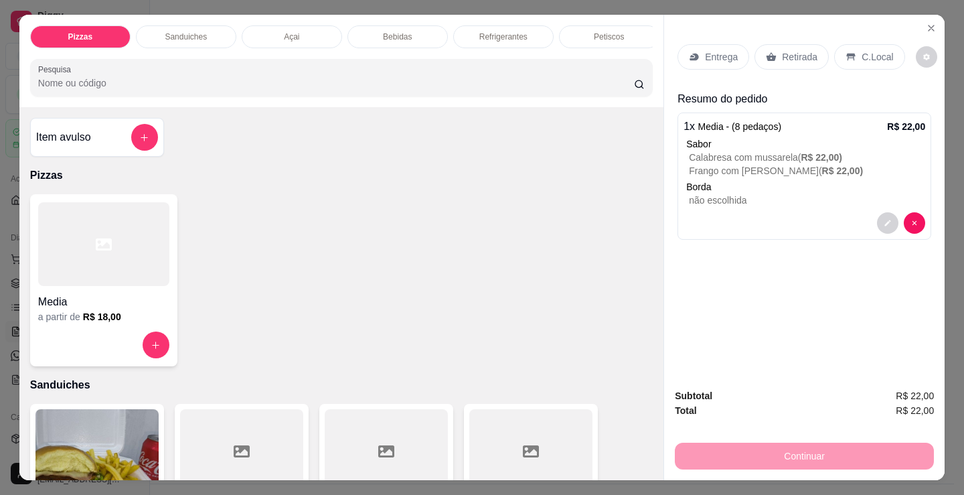
click at [513, 36] on p "Refrigerantes" at bounding box center [503, 36] width 48 height 11
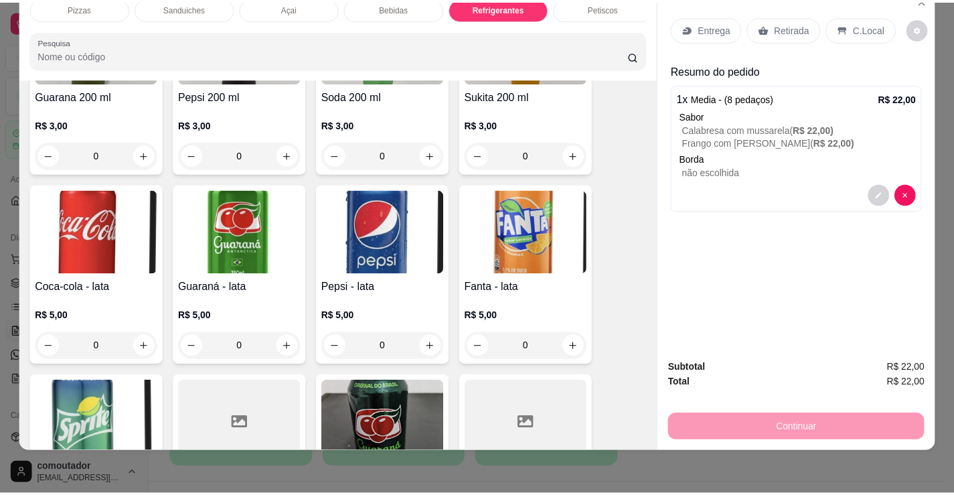
scroll to position [3410, 0]
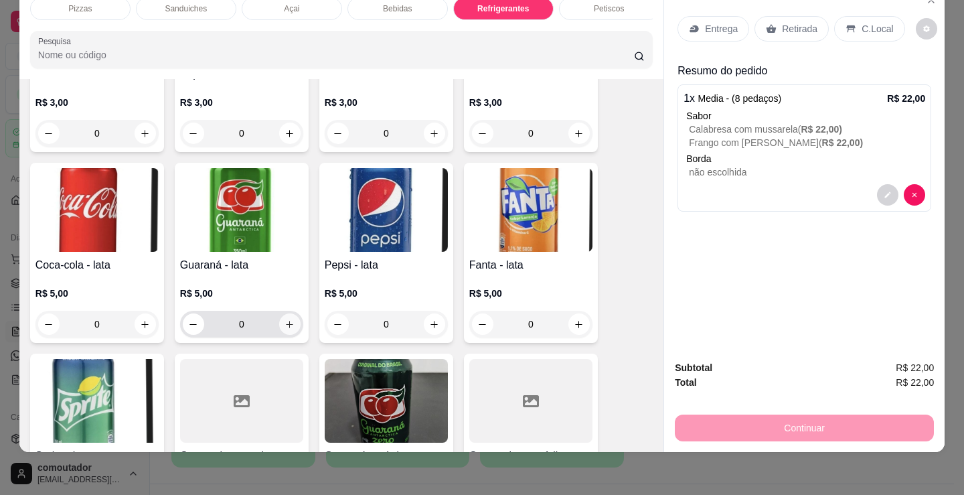
click at [286, 325] on icon "increase-product-quantity" at bounding box center [289, 324] width 7 height 7
type input "1"
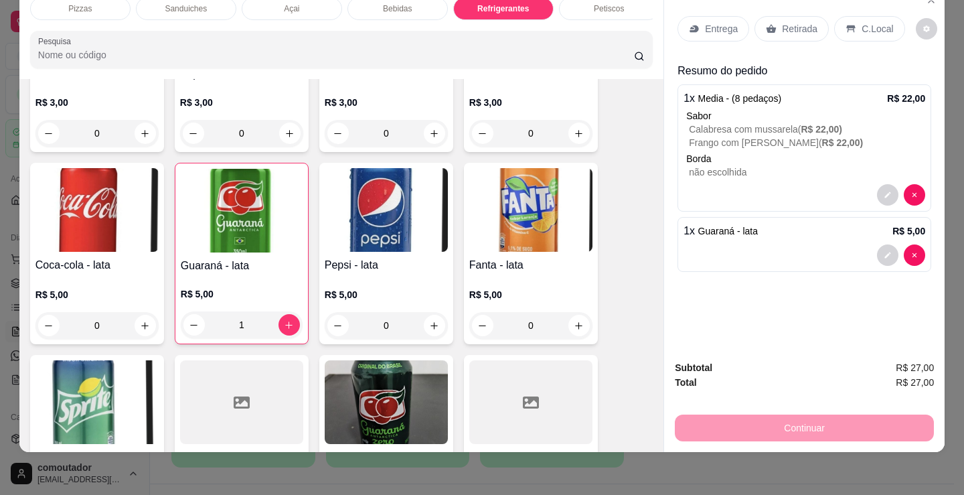
click at [714, 22] on p "Entrega" at bounding box center [721, 28] width 33 height 13
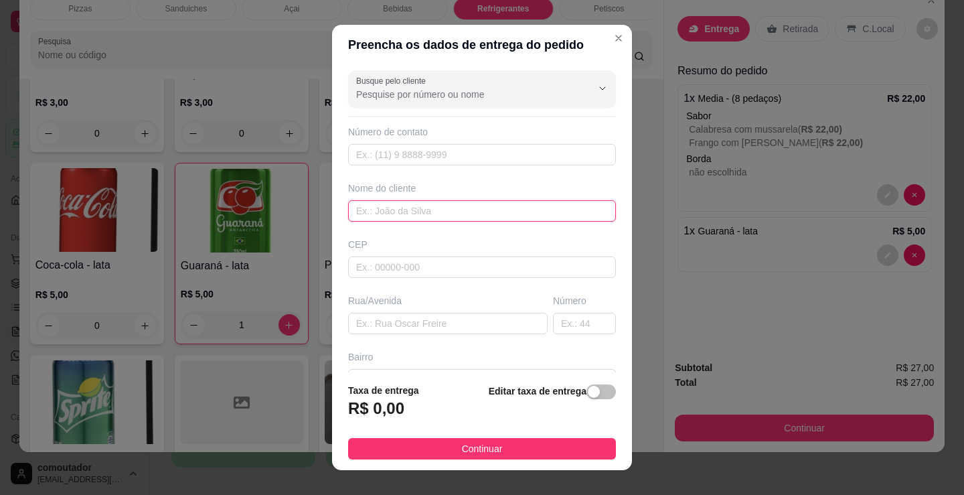
click at [427, 212] on input "text" at bounding box center [482, 210] width 268 height 21
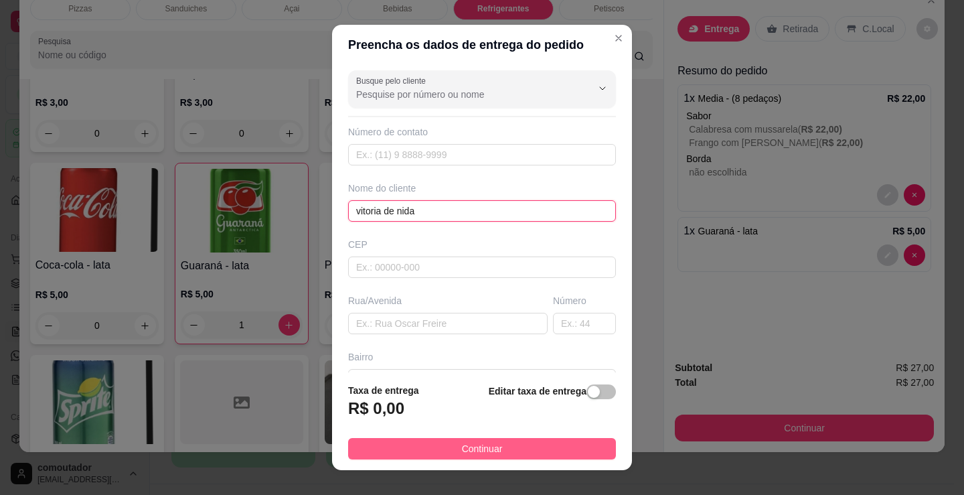
type input "vitoria de nida"
click at [543, 450] on button "Continuar" at bounding box center [482, 448] width 268 height 21
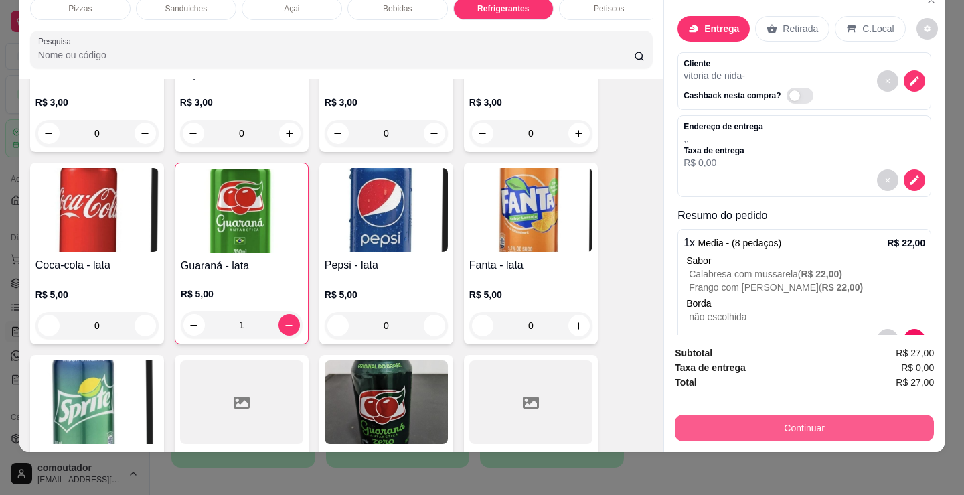
click at [690, 414] on button "Continuar" at bounding box center [804, 427] width 259 height 27
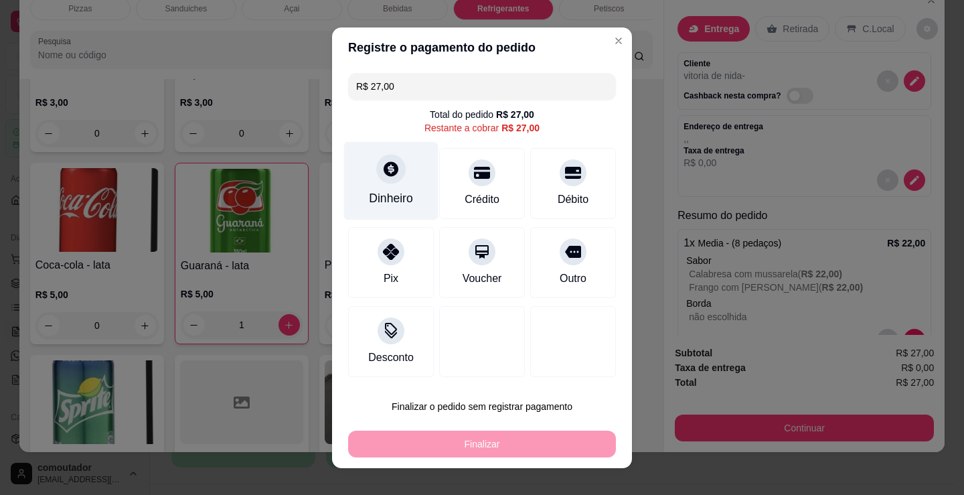
click at [382, 177] on icon at bounding box center [390, 168] width 17 height 17
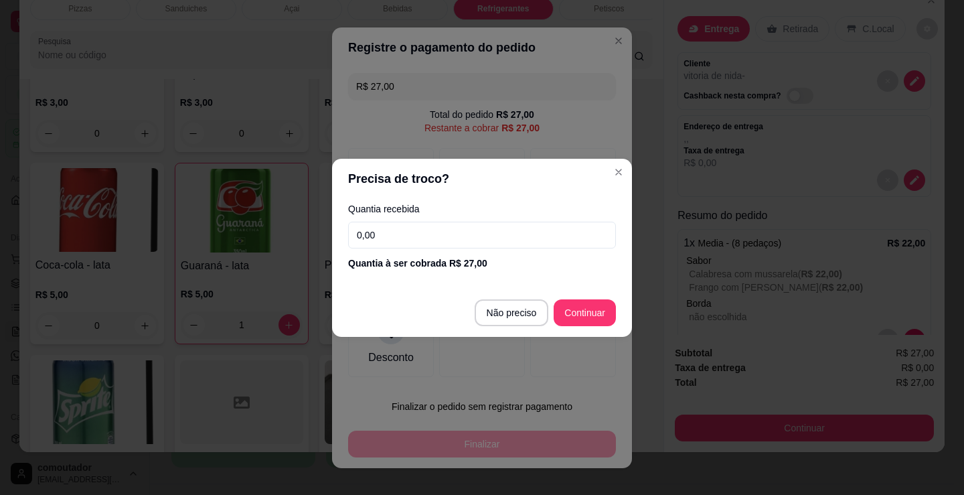
click at [435, 227] on input "0,00" at bounding box center [482, 235] width 268 height 27
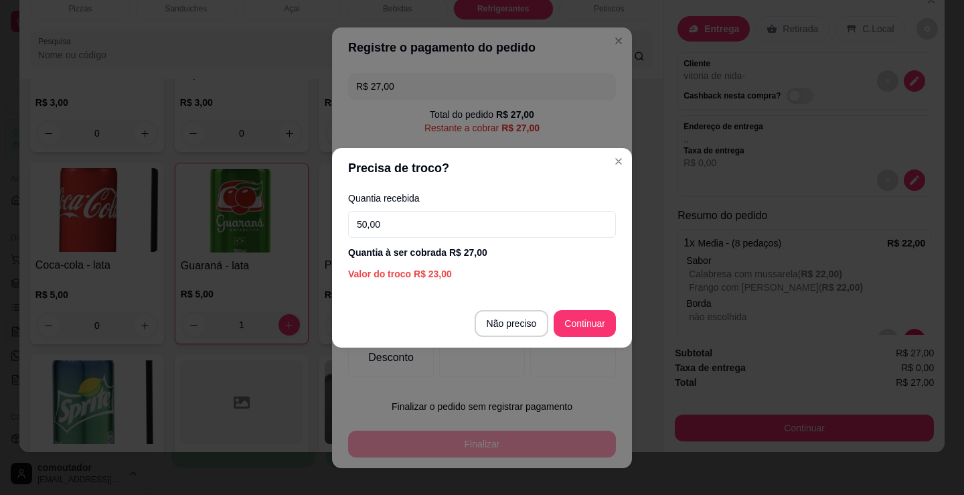
type input "50,00"
type input "R$ 0,00"
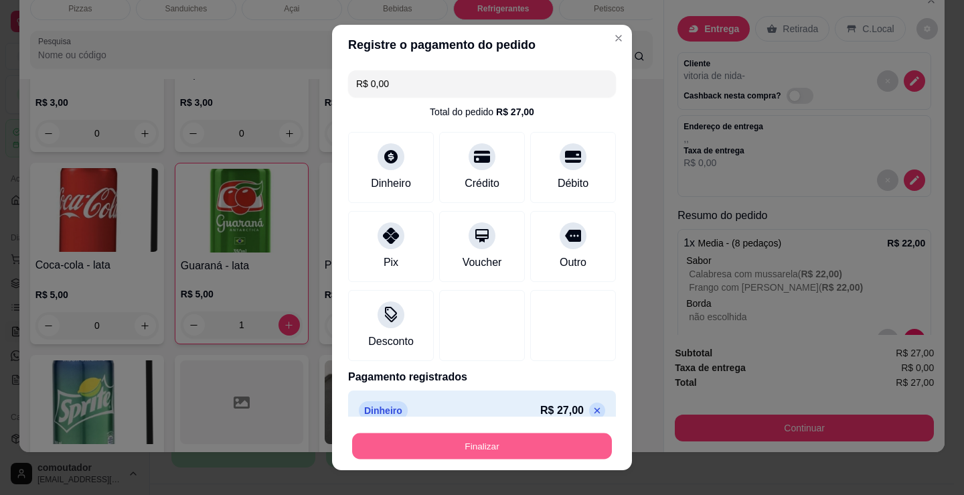
click at [560, 440] on button "Finalizar" at bounding box center [482, 446] width 260 height 26
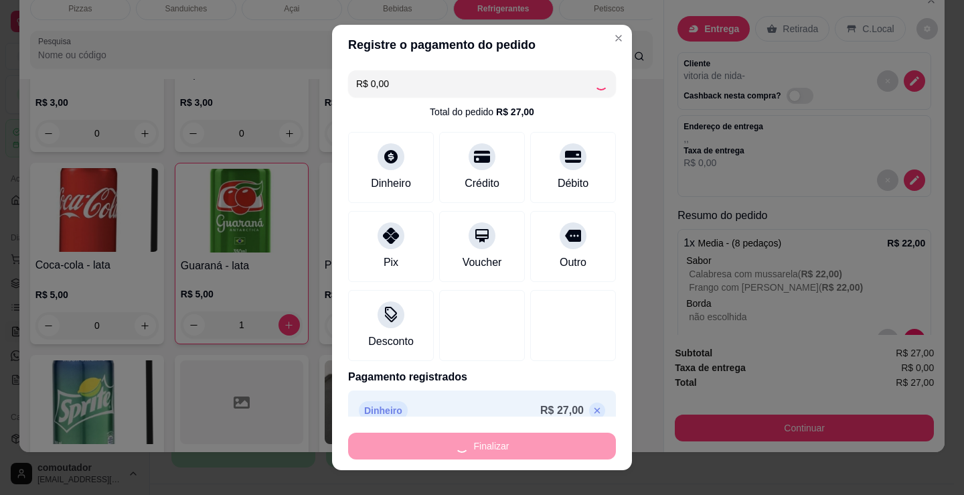
type input "0"
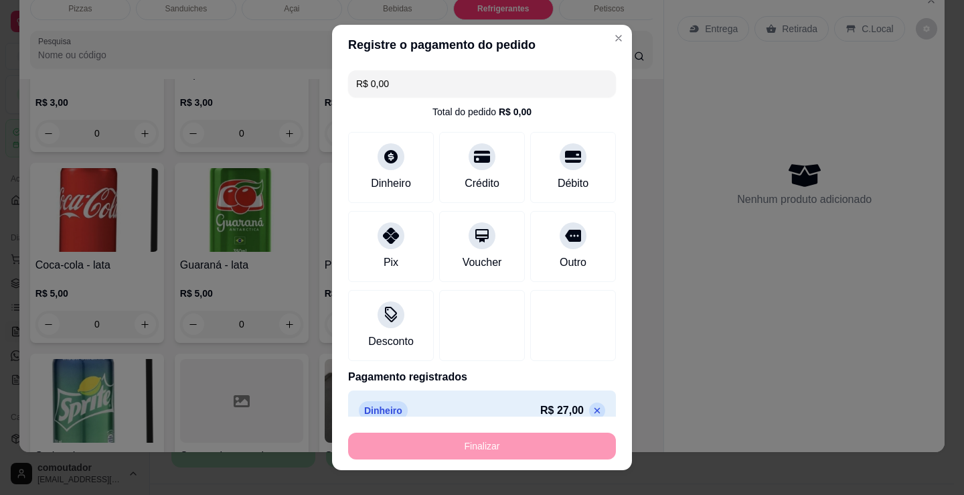
type input "-R$ 27,00"
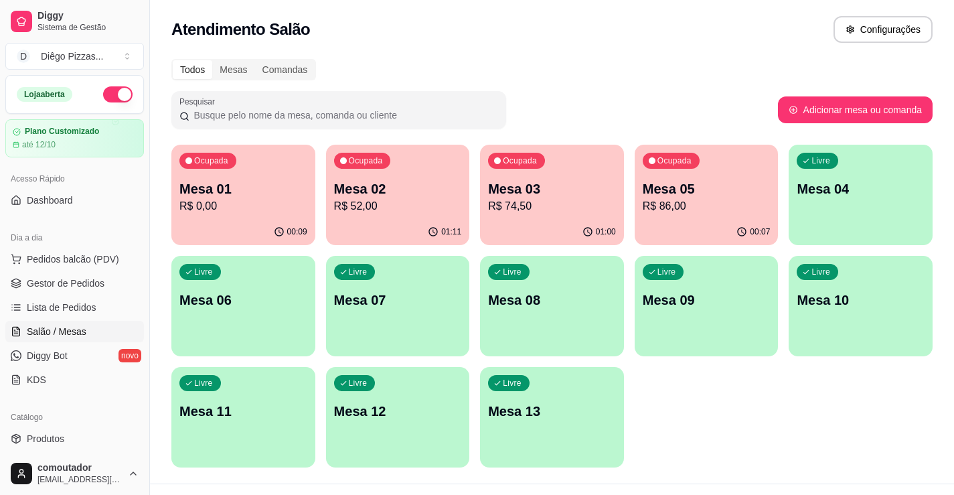
click at [682, 422] on div "Ocupada Mesa 01 R$ 0,00 00:09 Ocupada Mesa 02 R$ 52,00 01:11 Ocupada Mesa 03 R$…" at bounding box center [551, 306] width 761 height 323
click at [402, 209] on p "R$ 52,00" at bounding box center [397, 205] width 124 height 15
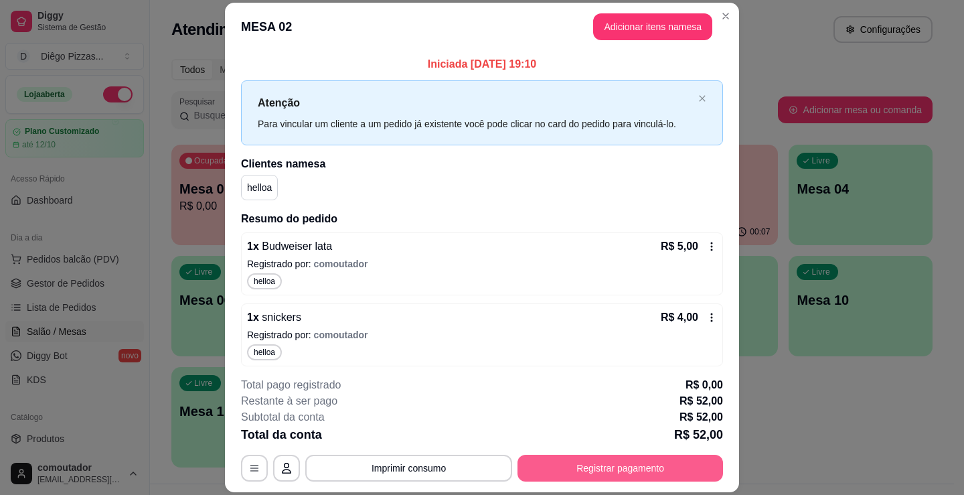
click at [564, 469] on button "Registrar pagamento" at bounding box center [619, 467] width 205 height 27
click at [382, 211] on icon at bounding box center [390, 205] width 17 height 17
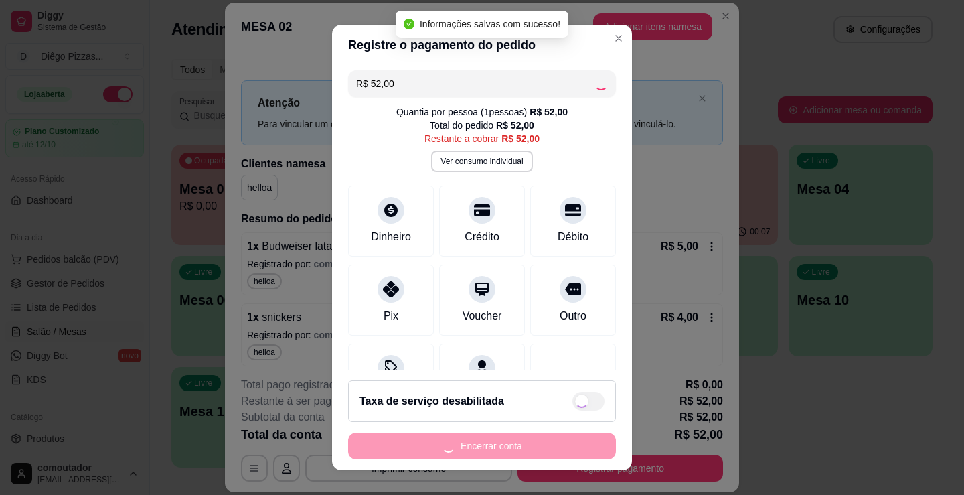
type input "R$ 0,00"
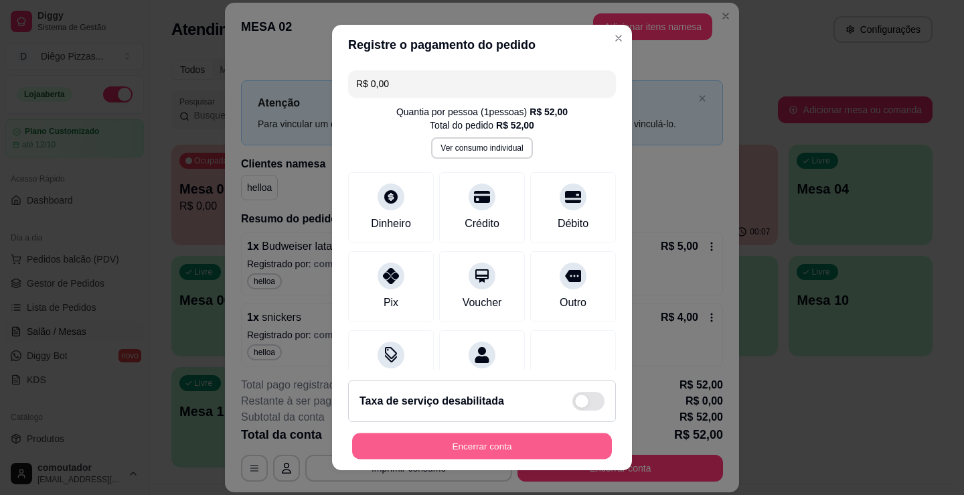
click at [530, 446] on button "Encerrar conta" at bounding box center [482, 446] width 260 height 26
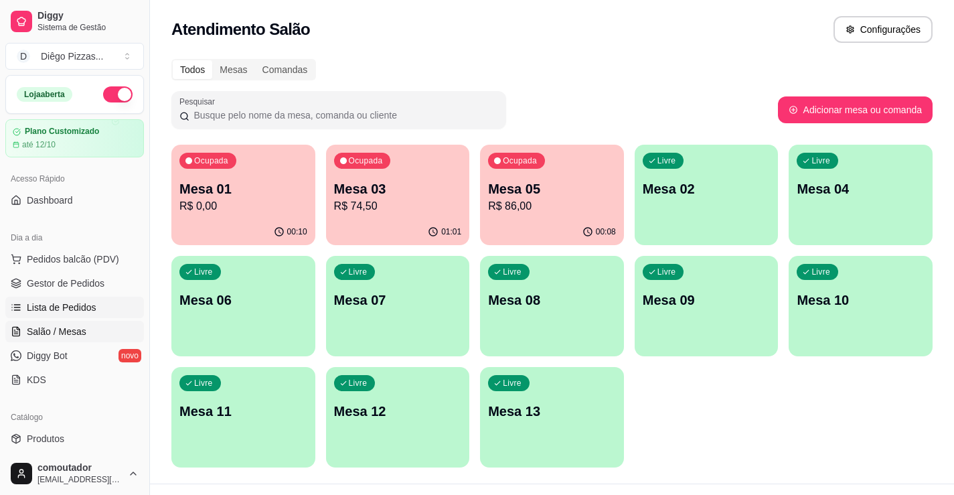
click at [57, 304] on span "Lista de Pedidos" at bounding box center [62, 307] width 70 height 13
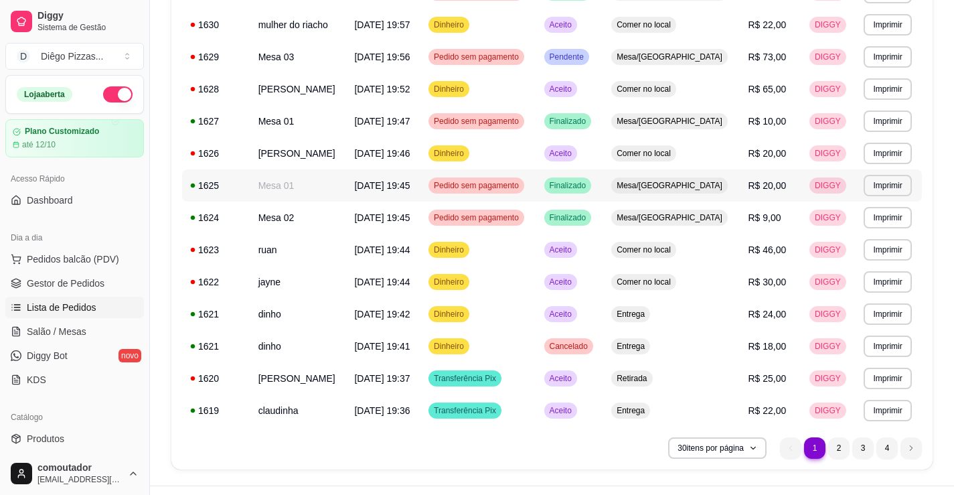
scroll to position [760, 0]
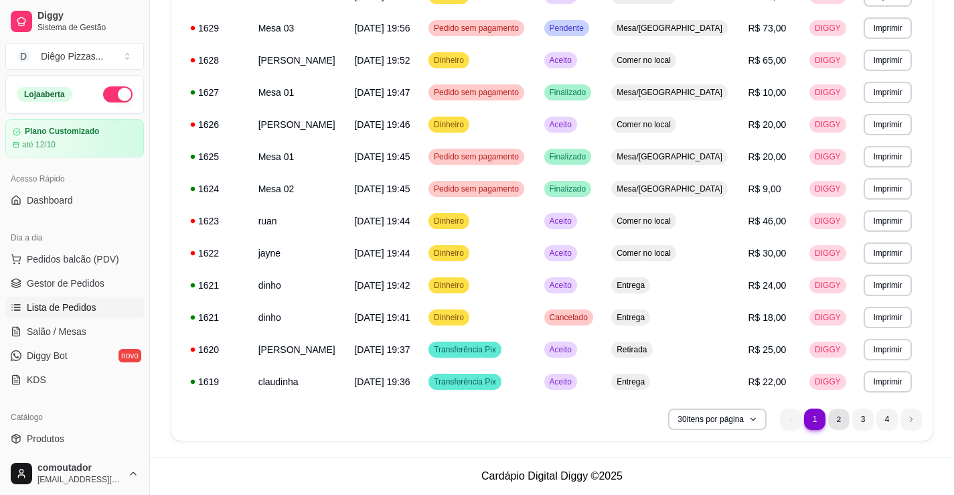
click at [833, 417] on li "2" at bounding box center [838, 418] width 21 height 21
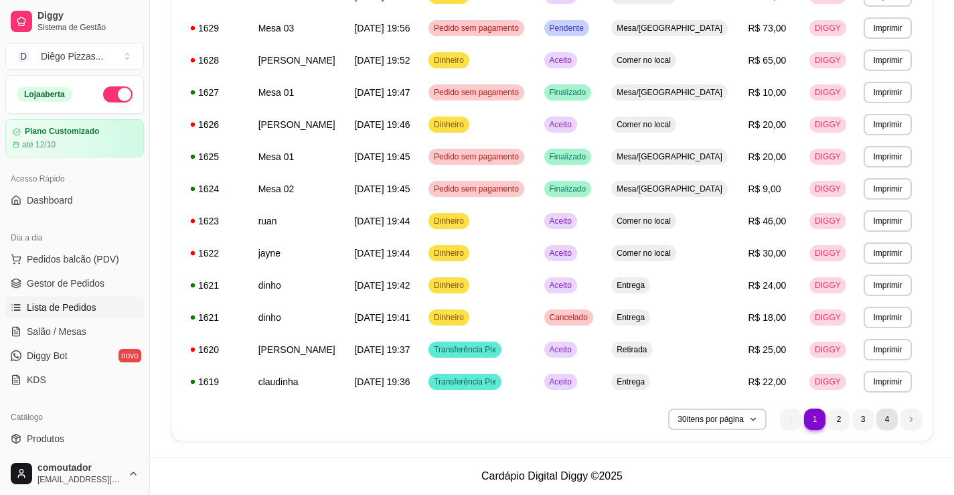
click at [883, 423] on li "4" at bounding box center [886, 418] width 21 height 21
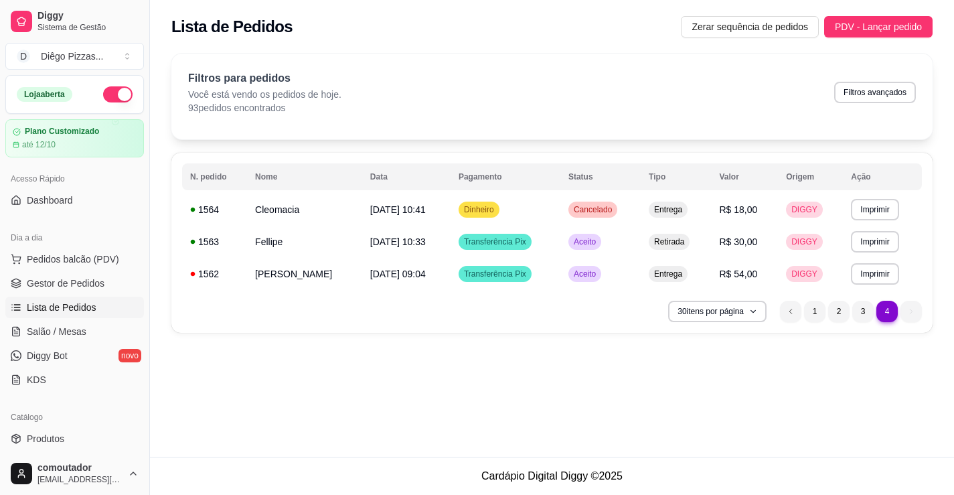
scroll to position [0, 0]
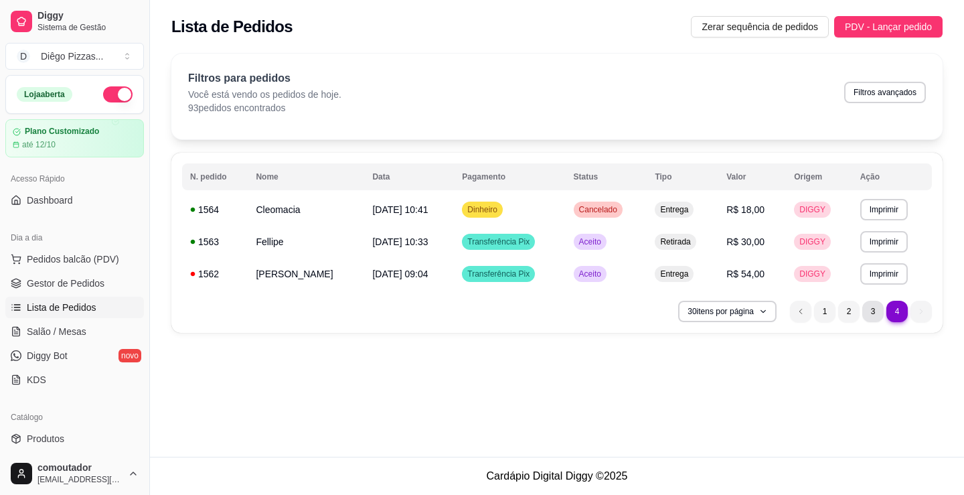
click at [869, 311] on li "3" at bounding box center [872, 311] width 21 height 21
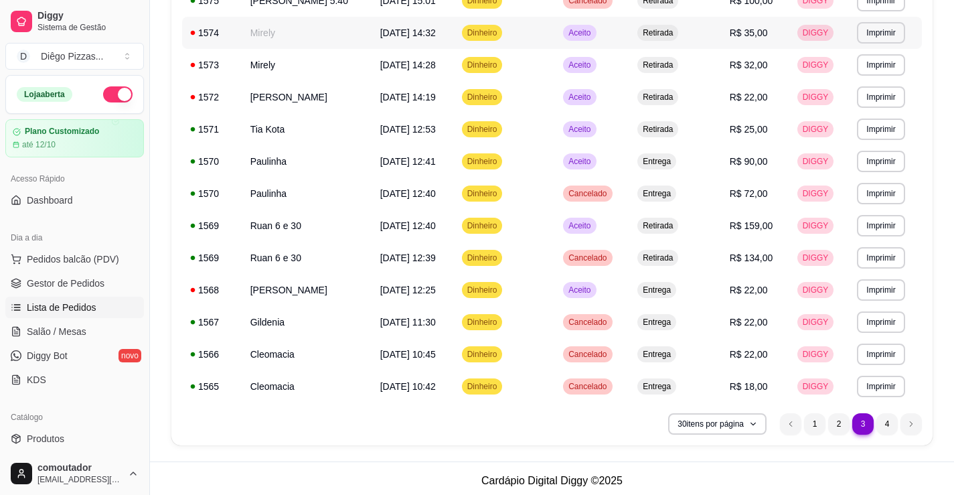
scroll to position [760, 0]
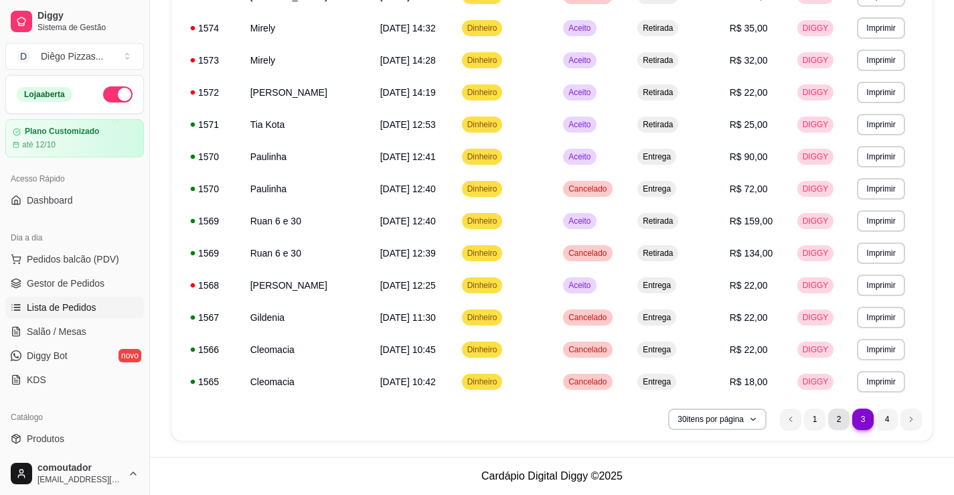
click at [835, 416] on li "2" at bounding box center [838, 418] width 21 height 21
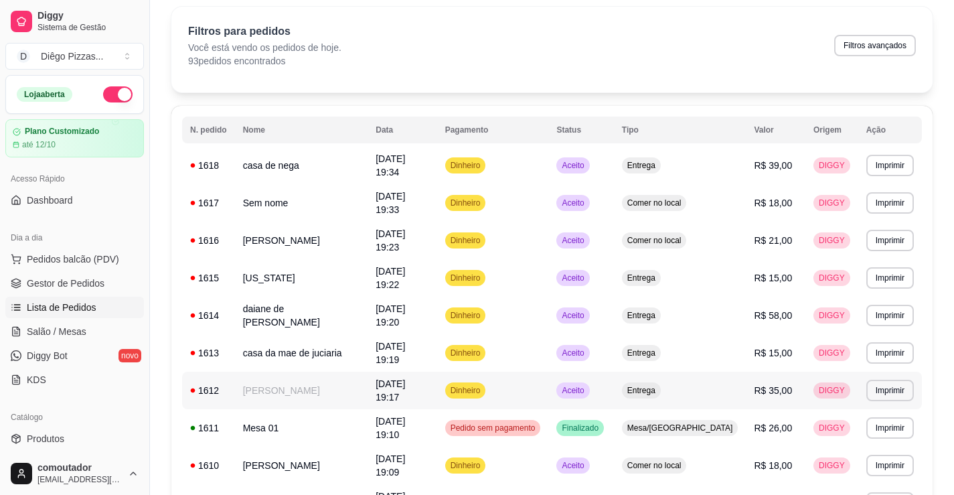
scroll to position [23, 0]
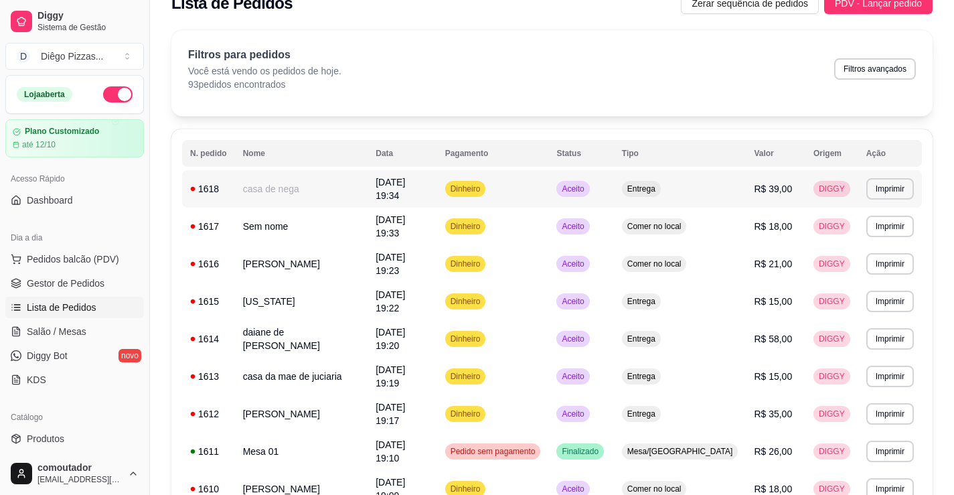
click at [307, 194] on td "casa de nega" at bounding box center [301, 188] width 133 height 37
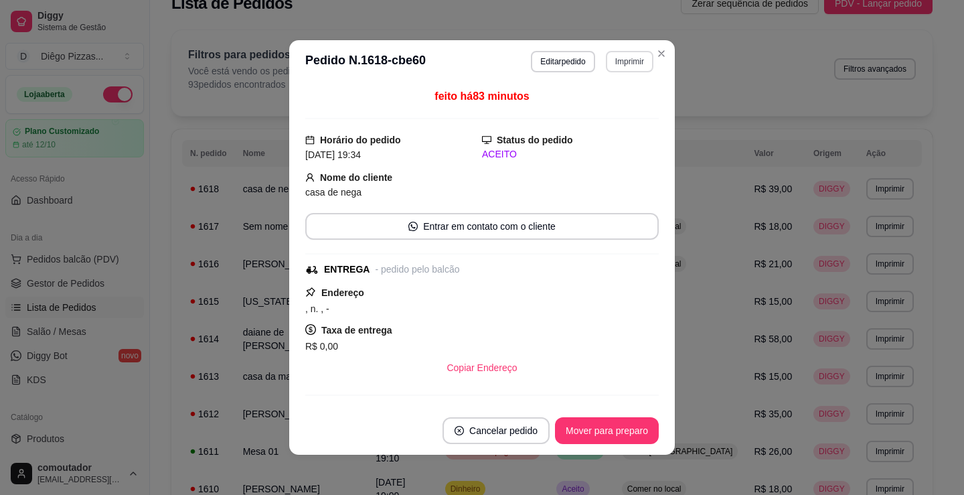
click at [626, 65] on button "Imprimir" at bounding box center [630, 61] width 48 height 21
click at [620, 109] on button "IMPRESSORA" at bounding box center [601, 108] width 94 height 21
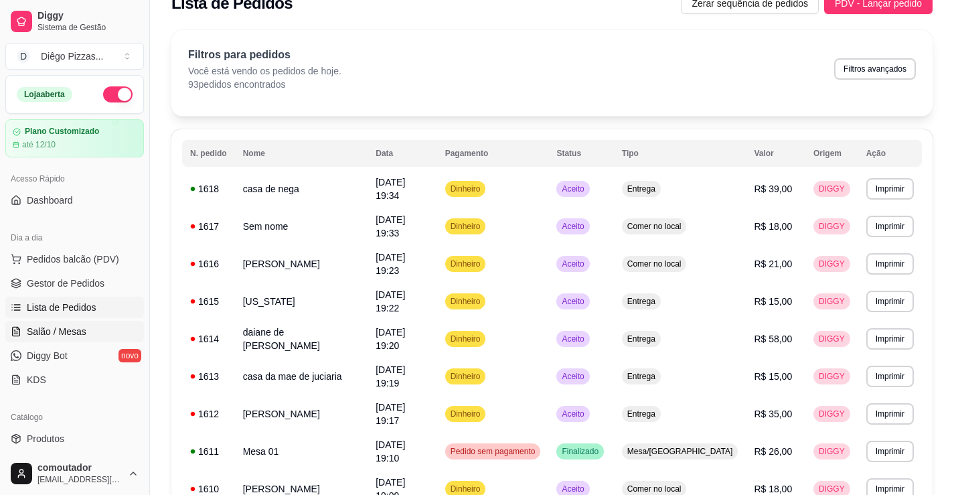
click at [76, 334] on span "Salão / Mesas" at bounding box center [57, 331] width 60 height 13
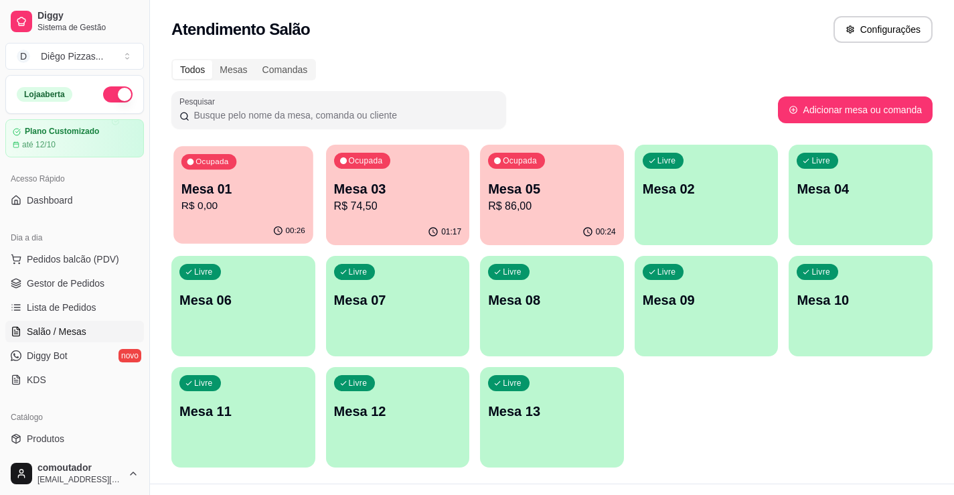
click at [216, 185] on p "Mesa 01" at bounding box center [243, 189] width 124 height 18
click at [383, 210] on p "R$ 74,50" at bounding box center [398, 206] width 128 height 16
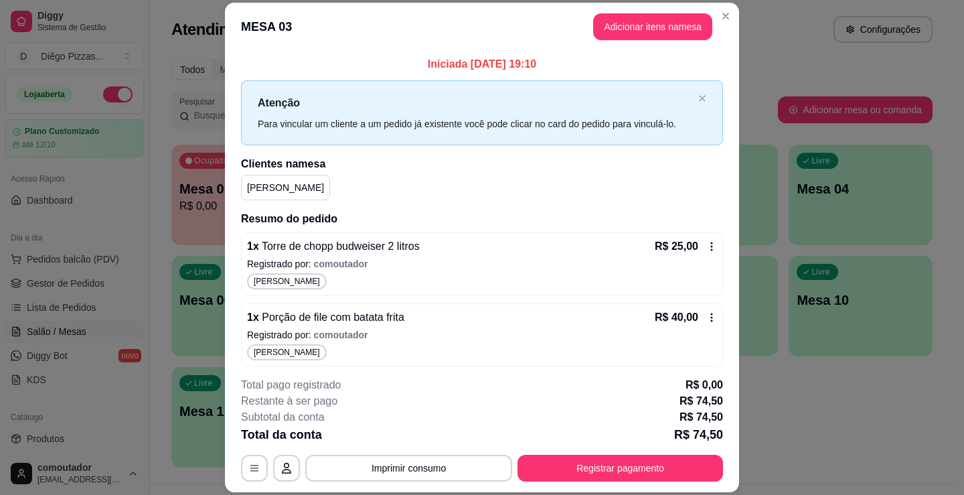
click at [635, 25] on button "Adicionar itens na mesa" at bounding box center [652, 26] width 119 height 27
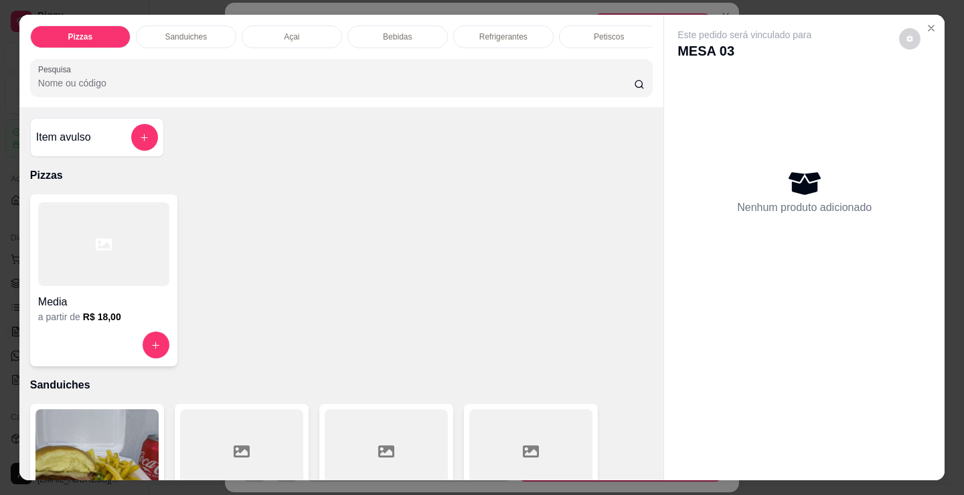
click at [587, 25] on div "Petiscos" at bounding box center [609, 36] width 100 height 23
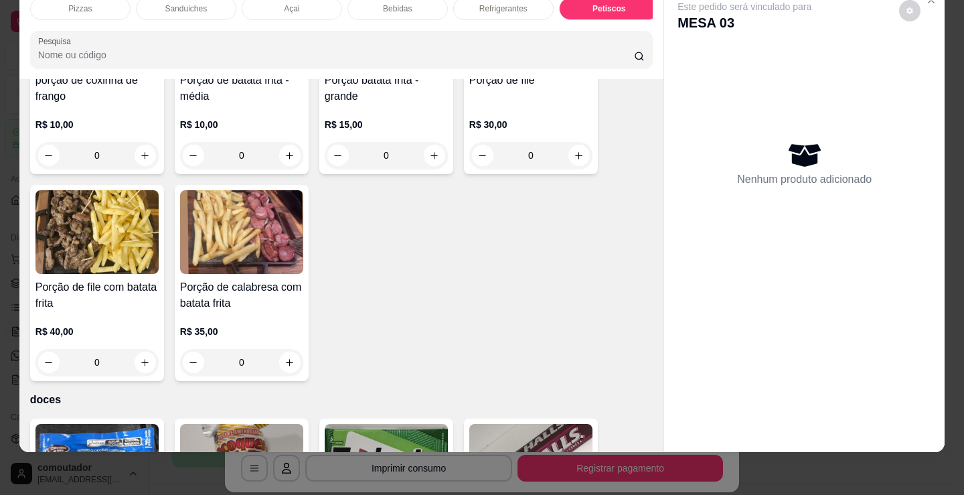
scroll to position [4406, 0]
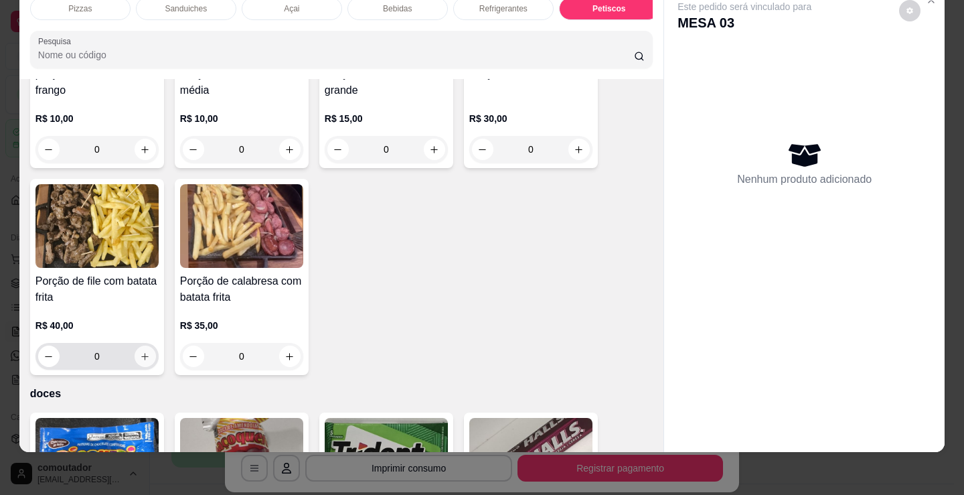
click at [143, 355] on icon "increase-product-quantity" at bounding box center [145, 356] width 10 height 10
type input "1"
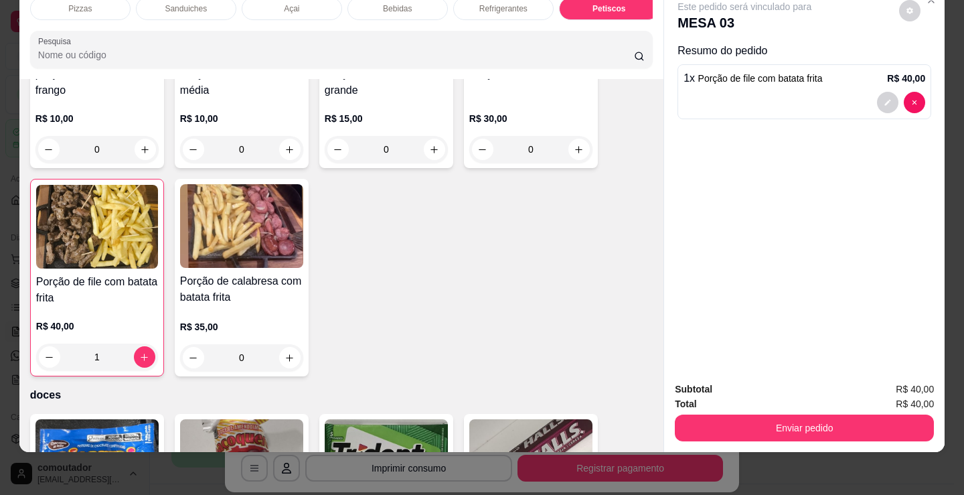
click at [430, 1] on div "Bebidas" at bounding box center [397, 8] width 100 height 23
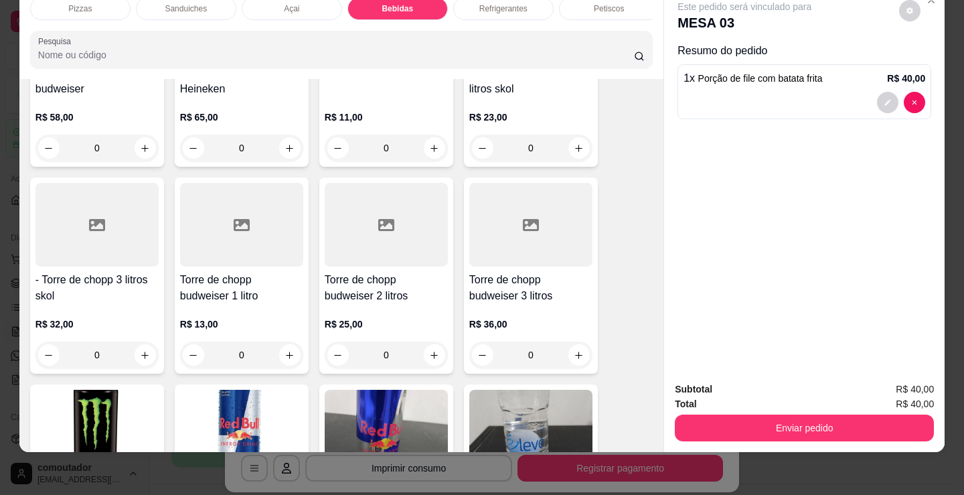
scroll to position [2596, 0]
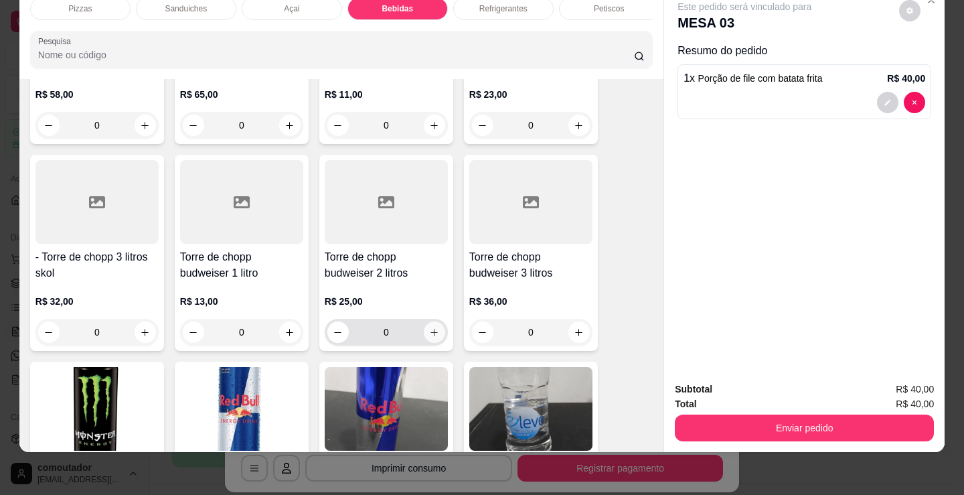
click at [434, 337] on button "increase-product-quantity" at bounding box center [434, 331] width 21 height 21
type input "1"
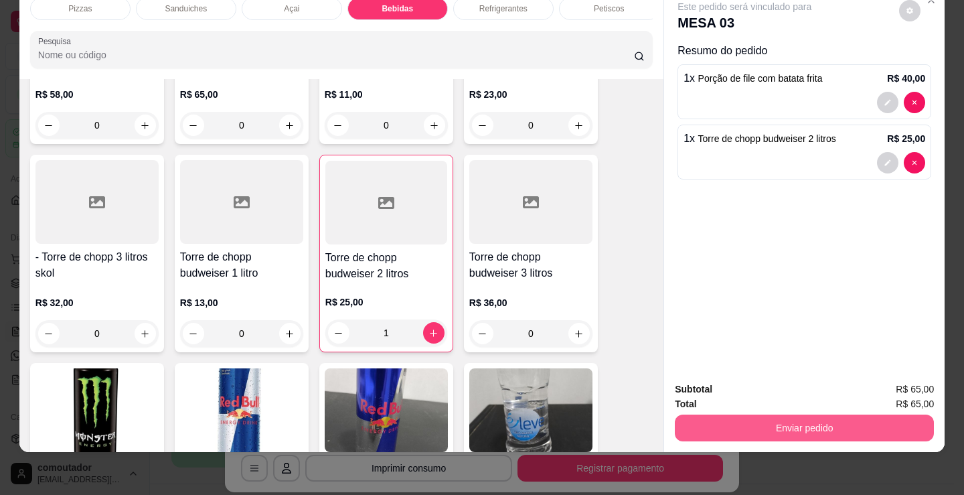
click at [781, 422] on button "Enviar pedido" at bounding box center [804, 427] width 259 height 27
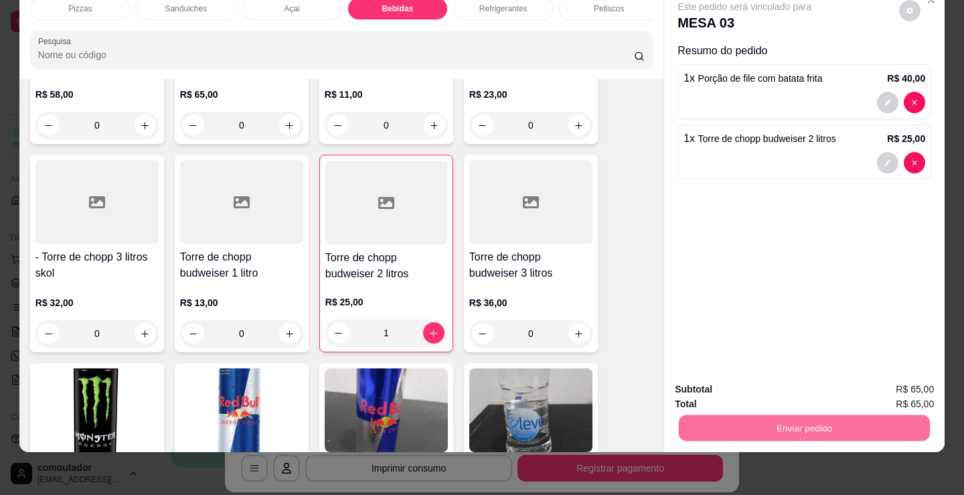
click at [839, 386] on button "Registrar cliente" at bounding box center [810, 384] width 88 height 25
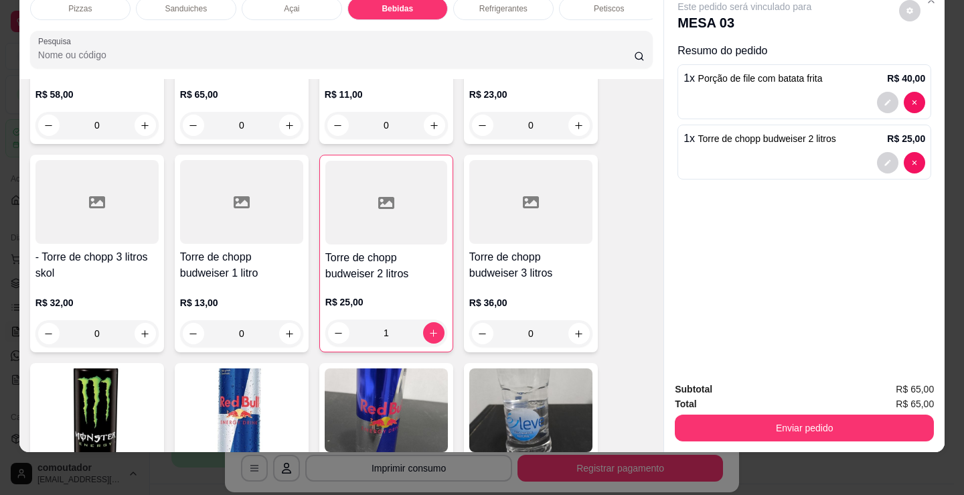
click at [588, 254] on div "[PERSON_NAME]" at bounding box center [481, 255] width 353 height 39
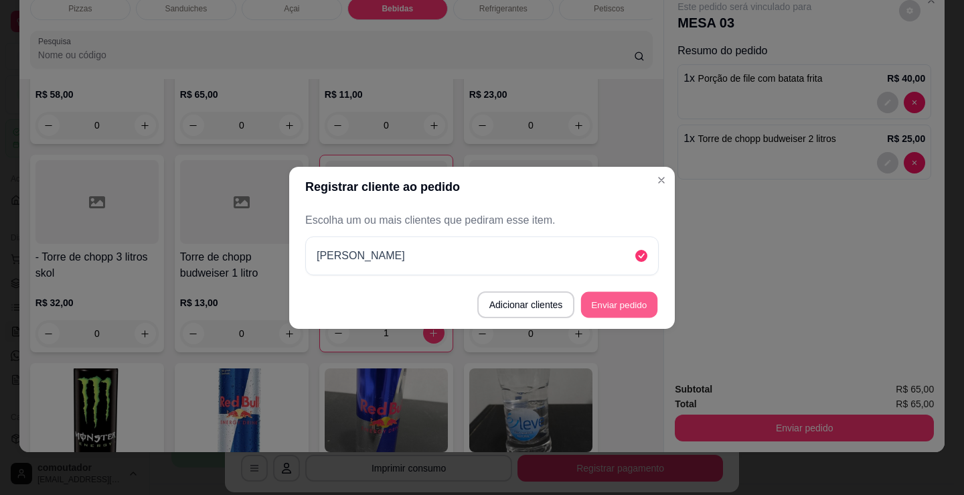
click at [629, 303] on button "Enviar pedido" at bounding box center [619, 304] width 76 height 26
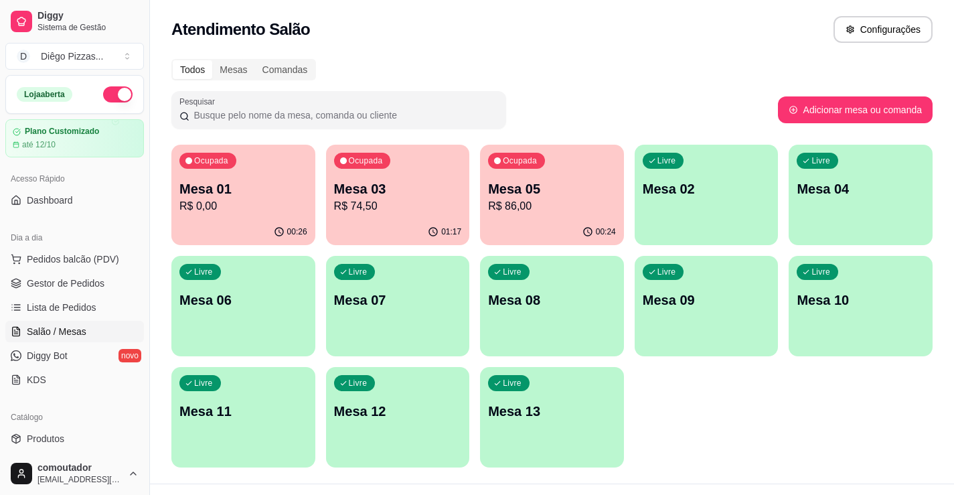
click at [516, 178] on div "Ocupada Mesa 05 R$ 86,00" at bounding box center [552, 182] width 144 height 74
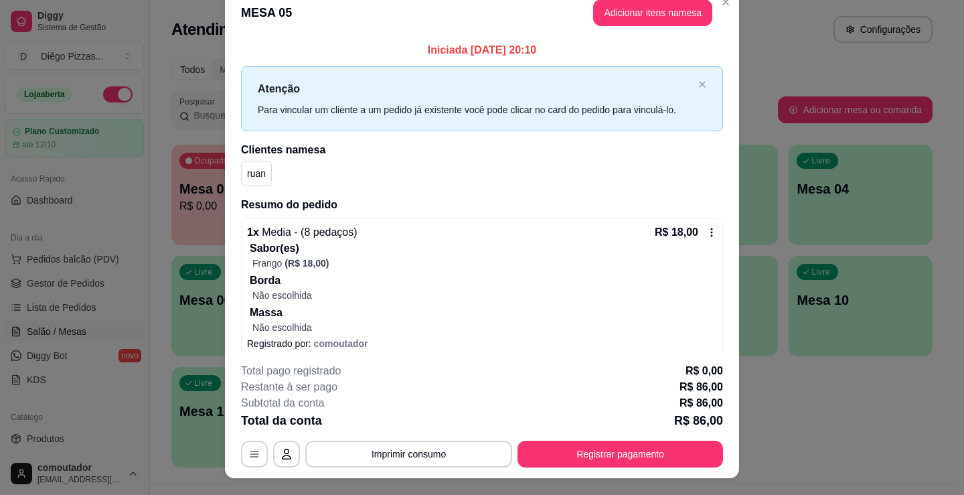
scroll to position [0, 0]
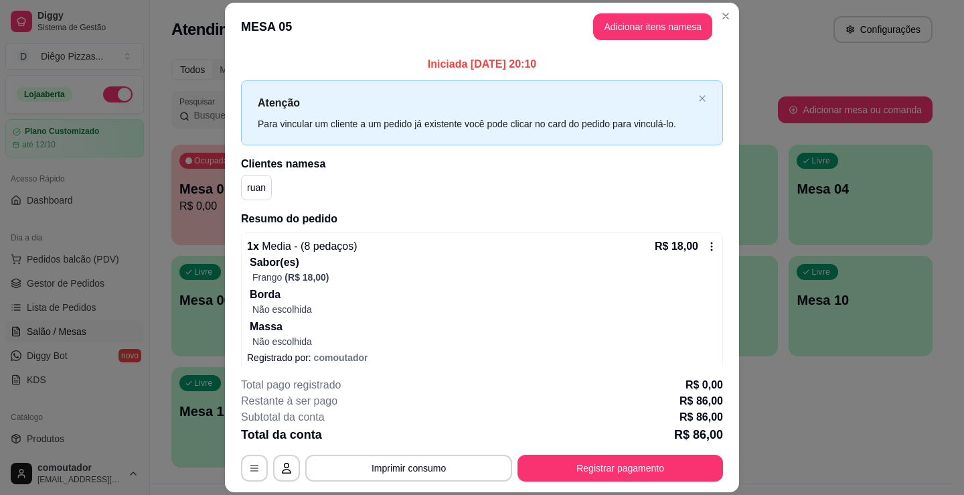
click at [667, 32] on button "Adicionar itens na mesa" at bounding box center [652, 26] width 119 height 27
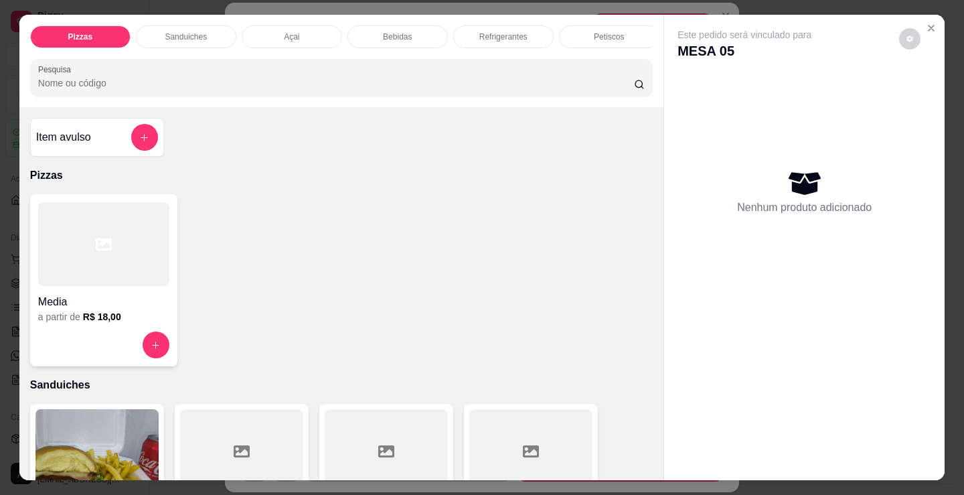
click at [408, 29] on div "Bebidas" at bounding box center [397, 36] width 100 height 23
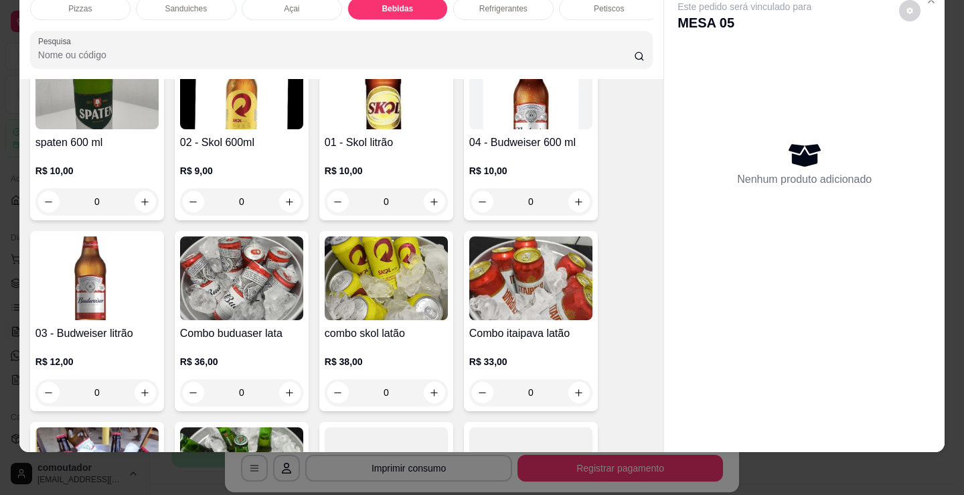
scroll to position [2127, 0]
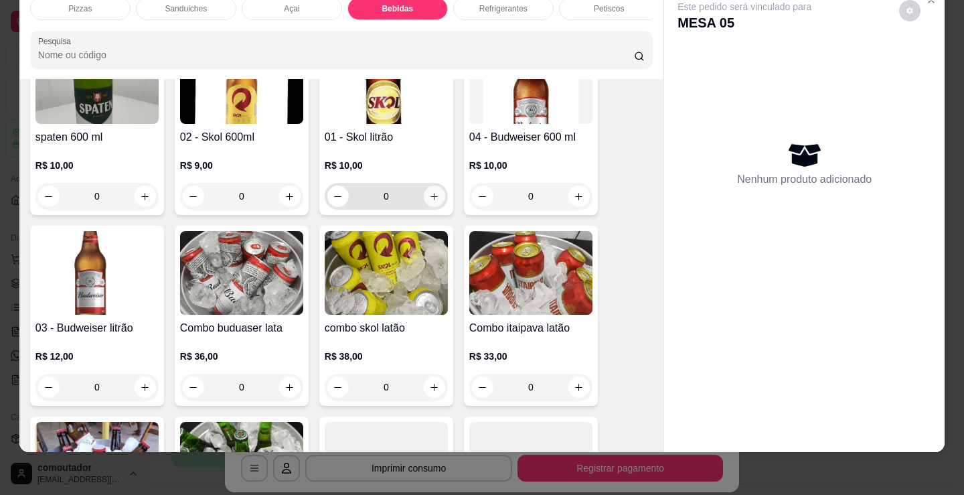
click at [432, 195] on button "increase-product-quantity" at bounding box center [434, 195] width 21 height 21
type input "1"
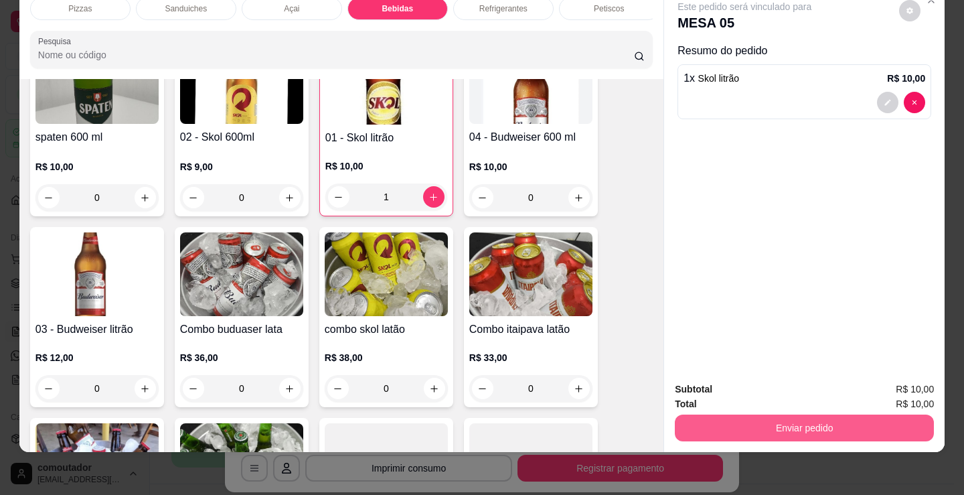
click at [838, 422] on button "Enviar pedido" at bounding box center [804, 427] width 259 height 27
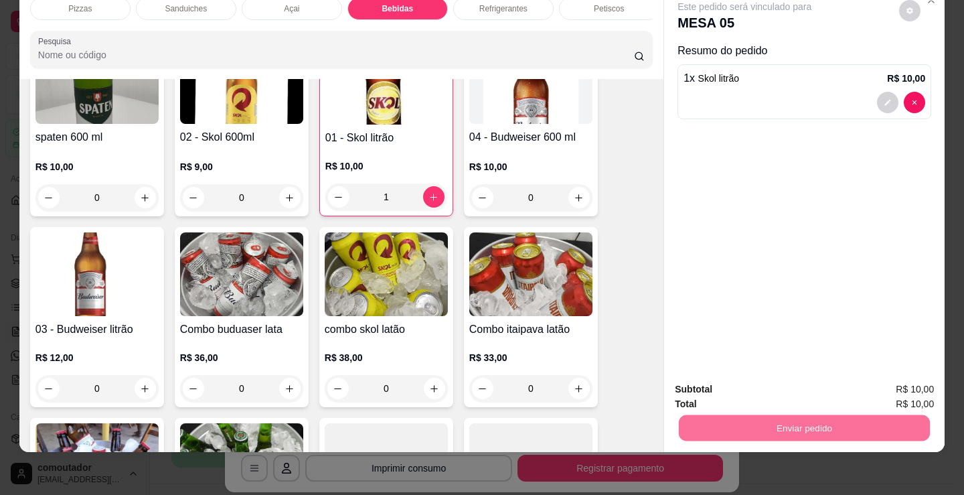
click at [841, 380] on button "Registrar cliente" at bounding box center [809, 384] width 86 height 25
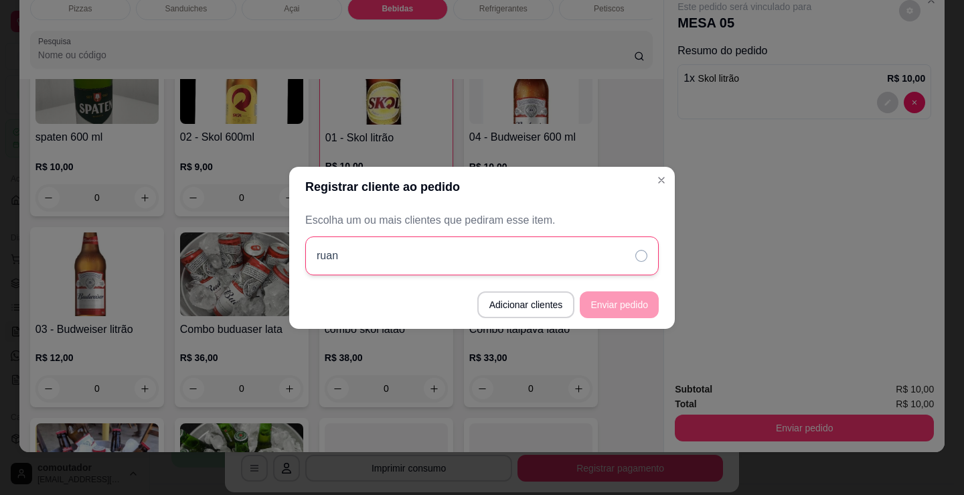
drag, startPoint x: 475, startPoint y: 264, endPoint x: 489, endPoint y: 258, distance: 15.3
click at [478, 262] on div "ruan" at bounding box center [481, 255] width 353 height 39
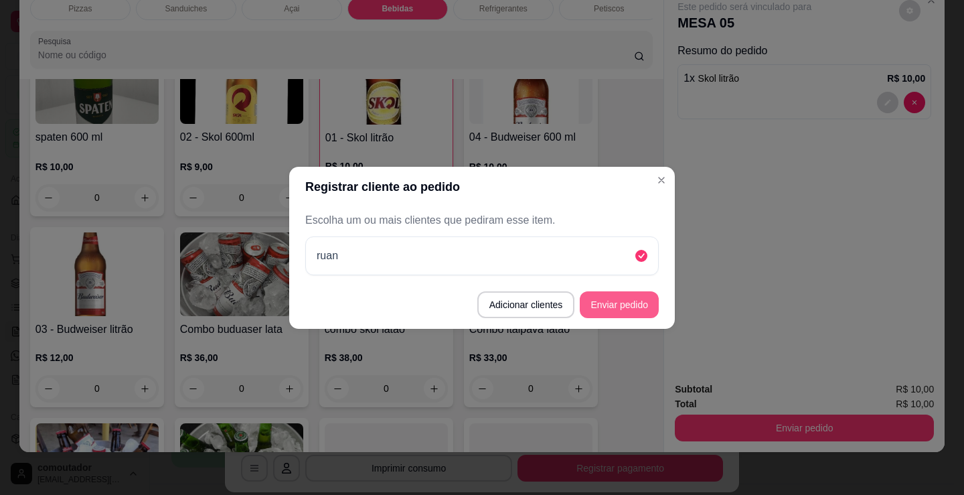
click at [630, 301] on button "Enviar pedido" at bounding box center [619, 304] width 79 height 27
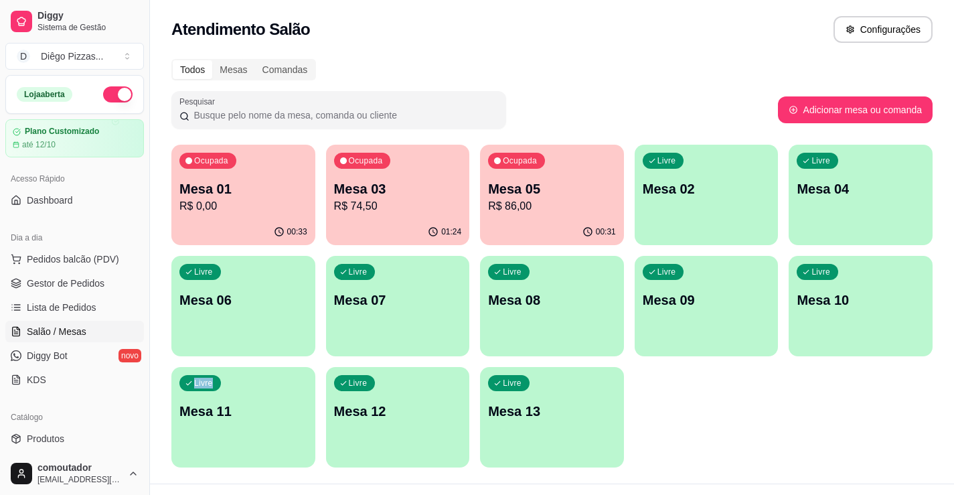
click at [809, 417] on div "Ocupada Mesa 01 R$ 0,00 00:33 Ocupada Mesa 03 R$ 74,50 01:24 Ocupada Mesa 05 R$…" at bounding box center [551, 306] width 761 height 323
click at [48, 282] on span "Gestor de Pedidos" at bounding box center [66, 282] width 78 height 13
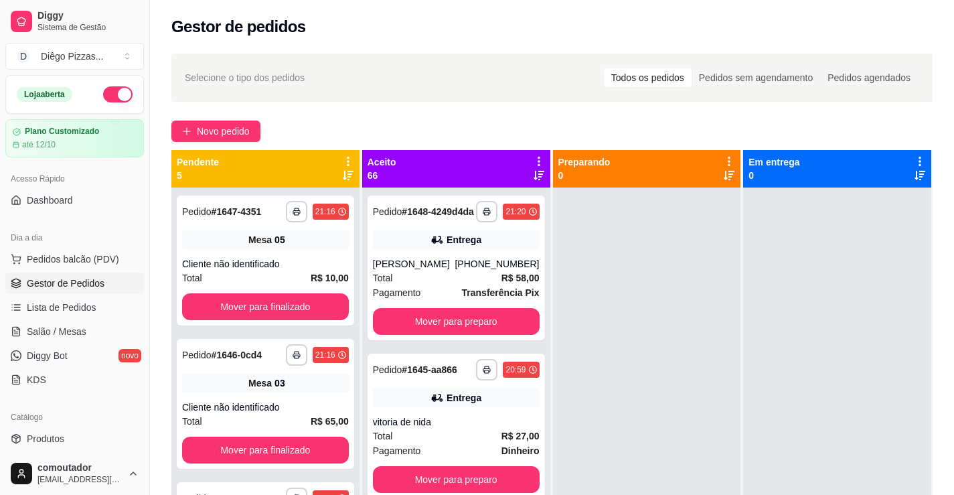
click at [345, 152] on div "Pendente 5" at bounding box center [265, 168] width 188 height 37
click at [345, 154] on div "Pendente 5" at bounding box center [265, 168] width 188 height 37
click at [344, 167] on div at bounding box center [348, 167] width 12 height 25
click at [342, 163] on icon at bounding box center [348, 161] width 12 height 12
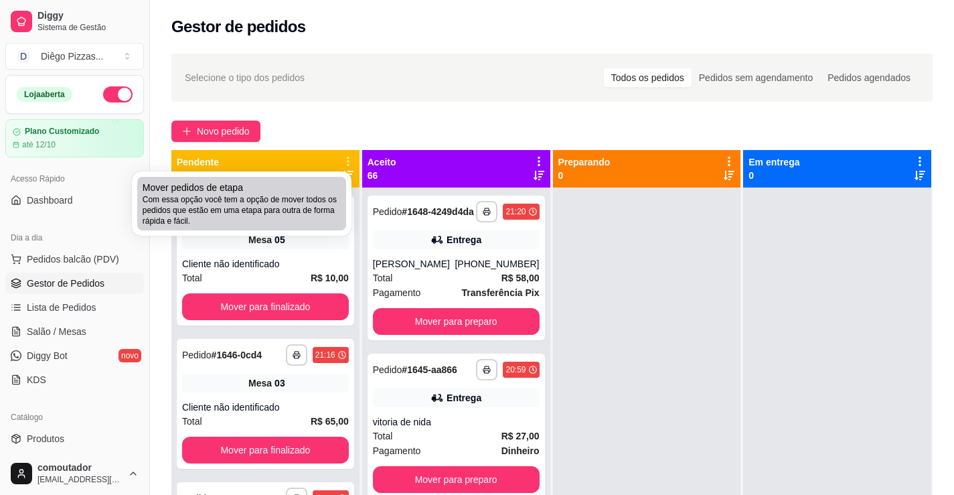
click at [305, 201] on span "Com essa opção você tem a opção de mover todos os pedidos que estão em uma etap…" at bounding box center [242, 210] width 198 height 32
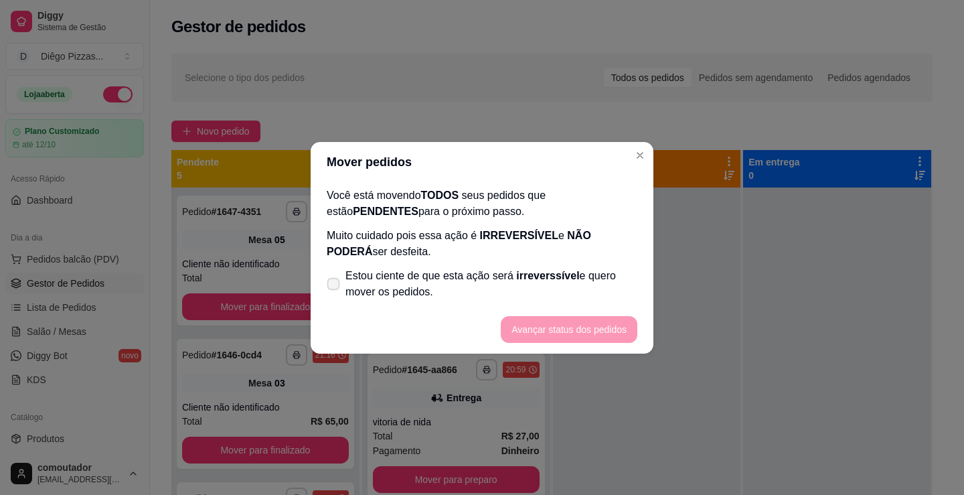
click at [341, 283] on label "Estou ciente de que esta ação será irreverssível e quero mover os pedidos." at bounding box center [481, 283] width 321 height 43
click at [335, 286] on input "Estou ciente de que esta ação será irreverssível e quero mover os pedidos." at bounding box center [330, 290] width 9 height 9
checkbox input "true"
click at [578, 327] on button "Avançar status dos pedidos" at bounding box center [569, 329] width 137 height 27
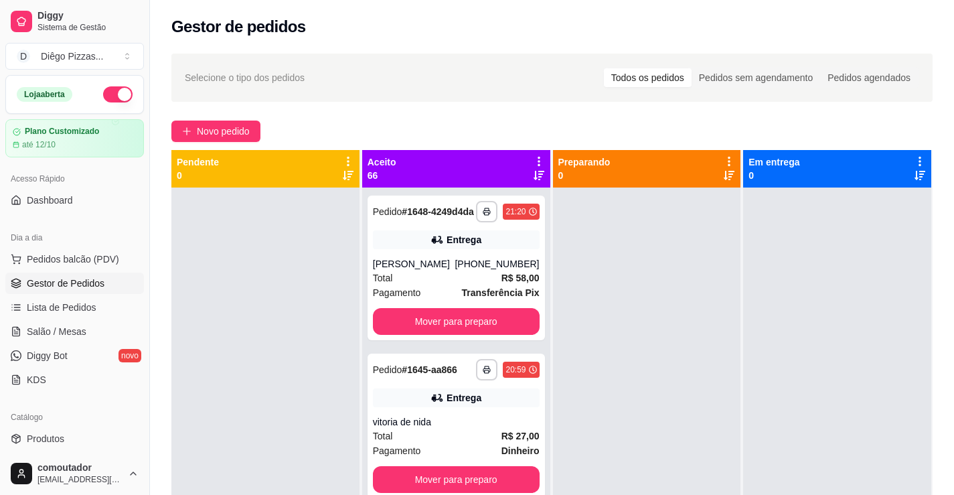
click at [114, 90] on button "button" at bounding box center [117, 94] width 29 height 16
click at [675, 368] on div at bounding box center [647, 434] width 188 height 495
click at [414, 270] on div "[PERSON_NAME]" at bounding box center [414, 263] width 82 height 13
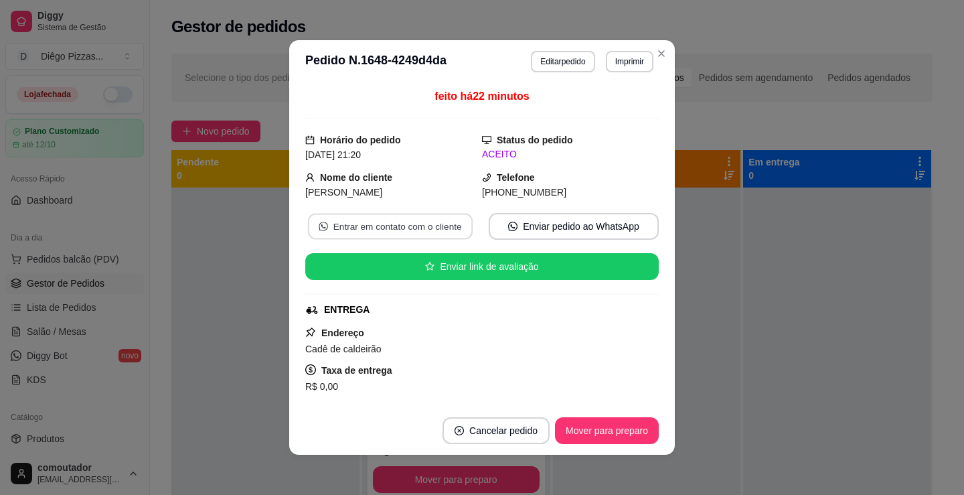
click at [414, 223] on button "Entrar em contato com o cliente" at bounding box center [390, 227] width 165 height 26
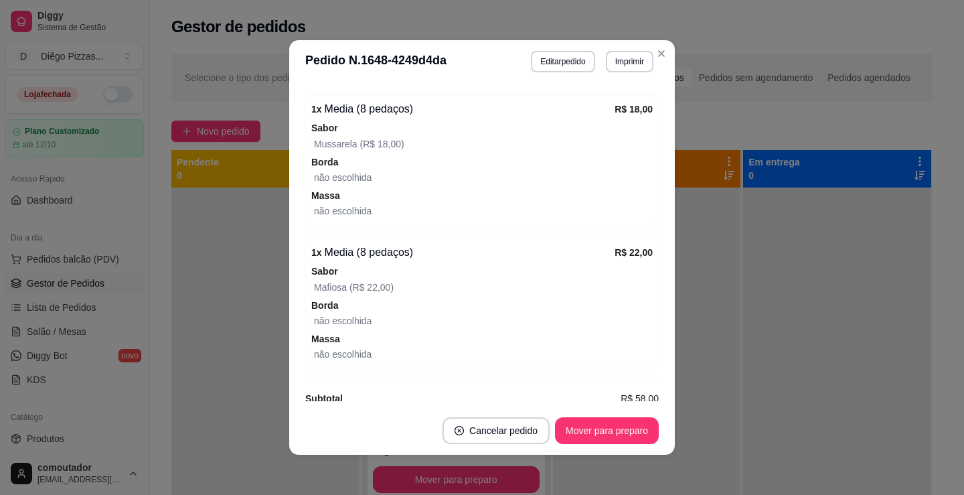
scroll to position [596, 0]
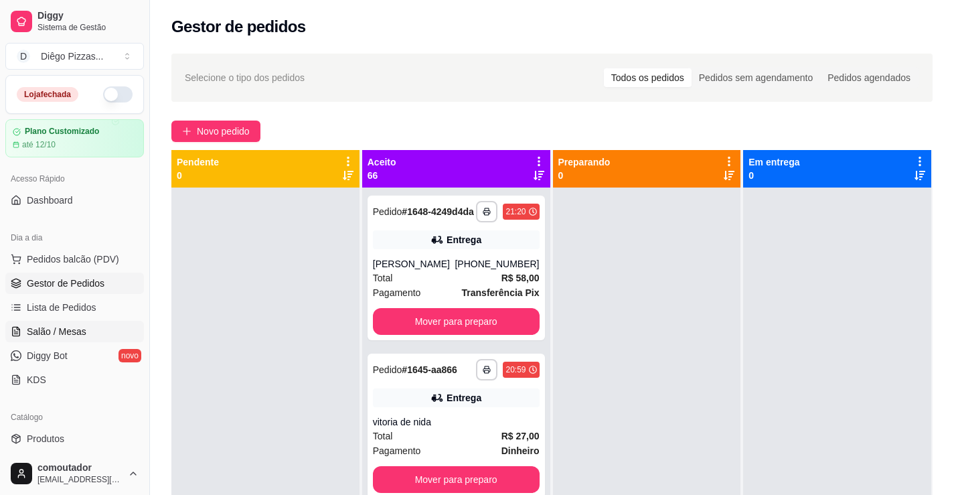
click at [102, 325] on link "Salão / Mesas" at bounding box center [74, 331] width 139 height 21
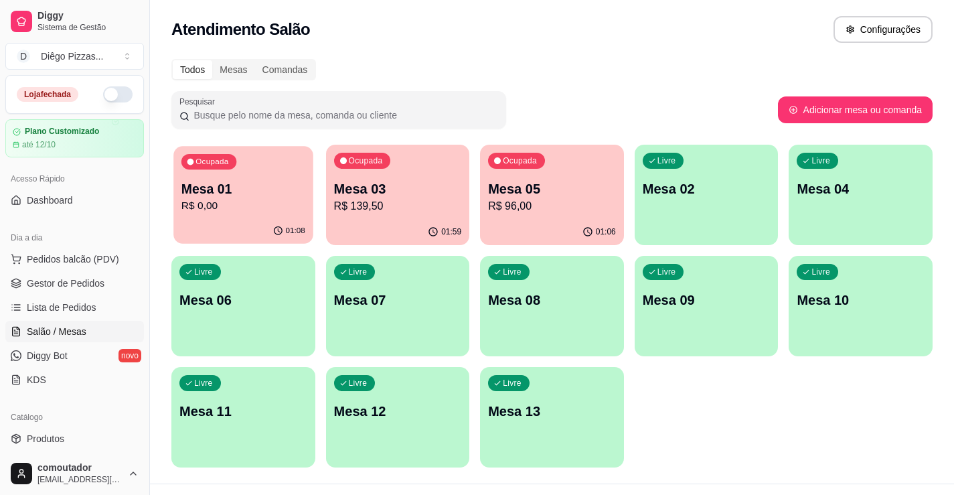
click at [234, 207] on p "R$ 0,00" at bounding box center [243, 205] width 124 height 15
click at [475, 211] on div "Ocupada Mesa 01 R$ 0,00 01:08 Ocupada Mesa 03 R$ 139,50 01:59 Ocupada Mesa 05 R…" at bounding box center [551, 306] width 761 height 323
click at [527, 209] on p "R$ 96,00" at bounding box center [552, 205] width 124 height 15
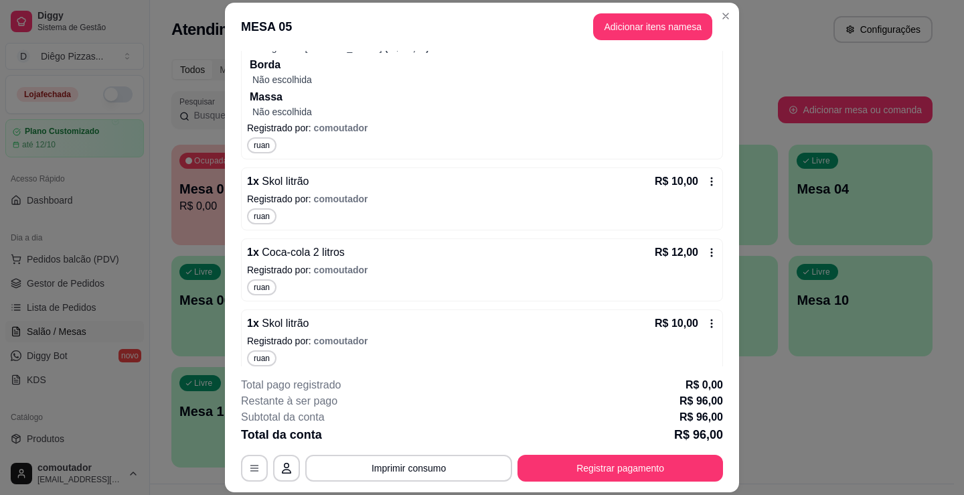
scroll to position [570, 0]
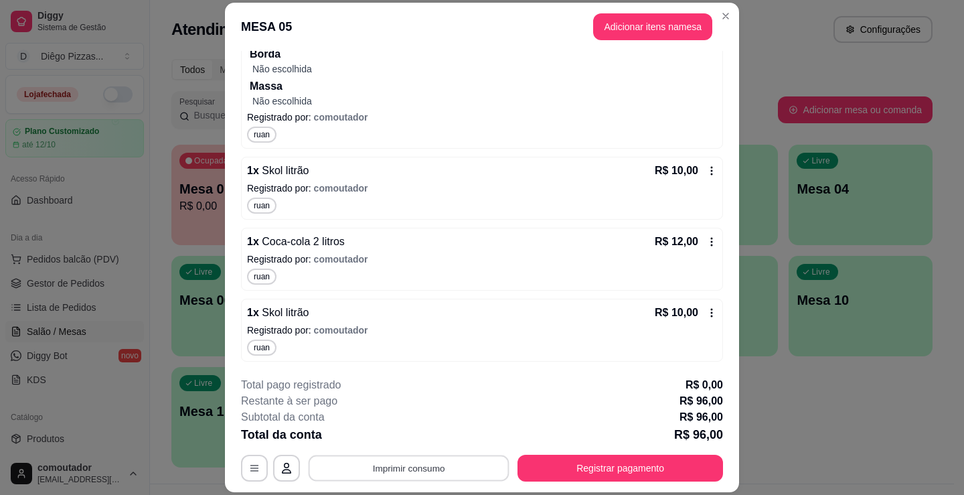
click at [350, 470] on button "Imprimir consumo" at bounding box center [409, 468] width 201 height 26
click at [394, 436] on button "IMPRESSORA" at bounding box center [407, 436] width 97 height 21
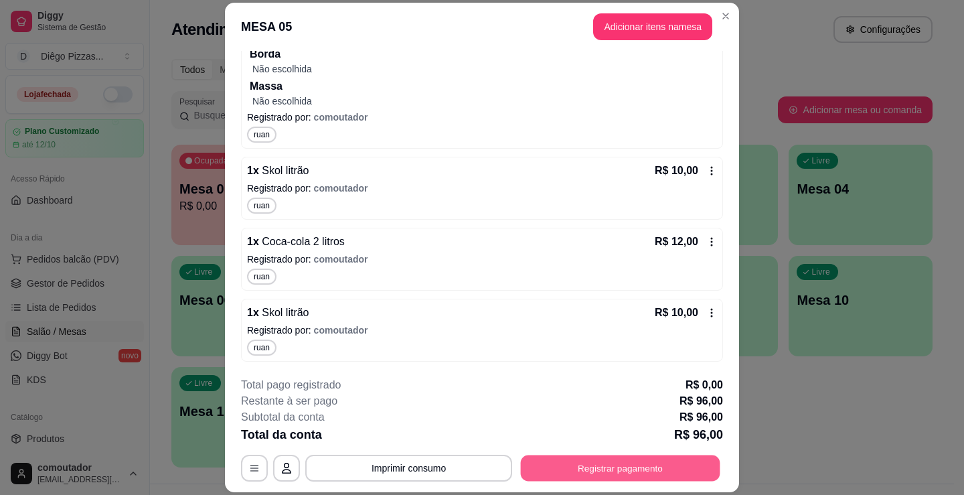
click at [672, 461] on button "Registrar pagamento" at bounding box center [620, 468] width 199 height 26
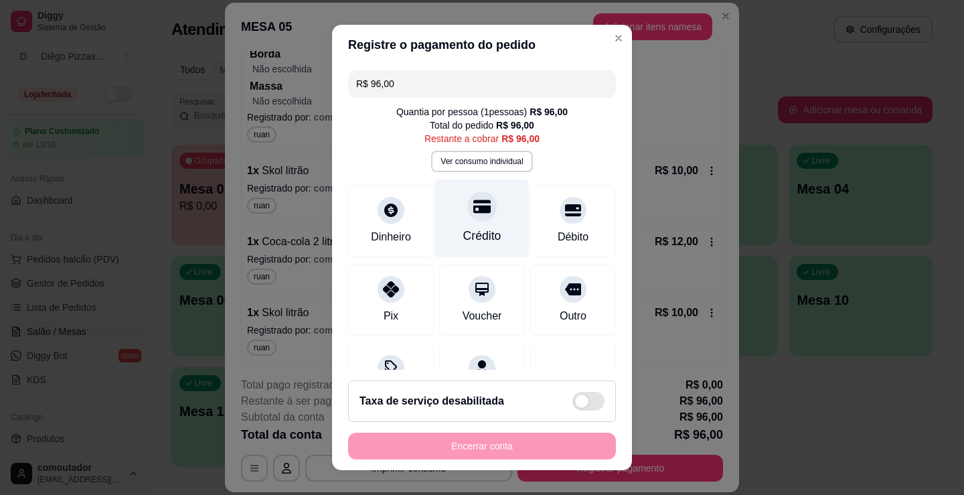
click at [488, 242] on div "Crédito" at bounding box center [482, 218] width 94 height 78
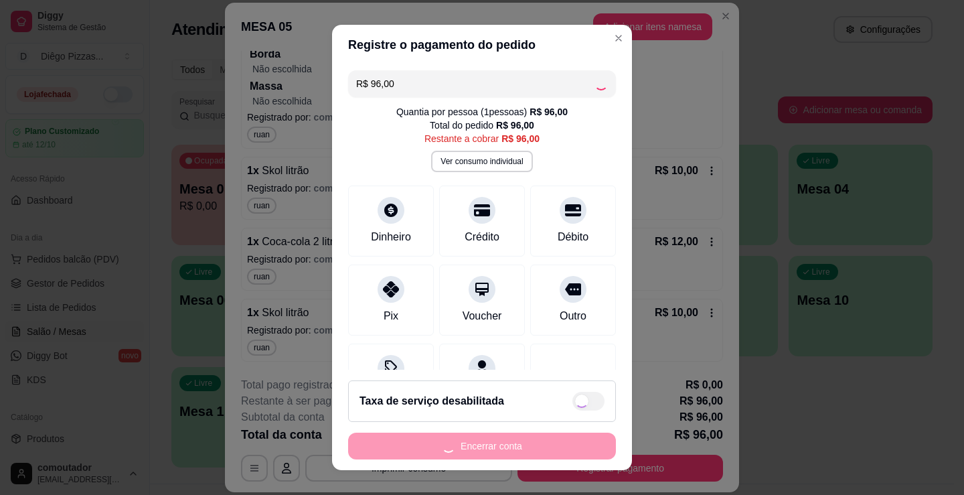
type input "R$ 0,00"
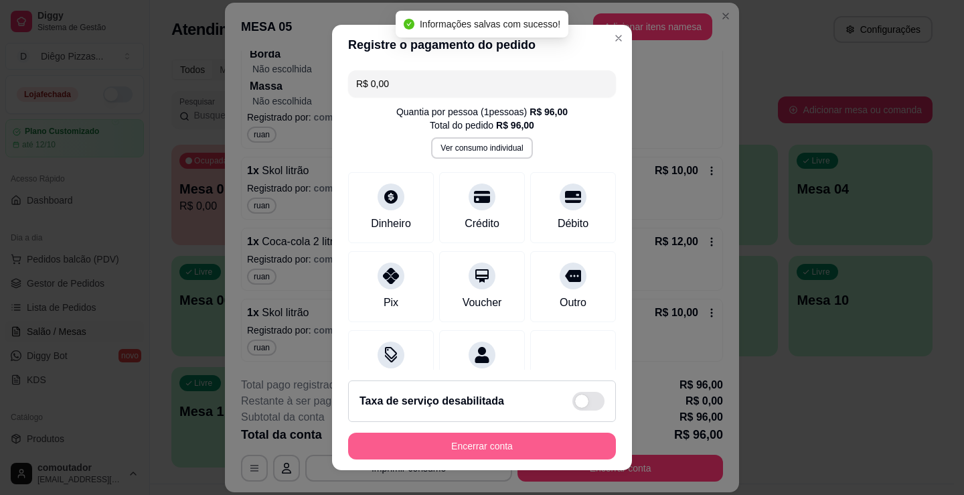
click at [544, 444] on button "Encerrar conta" at bounding box center [482, 445] width 268 height 27
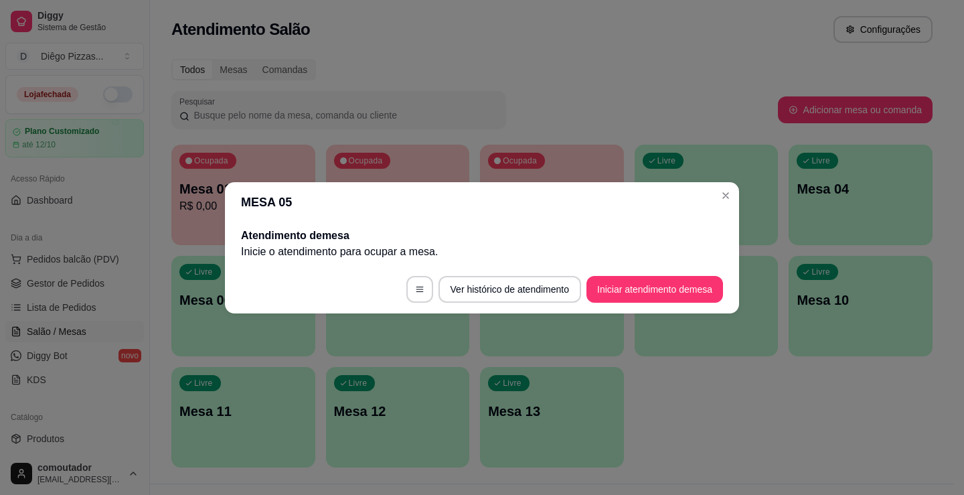
scroll to position [0, 0]
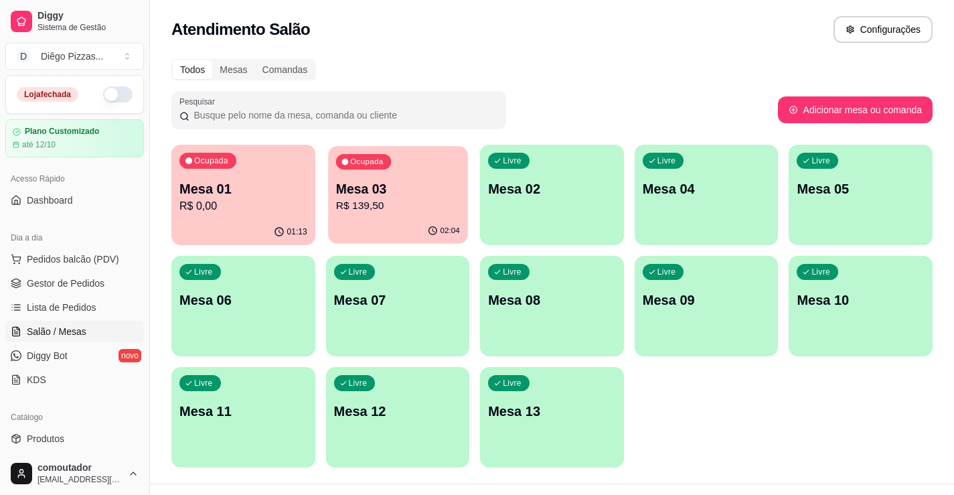
click at [380, 209] on p "R$ 139,50" at bounding box center [397, 205] width 124 height 15
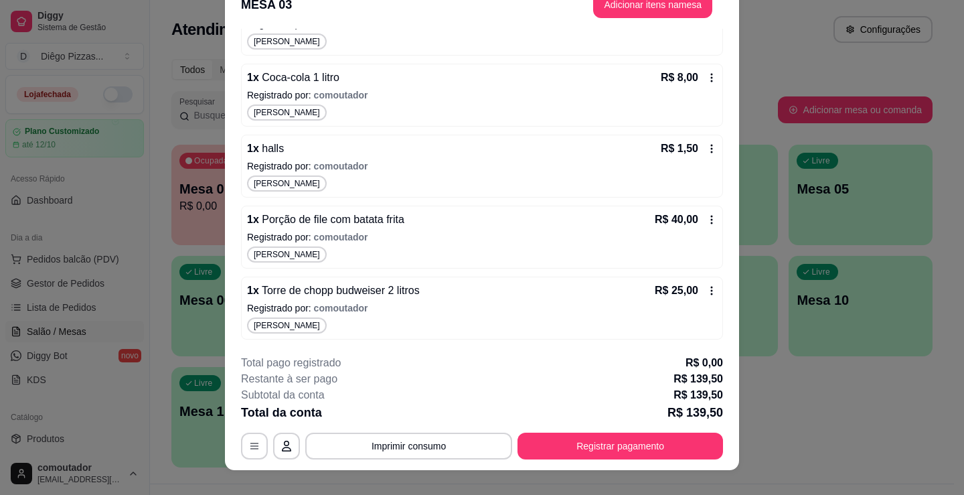
scroll to position [40, 0]
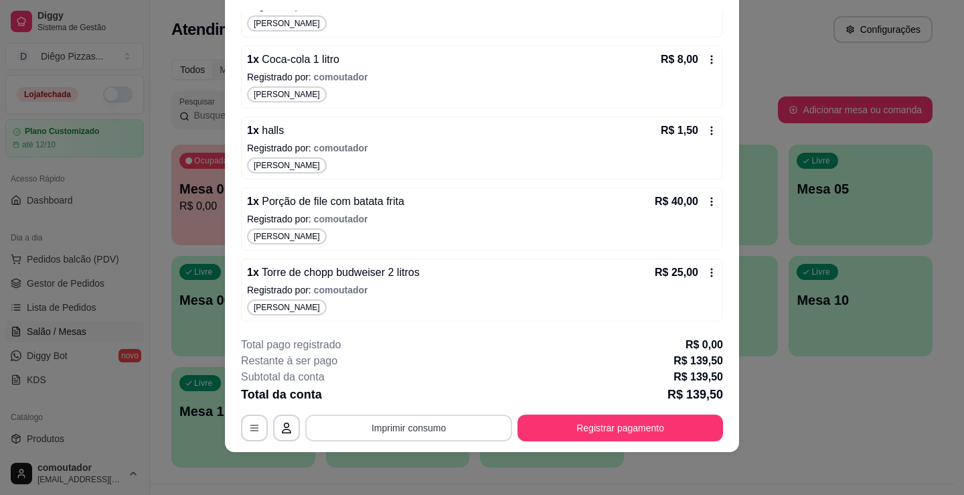
click at [426, 430] on button "Imprimir consumo" at bounding box center [408, 427] width 207 height 27
click at [427, 396] on button "IMPRESSORA" at bounding box center [407, 396] width 97 height 21
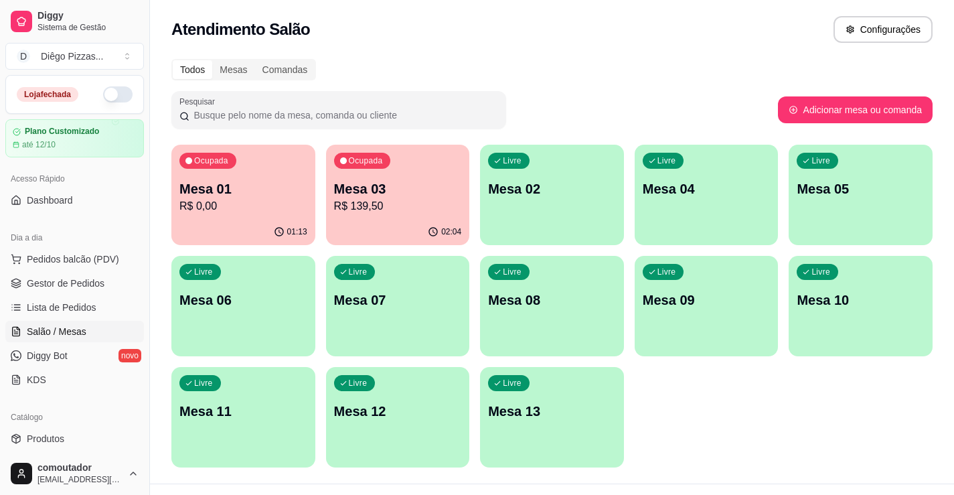
click at [248, 188] on p "Mesa 01" at bounding box center [243, 188] width 128 height 19
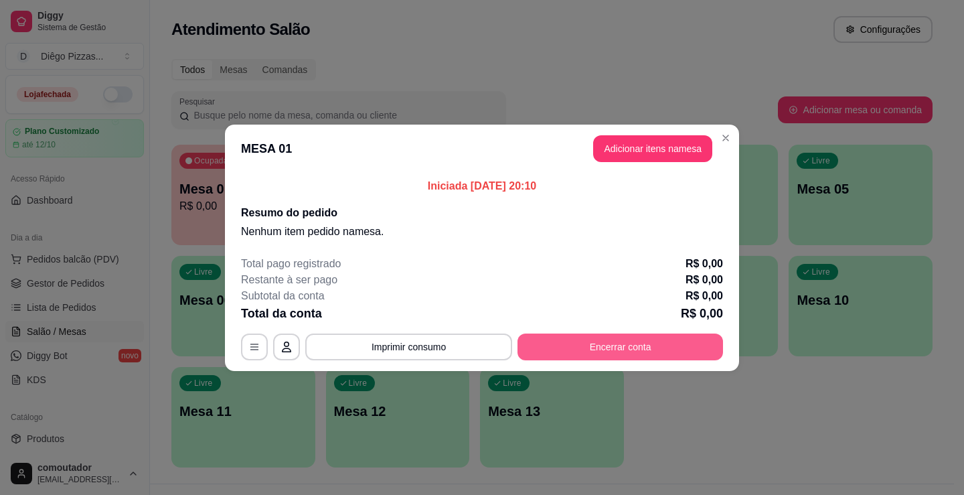
click at [652, 345] on button "Encerrar conta" at bounding box center [619, 346] width 205 height 27
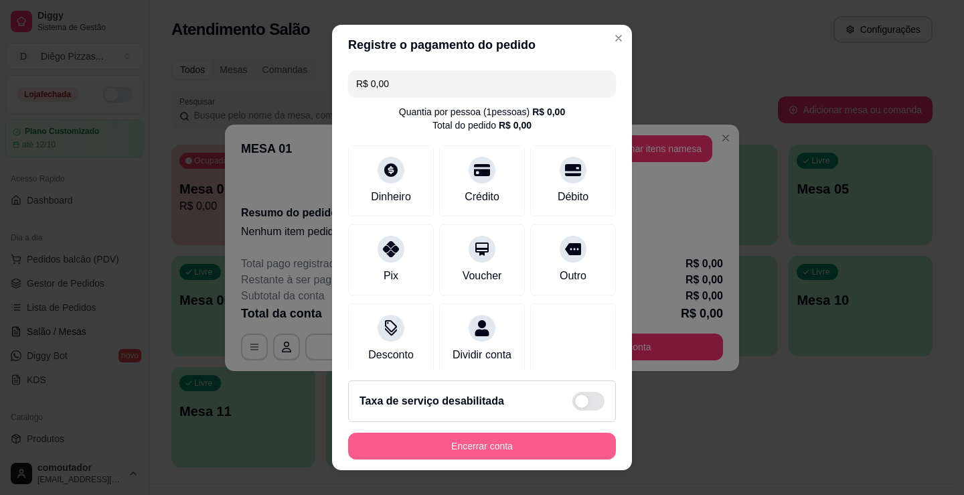
click at [521, 446] on button "Encerrar conta" at bounding box center [482, 445] width 268 height 27
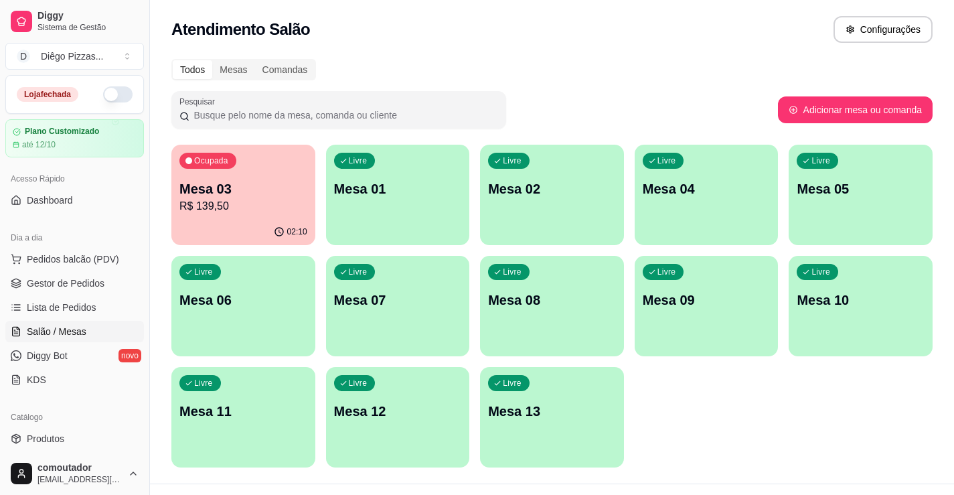
click at [247, 197] on div "Mesa 03 R$ 139,50" at bounding box center [243, 196] width 128 height 35
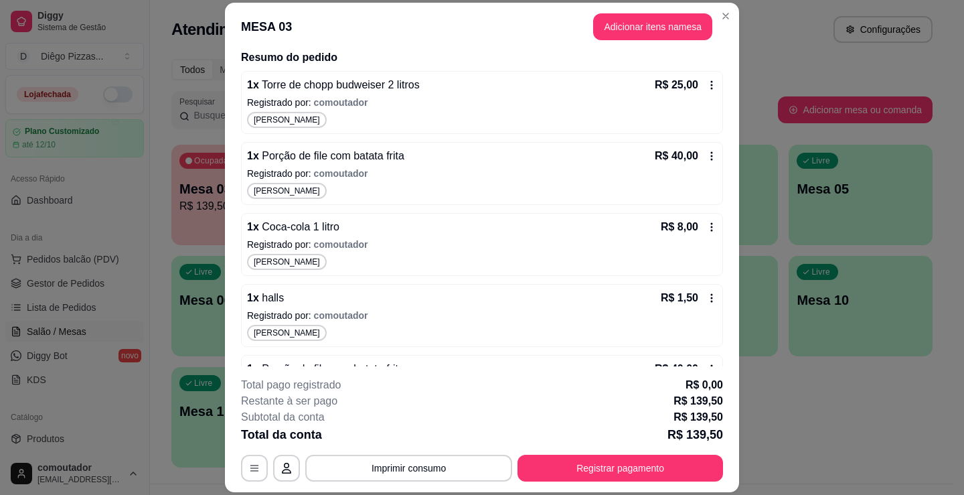
scroll to position [288, 0]
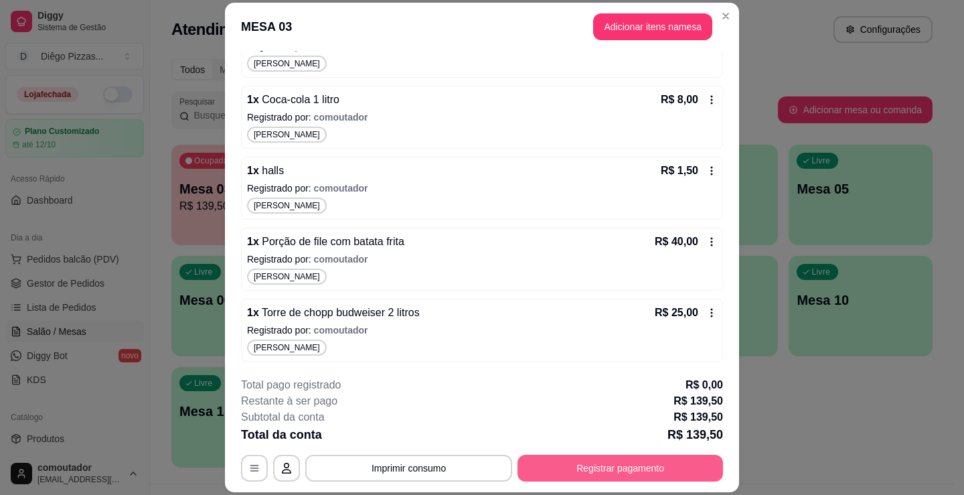
click at [589, 477] on button "Registrar pagamento" at bounding box center [619, 467] width 205 height 27
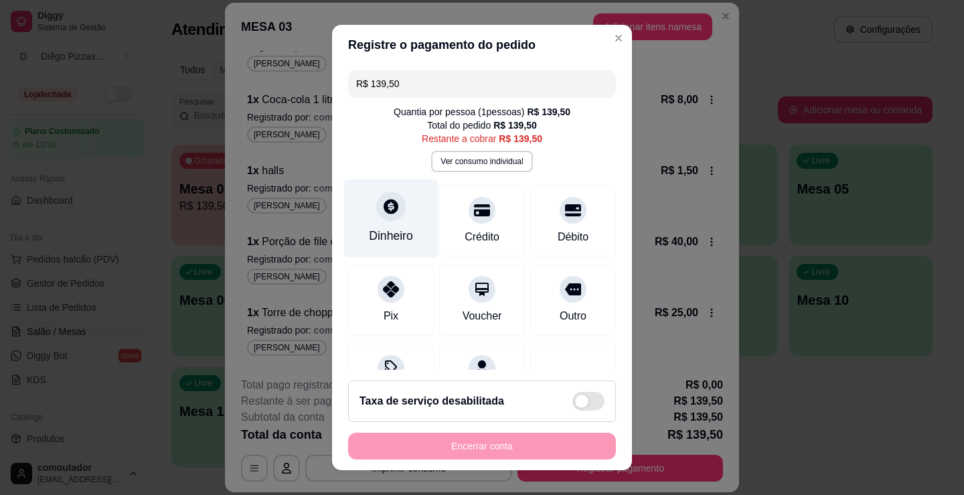
click at [365, 209] on div "Dinheiro" at bounding box center [391, 218] width 94 height 78
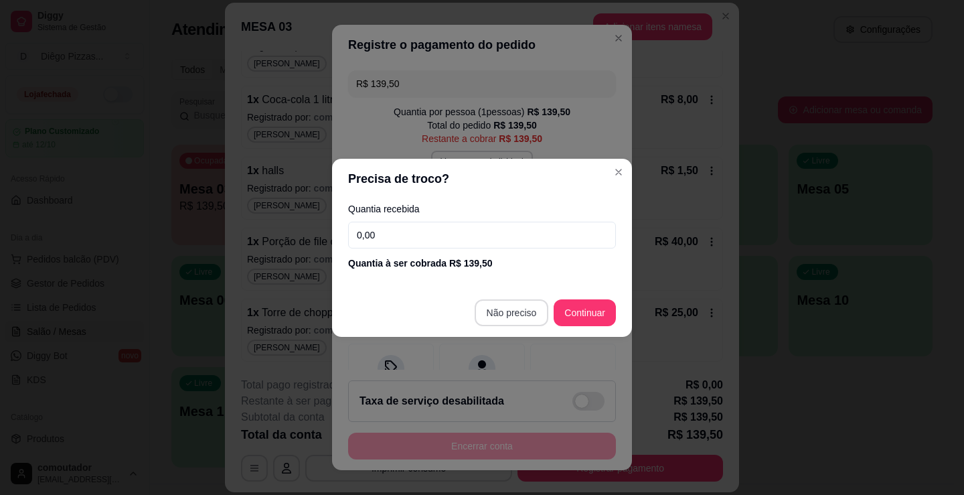
click at [521, 293] on footer "Não preciso Continuar" at bounding box center [482, 312] width 300 height 48
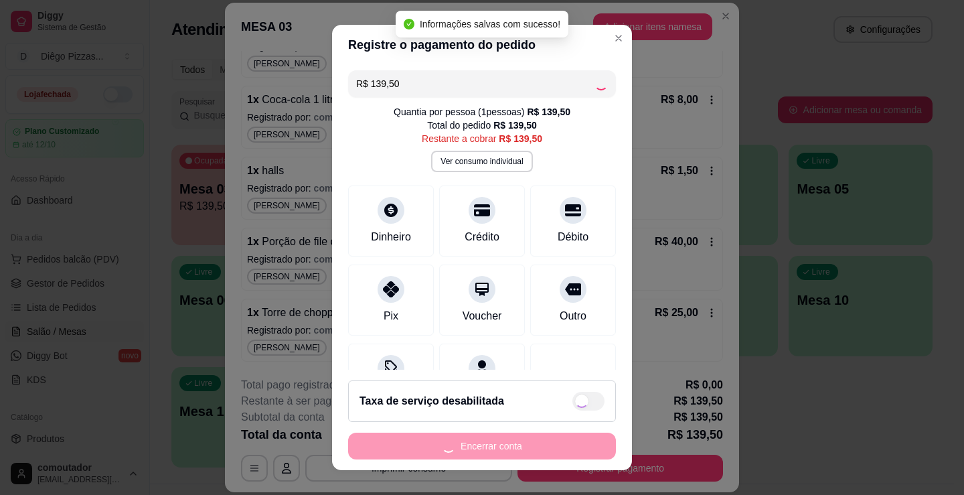
type input "R$ 0,00"
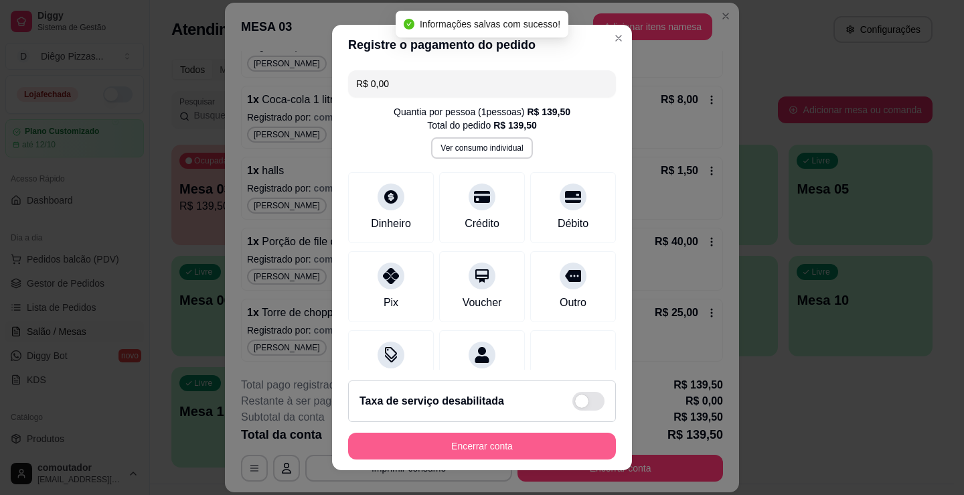
click at [525, 445] on button "Encerrar conta" at bounding box center [482, 445] width 268 height 27
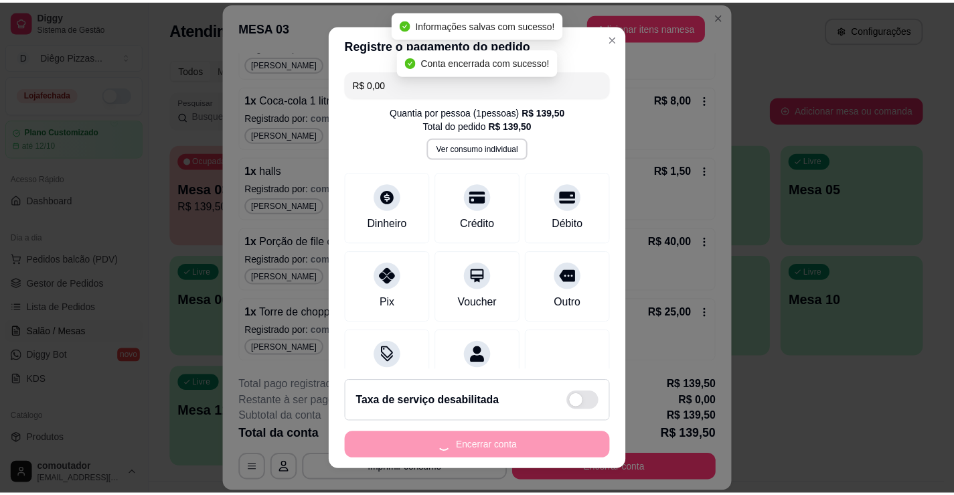
scroll to position [0, 0]
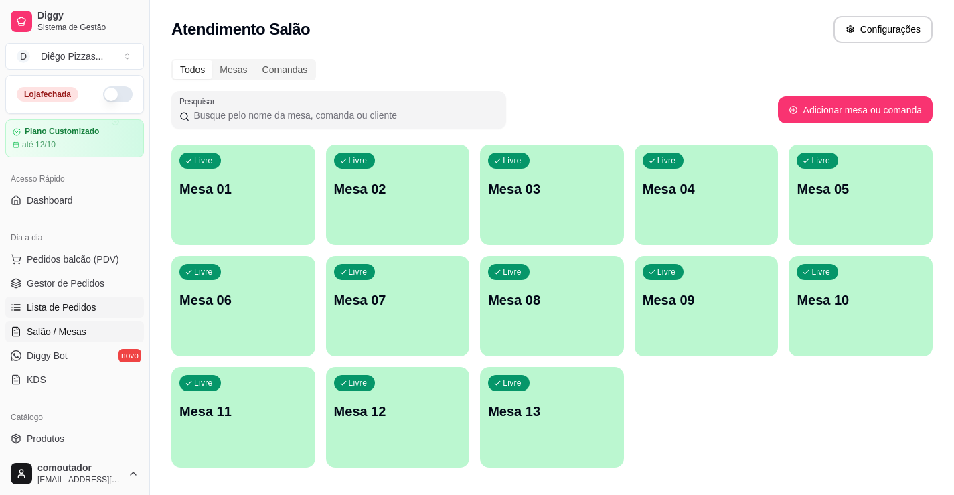
click at [94, 304] on link "Lista de Pedidos" at bounding box center [74, 307] width 139 height 21
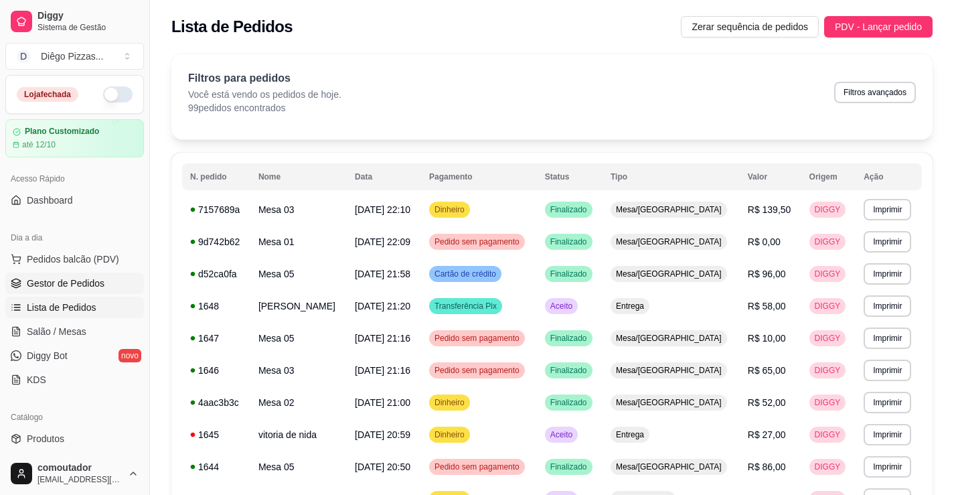
click at [37, 280] on span "Gestor de Pedidos" at bounding box center [66, 282] width 78 height 13
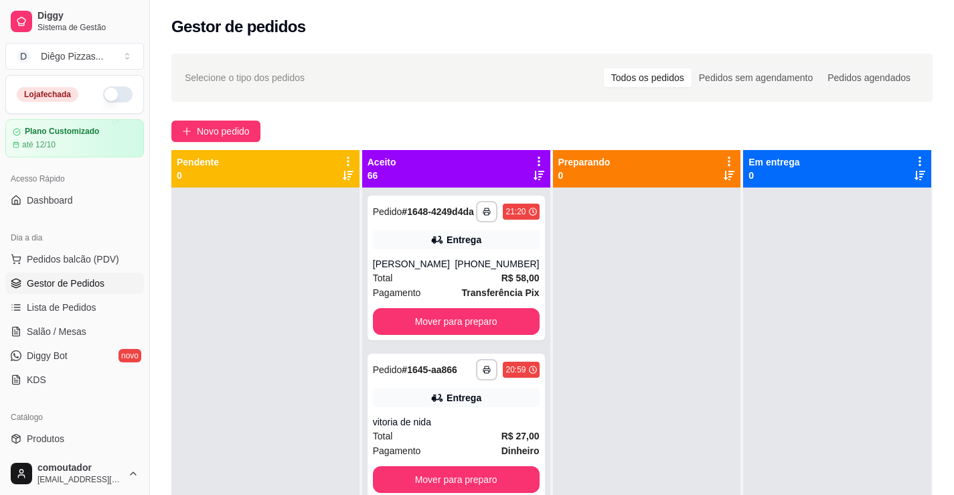
click at [533, 163] on icon at bounding box center [539, 161] width 12 height 12
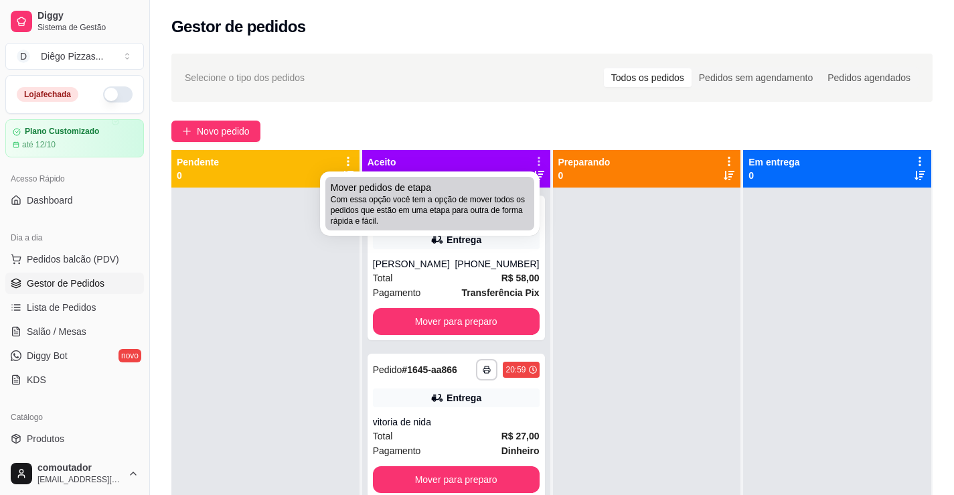
click at [503, 208] on span "Com essa opção você tem a opção de mover todos os pedidos que estão em uma etap…" at bounding box center [430, 210] width 198 height 32
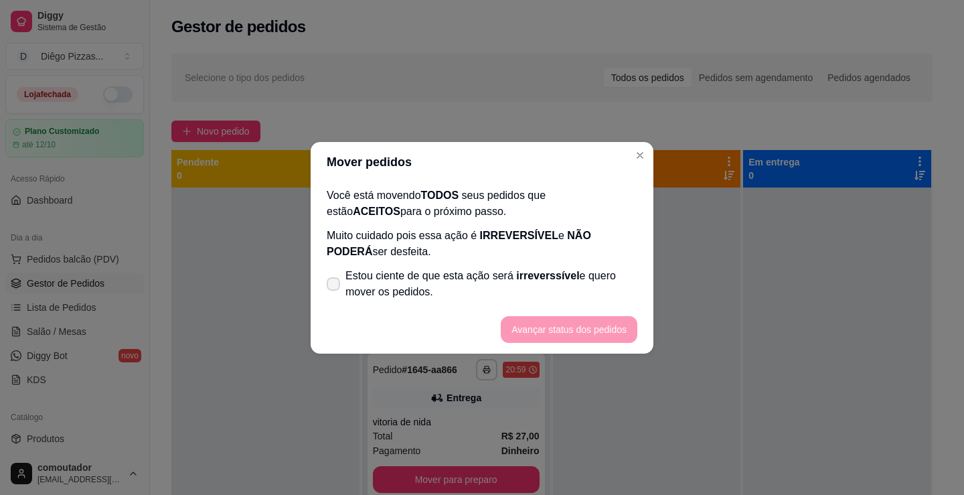
click at [412, 275] on span "Estou ciente de que esta ação será irreverssível e quero mover os pedidos." at bounding box center [491, 284] width 292 height 32
click at [335, 286] on input "Estou ciente de que esta ação será irreverssível e quero mover os pedidos." at bounding box center [330, 290] width 9 height 9
checkbox input "true"
click at [548, 331] on button "Avançar status dos pedidos" at bounding box center [569, 329] width 137 height 27
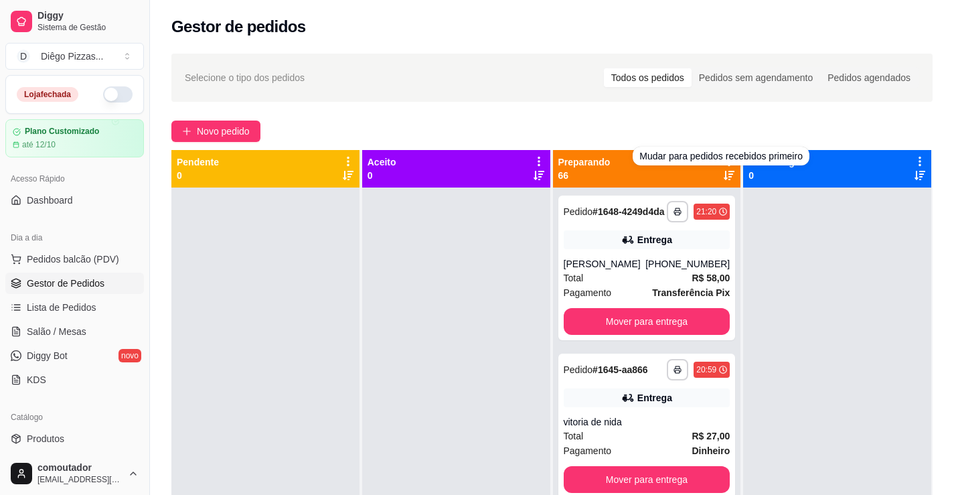
click at [697, 135] on div "Novo pedido" at bounding box center [551, 130] width 761 height 21
click at [723, 159] on icon at bounding box center [729, 161] width 12 height 12
click at [648, 191] on div "Mover pedidos de etapa Com essa opção você tem a opção de mover todos os pedido…" at bounding box center [639, 197] width 159 height 36
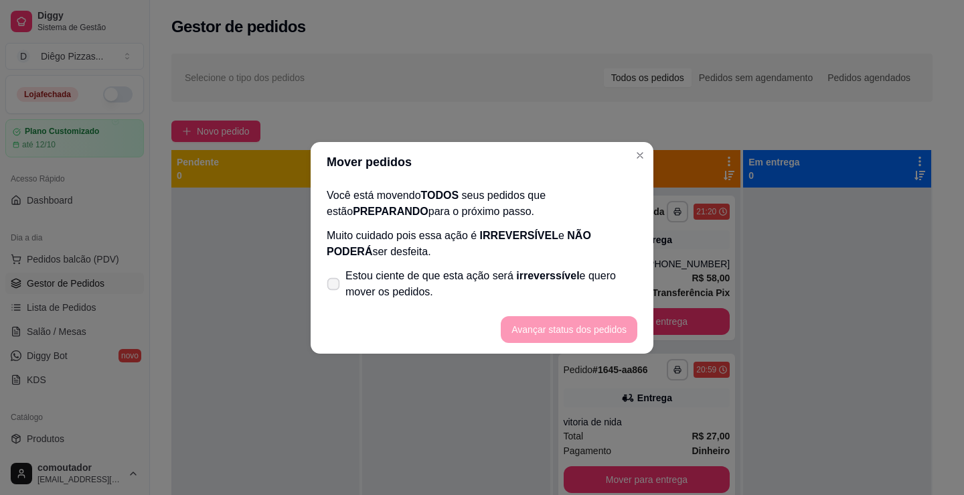
click at [465, 271] on span "Estou ciente de que esta ação será irreverssível e quero mover os pedidos." at bounding box center [491, 284] width 292 height 32
click at [335, 286] on input "Estou ciente de que esta ação será irreverssível e quero mover os pedidos." at bounding box center [330, 290] width 9 height 9
checkbox input "true"
click at [568, 335] on button "Avançar status dos pedidos" at bounding box center [569, 329] width 133 height 26
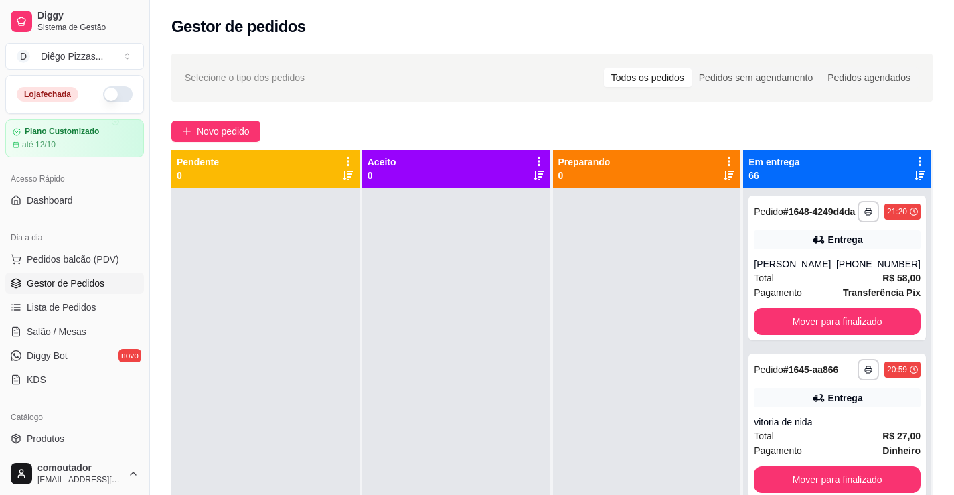
click at [915, 156] on icon at bounding box center [920, 161] width 12 height 12
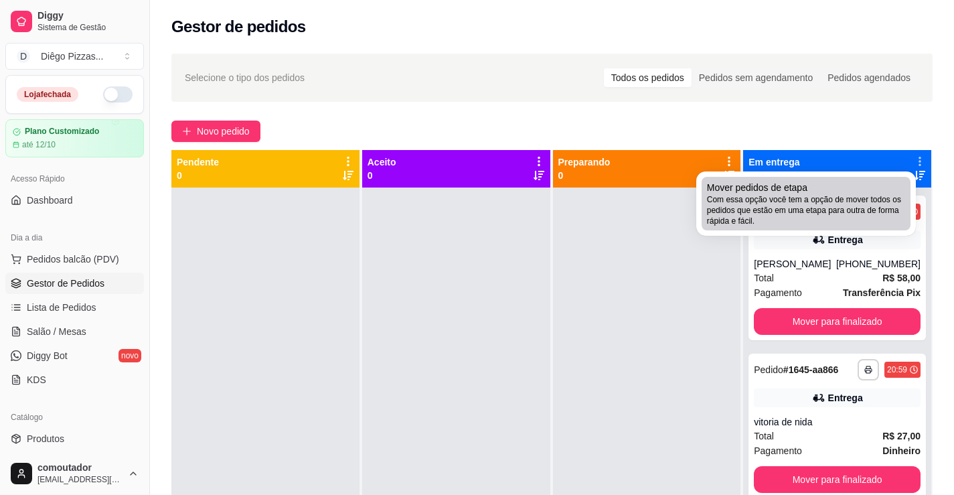
click at [835, 203] on span "Com essa opção você tem a opção de mover todos os pedidos que estão em uma etap…" at bounding box center [806, 210] width 198 height 32
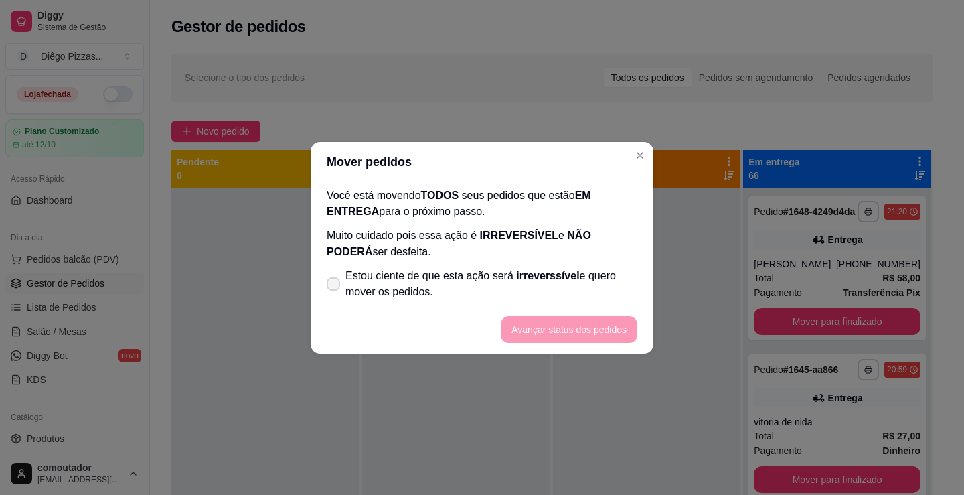
click at [610, 280] on span "Estou ciente de que esta ação será irreverssível e quero mover os pedidos." at bounding box center [491, 284] width 292 height 32
click at [335, 286] on input "Estou ciente de que esta ação será irreverssível e quero mover os pedidos." at bounding box center [330, 290] width 9 height 9
checkbox input "true"
click at [592, 327] on button "Avançar status dos pedidos" at bounding box center [569, 329] width 133 height 26
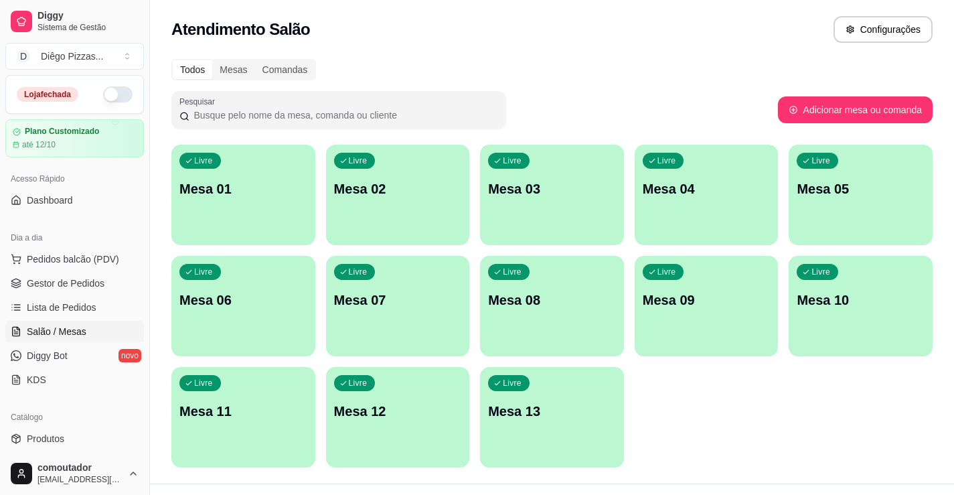
click at [231, 180] on p "Mesa 01" at bounding box center [243, 188] width 128 height 19
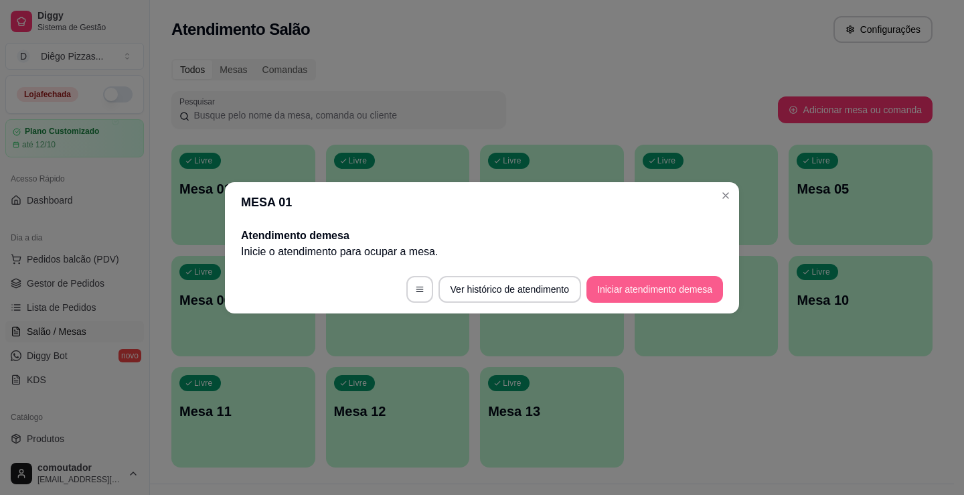
click at [622, 290] on button "Iniciar atendimento de mesa" at bounding box center [654, 289] width 137 height 27
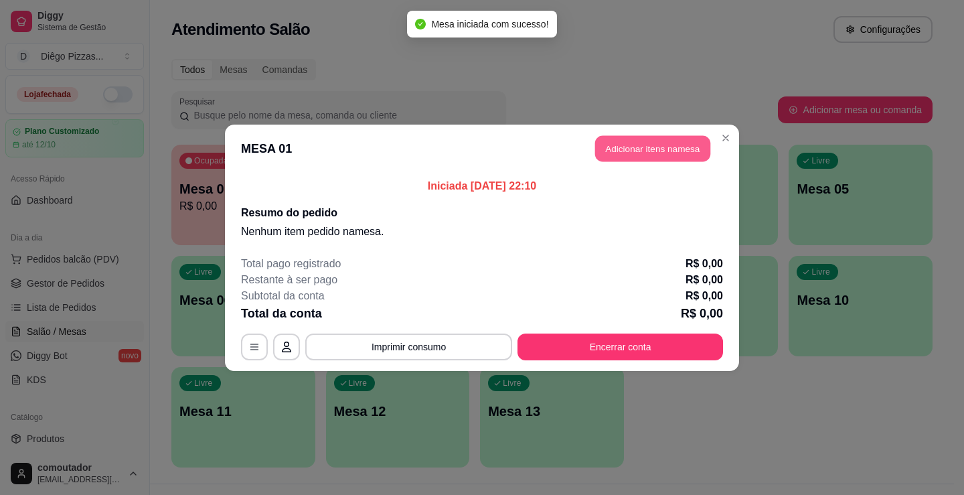
click at [683, 136] on button "Adicionar itens na mesa" at bounding box center [652, 148] width 115 height 26
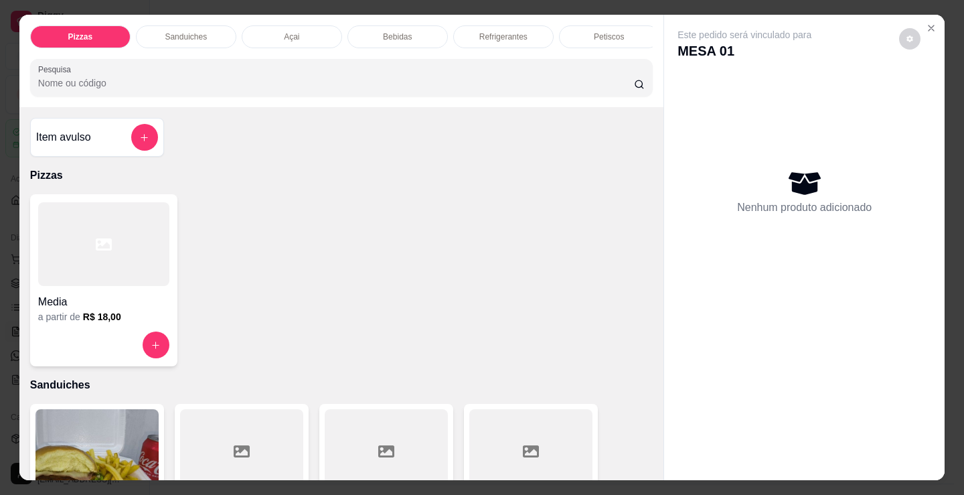
click at [594, 35] on p "Petiscos" at bounding box center [609, 36] width 30 height 11
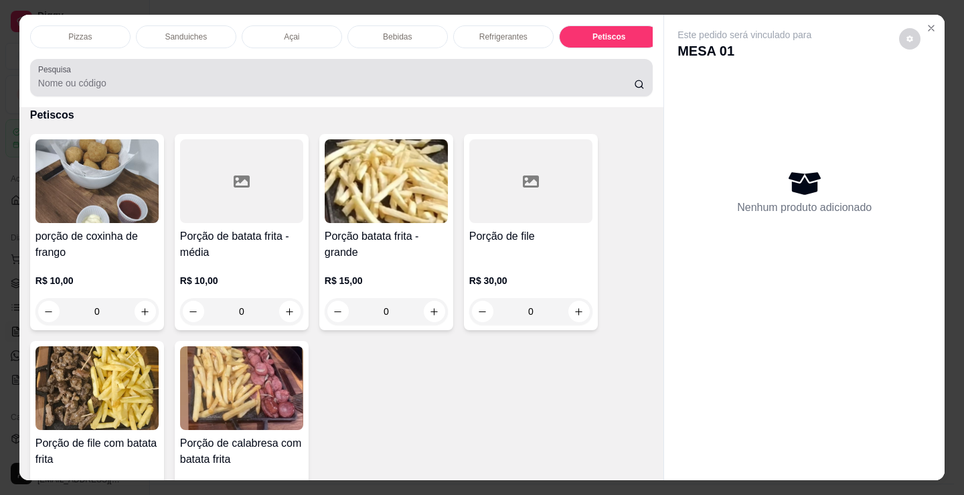
scroll to position [33, 0]
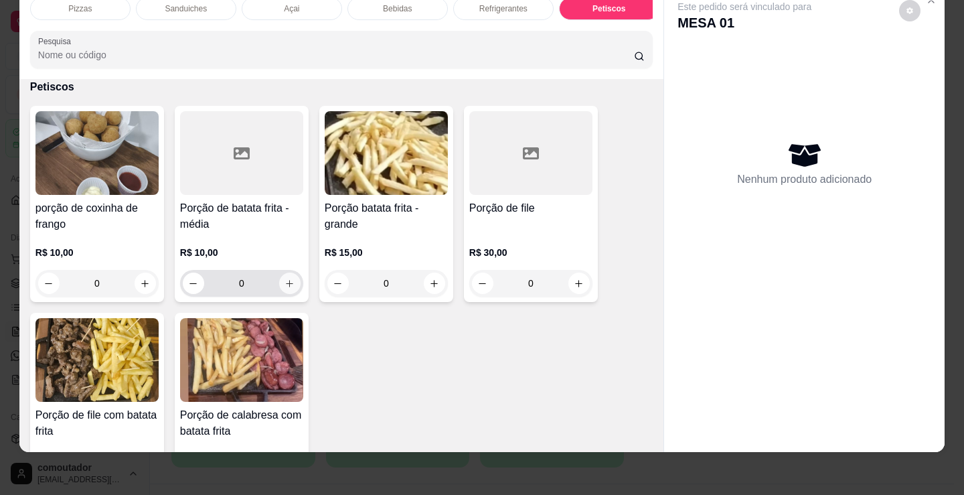
click at [286, 284] on icon "increase-product-quantity" at bounding box center [289, 283] width 7 height 7
type input "1"
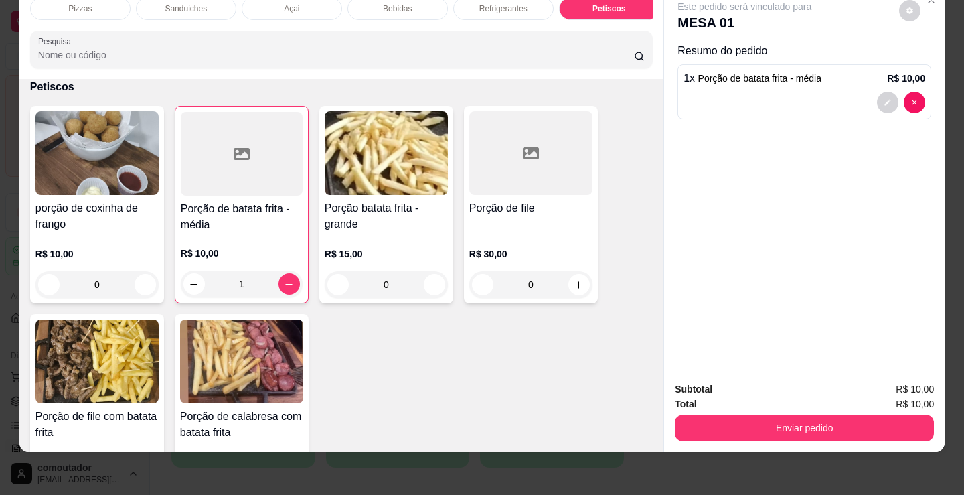
click at [383, 3] on p "Bebidas" at bounding box center [397, 8] width 29 height 11
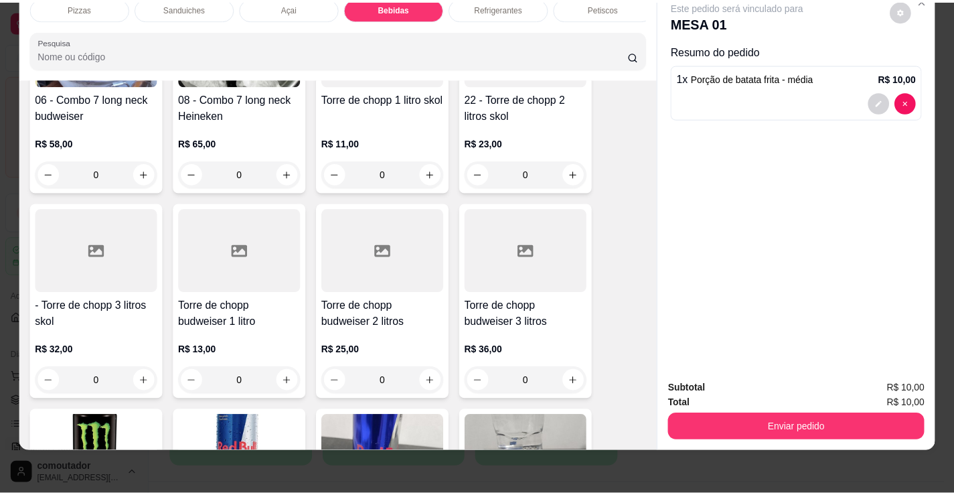
scroll to position [2529, 0]
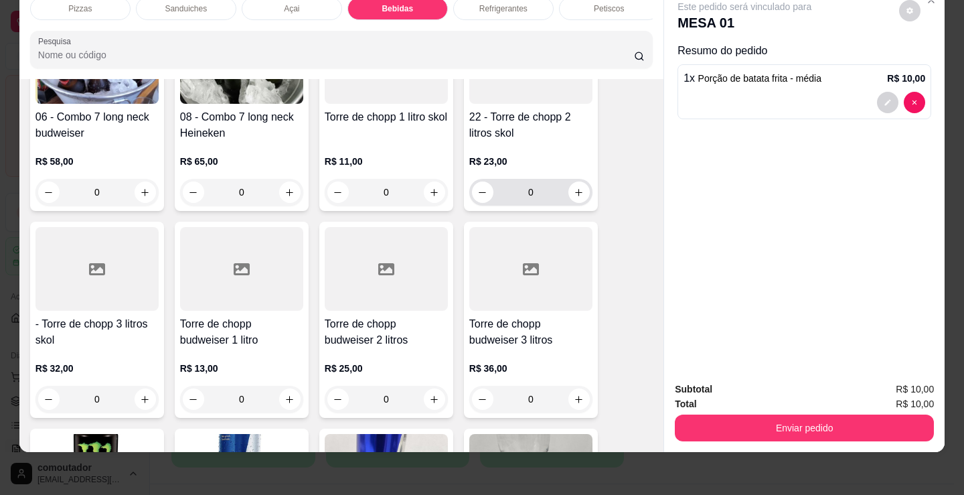
click at [586, 194] on div "0" at bounding box center [530, 192] width 123 height 27
click at [582, 195] on button "increase-product-quantity" at bounding box center [578, 191] width 21 height 21
type input "1"
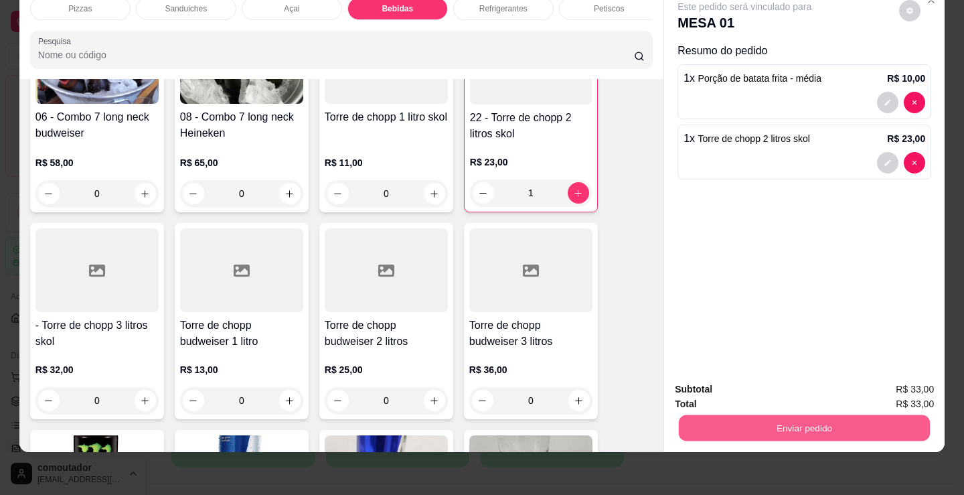
click at [776, 422] on button "Enviar pedido" at bounding box center [804, 427] width 251 height 26
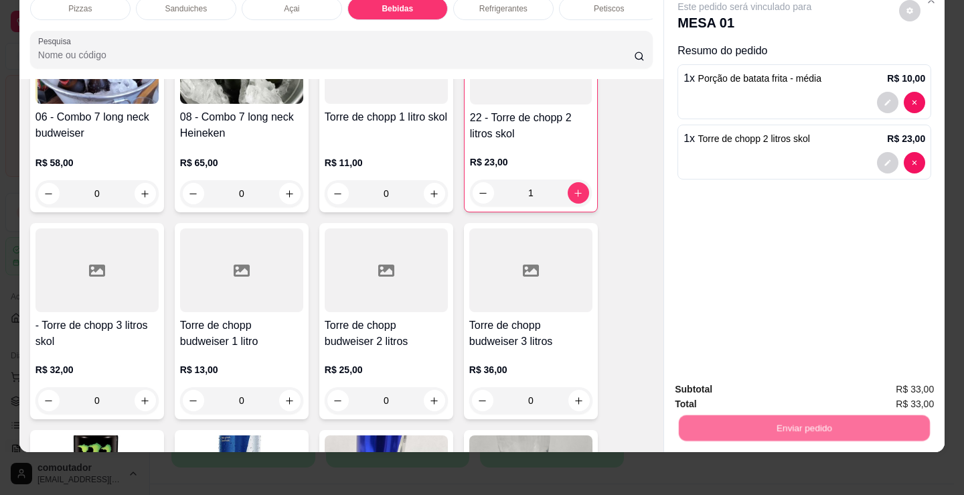
click at [884, 382] on button "Enviar pedido" at bounding box center [899, 384] width 76 height 25
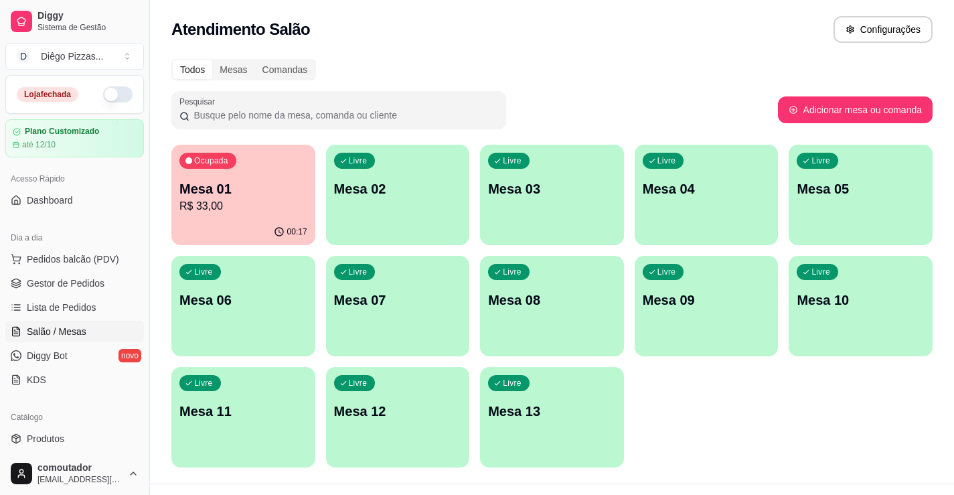
click at [253, 236] on div "00:17" at bounding box center [243, 232] width 144 height 26
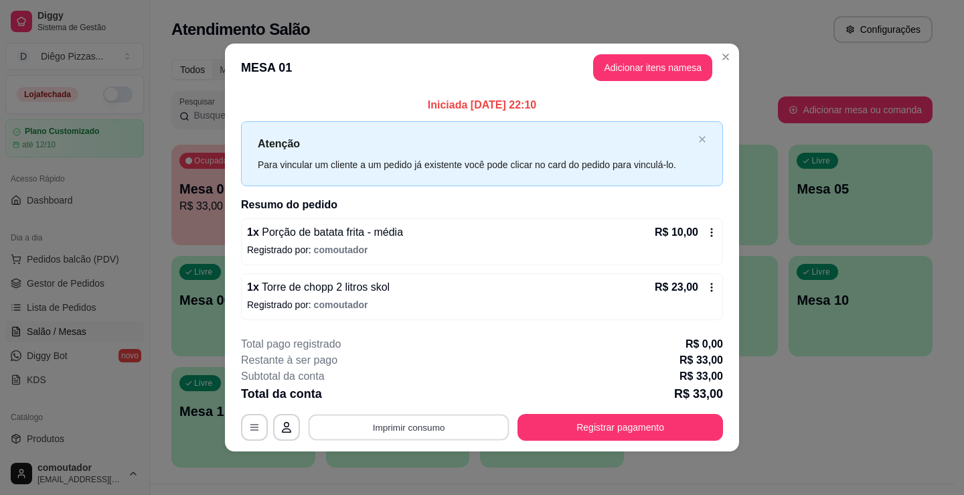
click at [400, 422] on button "Imprimir consumo" at bounding box center [409, 427] width 201 height 26
click at [390, 398] on button "IMPRESSORA" at bounding box center [412, 396] width 97 height 21
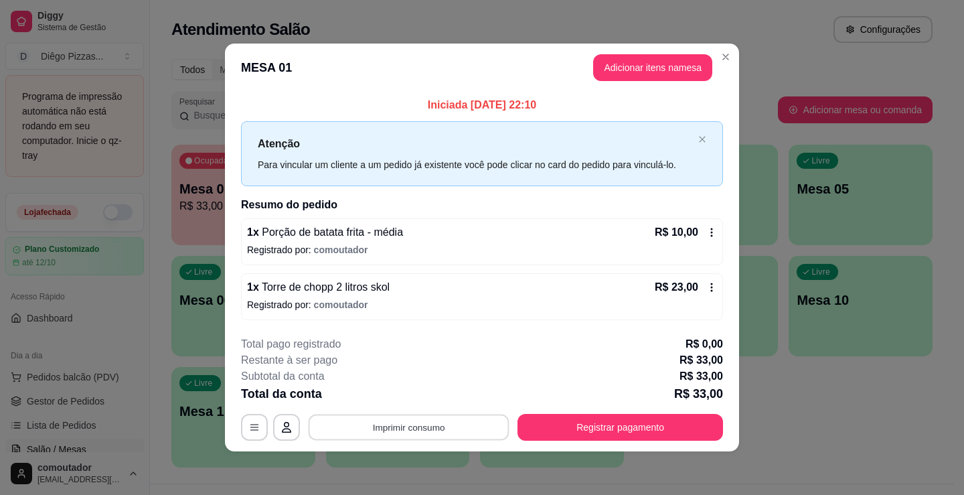
click at [343, 434] on button "Imprimir consumo" at bounding box center [409, 427] width 201 height 26
drag, startPoint x: 359, startPoint y: 392, endPoint x: 399, endPoint y: 406, distance: 41.7
click at [367, 394] on div "Escolha a impressora IMPRESSORA" at bounding box center [412, 387] width 110 height 46
click at [399, 406] on button "IMPRESSORA" at bounding box center [413, 396] width 94 height 21
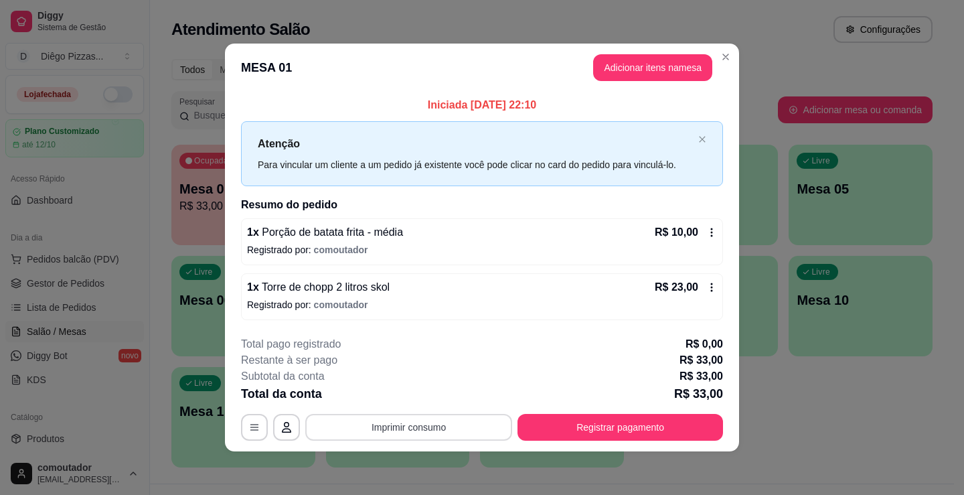
click at [425, 427] on button "Imprimir consumo" at bounding box center [408, 427] width 207 height 27
click at [417, 397] on button "IMPRESSORA" at bounding box center [413, 396] width 94 height 21
click at [606, 438] on button "Registrar pagamento" at bounding box center [620, 427] width 199 height 26
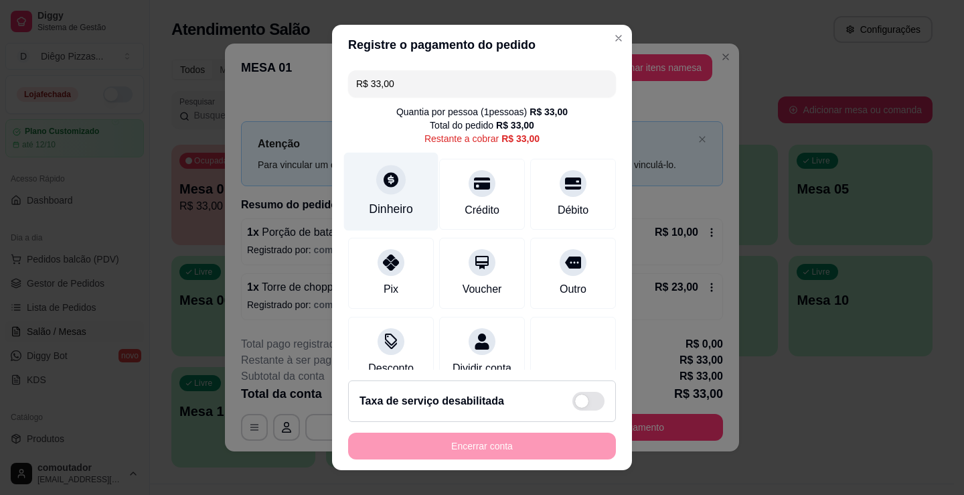
click at [379, 165] on div at bounding box center [390, 179] width 29 height 29
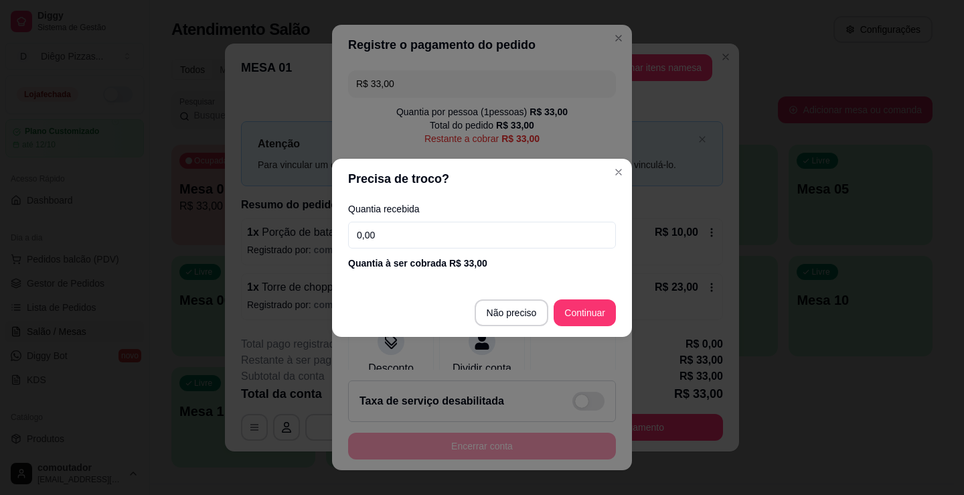
click at [477, 222] on input "0,00" at bounding box center [482, 235] width 268 height 27
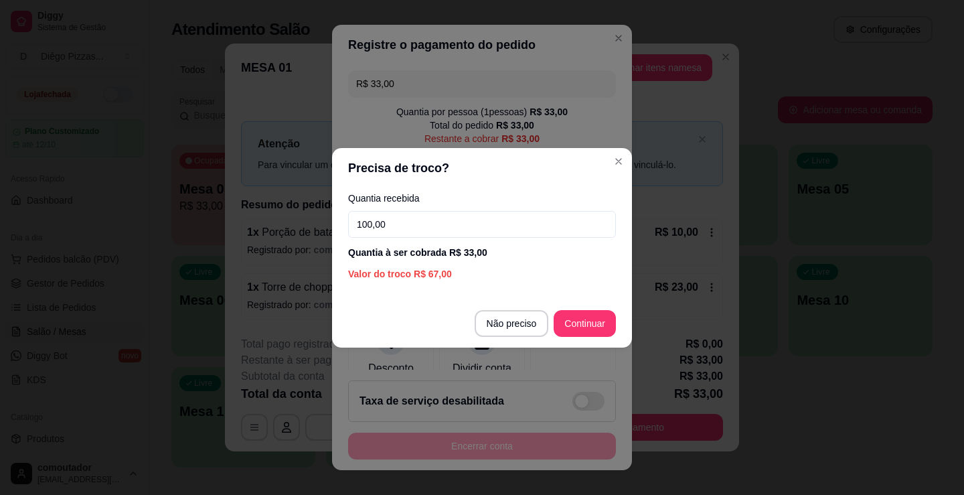
type input "100,00"
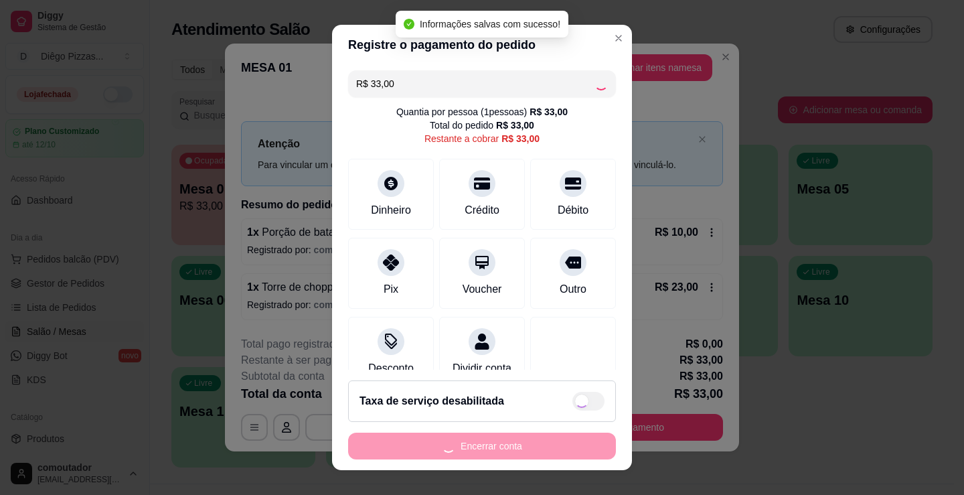
type input "R$ 0,00"
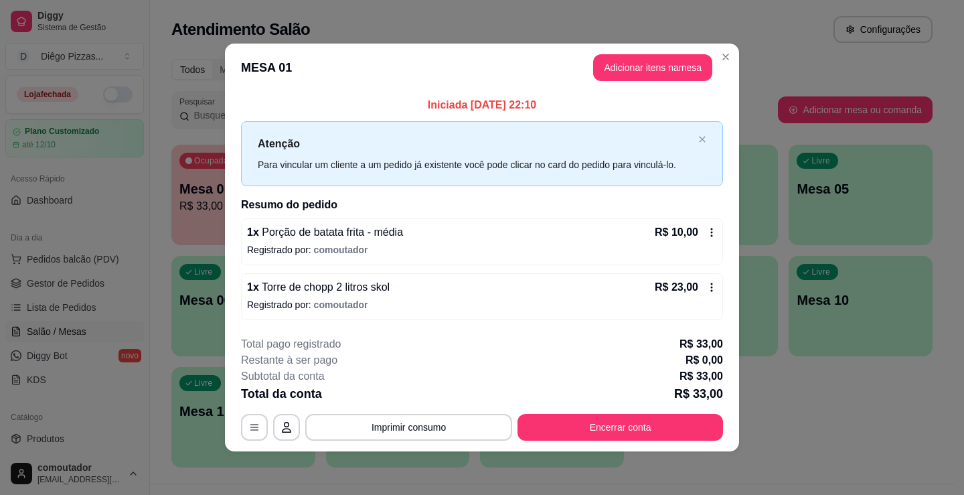
click at [612, 441] on footer "**********" at bounding box center [482, 388] width 514 height 126
click at [612, 436] on button "Encerrar conta" at bounding box center [620, 427] width 199 height 26
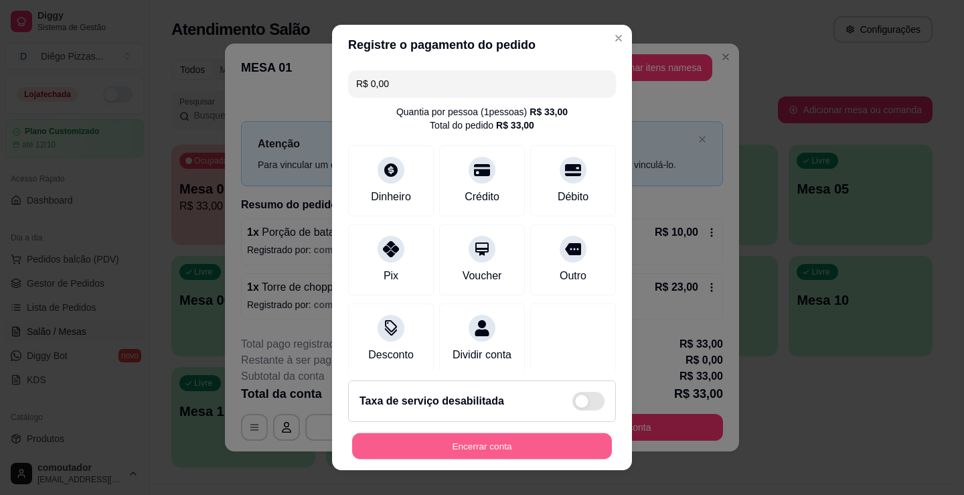
click at [480, 437] on button "Encerrar conta" at bounding box center [482, 446] width 260 height 26
